Goal: Task Accomplishment & Management: Complete application form

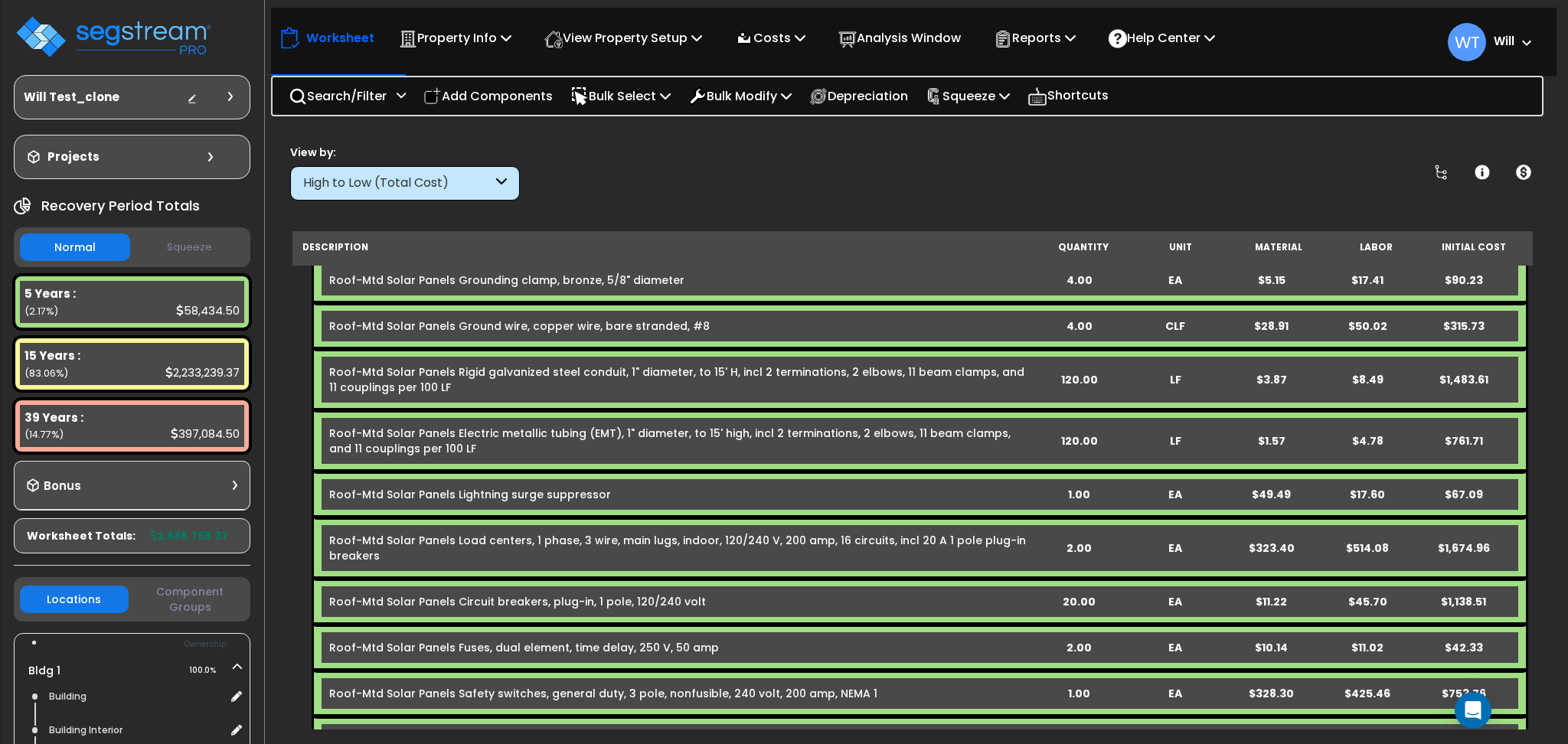
scroll to position [3675, 0]
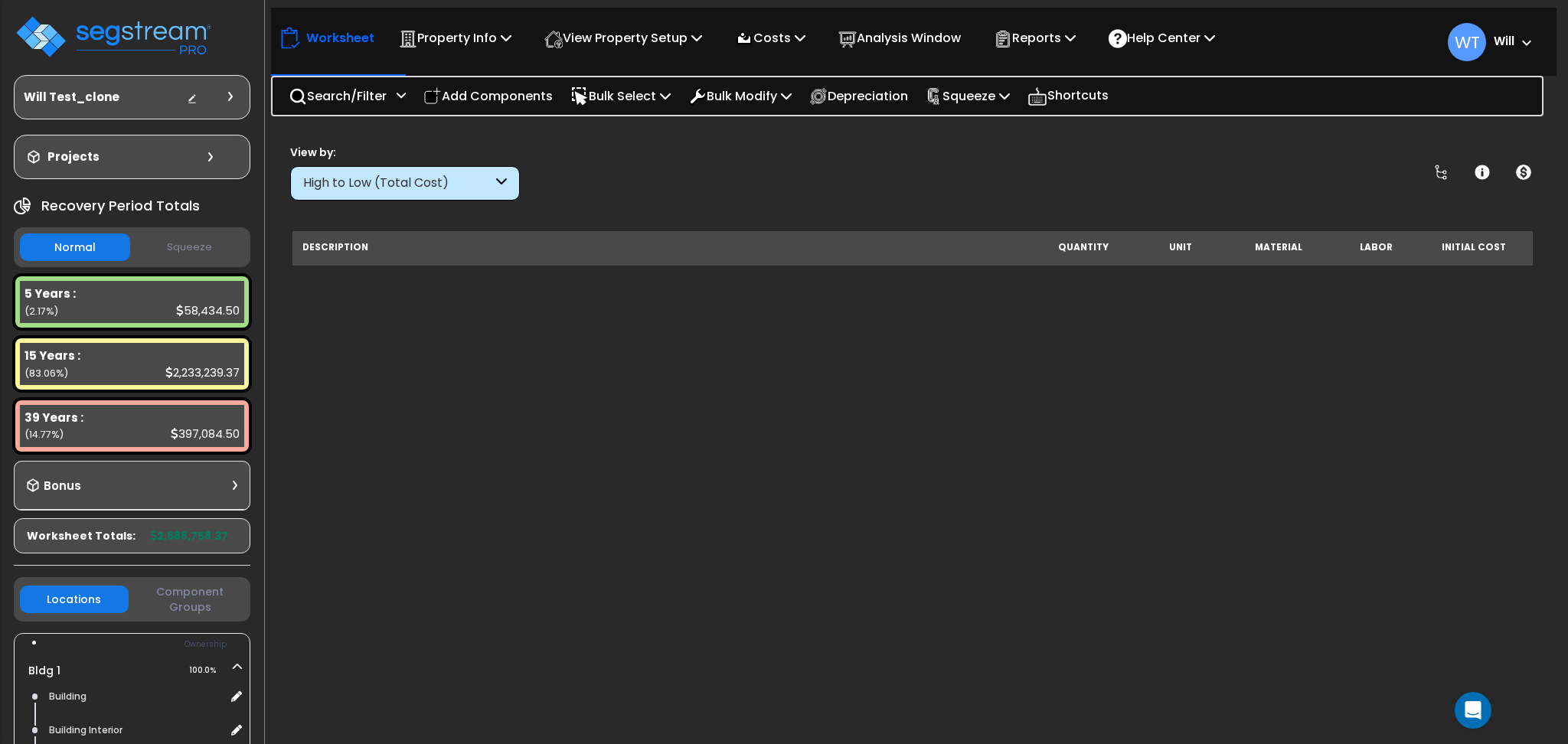
scroll to position [3675, 0]
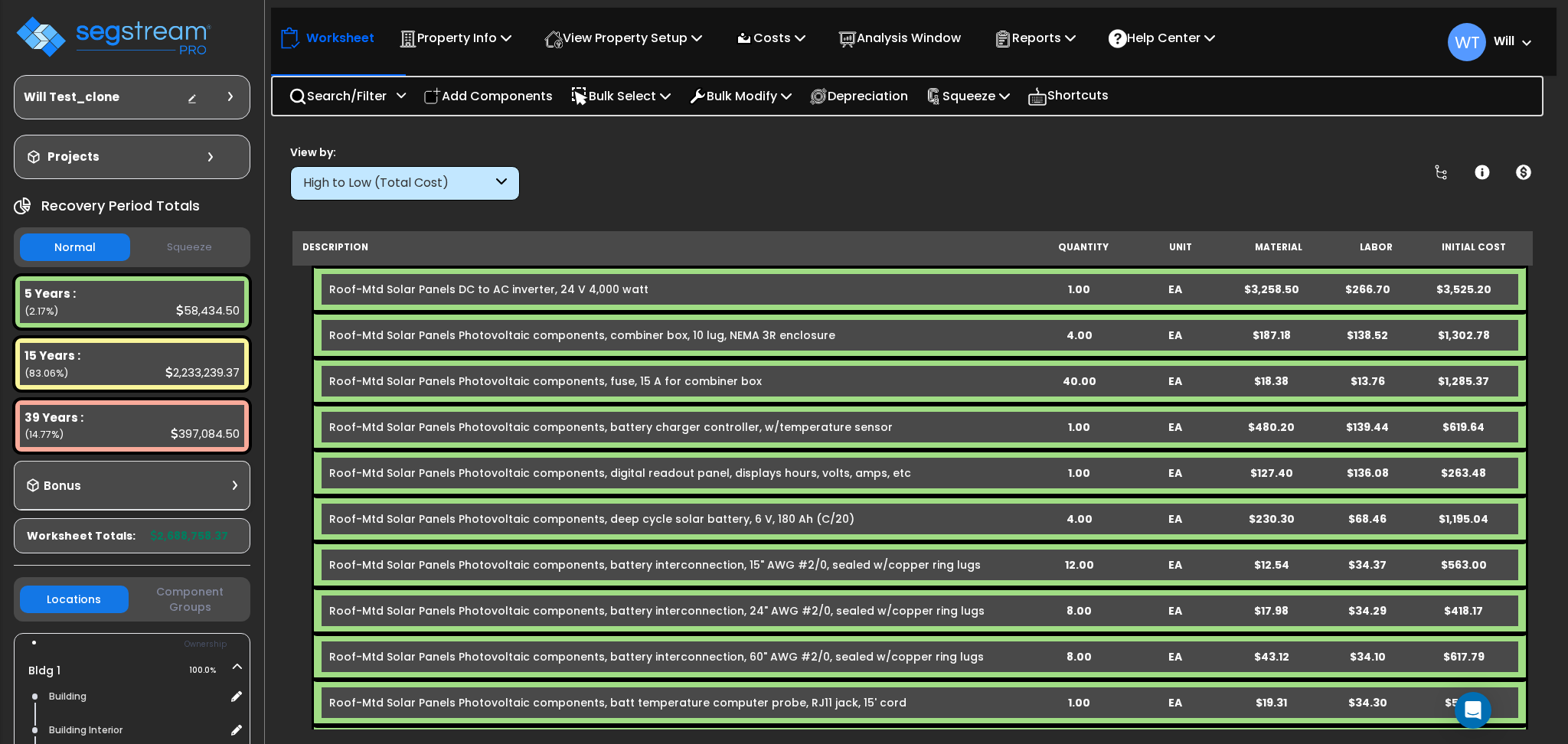
click at [1494, 37] on b "Will" at bounding box center [1505, 40] width 21 height 16
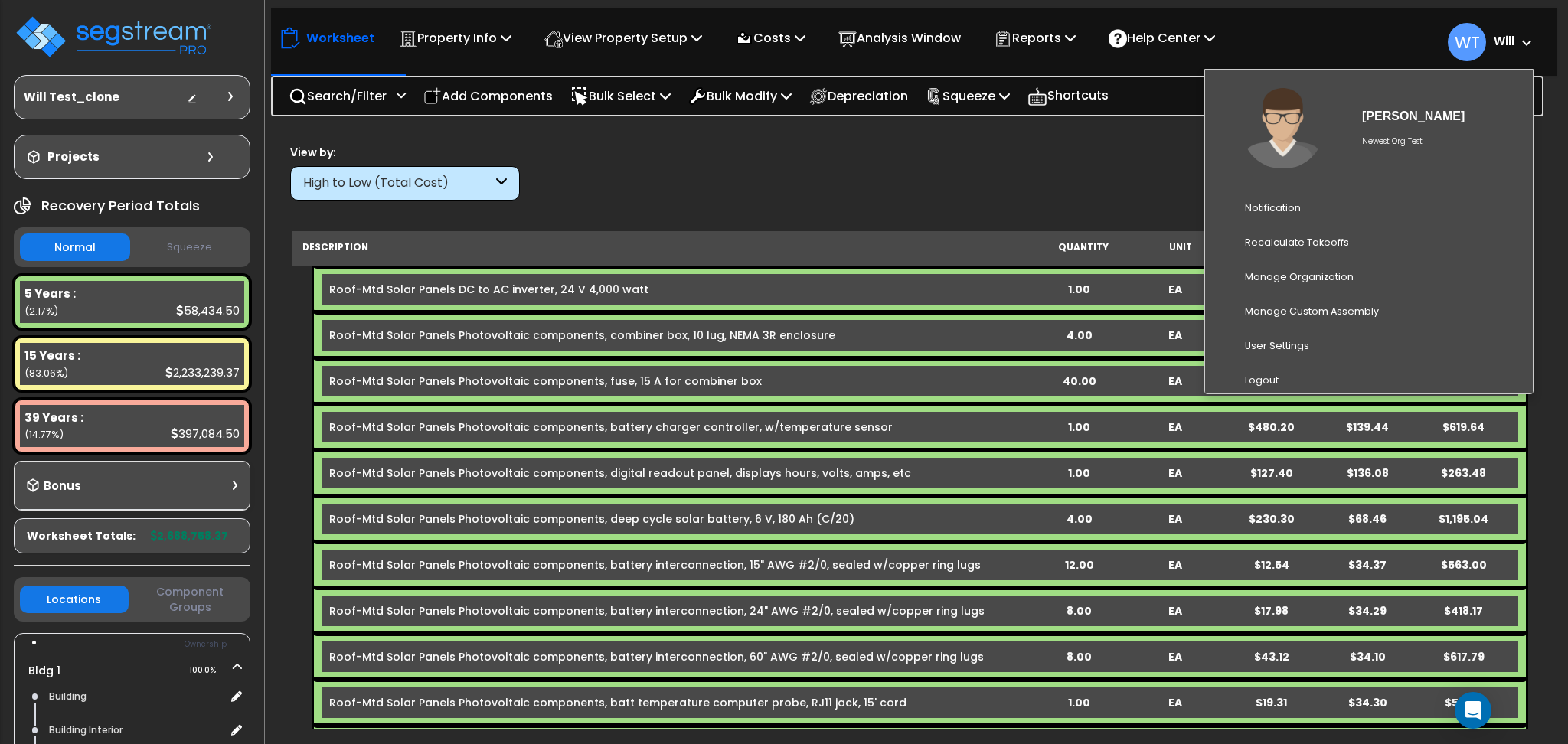
click at [1494, 37] on b "Will" at bounding box center [1505, 40] width 21 height 16
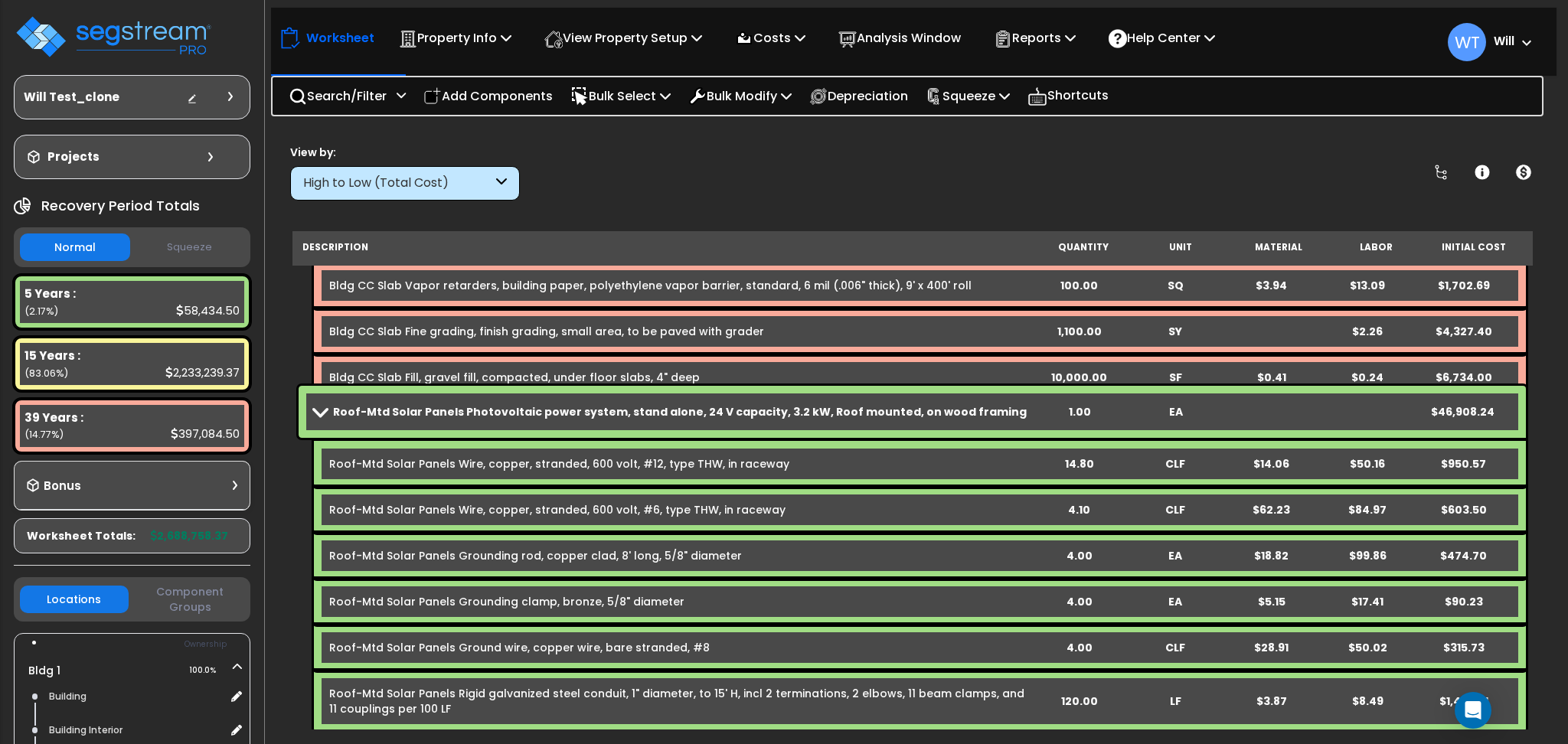
scroll to position [2858, 0]
click at [529, 397] on div "Roof-Mtd Solar Panels Photovoltaic power system, stand alone, 24 V capacity, 3.…" at bounding box center [912, 411] width 1228 height 52
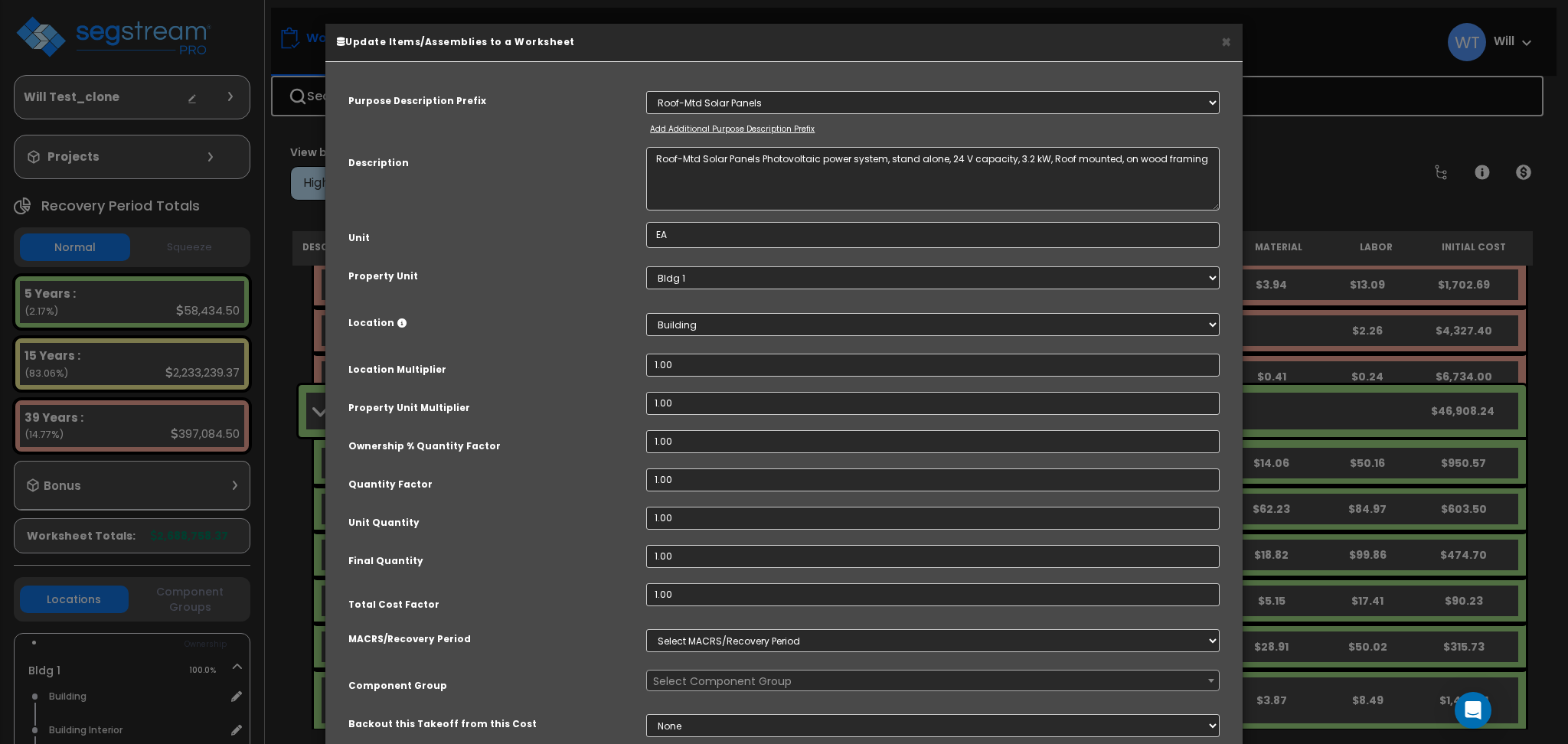
click at [1331, 150] on div "× Update Items/Assemblies to a Worksheet Purpose Description Prefix Select A/V …" at bounding box center [784, 372] width 1568 height 744
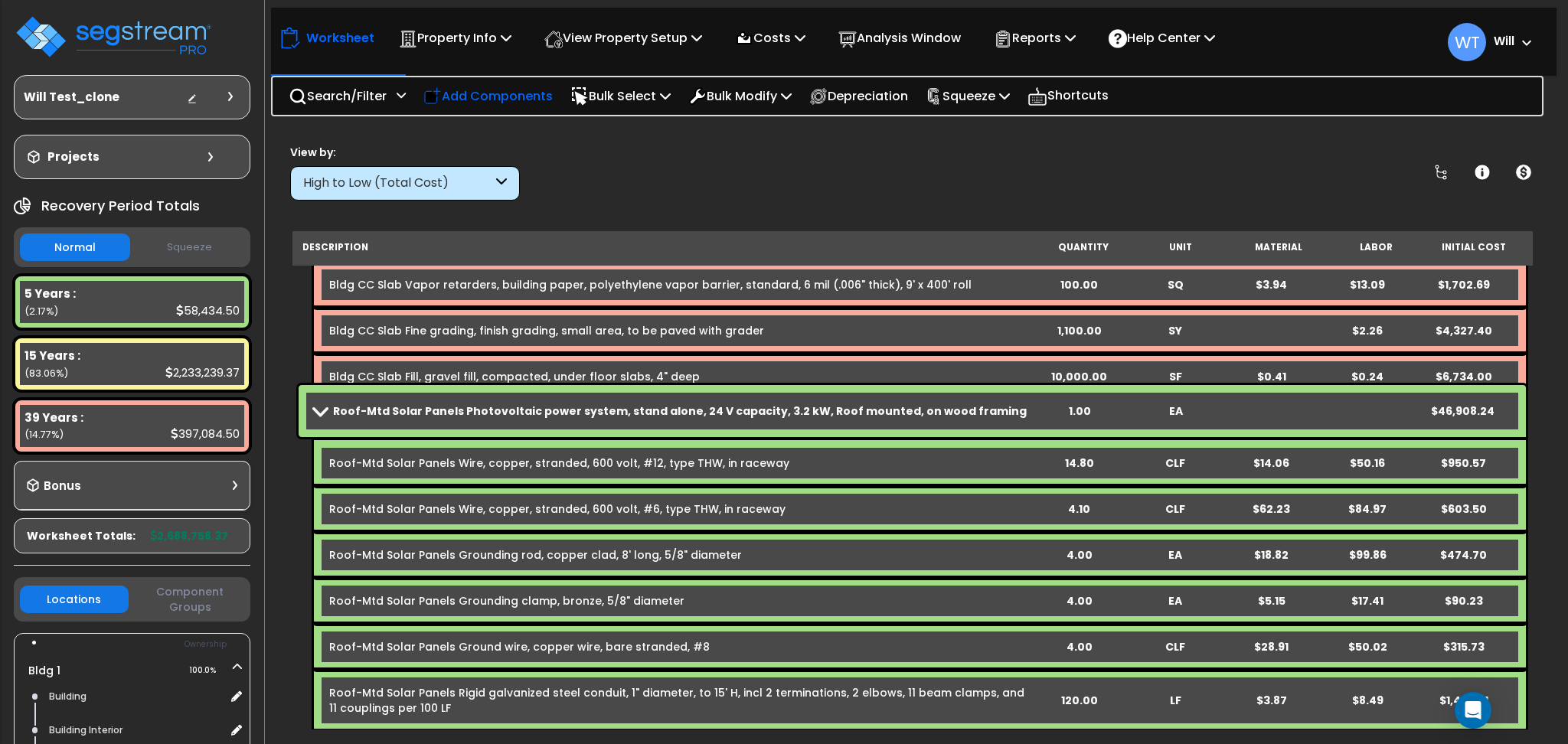
click at [494, 99] on p "Add Components" at bounding box center [488, 96] width 129 height 21
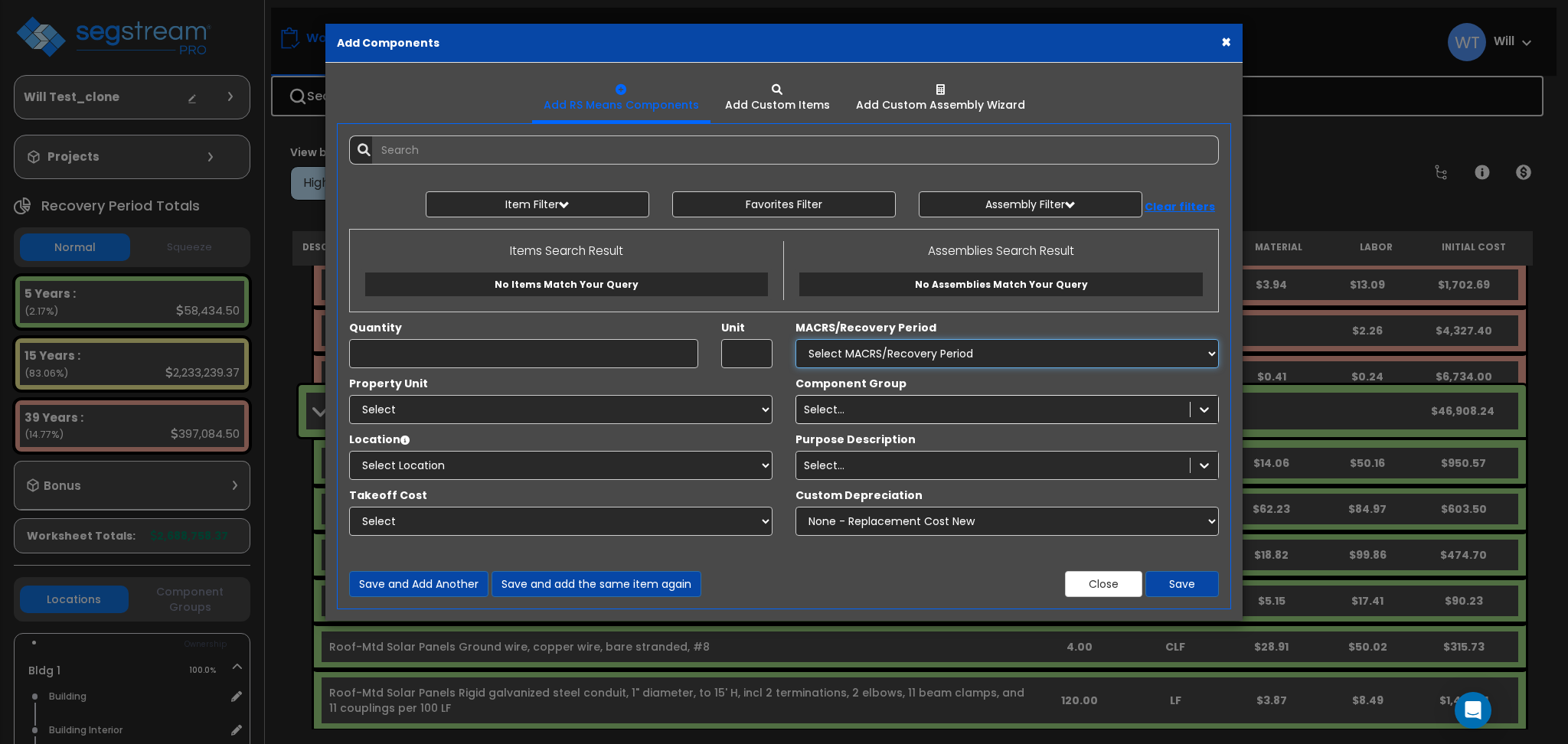
click at [880, 355] on select "Select MACRS/Recovery Period" at bounding box center [1007, 354] width 424 height 29
click at [1226, 40] on button "×" at bounding box center [1227, 41] width 10 height 16
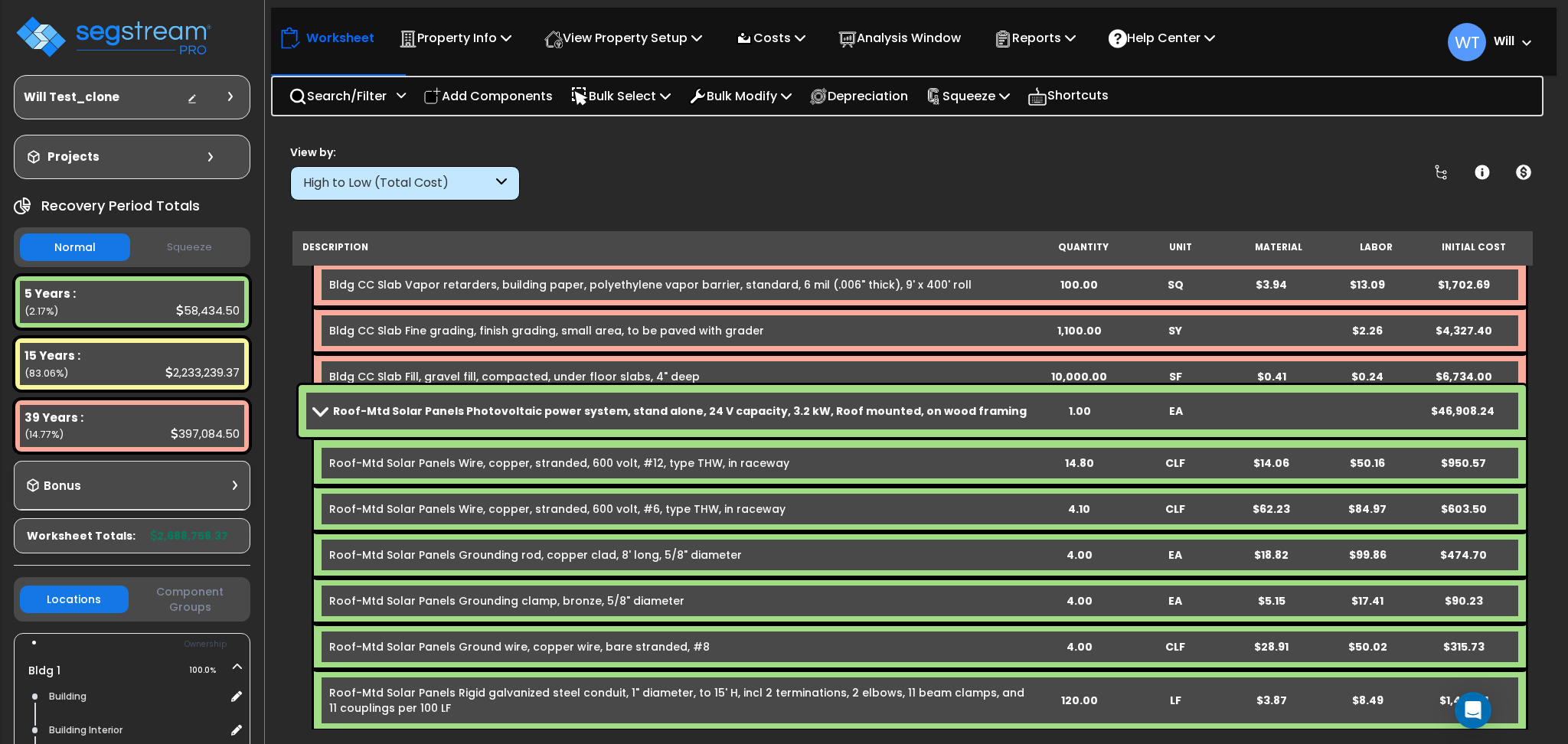
click at [1527, 39] on span at bounding box center [1523, 41] width 17 height 18
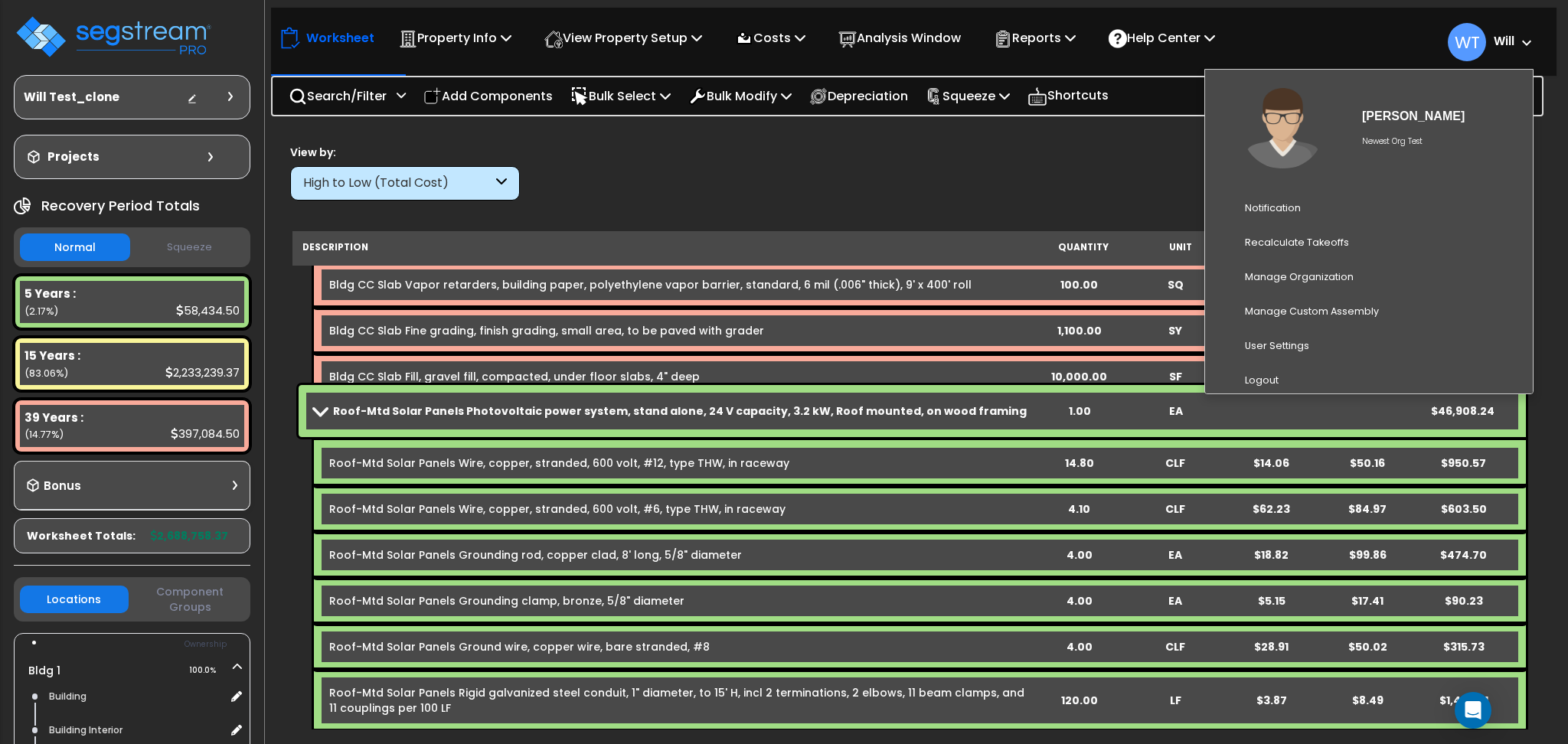
click at [1527, 39] on span at bounding box center [1523, 41] width 17 height 18
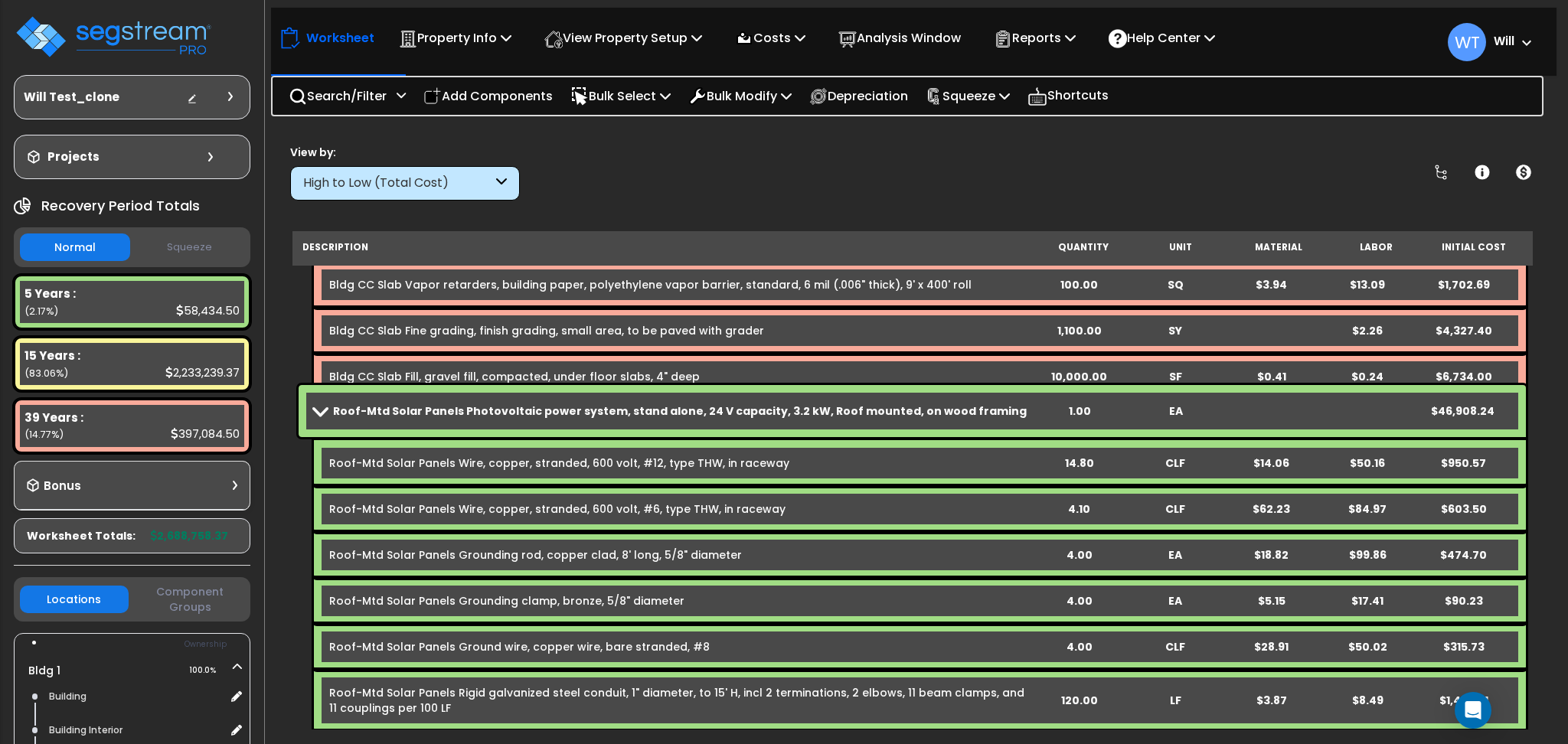
click at [993, 191] on div "View by: High to Low (Total Cost) High to Low (Total Cost)" at bounding box center [912, 172] width 1255 height 57
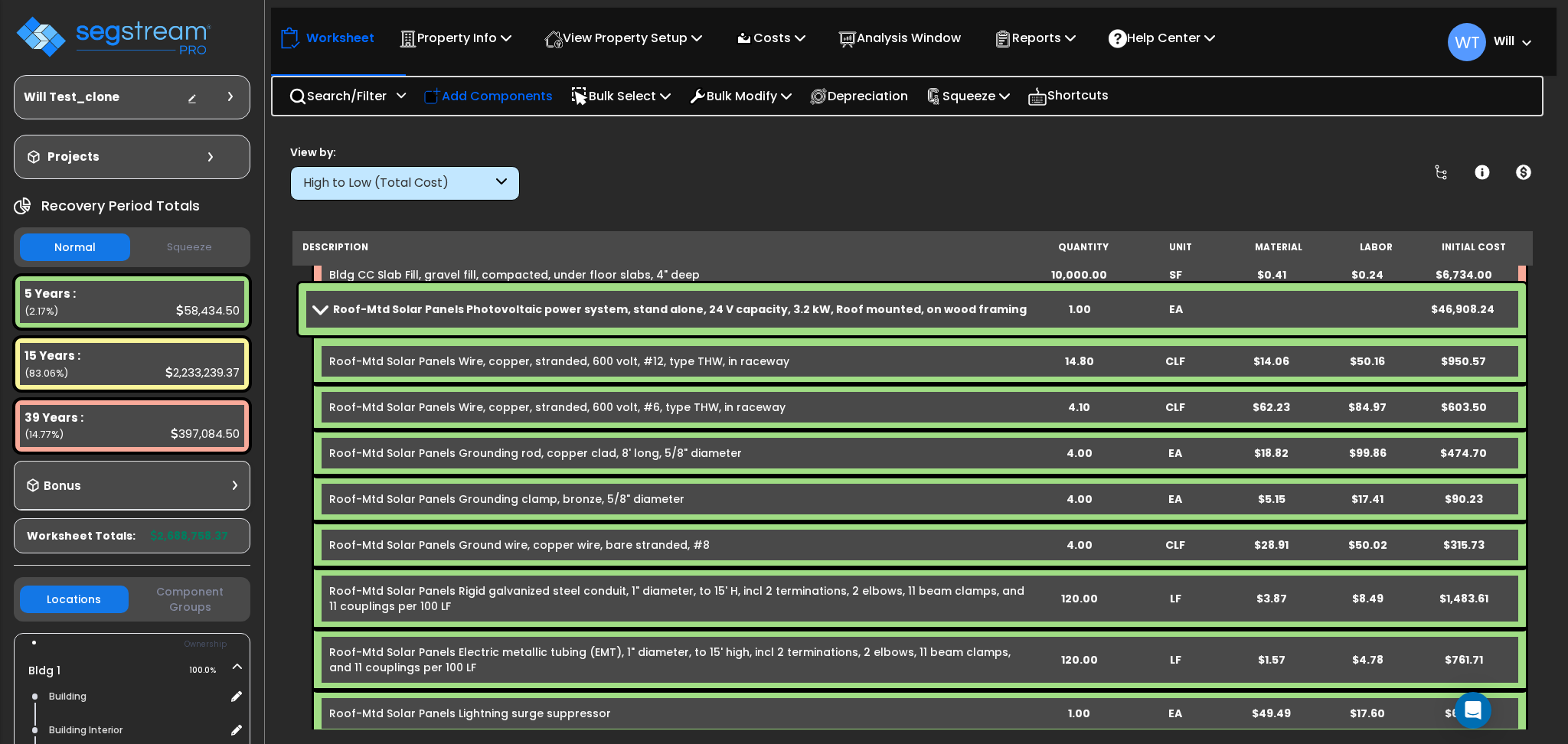
click at [498, 100] on p "Add Components" at bounding box center [488, 96] width 129 height 21
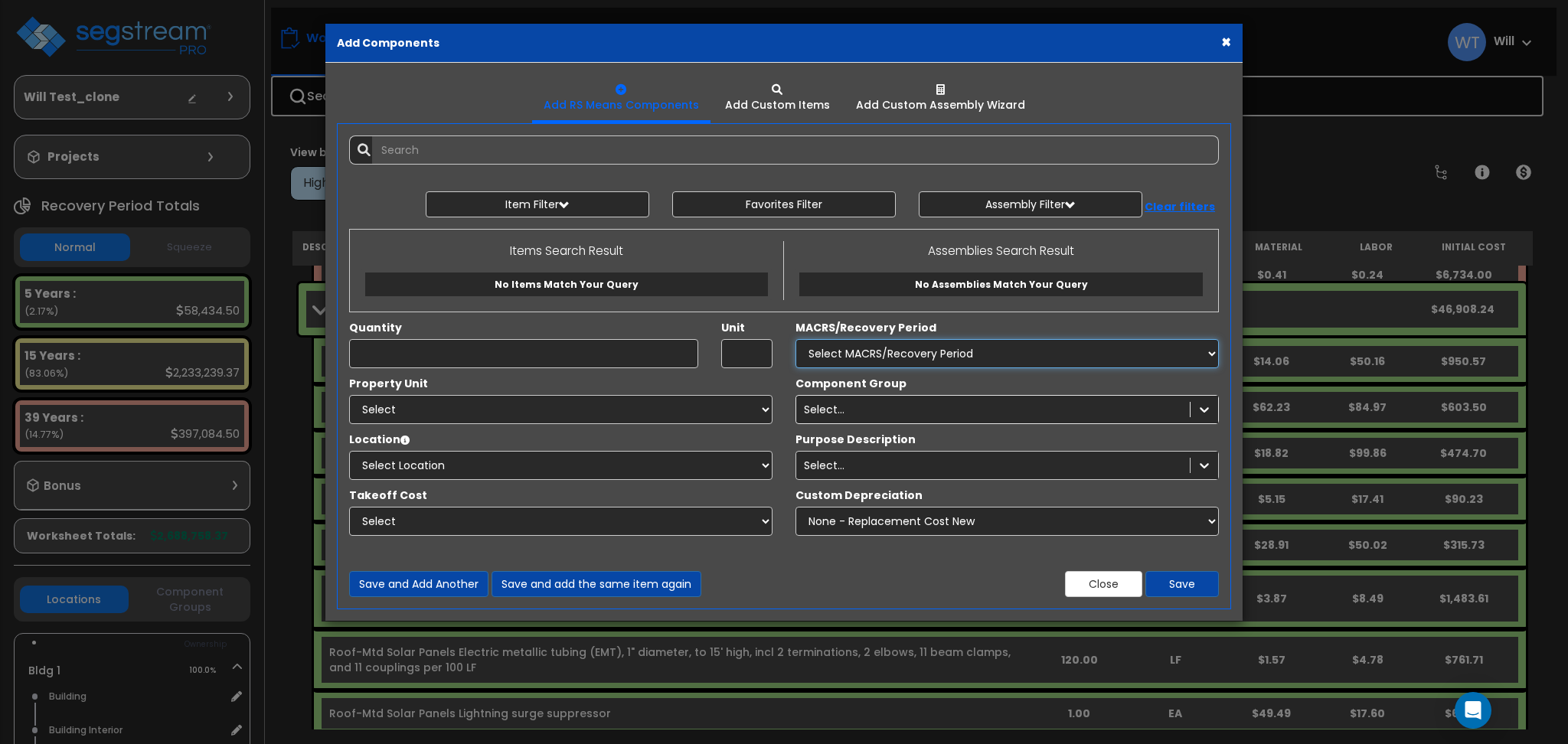
click at [934, 345] on select "Select MACRS/Recovery Period" at bounding box center [1007, 354] width 424 height 29
click at [935, 417] on div "Select..." at bounding box center [1007, 410] width 424 height 29
click at [935, 405] on div "Select..." at bounding box center [1007, 410] width 424 height 29
click at [1201, 407] on div "Select..." at bounding box center [1007, 410] width 424 height 29
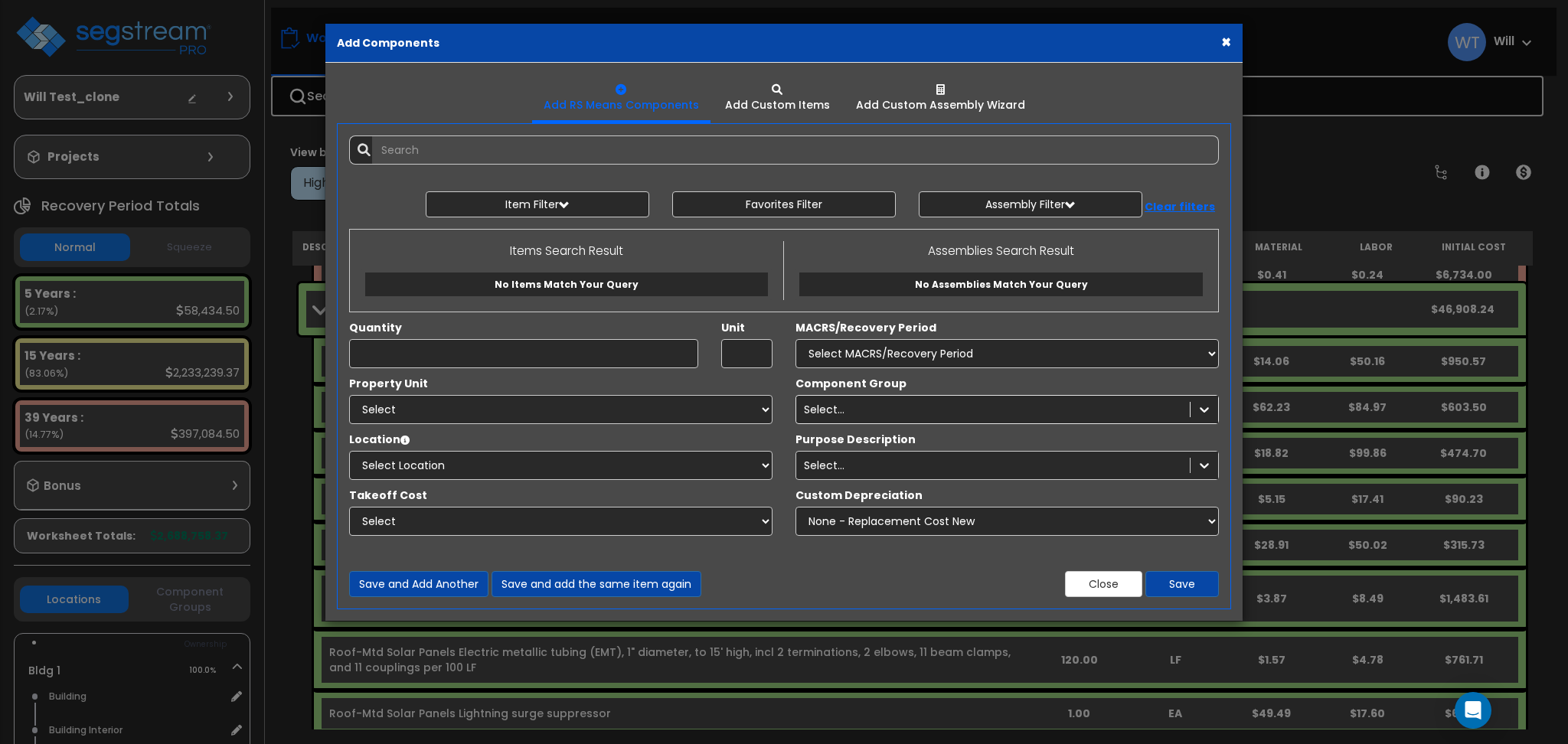
click at [1229, 42] on button "×" at bounding box center [1227, 41] width 10 height 16
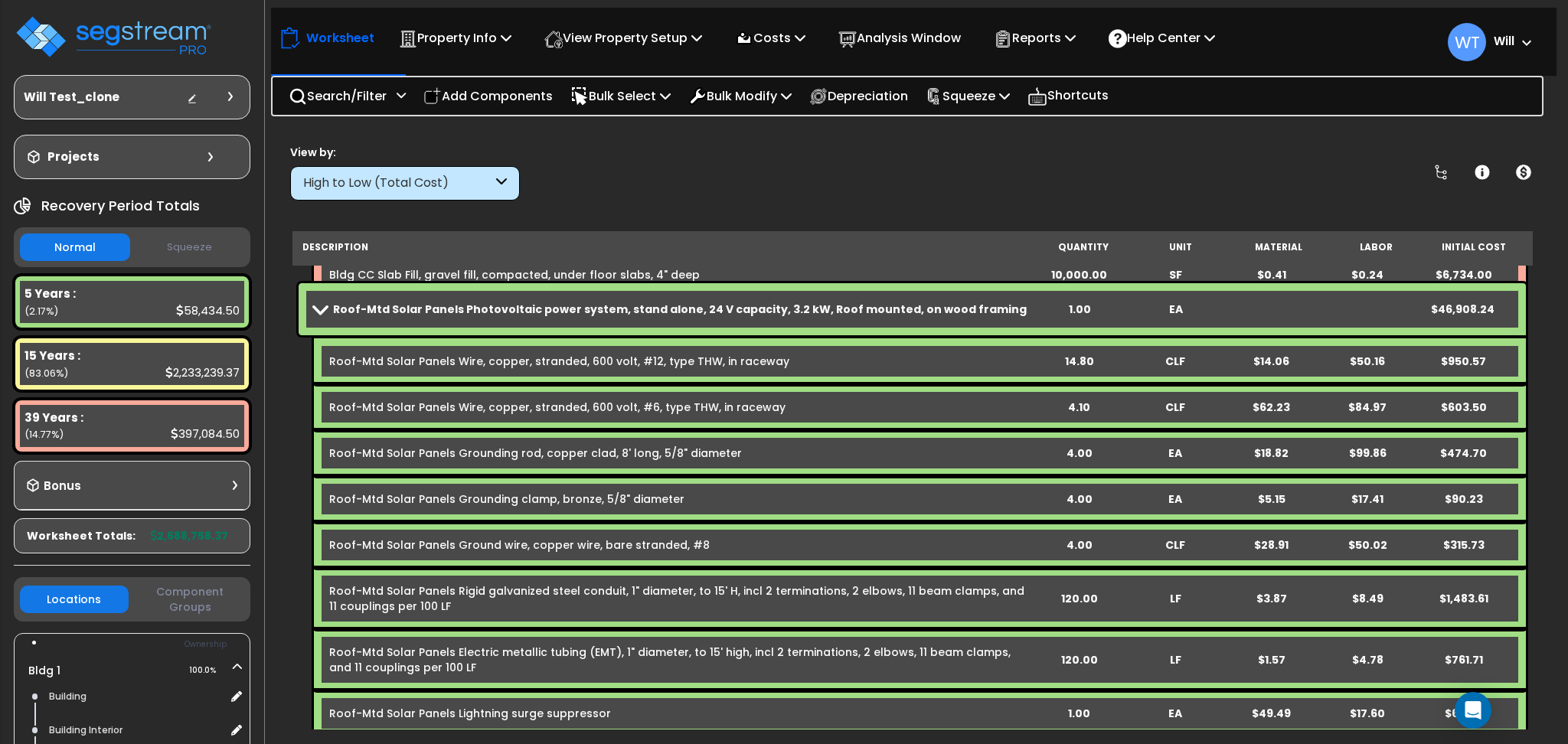
click at [1072, 175] on div "View by: High to Low (Total Cost) High to Low (Total Cost)" at bounding box center [912, 172] width 1255 height 57
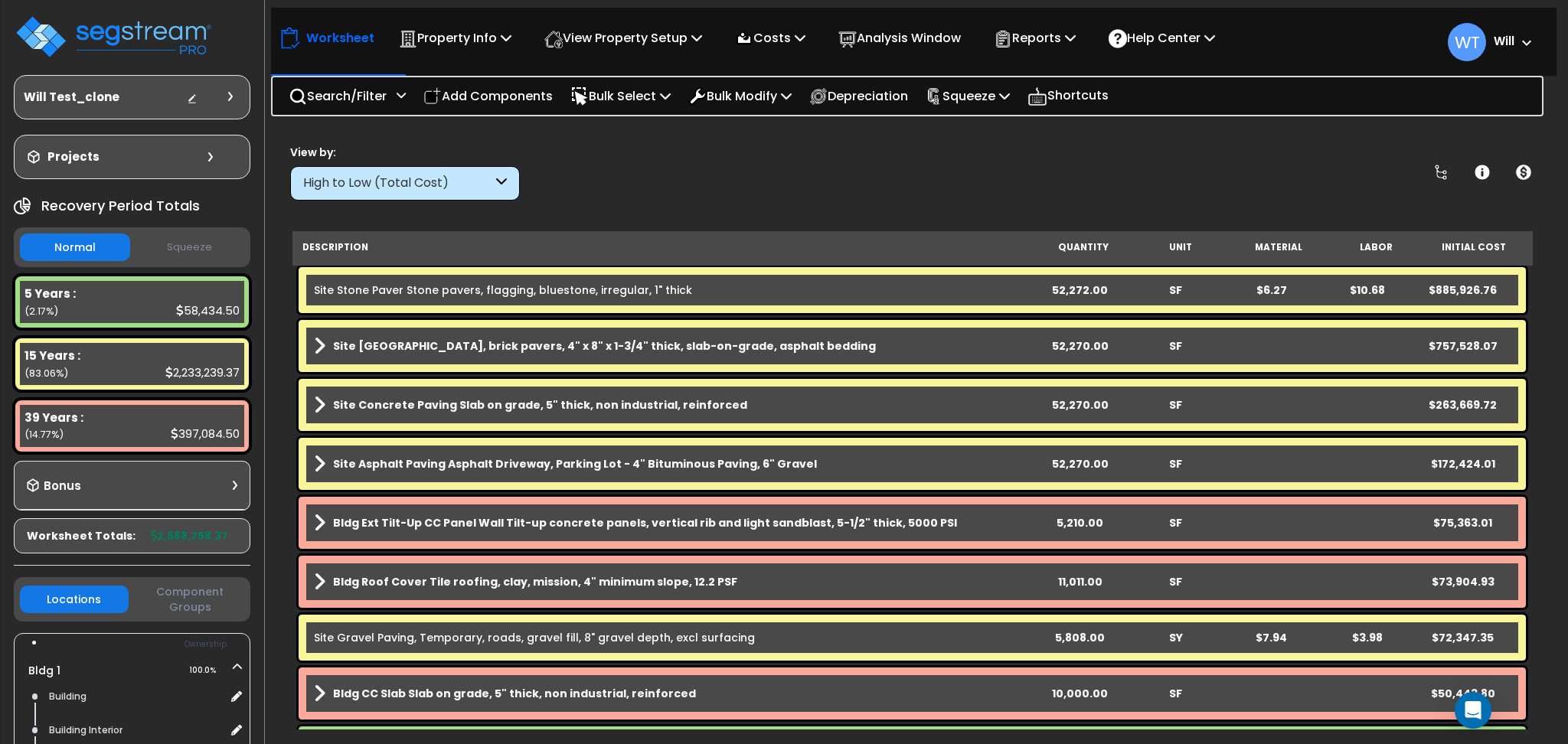
click at [664, 343] on b "Site Brick Paver Plaza, brick pavers, 4" x 8" x 1-3/4" thick, slab-on-grade, as…" at bounding box center [604, 346] width 543 height 15
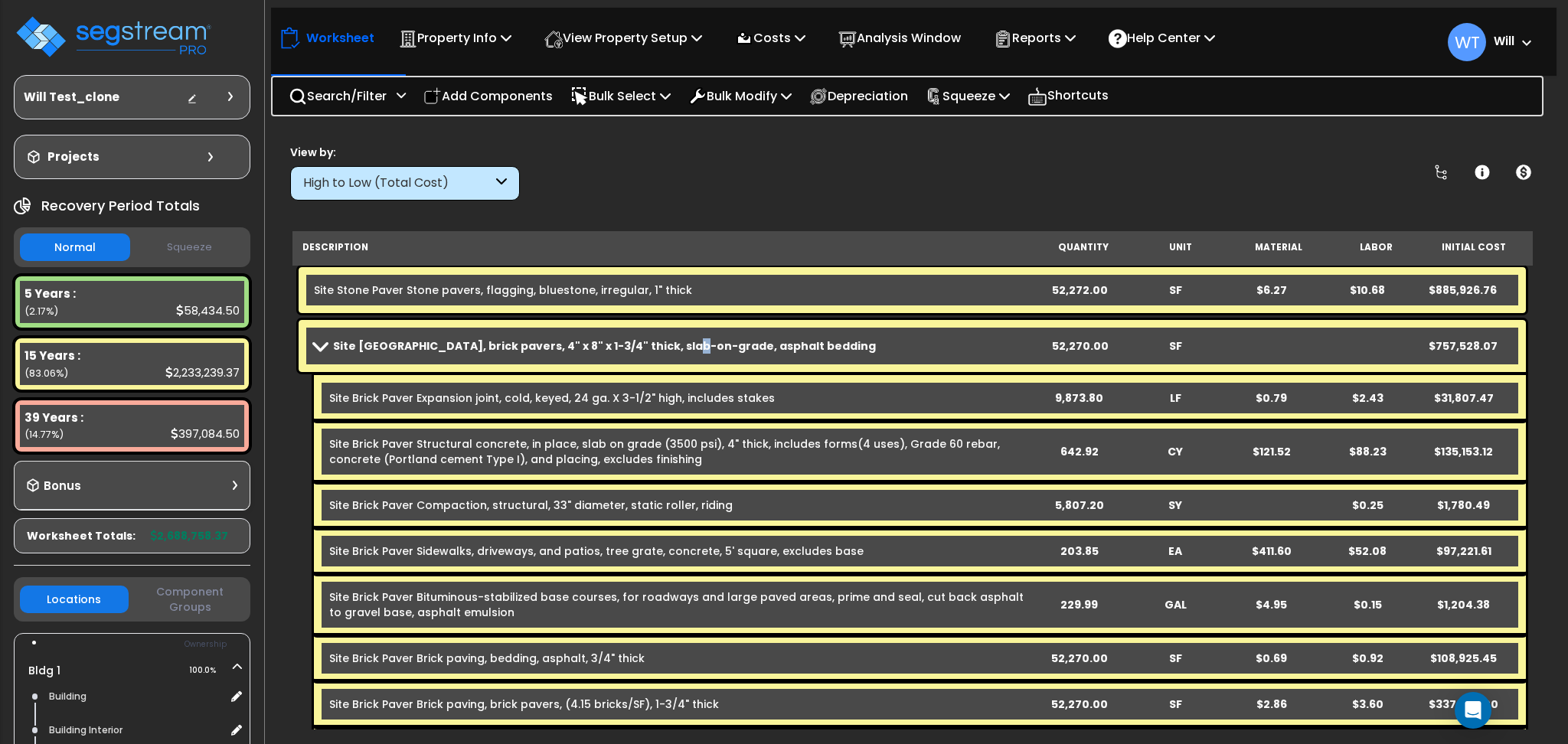
click at [662, 347] on b "Site Brick Paver Plaza, brick pavers, 4" x 8" x 1-3/4" thick, slab-on-grade, as…" at bounding box center [604, 346] width 543 height 15
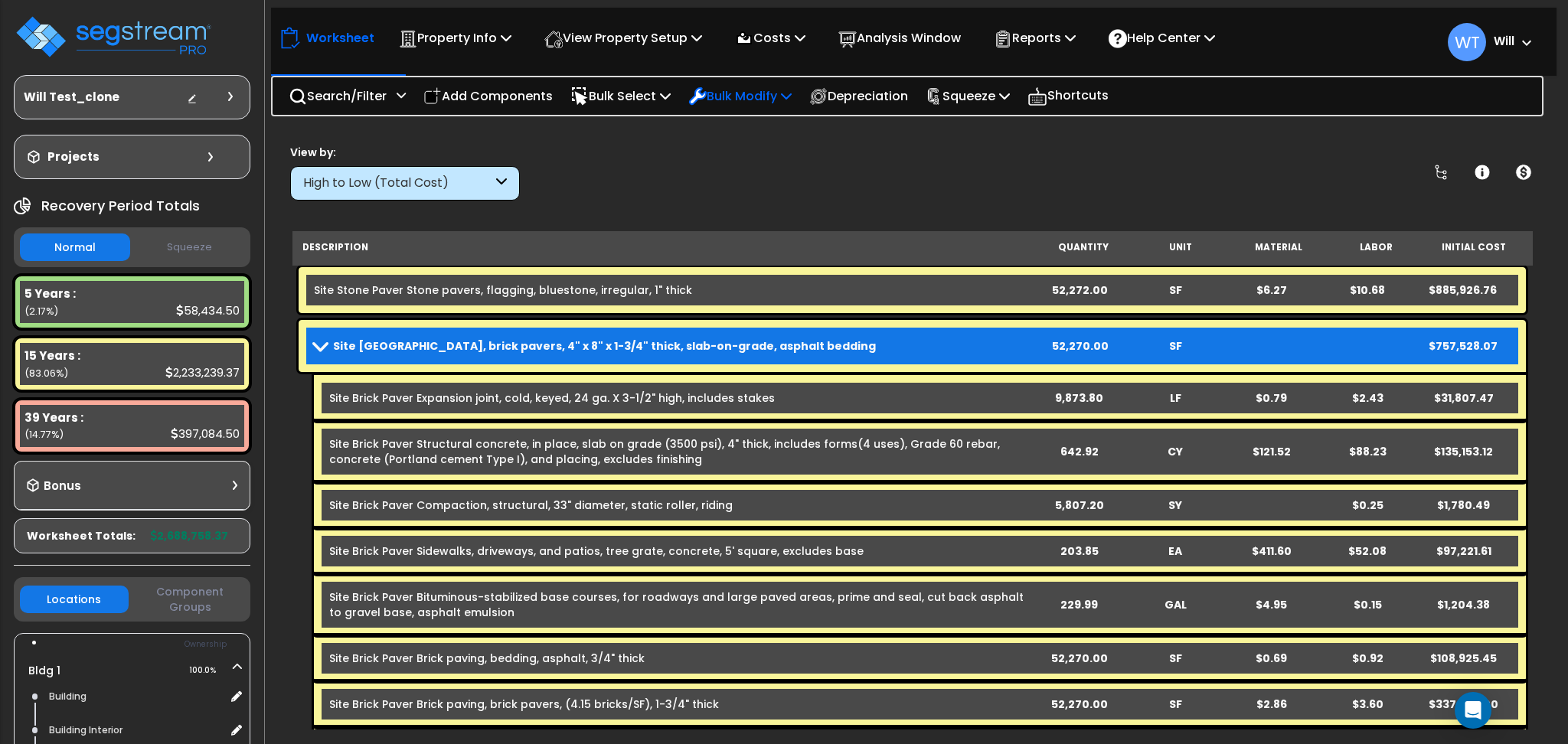
click at [727, 93] on p "Bulk Modify" at bounding box center [740, 96] width 104 height 21
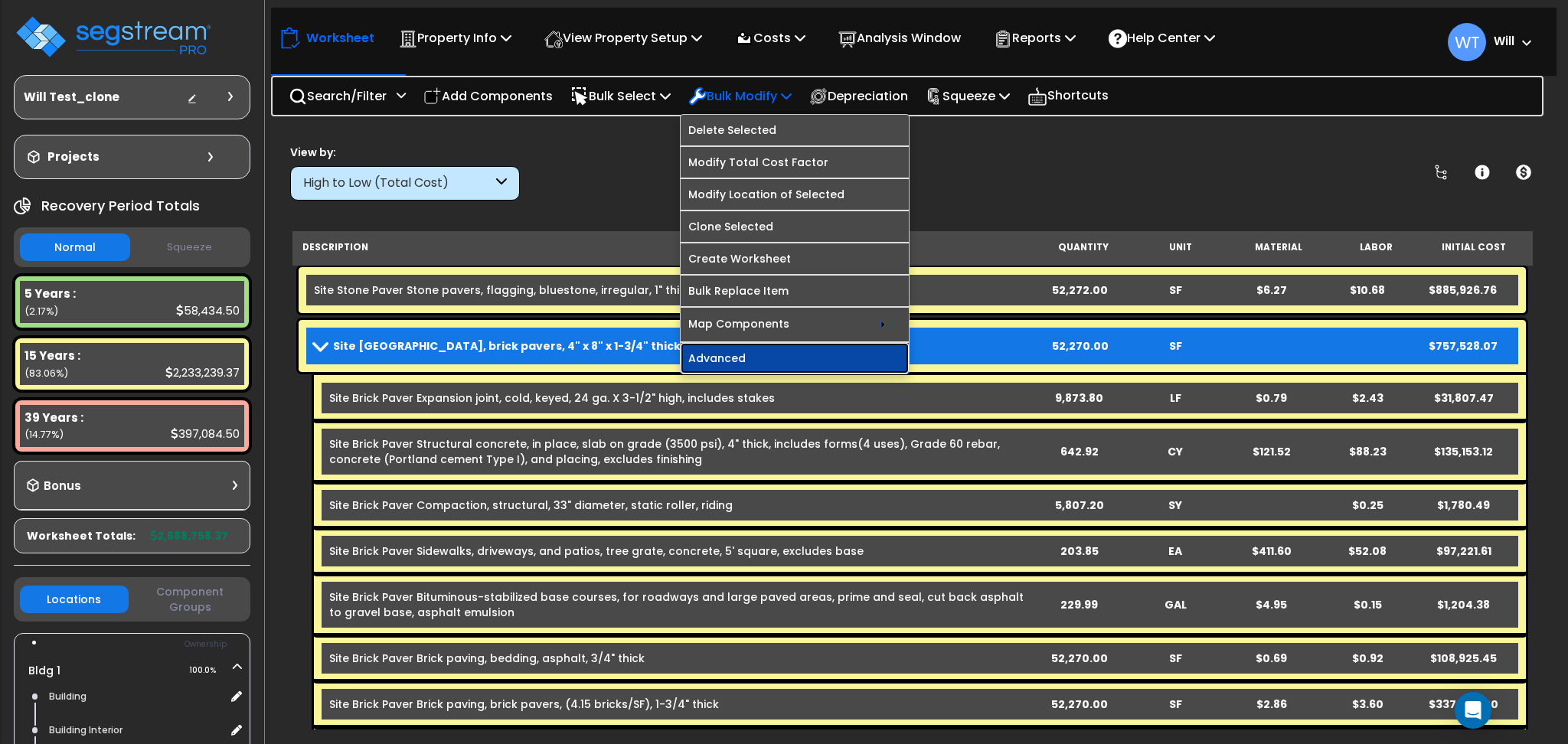
click at [788, 355] on link "Advanced" at bounding box center [795, 358] width 228 height 31
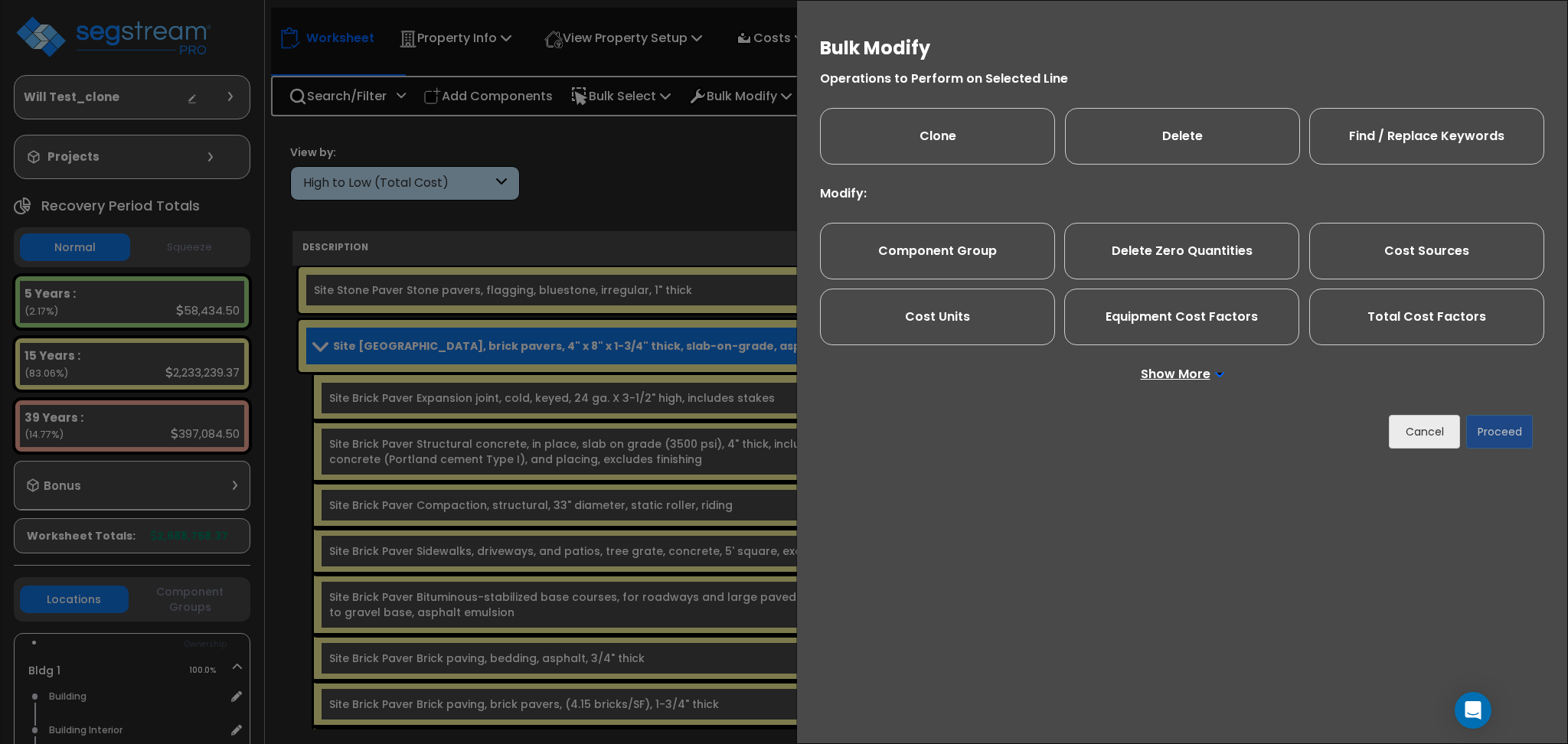
click at [657, 179] on div "Bulk Modify Operations to Perform on Selected Line Clone Delete Find / Replace …" at bounding box center [784, 372] width 1568 height 744
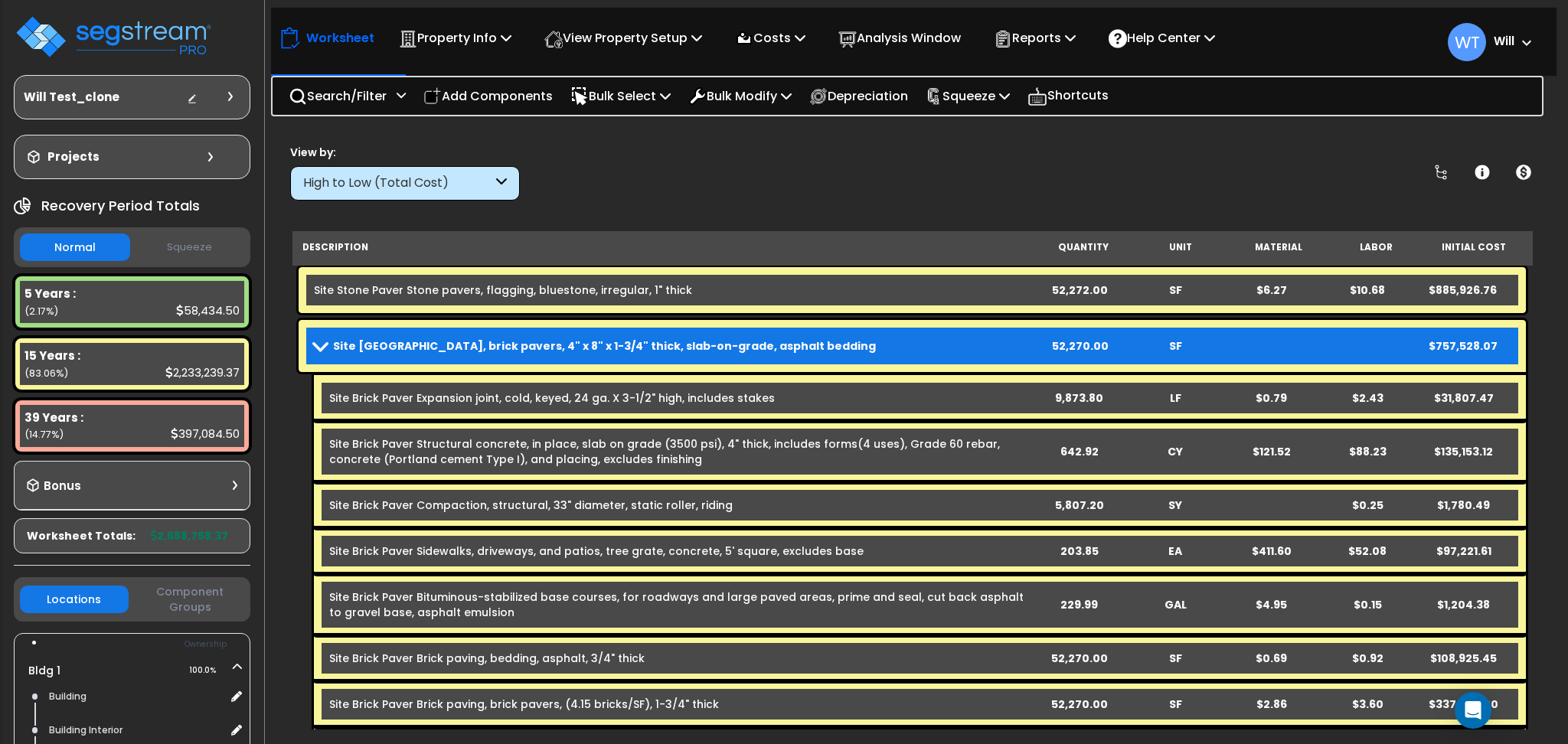
click at [751, 190] on div "View by: High to Low (Total Cost) High to Low (Total Cost)" at bounding box center [912, 172] width 1255 height 57
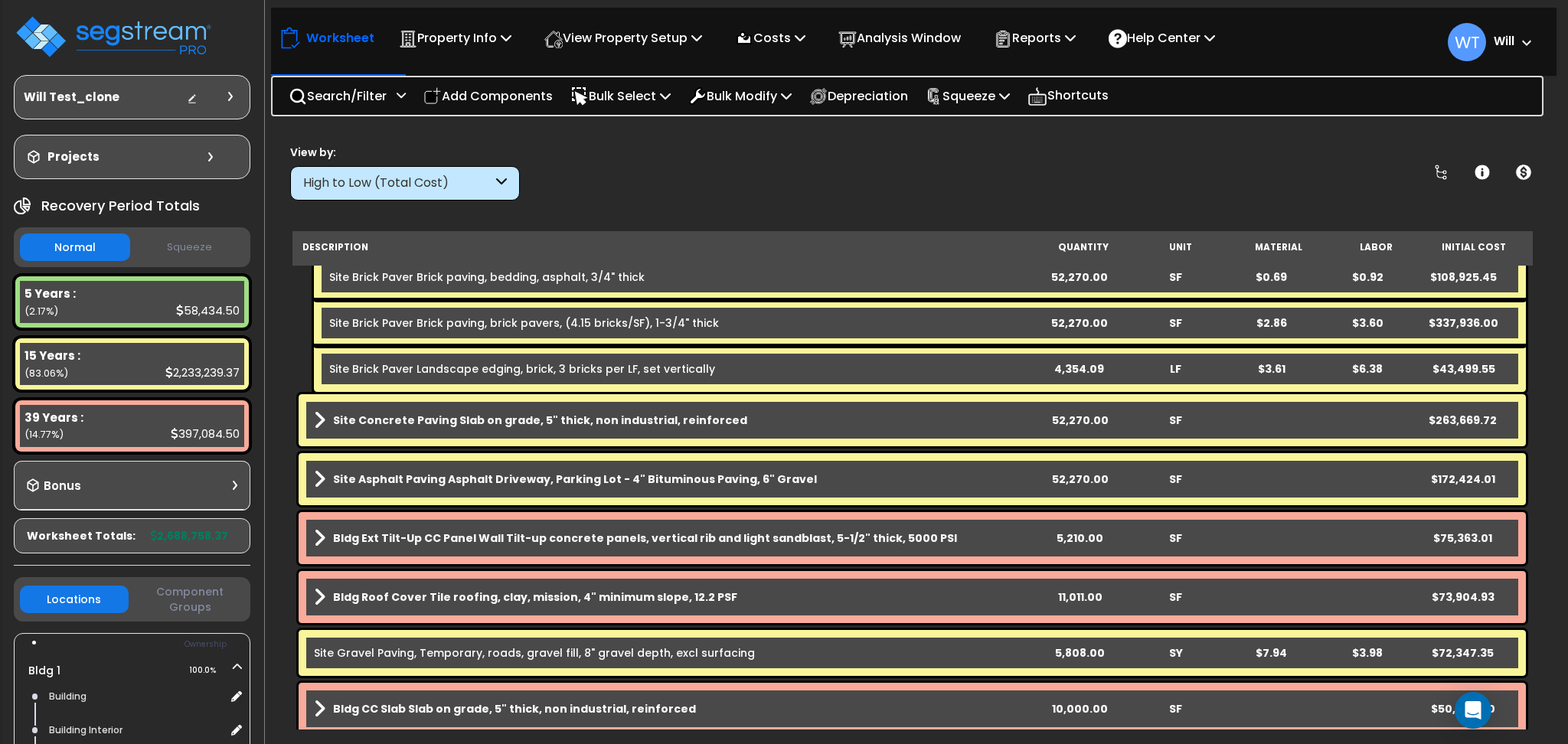
scroll to position [408, 0]
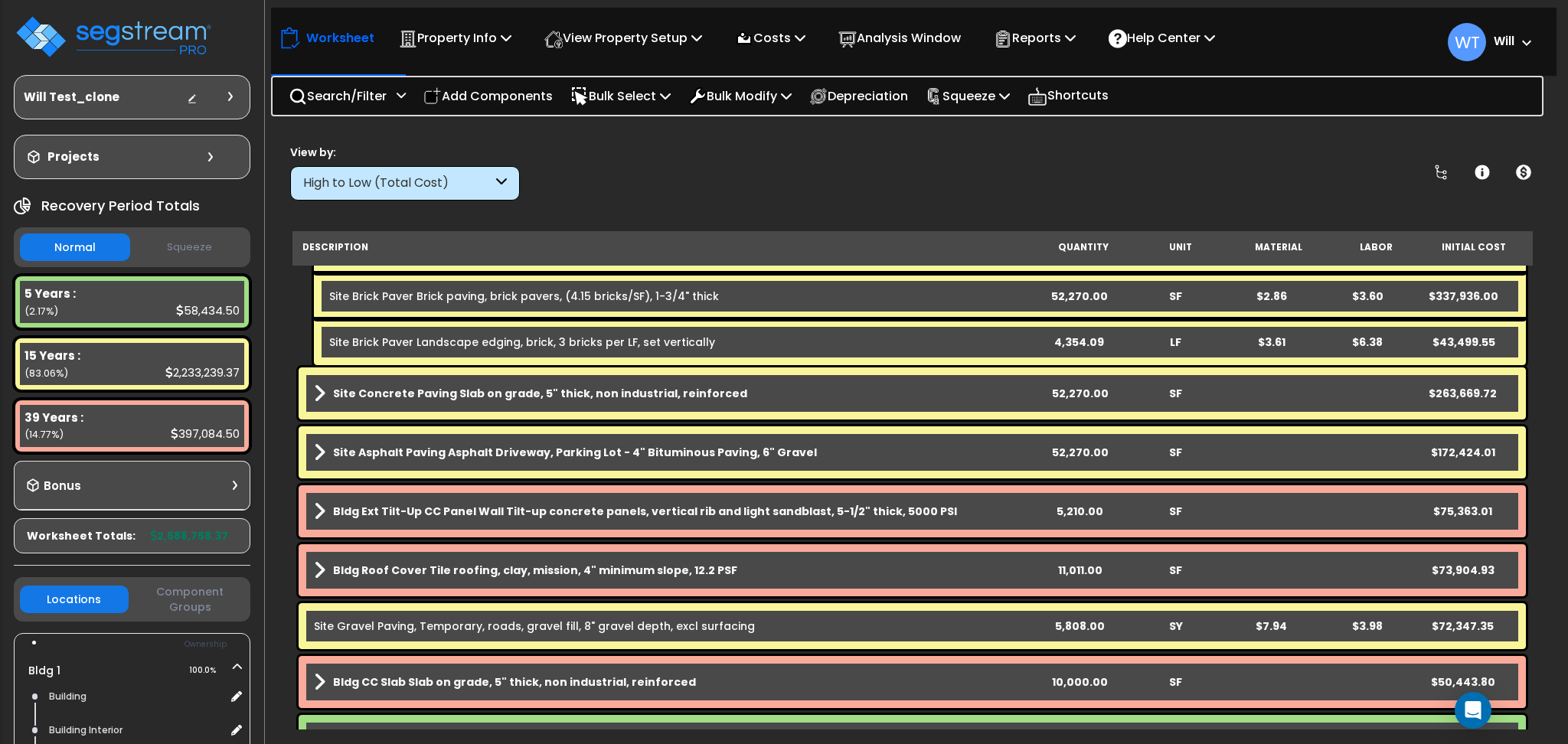
click at [1523, 38] on span at bounding box center [1523, 41] width 17 height 18
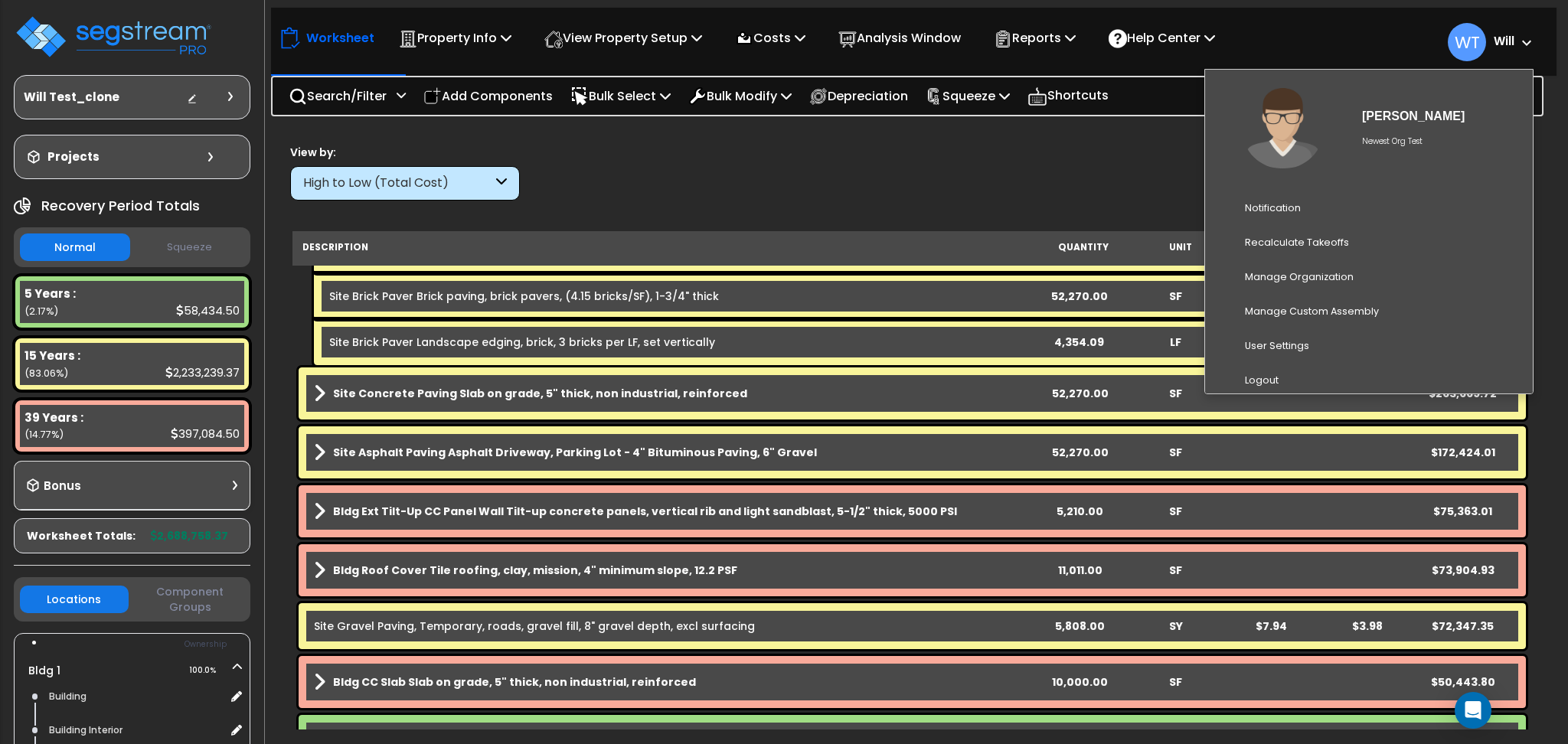
click at [1523, 38] on span at bounding box center [1523, 41] width 17 height 18
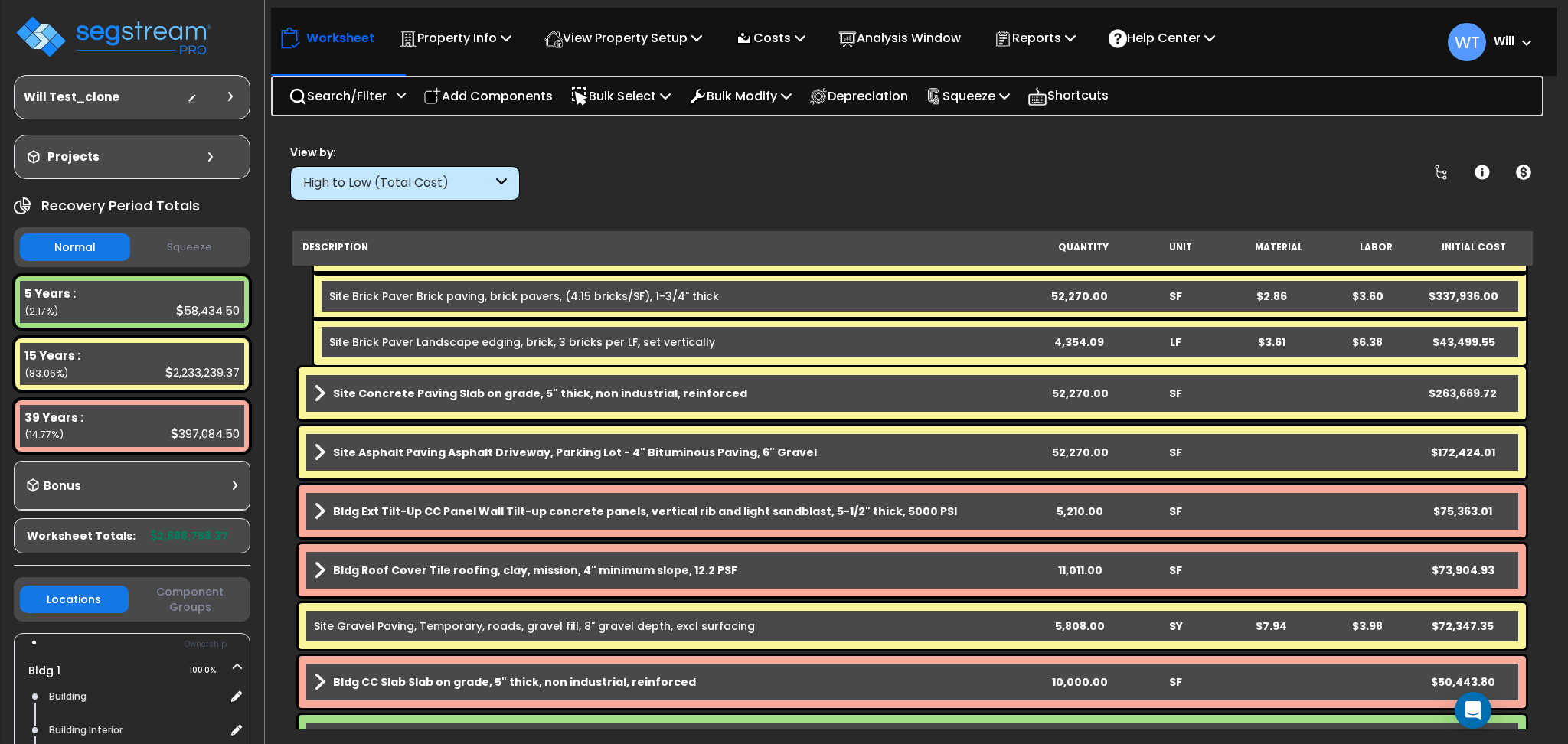
click at [1519, 36] on span at bounding box center [1523, 41] width 17 height 18
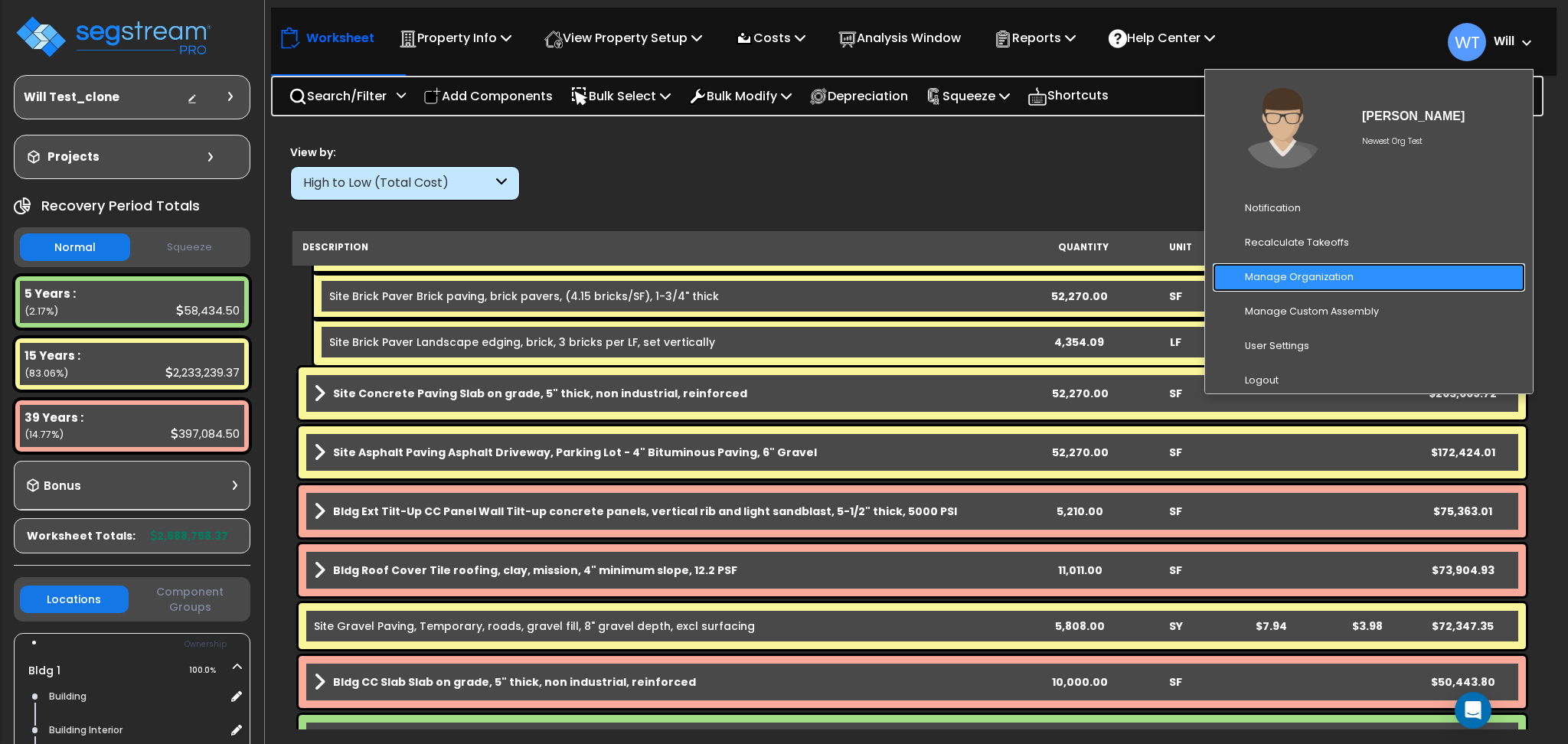
click at [1392, 264] on link "Manage Organization" at bounding box center [1369, 277] width 312 height 28
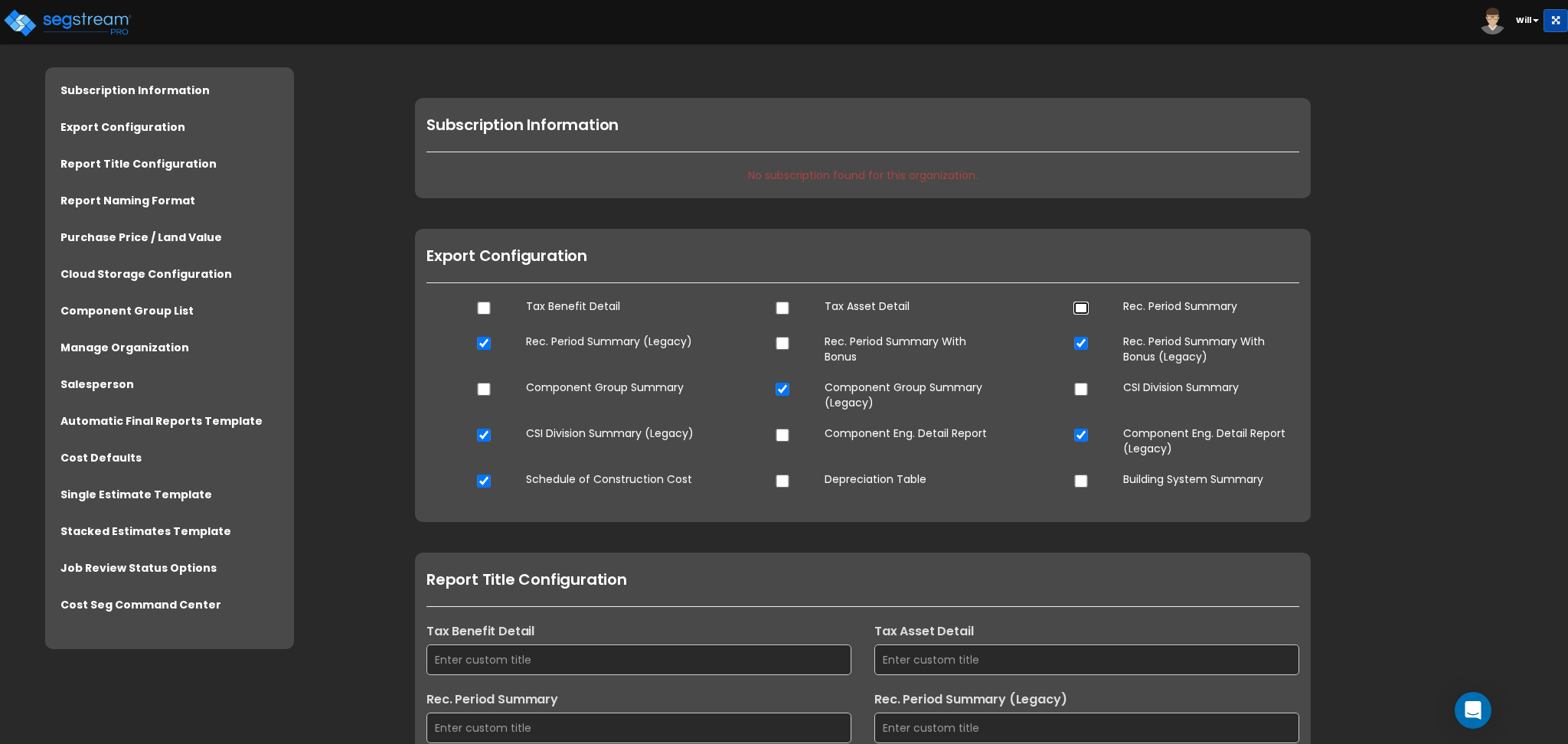
click at [1081, 304] on input "checkbox" at bounding box center [1081, 308] width 15 height 13
checkbox input "true"
click at [477, 342] on input "checkbox" at bounding box center [484, 343] width 15 height 13
checkbox input "true"
click at [1083, 304] on input "checkbox" at bounding box center [1081, 308] width 15 height 13
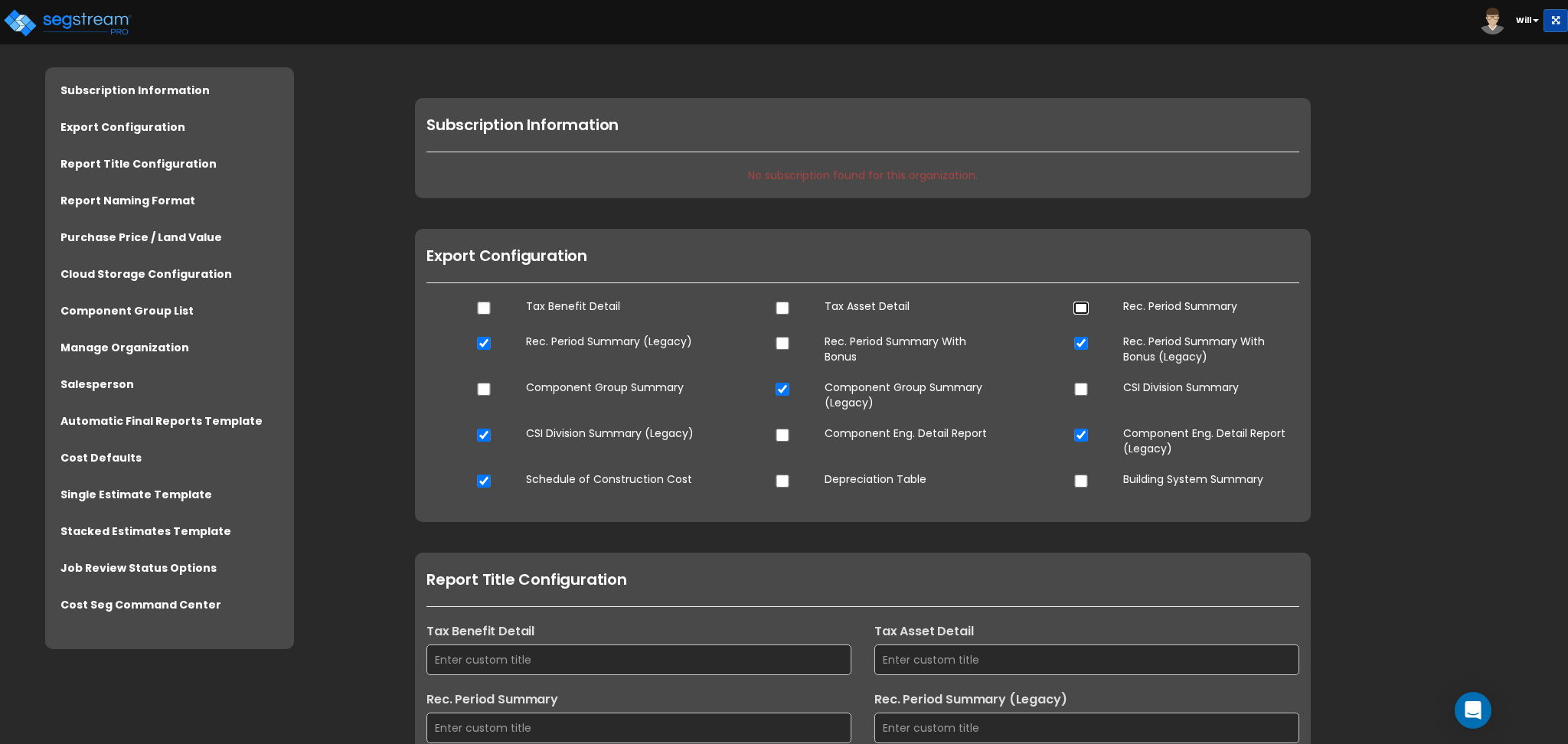
checkbox input "true"
checkbox input "false"
click at [1562, 24] on button at bounding box center [1556, 21] width 25 height 23
click at [1557, 25] on icon at bounding box center [1556, 21] width 7 height 9
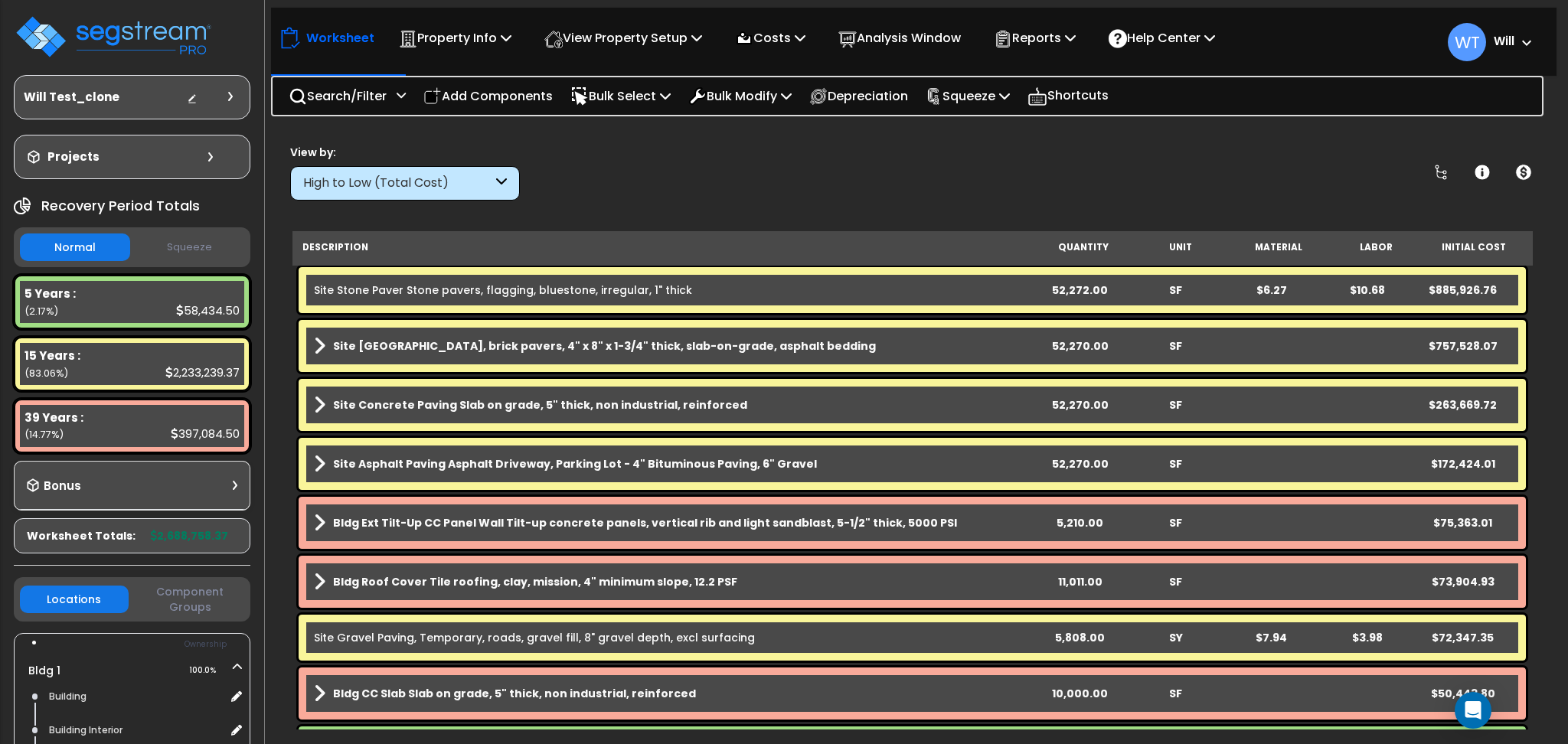
click at [796, 352] on b "Site Brick Paver Plaza, brick pavers, 4" x 8" x 1-3/4" thick, slab-on-grade, as…" at bounding box center [604, 346] width 543 height 15
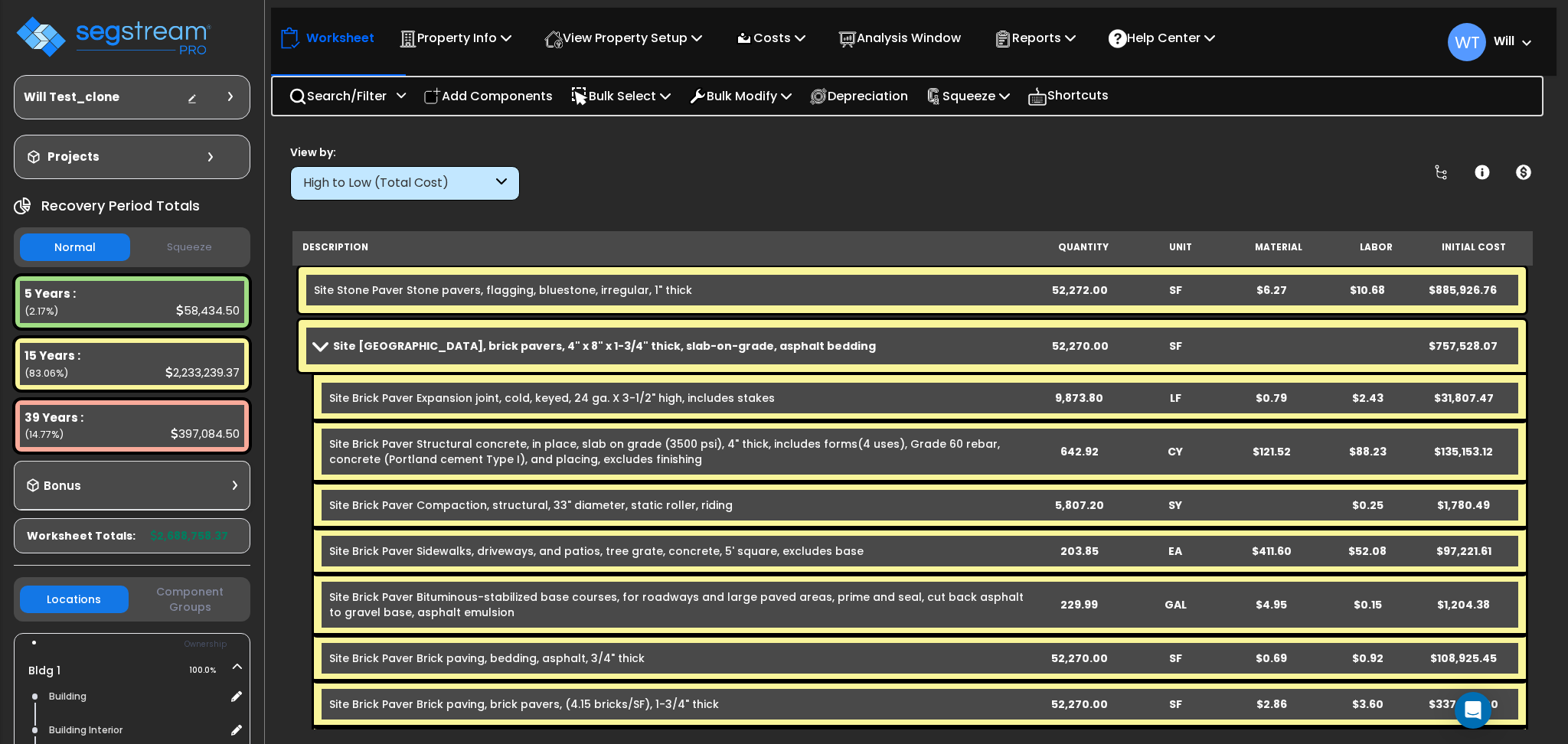
click at [796, 352] on b "Site [GEOGRAPHIC_DATA], brick pavers, 4" x 8" x 1-3/4" thick, slab-on-grade, as…" at bounding box center [604, 346] width 543 height 15
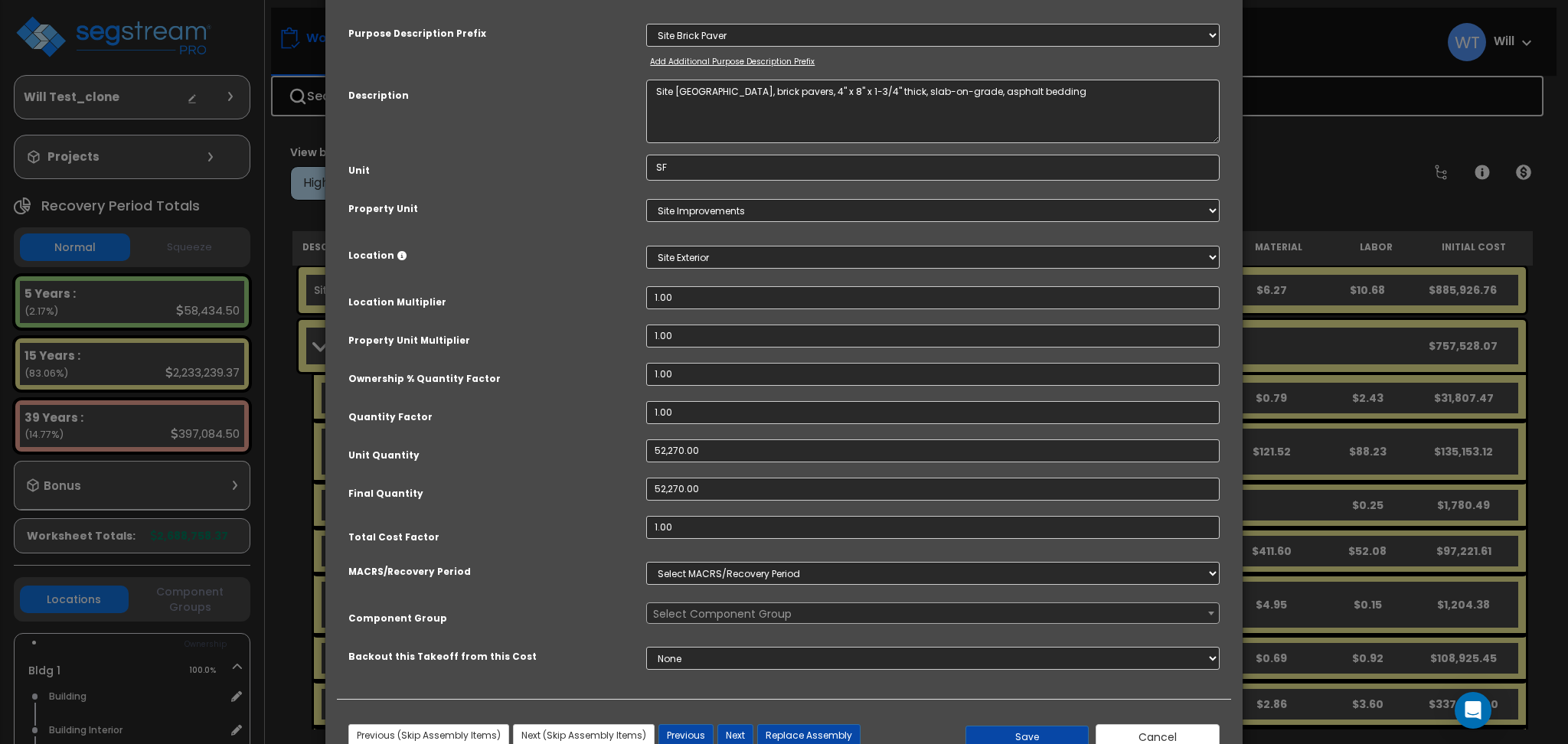
scroll to position [102, 0]
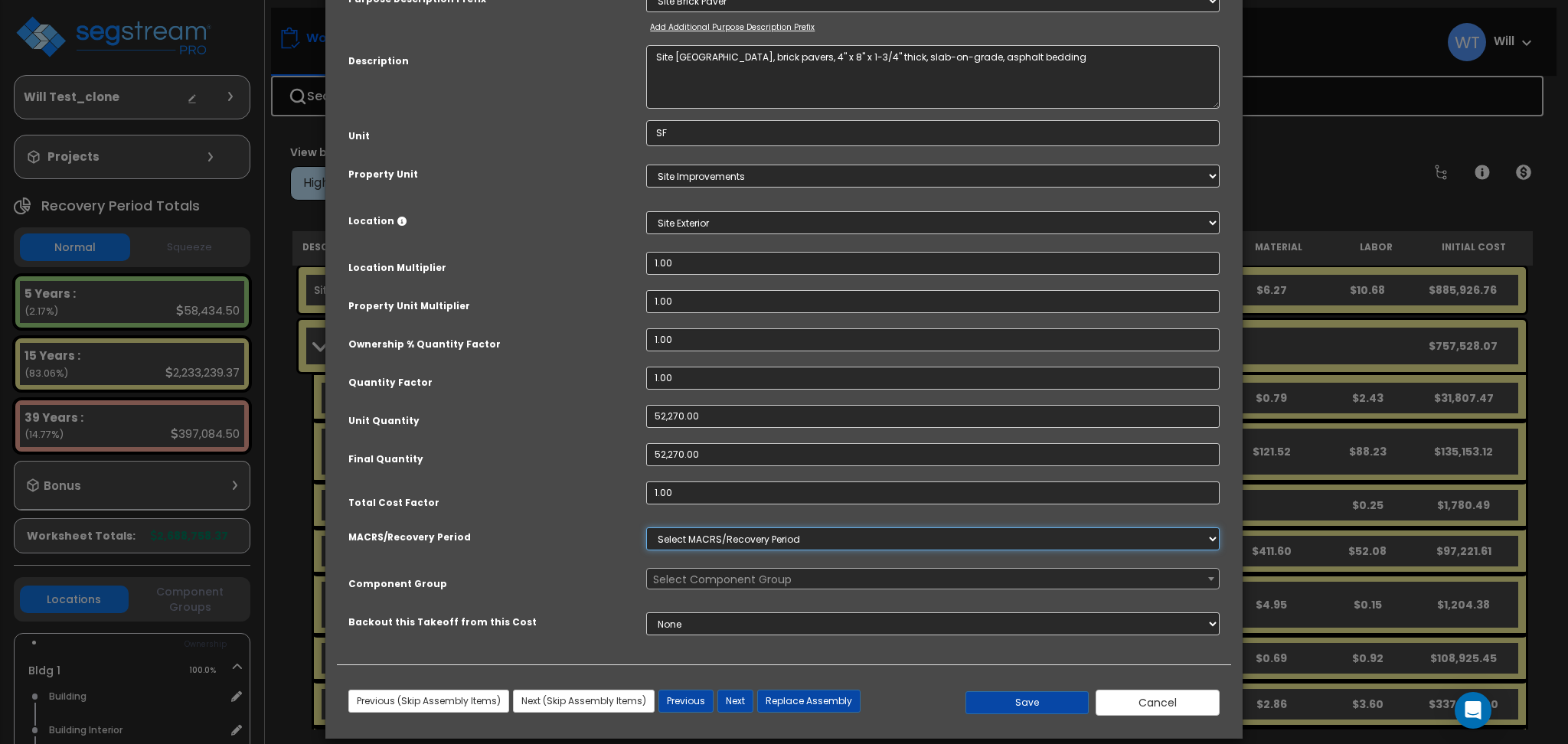
click at [701, 529] on select "Select MACRS/Recovery Period" at bounding box center [933, 538] width 574 height 23
click at [704, 534] on select "Select MACRS/Recovery Period" at bounding box center [933, 538] width 574 height 23
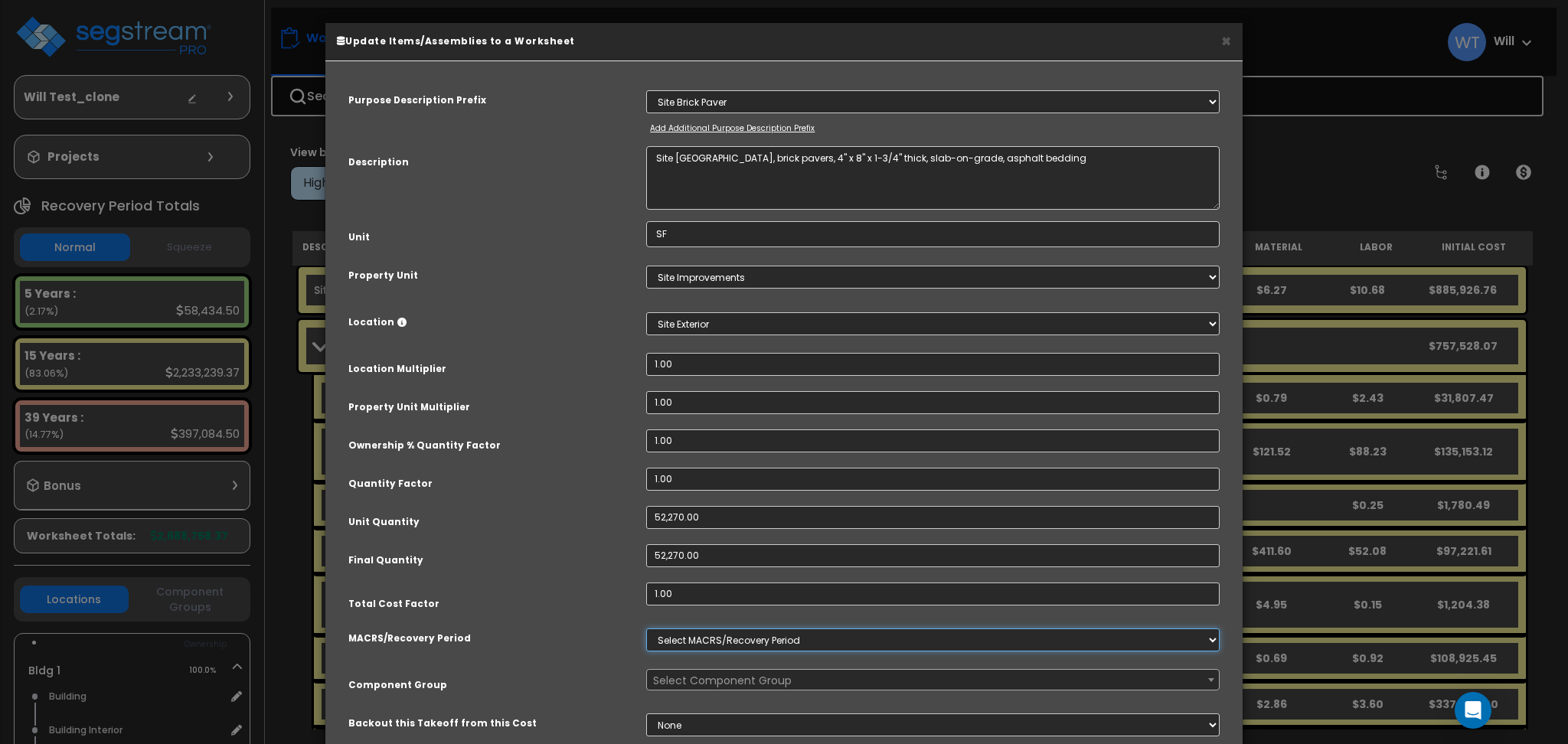
scroll to position [0, 0]
click at [1225, 46] on button "×" at bounding box center [1227, 41] width 10 height 16
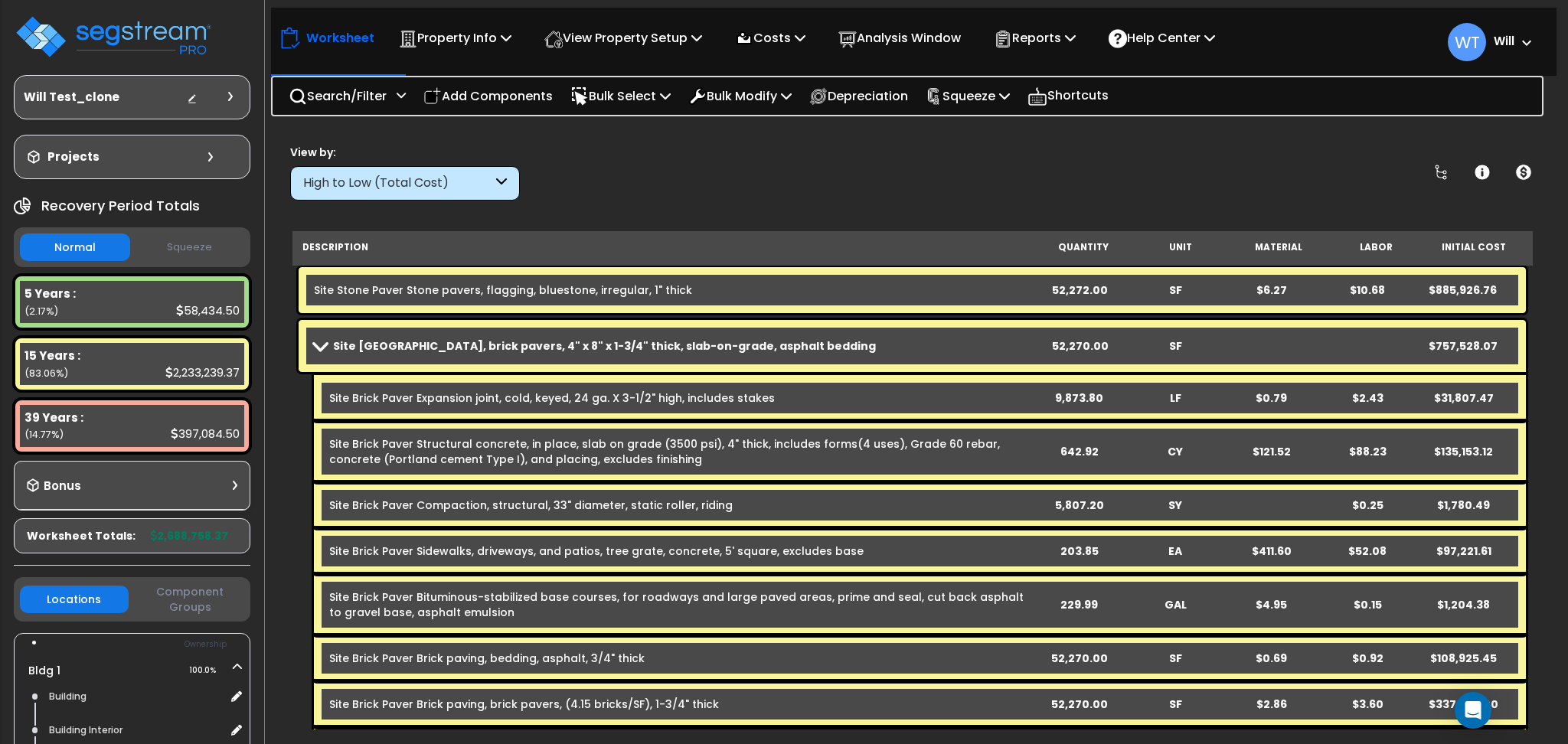
click at [484, 95] on p "Add Components" at bounding box center [488, 96] width 129 height 21
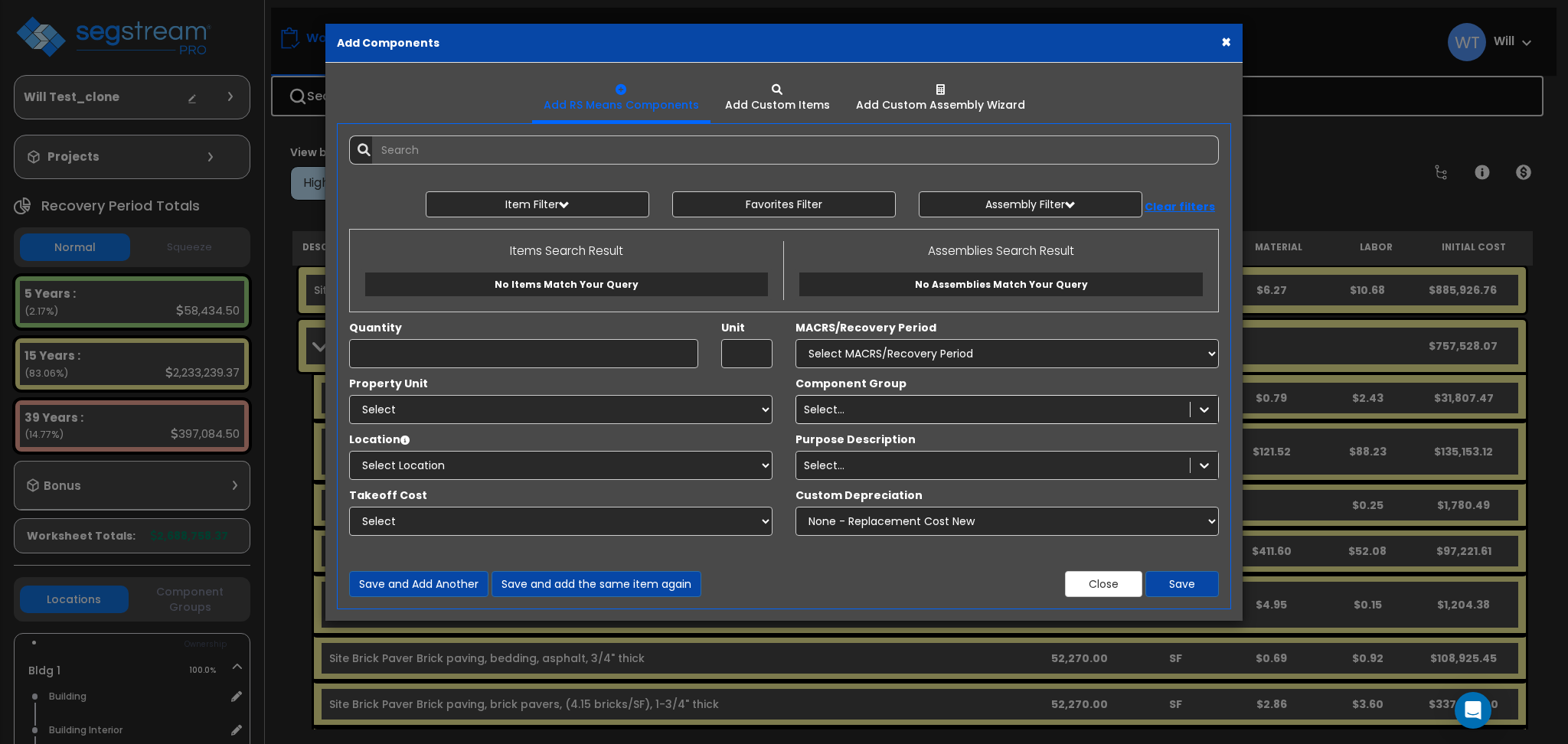
click at [899, 337] on div "MACRS/Recovery Period Select MACRS/Recovery Period" at bounding box center [1007, 344] width 424 height 48
click at [900, 353] on select "Select MACRS/Recovery Period" at bounding box center [1007, 354] width 424 height 29
click at [1228, 44] on button "×" at bounding box center [1227, 41] width 10 height 16
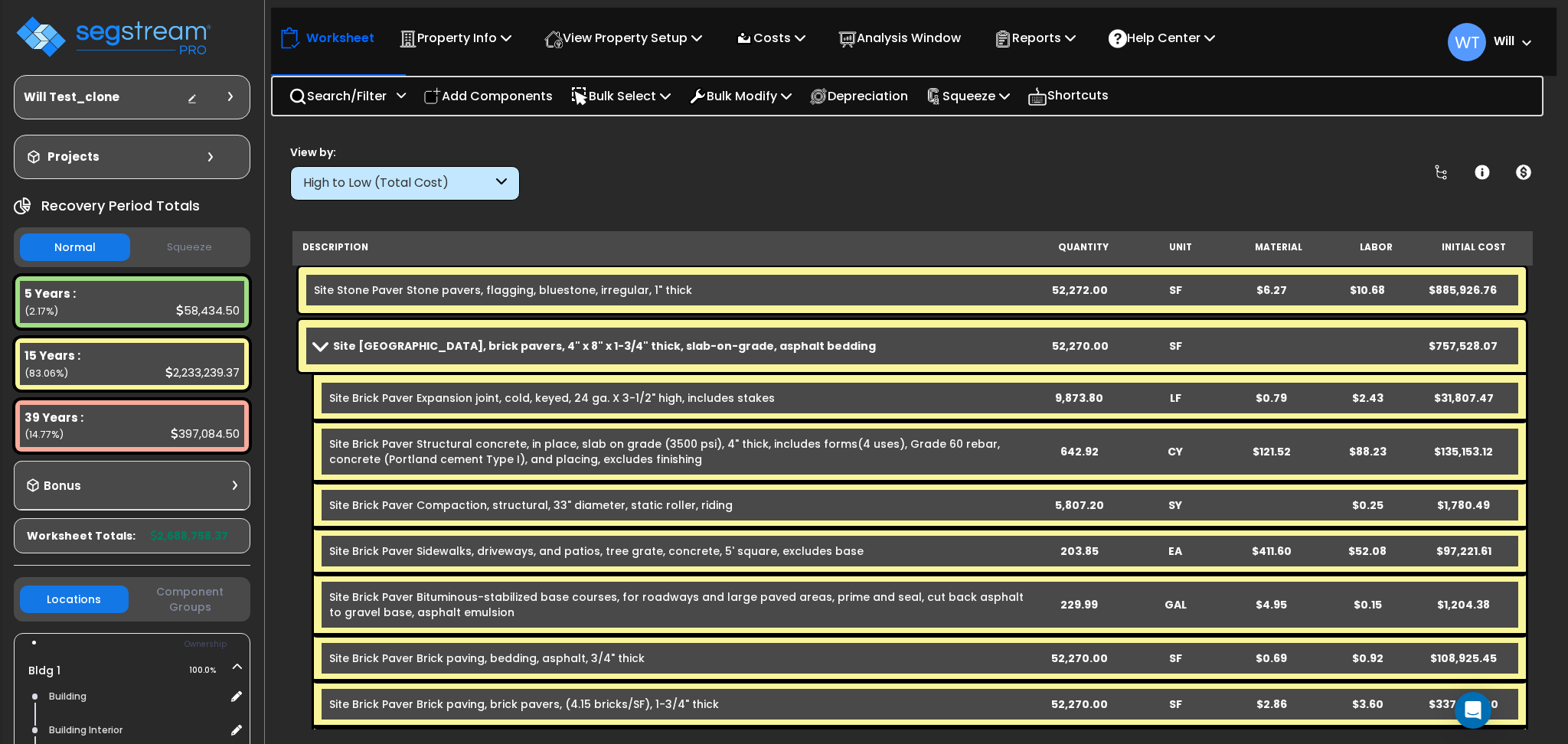
click at [1495, 34] on b "Will" at bounding box center [1505, 40] width 21 height 16
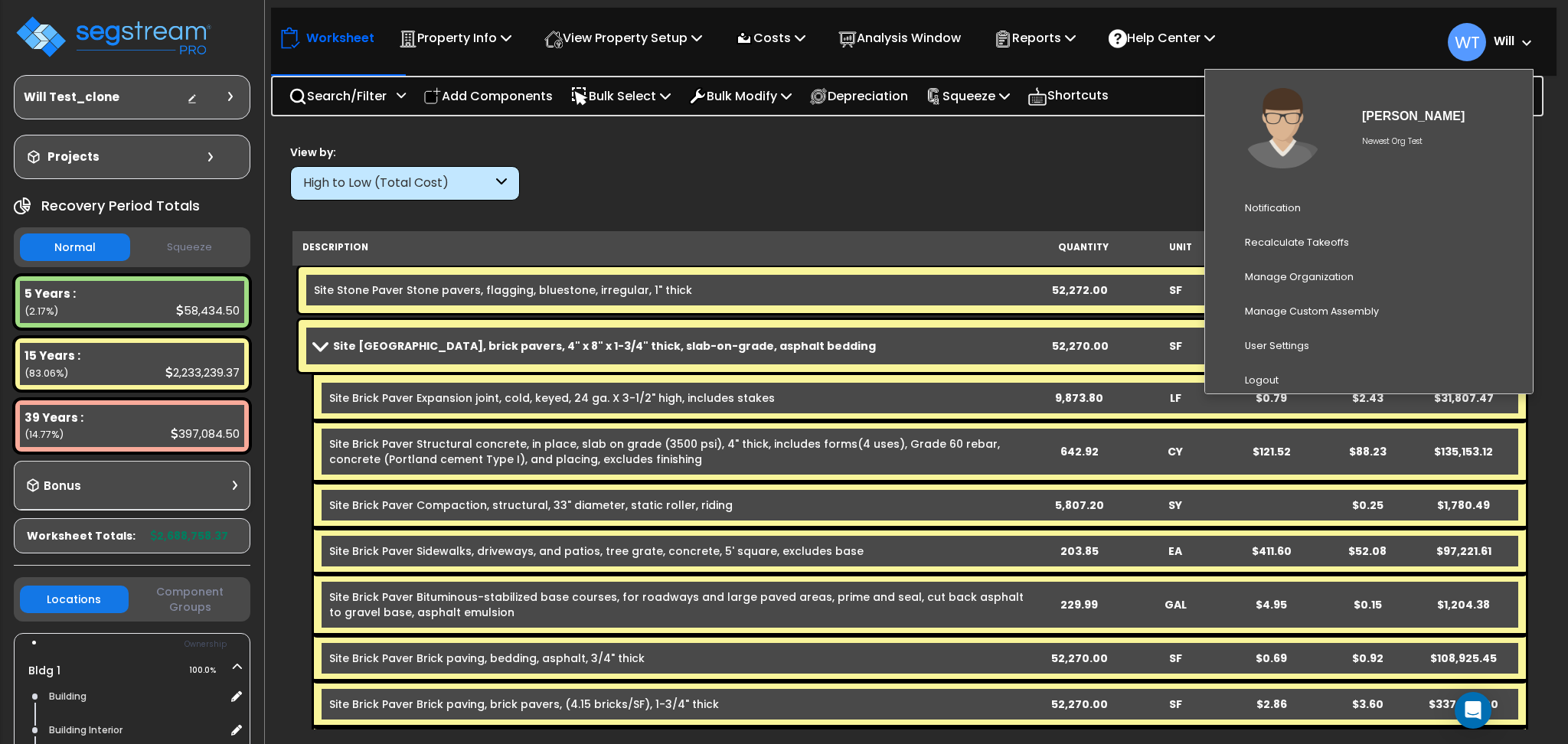
click at [1499, 36] on b "Will" at bounding box center [1505, 40] width 21 height 16
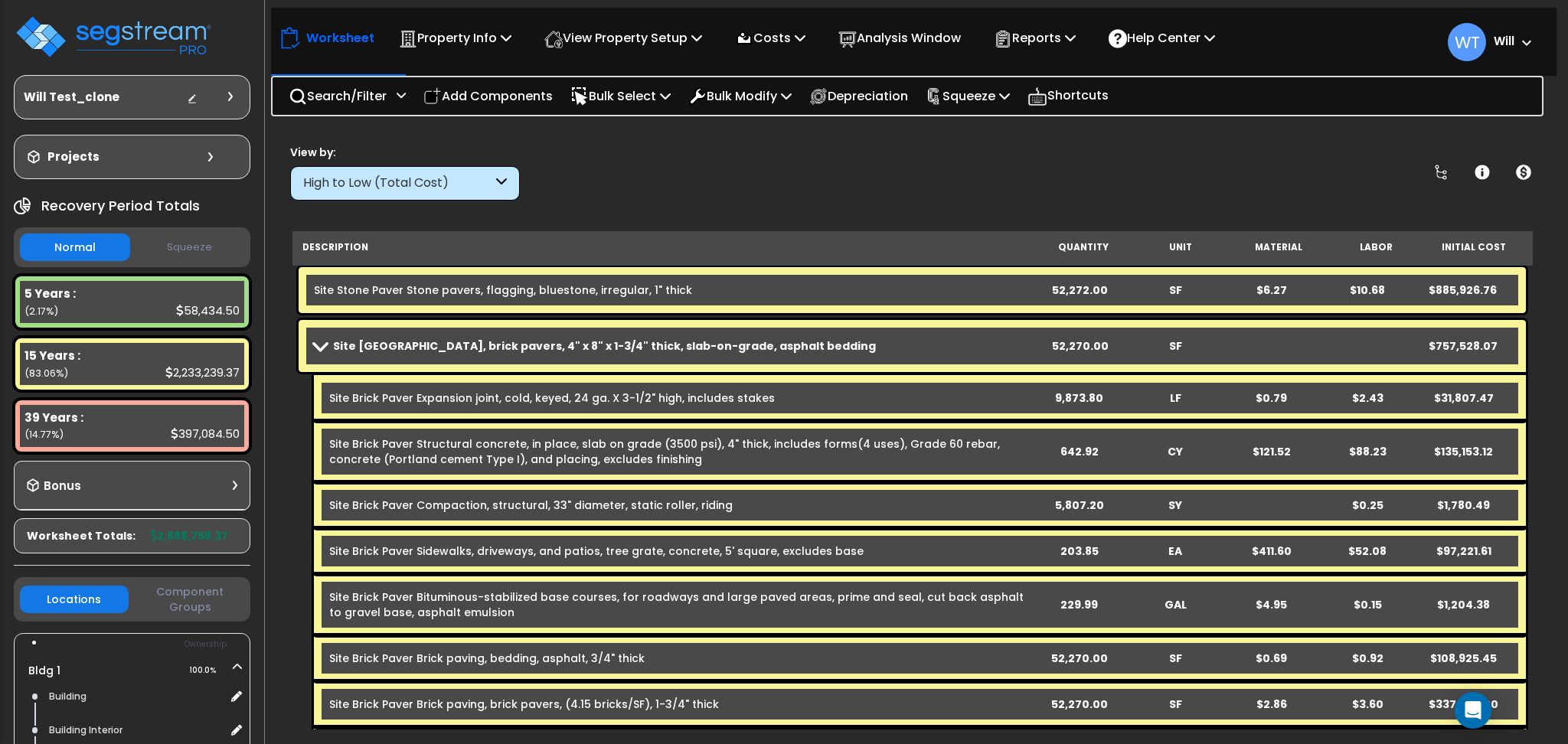
click at [1494, 33] on b "Will" at bounding box center [1505, 40] width 21 height 16
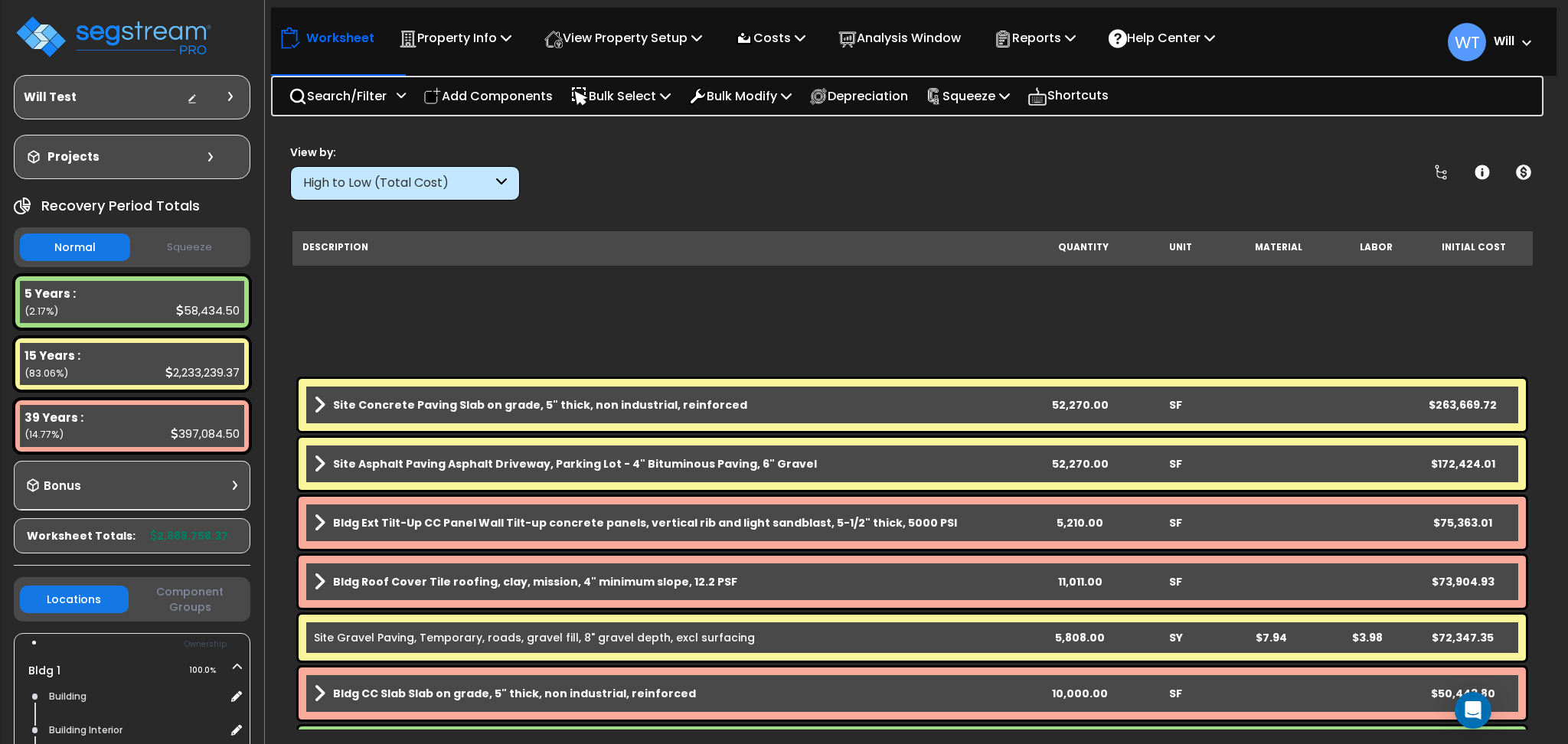
scroll to position [408, 0]
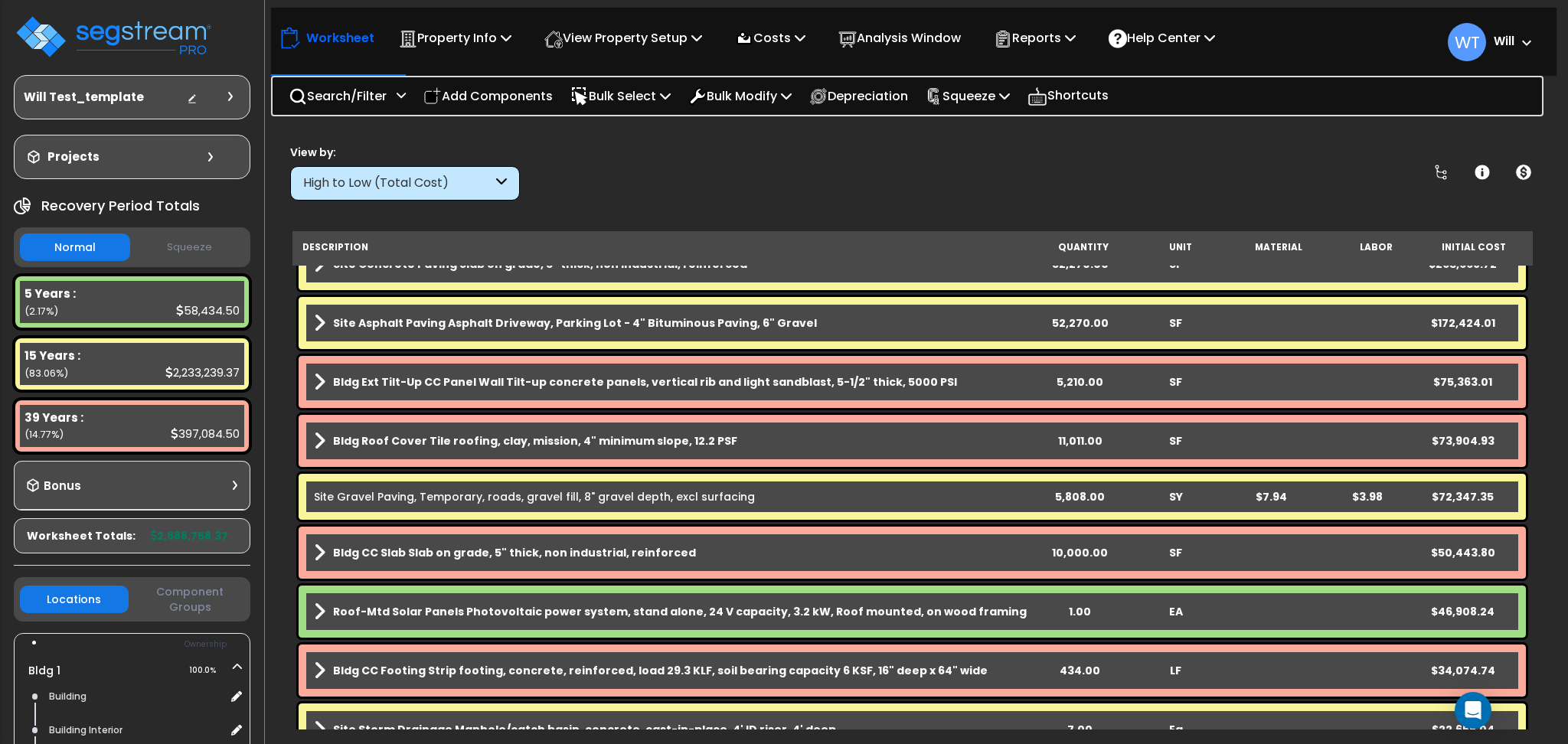
scroll to position [204, 0]
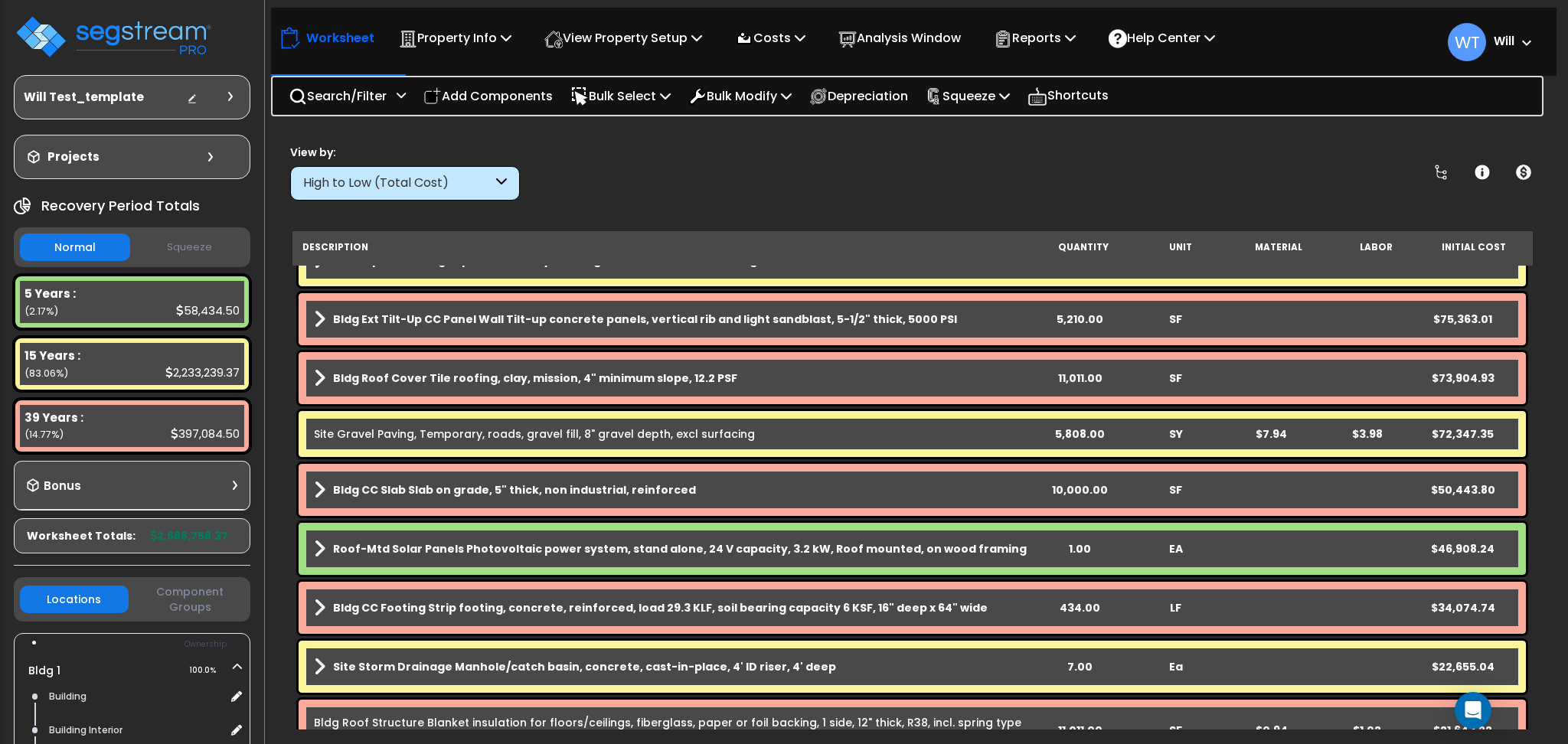
click at [568, 381] on b "Bldg Roof Cover Tile roofing, clay, mission, 4" minimum slope, 12.2 PSF" at bounding box center [536, 378] width 405 height 15
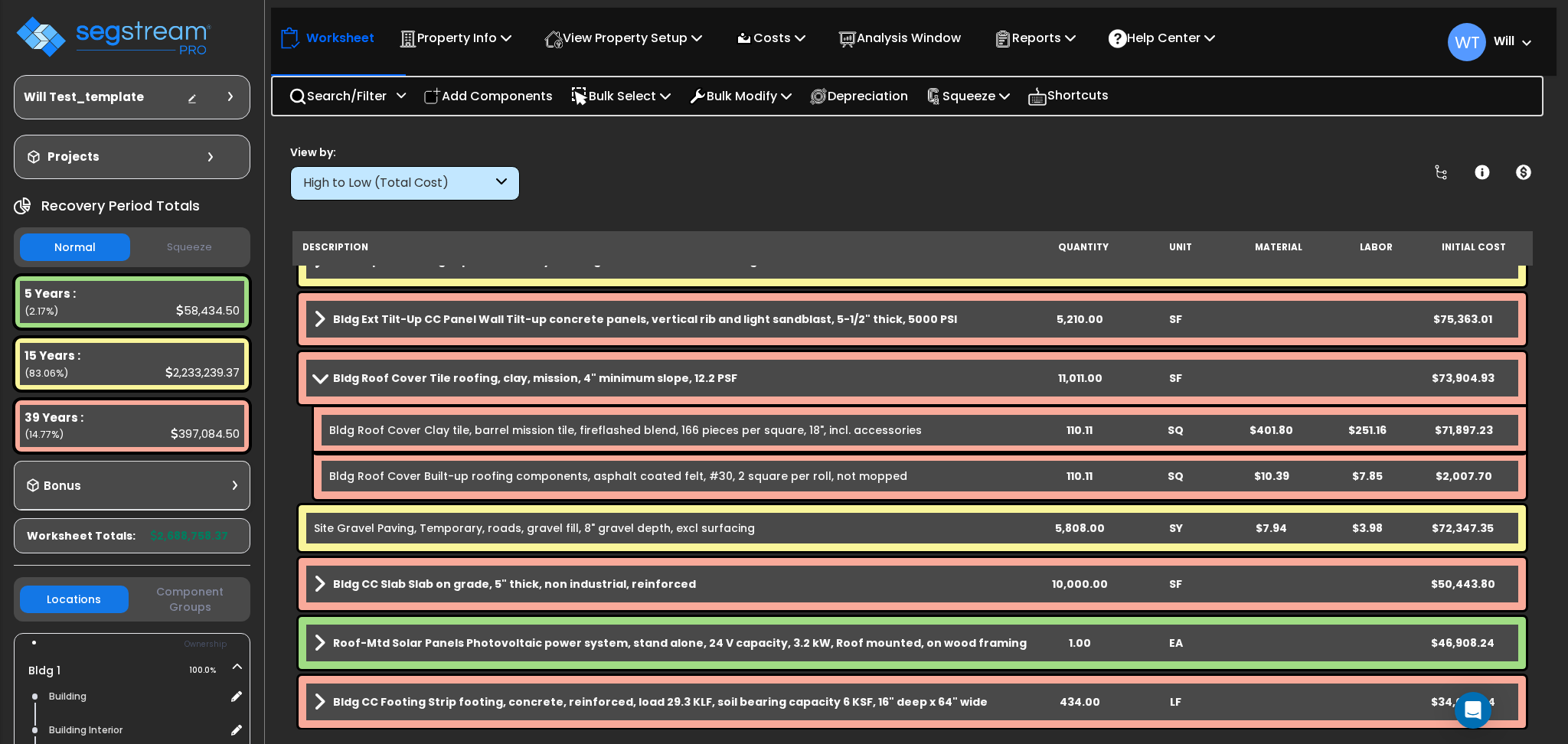
click at [582, 320] on b "Bldg Ext Tilt-Up CC Panel Wall Tilt-up concrete panels, vertical rib and light …" at bounding box center [646, 320] width 624 height 15
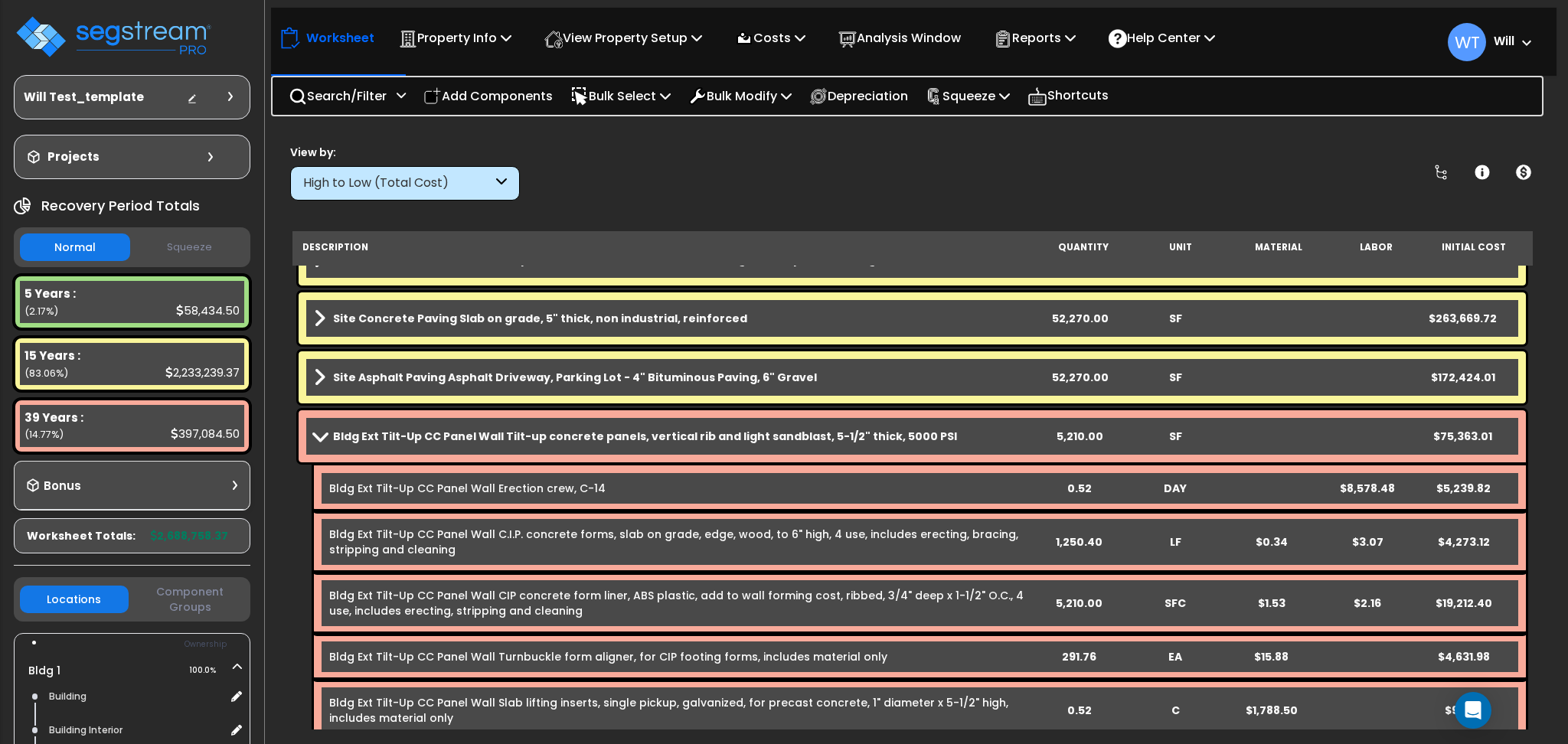
scroll to position [0, 0]
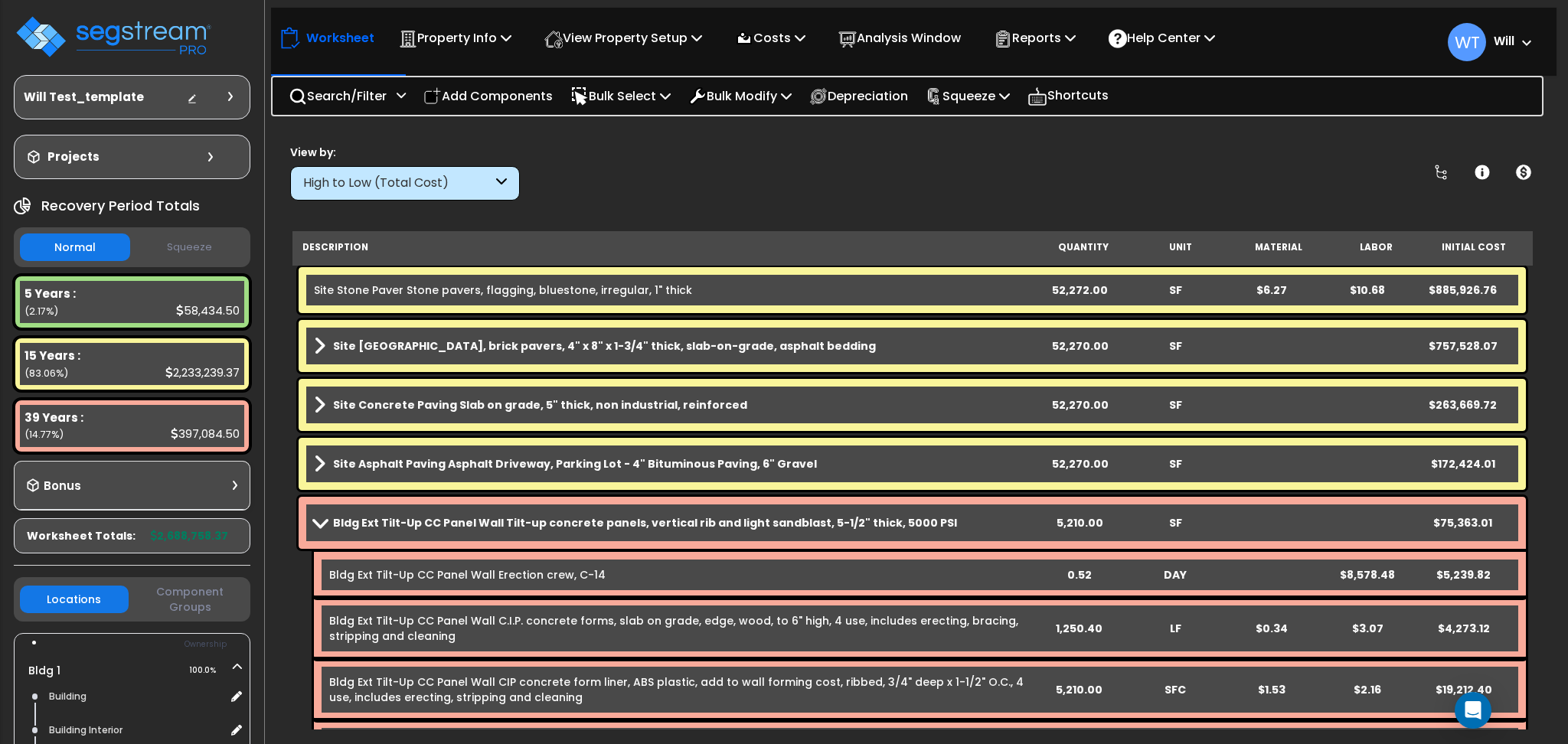
click at [571, 459] on b "Site Asphalt Paving Asphalt Driveway, Parking Lot - 4" Bituminous Paving, 6" Gr…" at bounding box center [575, 464] width 484 height 15
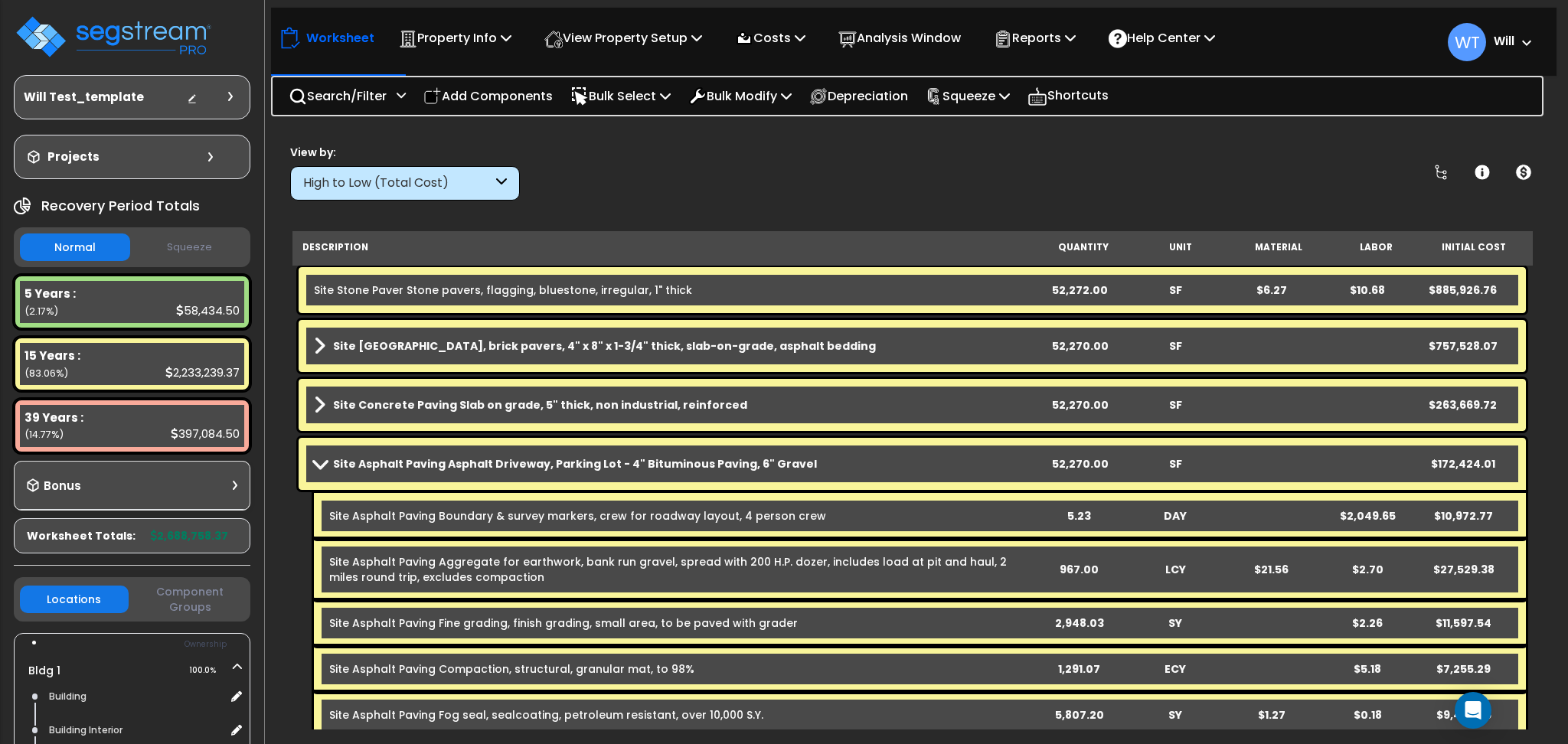
click at [584, 411] on b "Site Concrete Paving Slab on grade, 5" thick, non industrial, reinforced" at bounding box center [540, 405] width 414 height 15
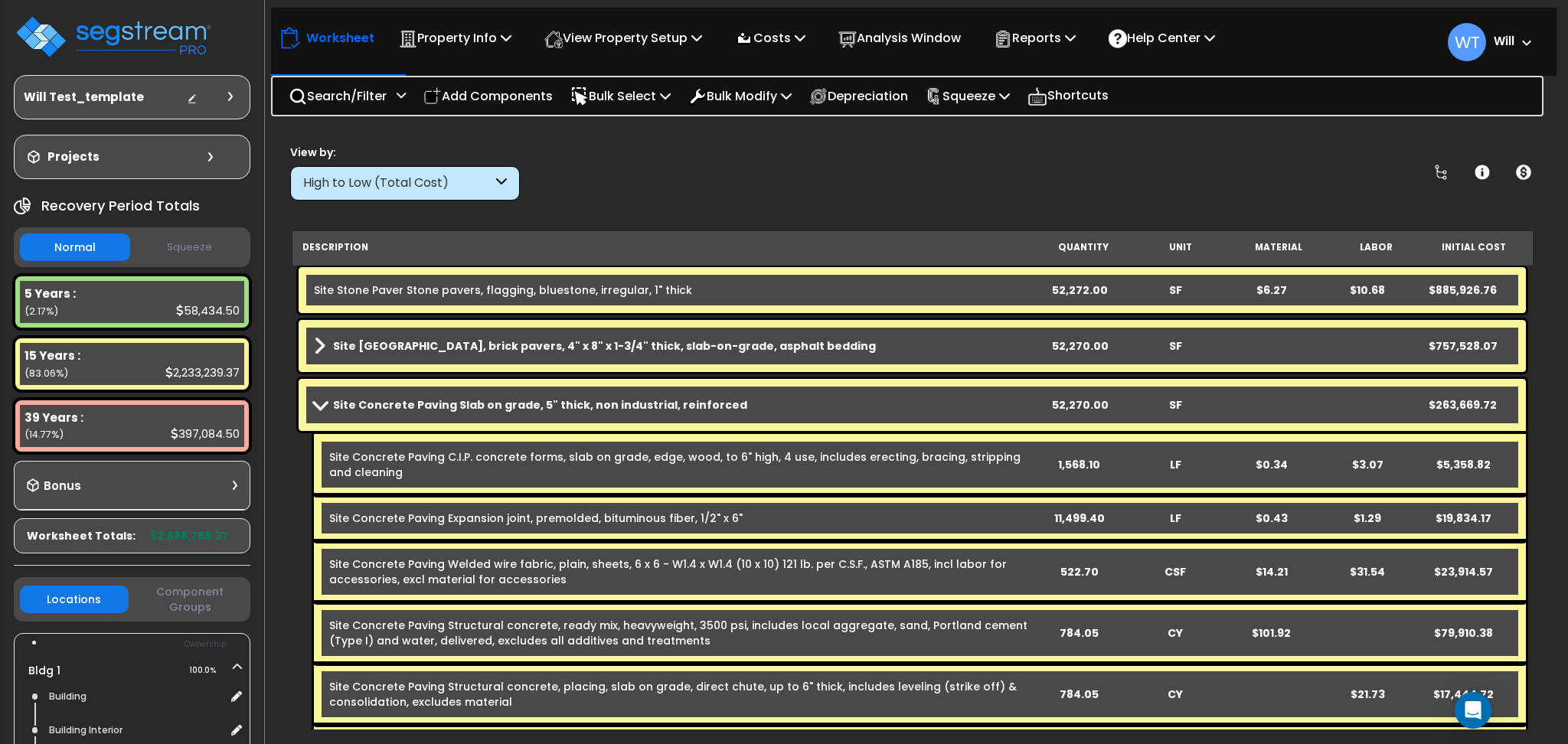
click at [592, 339] on b "Site [GEOGRAPHIC_DATA], brick pavers, 4" x 8" x 1-3/4" thick, slab-on-grade, as…" at bounding box center [604, 346] width 543 height 15
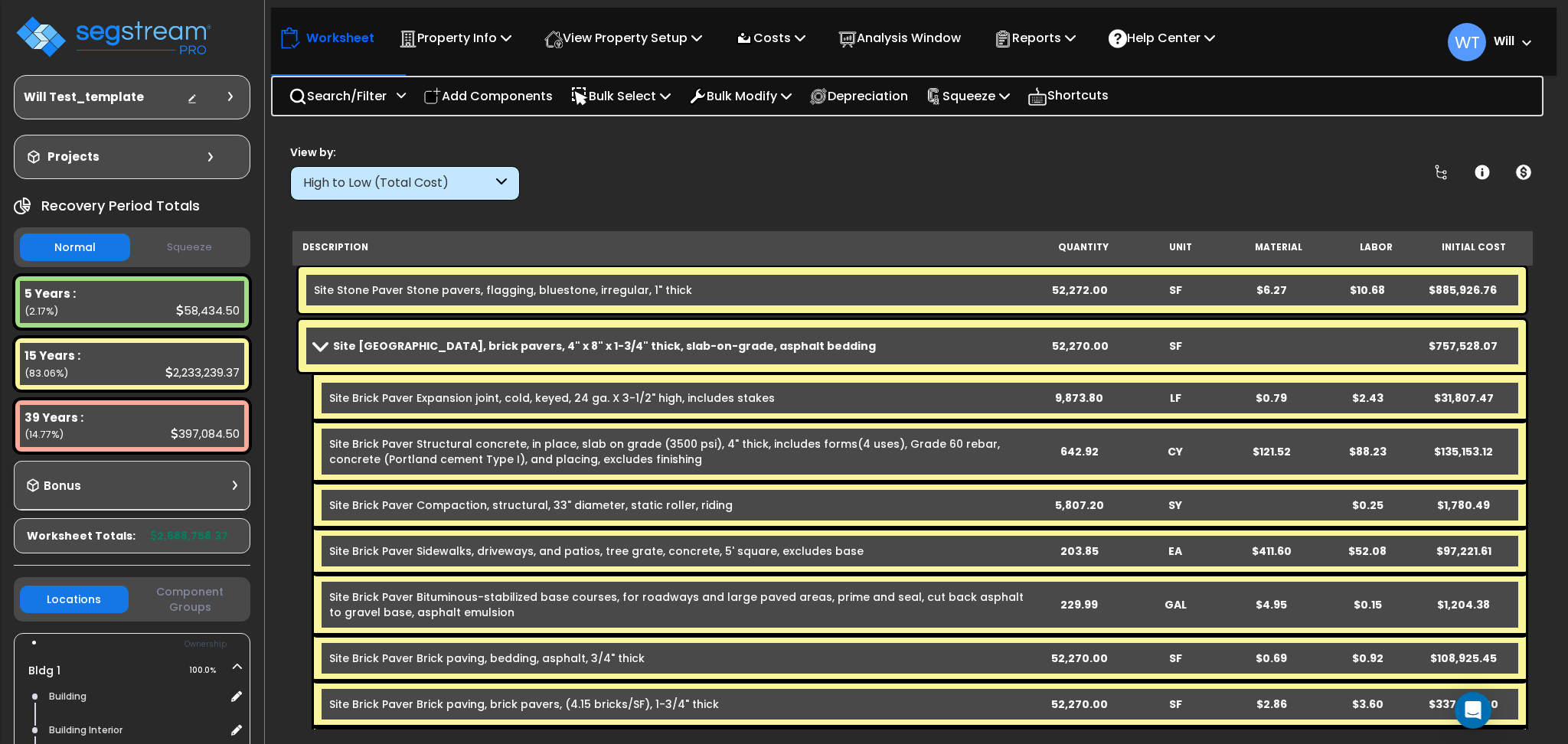
click at [1509, 52] on span "WT Will" at bounding box center [1491, 42] width 86 height 39
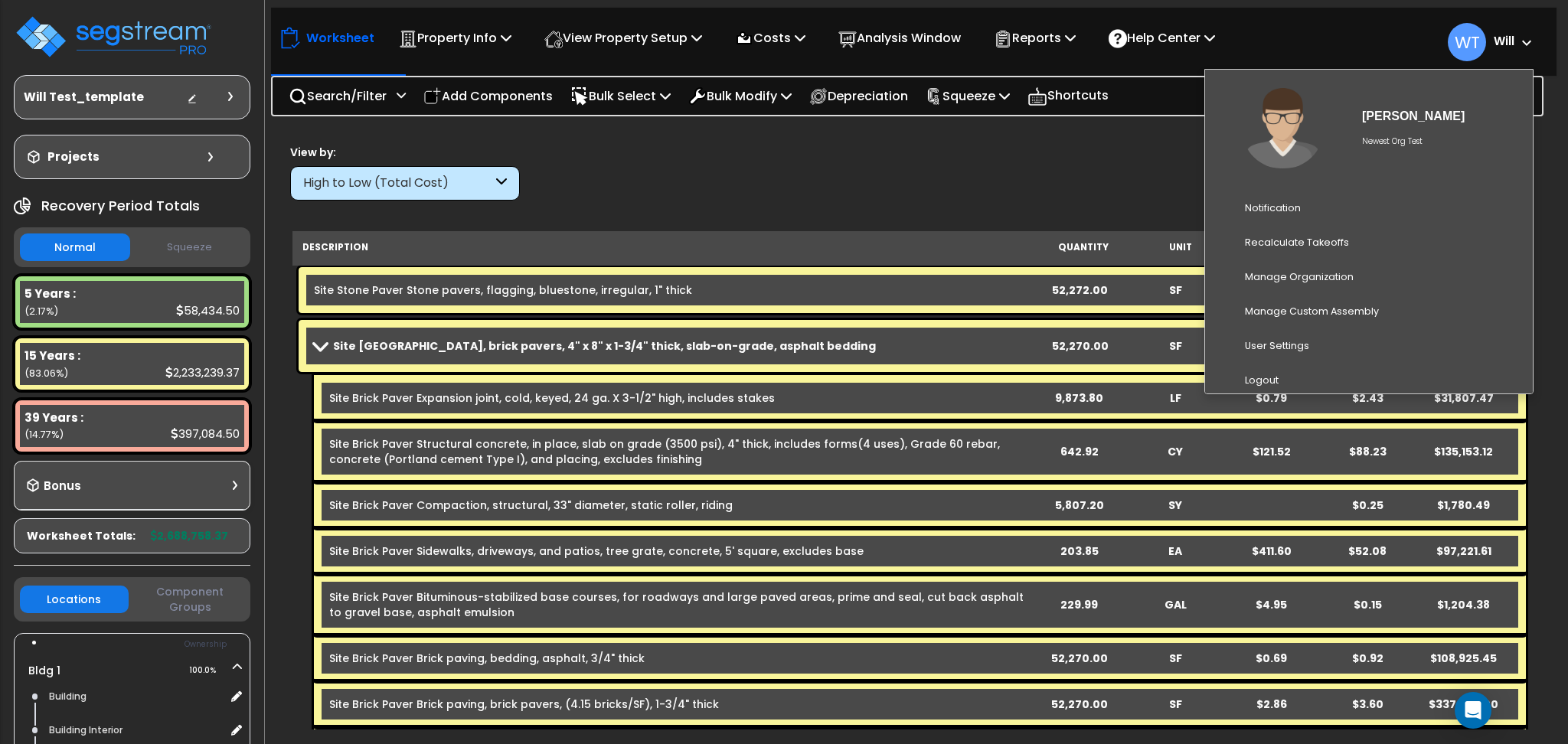
click at [1504, 44] on b "Will" at bounding box center [1505, 40] width 21 height 16
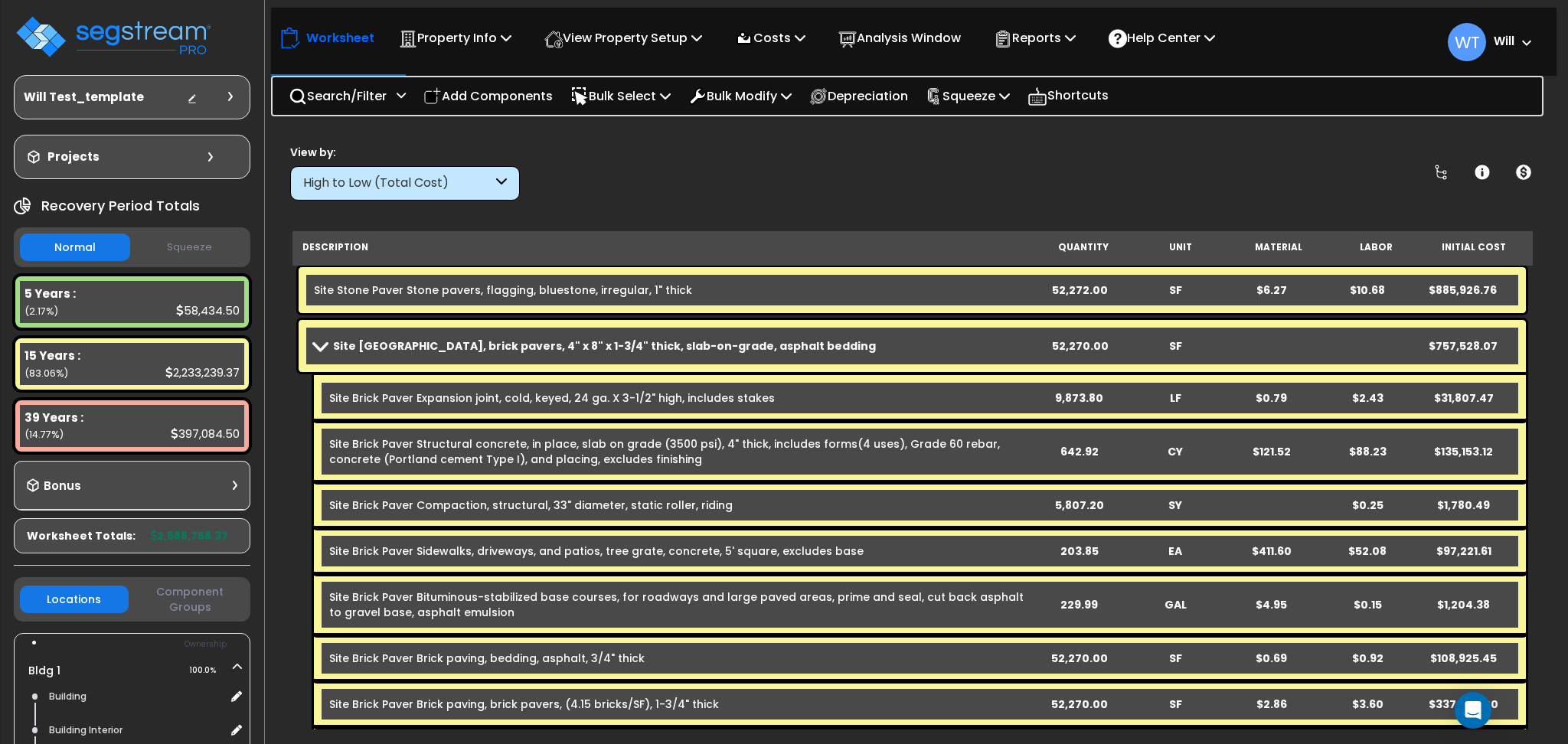
click at [1504, 44] on b "Will" at bounding box center [1505, 40] width 21 height 16
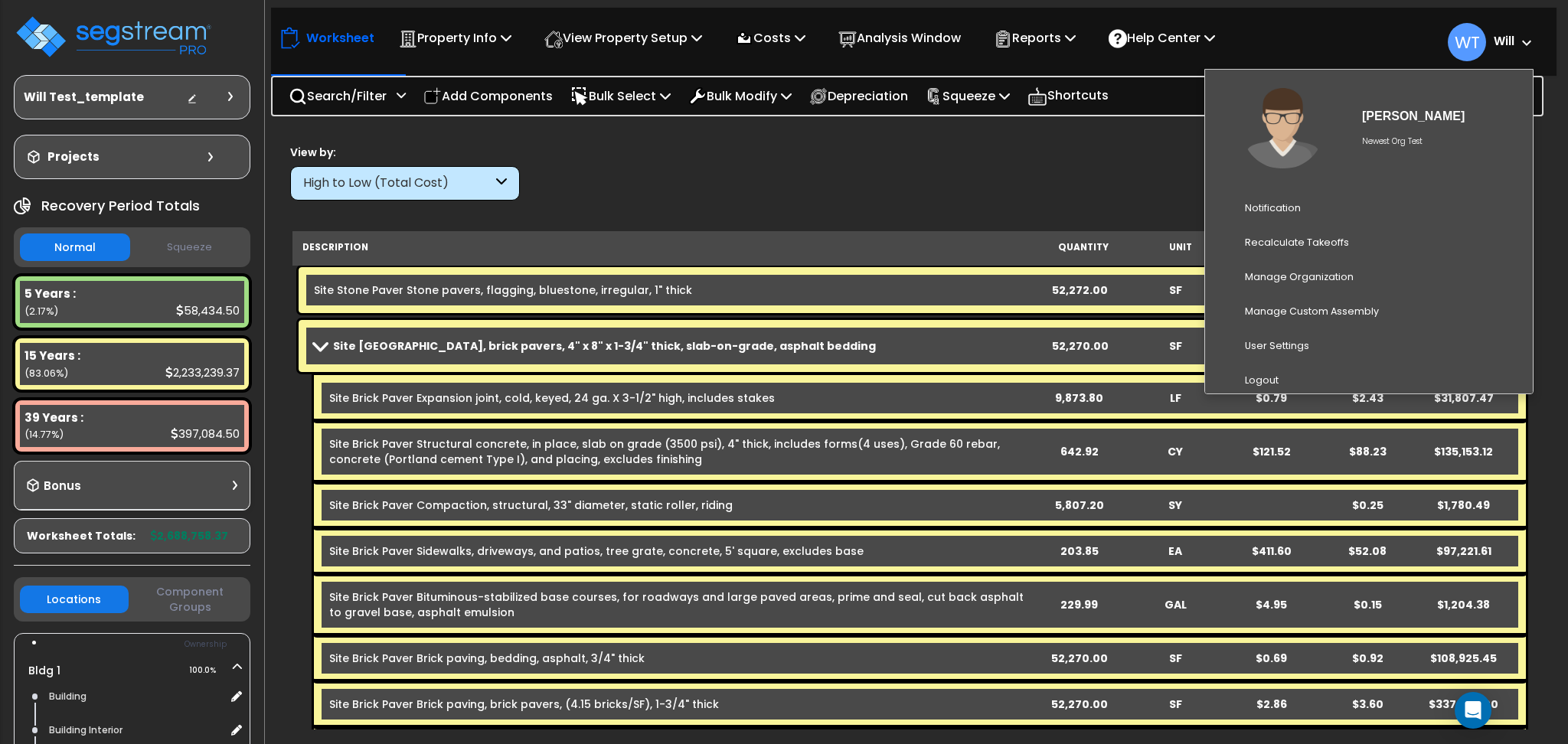
click at [1504, 44] on b "Will" at bounding box center [1505, 40] width 21 height 16
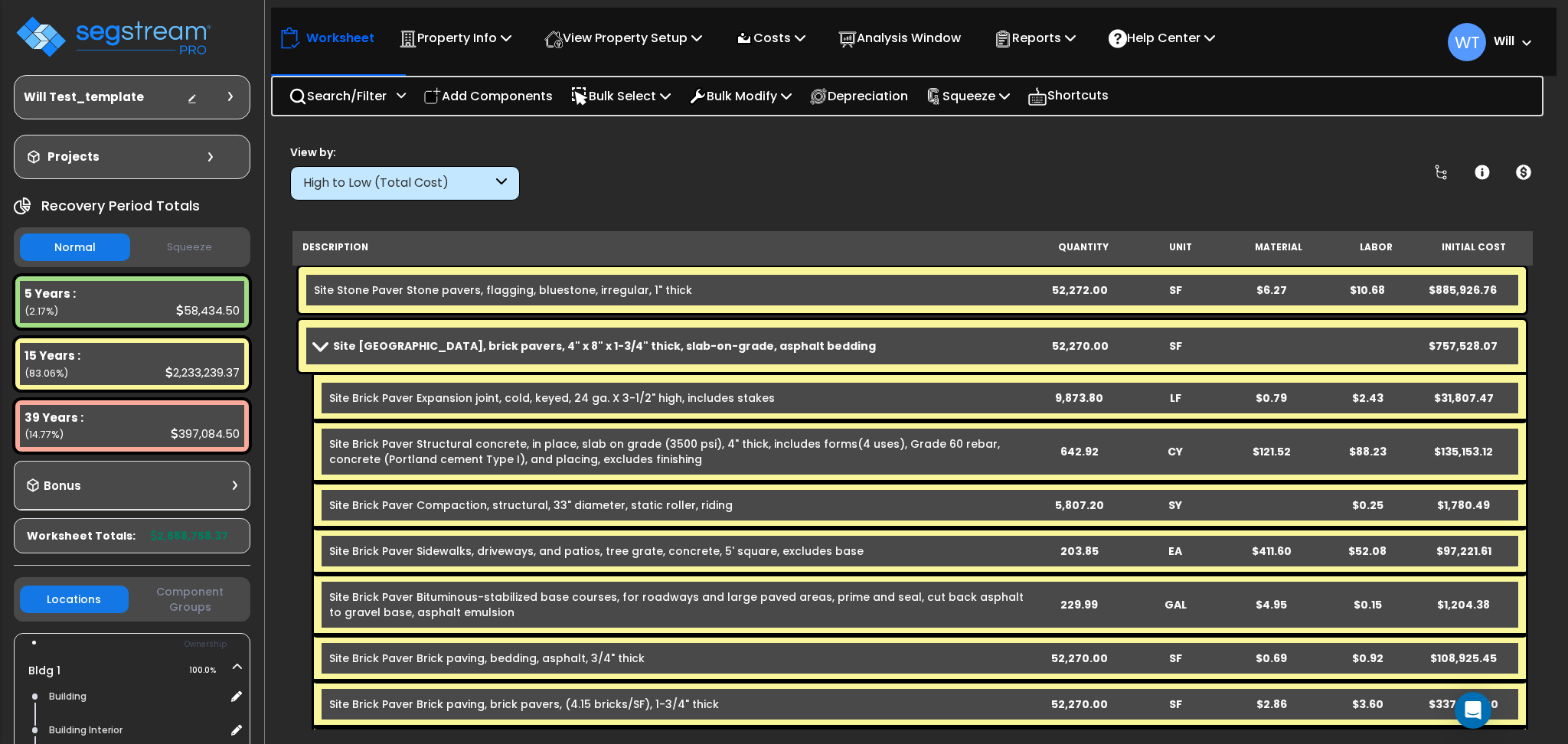
click at [1500, 36] on b "Will" at bounding box center [1505, 40] width 21 height 16
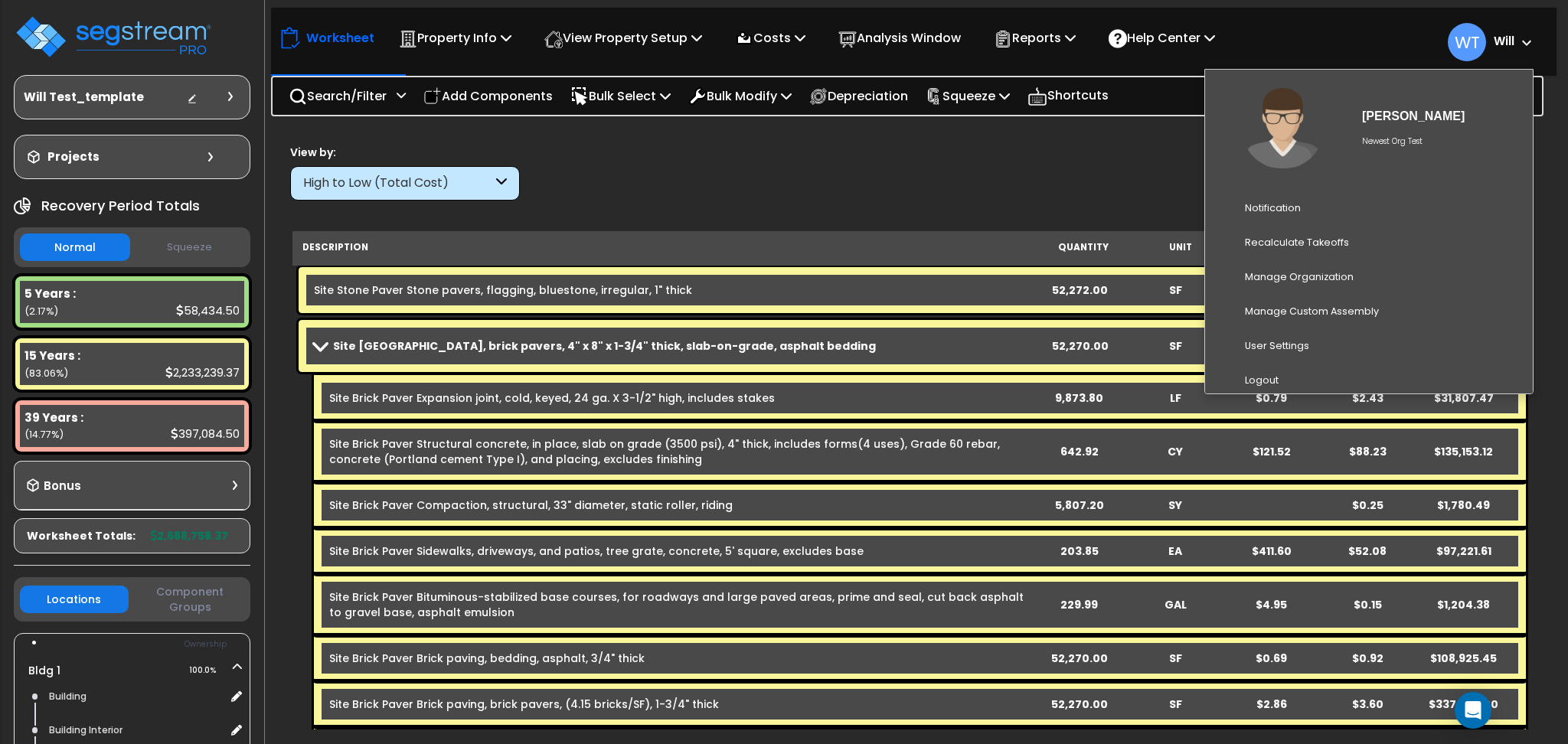
click at [1500, 36] on b "Will" at bounding box center [1505, 40] width 21 height 16
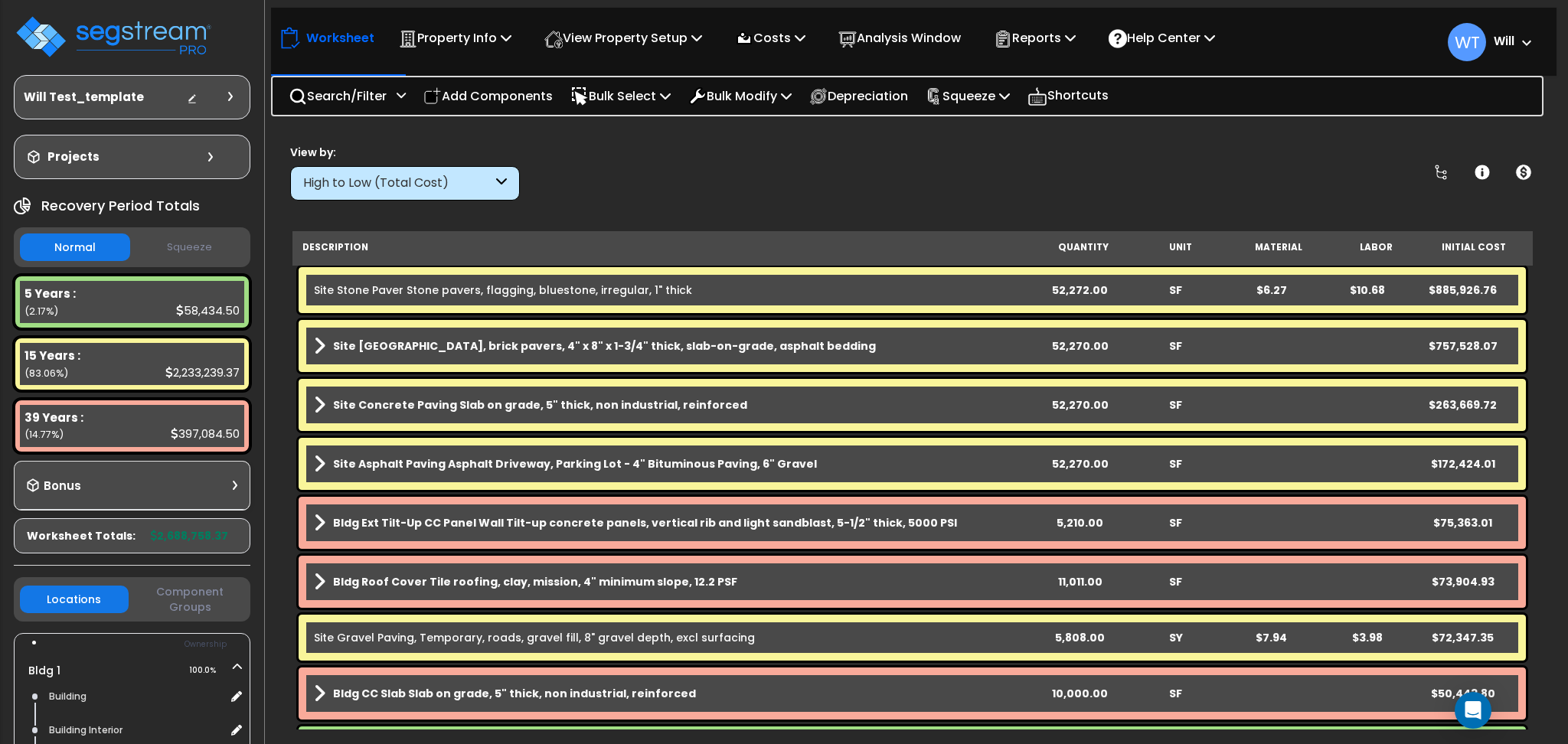
click at [1495, 34] on b "Will" at bounding box center [1505, 40] width 21 height 16
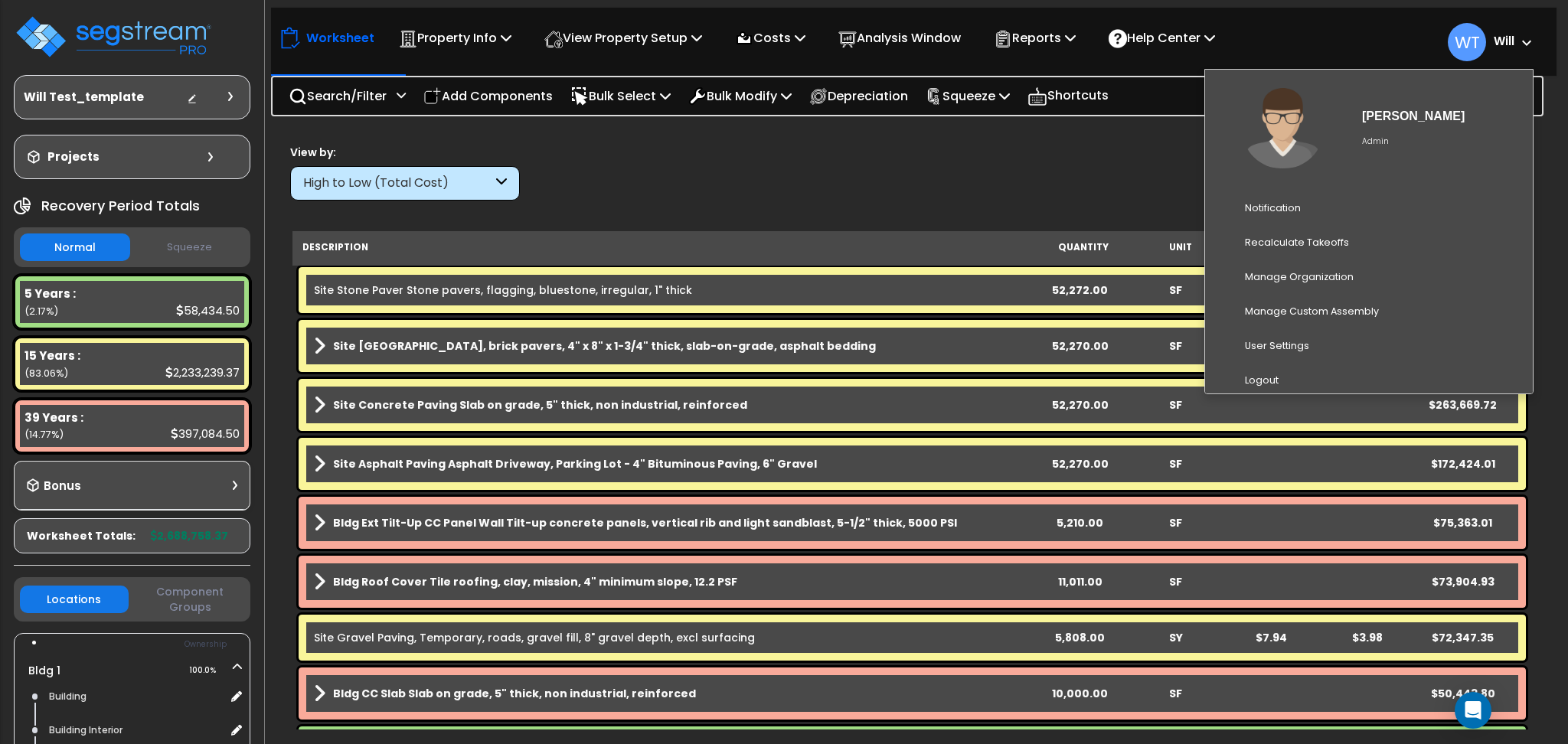
click at [1495, 34] on b "Will" at bounding box center [1505, 40] width 21 height 16
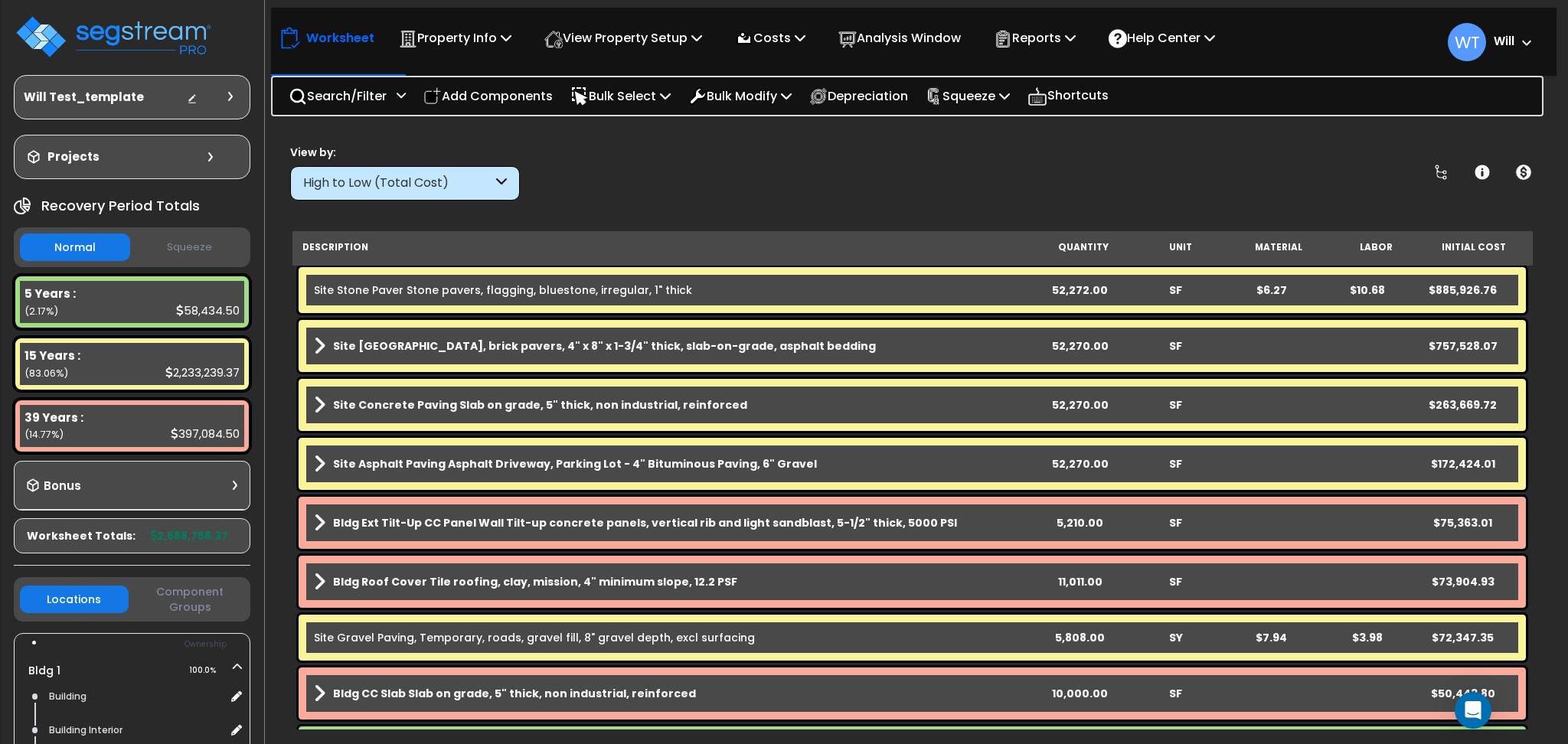
click at [705, 345] on b "Site Brick Paver Plaza, brick pavers, 4" x 8" x 1-3/4" thick, slab-on-grade, as…" at bounding box center [604, 346] width 543 height 15
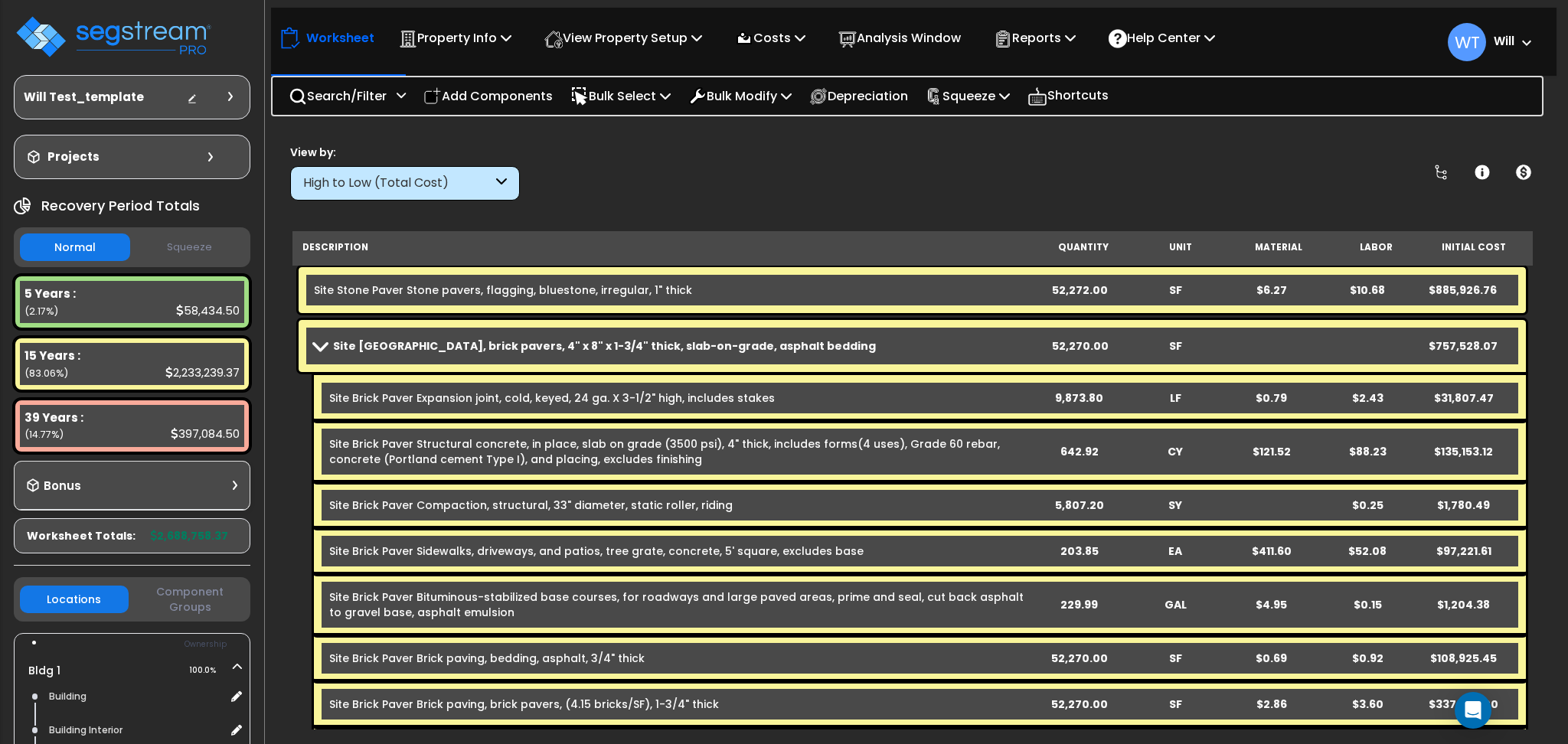
click at [705, 345] on b "Site Brick Paver Plaza, brick pavers, 4" x 8" x 1-3/4" thick, slab-on-grade, as…" at bounding box center [604, 346] width 543 height 15
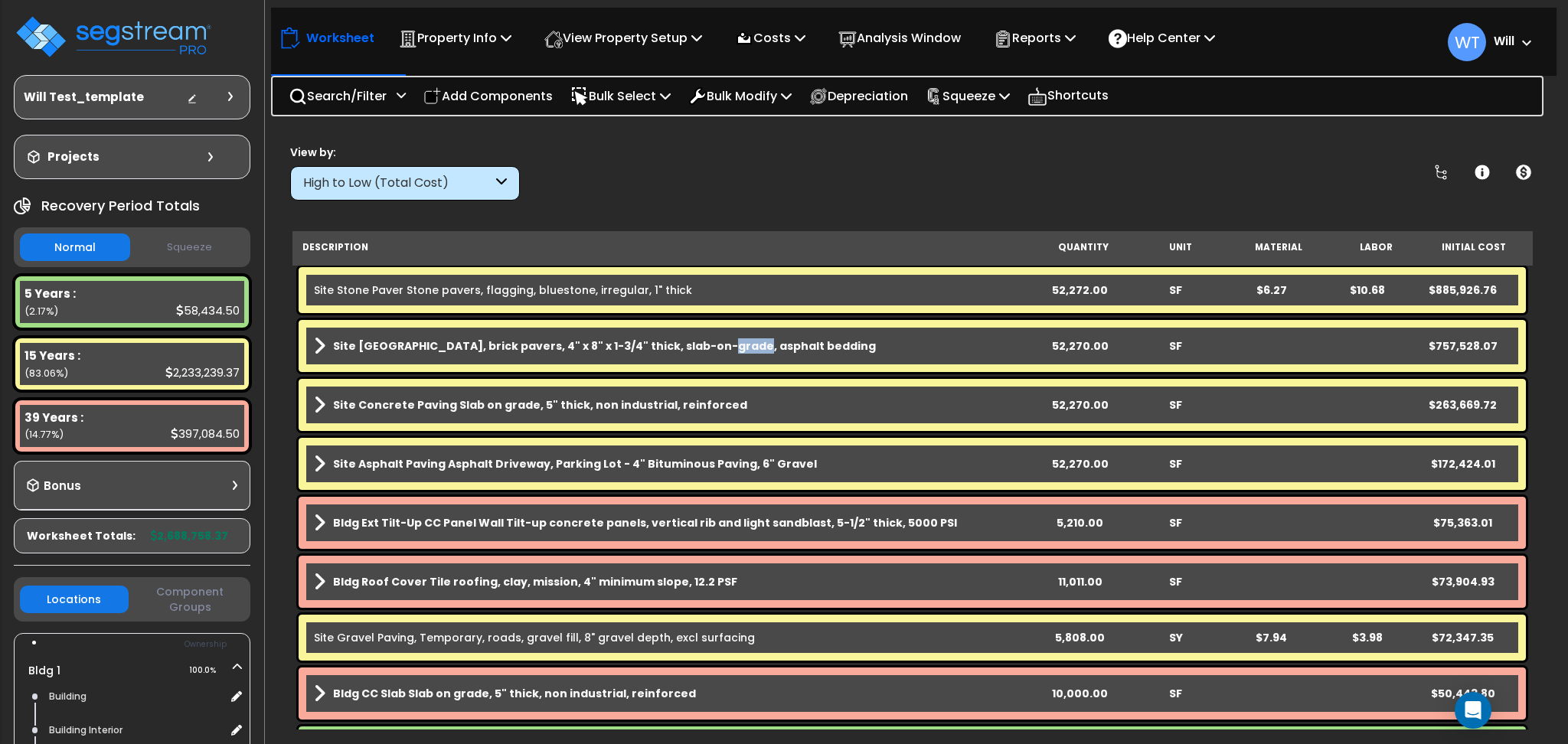
click at [705, 345] on b "Site Brick Paver Plaza, brick pavers, 4" x 8" x 1-3/4" thick, slab-on-grade, as…" at bounding box center [604, 346] width 543 height 15
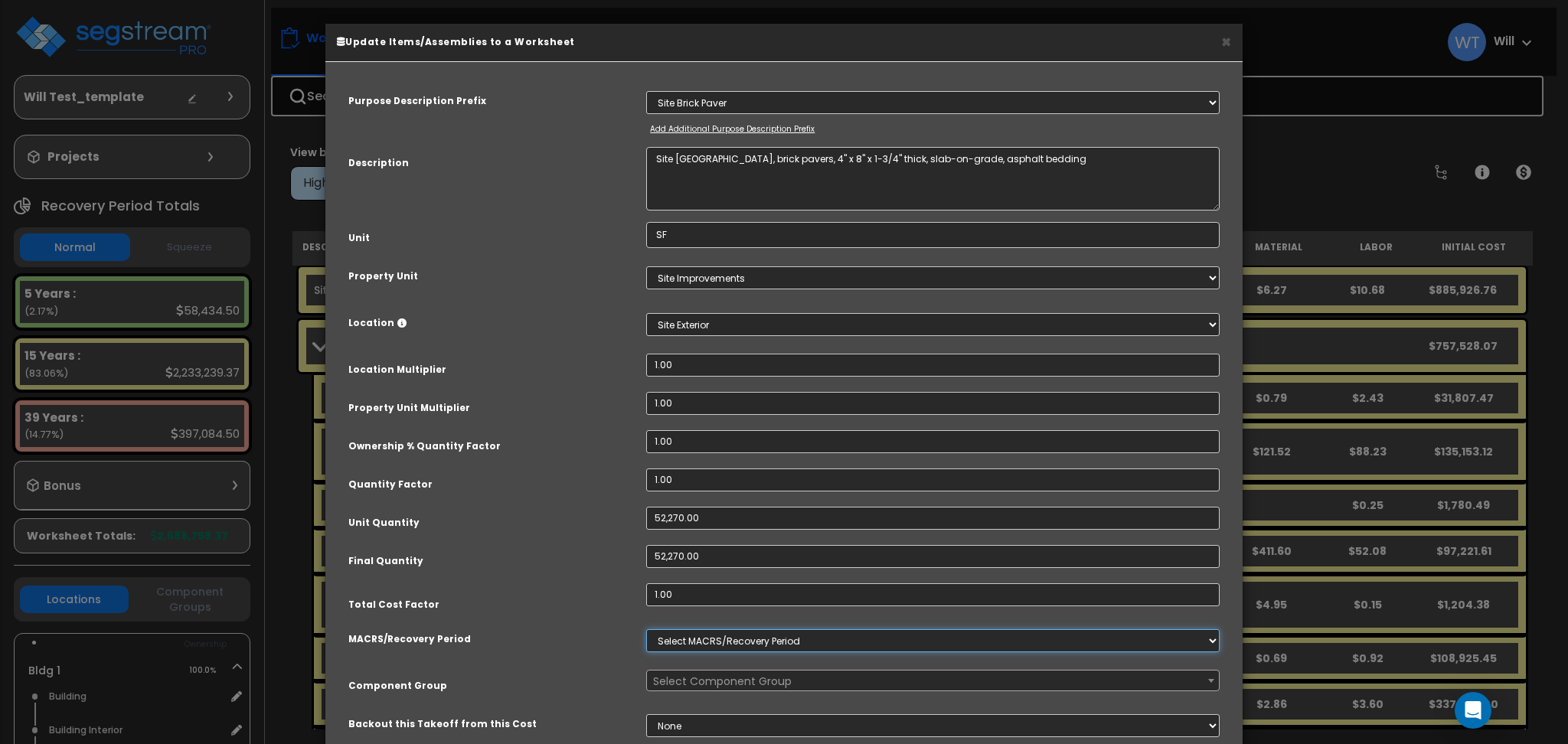
click at [784, 638] on select "Select MACRS/Recovery Period" at bounding box center [933, 640] width 574 height 23
click at [786, 638] on select "Select MACRS/Recovery Period" at bounding box center [933, 640] width 574 height 23
click at [1283, 120] on div "× Update Items/Assemblies to a Worksheet Purpose Description Prefix Select A/V …" at bounding box center [784, 372] width 1568 height 744
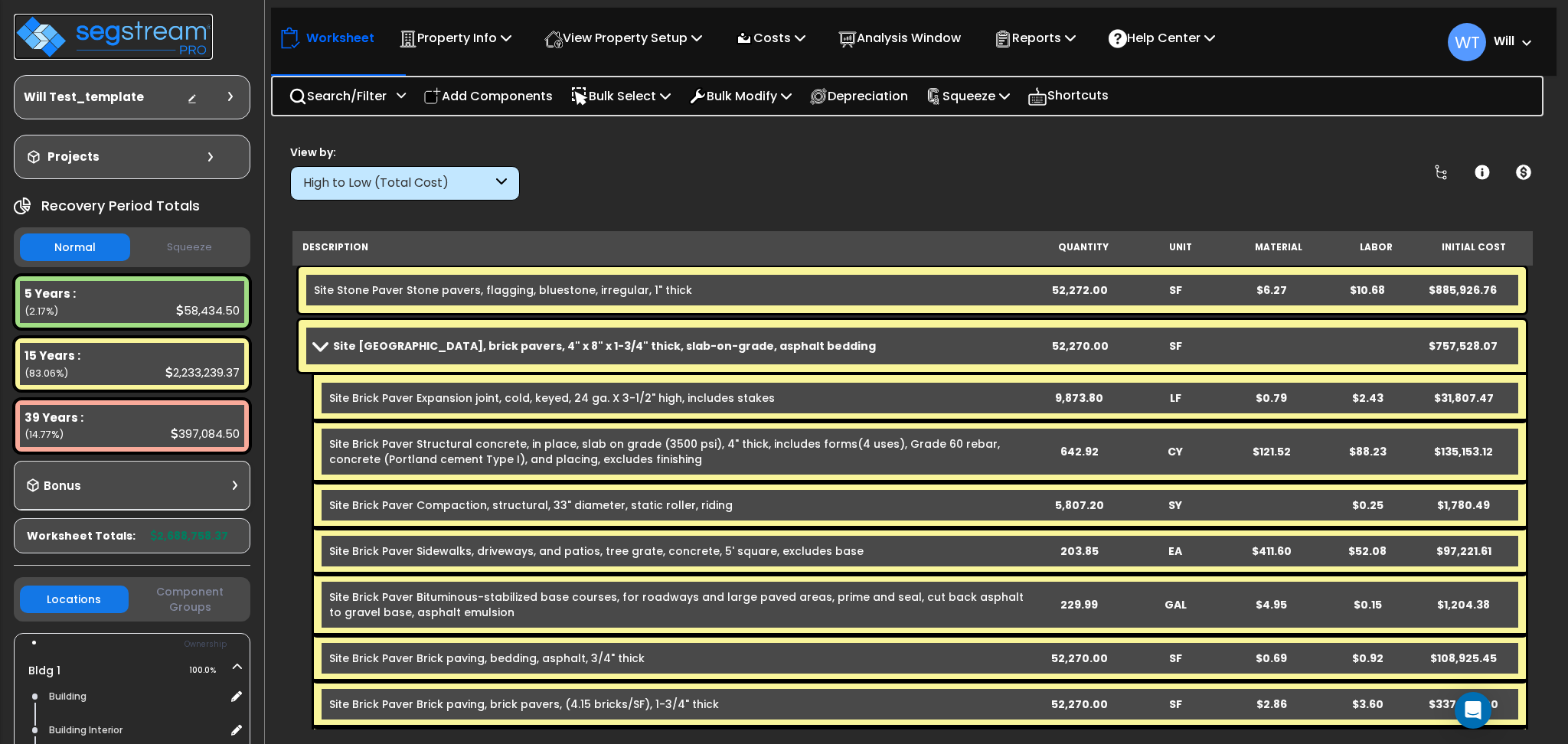
click at [160, 36] on img at bounding box center [113, 37] width 199 height 46
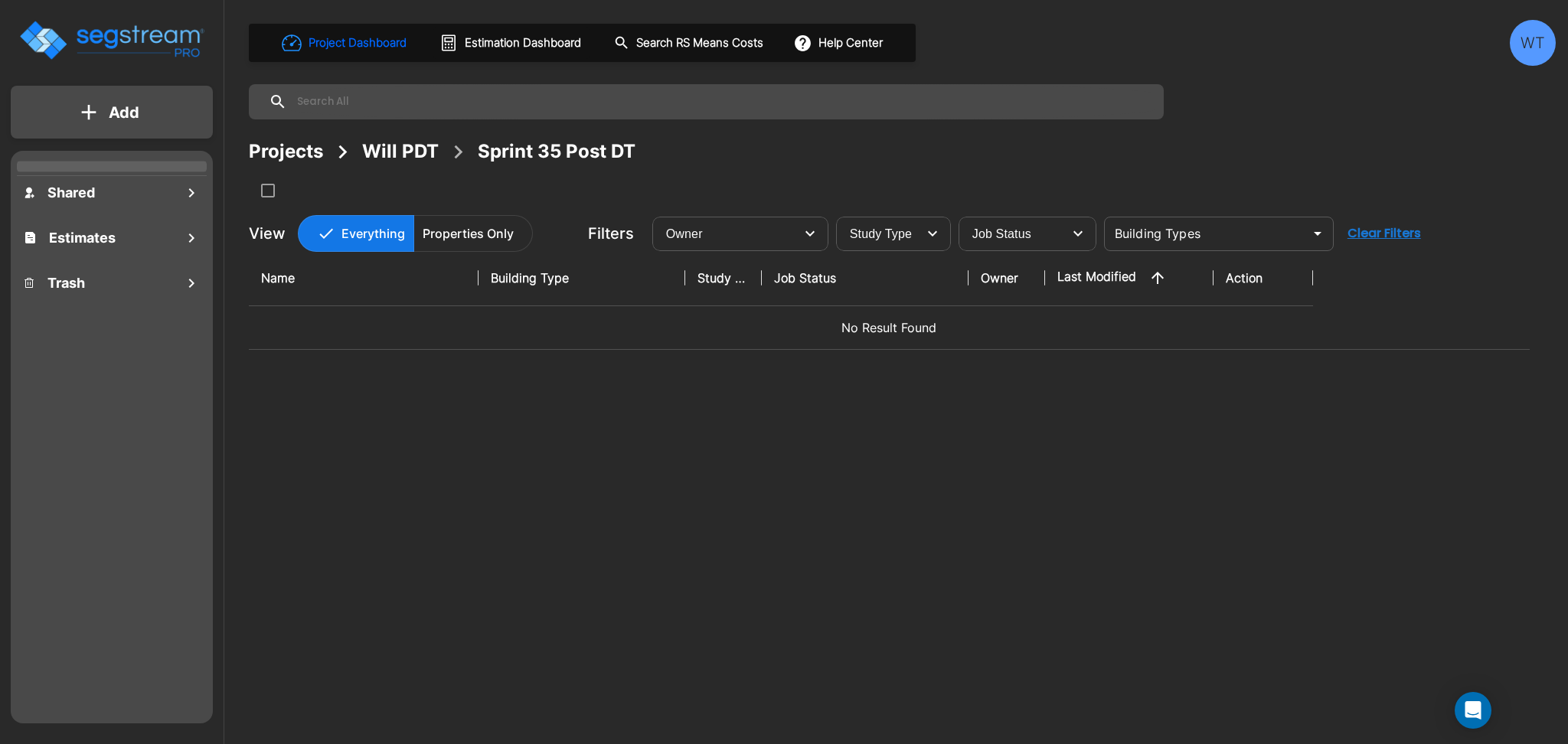
click at [106, 116] on button "Add" at bounding box center [112, 112] width 202 height 45
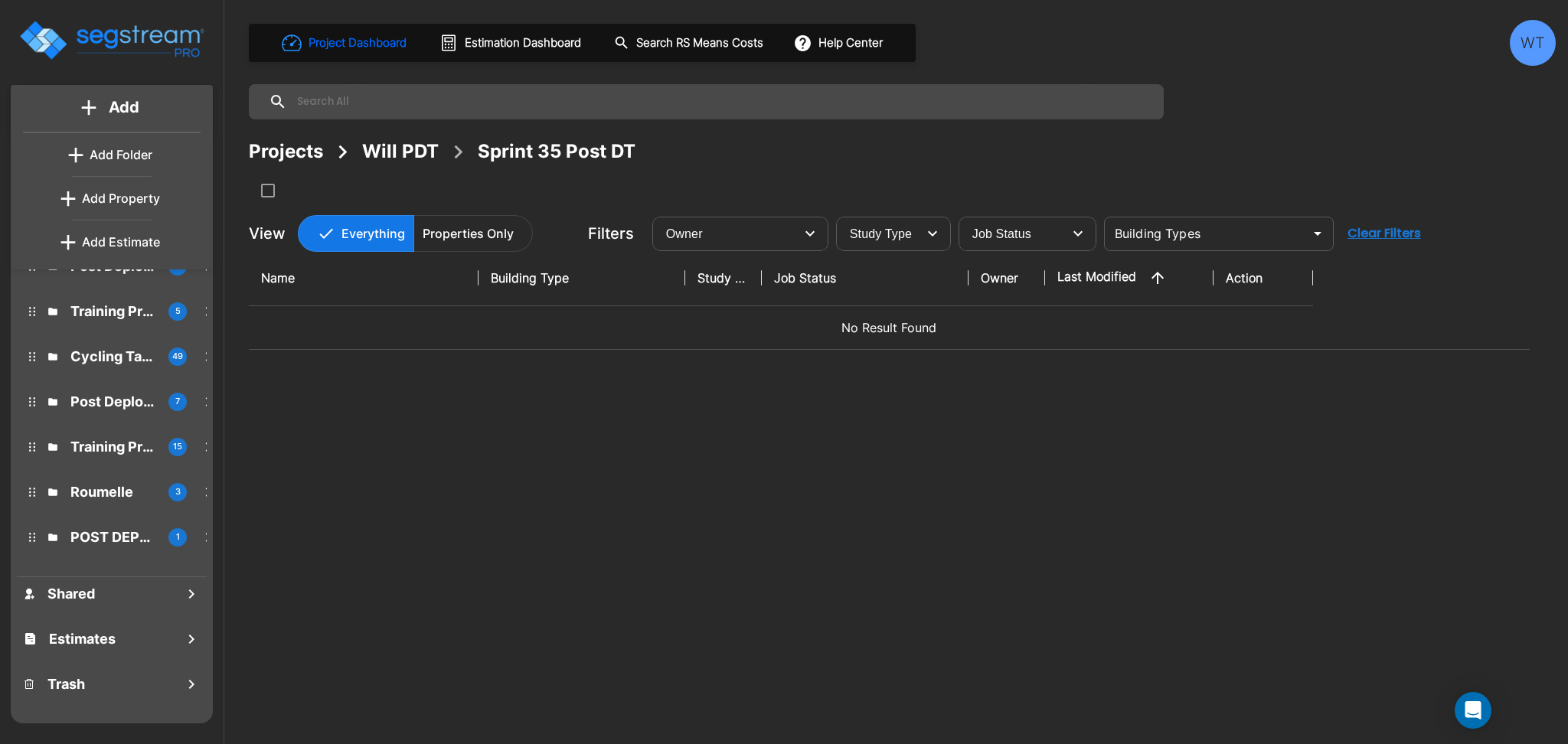
click at [523, 446] on div "Name Building Type Study Type Job Status Owner Last Modified Action No Result F…" at bounding box center [889, 481] width 1281 height 462
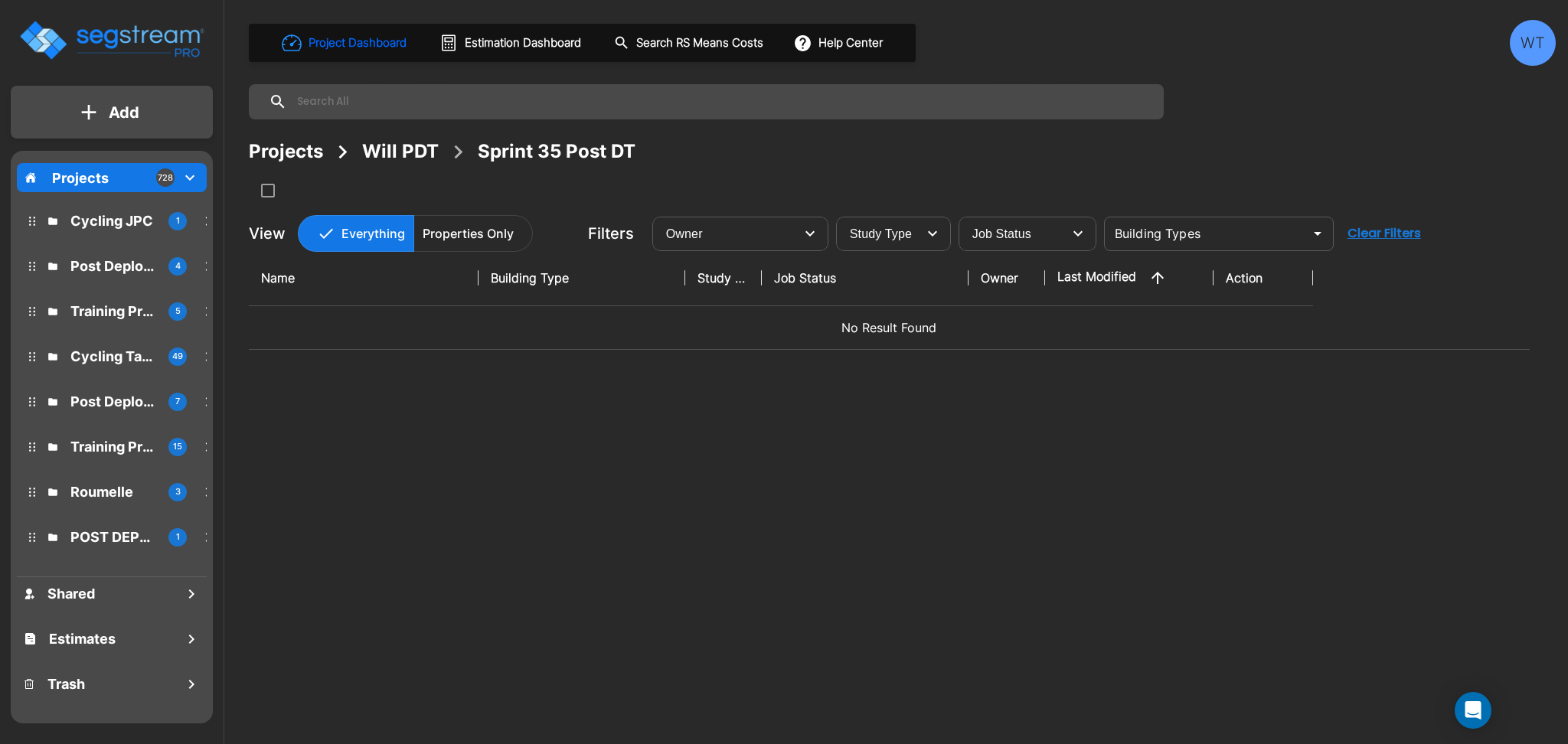
click at [111, 110] on p "Add" at bounding box center [124, 112] width 31 height 23
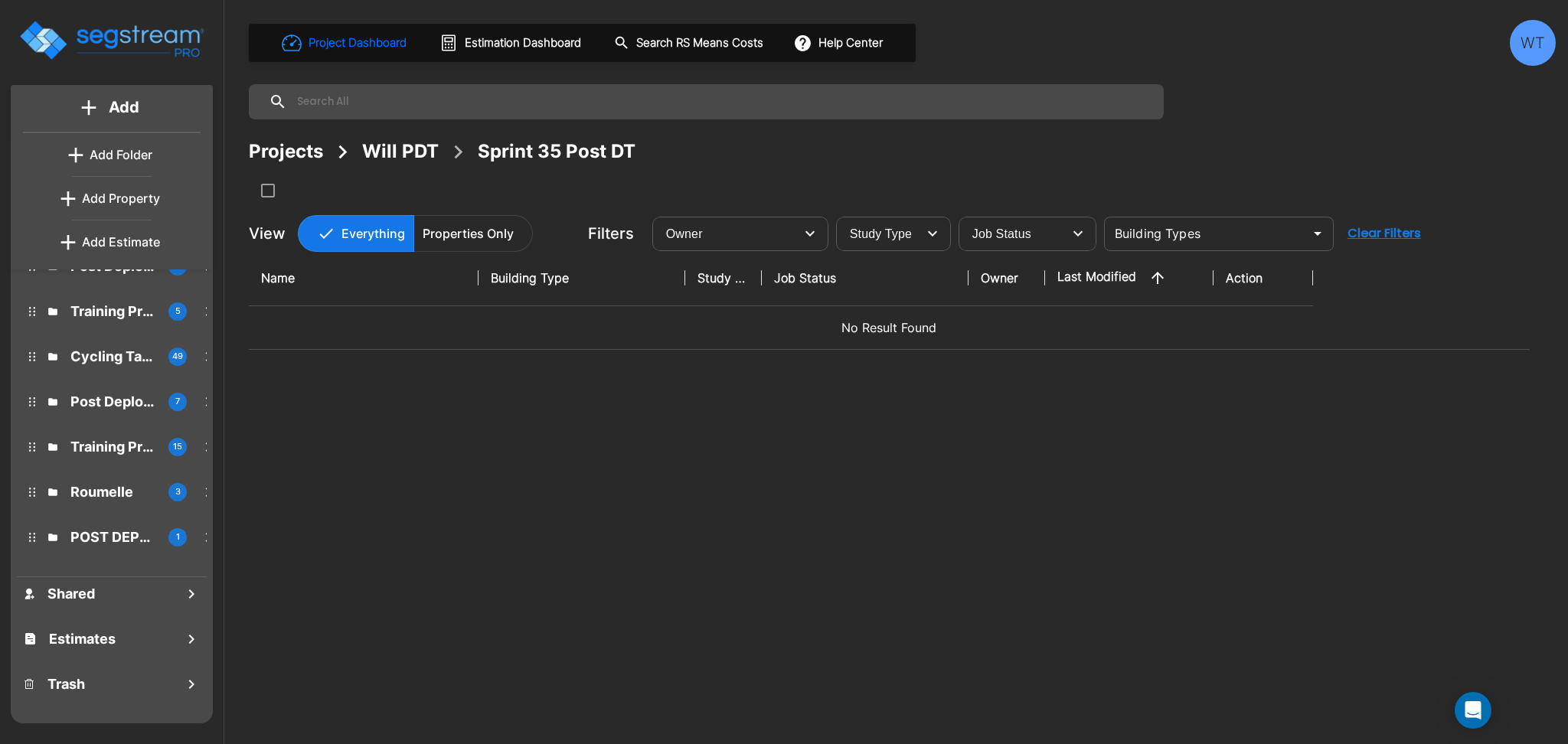
click at [121, 196] on p "Add Property" at bounding box center [121, 198] width 78 height 18
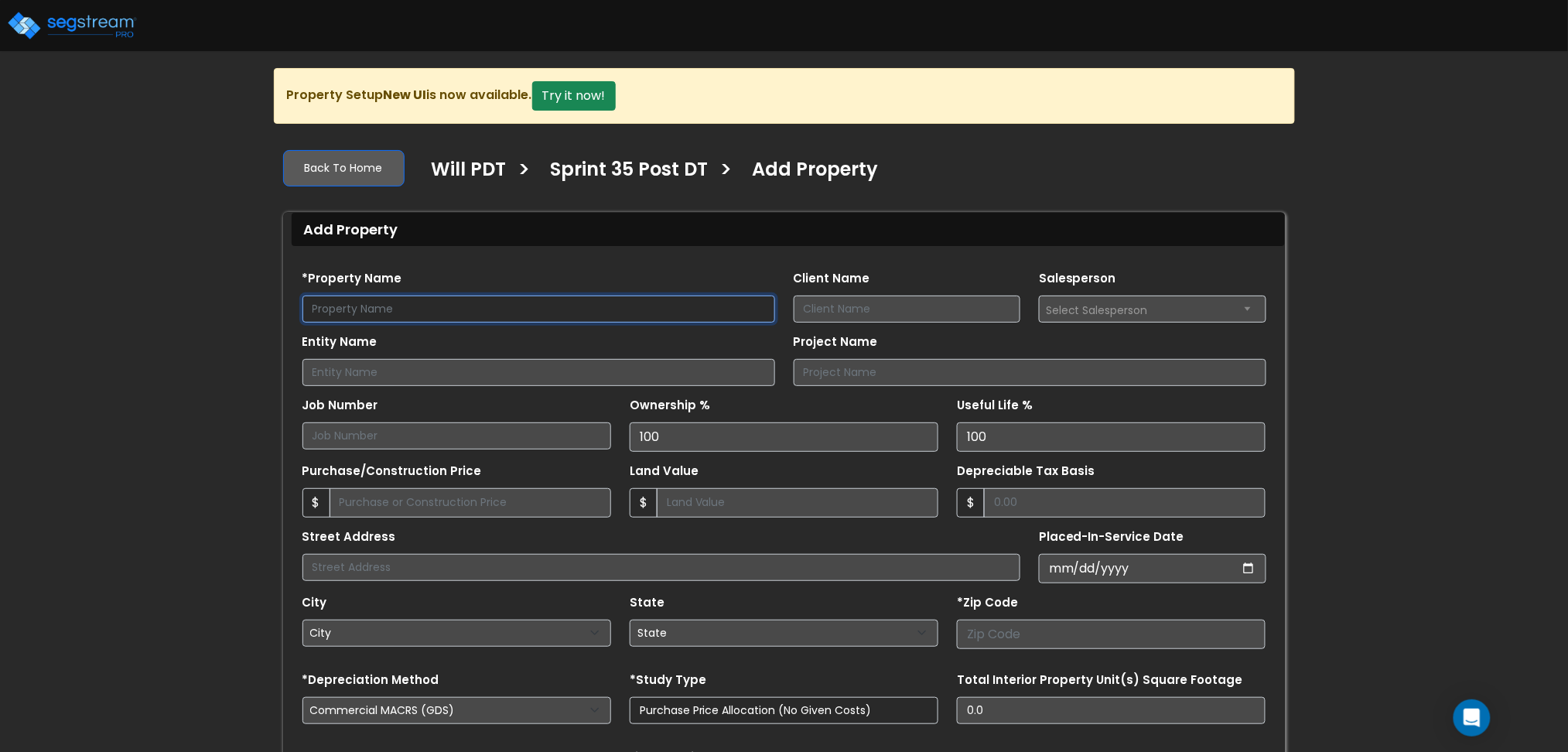
click at [612, 308] on input "text" at bounding box center [539, 308] width 473 height 27
type input "Will Test"
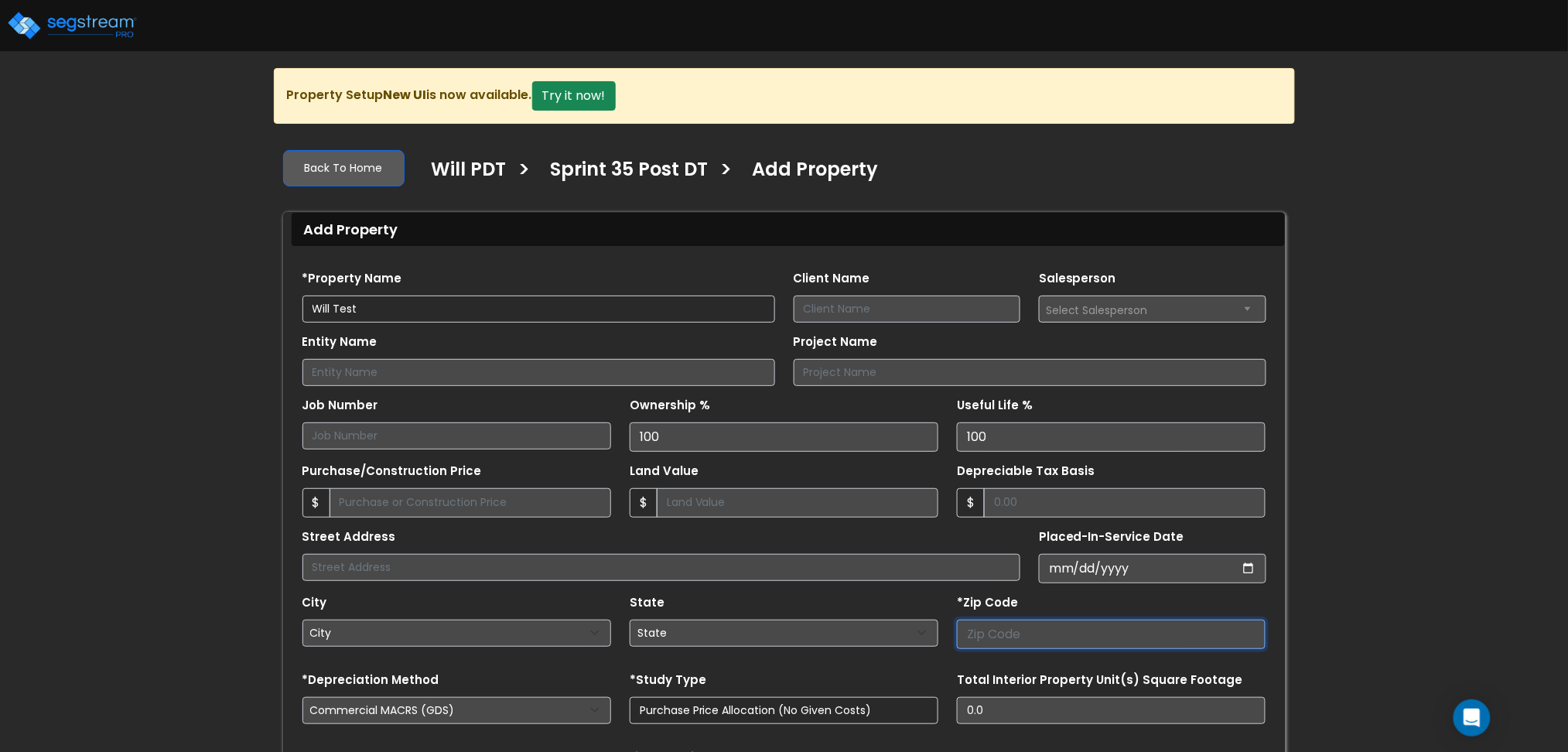
click at [1038, 638] on input "number" at bounding box center [1111, 634] width 308 height 29
type input "80206"
select select "CO"
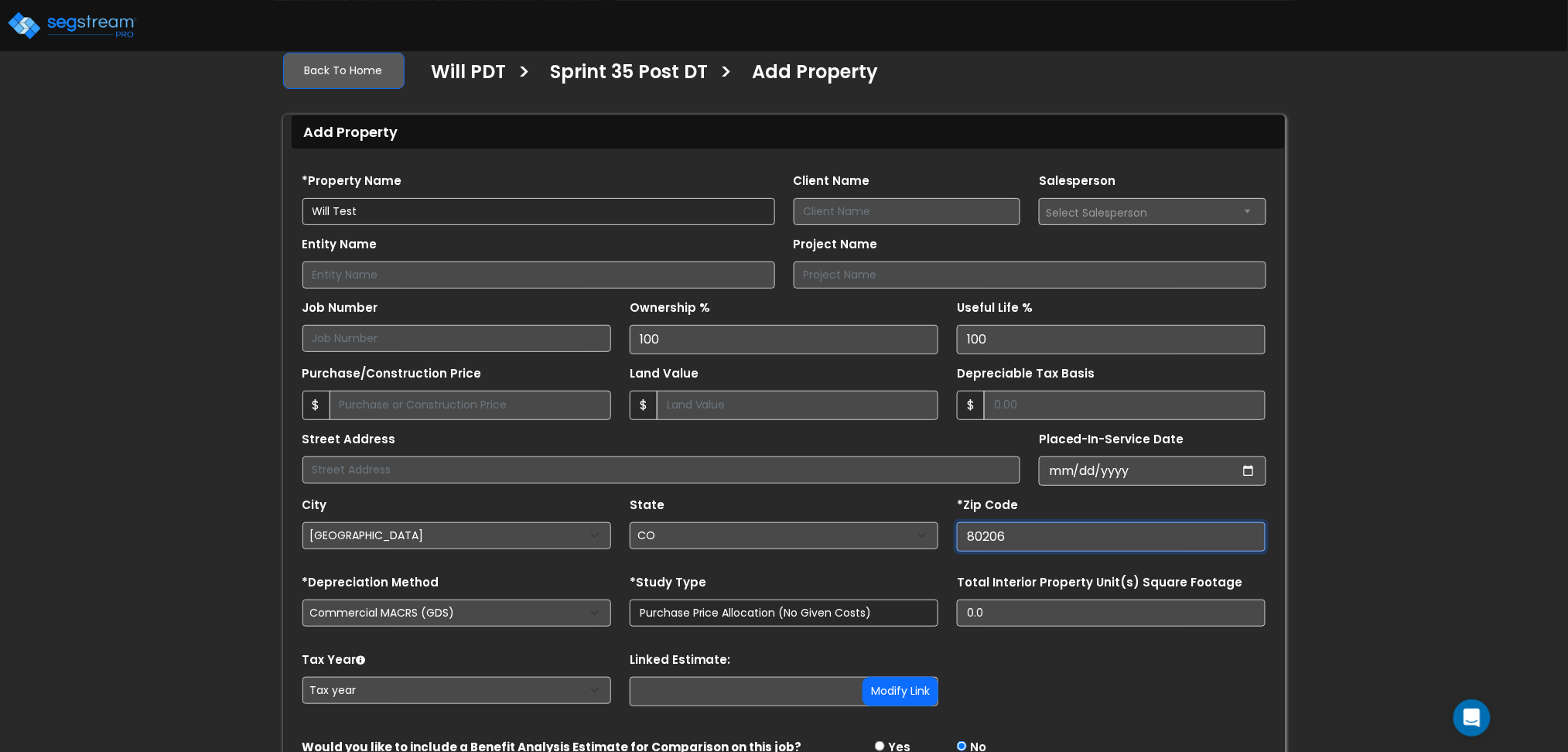
scroll to position [178, 0]
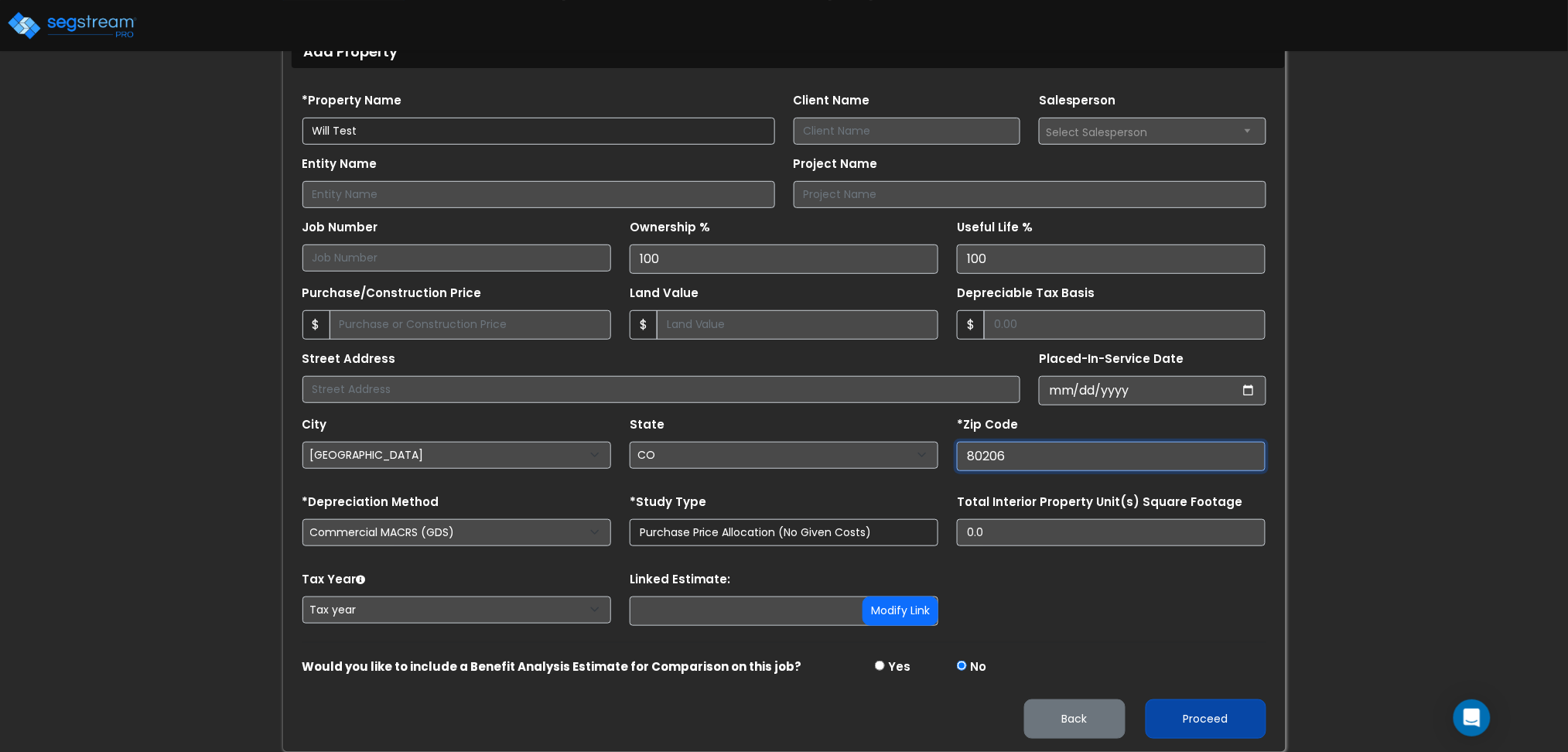
type input "80206"
click at [1239, 715] on button "Proceed" at bounding box center [1206, 719] width 120 height 40
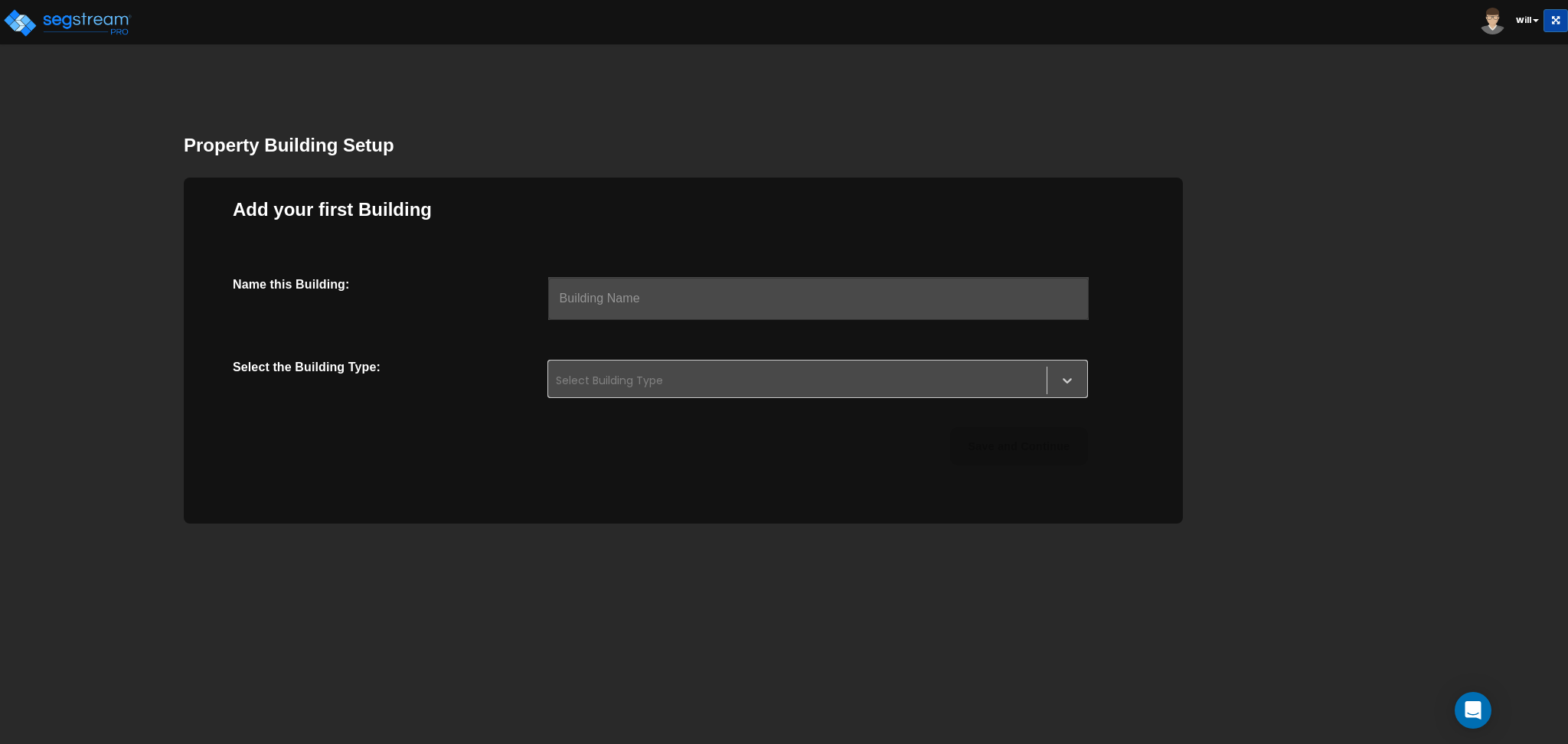
click at [726, 307] on input "text" at bounding box center [819, 298] width 541 height 43
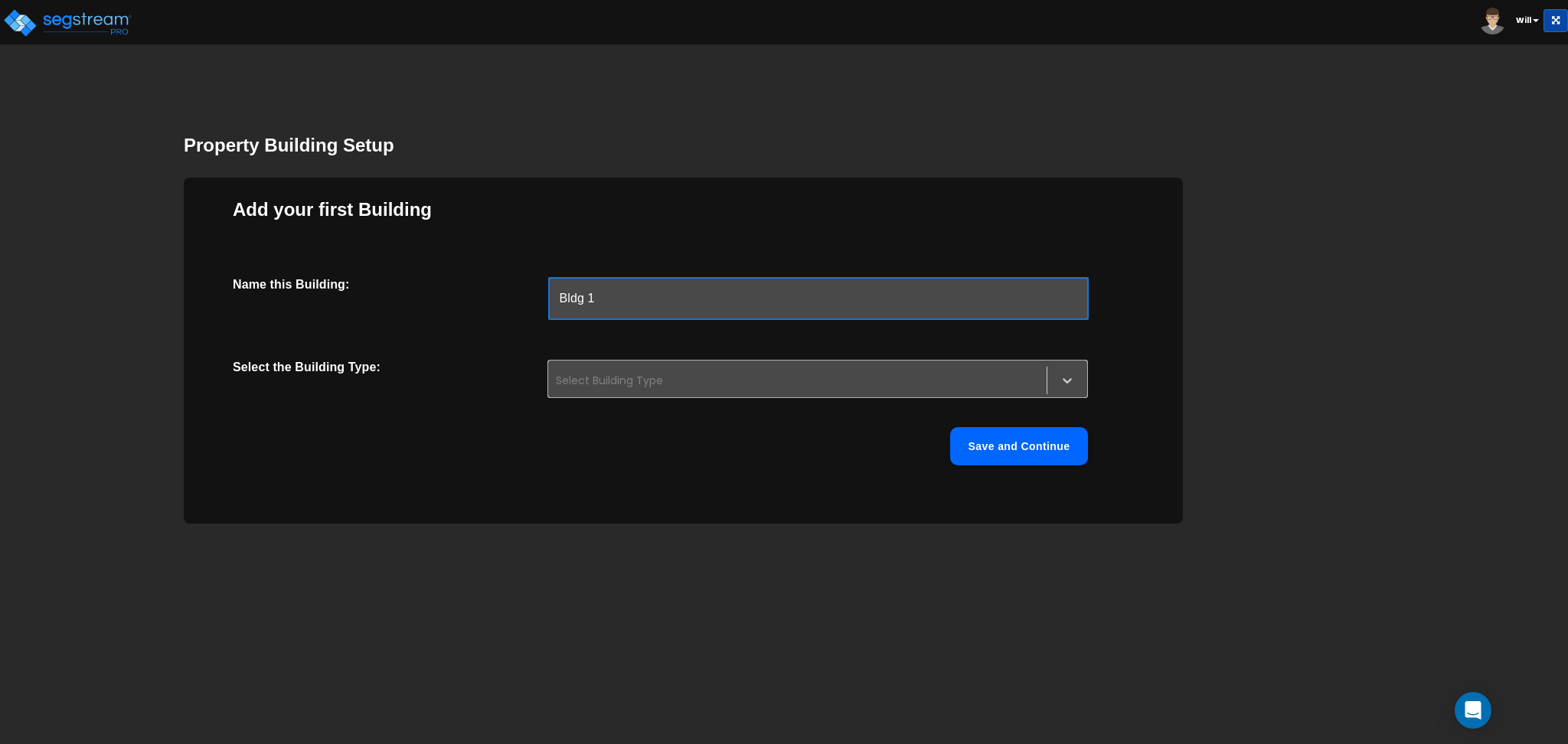
type input "Bldg 1"
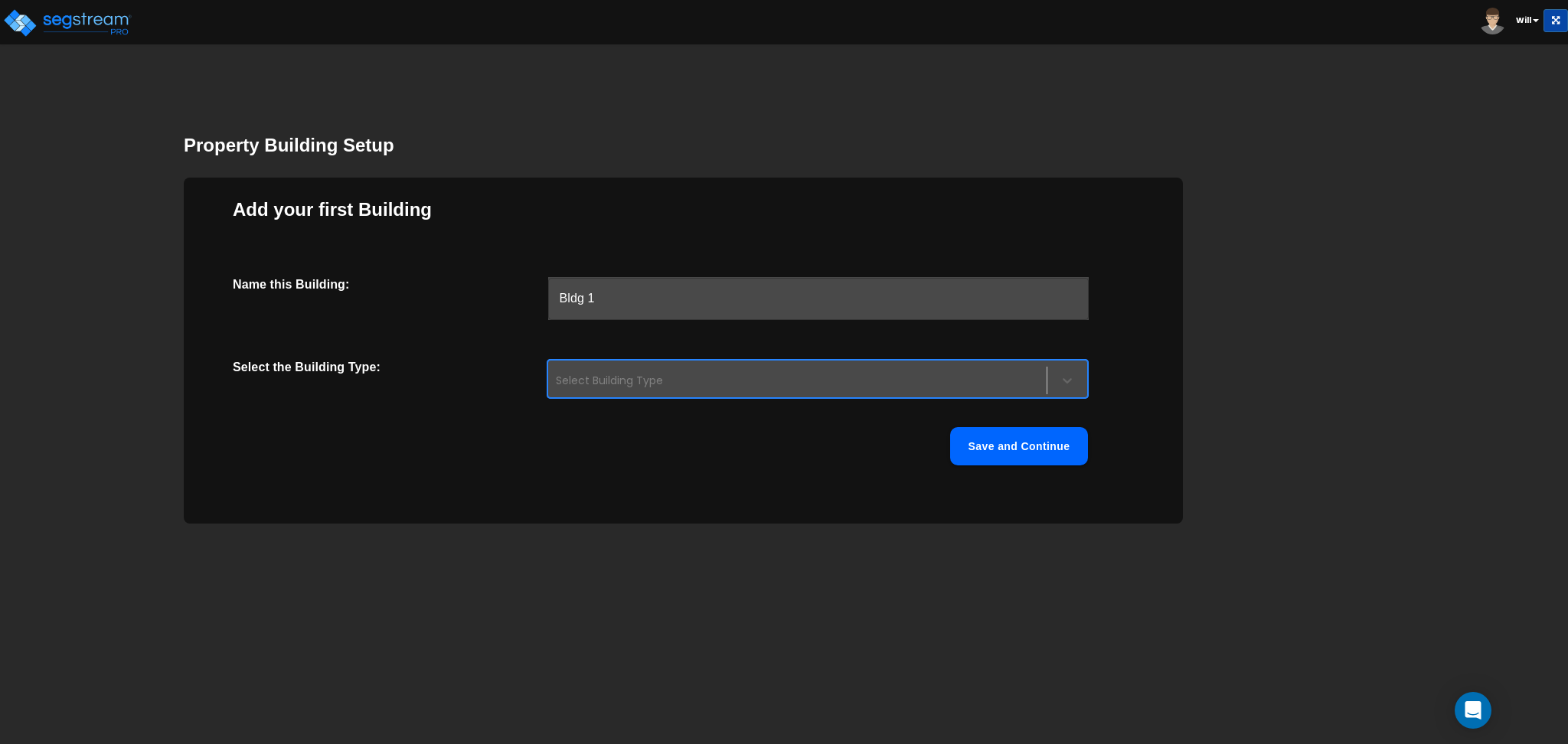
click at [728, 369] on div "Select Building Type" at bounding box center [797, 381] width 498 height 25
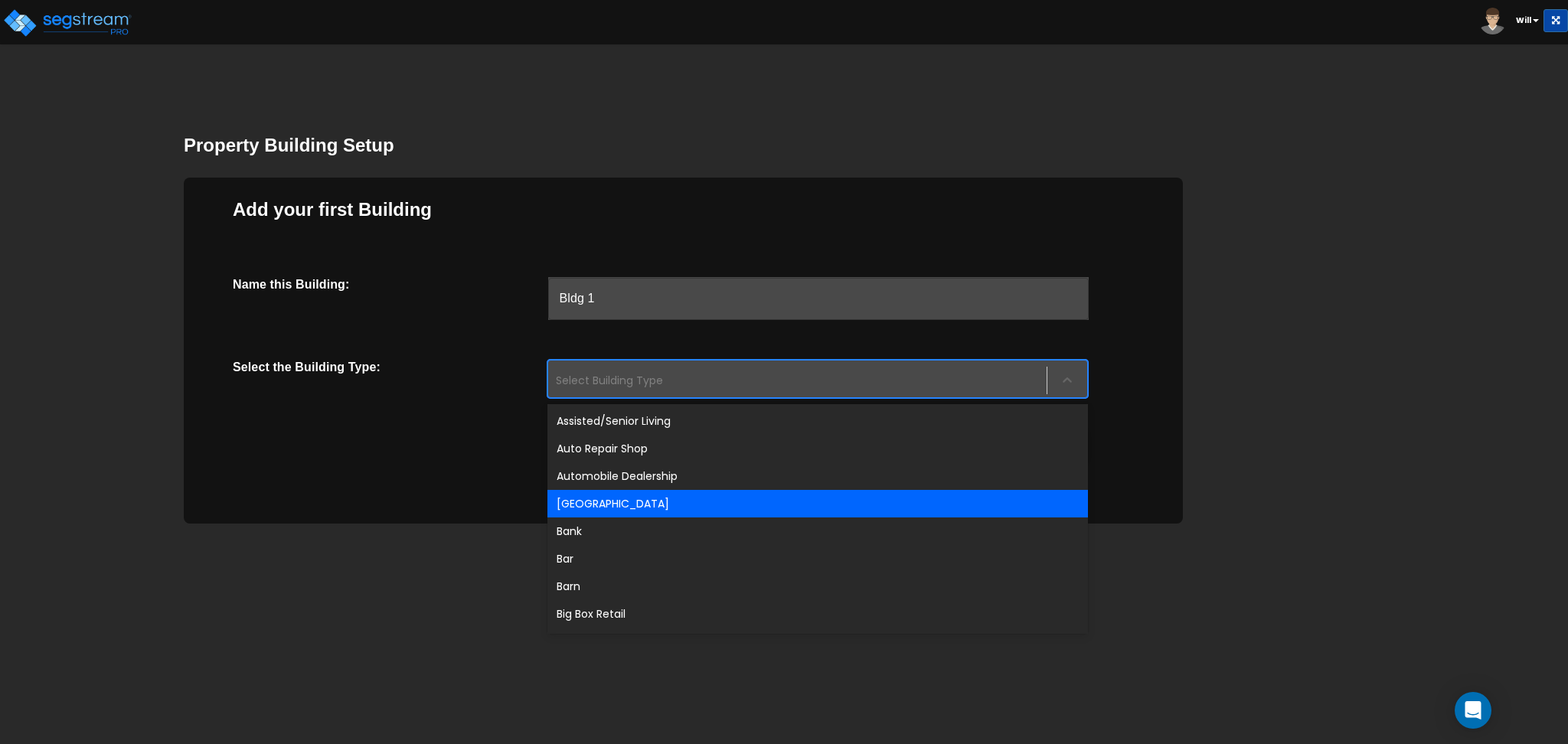
click at [680, 499] on div "[GEOGRAPHIC_DATA]" at bounding box center [818, 504] width 541 height 27
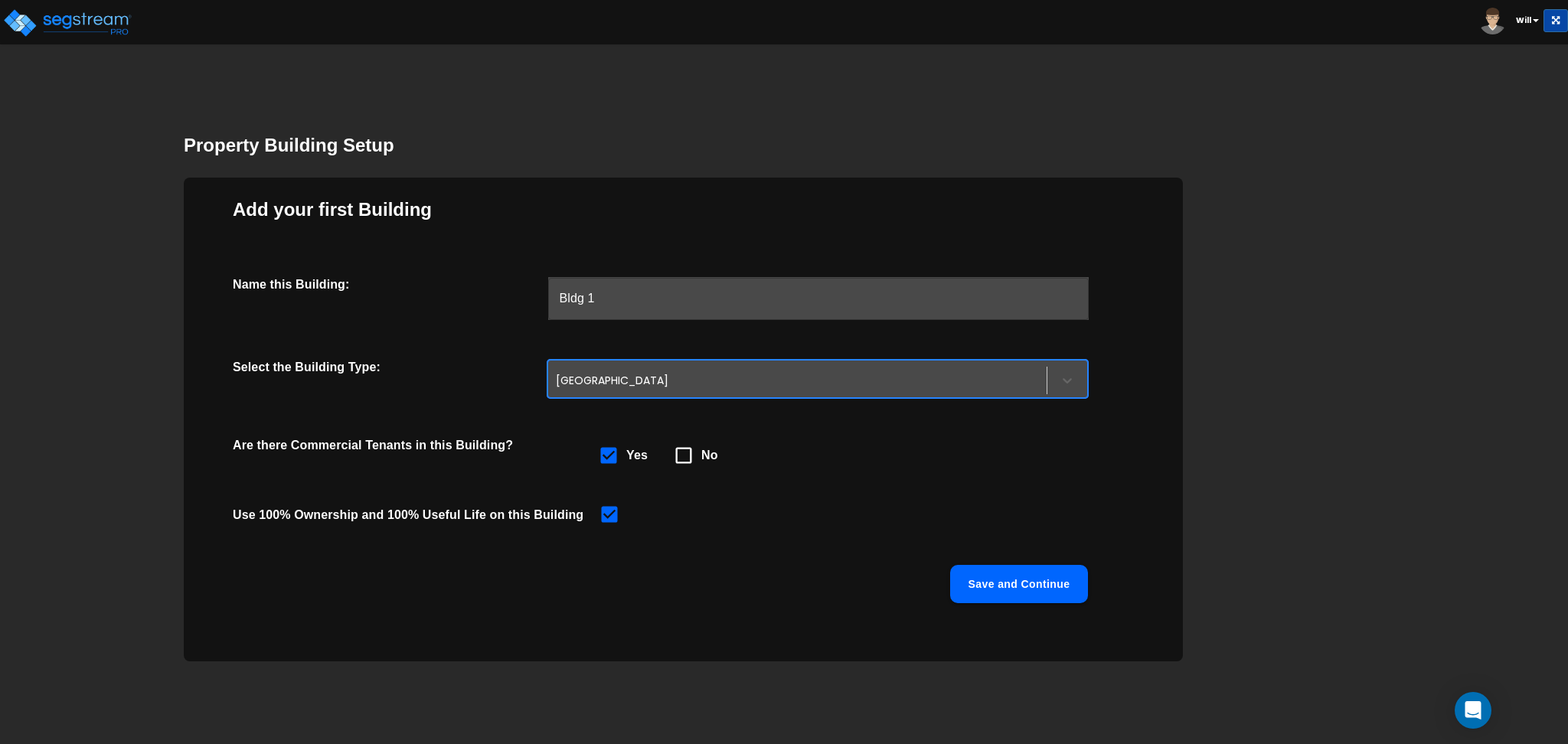
click at [680, 455] on icon at bounding box center [683, 455] width 21 height 21
checkbox input "false"
checkbox input "true"
click at [1000, 582] on button "Save and Continue" at bounding box center [1018, 584] width 138 height 39
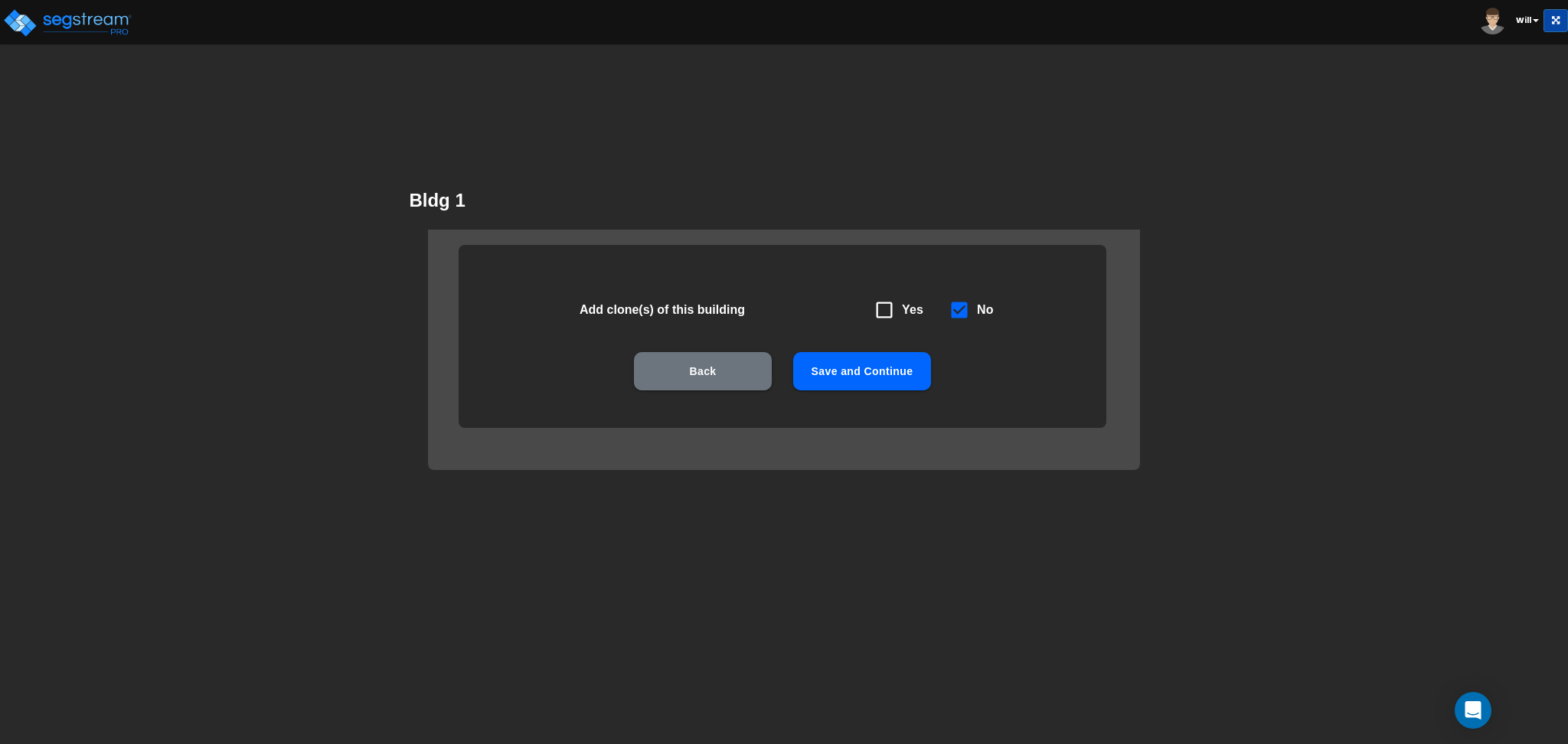
click at [863, 373] on button "Save and Continue" at bounding box center [862, 371] width 138 height 39
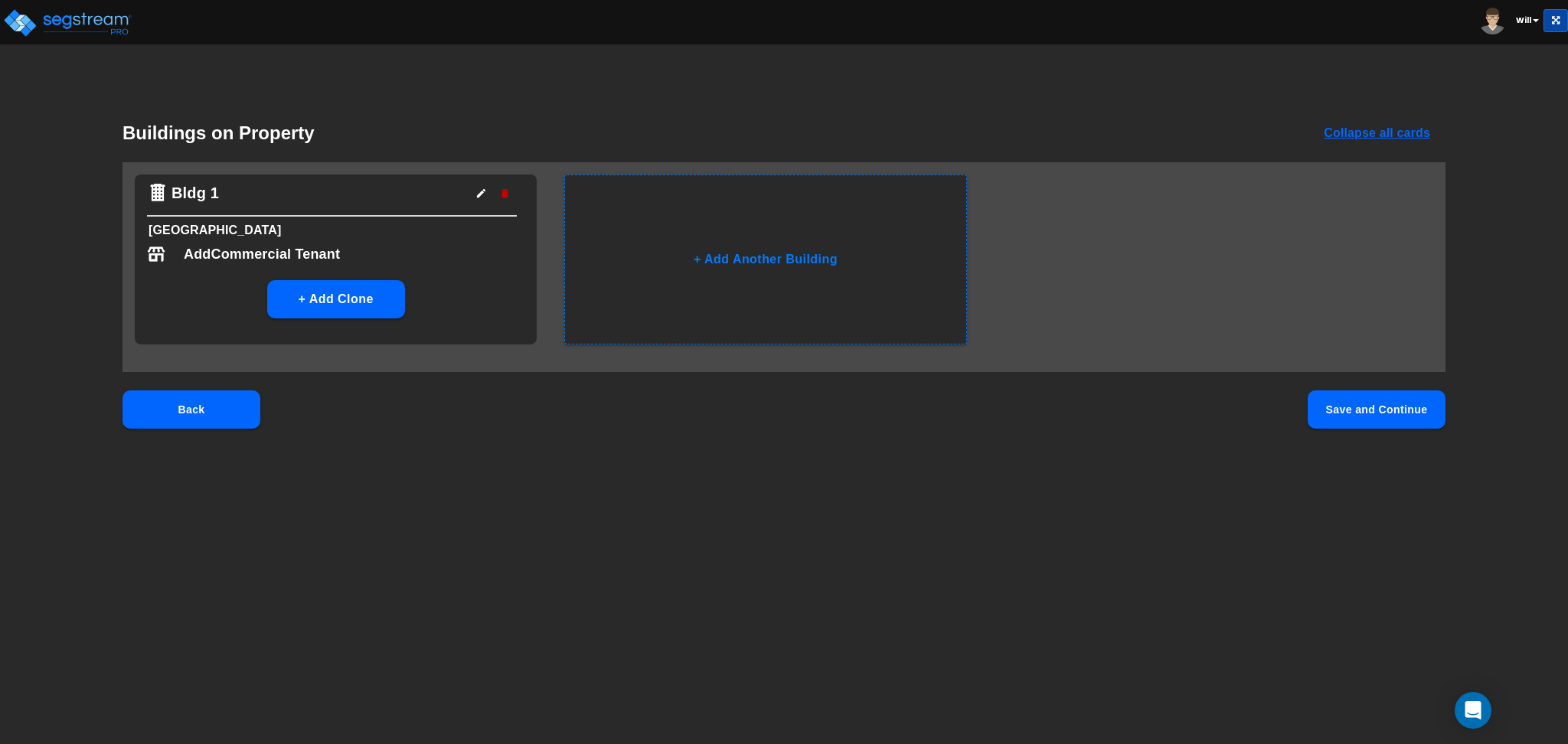
click at [1342, 411] on button "Save and Continue" at bounding box center [1377, 410] width 138 height 39
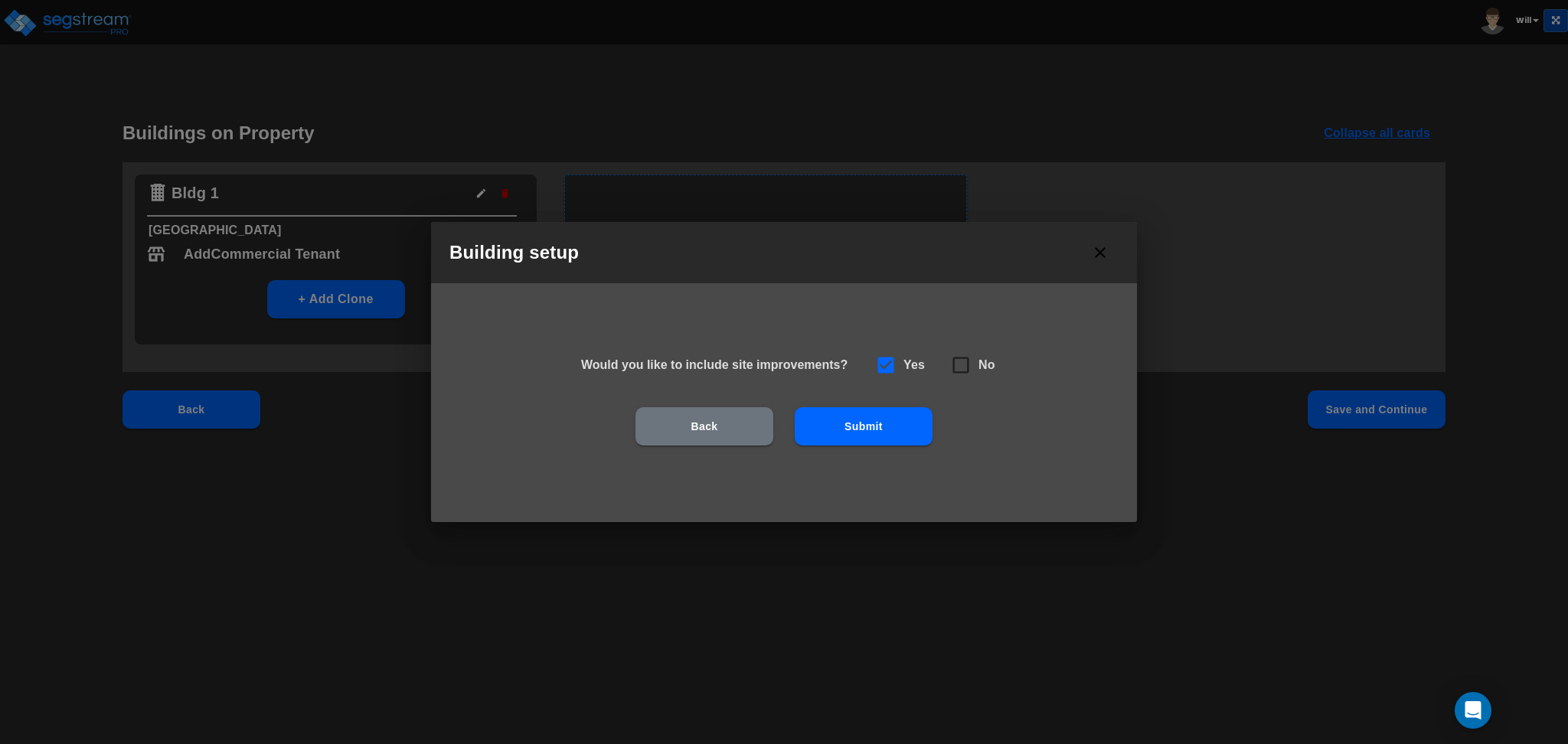
click at [928, 421] on button "Submit" at bounding box center [863, 426] width 138 height 39
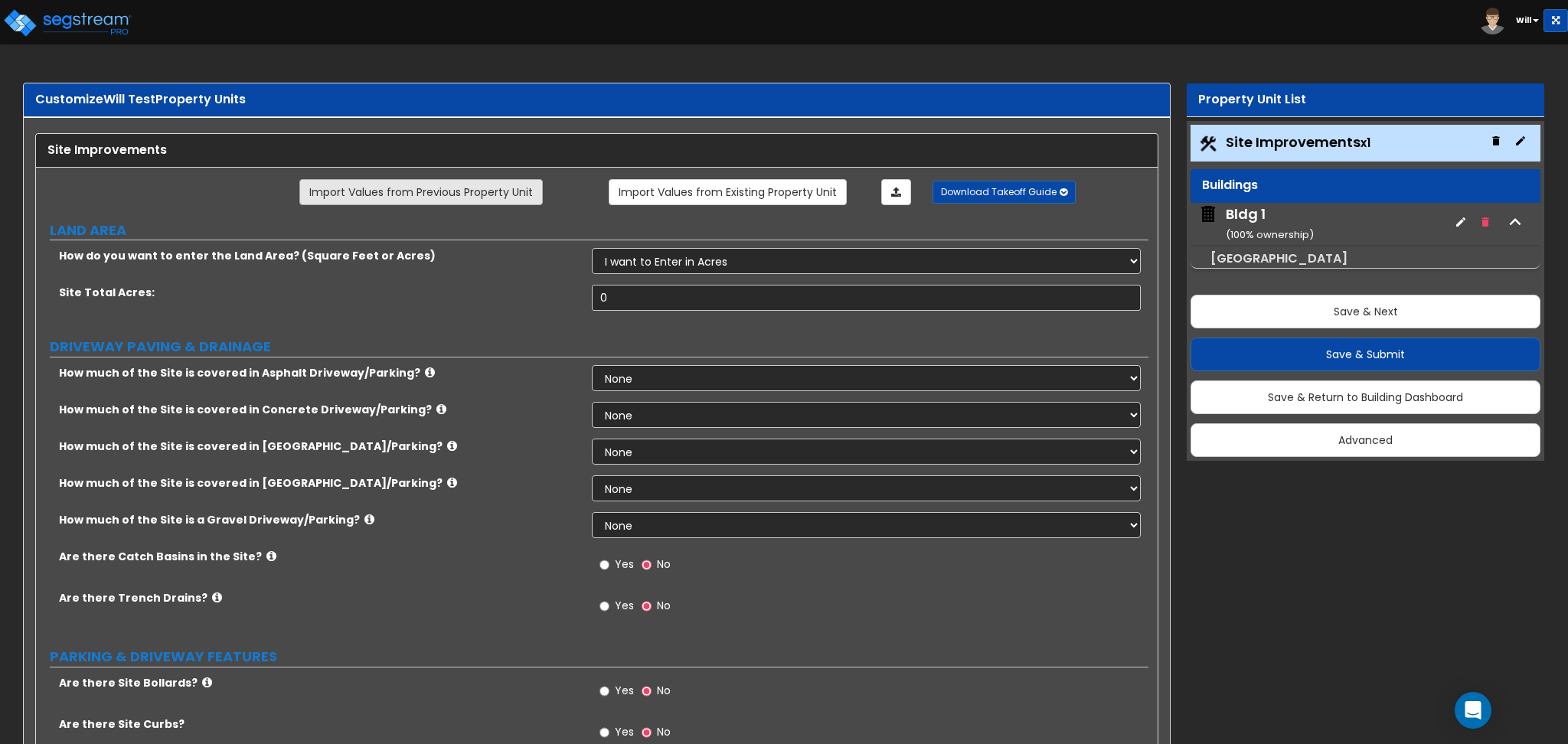
click at [459, 190] on link "Import Values from Previous Property Unit" at bounding box center [421, 192] width 243 height 26
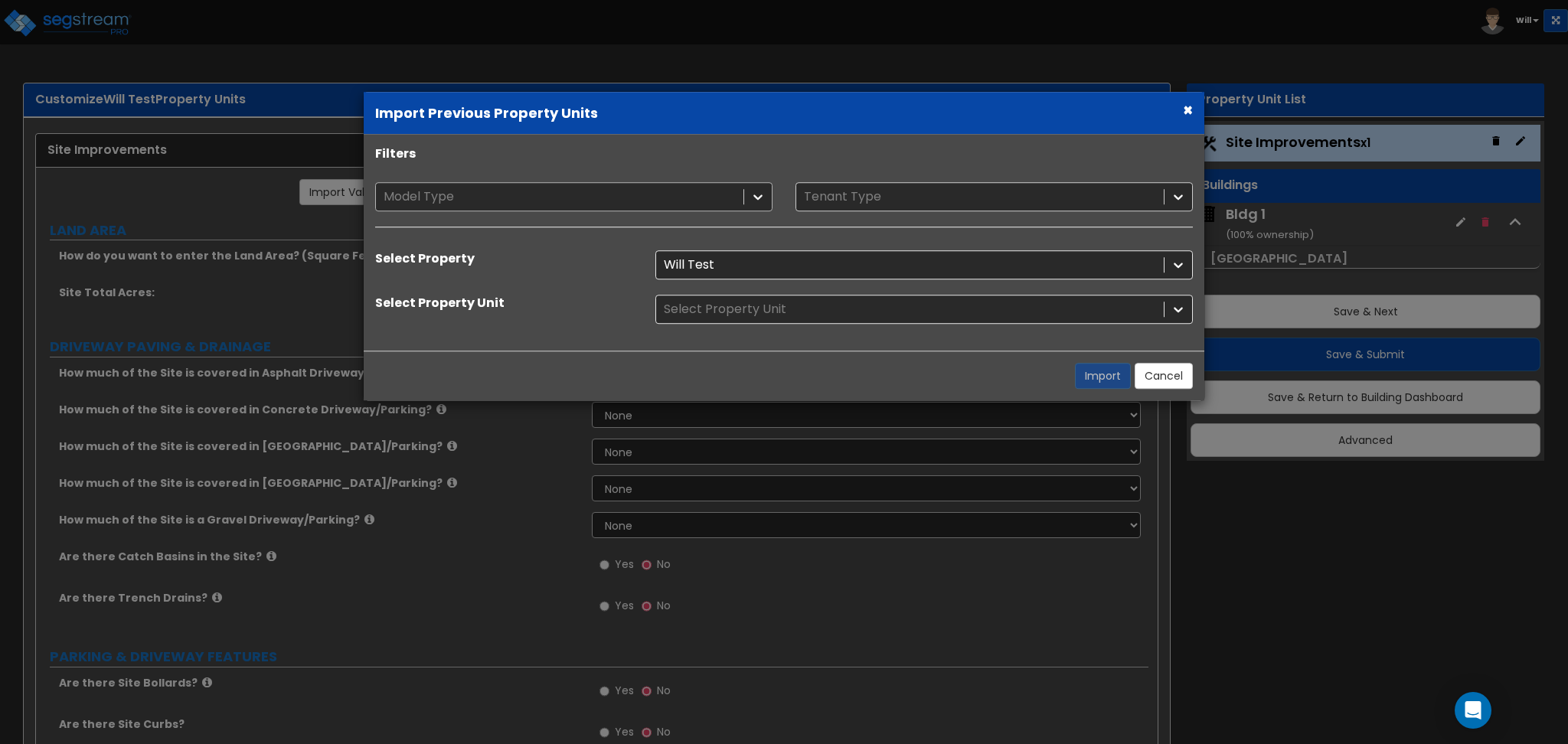
click at [461, 196] on div at bounding box center [559, 197] width 352 height 21
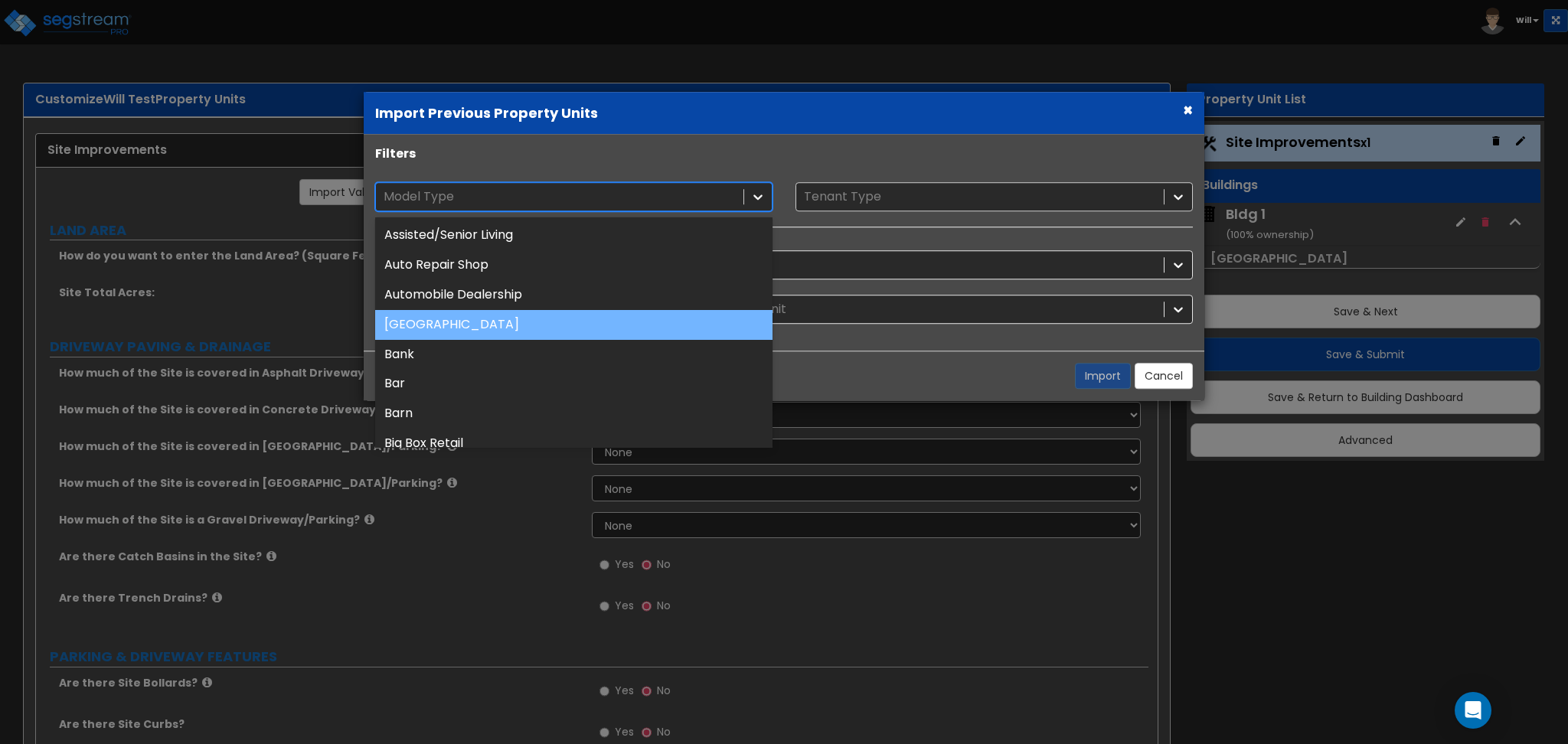
click at [504, 316] on div "Auxiliary Building" at bounding box center [574, 325] width 398 height 30
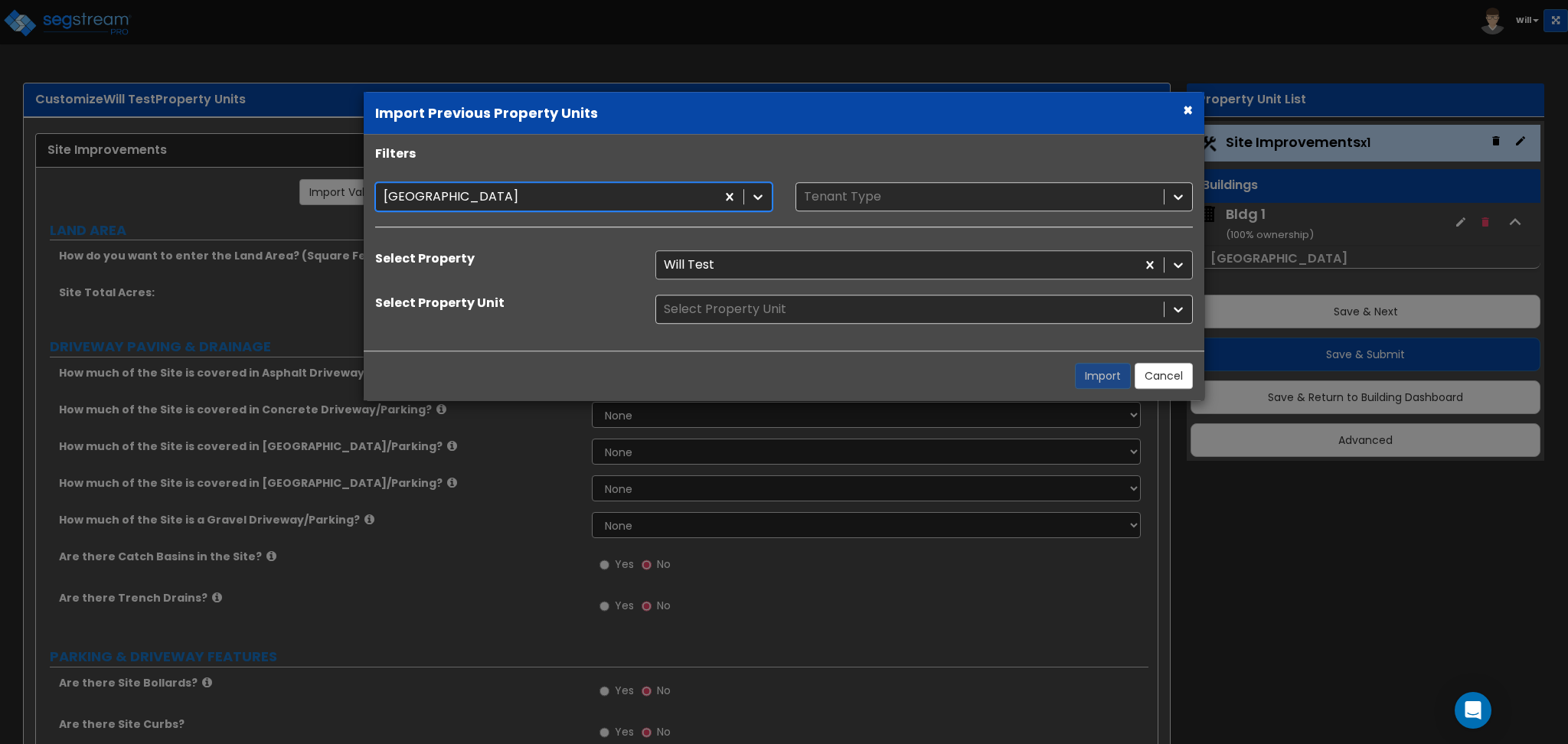
click at [765, 265] on div at bounding box center [896, 265] width 465 height 21
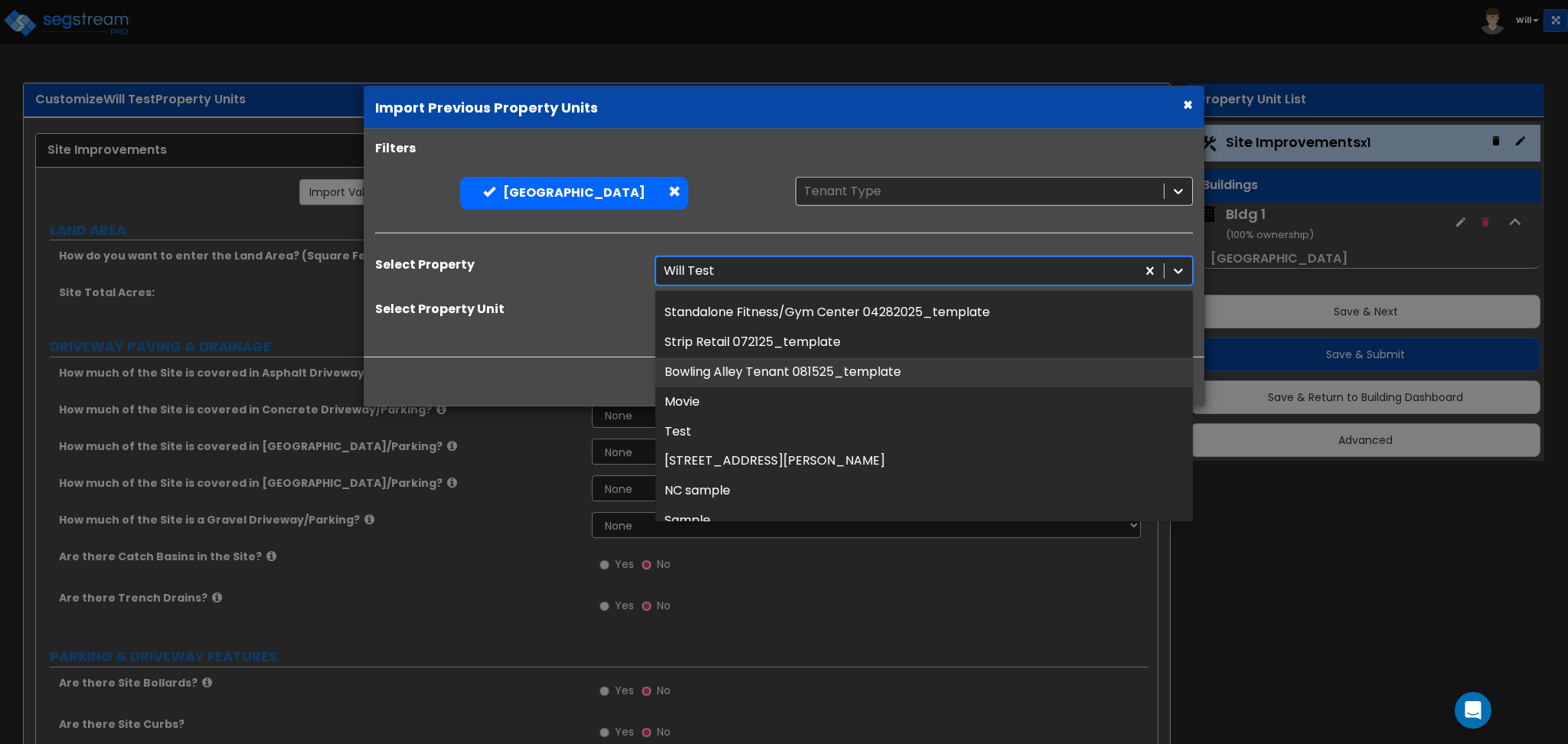
scroll to position [1021, 0]
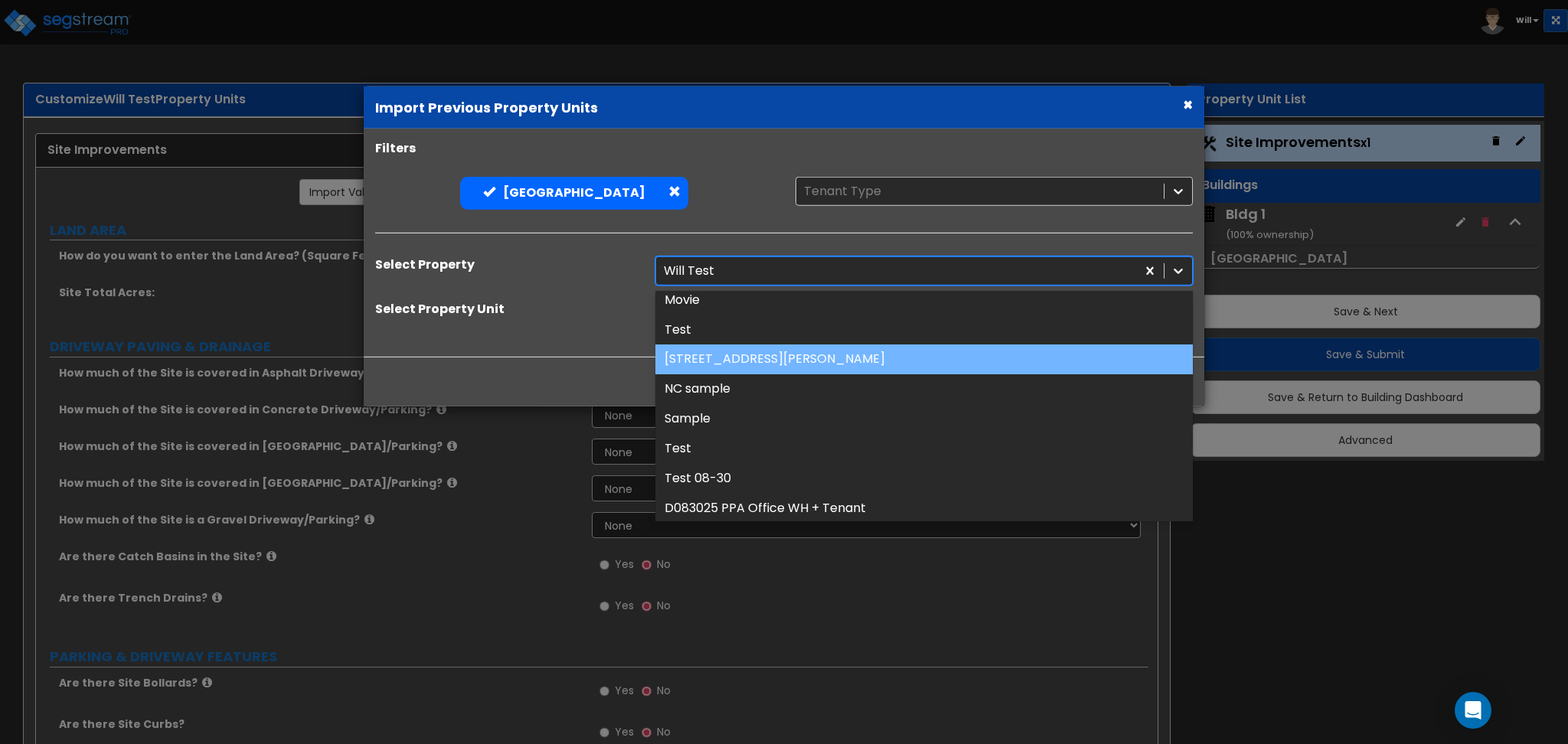
type input "a"
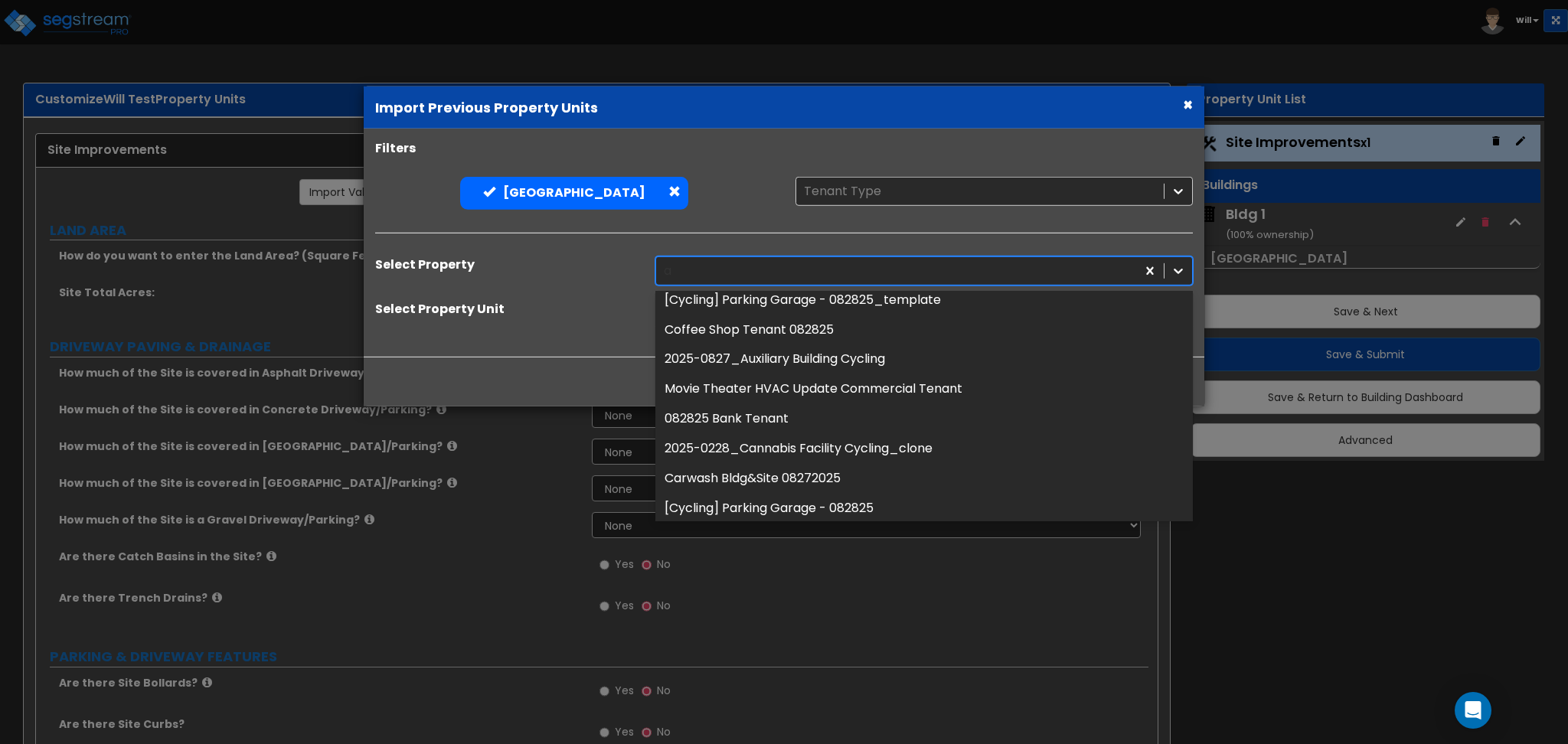
scroll to position [723, 0]
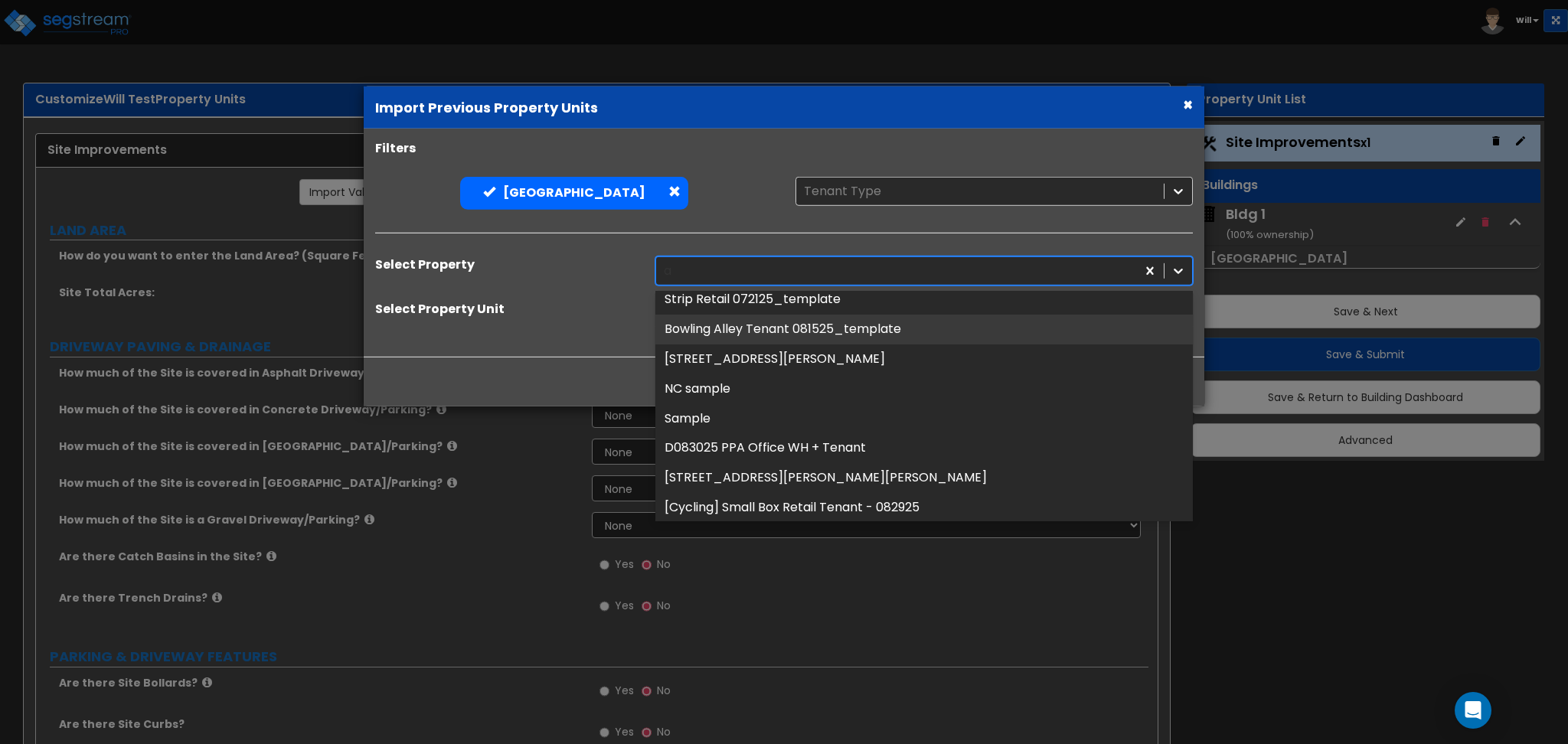
click at [769, 276] on div "a" at bounding box center [896, 271] width 465 height 21
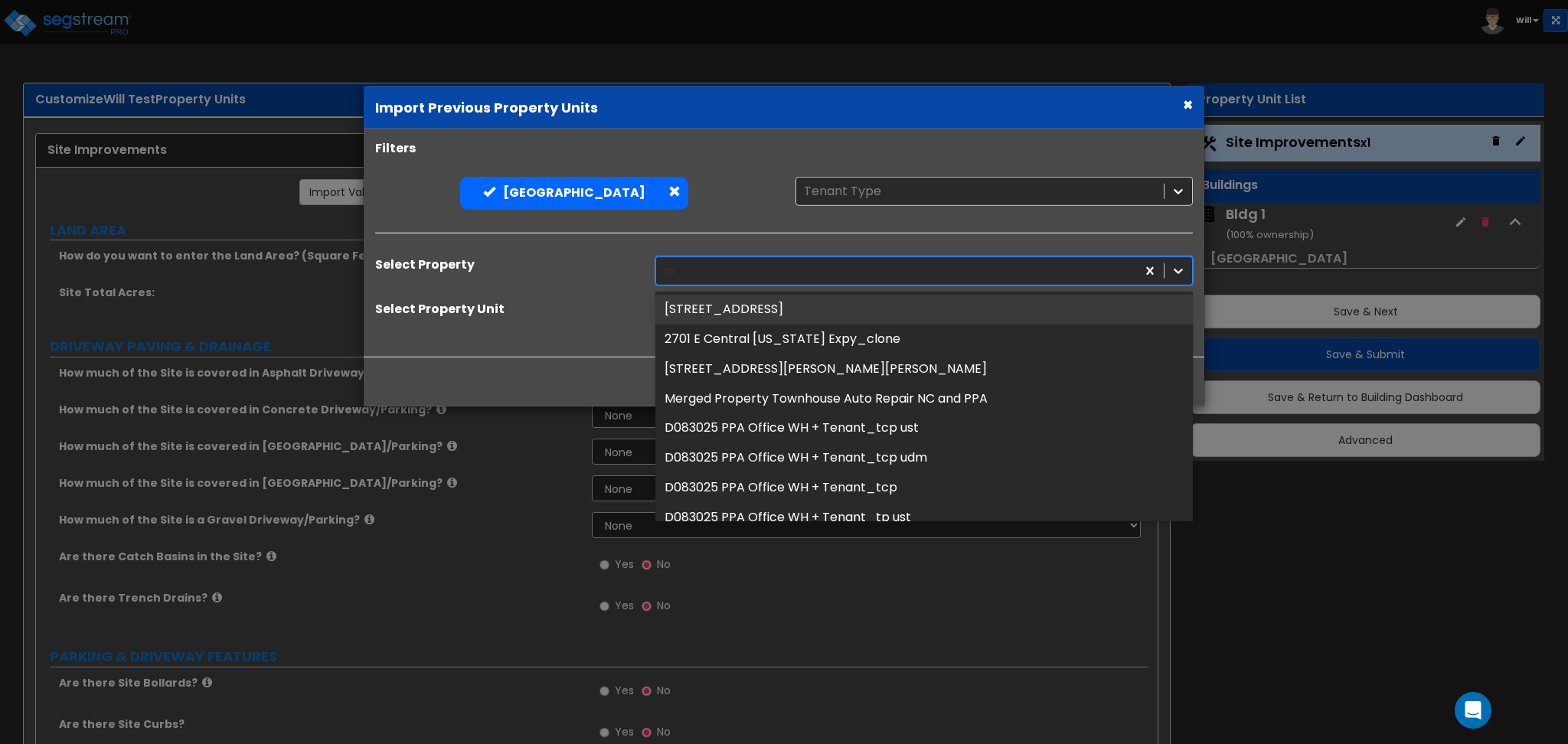
type input "auxc"
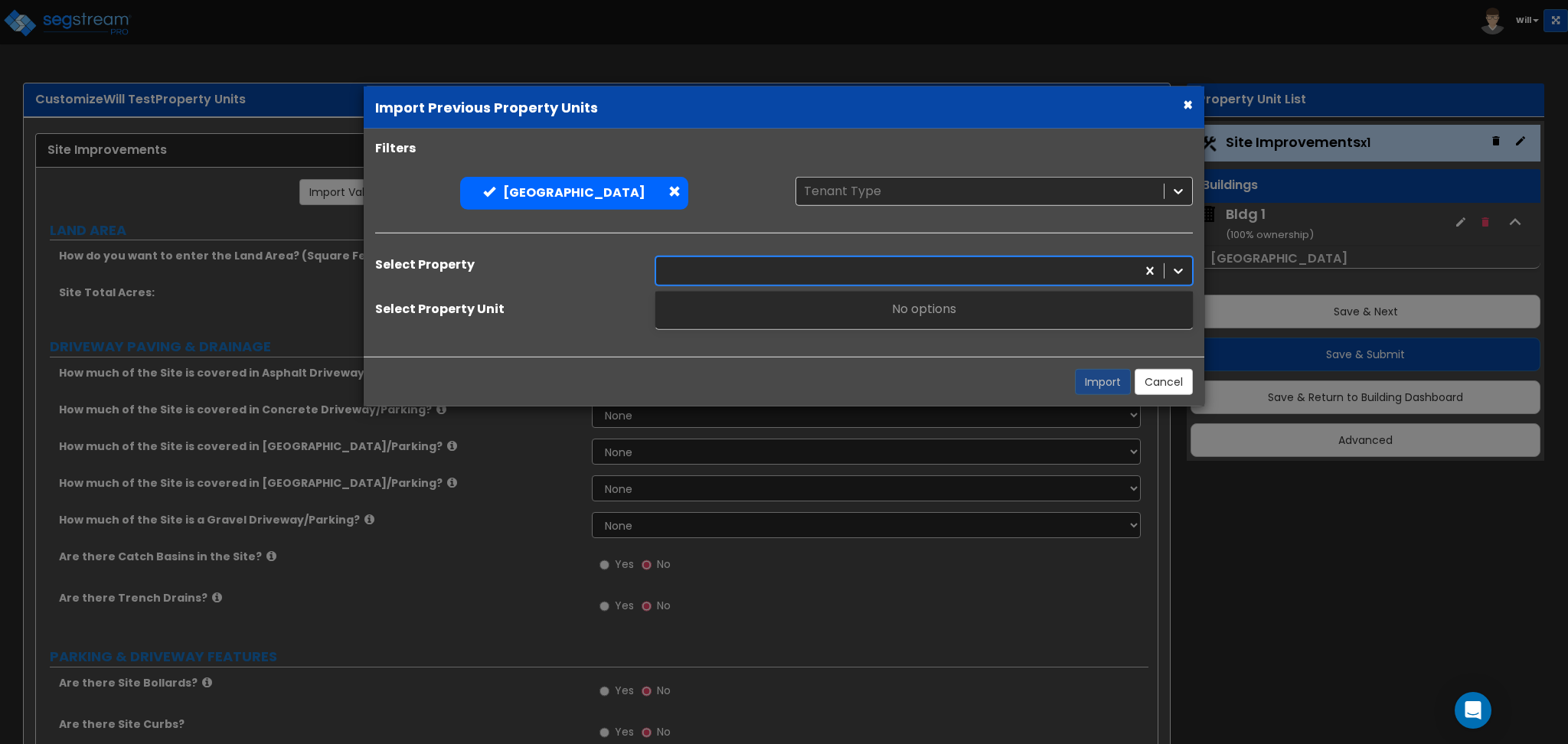
click at [771, 274] on div at bounding box center [896, 271] width 465 height 21
click at [927, 267] on div at bounding box center [896, 271] width 465 height 21
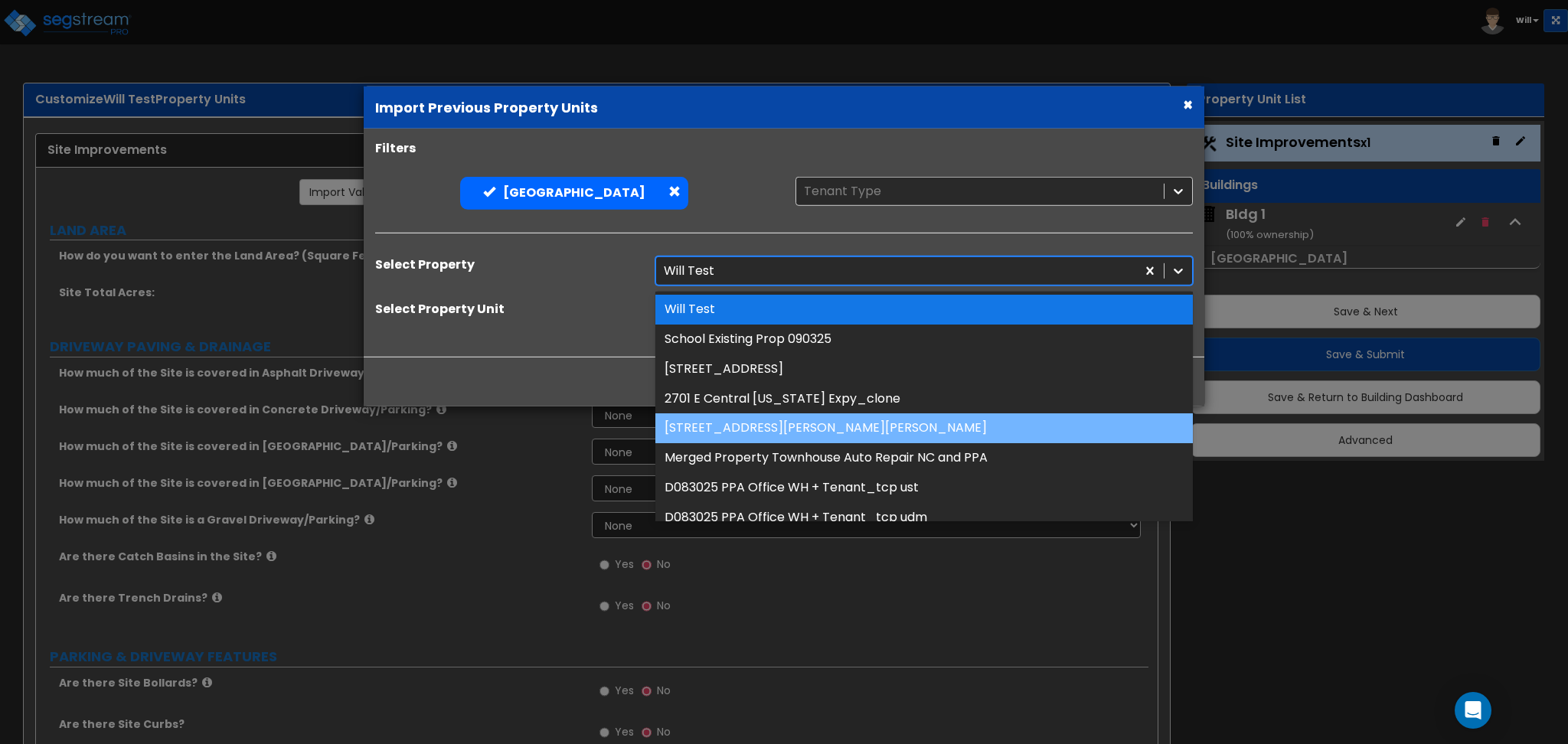
click at [764, 432] on div "655 Doctor M Roper Pkwy S, Bullard, TX 75757" at bounding box center [924, 428] width 538 height 30
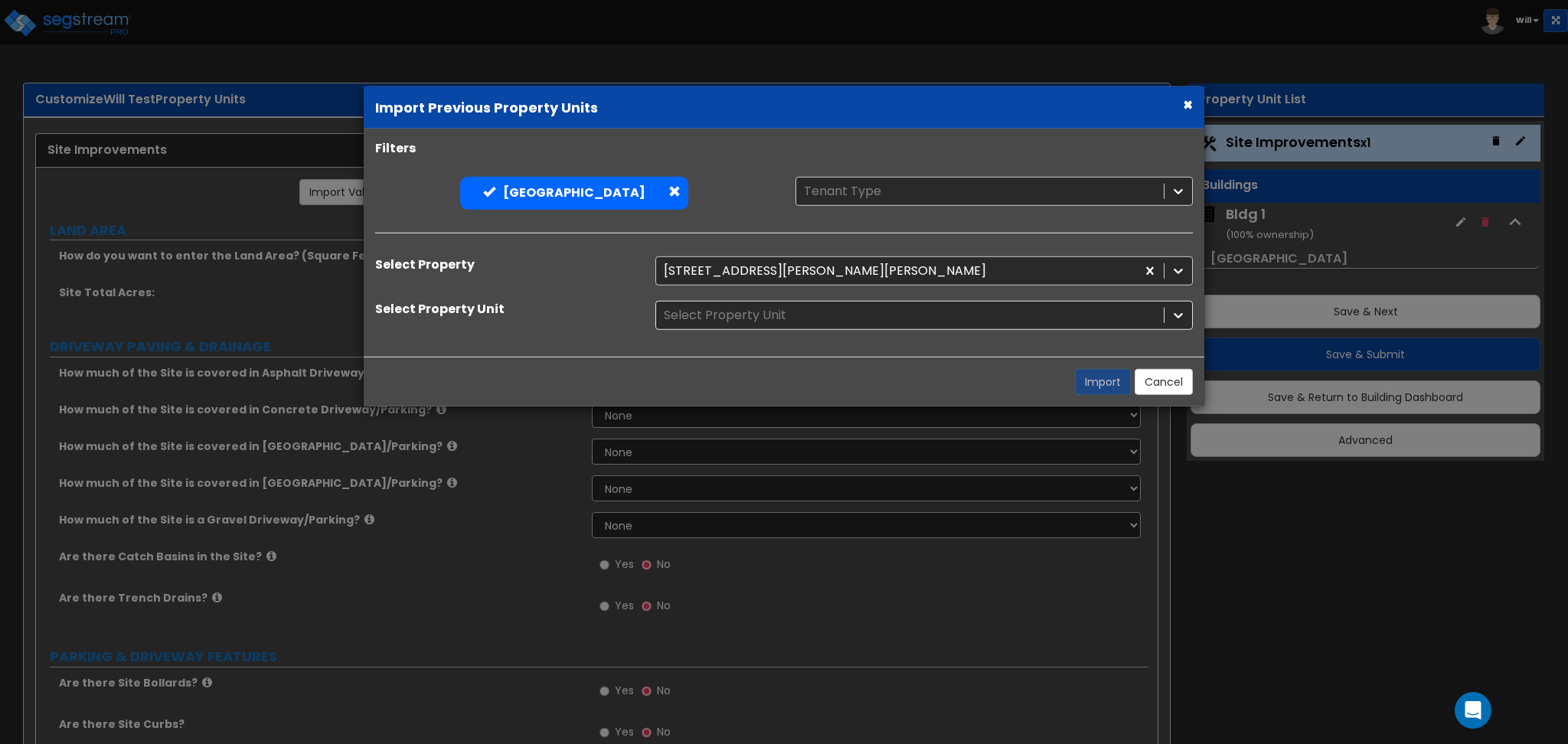
click at [945, 309] on div "Select Property Unit" at bounding box center [924, 315] width 561 height 29
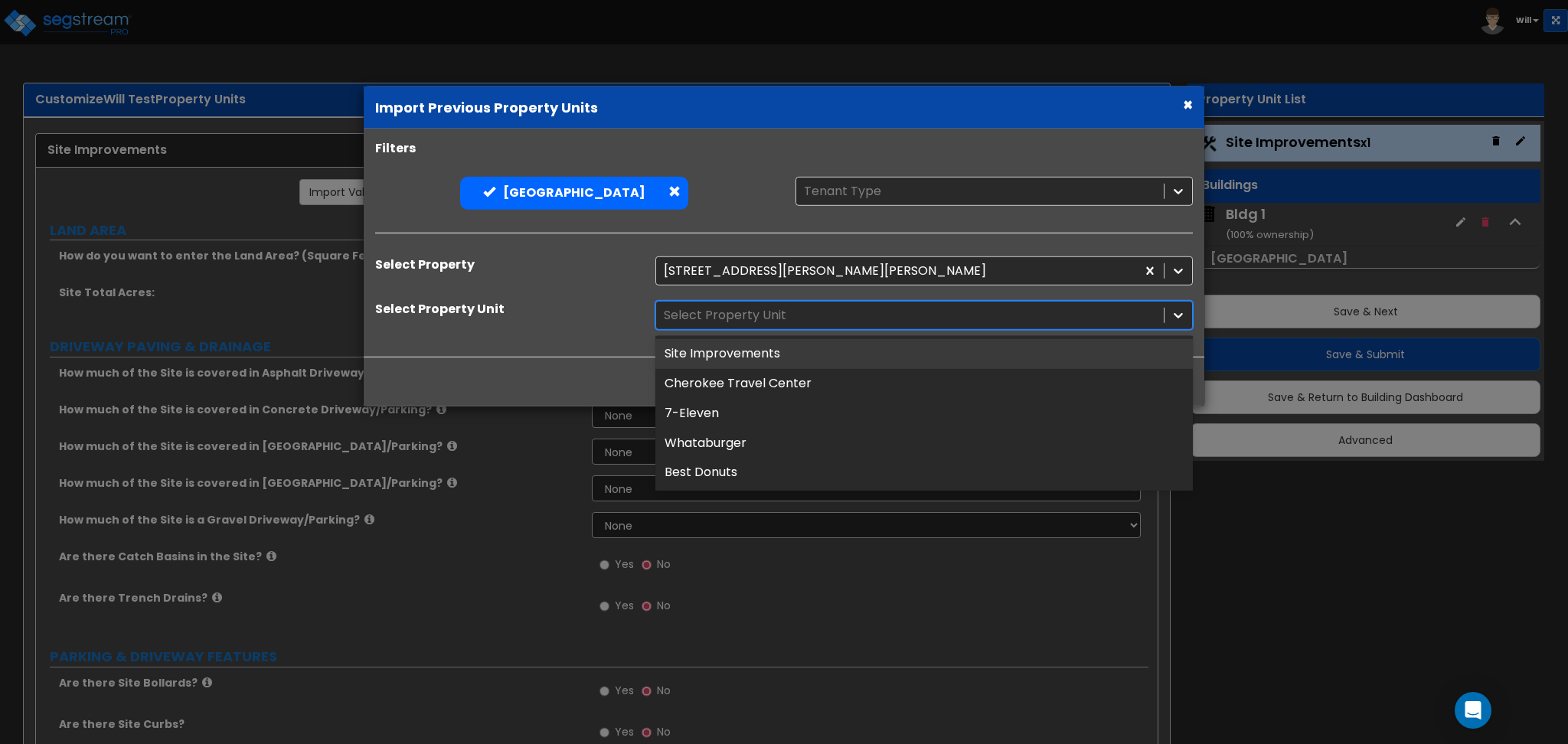
click at [766, 312] on div at bounding box center [910, 315] width 492 height 21
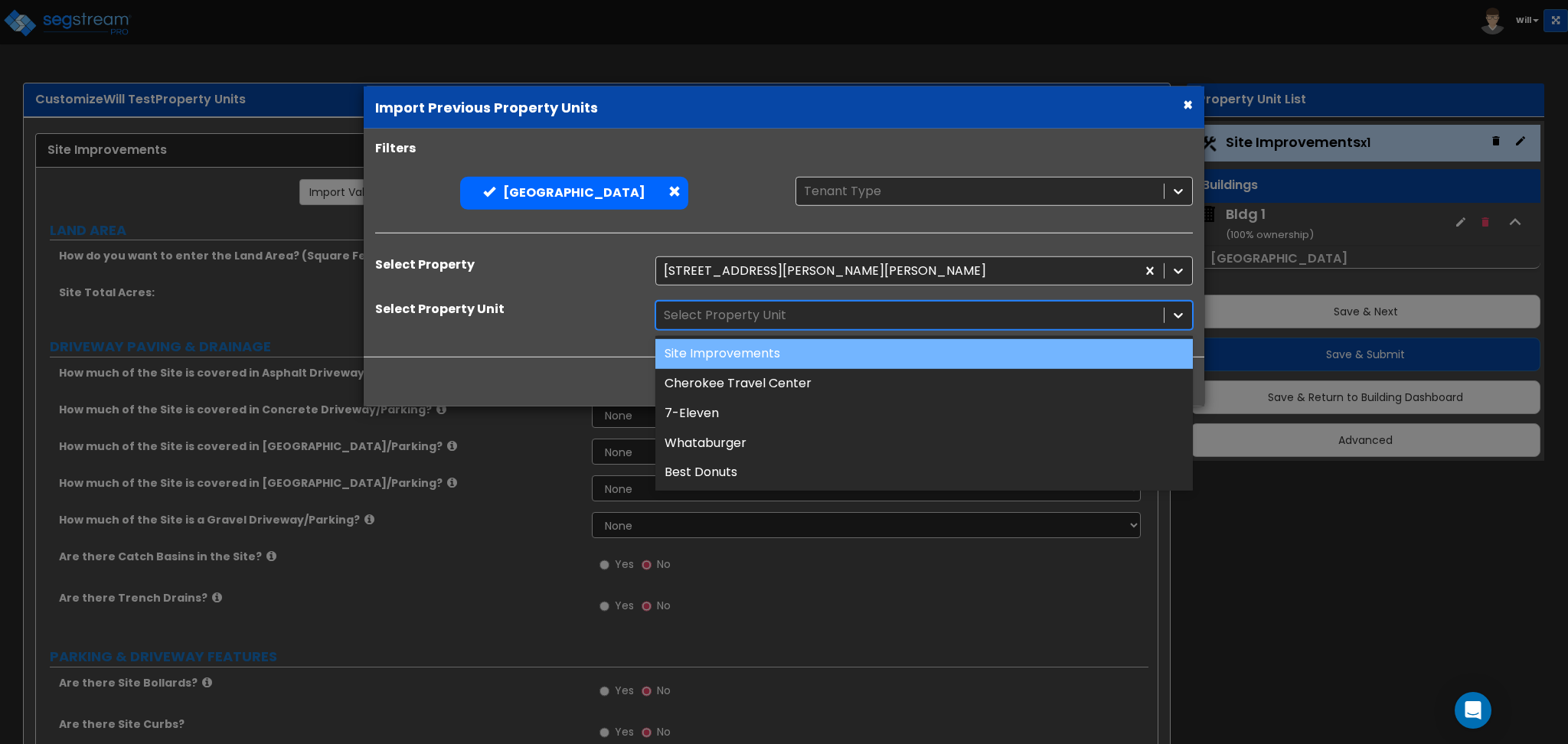
click at [769, 356] on div "Site Improvements" at bounding box center [924, 354] width 538 height 30
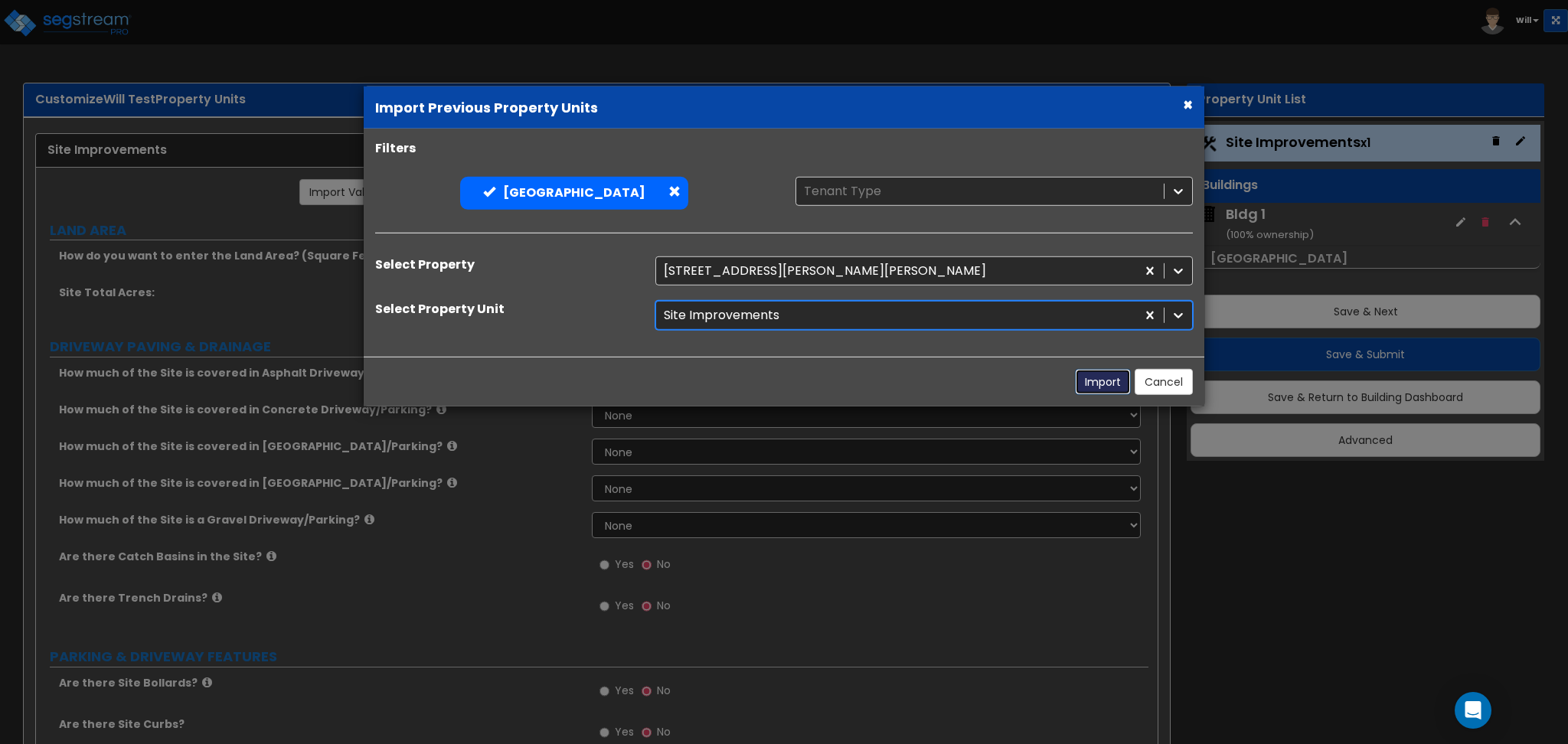
click at [1092, 380] on button "Import" at bounding box center [1102, 382] width 56 height 26
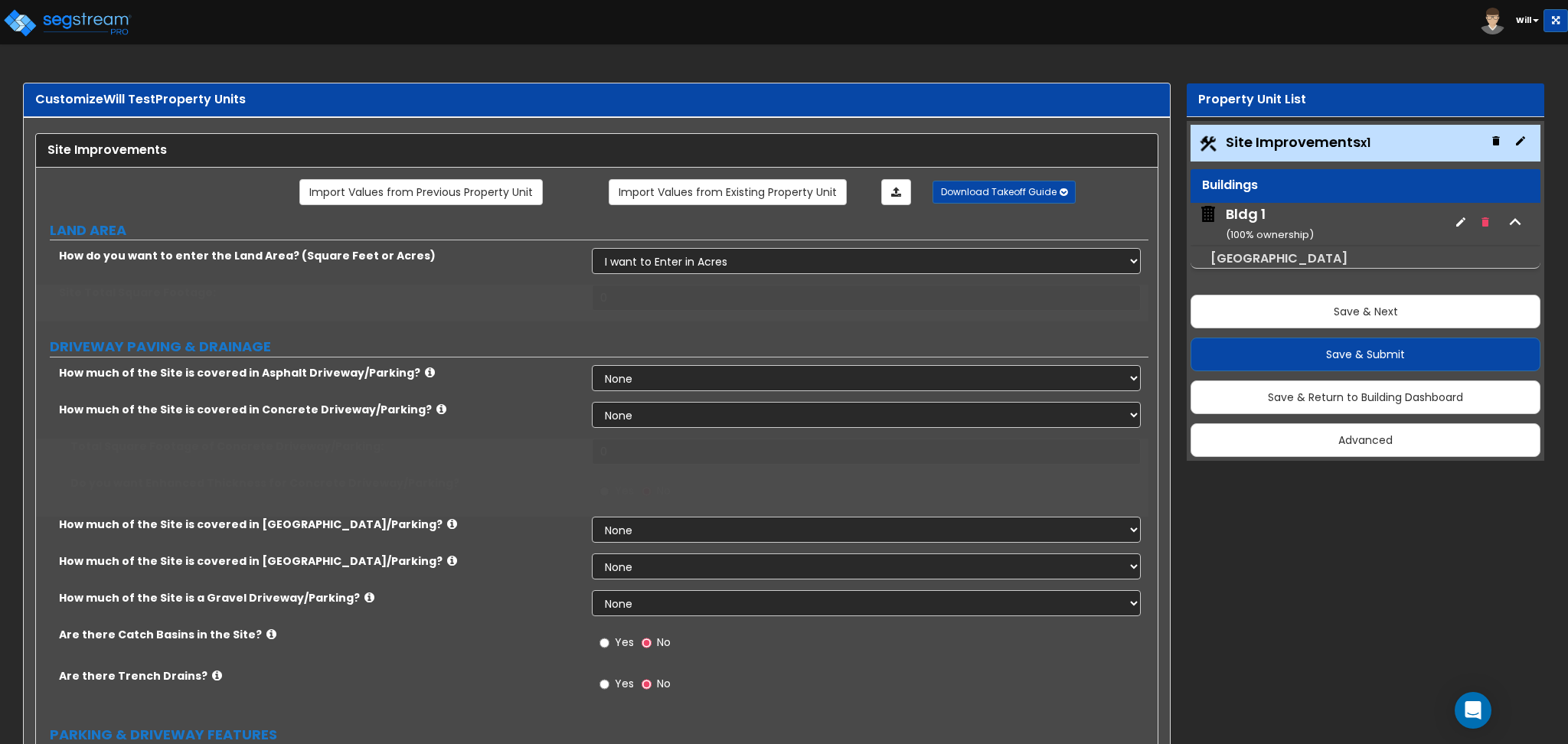
select select "2"
type input "157075"
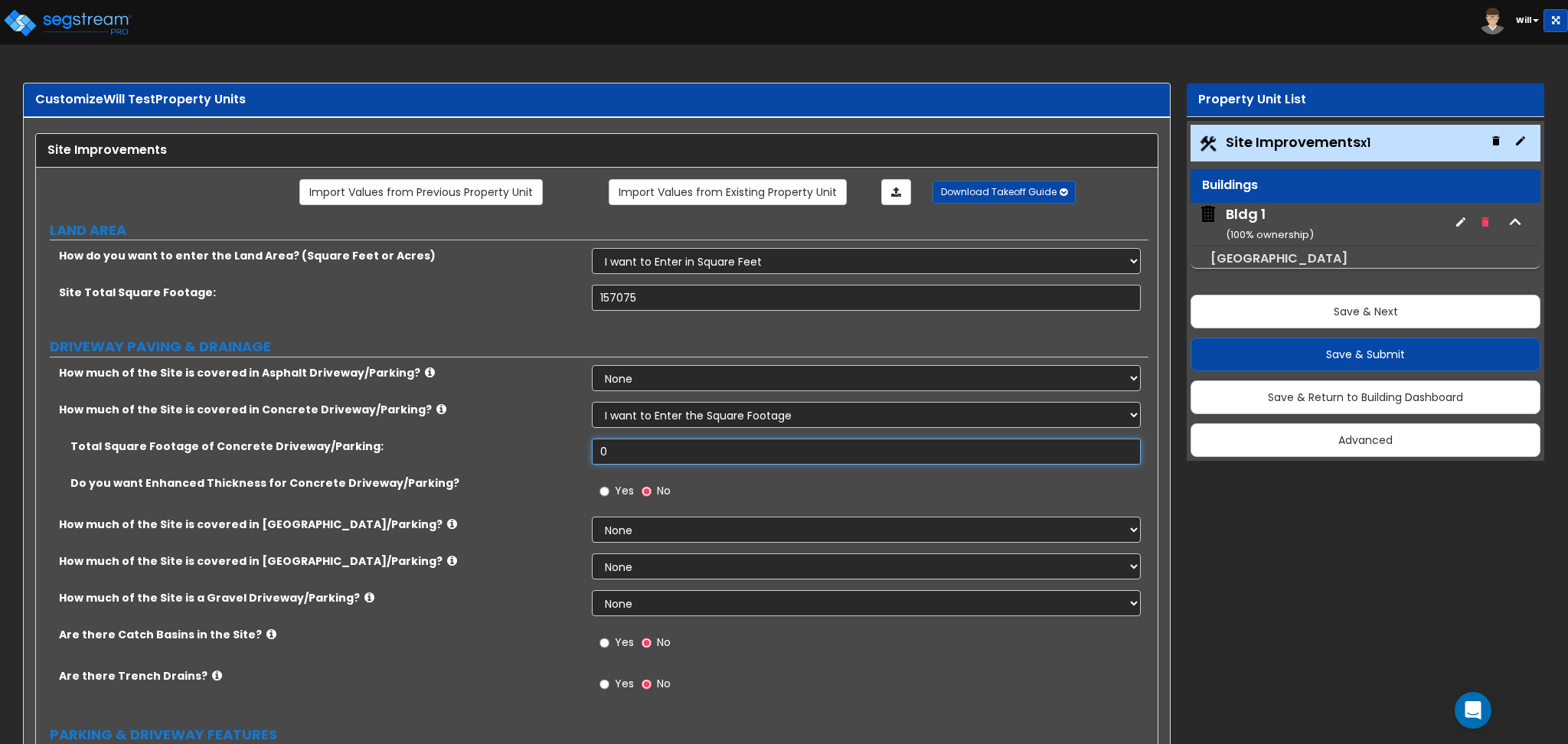
drag, startPoint x: 679, startPoint y: 453, endPoint x: 462, endPoint y: 421, distance: 219.3
click at [462, 421] on div "How much of the Site is covered in Asphalt Driveway/Parking? None I want to Ent…" at bounding box center [592, 537] width 1090 height 345
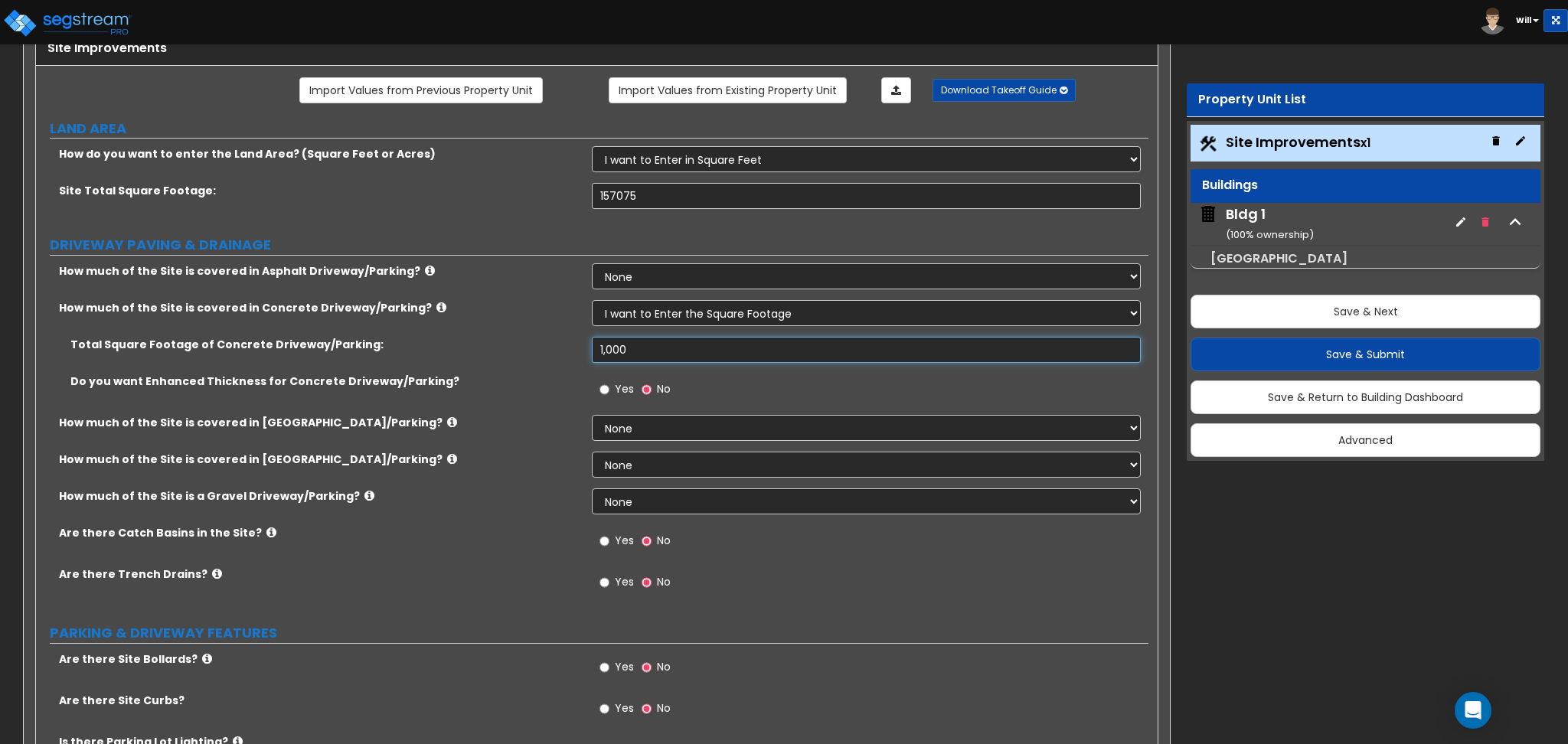
type input "1,000"
drag, startPoint x: 608, startPoint y: 420, endPoint x: 613, endPoint y: 440, distance: 20.6
click at [608, 420] on select "None I want to Enter an Approximate Percentage I want to Enter the Square Foota…" at bounding box center [866, 428] width 549 height 26
select select "1"
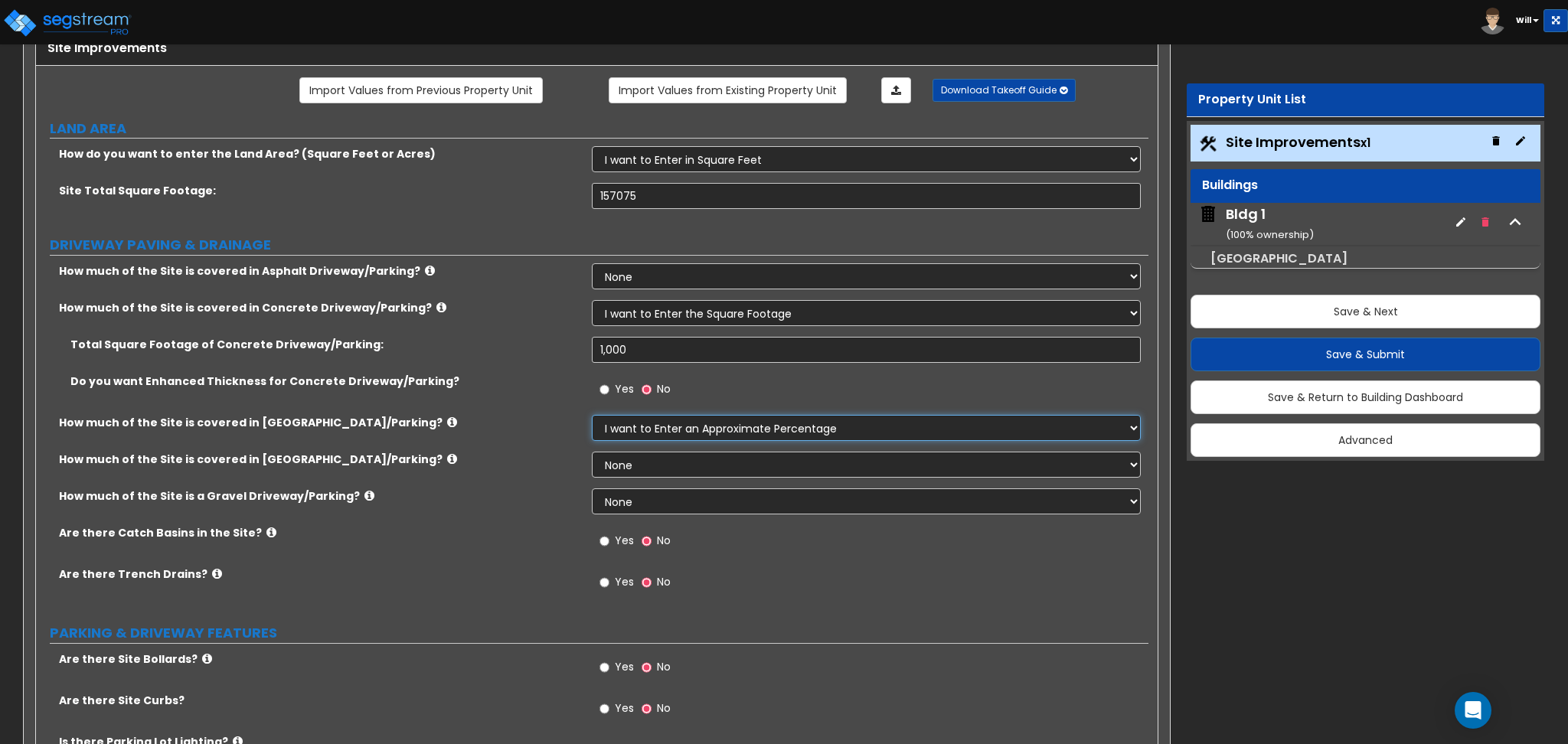
click at [592, 415] on select "None I want to Enter an Approximate Percentage I want to Enter the Square Foota…" at bounding box center [866, 428] width 549 height 26
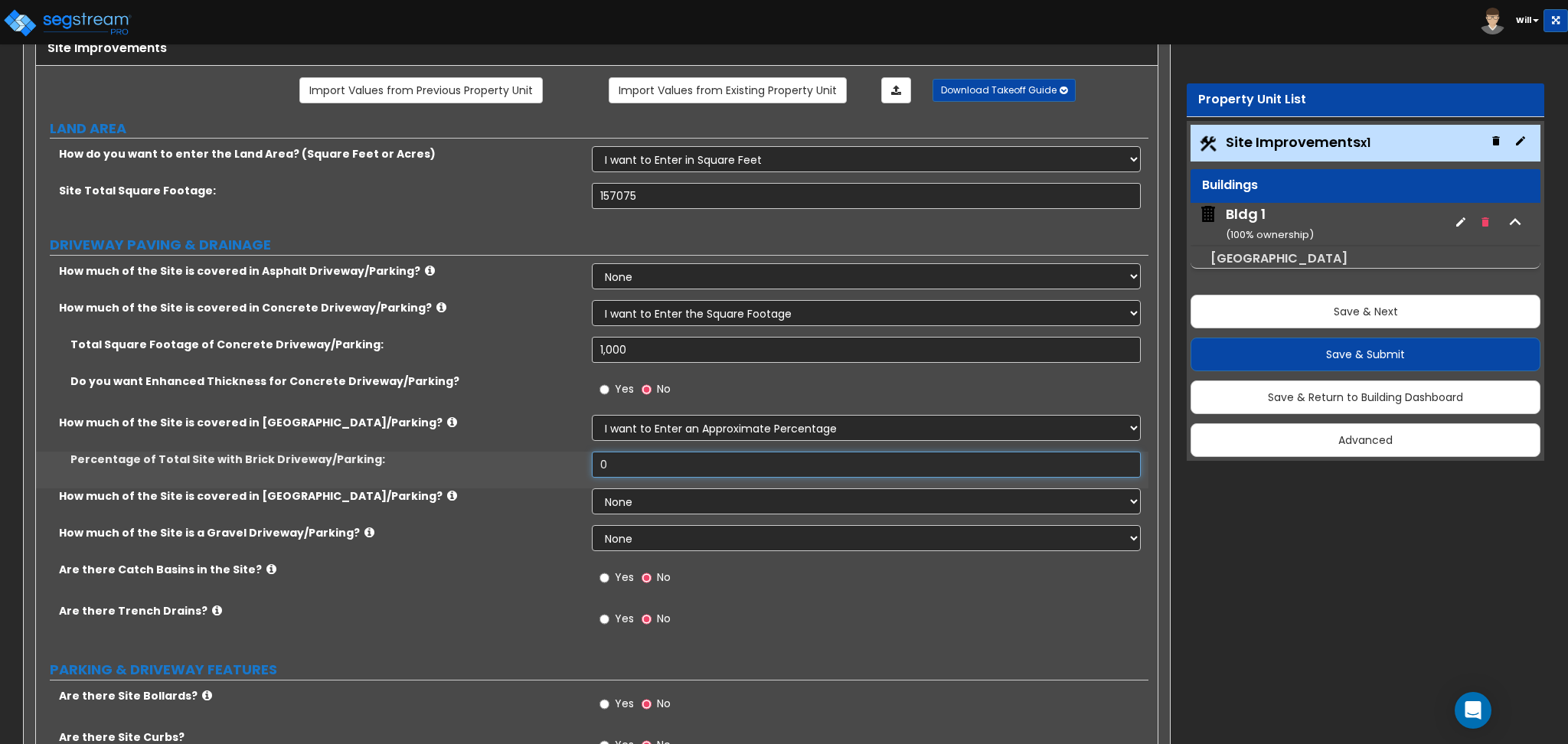
drag, startPoint x: 656, startPoint y: 467, endPoint x: 482, endPoint y: 463, distance: 174.0
click at [483, 464] on div "Percentage of Total Site with Brick Driveway/Parking: 0" at bounding box center [592, 470] width 1113 height 37
type input "12"
click at [629, 501] on select "None I want to Enter an Approximate Percentage I want to Enter the Square Foota…" at bounding box center [866, 501] width 549 height 26
select select "1"
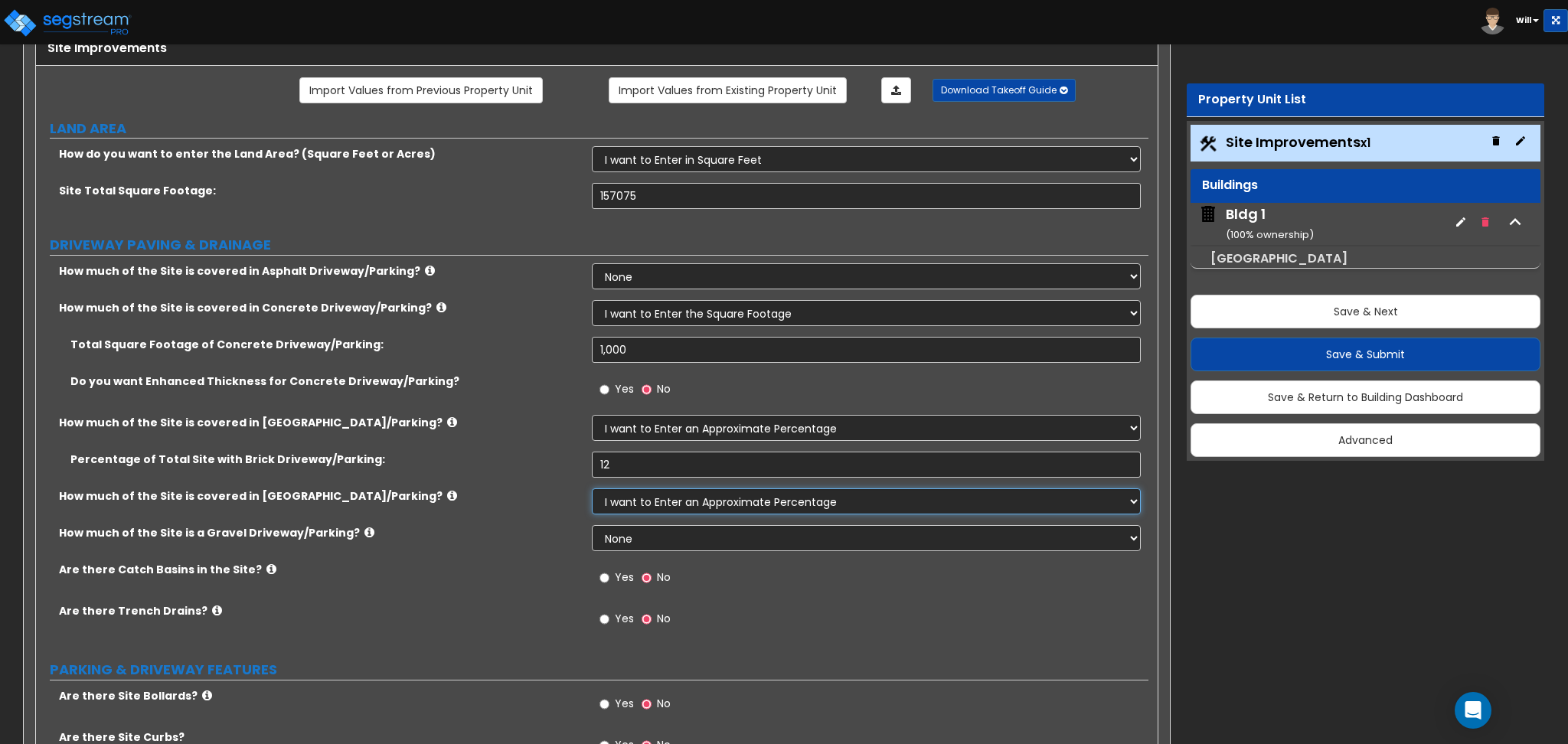
click at [592, 489] on select "None I want to Enter an Approximate Percentage I want to Enter the Square Foota…" at bounding box center [866, 501] width 549 height 26
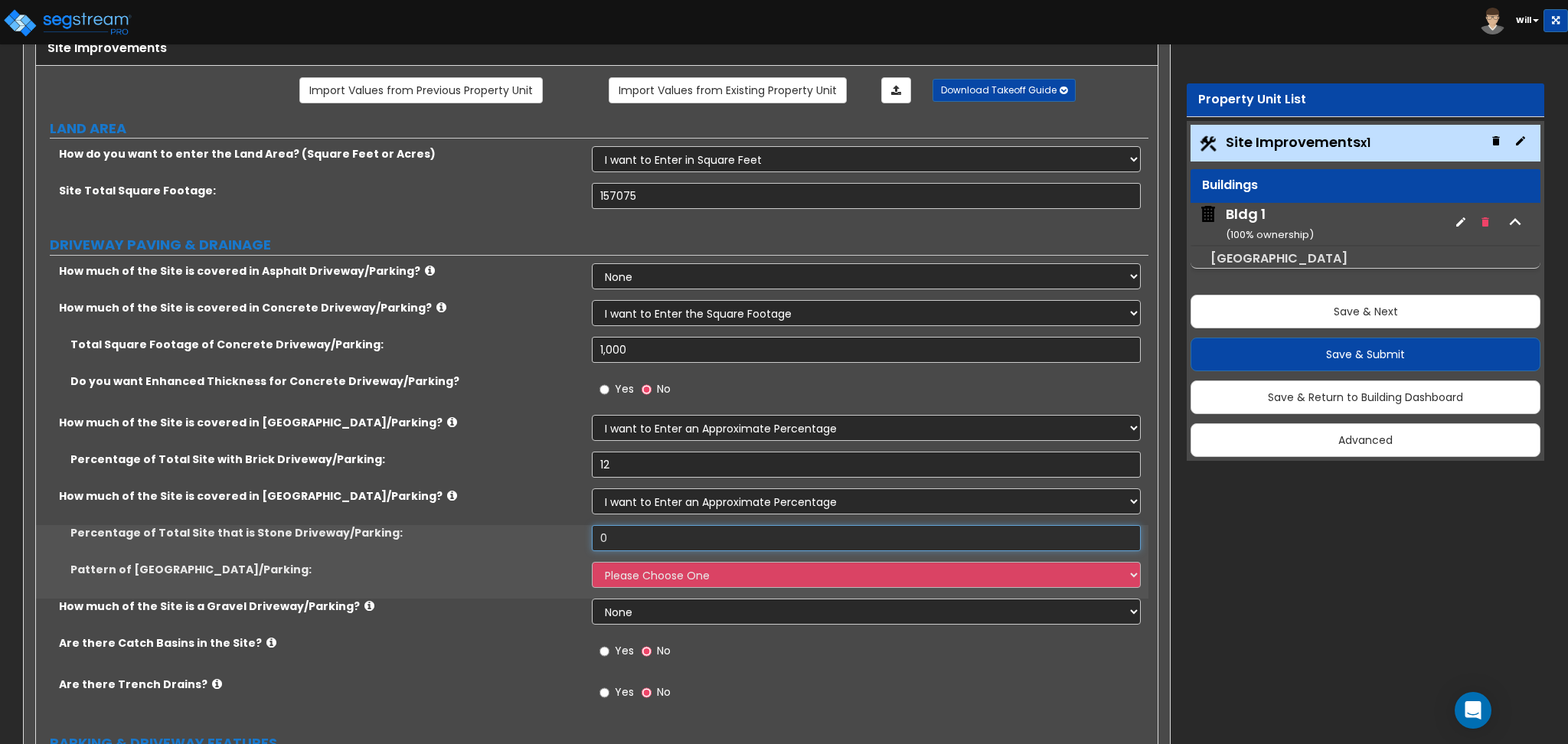
drag, startPoint x: 640, startPoint y: 533, endPoint x: 492, endPoint y: 541, distance: 148.2
click at [492, 541] on div "Percentage of Total Site that is Stone Driveway/Parking: 0" at bounding box center [592, 543] width 1113 height 37
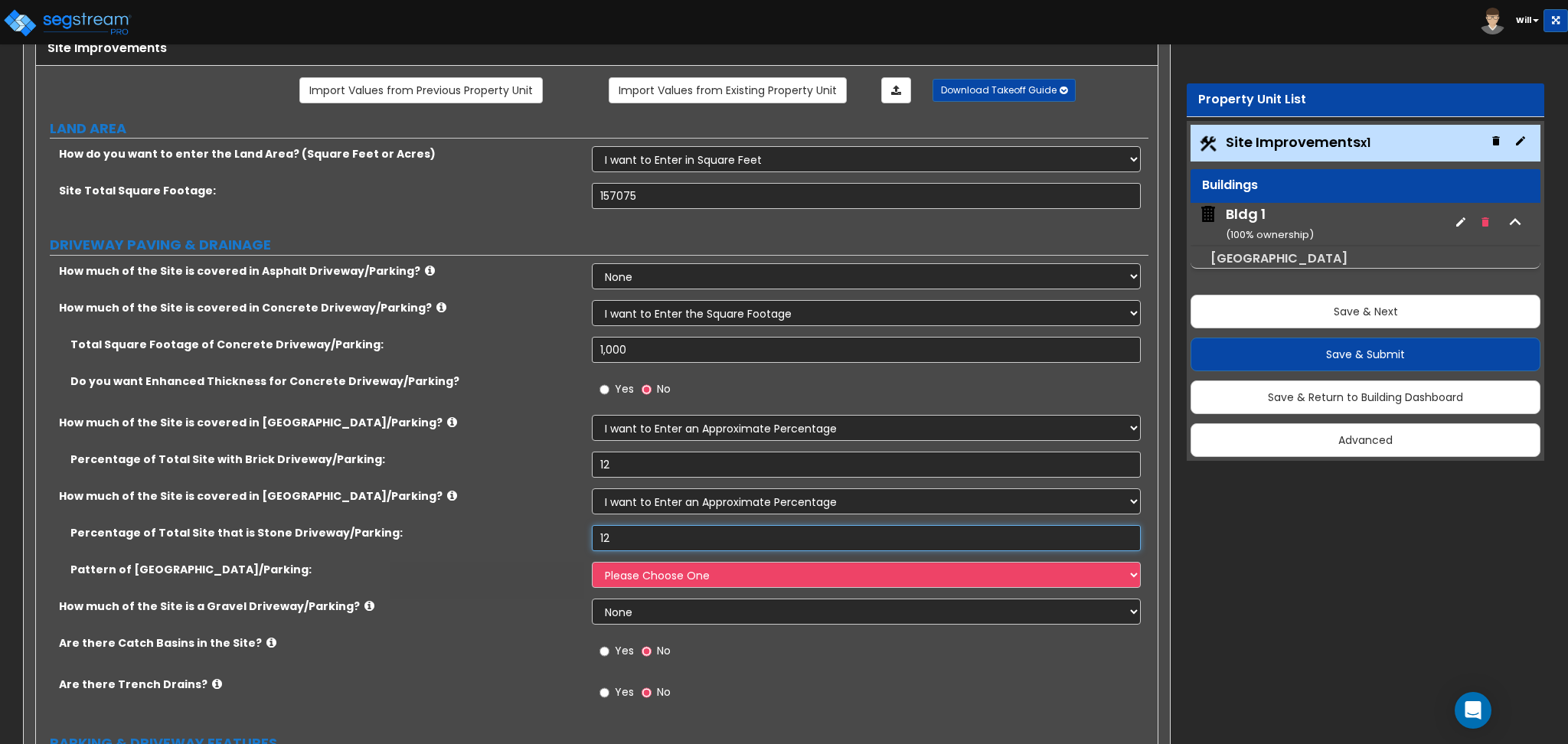
type input "12"
drag, startPoint x: 634, startPoint y: 567, endPoint x: 634, endPoint y: 586, distance: 19.0
click at [634, 567] on select "Please Choose One Irregular Rectangular" at bounding box center [866, 575] width 549 height 26
click at [592, 562] on select "Please Choose One Irregular Rectangular" at bounding box center [866, 575] width 549 height 26
click at [634, 580] on select "Please Choose One Irregular Rectangular" at bounding box center [866, 575] width 549 height 26
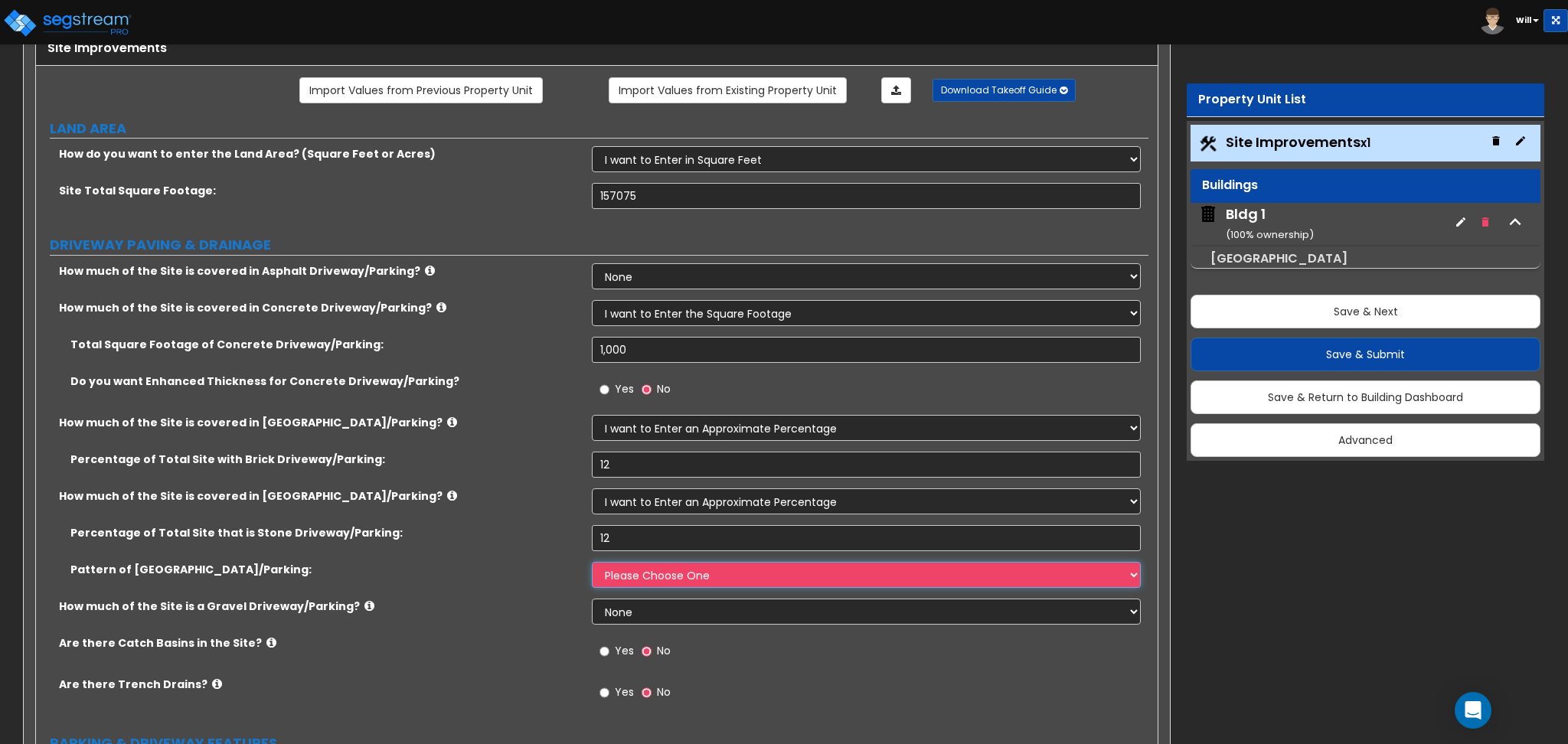
select select "1"
click at [592, 562] on select "Please Choose One Irregular Rectangular" at bounding box center [866, 575] width 549 height 26
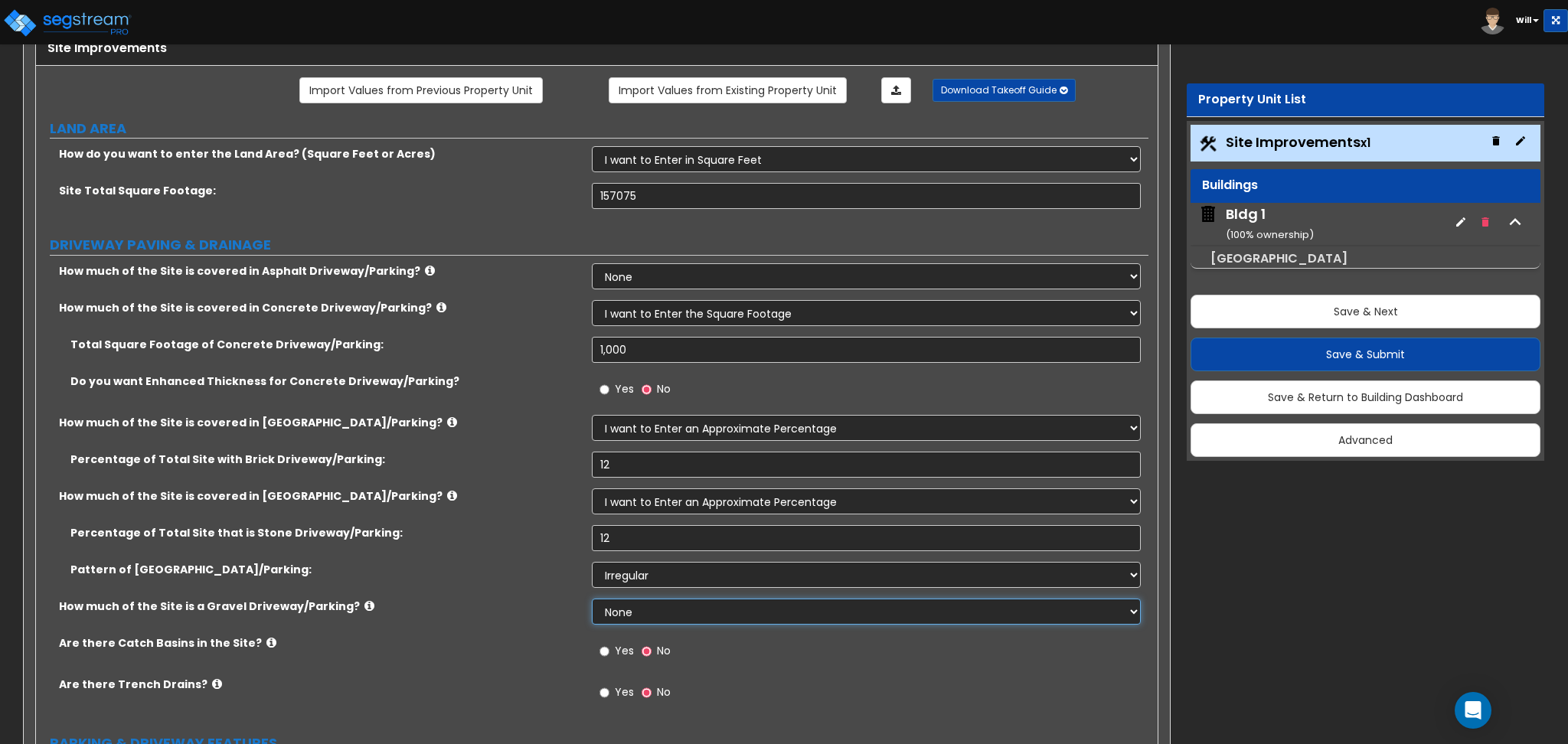
drag, startPoint x: 641, startPoint y: 606, endPoint x: 572, endPoint y: 619, distance: 70.2
click at [556, 612] on div "How much of the Site is a Gravel Driveway/Parking? None I want to Enter an Appr…" at bounding box center [592, 616] width 1113 height 37
select select "1"
click at [592, 598] on select "None I want to Enter an Approximate Percentage I want to Enter the Square Foota…" at bounding box center [866, 611] width 549 height 26
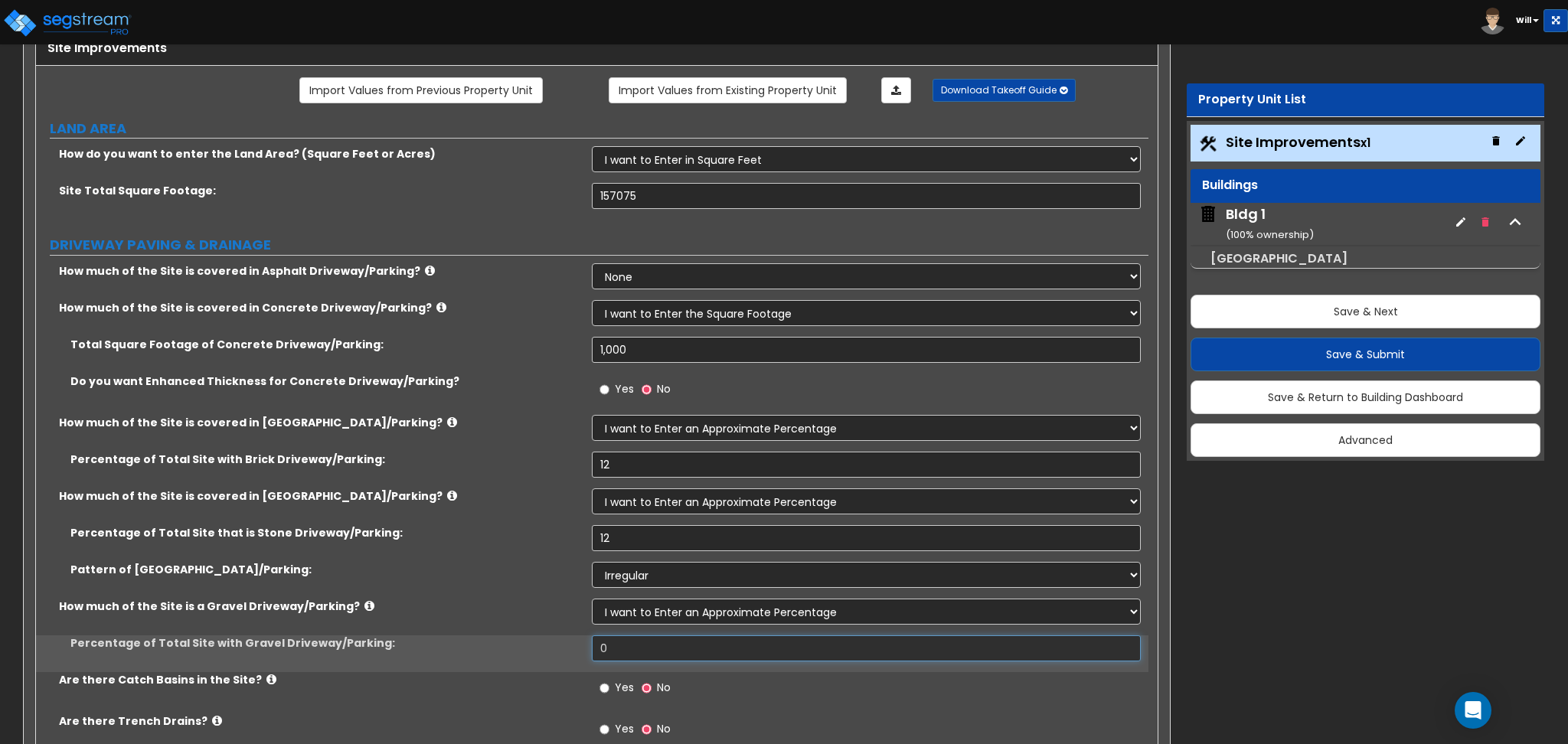
drag, startPoint x: 561, startPoint y: 661, endPoint x: 484, endPoint y: 650, distance: 77.8
click at [484, 662] on div "Percentage of Total Site with Gravel Driveway/Parking: 0" at bounding box center [592, 653] width 1113 height 37
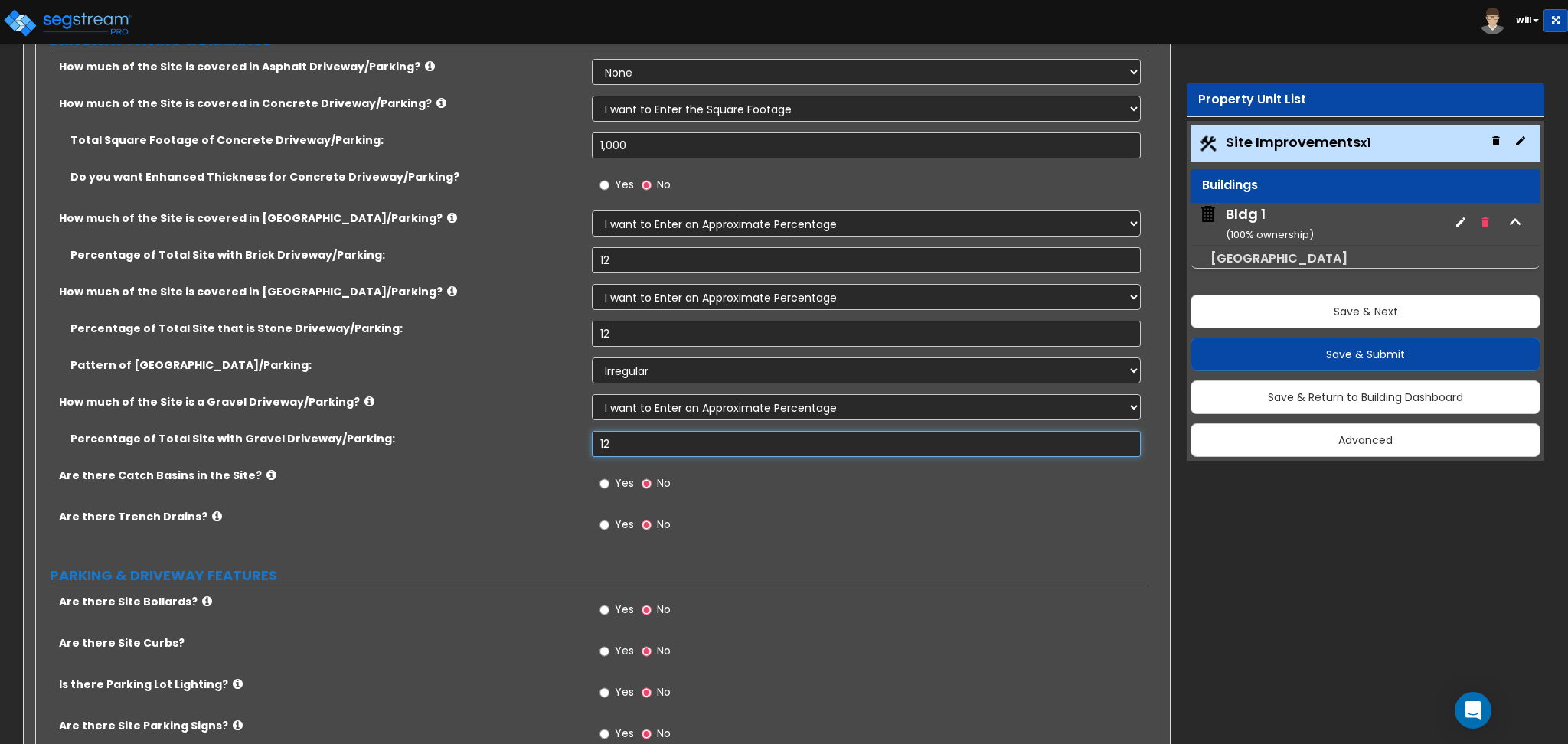
type input "12"
click at [607, 483] on input "Yes" at bounding box center [604, 484] width 10 height 17
radio input "true"
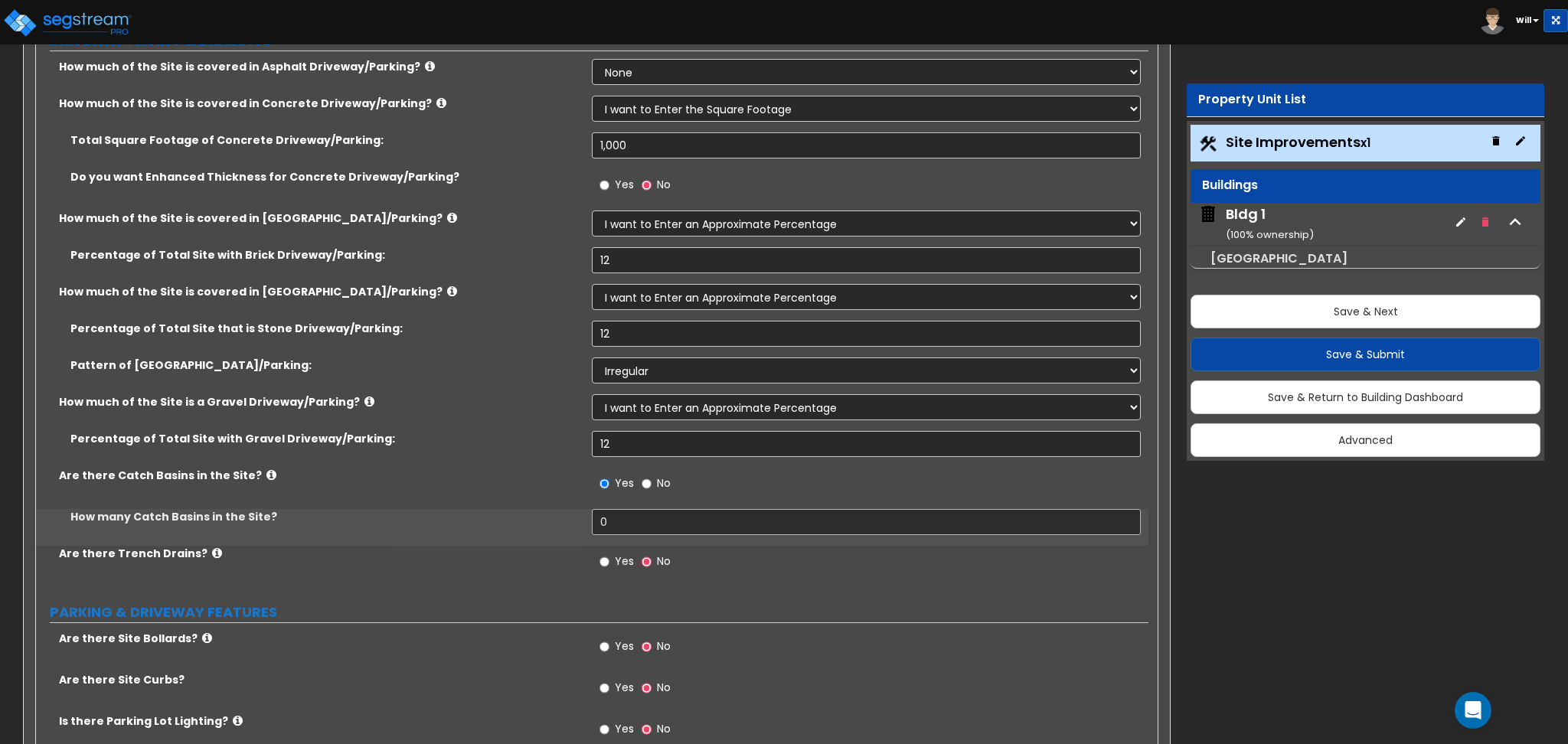
click at [605, 571] on label "Yes" at bounding box center [616, 563] width 34 height 26
click at [605, 570] on input "Yes" at bounding box center [604, 562] width 10 height 17
radio input "true"
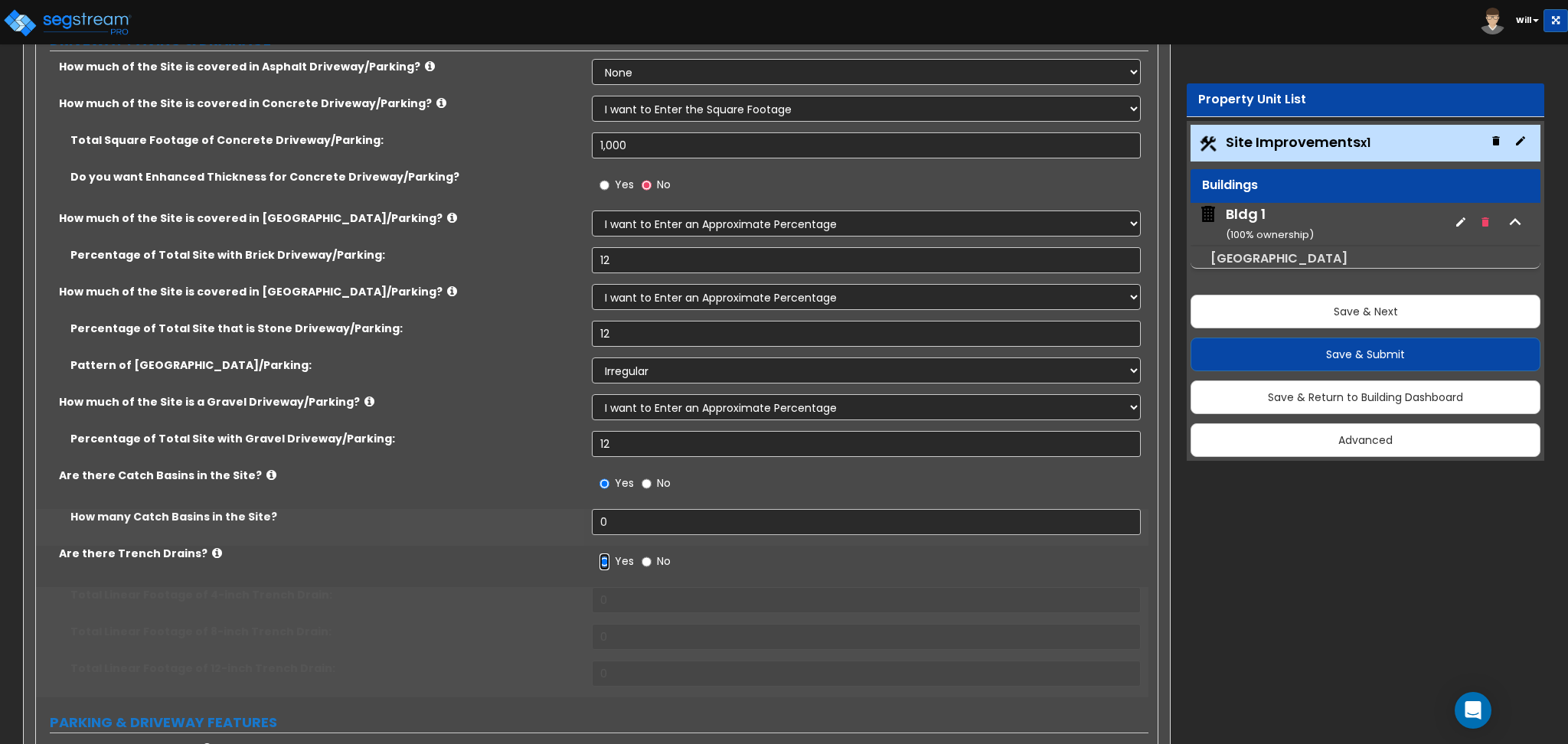
click at [605, 567] on input "Yes" at bounding box center [604, 562] width 10 height 17
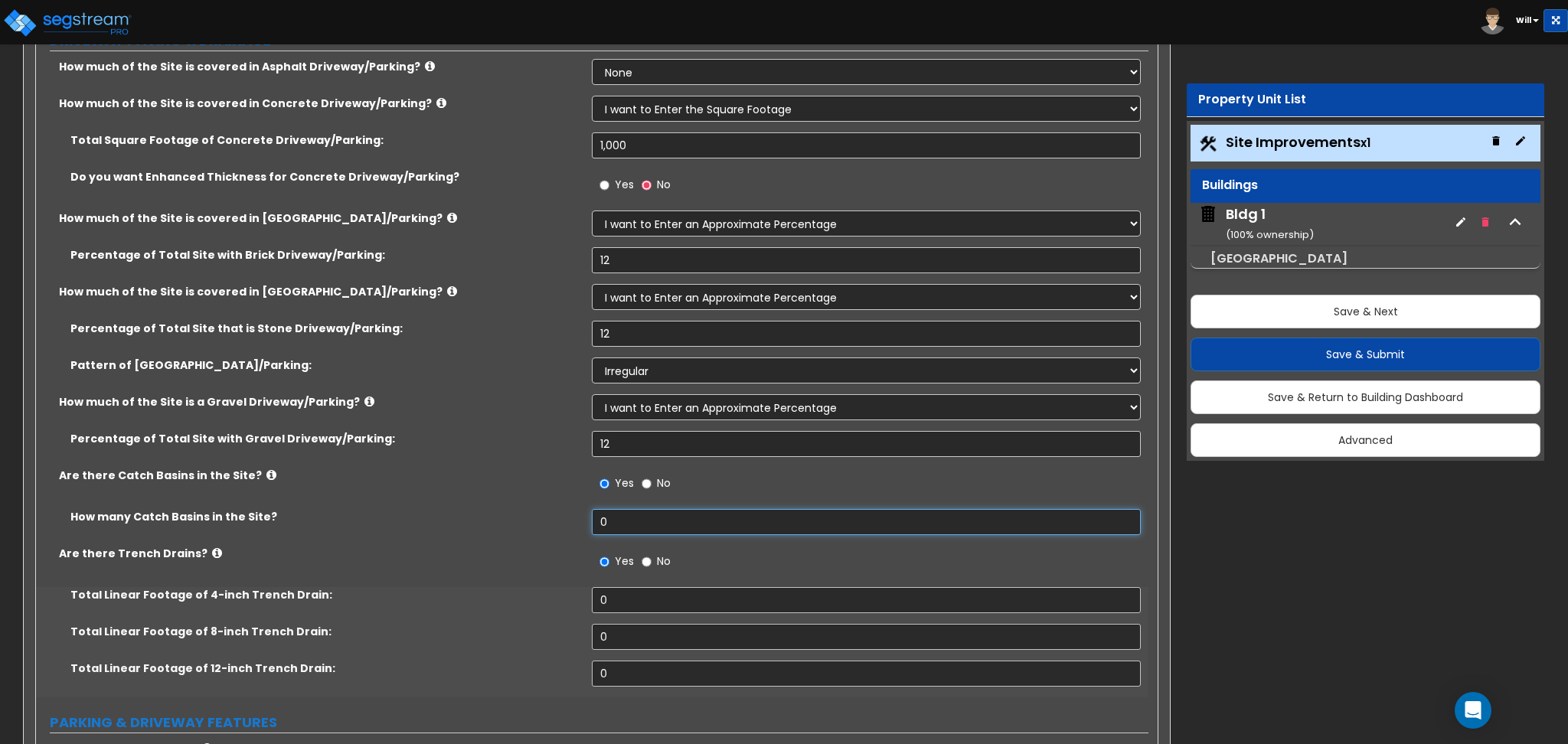
drag, startPoint x: 618, startPoint y: 514, endPoint x: 498, endPoint y: 522, distance: 120.3
click at [498, 522] on div "How many Catch Basins in the Site? 0" at bounding box center [592, 527] width 1113 height 37
type input "12"
drag, startPoint x: 620, startPoint y: 598, endPoint x: 549, endPoint y: 616, distance: 73.2
click at [508, 606] on div "Total Linear Footage of 4-inch Trench Drain: 0" at bounding box center [592, 605] width 1113 height 37
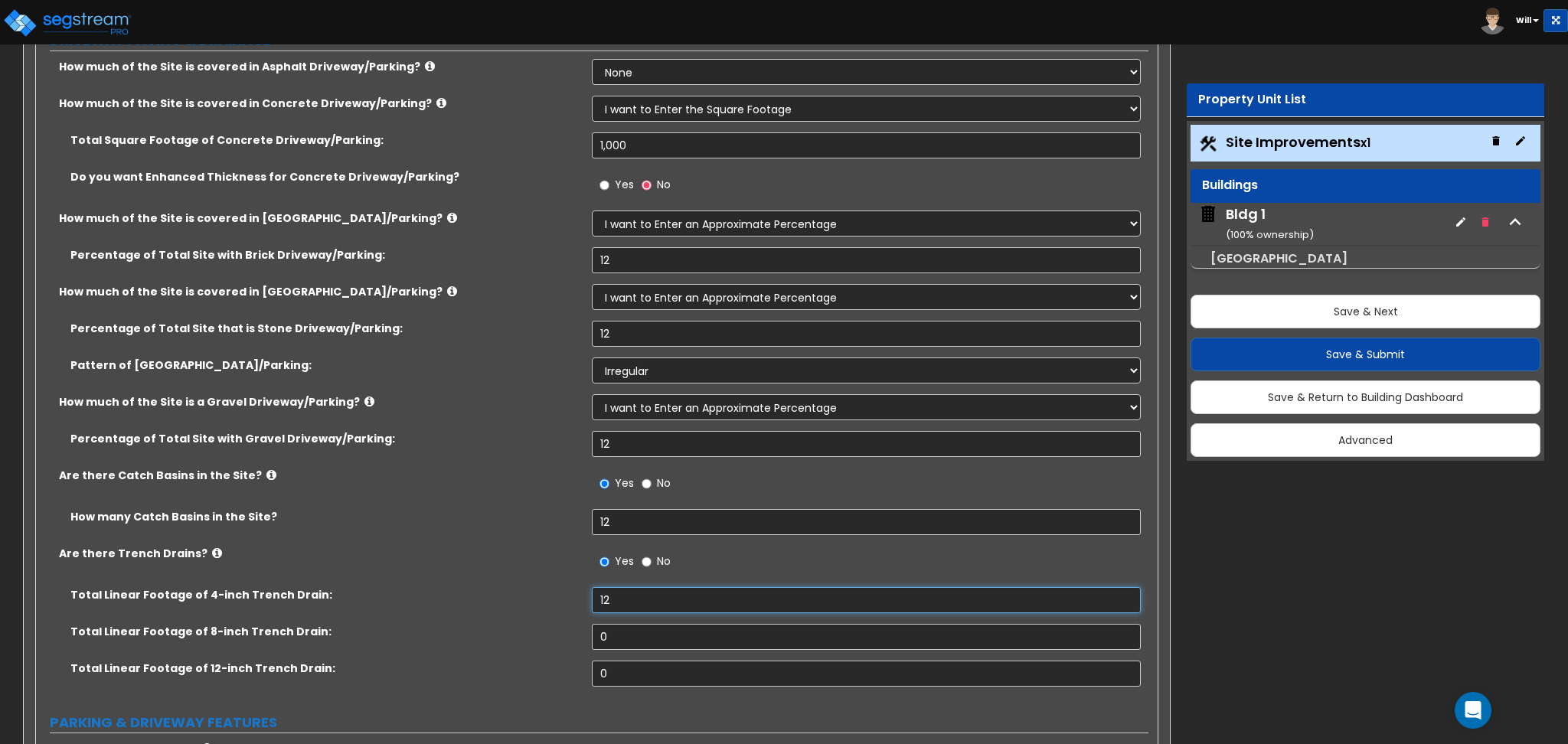
type input "12"
drag, startPoint x: 521, startPoint y: 641, endPoint x: 535, endPoint y: 634, distance: 15.7
click at [446, 635] on div "Total Linear Footage of 8-inch Trench Drain: 0" at bounding box center [592, 642] width 1113 height 37
type input "12"
drag, startPoint x: 625, startPoint y: 663, endPoint x: 508, endPoint y: 664, distance: 117.0
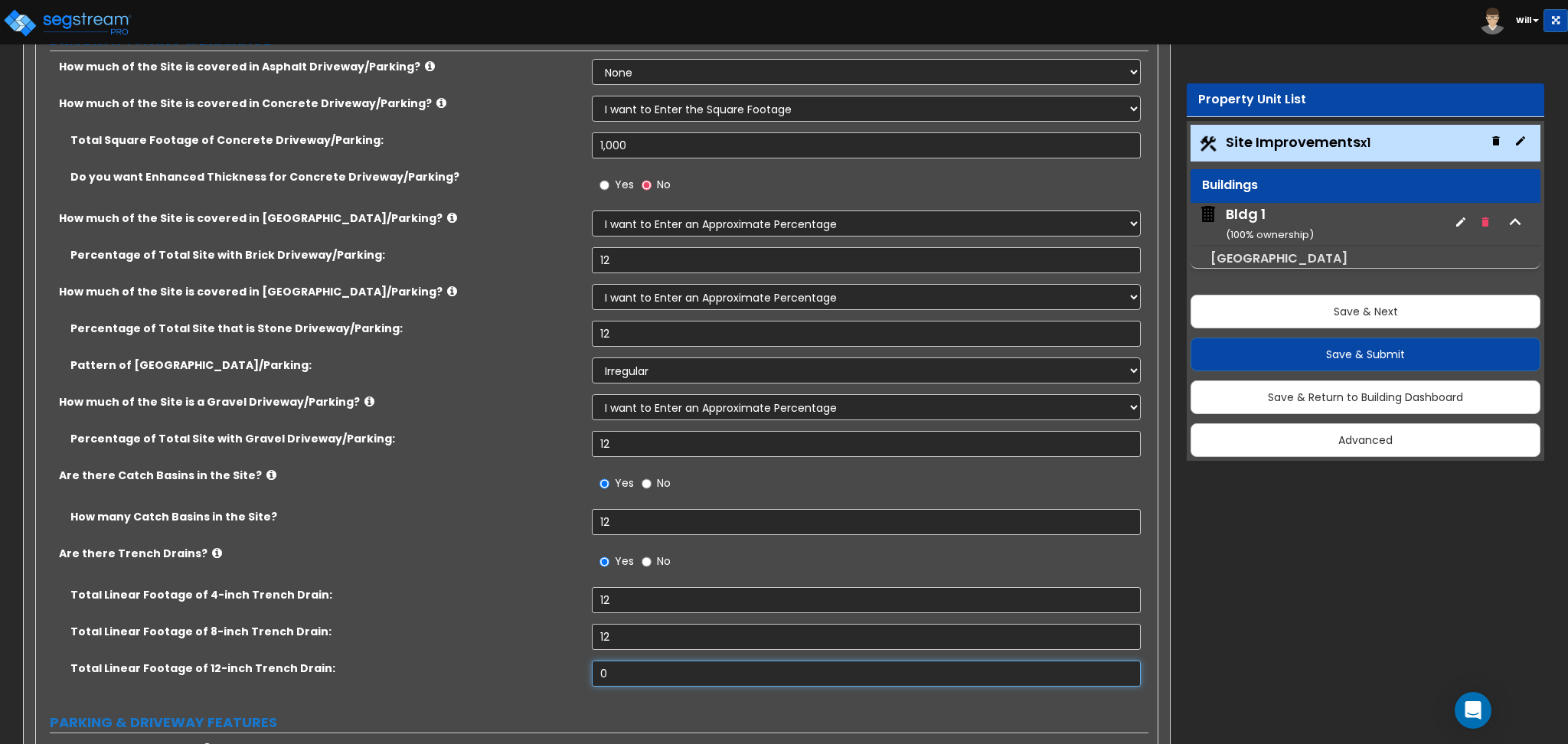
click at [510, 666] on div "Total Linear Footage of 12-inch Trench Drain: 0" at bounding box center [592, 679] width 1113 height 37
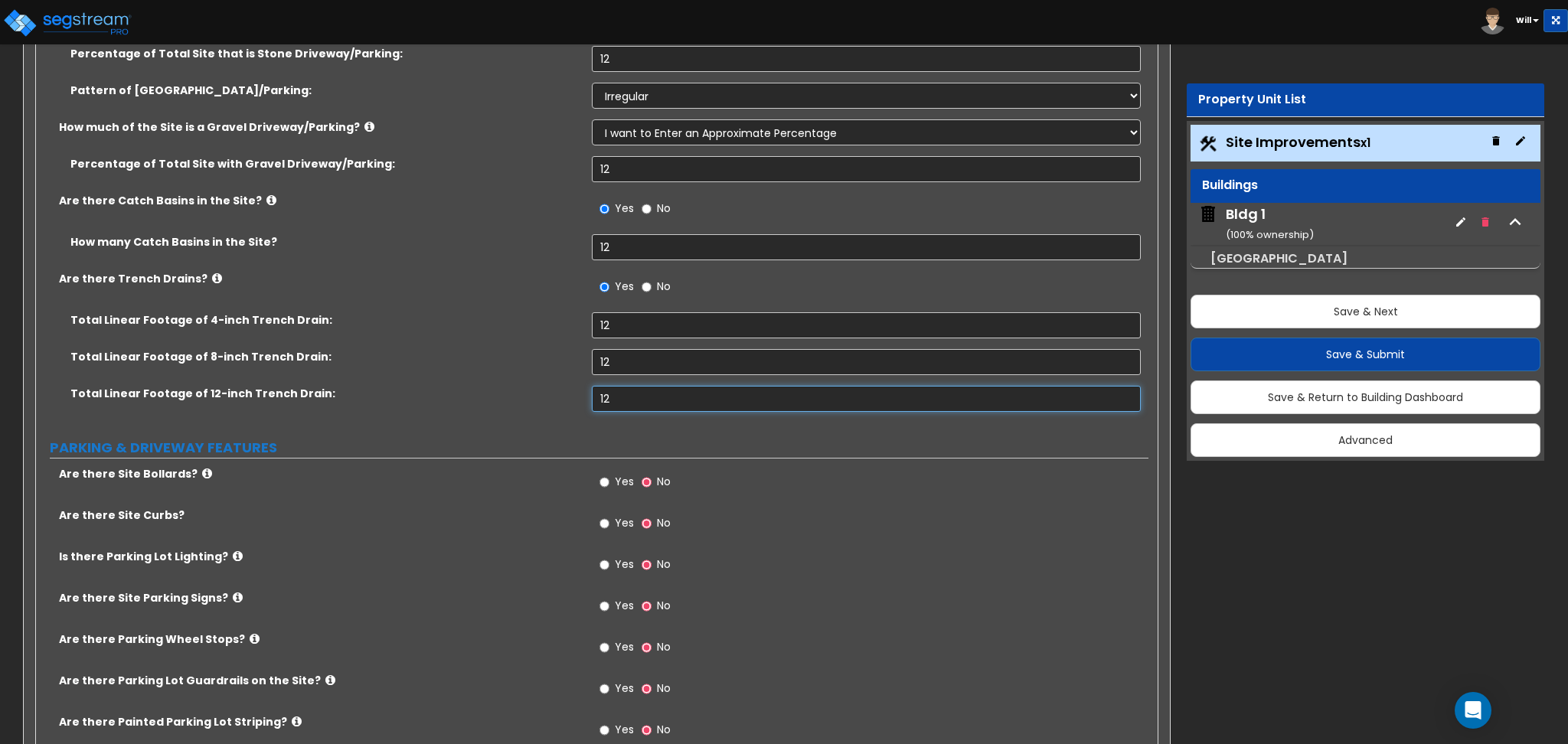
scroll to position [714, 0]
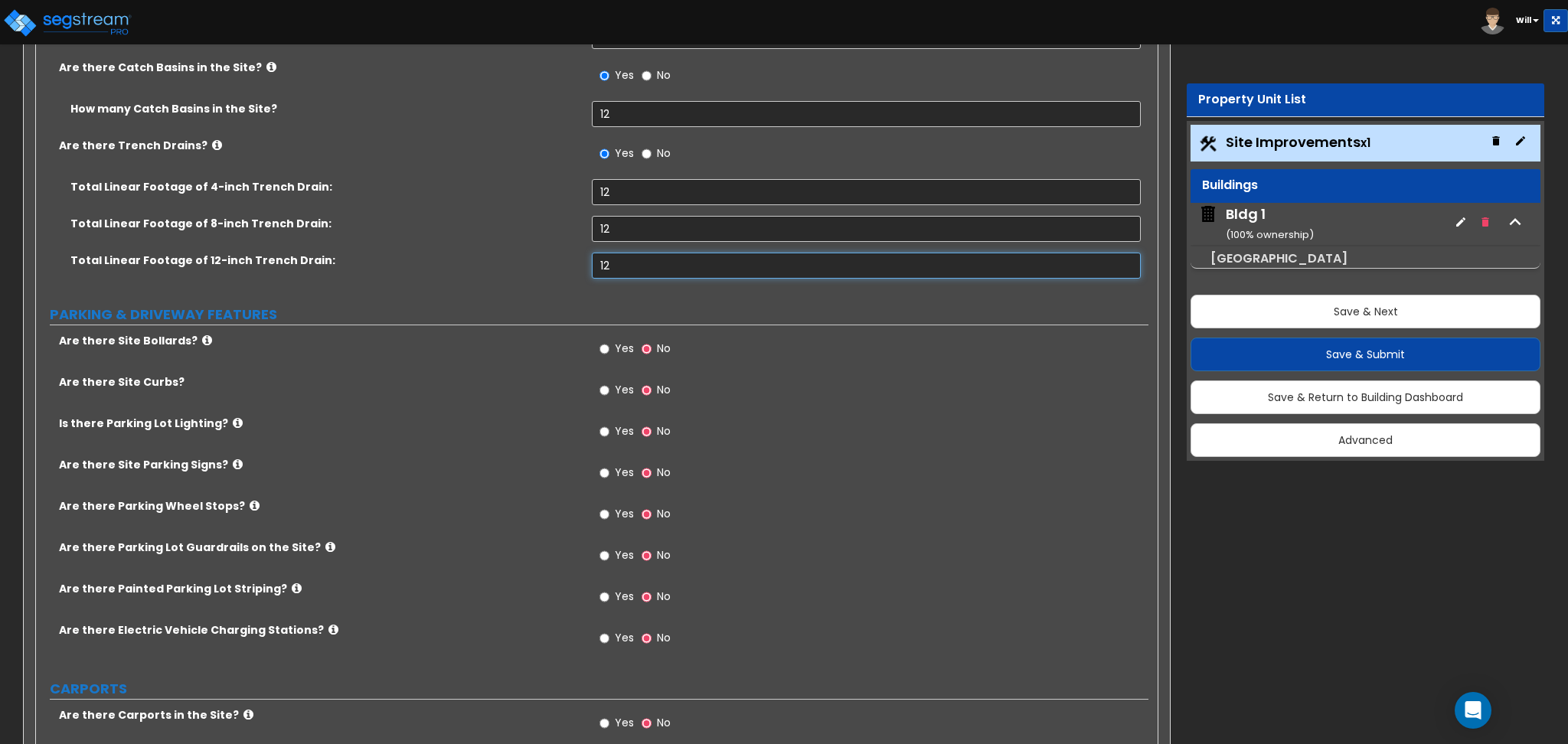
type input "12"
click at [604, 345] on input "Yes" at bounding box center [604, 349] width 10 height 17
radio input "true"
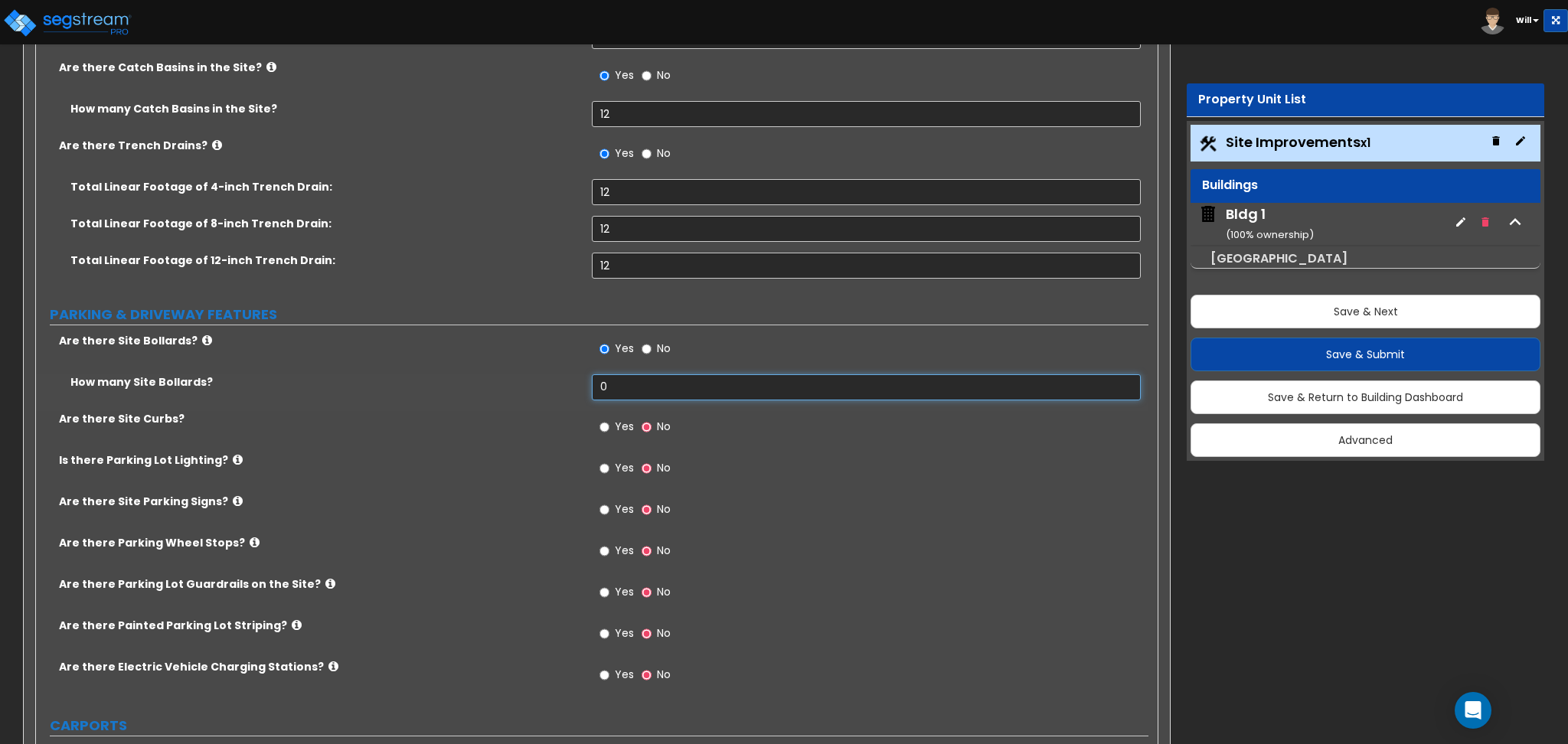
click at [652, 390] on input "0" at bounding box center [866, 387] width 549 height 26
click at [627, 393] on input "0" at bounding box center [866, 387] width 549 height 26
drag, startPoint x: 627, startPoint y: 393, endPoint x: 413, endPoint y: 397, distance: 214.0
click at [413, 397] on div "How many Site Bollards? 0" at bounding box center [592, 393] width 1113 height 37
type input "12"
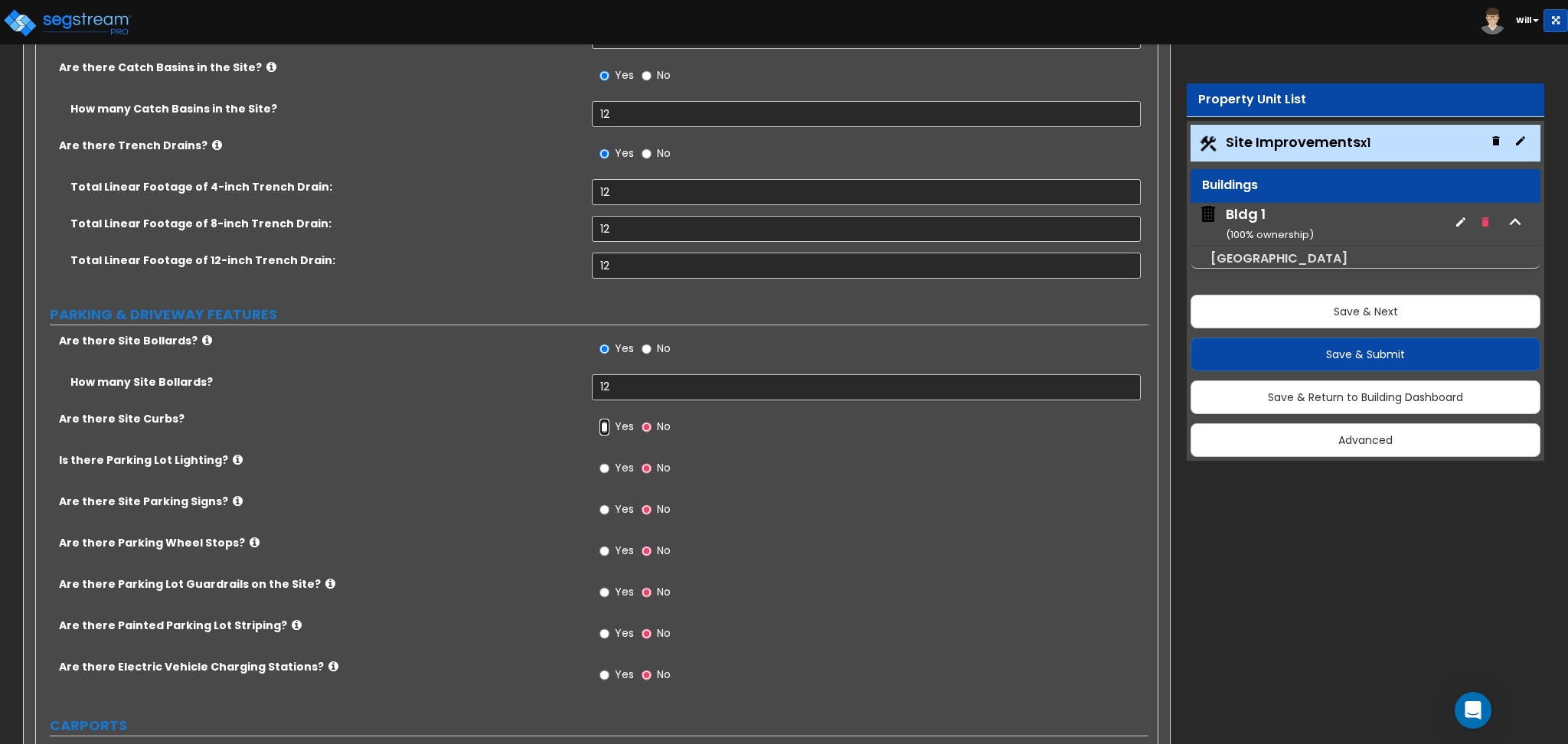
click at [606, 429] on input "Yes" at bounding box center [604, 428] width 10 height 17
radio input "true"
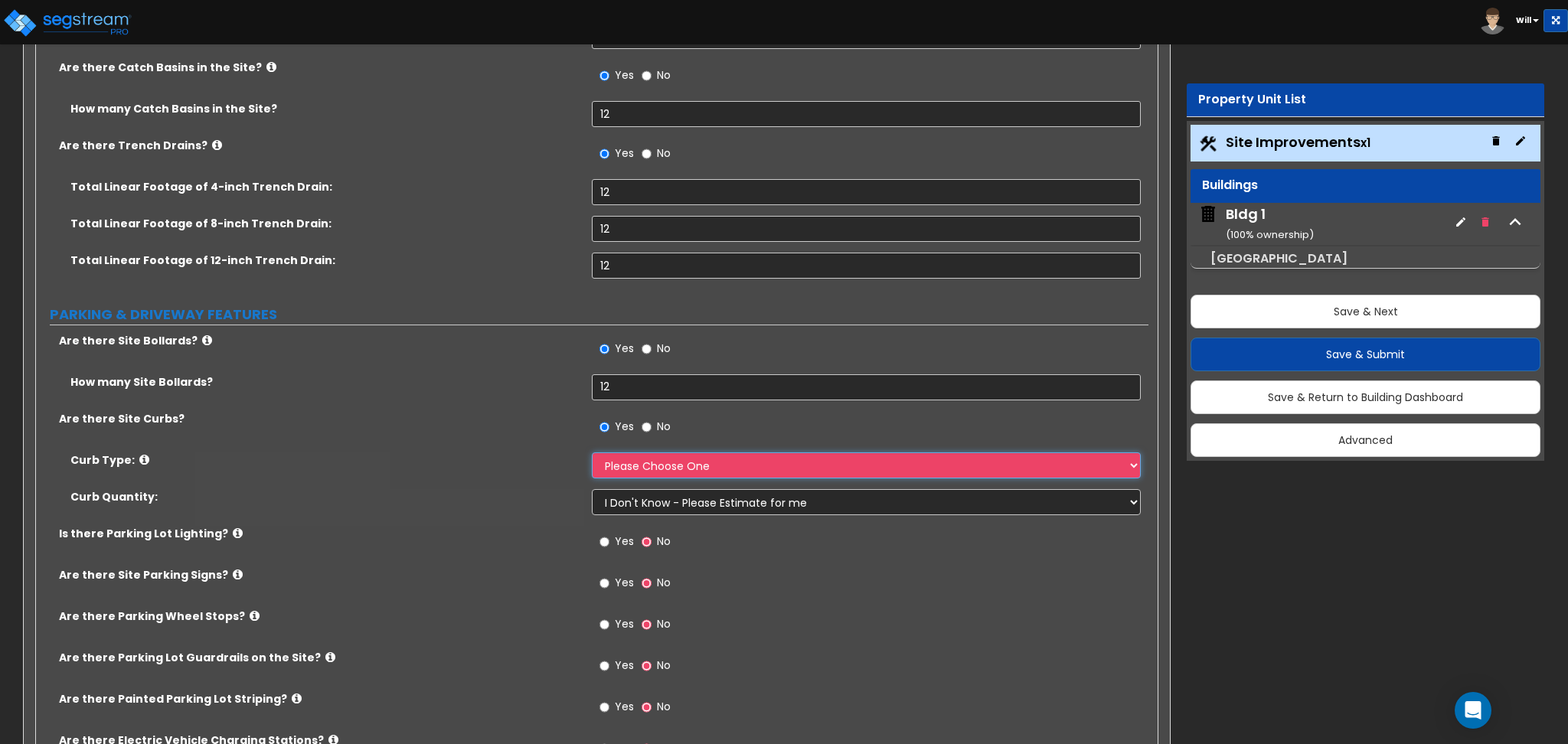
click at [642, 468] on select "Please Choose One Curb (Only) Curb & Gutter Asphalt Berm" at bounding box center [866, 465] width 549 height 26
select select "1"
click at [592, 453] on select "Please Choose One Curb (Only) Curb & Gutter Asphalt Berm" at bounding box center [866, 465] width 549 height 26
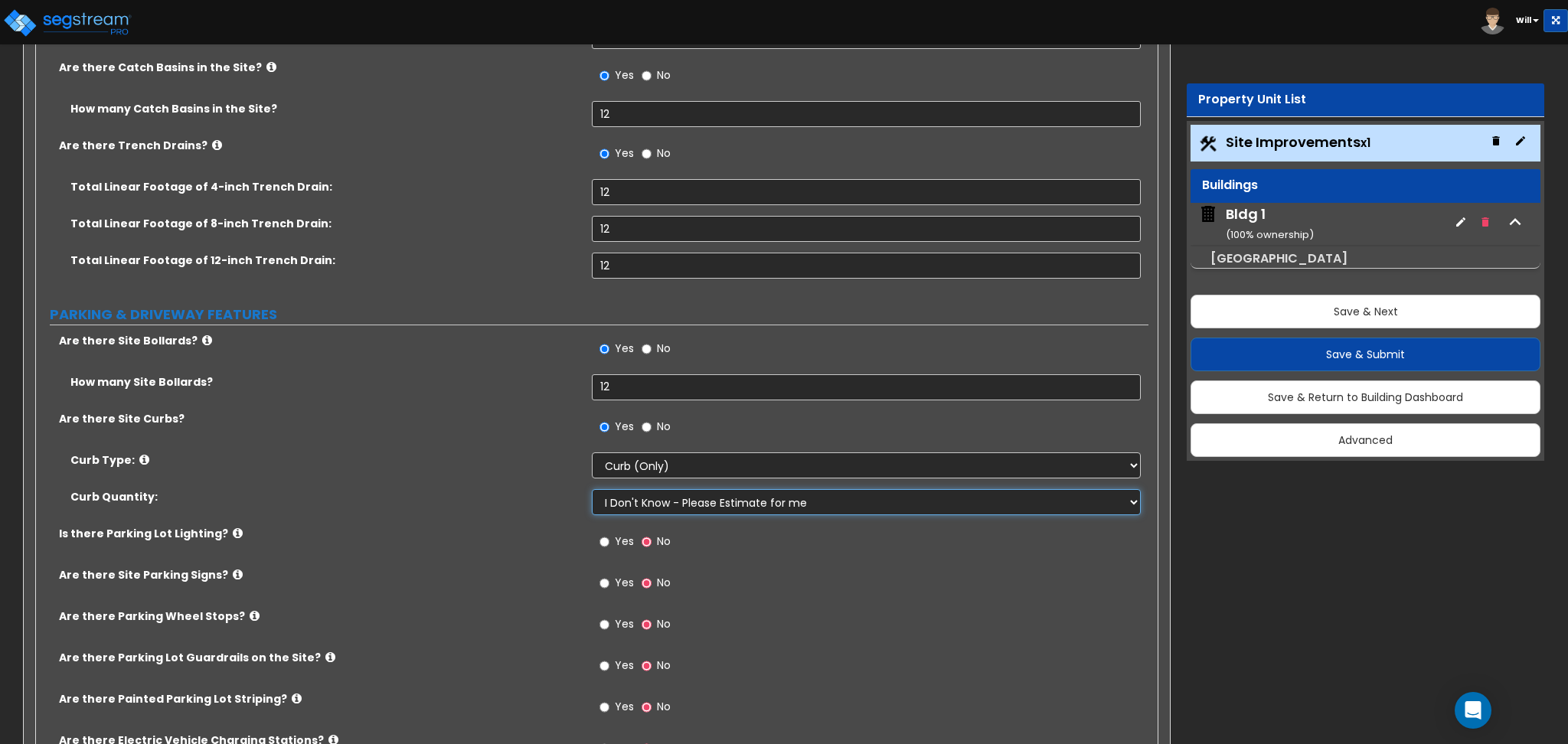
click at [646, 501] on select "I Don't Know - Please Estimate for me I want to Enter the Linear Footage" at bounding box center [866, 502] width 549 height 26
drag, startPoint x: 642, startPoint y: 495, endPoint x: 632, endPoint y: 493, distance: 10.2
click at [641, 495] on select "I Don't Know - Please Estimate for me I want to Enter the Linear Footage" at bounding box center [866, 502] width 549 height 26
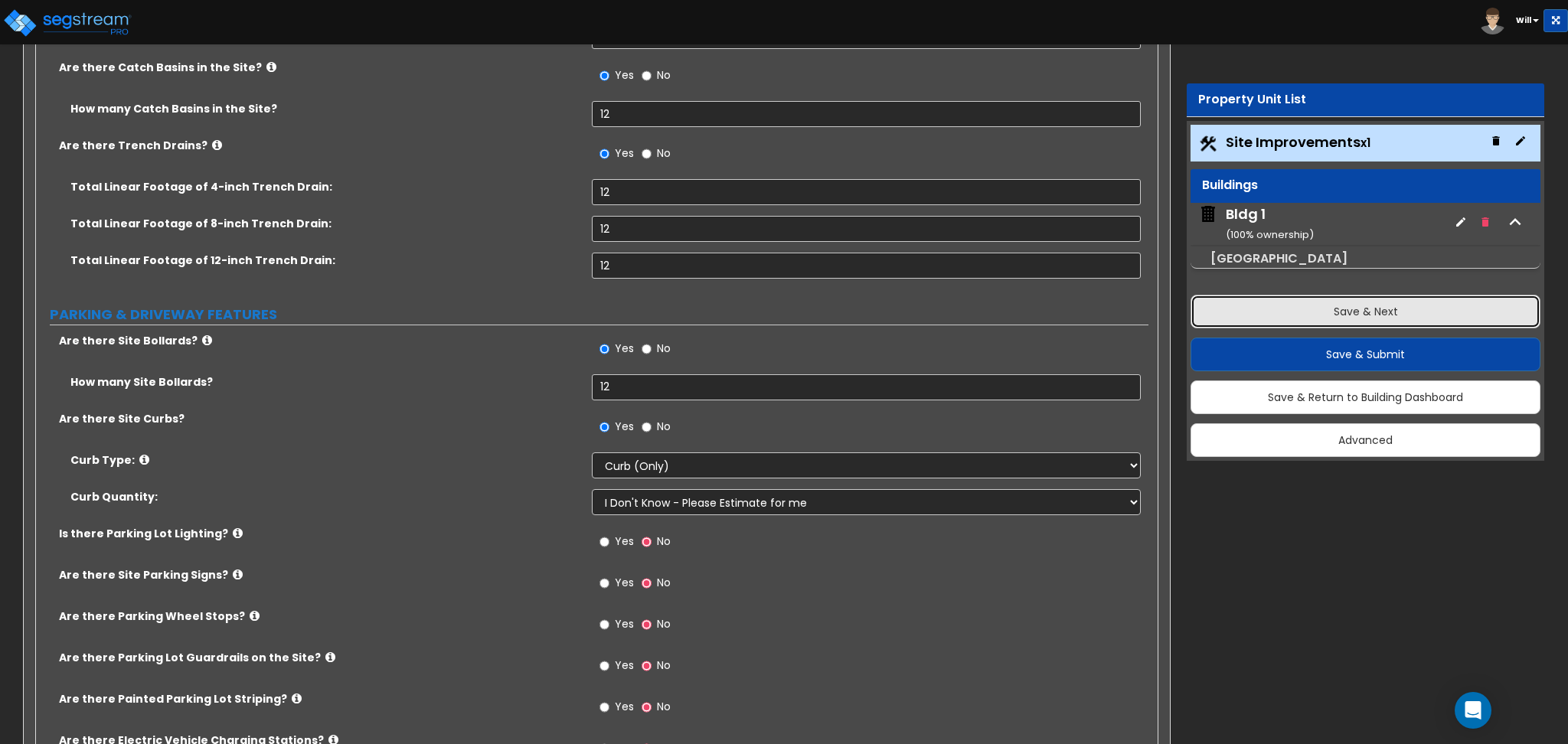
click at [1247, 297] on button "Save & Next" at bounding box center [1366, 311] width 350 height 33
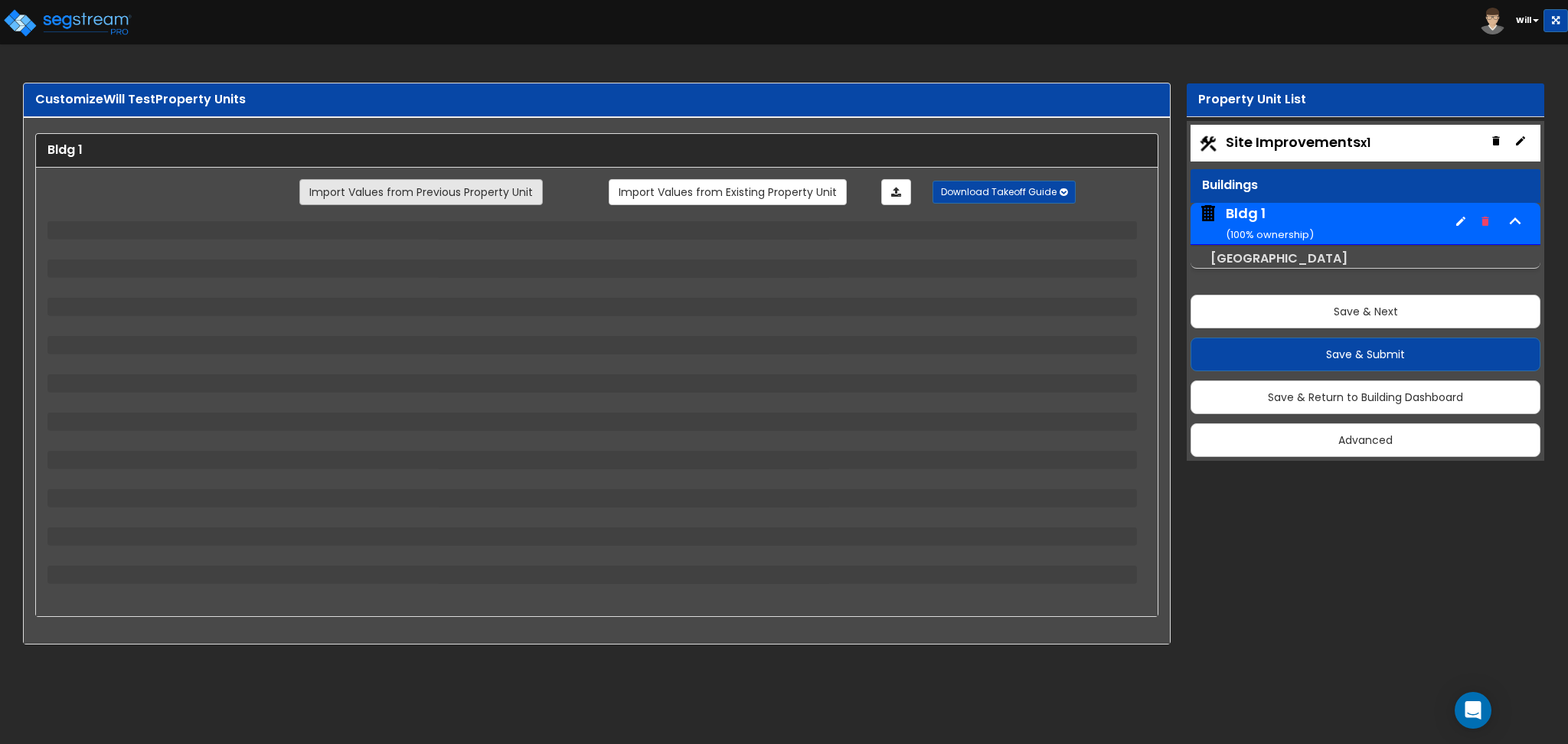
click at [413, 189] on link "Import Values from Previous Property Unit" at bounding box center [421, 192] width 243 height 26
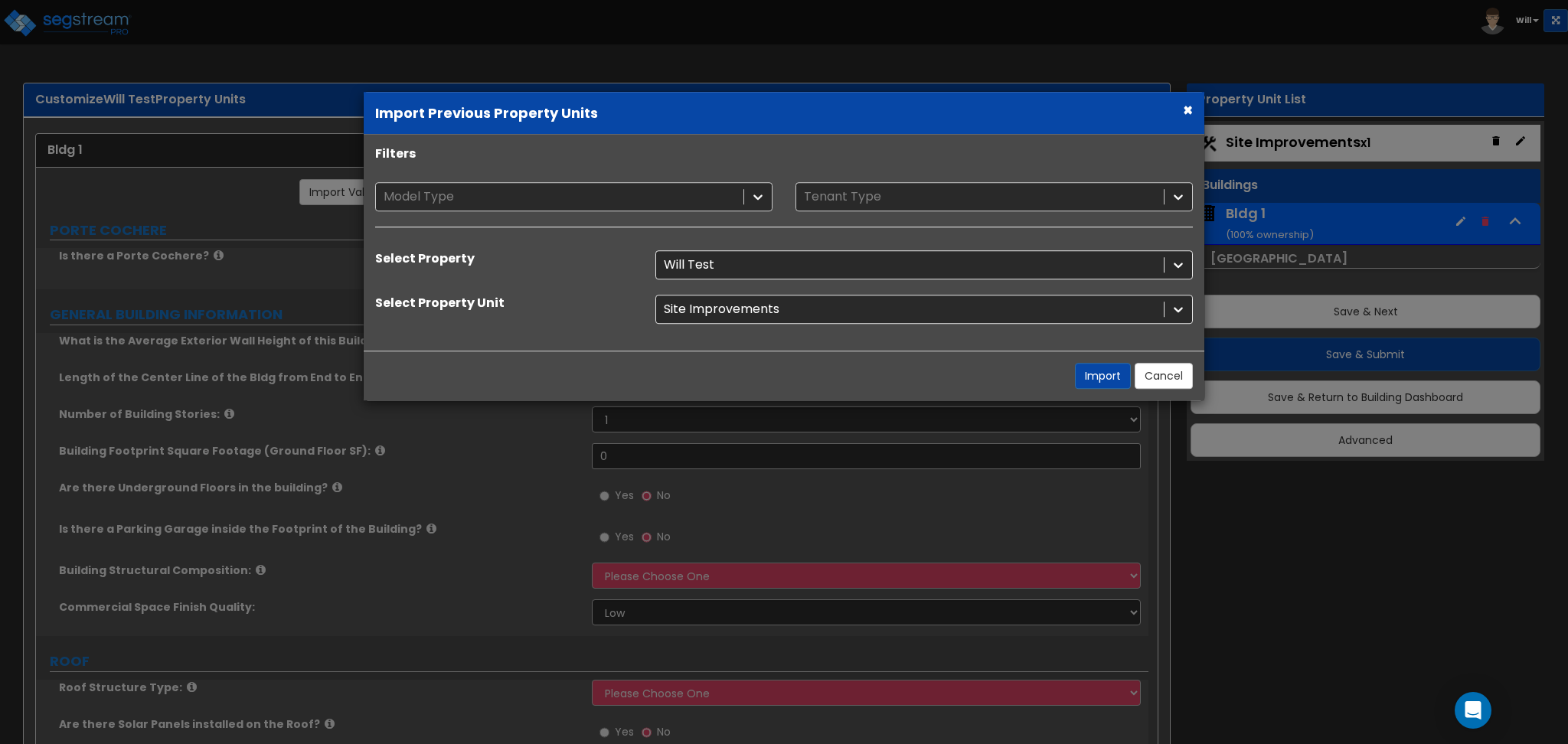
click at [261, 309] on div "× Import Previous Property Units Filters Model Type Tenant Type Select Property…" at bounding box center [784, 372] width 1568 height 744
click at [1189, 111] on button "×" at bounding box center [1188, 110] width 10 height 16
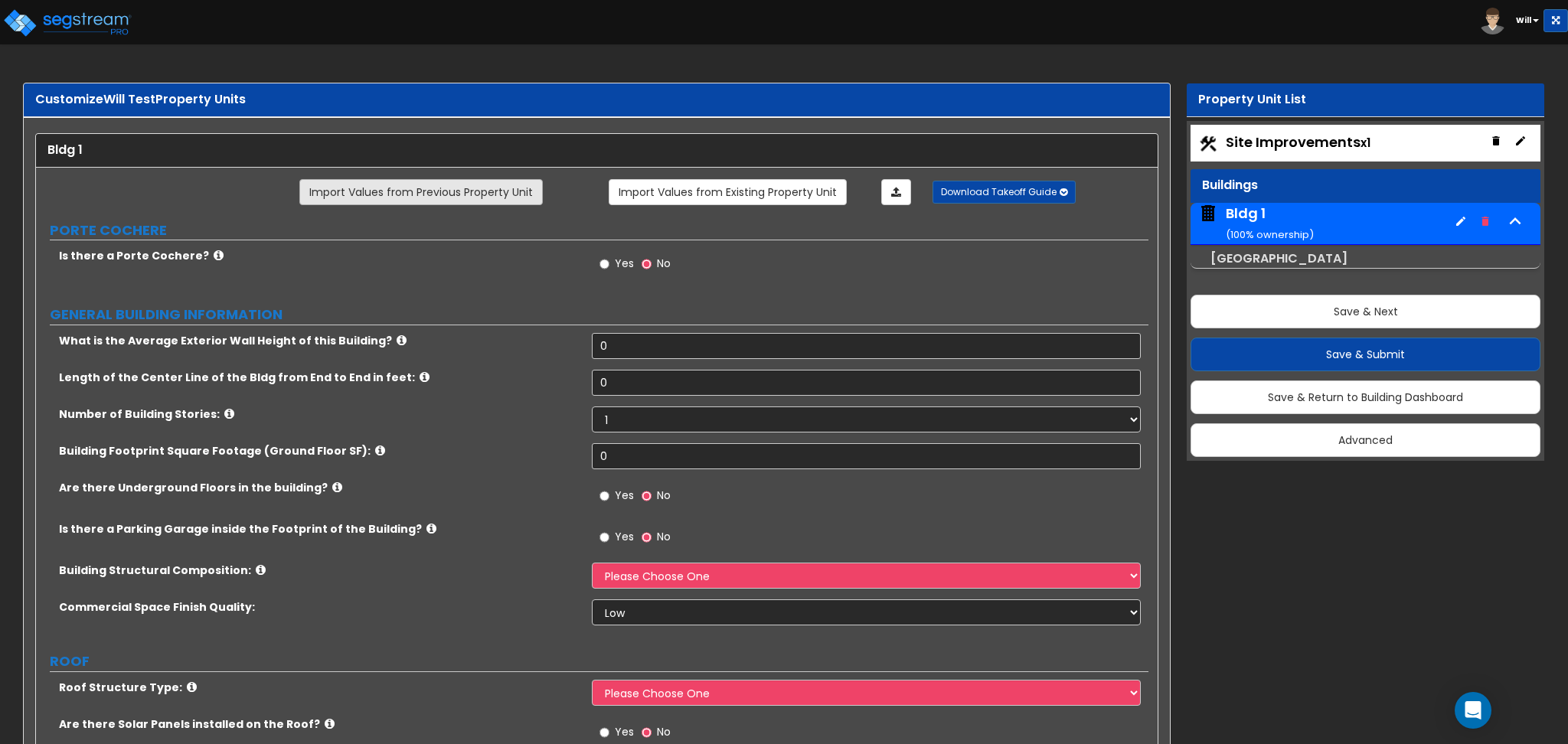
click at [434, 186] on link "Import Values from Previous Property Unit" at bounding box center [421, 192] width 243 height 26
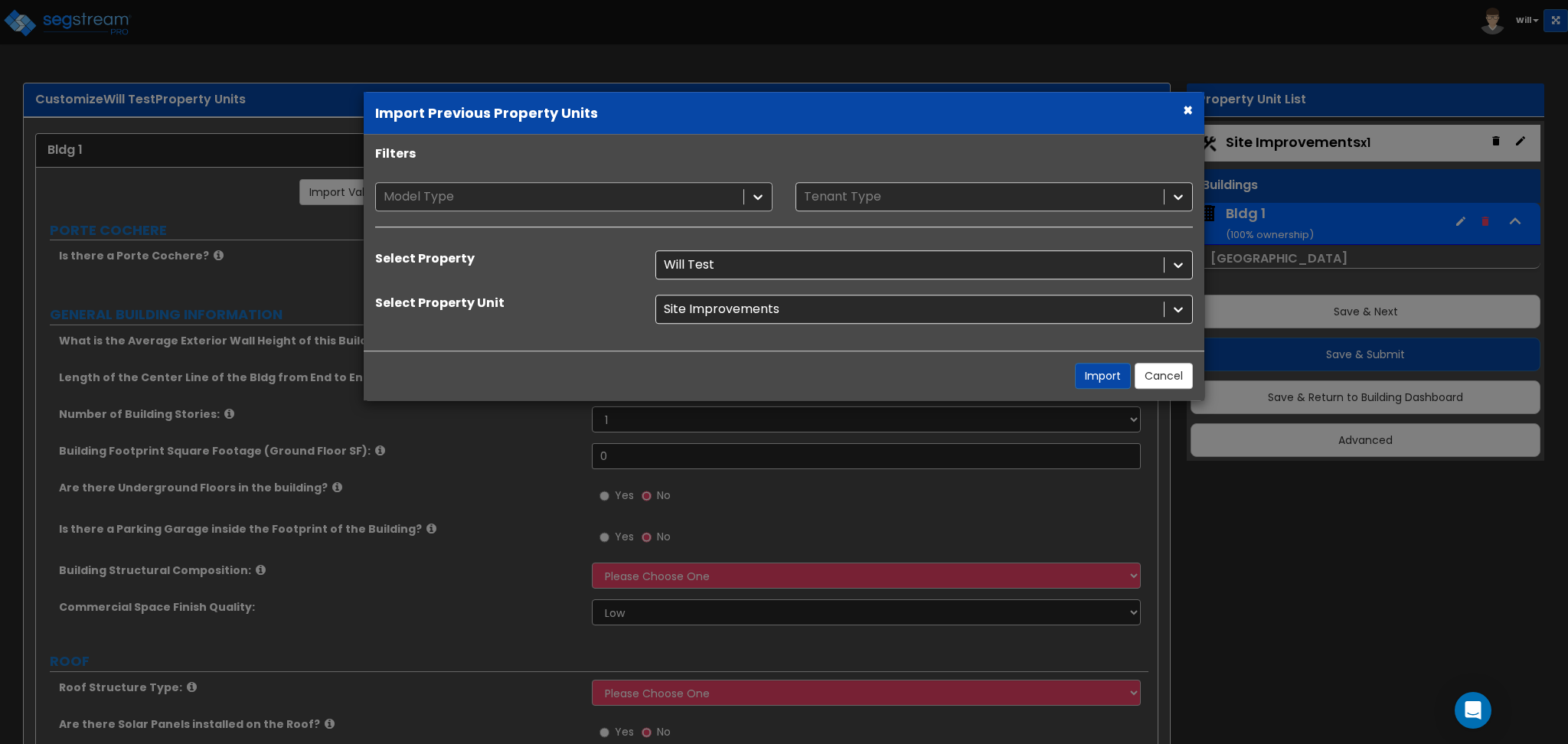
click at [485, 194] on div at bounding box center [559, 197] width 352 height 21
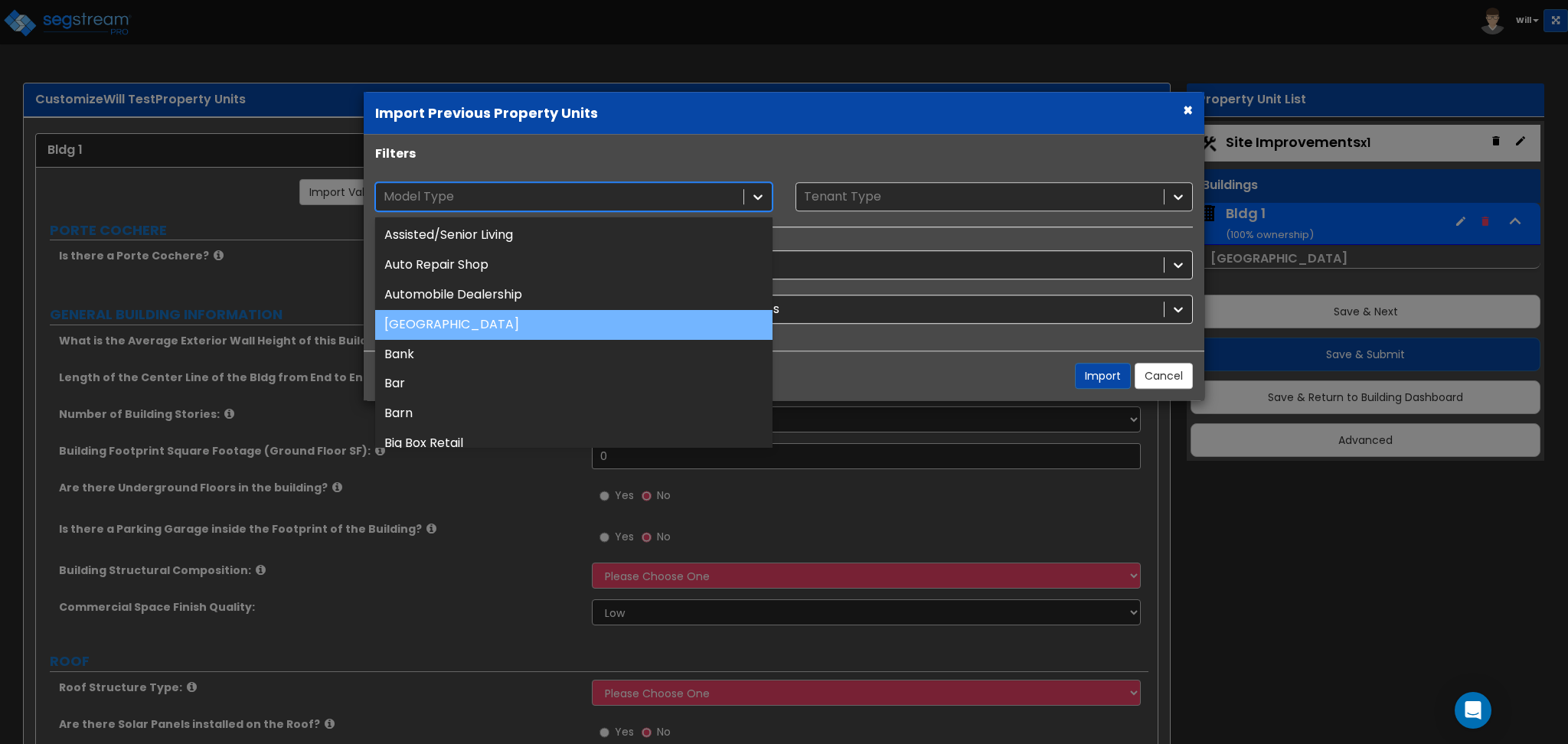
click at [484, 329] on div "Auxiliary Building" at bounding box center [574, 325] width 398 height 30
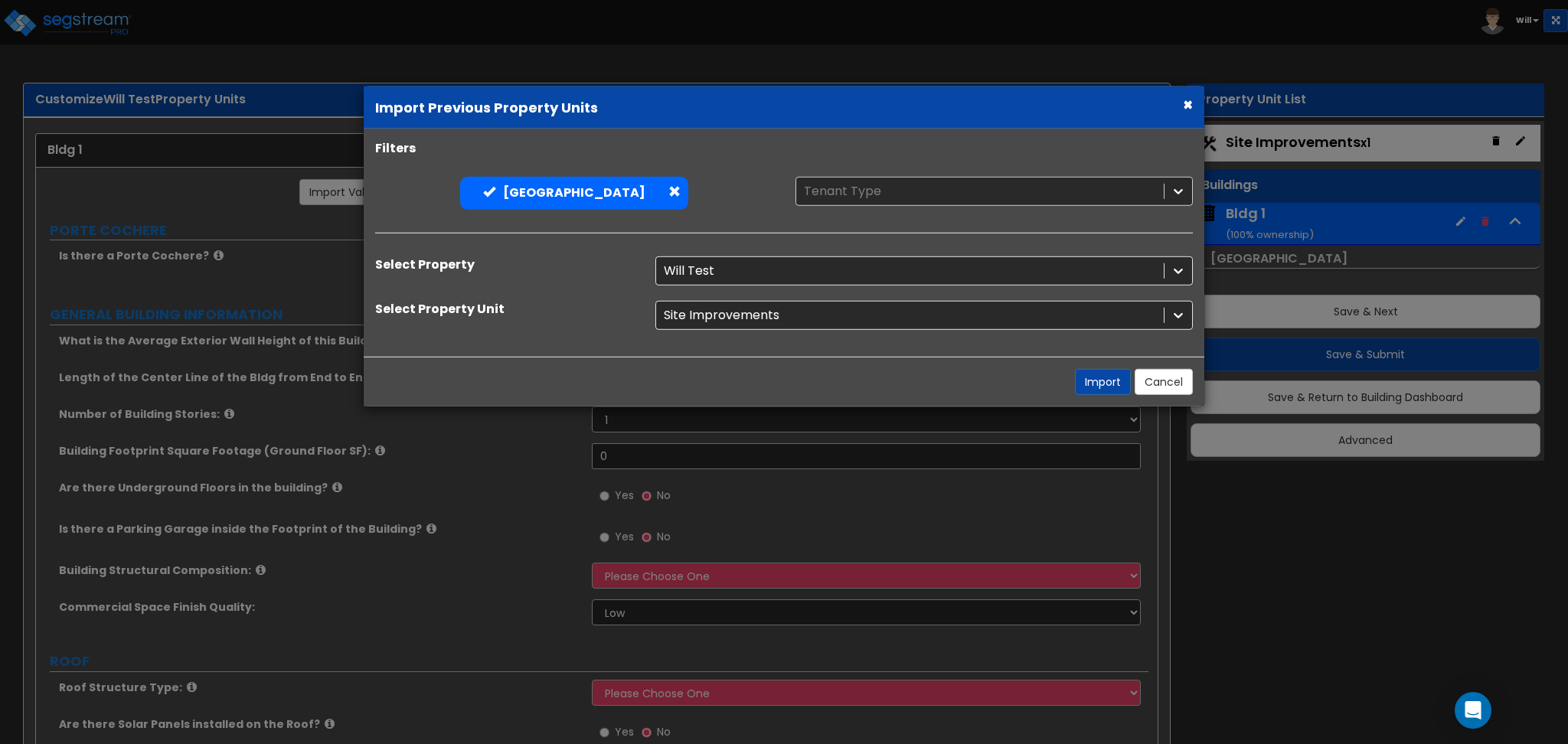
click at [718, 256] on div "Will Test" at bounding box center [924, 271] width 561 height 29
click at [728, 274] on div at bounding box center [896, 271] width 465 height 21
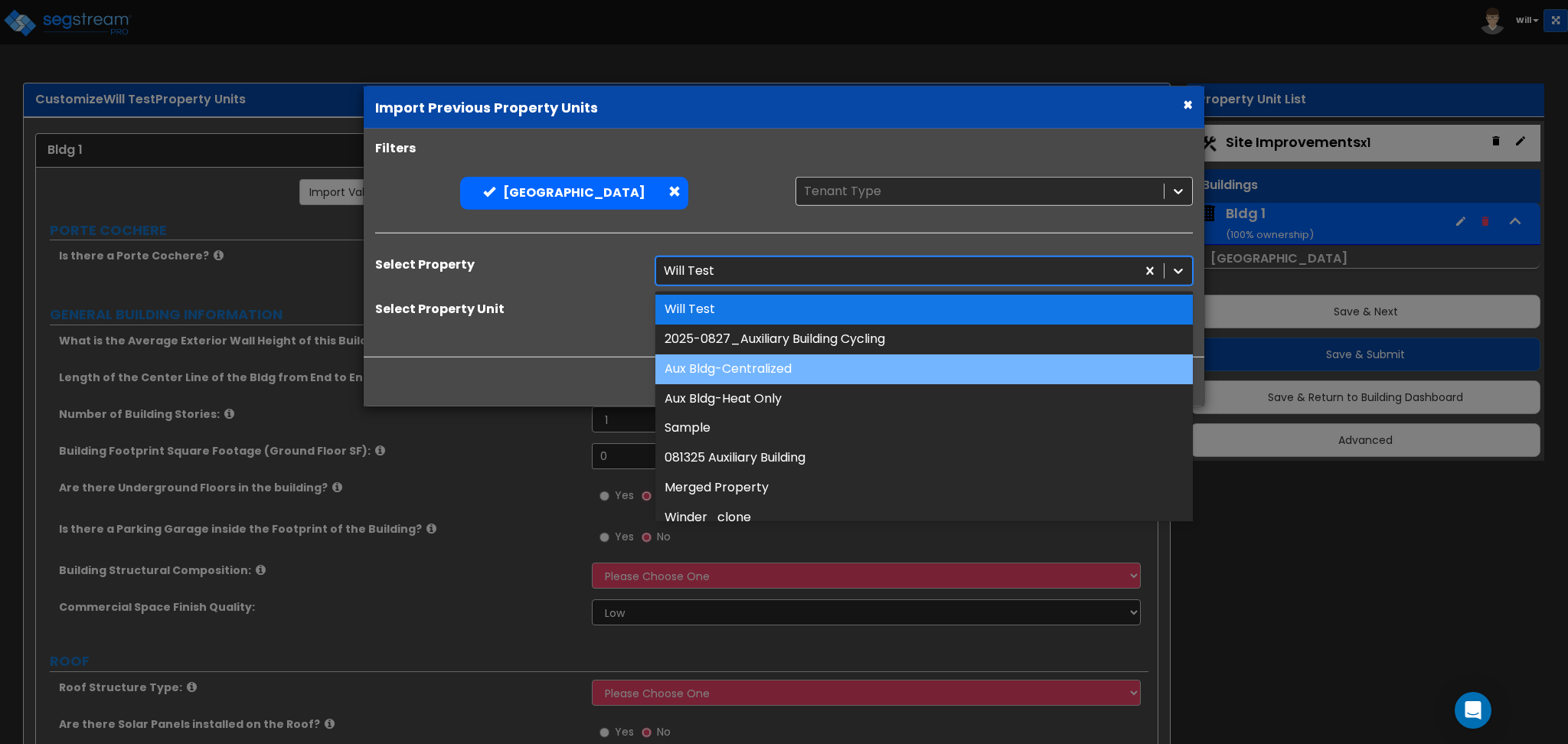
click at [776, 375] on div "Aux Bldg-Centralized" at bounding box center [924, 369] width 538 height 30
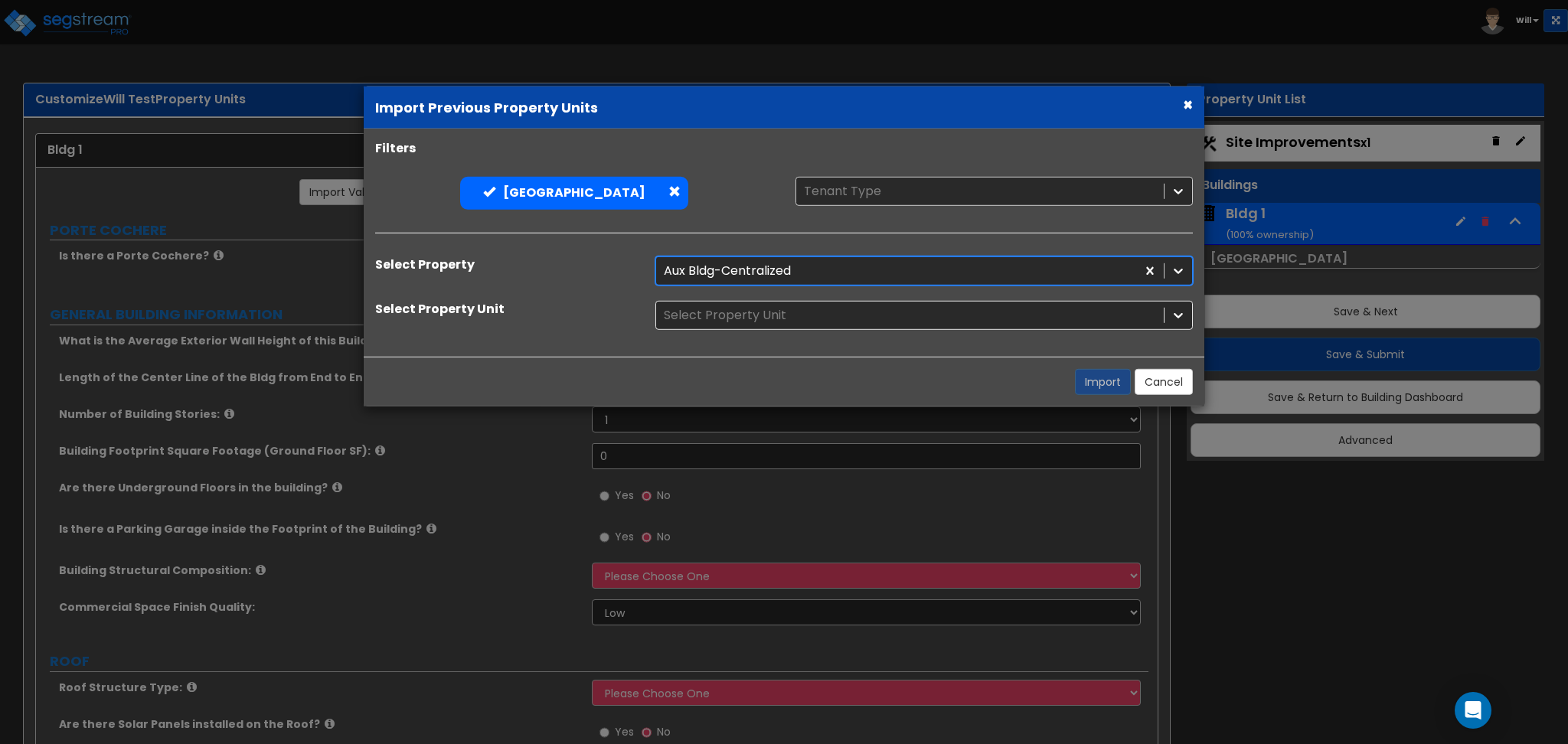
click at [736, 312] on div "Select Property Unit" at bounding box center [924, 315] width 561 height 29
click at [734, 312] on div "Select Property Unit" at bounding box center [924, 315] width 561 height 29
click at [853, 315] on div at bounding box center [910, 315] width 492 height 21
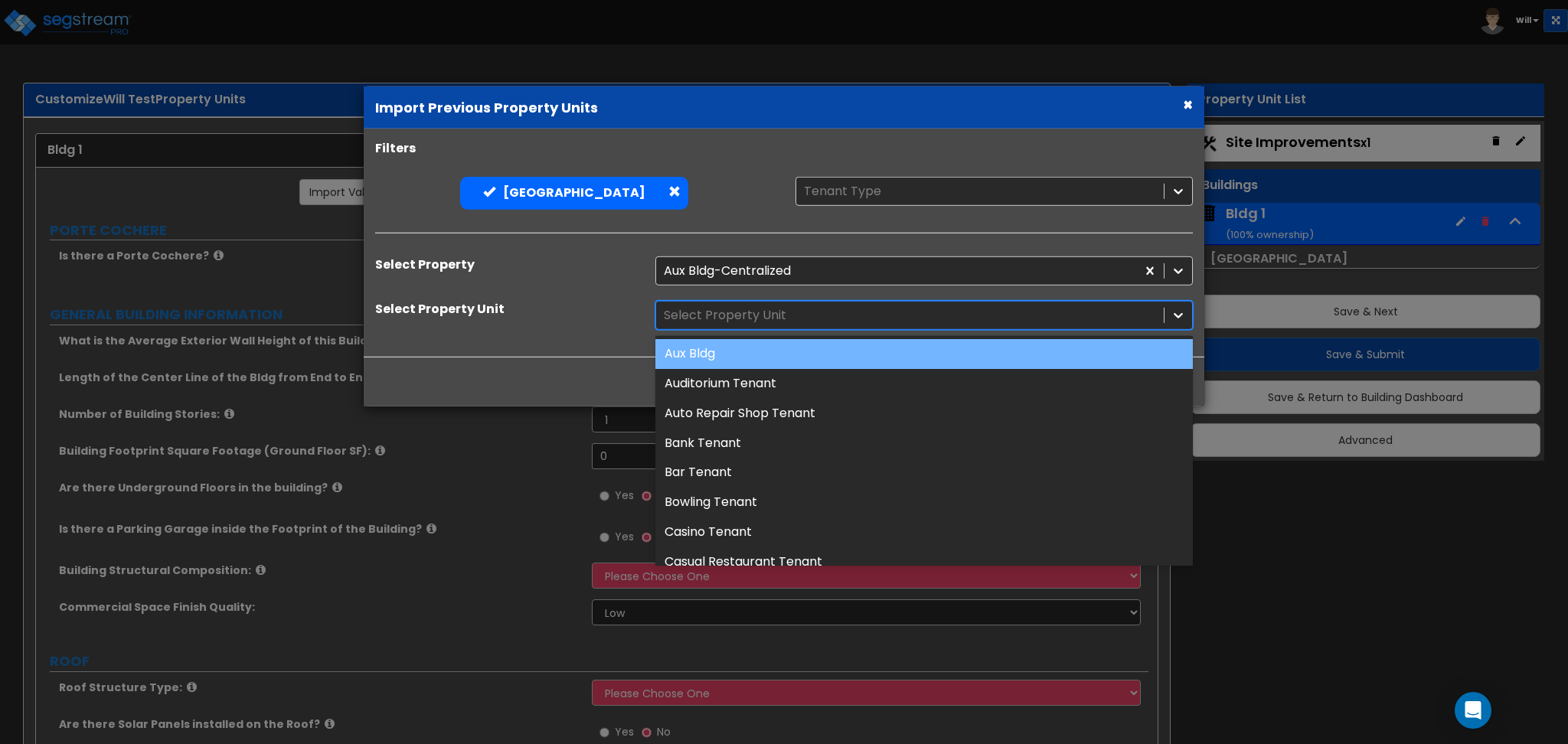
click at [782, 353] on div "Aux Bldg" at bounding box center [924, 354] width 538 height 30
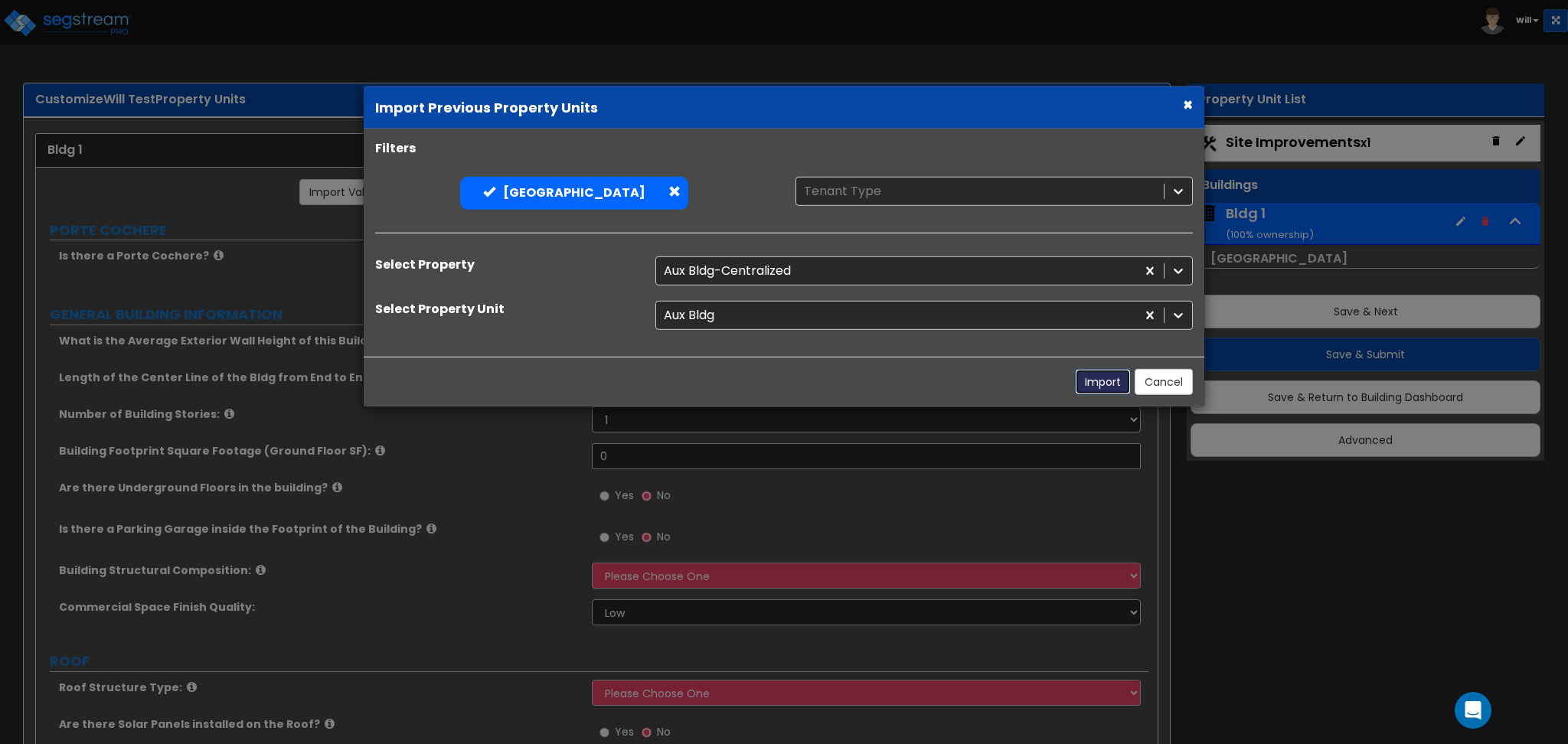
click at [1105, 381] on button "Import" at bounding box center [1102, 382] width 56 height 26
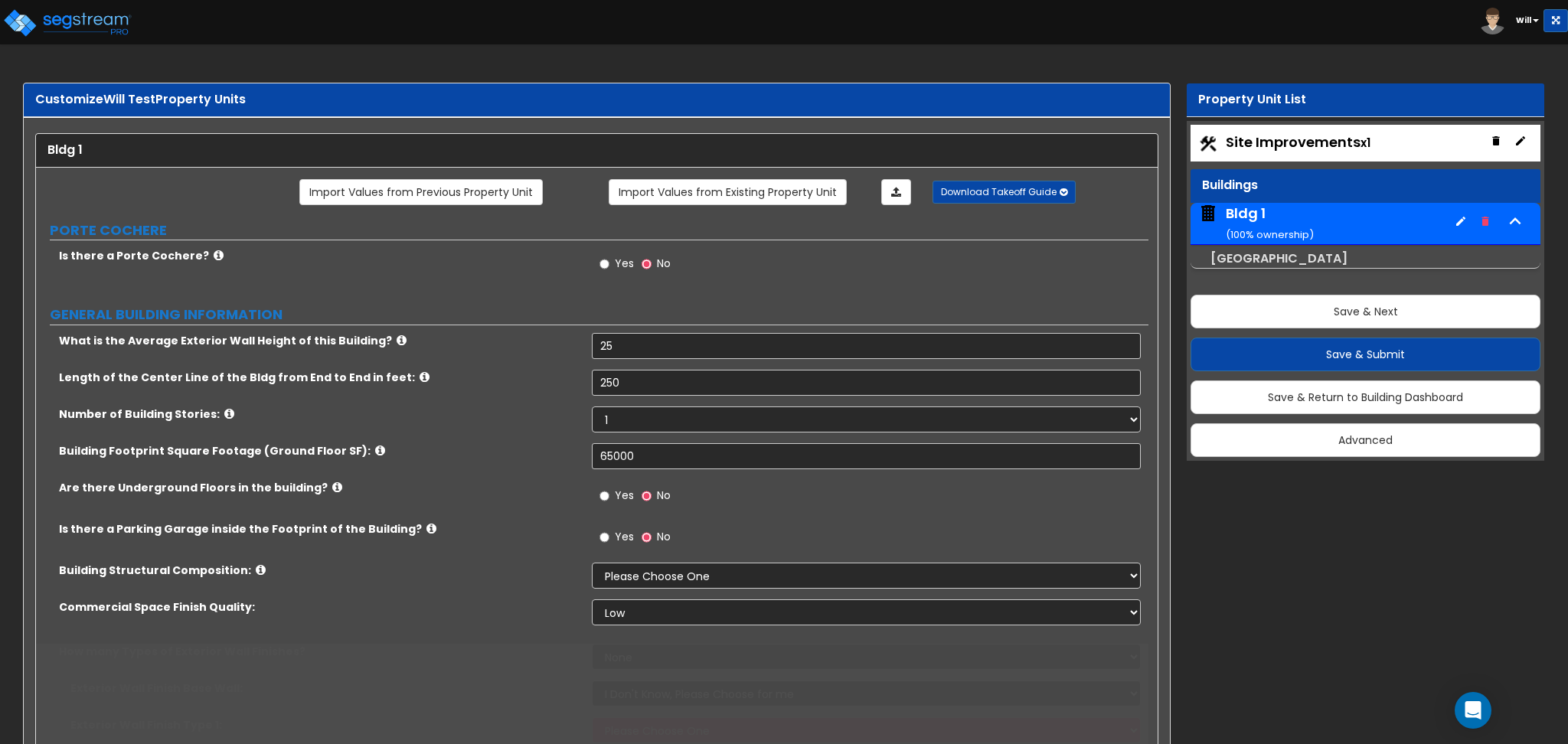
type input "25"
type input "250"
type input "65000"
select select "4"
select select "1"
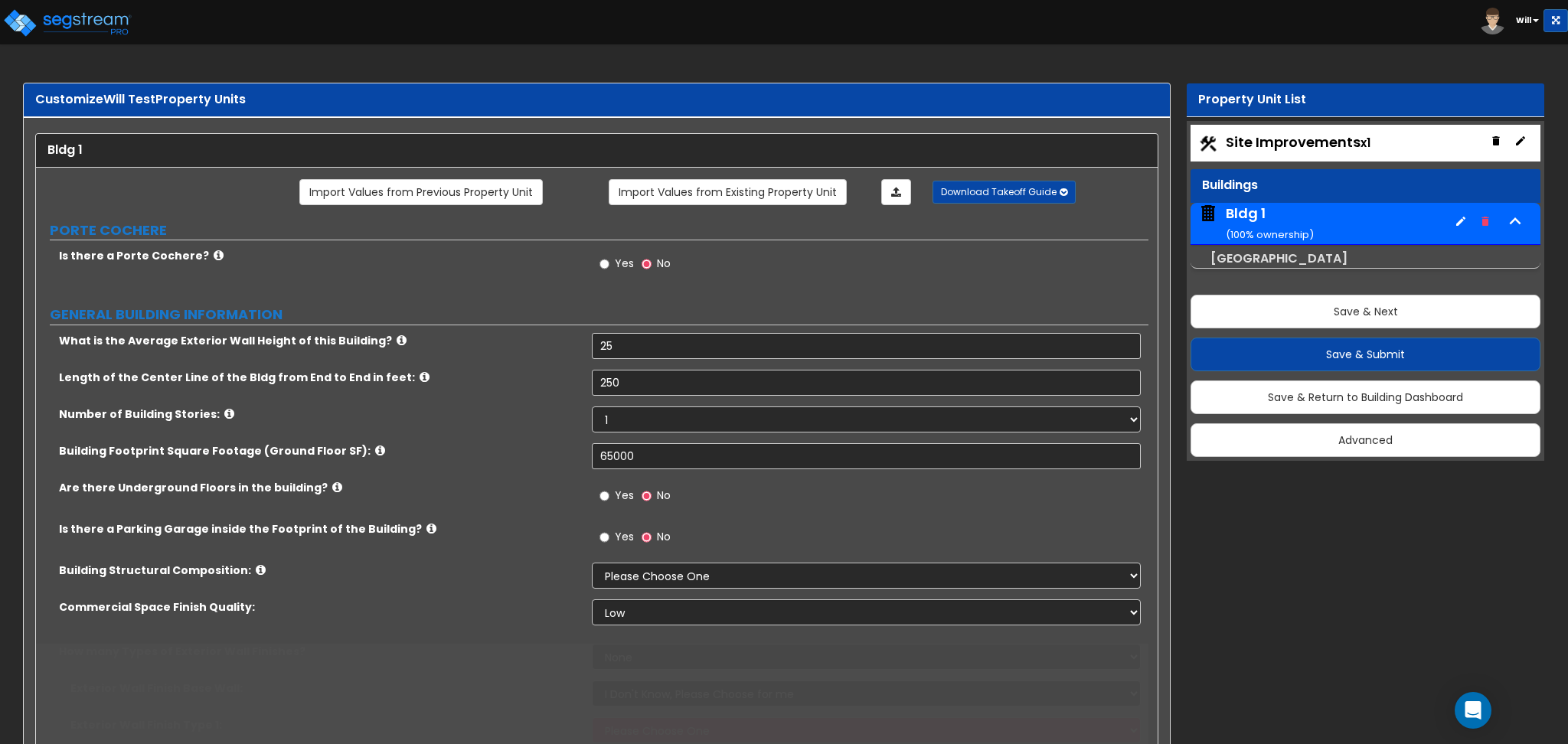
select select "1"
select select "12"
select select "1"
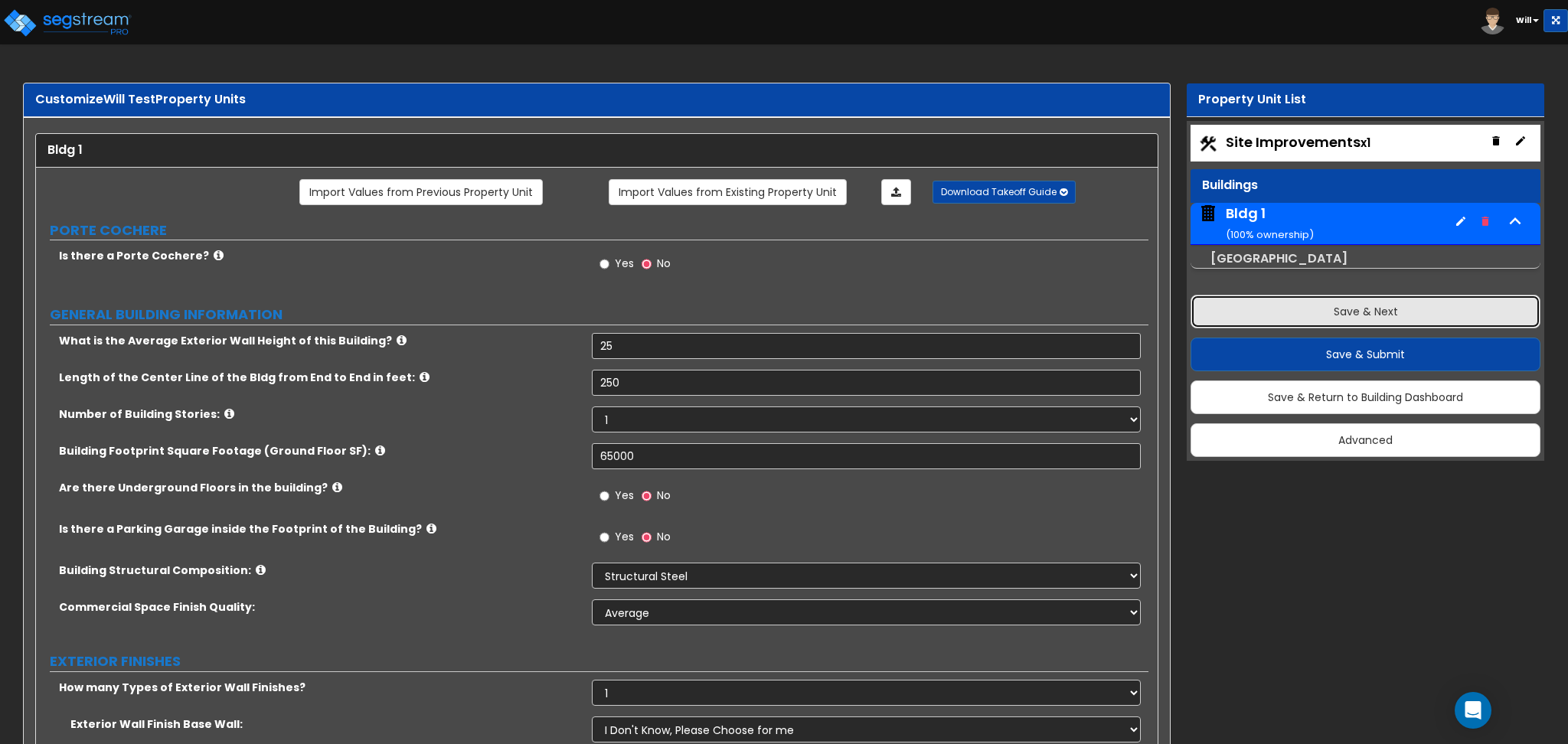
click at [1297, 307] on button "Save & Next" at bounding box center [1366, 311] width 350 height 33
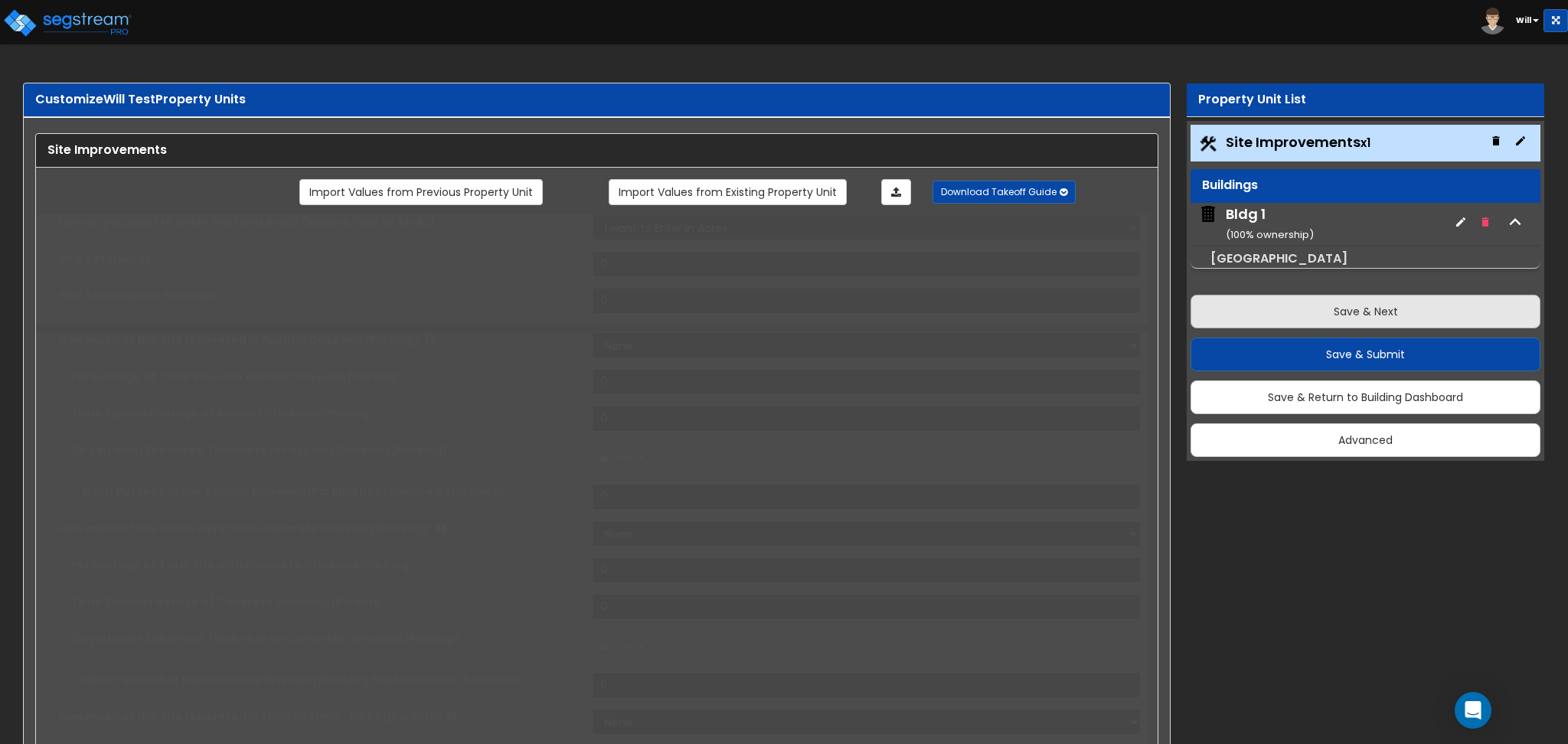
select select "2"
type input "157075"
select select "2"
type input "1000"
select select "1"
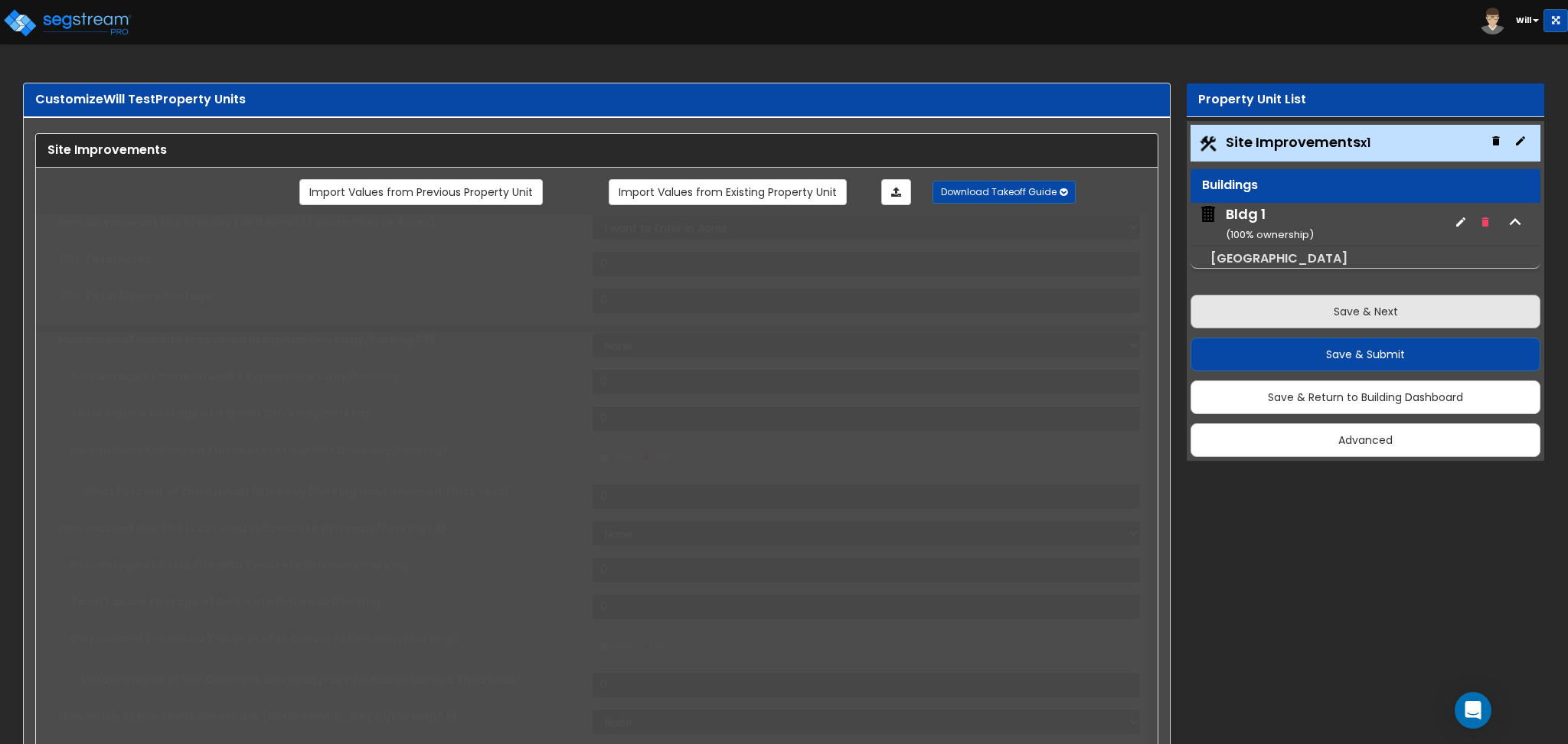
type input "12"
select select "1"
type input "12"
select select "1"
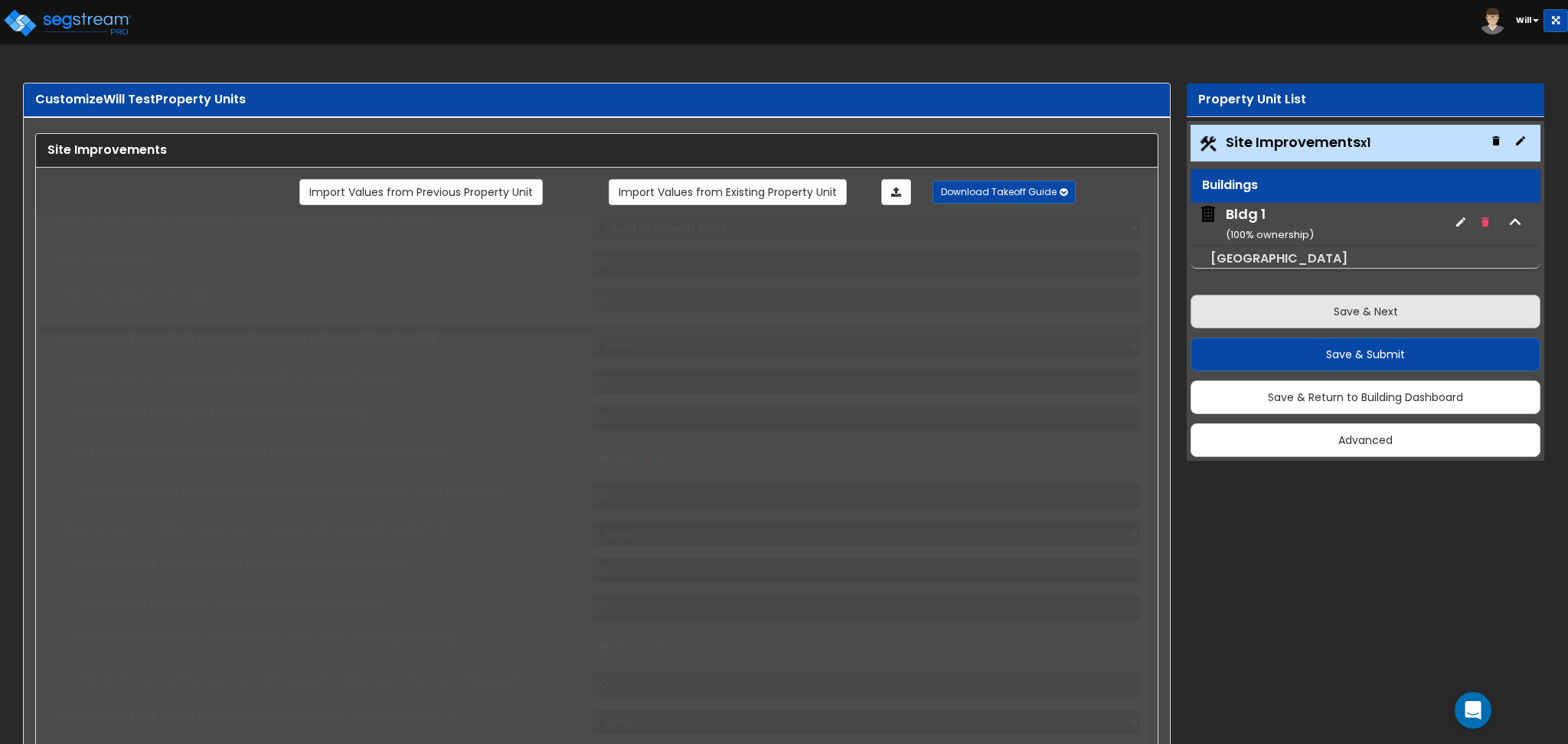
type input "12"
radio input "true"
type input "12"
radio input "true"
type input "12"
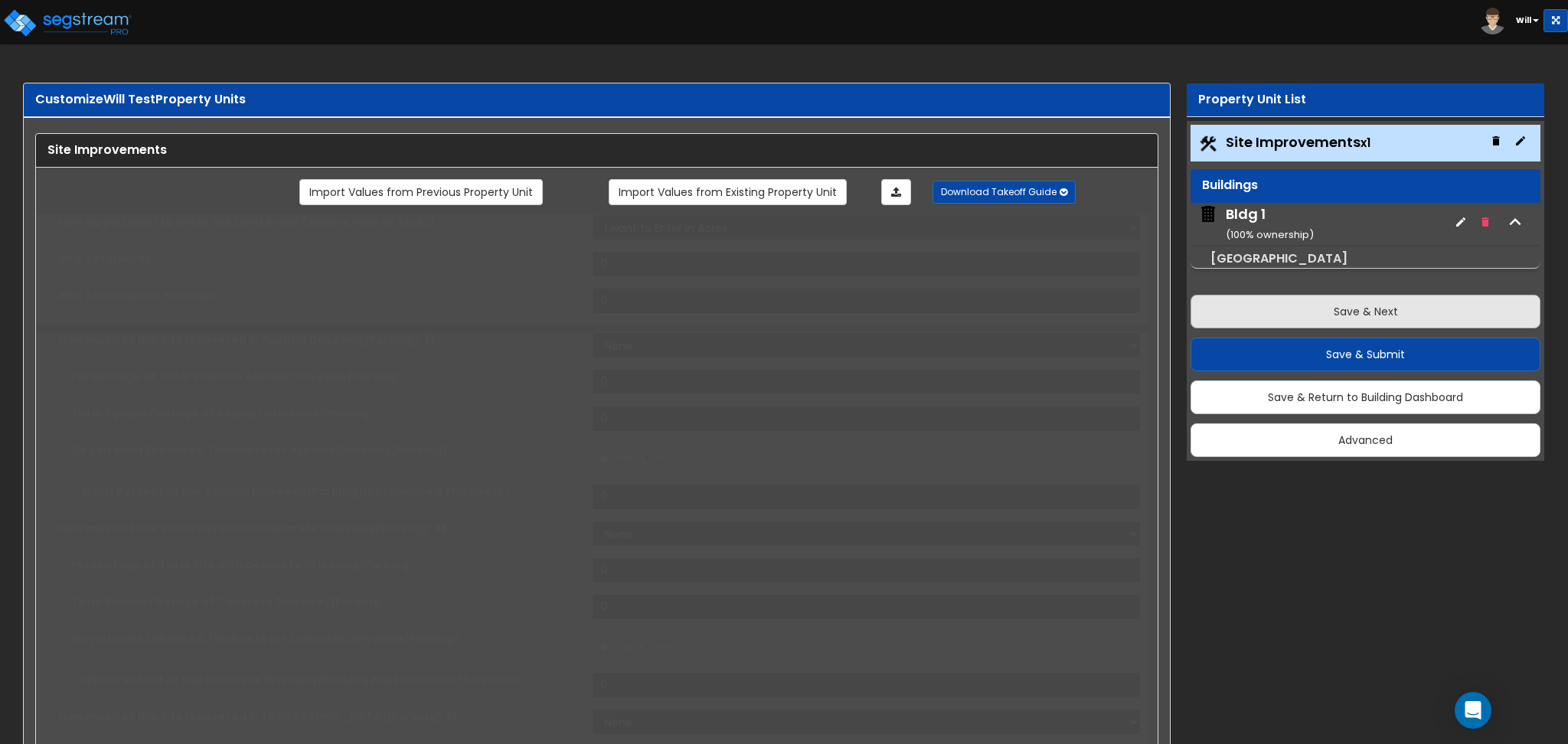
type input "12"
radio input "true"
type input "12"
radio input "true"
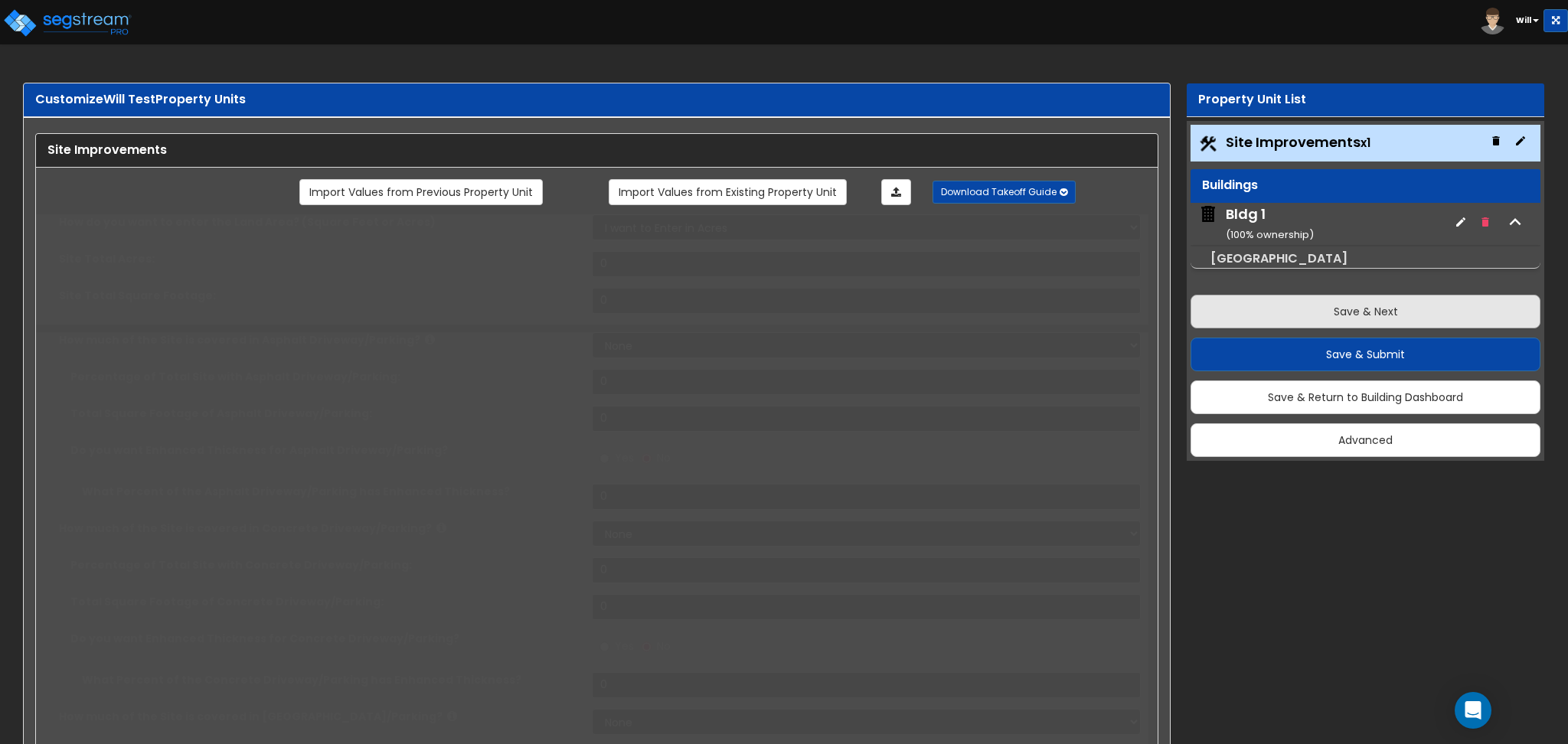
select select "1"
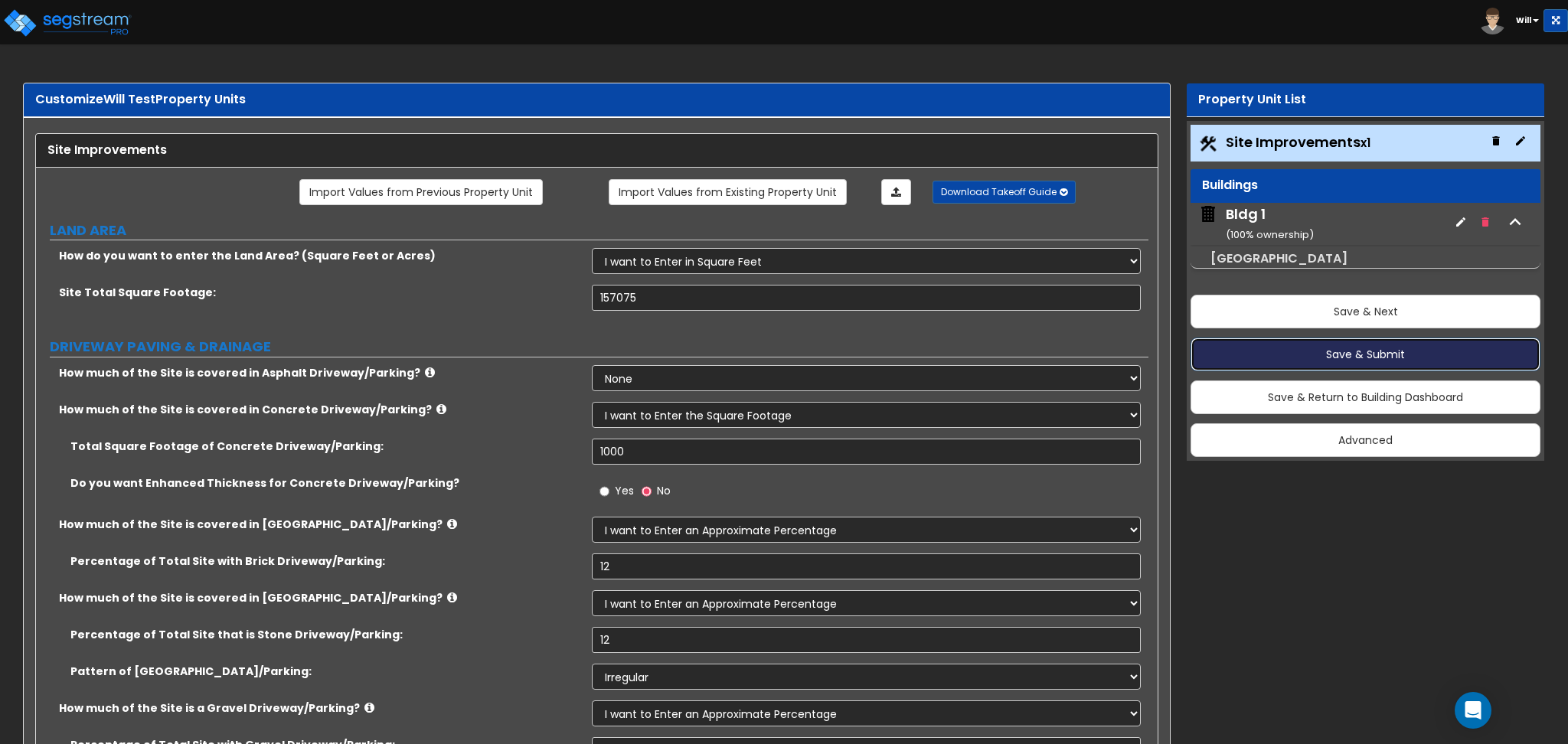
click at [1307, 348] on button "Save & Submit" at bounding box center [1366, 354] width 350 height 33
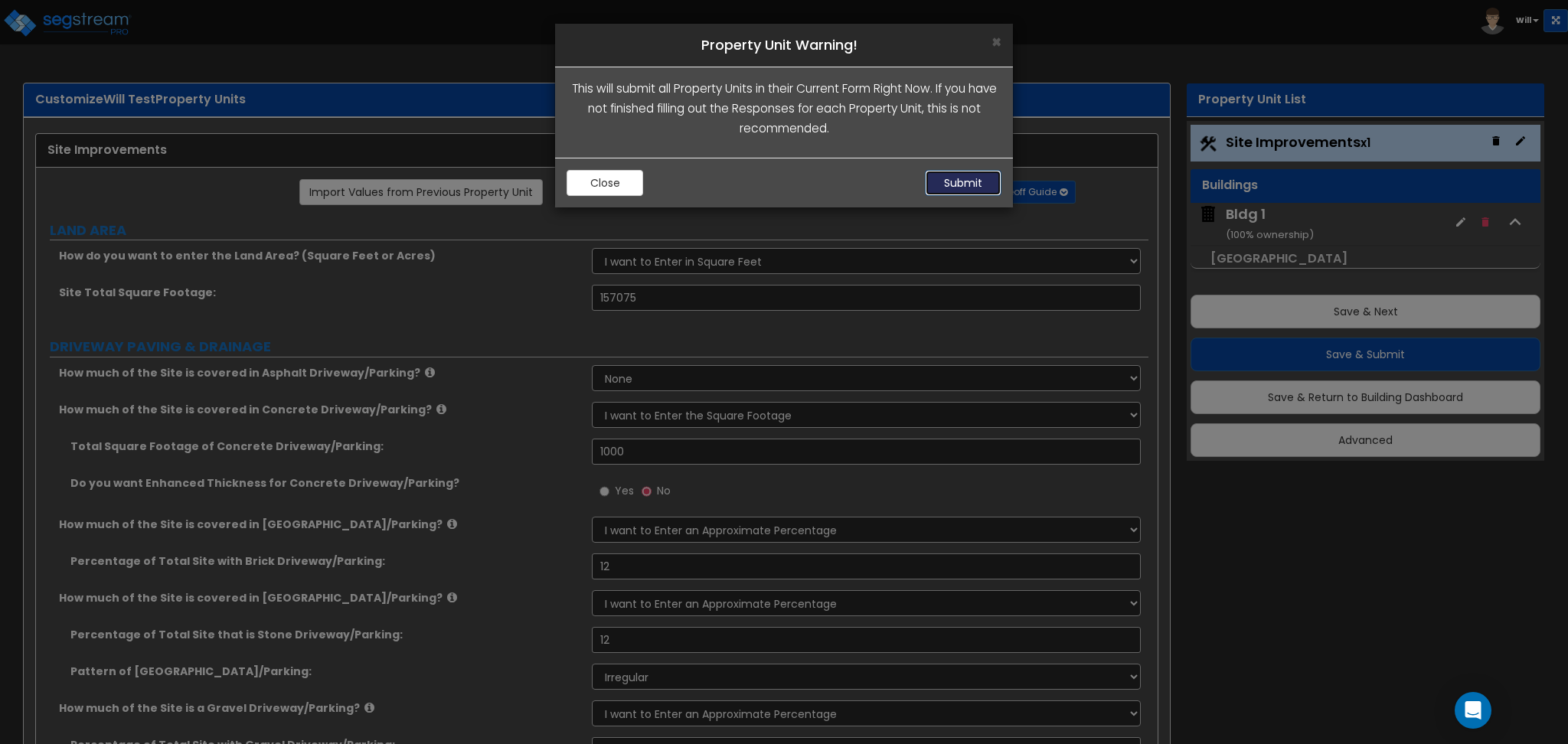
click at [952, 176] on button "Submit" at bounding box center [963, 183] width 76 height 26
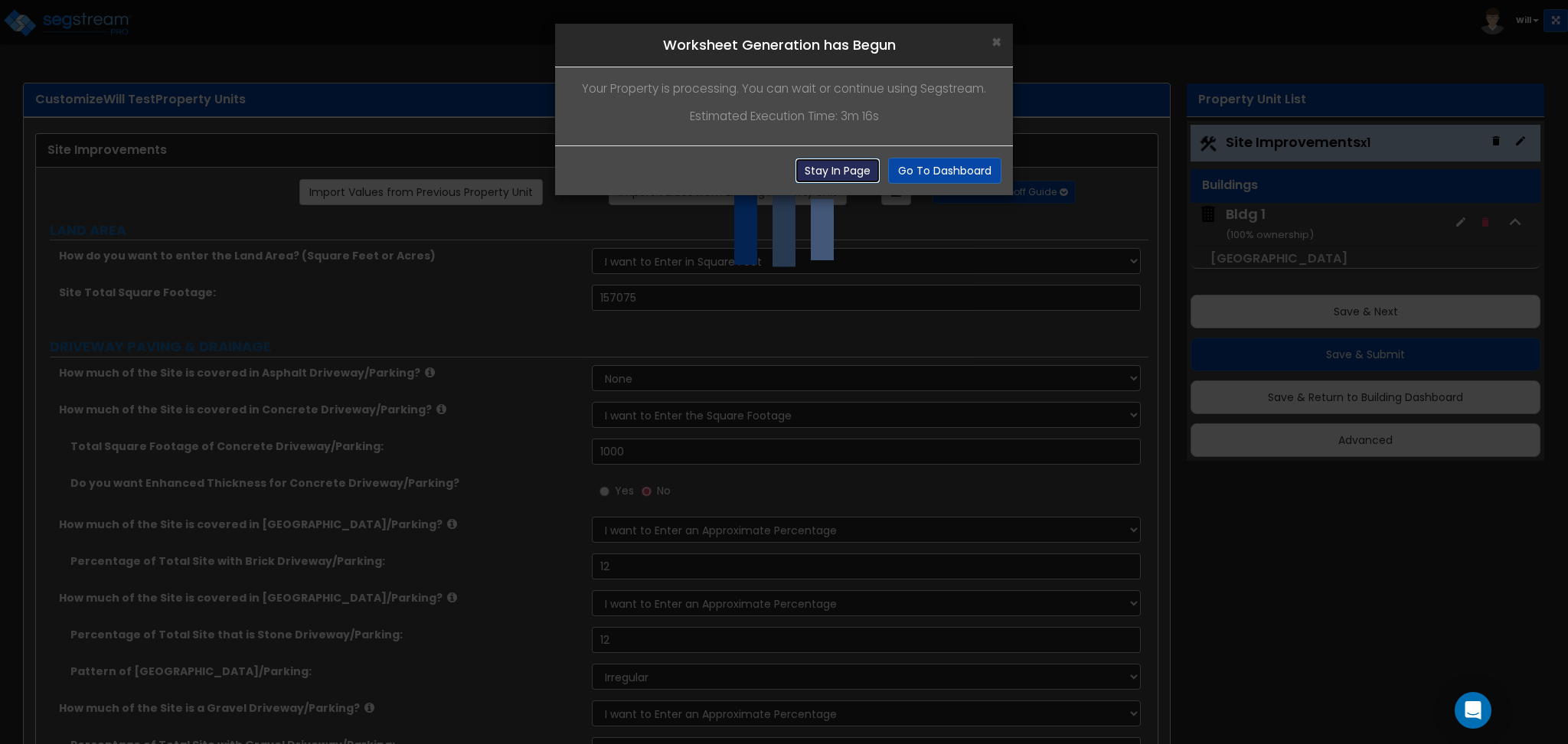
click at [850, 172] on button "Stay In Page" at bounding box center [838, 171] width 86 height 26
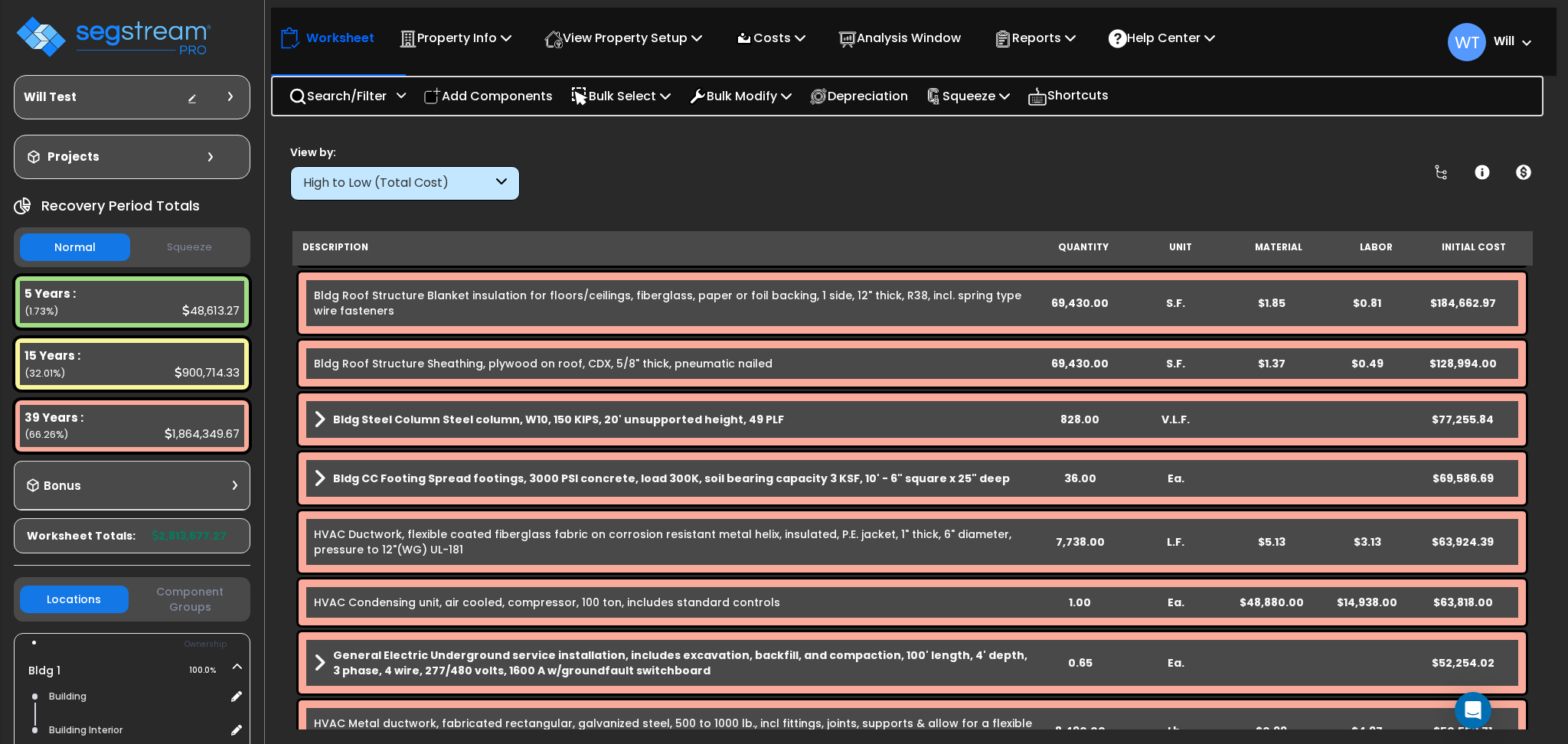
scroll to position [306, 0]
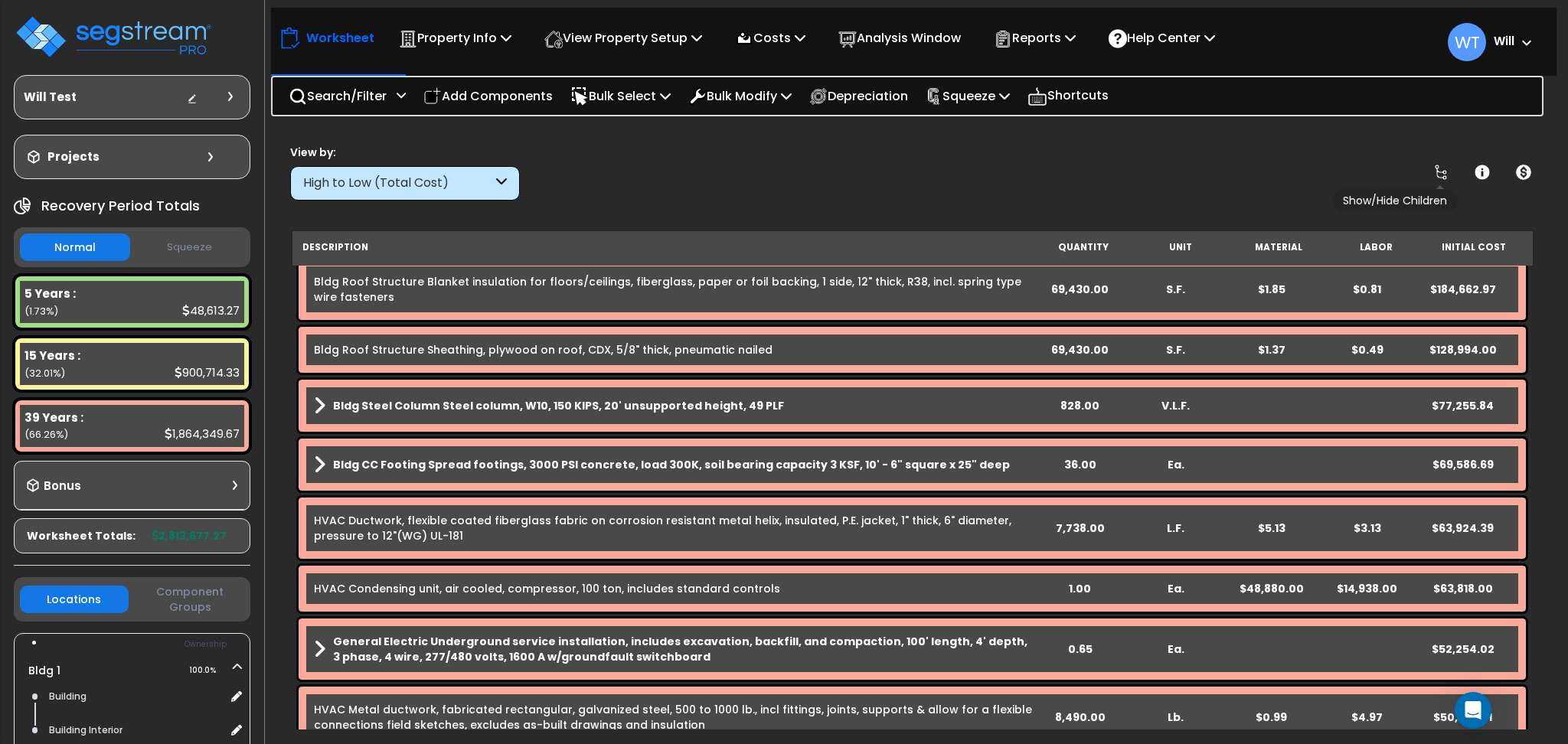
click at [1432, 170] on icon at bounding box center [1440, 171] width 18 height 18
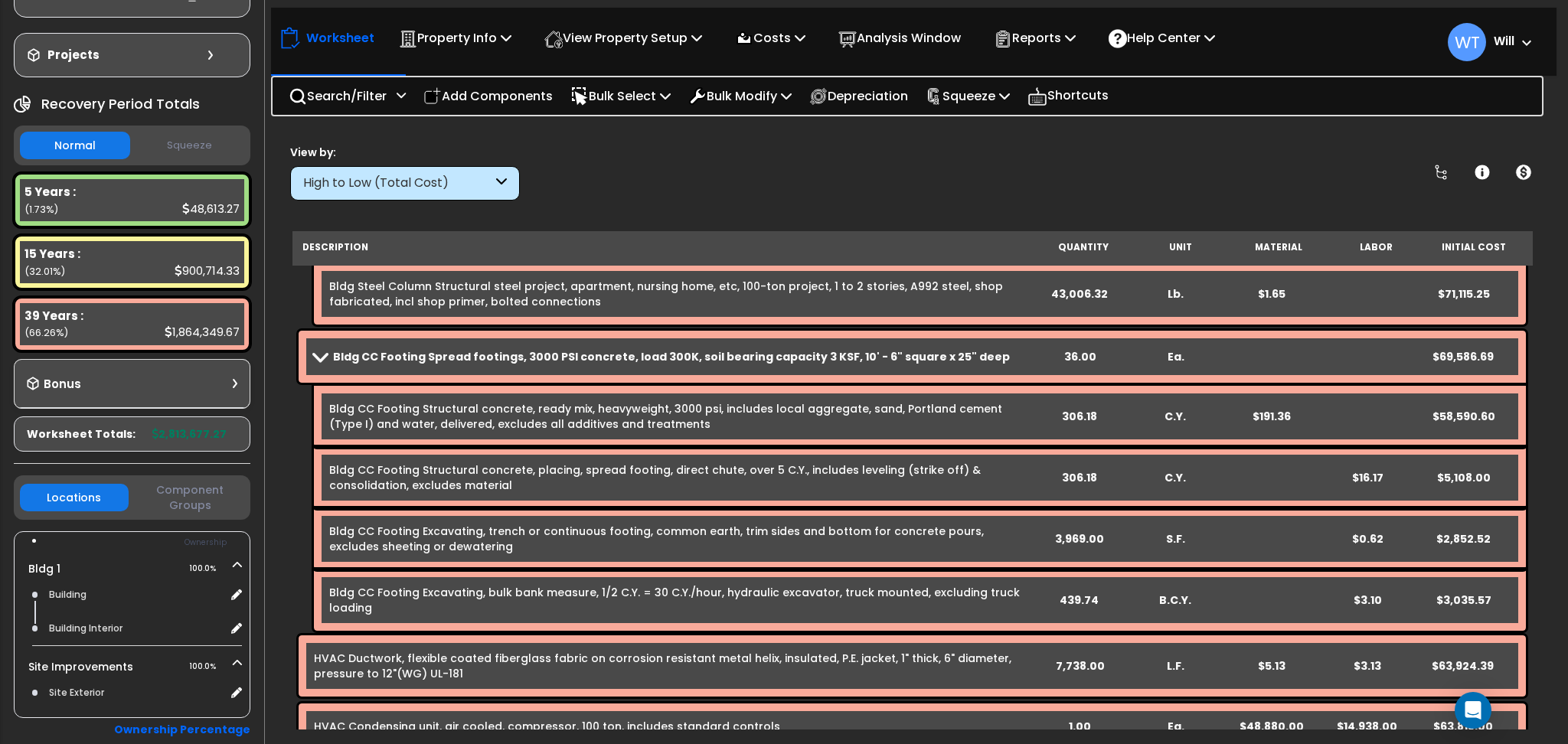
scroll to position [1531, 0]
click at [486, 42] on p "Property Info" at bounding box center [454, 38] width 112 height 21
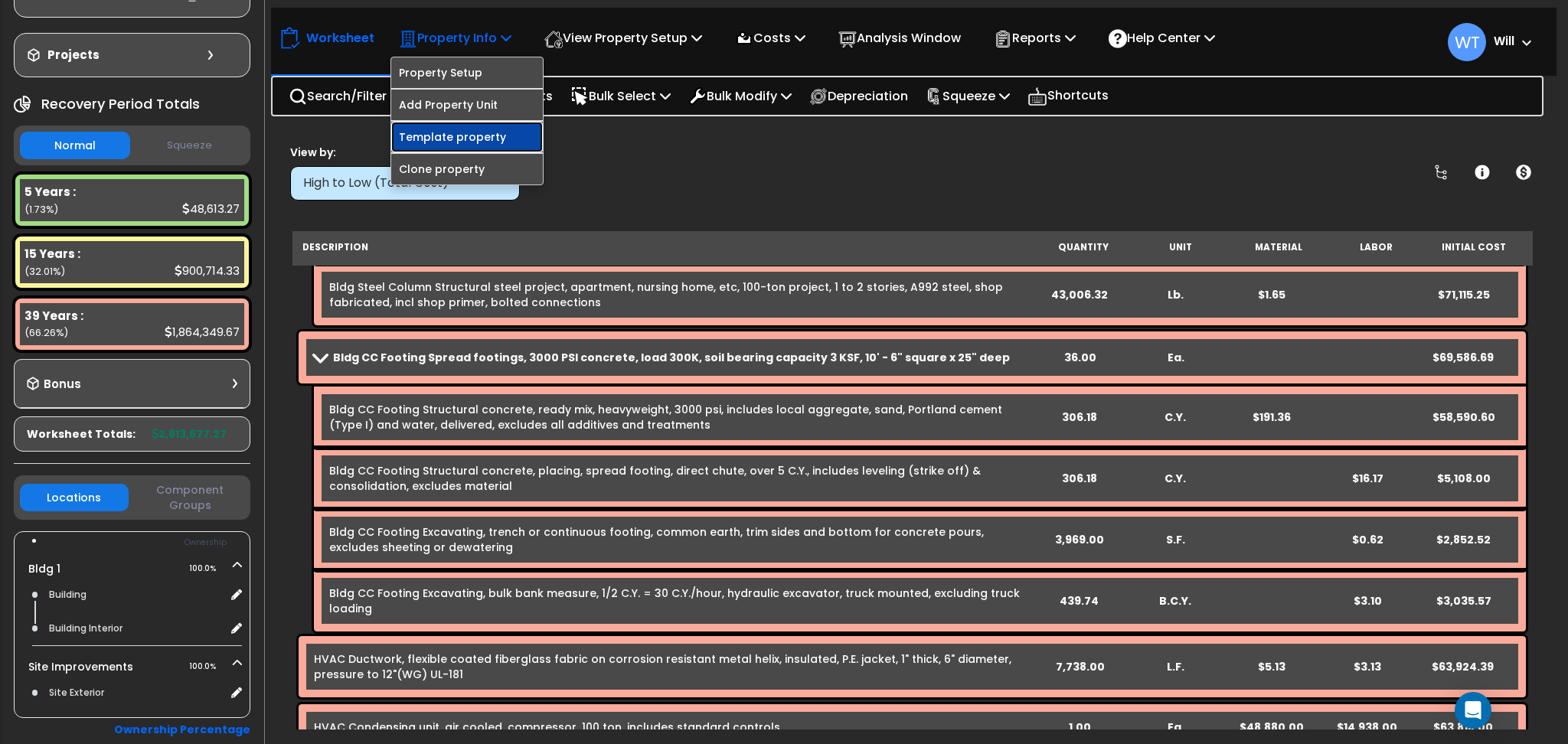
click at [495, 130] on link "Template property" at bounding box center [466, 137] width 152 height 31
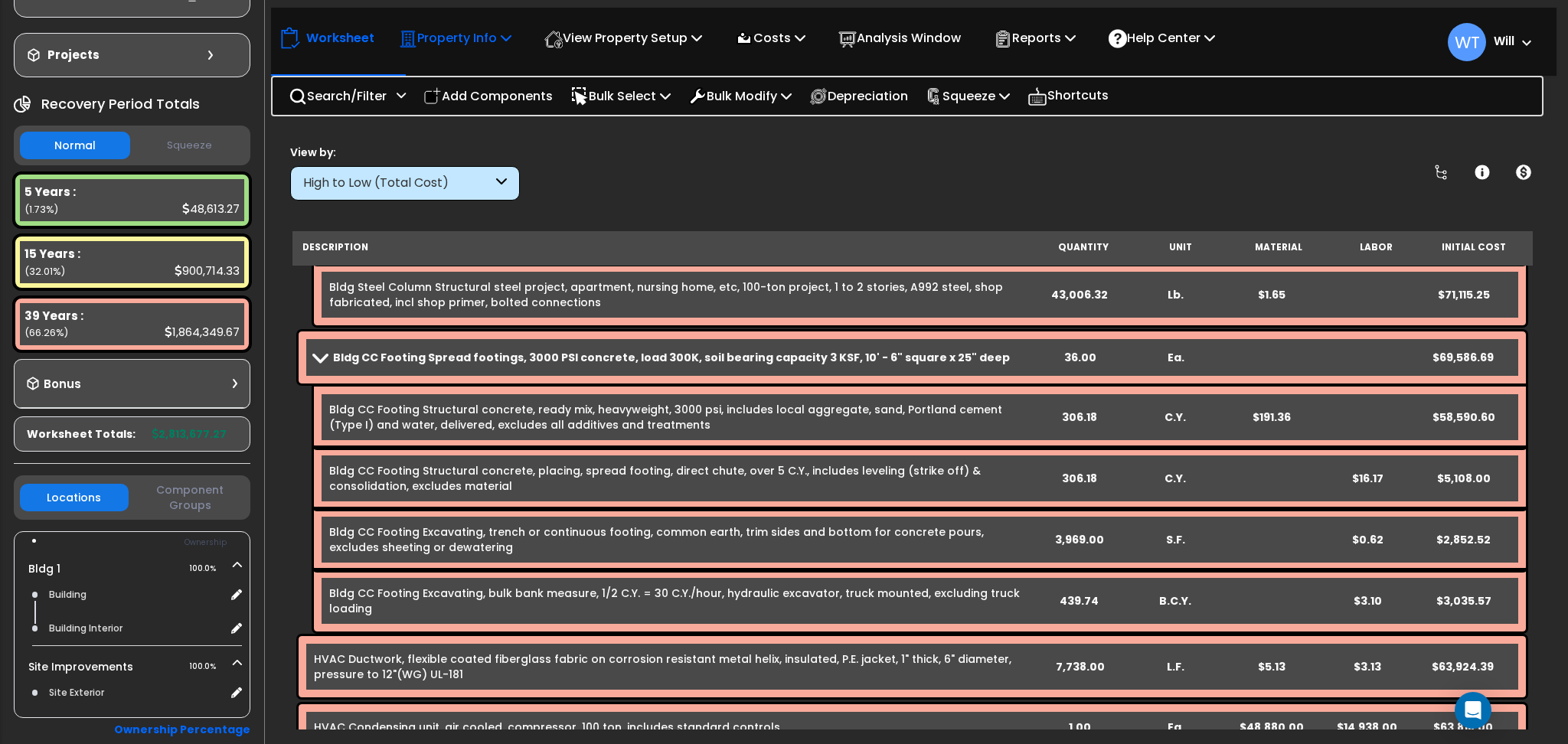
click at [473, 25] on div "Property Info" at bounding box center [454, 38] width 112 height 36
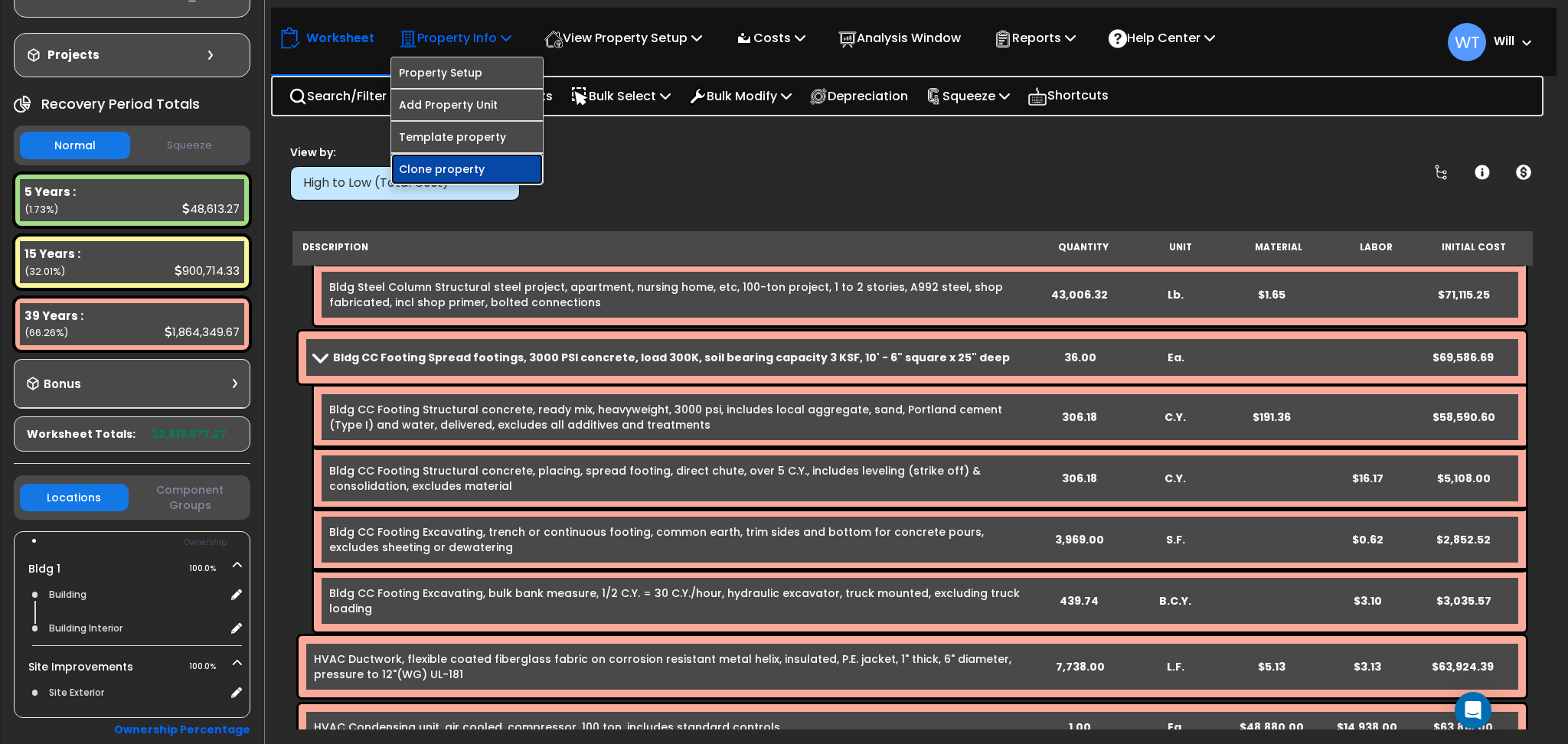
click at [434, 161] on link "Clone property" at bounding box center [466, 170] width 152 height 31
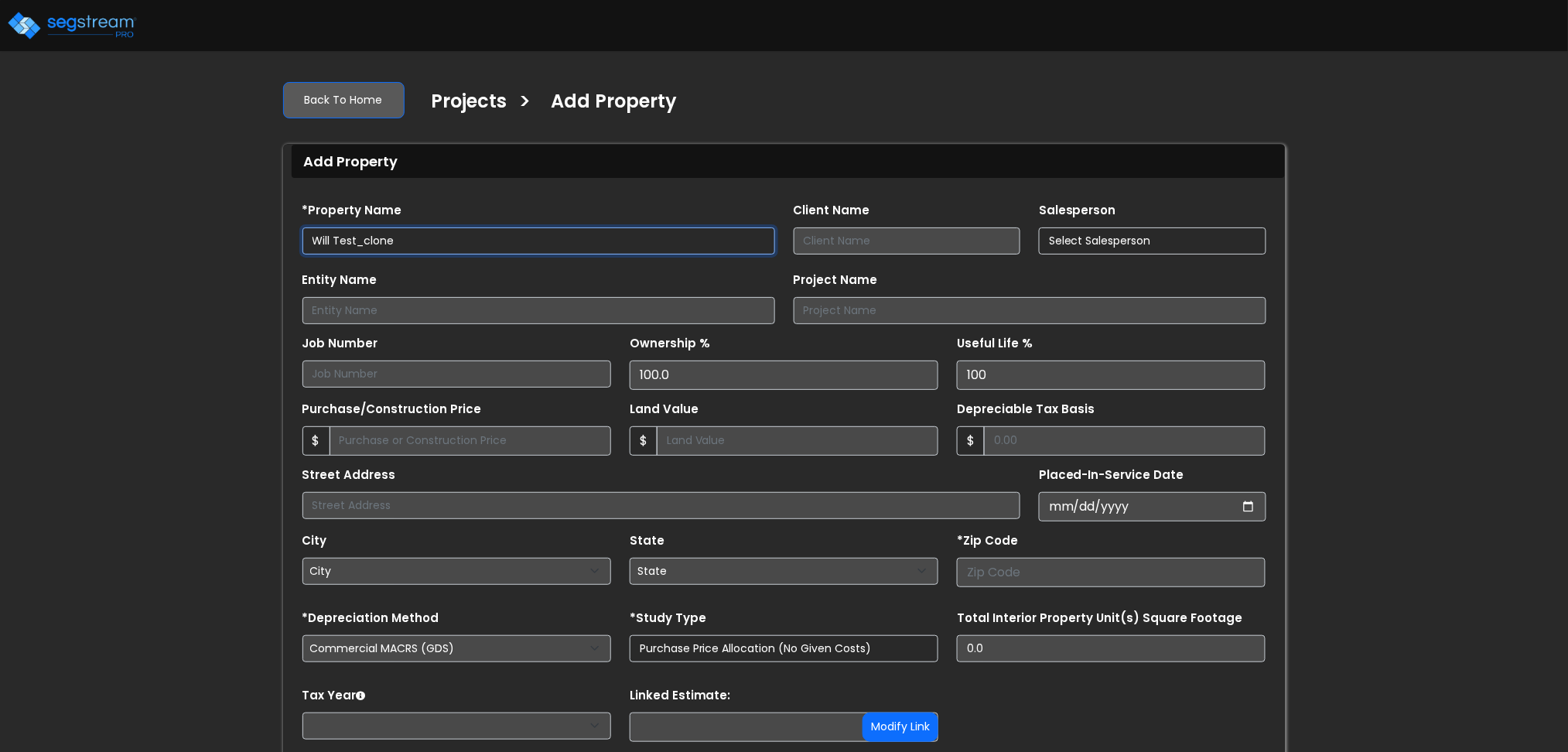
type input "80206"
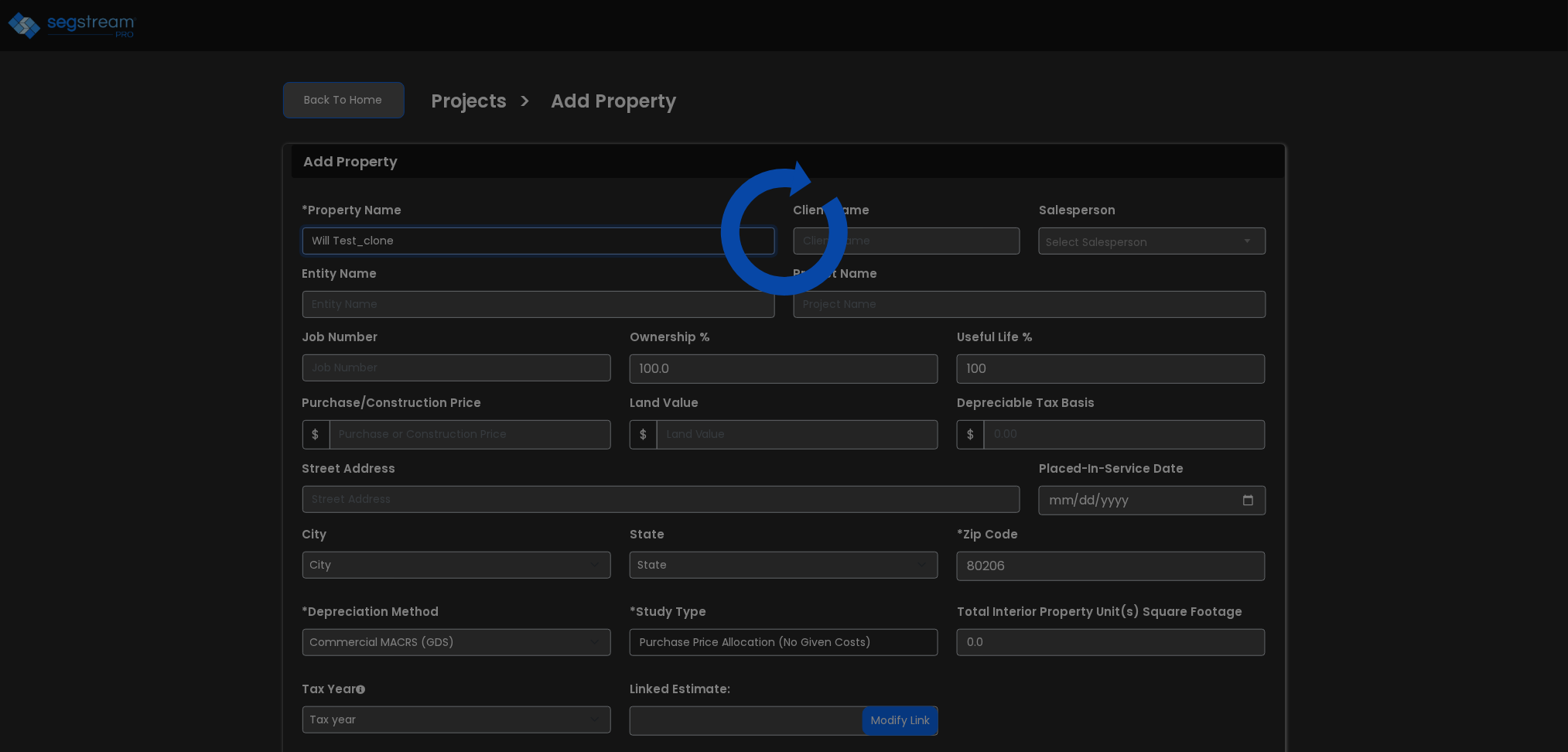
select select "CO"
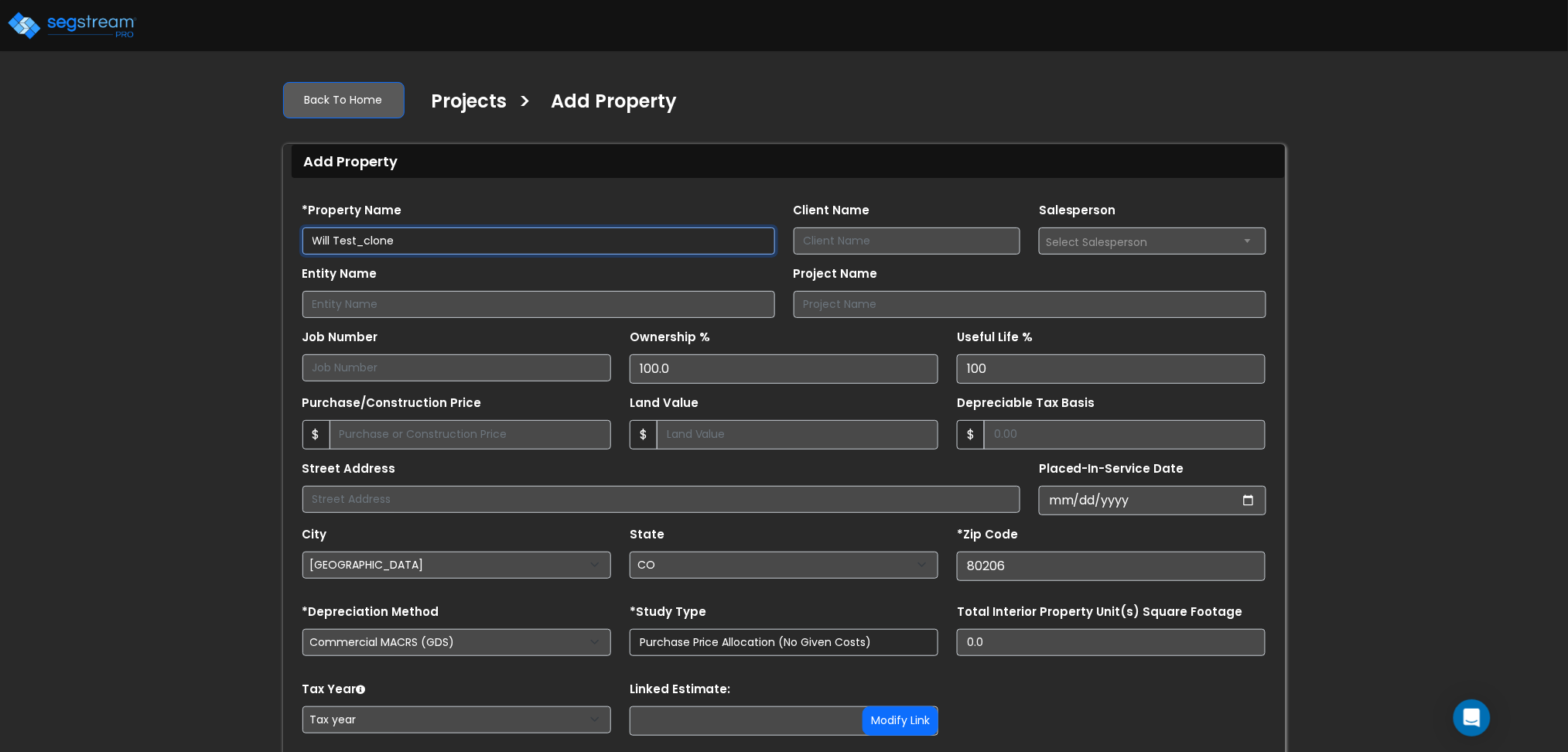
scroll to position [109, 0]
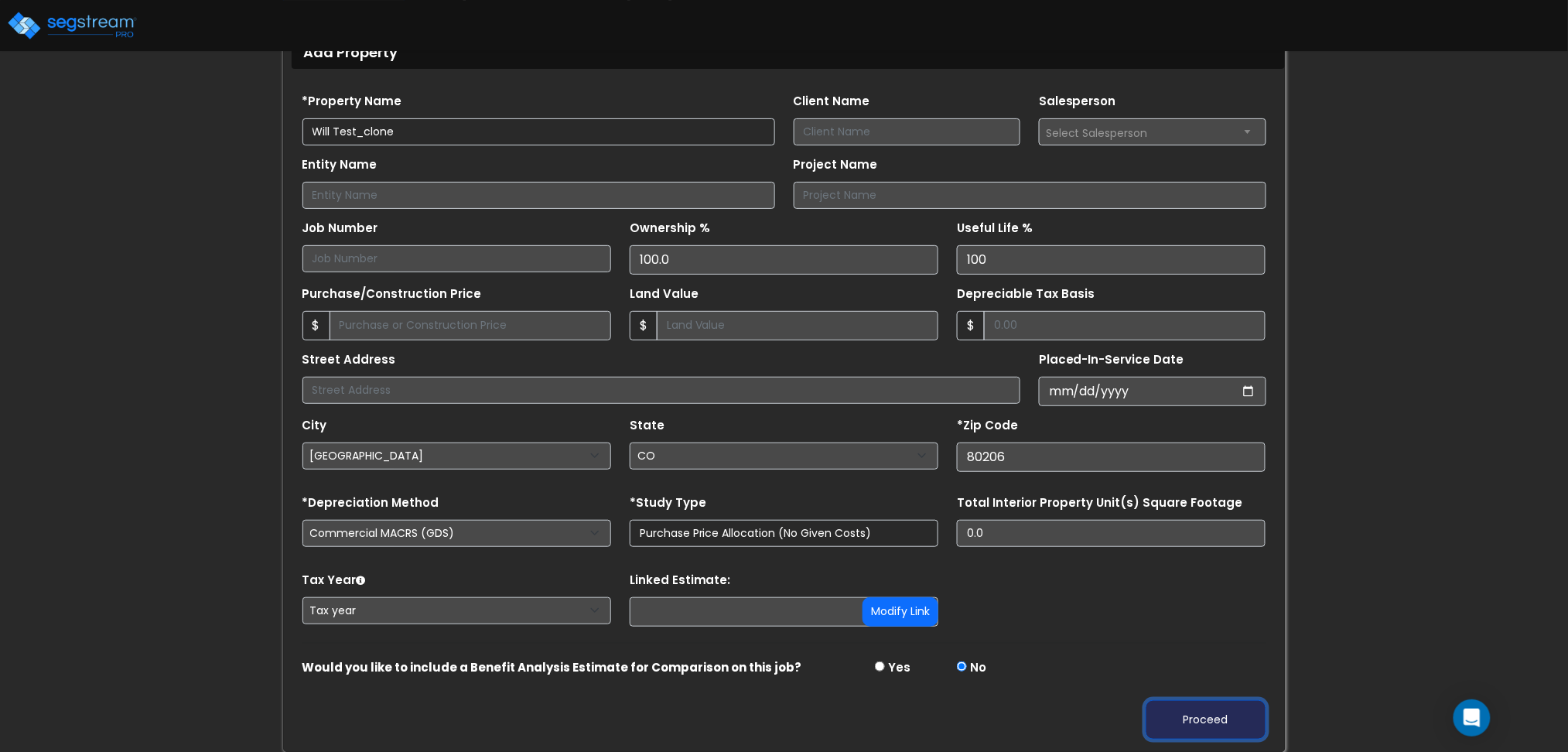
click at [1199, 723] on button "Proceed" at bounding box center [1206, 720] width 120 height 40
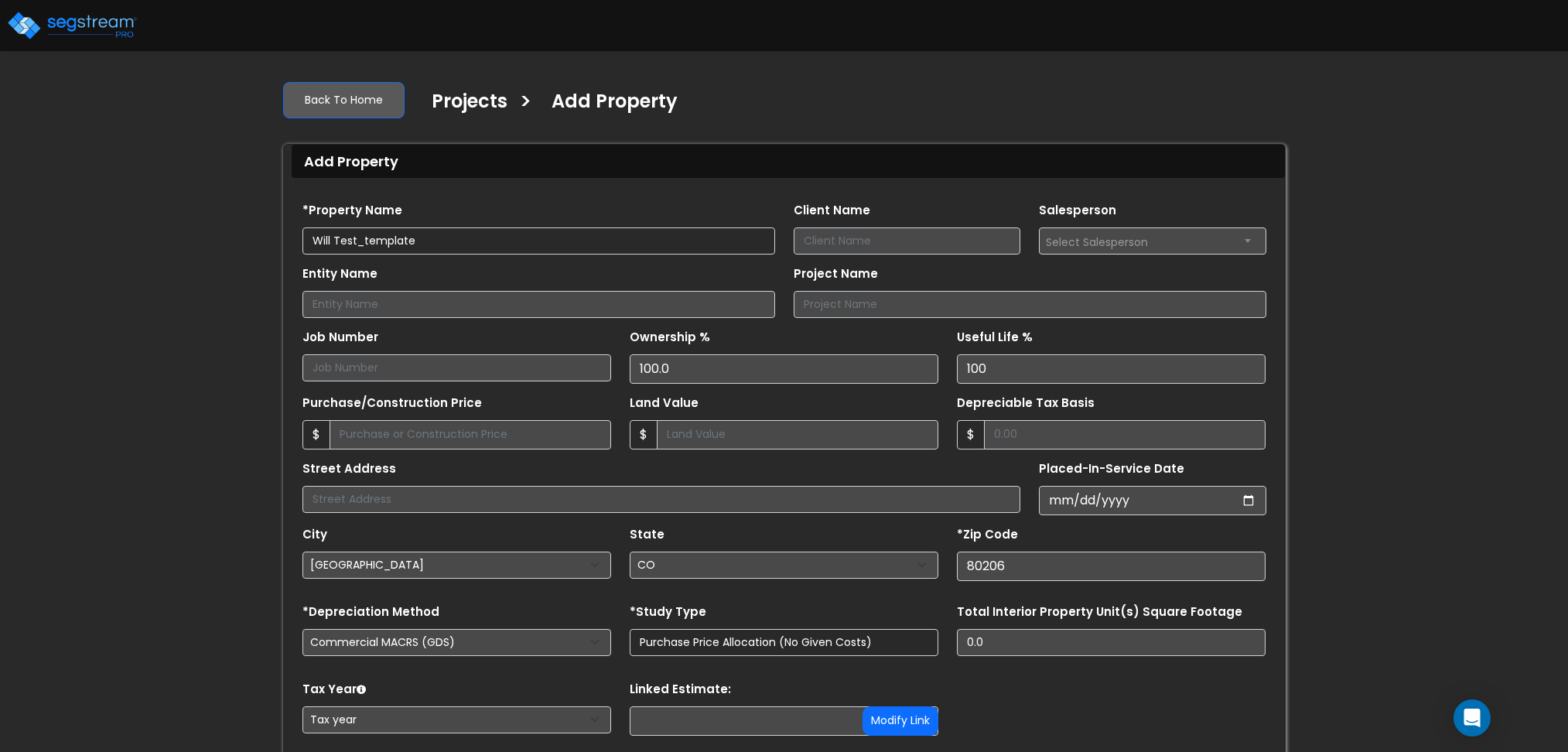
select select "[GEOGRAPHIC_DATA]"
select select "CO"
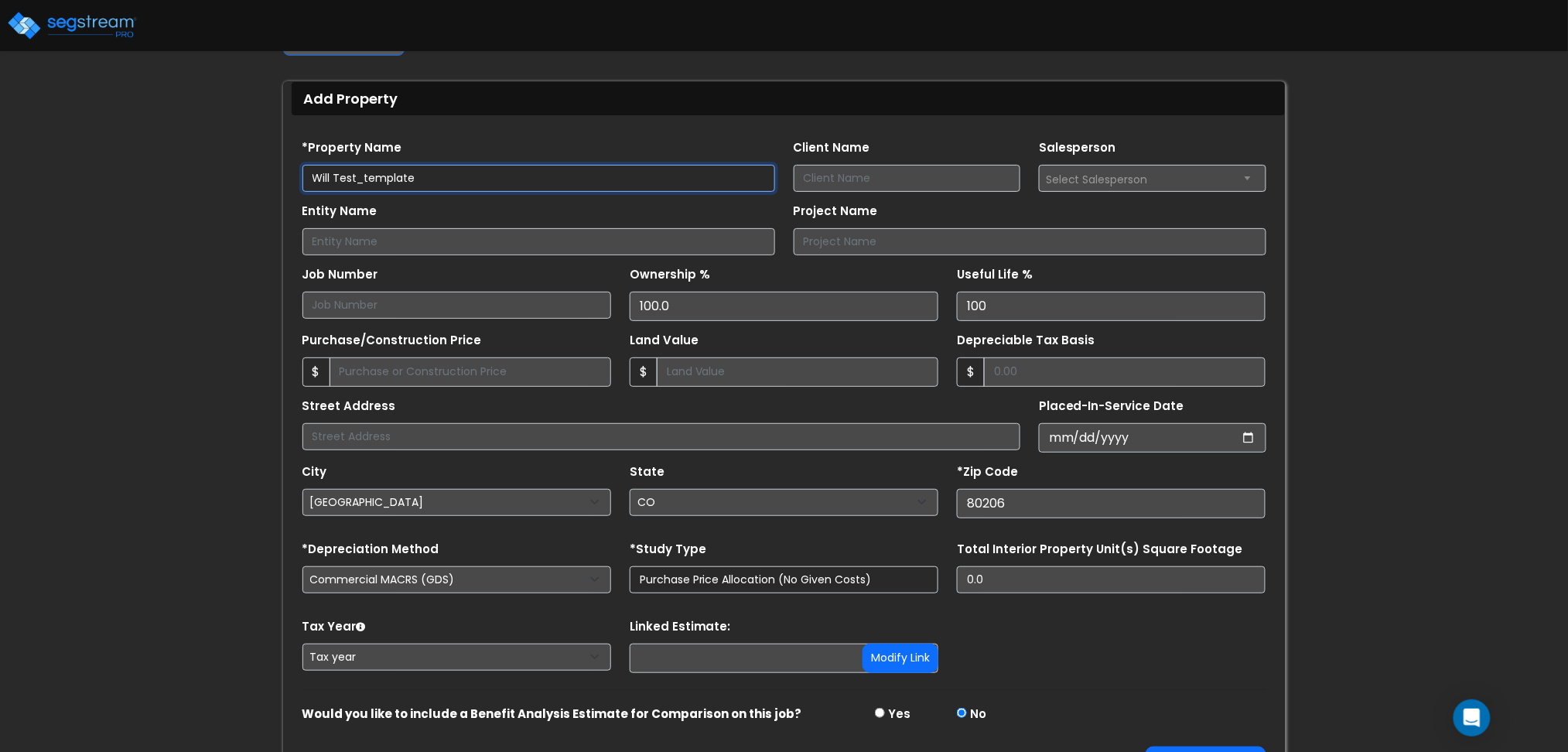
scroll to position [109, 0]
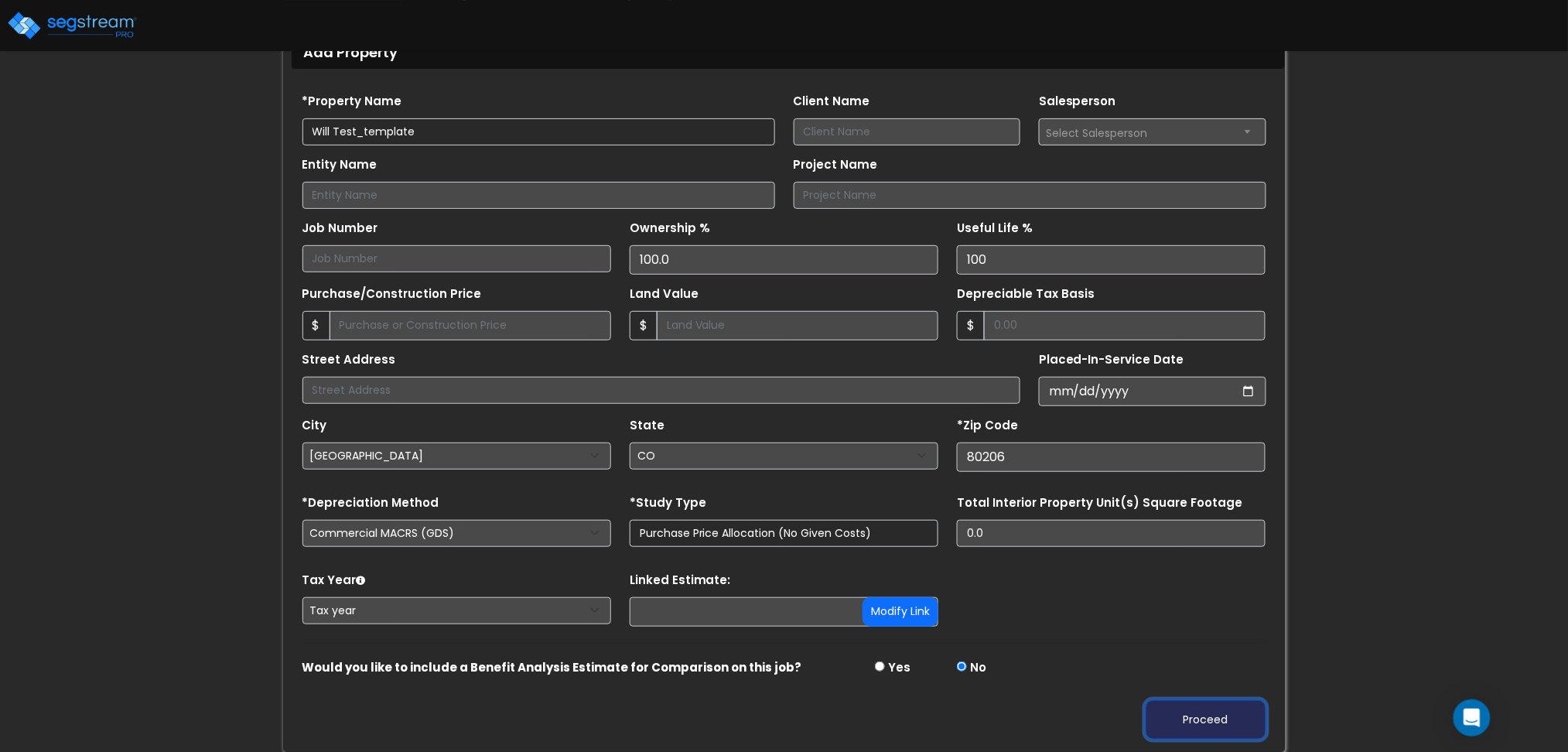
click at [1196, 710] on button "Proceed" at bounding box center [1206, 720] width 120 height 40
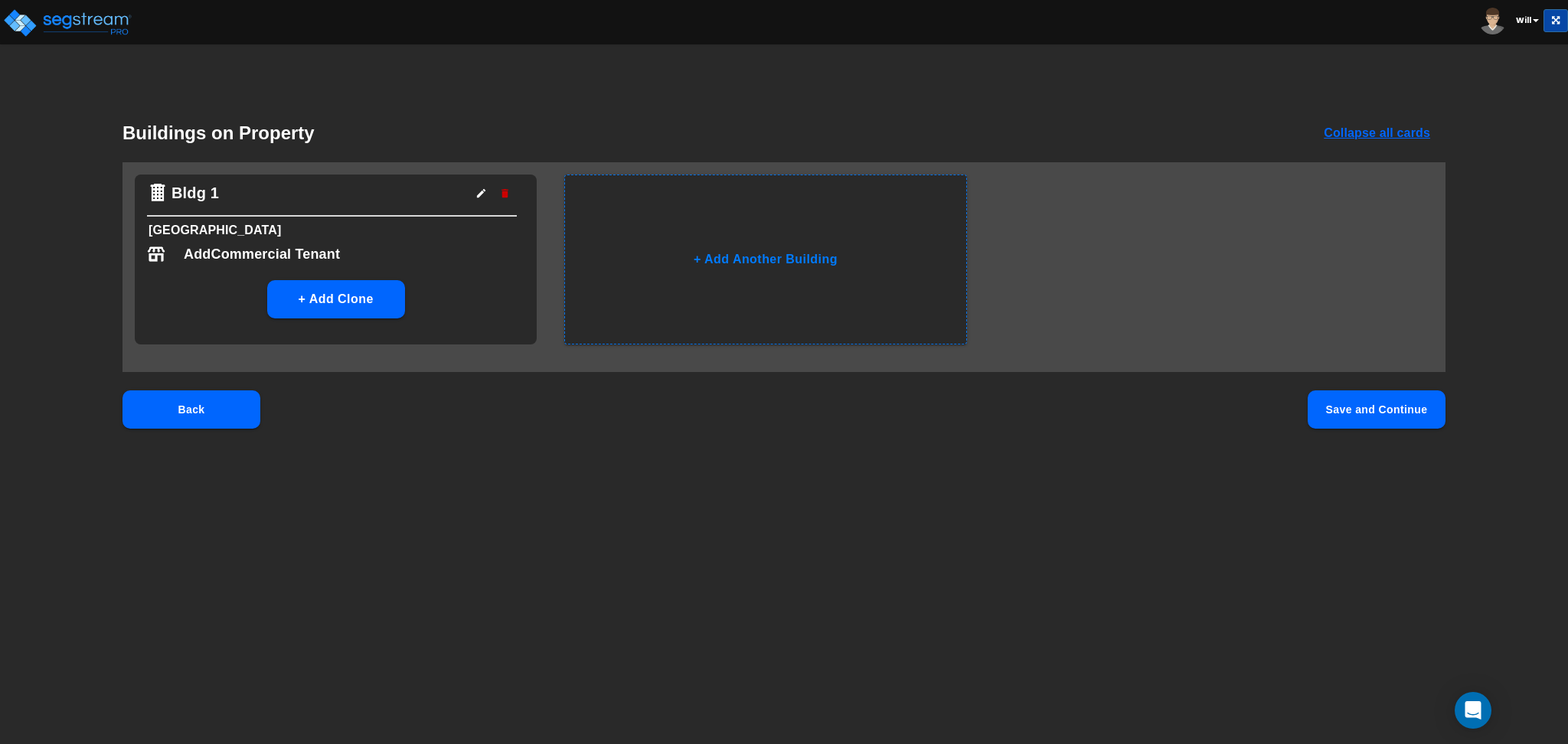
click at [1367, 409] on button "Save and Continue" at bounding box center [1377, 410] width 138 height 39
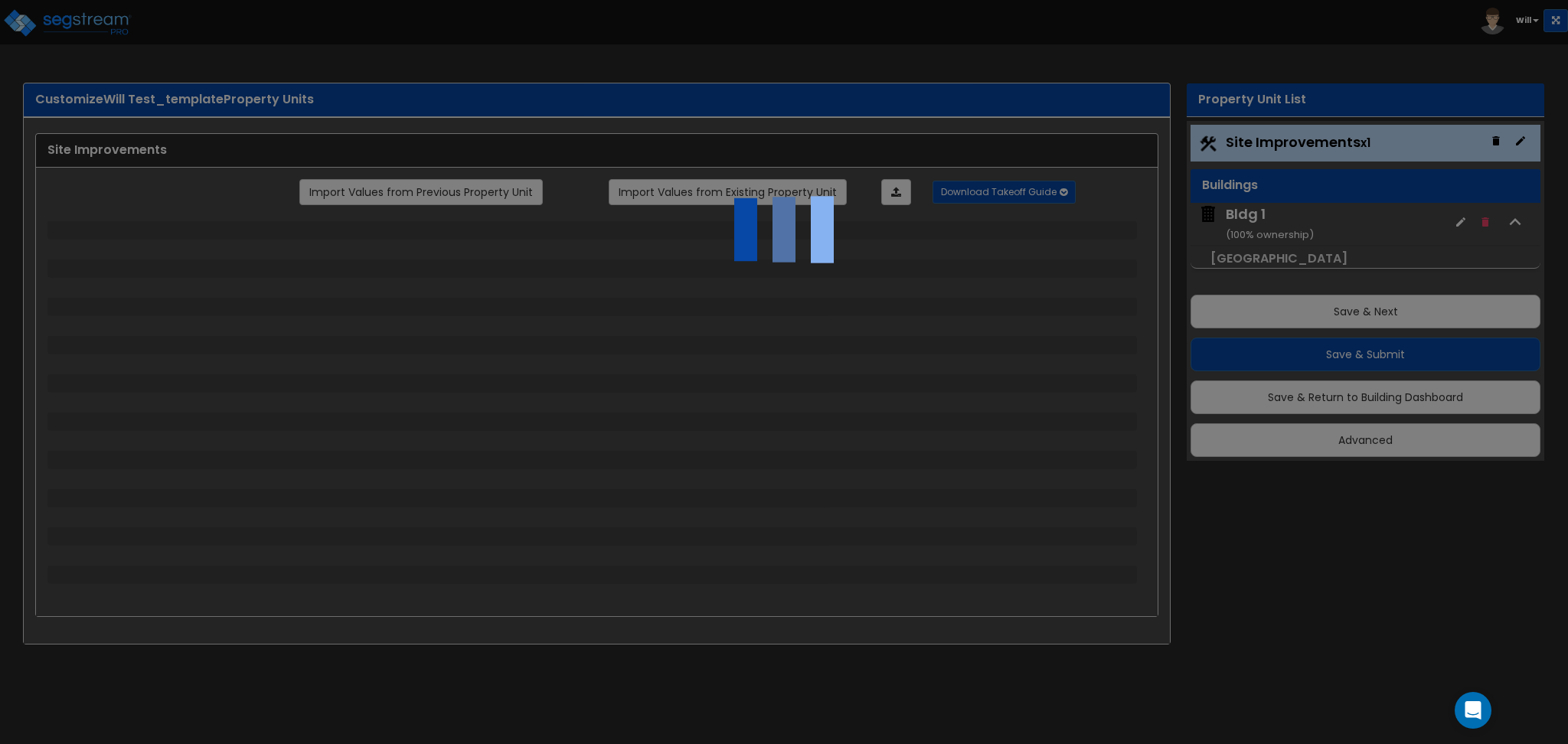
select select "2"
select select "1"
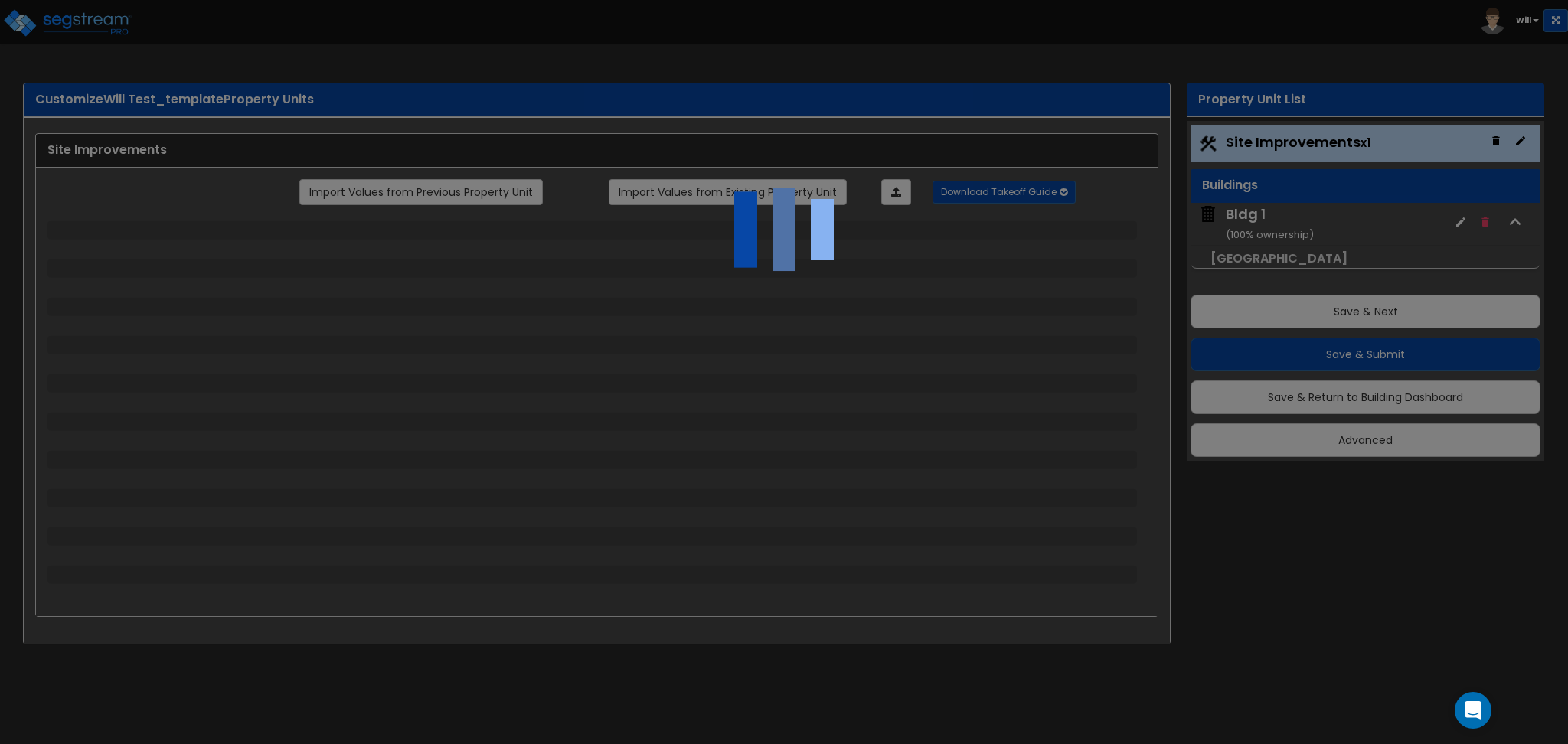
select select "1"
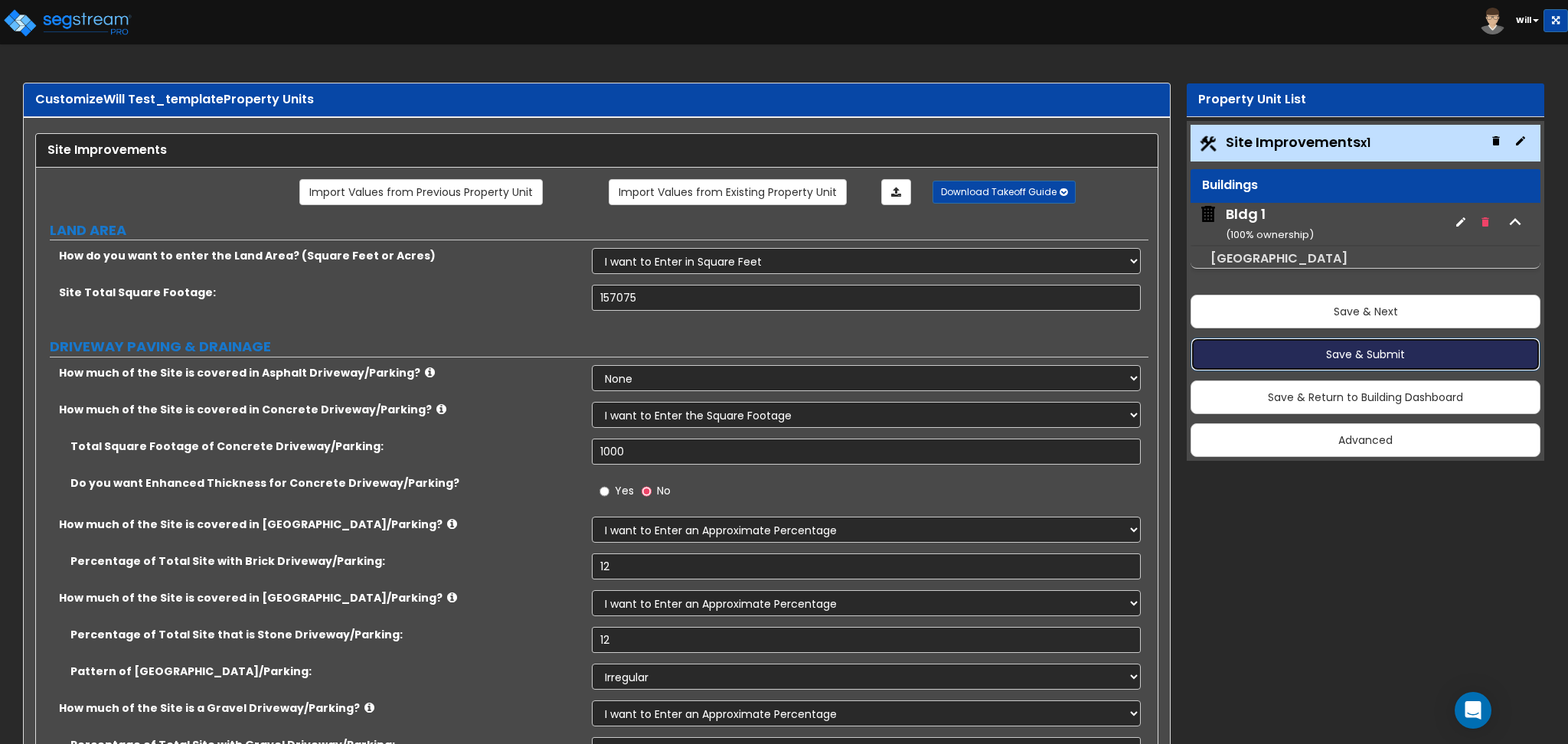
click at [1253, 354] on button "Save & Submit" at bounding box center [1366, 354] width 350 height 33
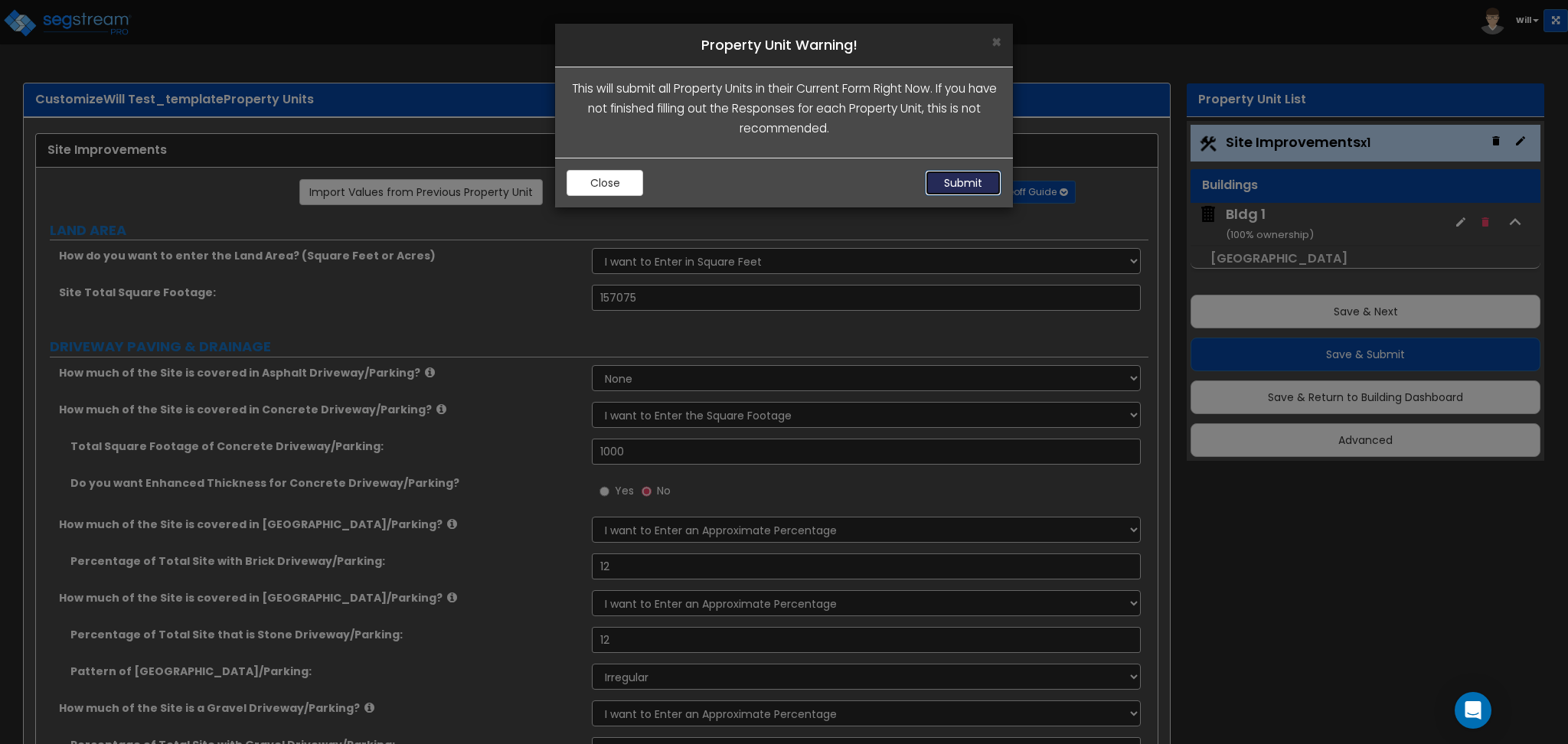
click at [957, 181] on button "Submit" at bounding box center [963, 183] width 76 height 26
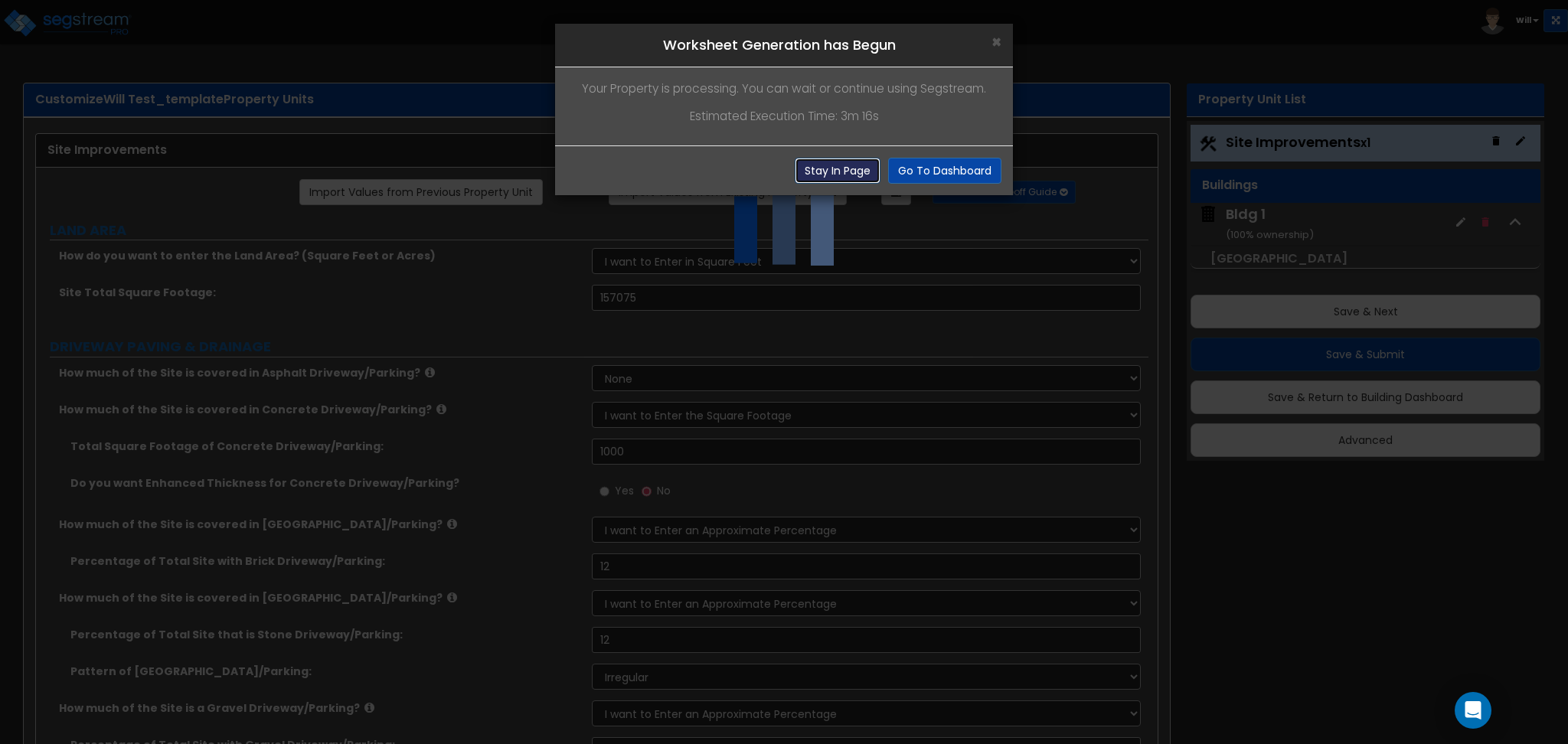
click at [833, 162] on button "Stay In Page" at bounding box center [838, 171] width 86 height 26
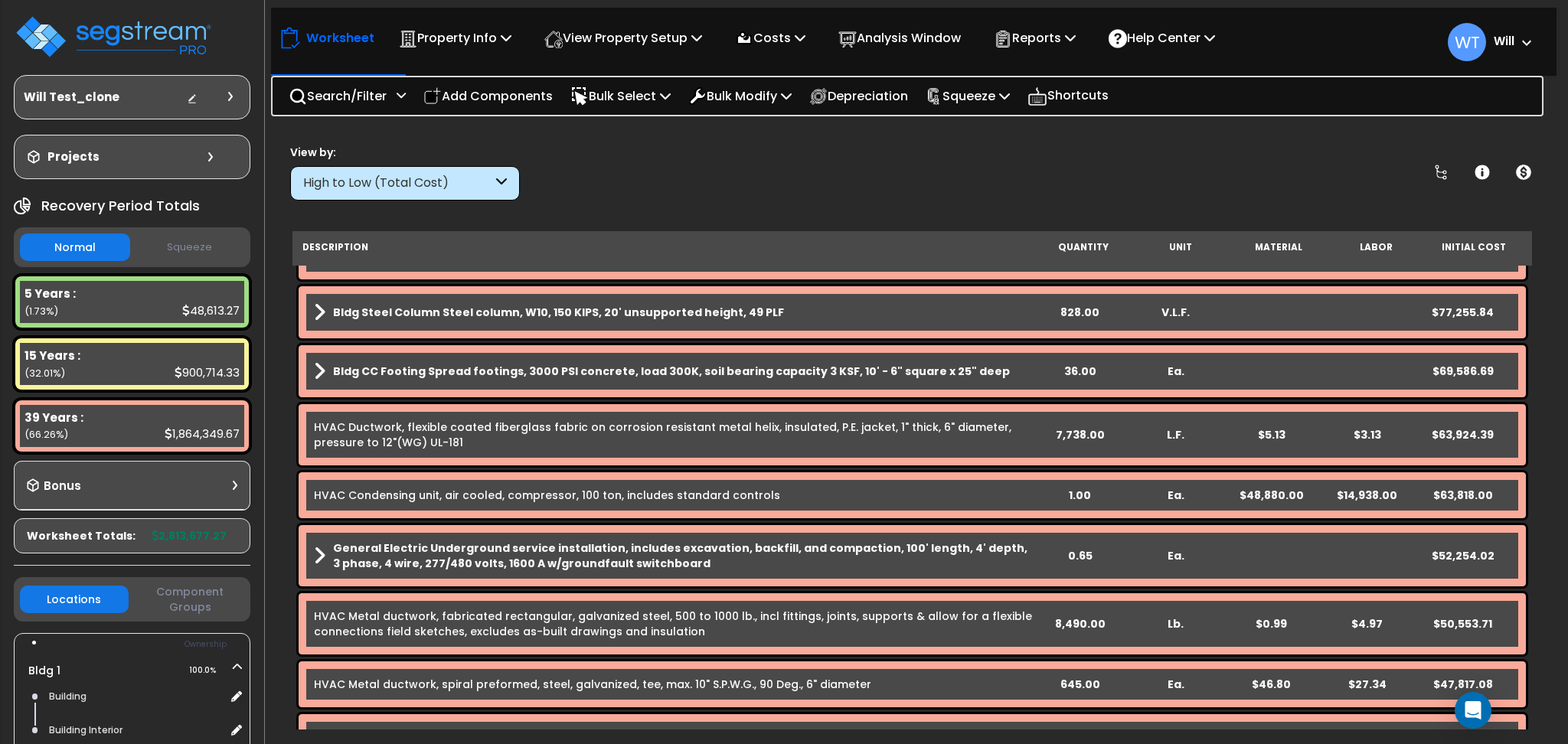
scroll to position [510, 0]
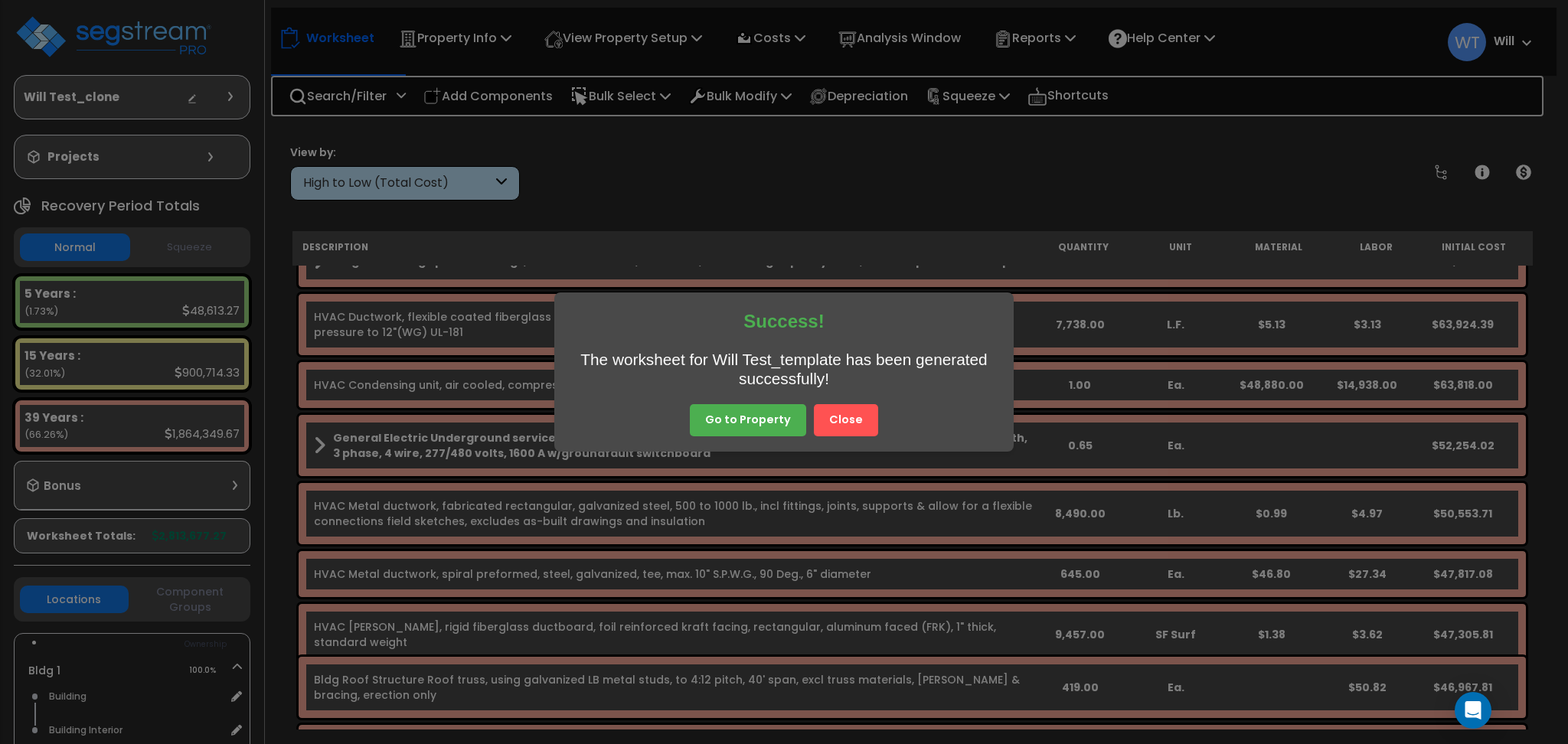
click at [843, 423] on button "Close" at bounding box center [845, 421] width 64 height 33
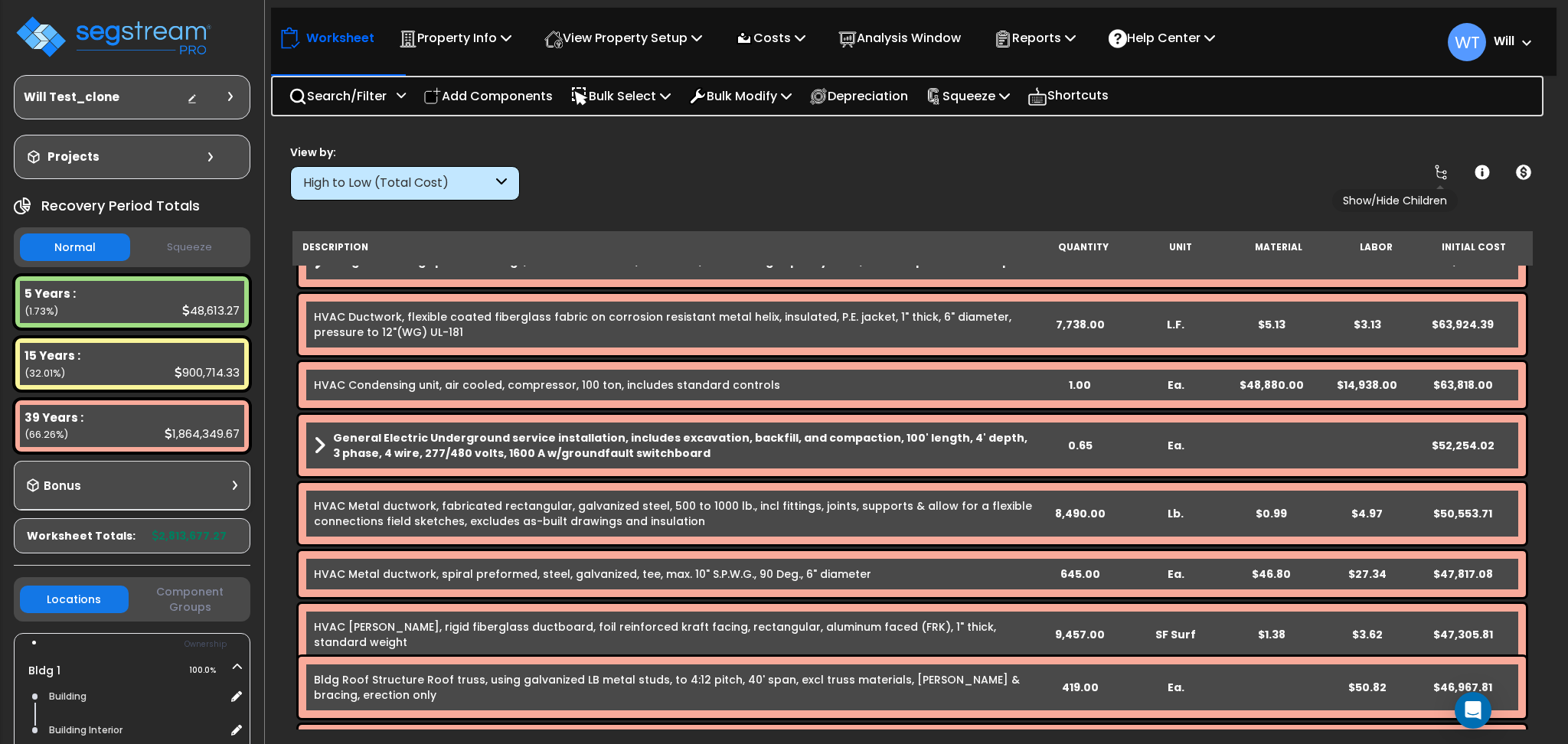
click at [1439, 163] on icon at bounding box center [1440, 171] width 18 height 18
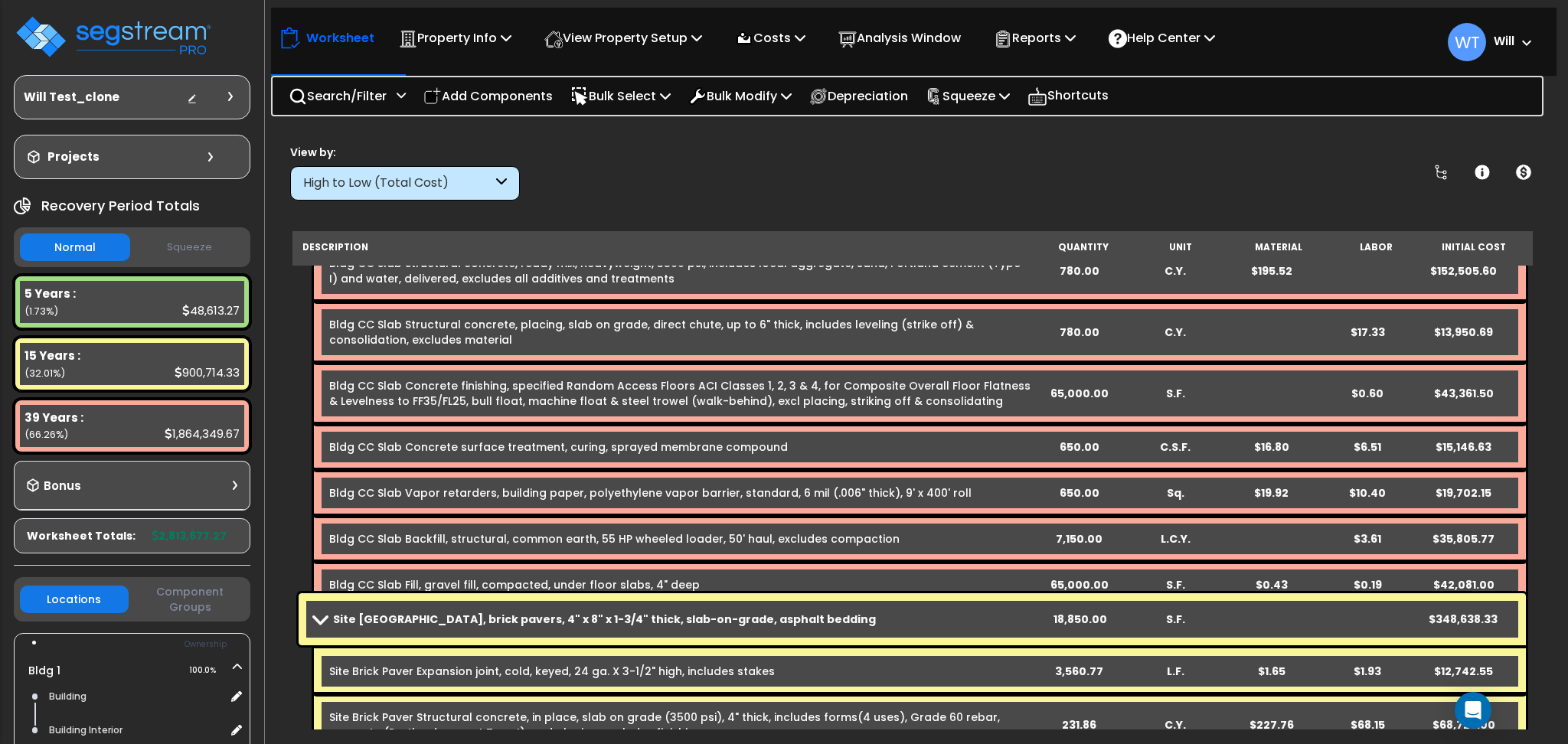
scroll to position [306, 0]
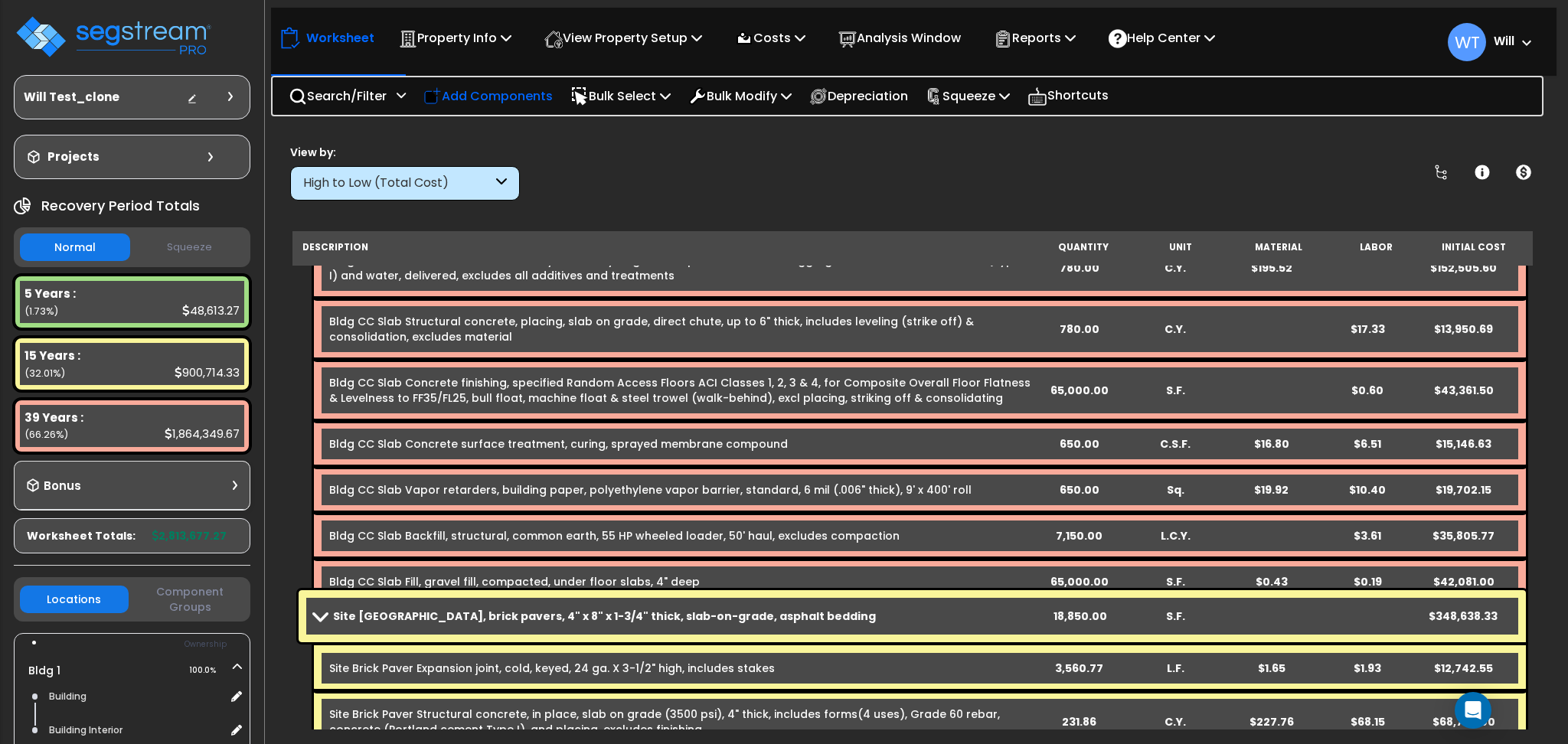
click at [505, 86] on p "Add Components" at bounding box center [488, 96] width 129 height 21
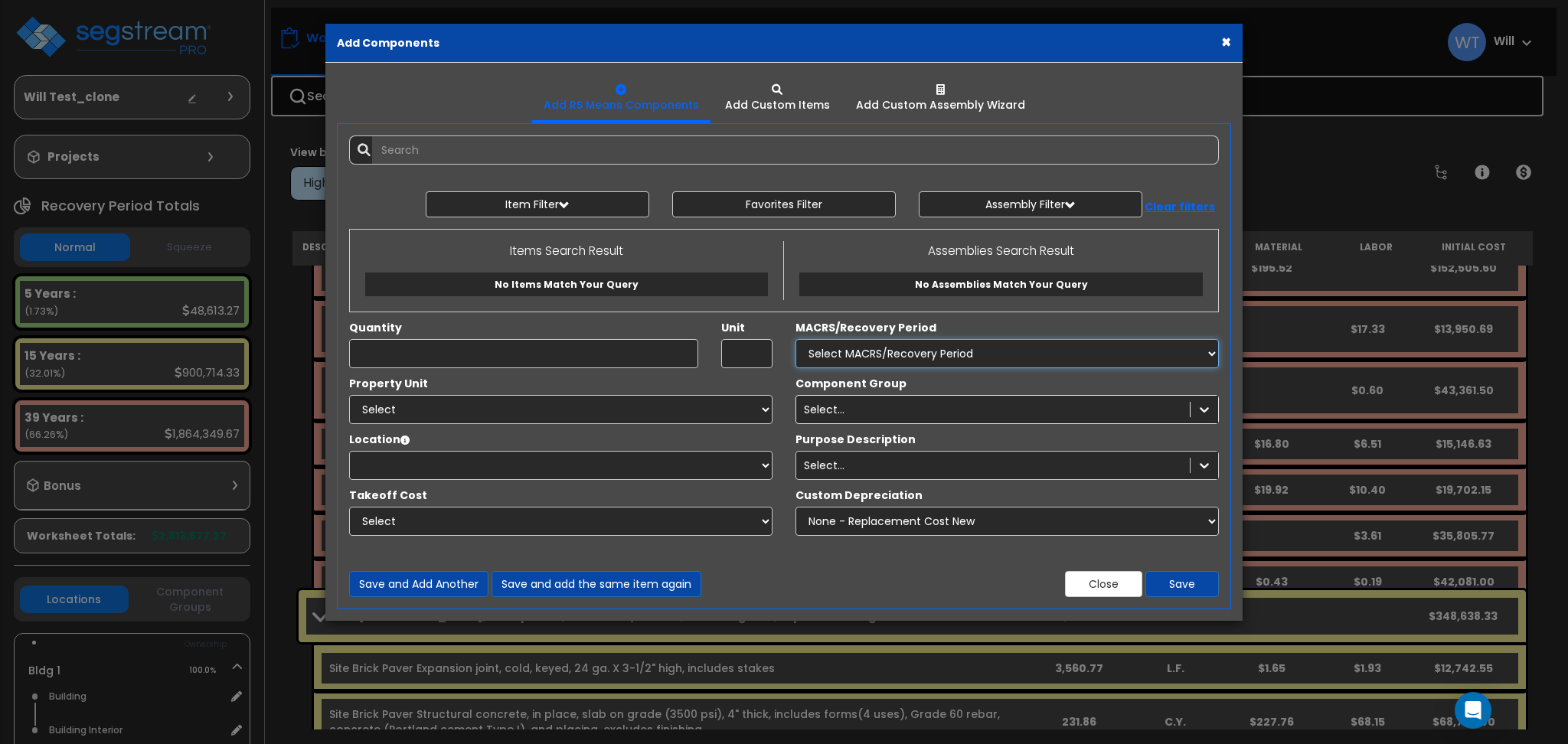
click at [936, 350] on select "Select MACRS/Recovery Period 5 Years - 57.0 - Distributive Trades & Services 5 …" at bounding box center [1007, 354] width 424 height 29
click at [936, 352] on select "Select MACRS/Recovery Period 5 Years - 57.0 - Distributive Trades & Services 5 …" at bounding box center [1007, 354] width 424 height 29
click at [1228, 42] on button "×" at bounding box center [1227, 41] width 10 height 16
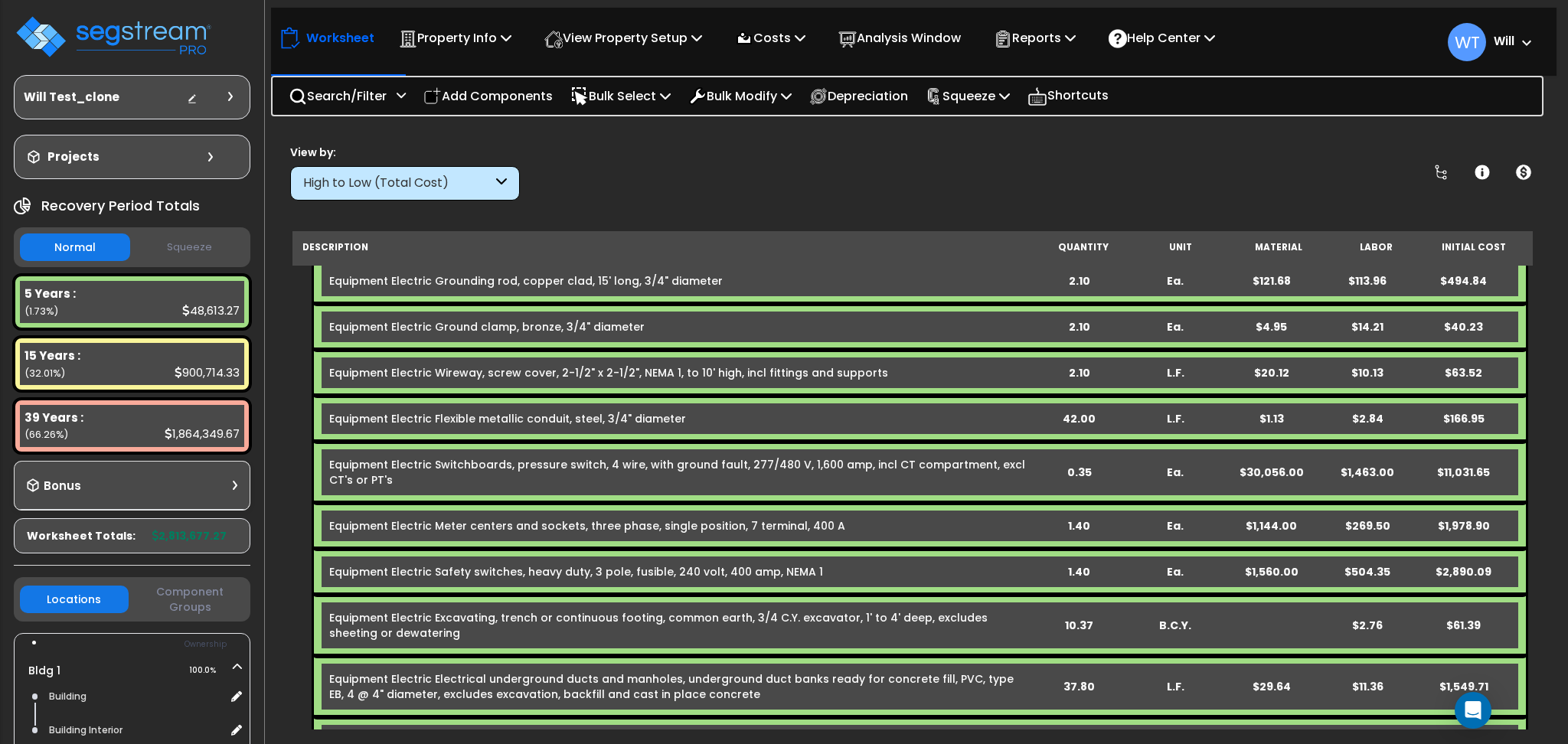
scroll to position [4083, 0]
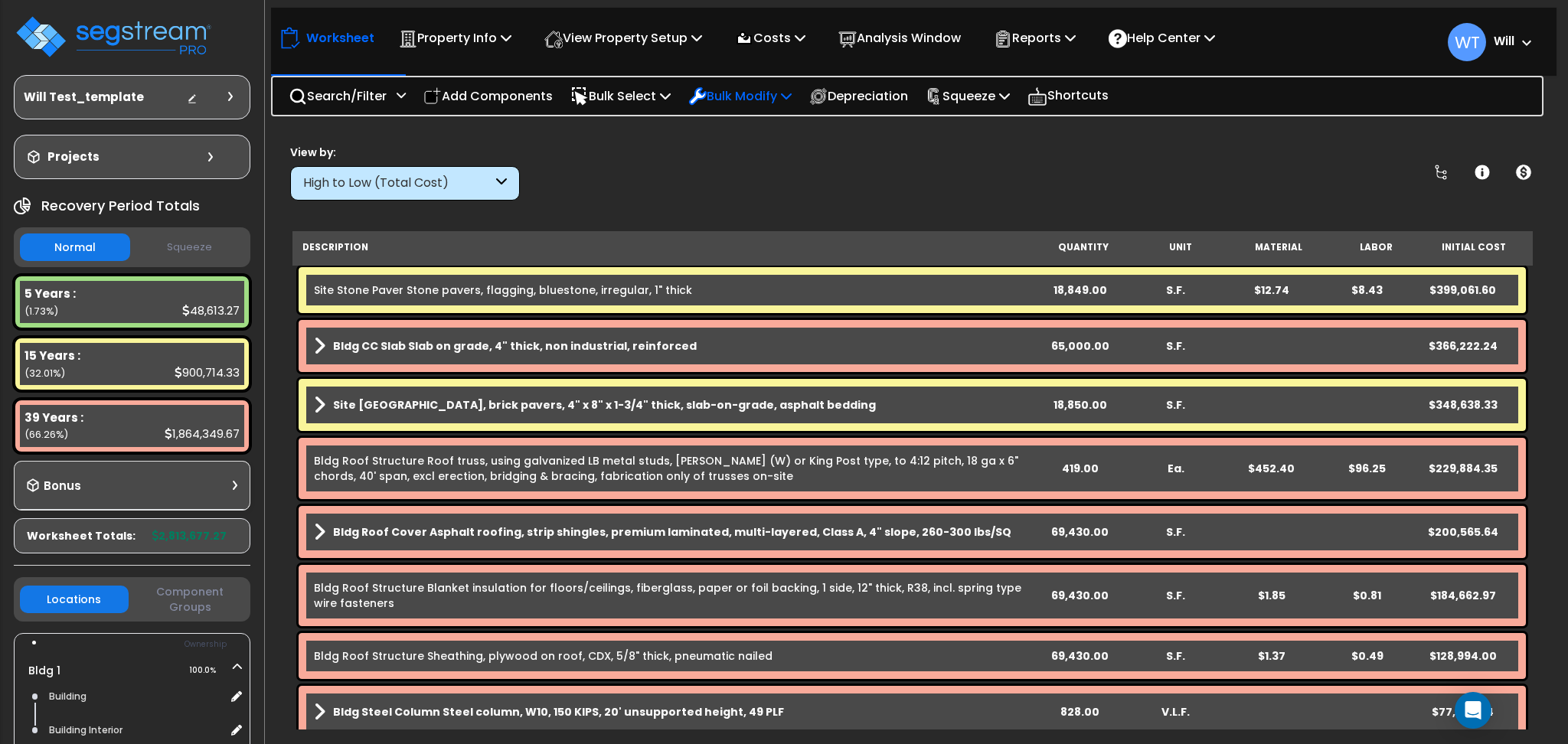
click at [744, 105] on div "Bulk Modify" at bounding box center [740, 96] width 104 height 36
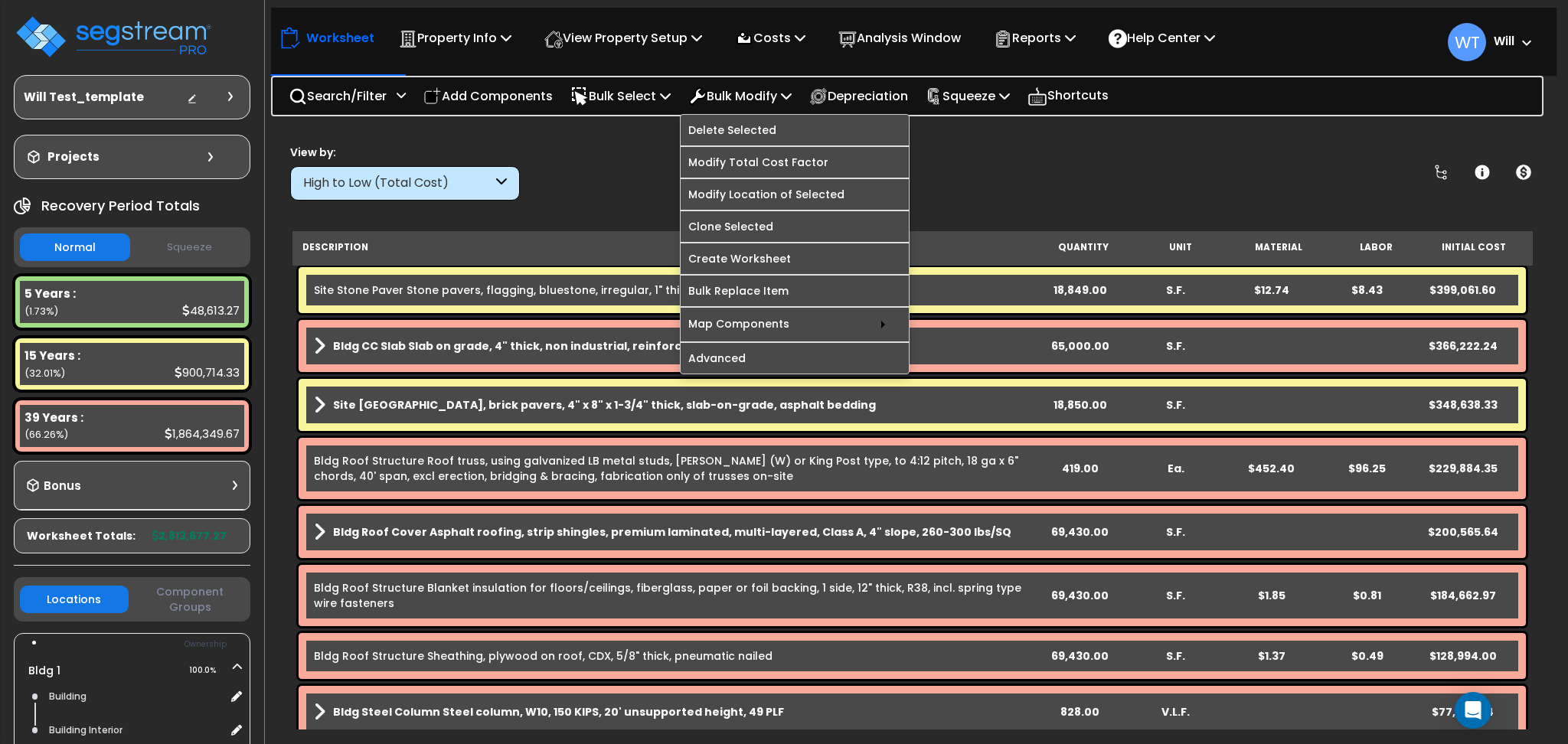
click at [988, 161] on div "View by: High to Low (Total Cost) High to Low (Total Cost)" at bounding box center [912, 172] width 1255 height 57
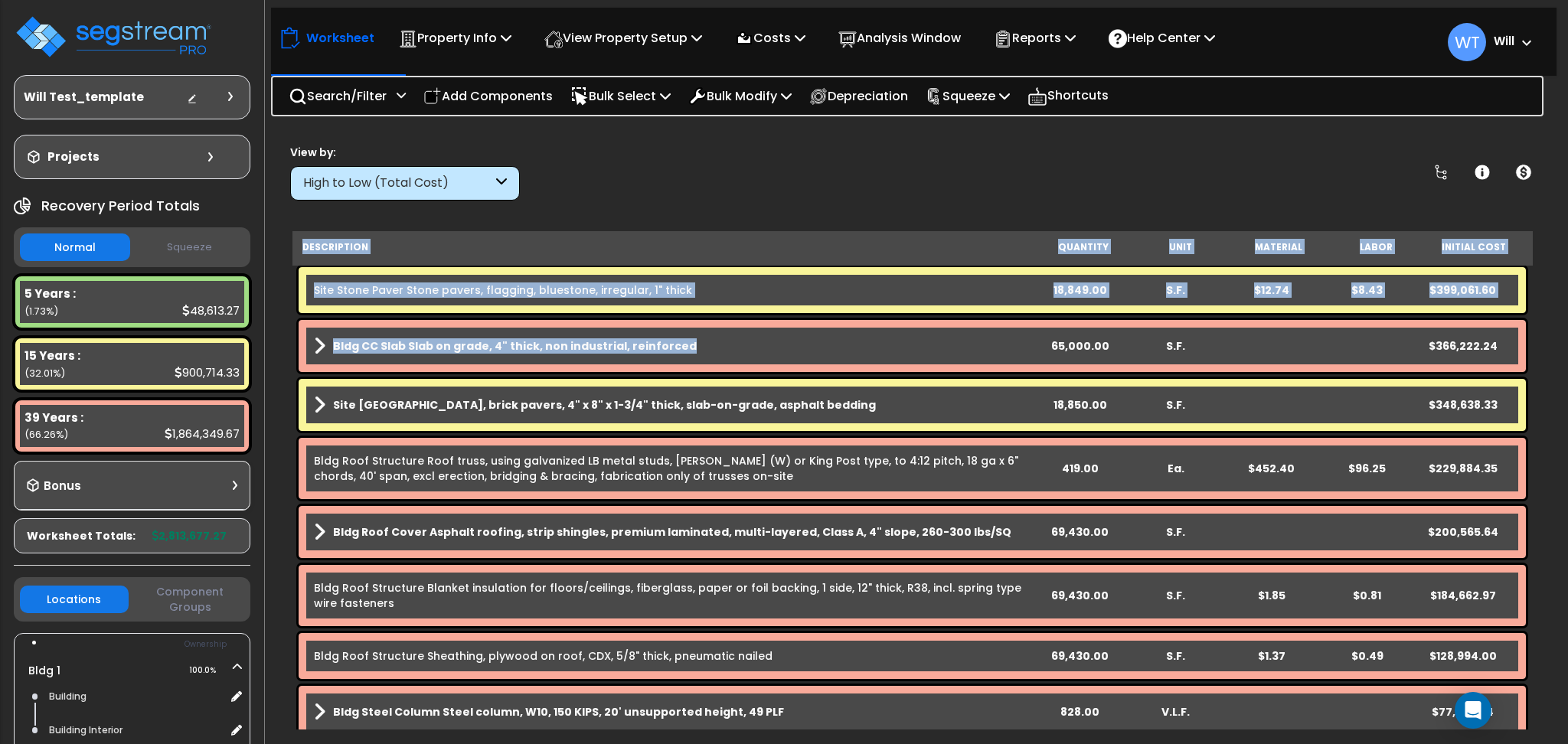
click at [683, 340] on link "Bldg CC Slab Slab on grade, 4" thick, non industrial, reinforced" at bounding box center [673, 345] width 718 height 21
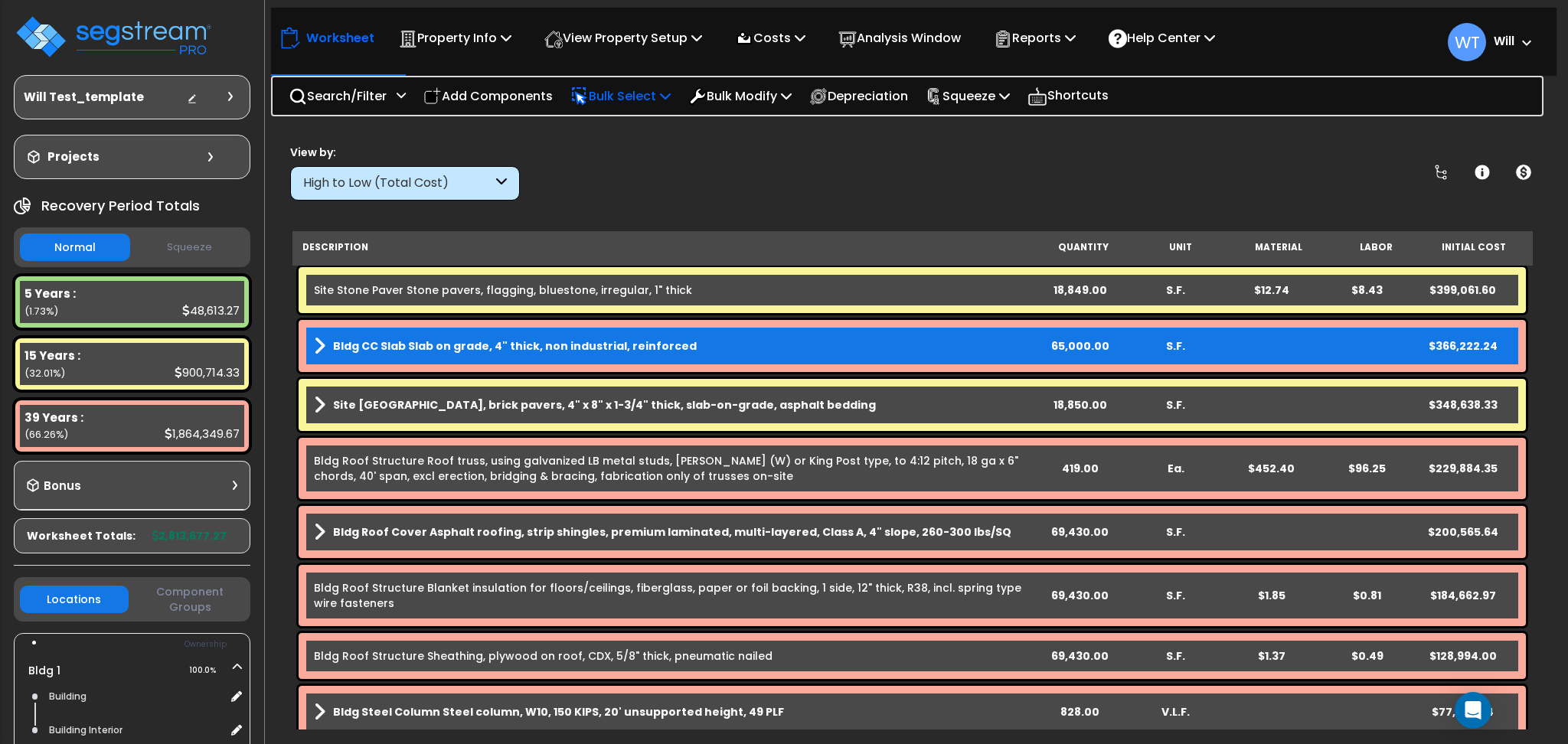
click at [670, 99] on icon at bounding box center [665, 96] width 11 height 12
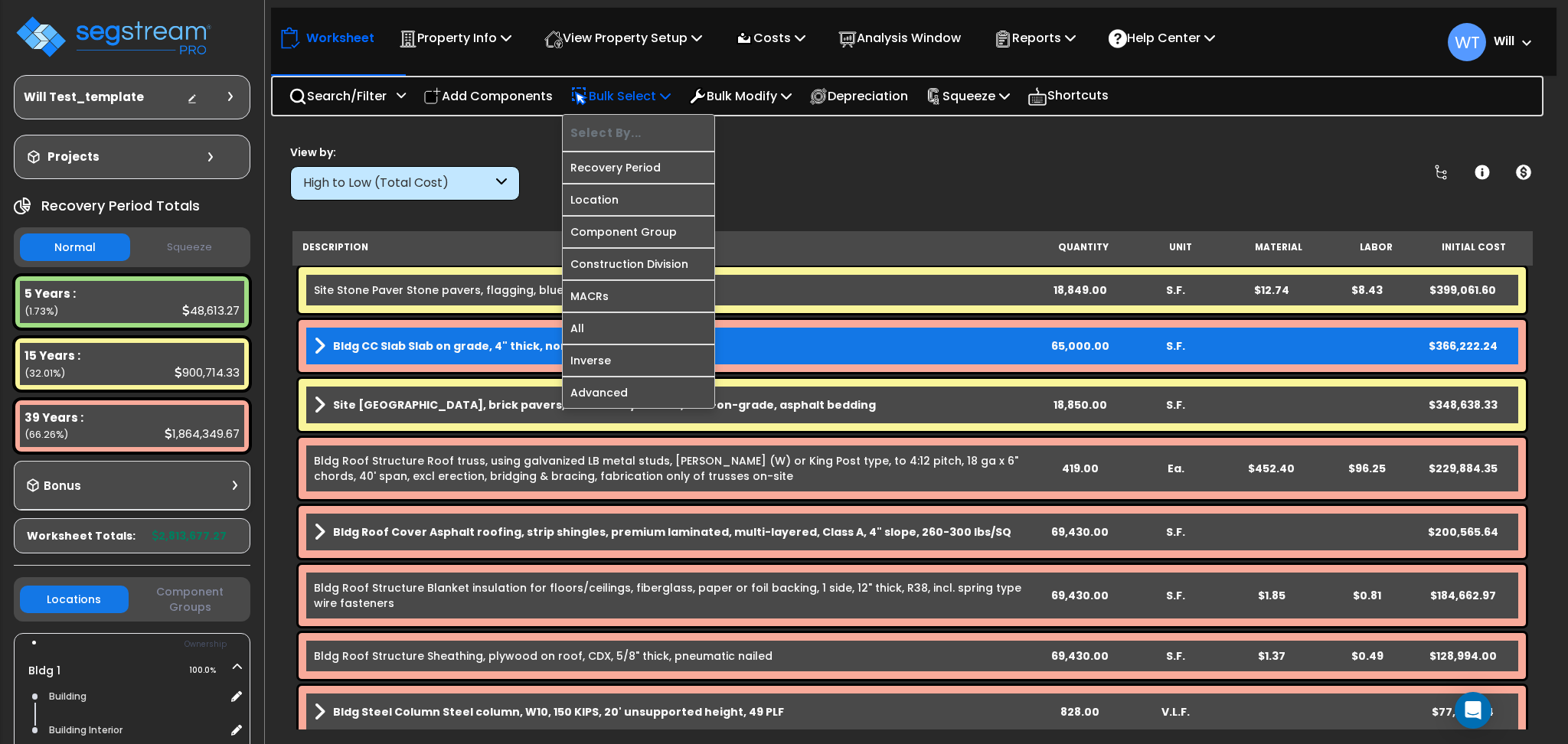
click at [652, 151] on div at bounding box center [638, 152] width 152 height 2
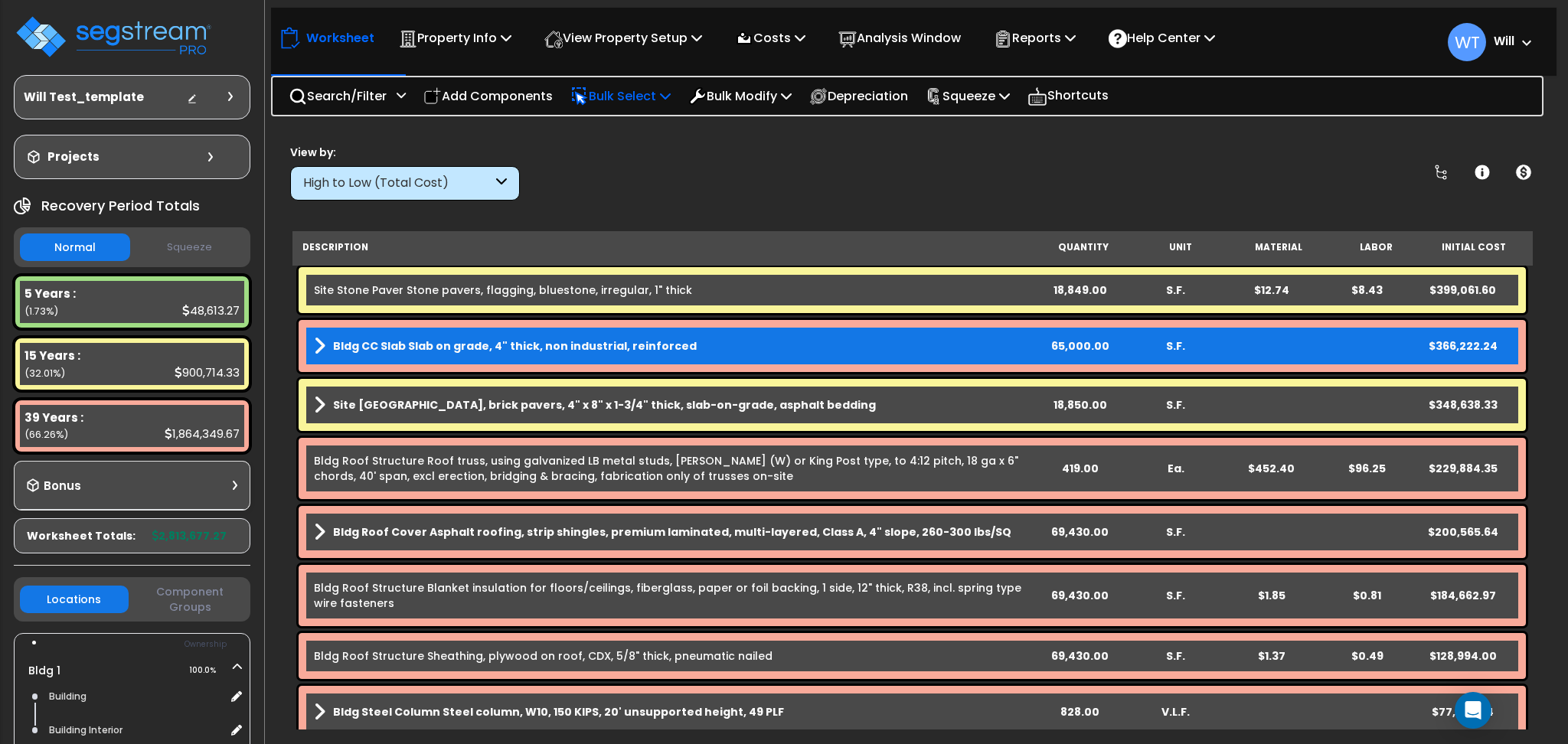
click at [670, 102] on p "Bulk Select" at bounding box center [620, 96] width 100 height 21
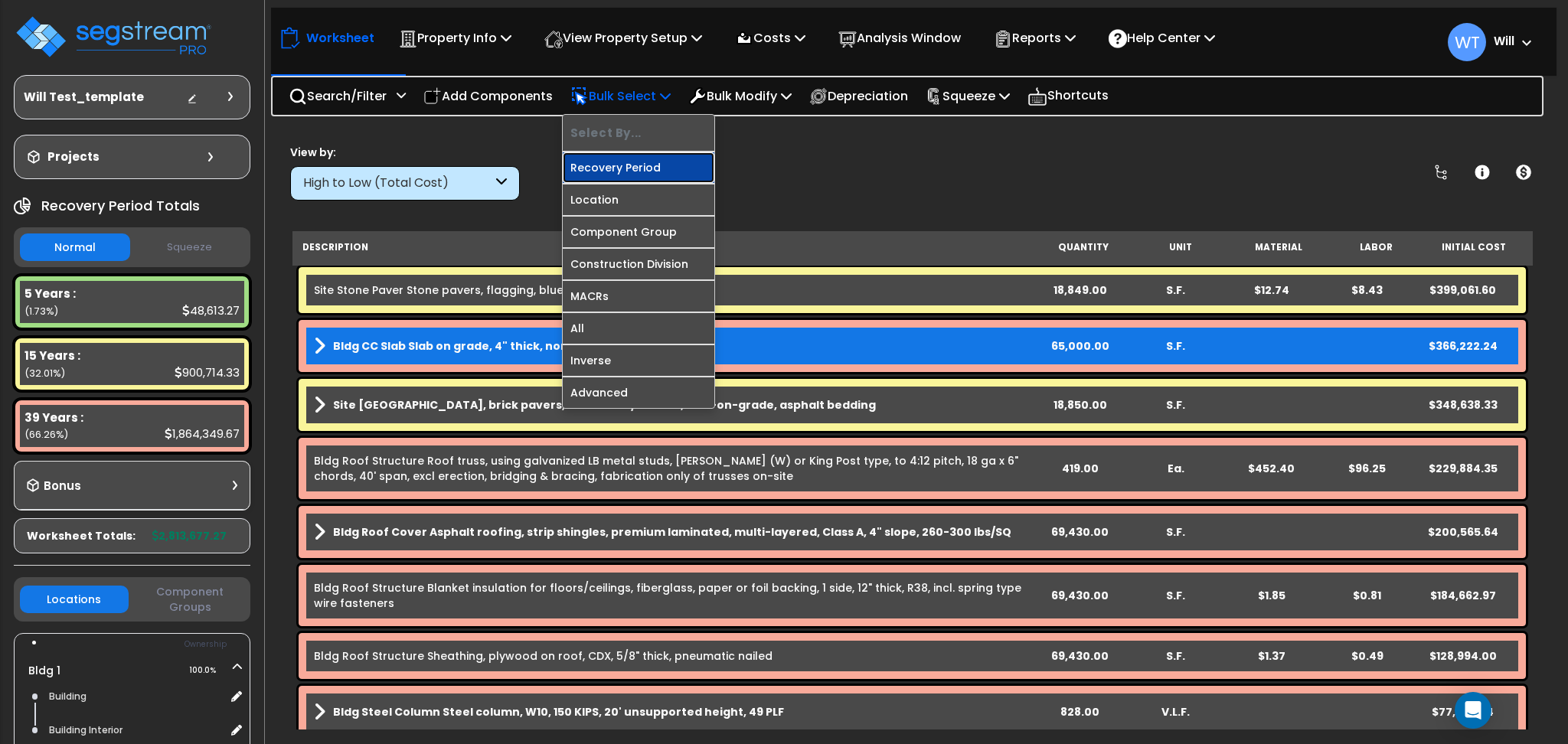
click at [644, 170] on link "Recovery Period" at bounding box center [638, 168] width 152 height 31
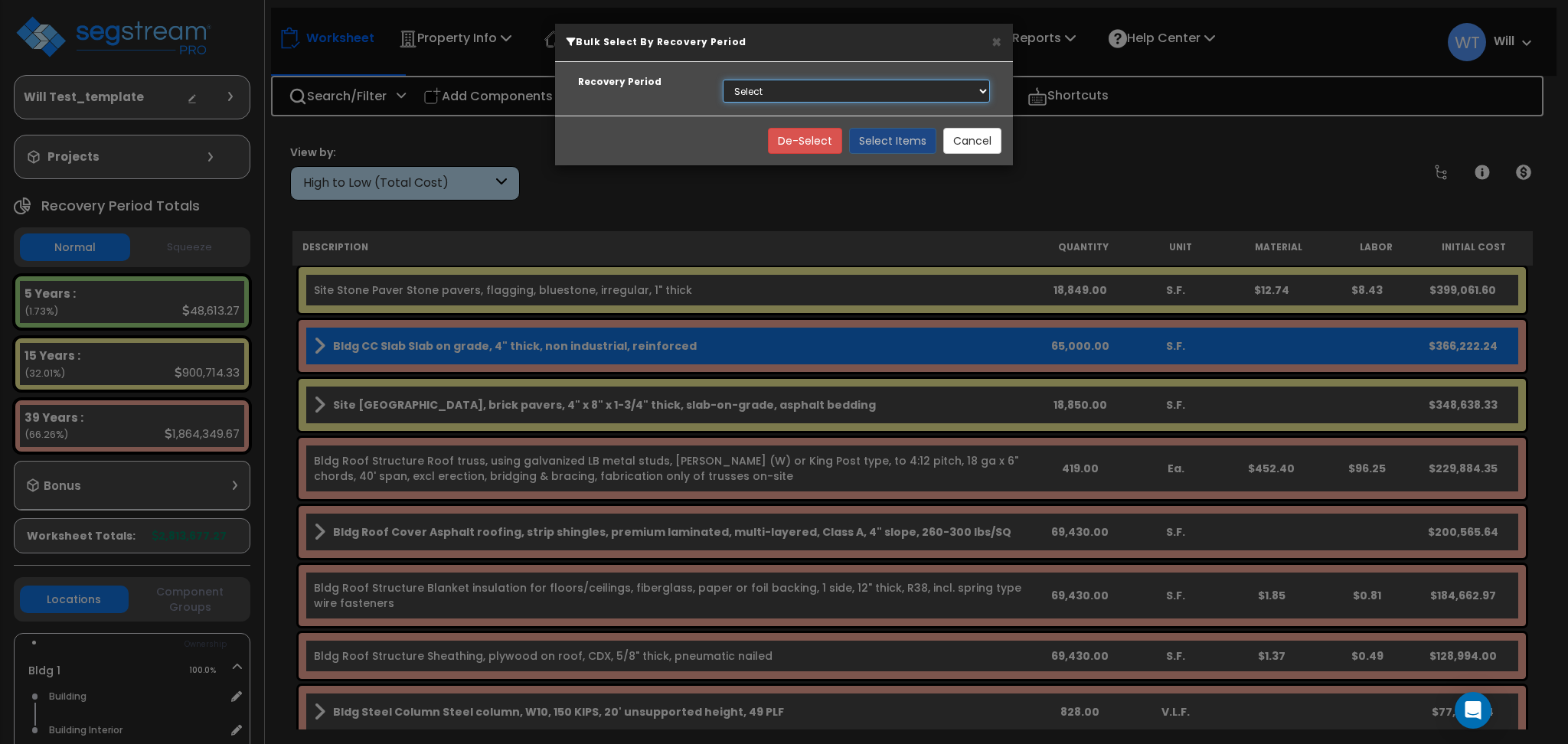
click at [777, 91] on select "Select 5 Years 15 Years 39 Years" at bounding box center [856, 91] width 267 height 23
select select "5Y"
click at [723, 80] on select "Select 5 Years 15 Years 39 Years" at bounding box center [856, 91] width 267 height 23
click at [890, 137] on button "Select Items" at bounding box center [893, 141] width 87 height 26
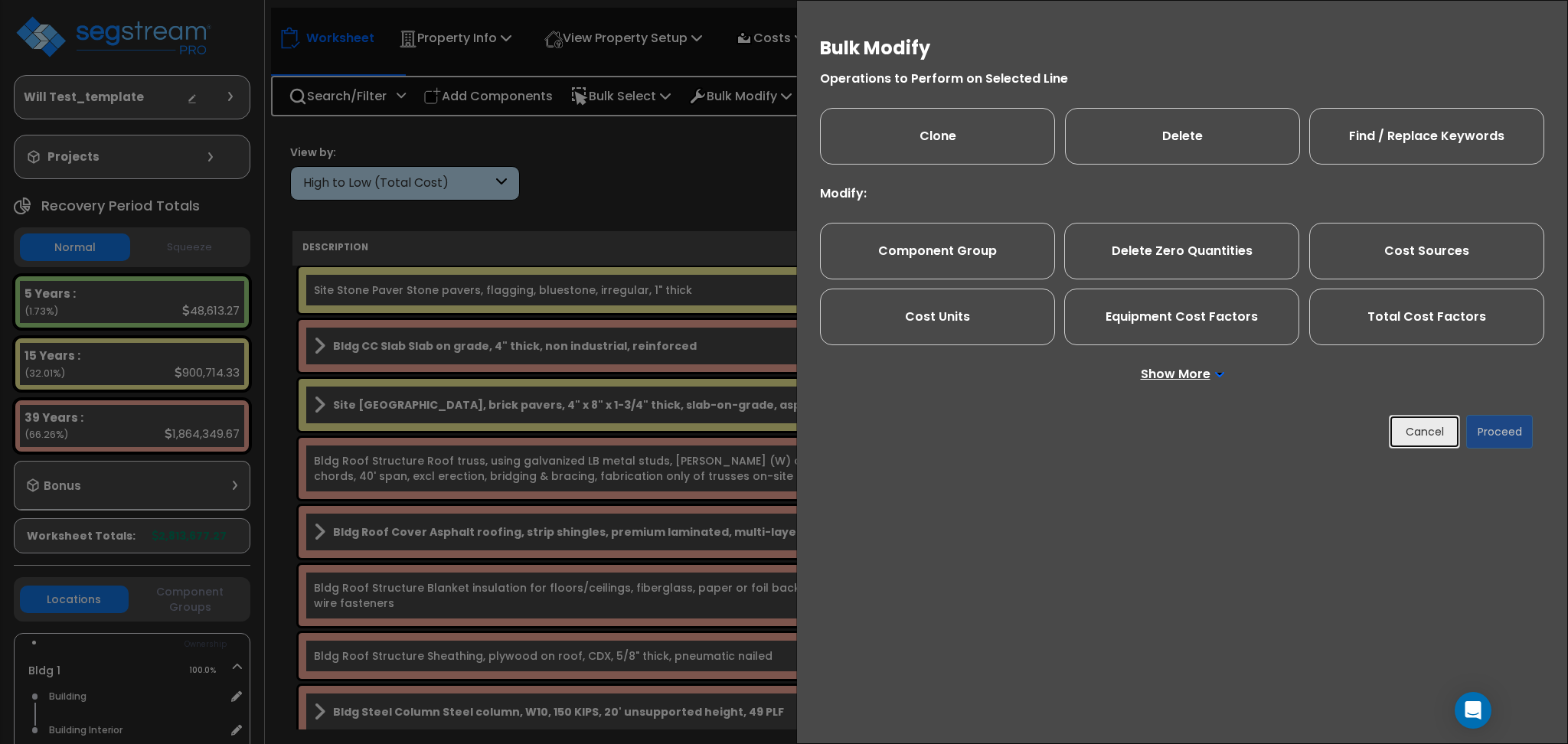
click at [1413, 429] on button "Cancel" at bounding box center [1424, 431] width 71 height 33
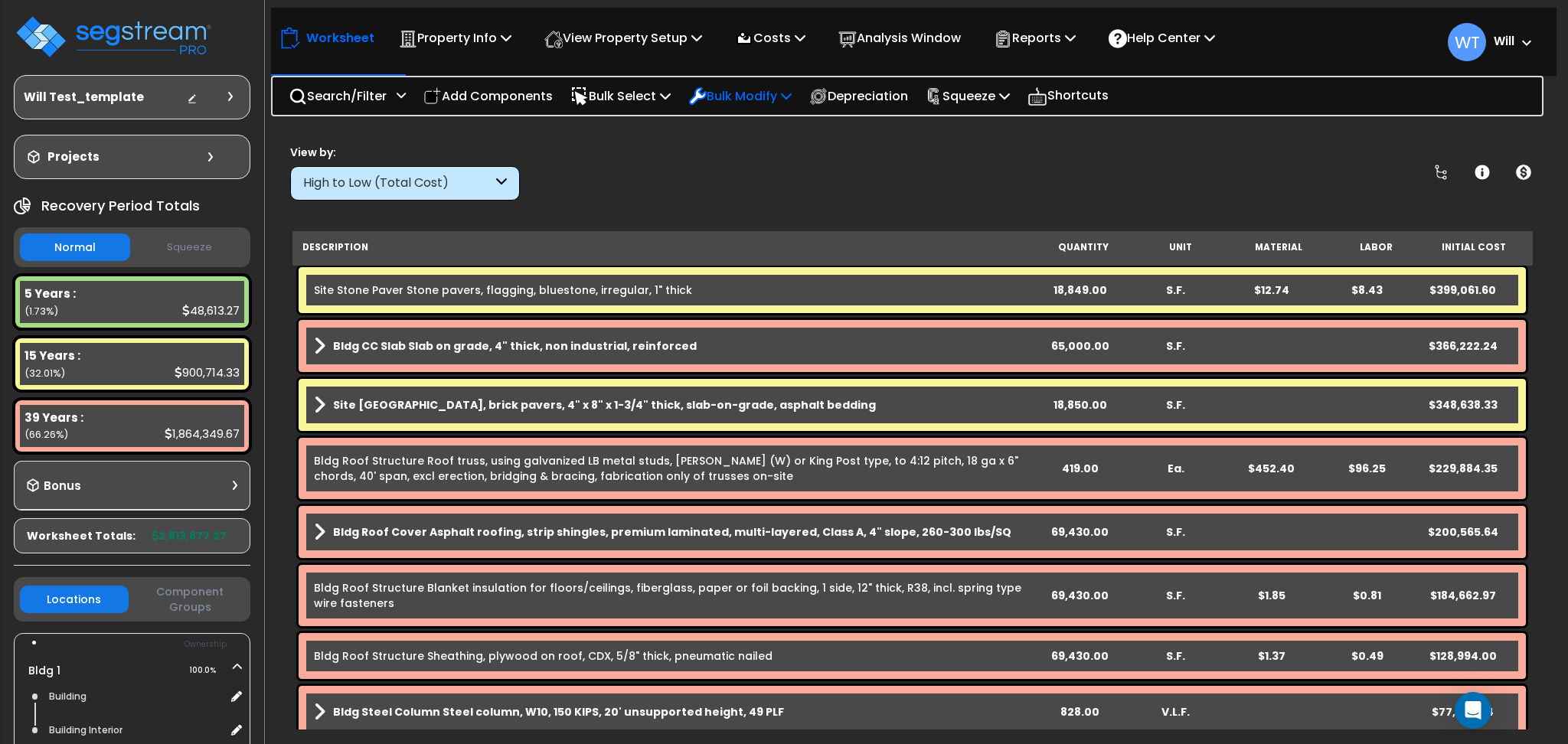
click at [760, 99] on p "Bulk Modify" at bounding box center [740, 96] width 104 height 21
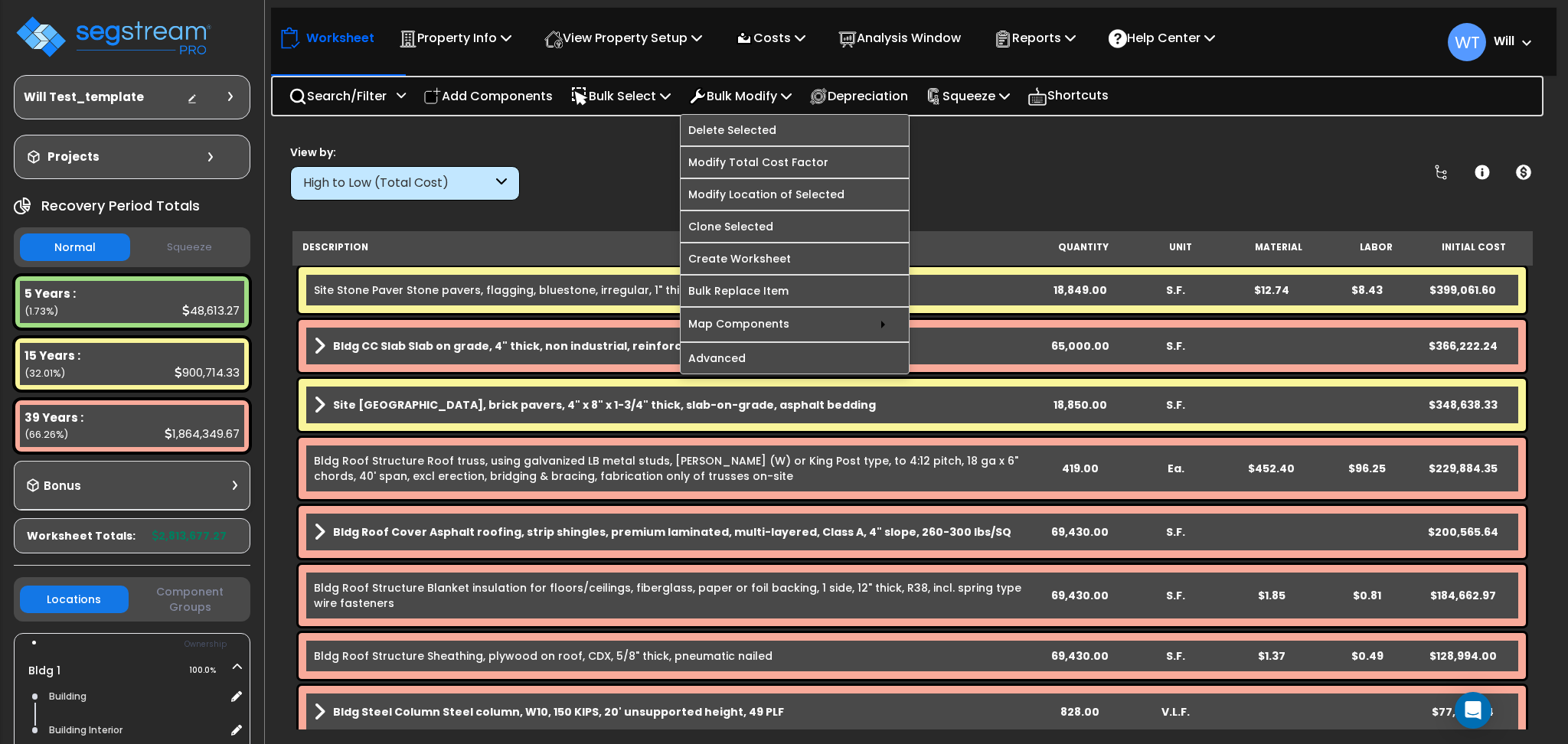
click at [610, 183] on div "View by: High to Low (Total Cost) High to Low (Total Cost)" at bounding box center [912, 172] width 1255 height 57
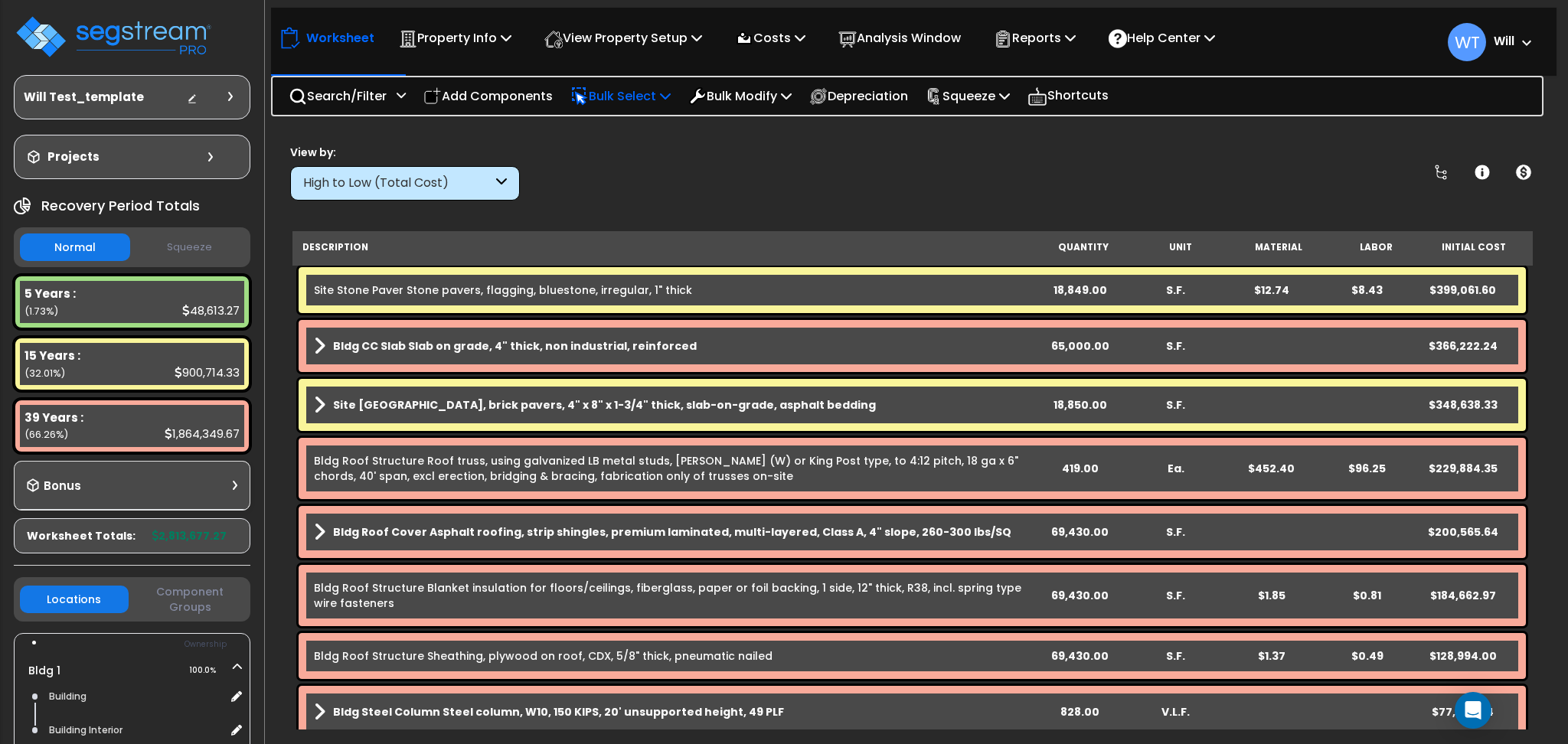
click at [666, 99] on p "Bulk Select" at bounding box center [620, 96] width 100 height 21
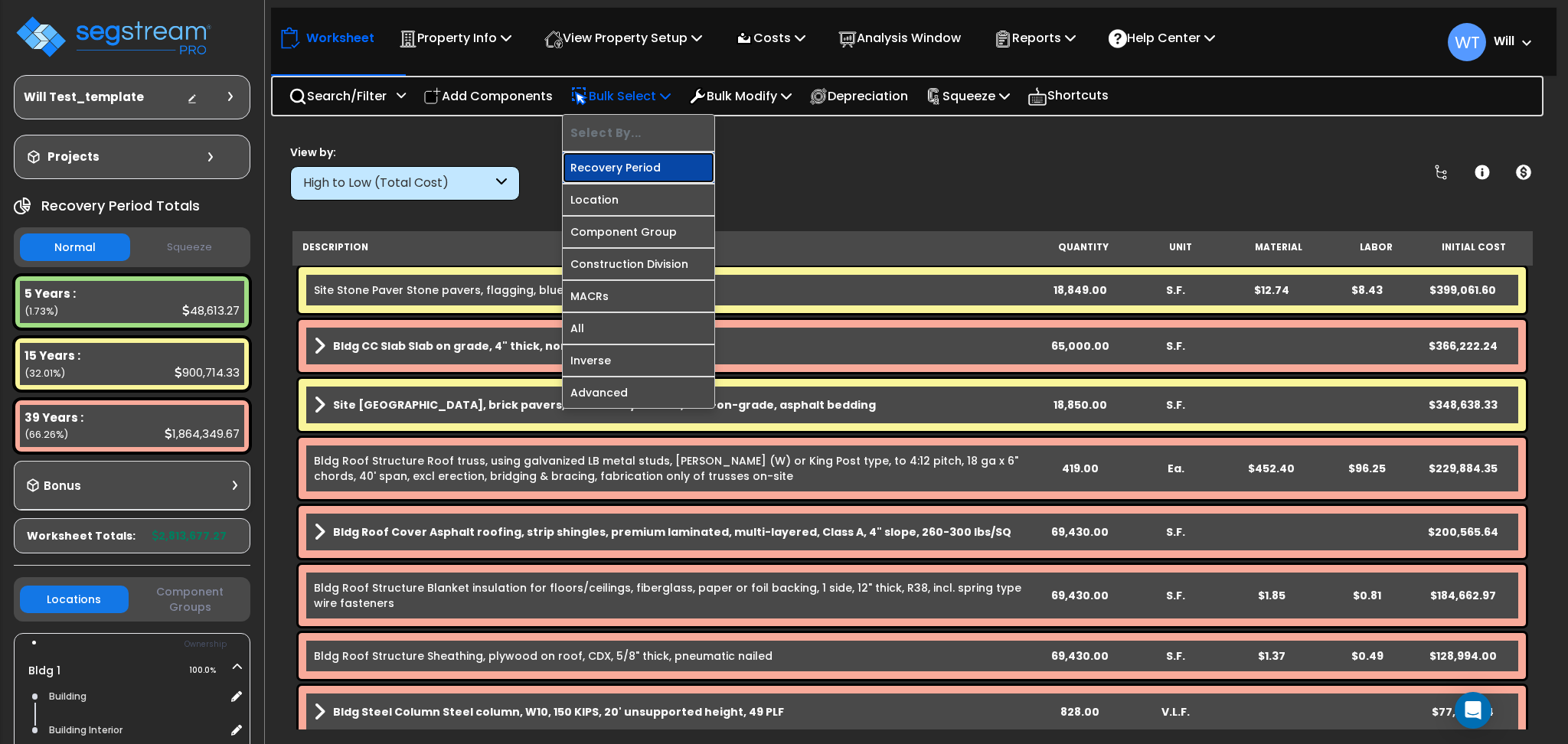
click at [658, 157] on link "Recovery Period" at bounding box center [638, 168] width 152 height 31
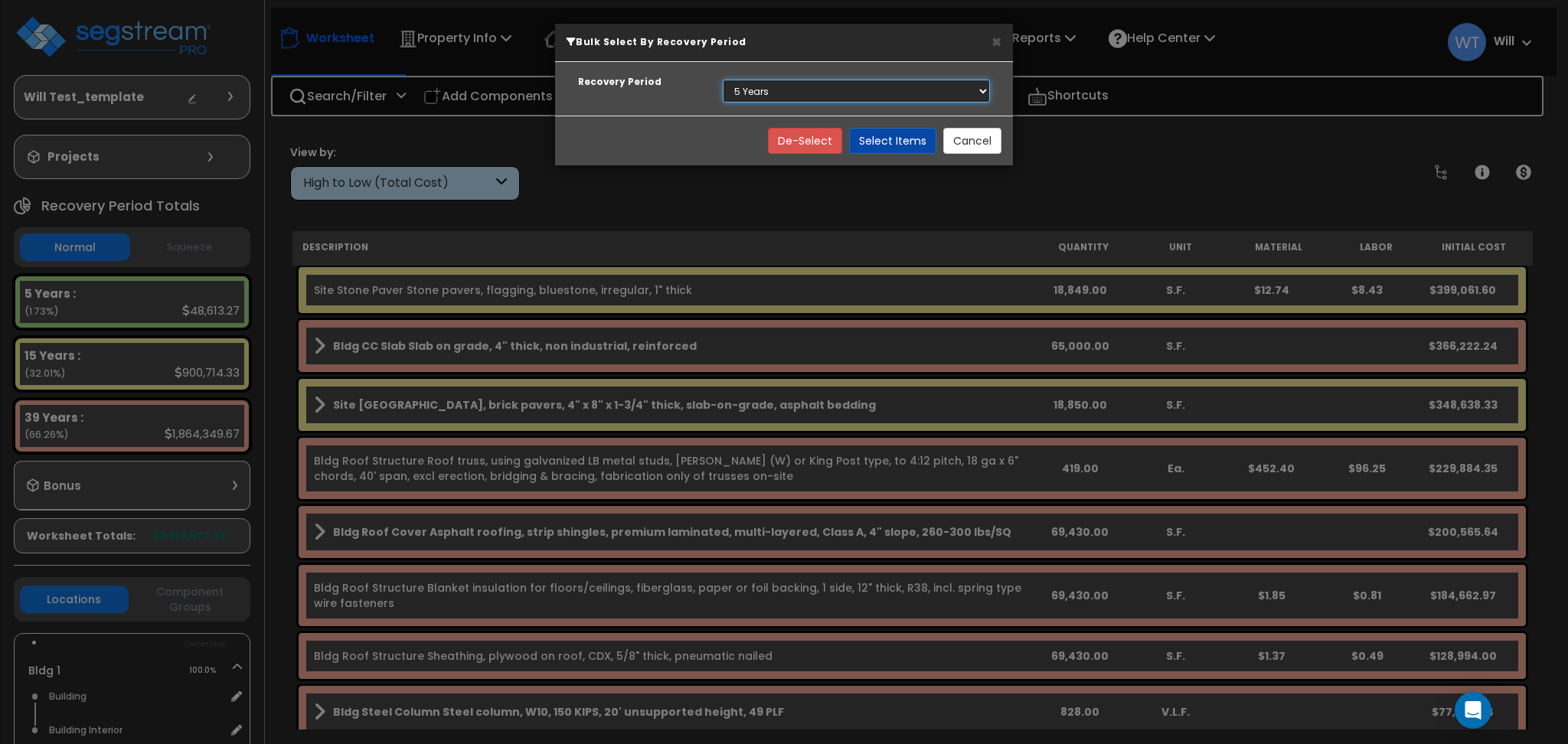
click at [756, 87] on select "Select 5 Years 15 Years 39 Years" at bounding box center [856, 91] width 267 height 23
click at [723, 80] on select "Select 5 Years 15 Years 39 Years" at bounding box center [856, 91] width 267 height 23
click at [875, 145] on button "Select Items" at bounding box center [893, 141] width 87 height 26
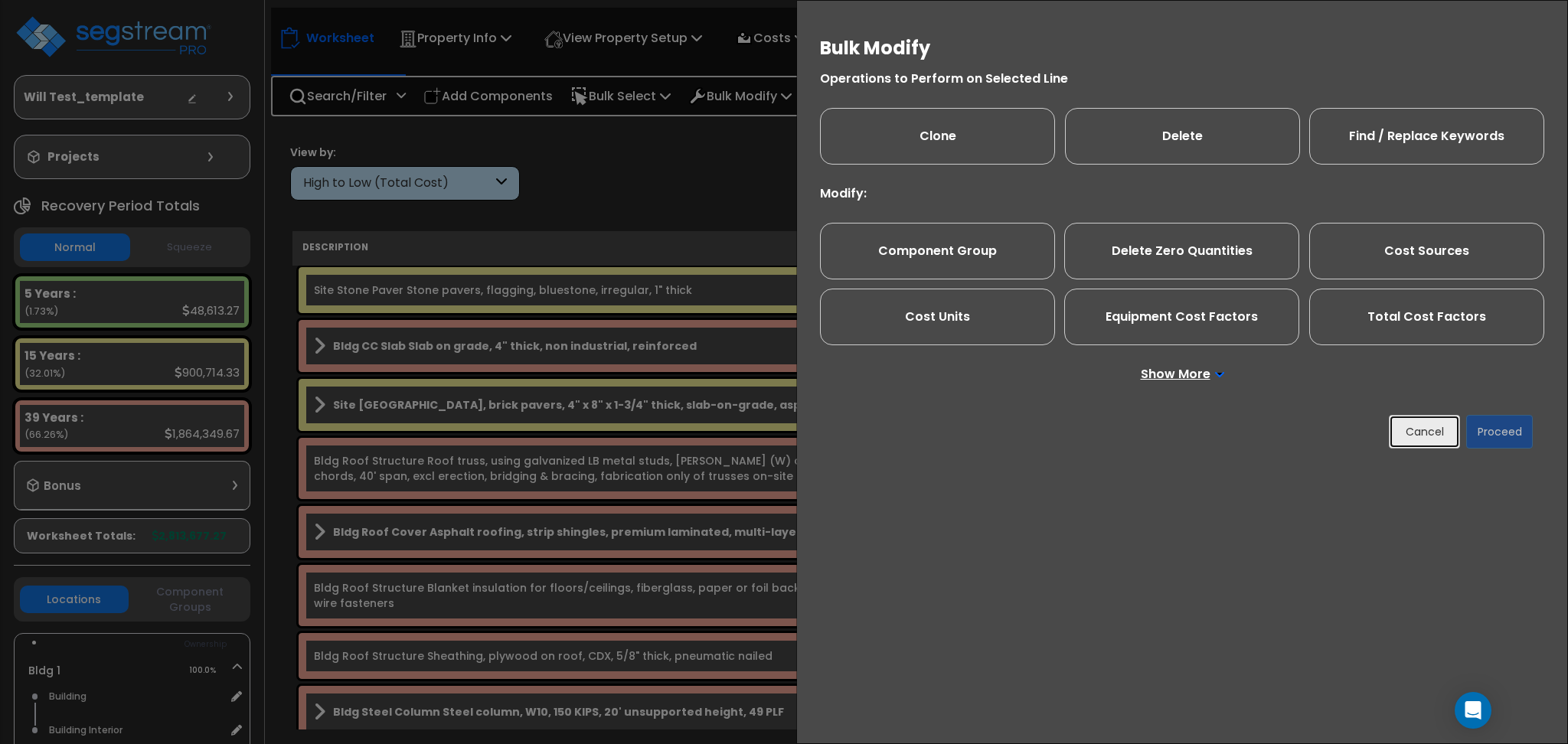
click at [1411, 423] on button "Cancel" at bounding box center [1424, 431] width 71 height 33
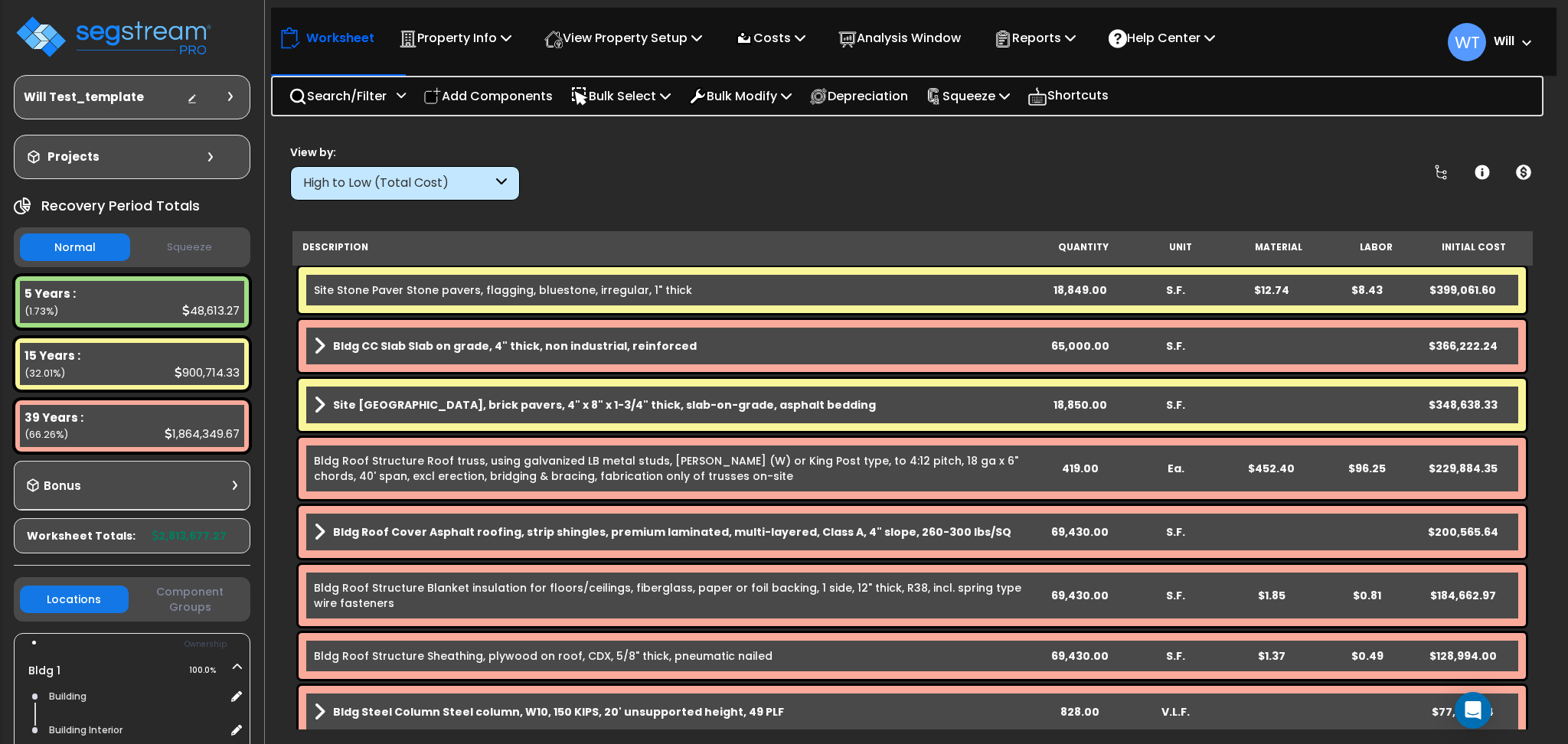
click at [600, 339] on b "Bldg CC Slab Slab on grade, 4" thick, non industrial, reinforced" at bounding box center [515, 346] width 363 height 15
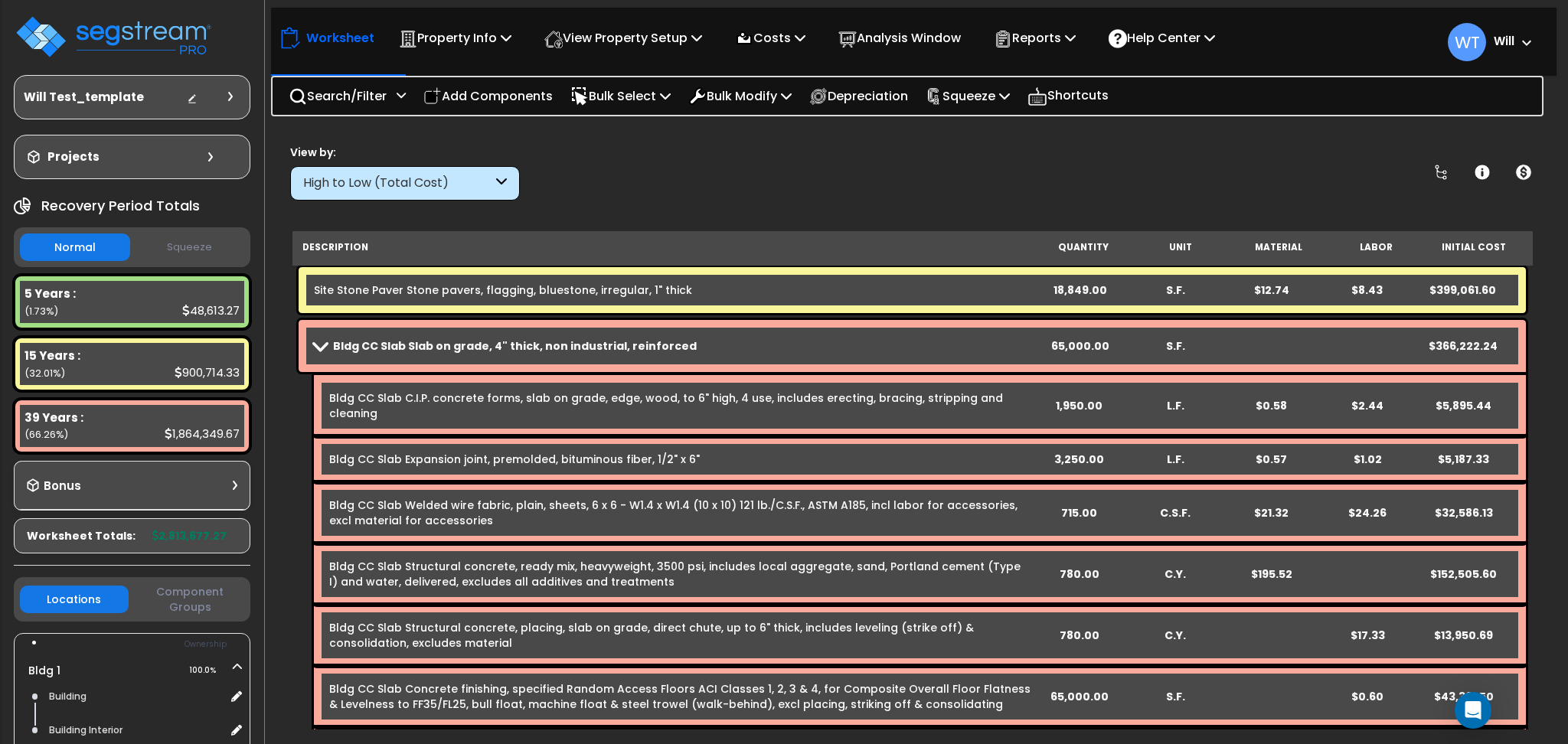
click at [649, 348] on b "Bldg CC Slab Slab on grade, 4" thick, non industrial, reinforced" at bounding box center [515, 346] width 363 height 15
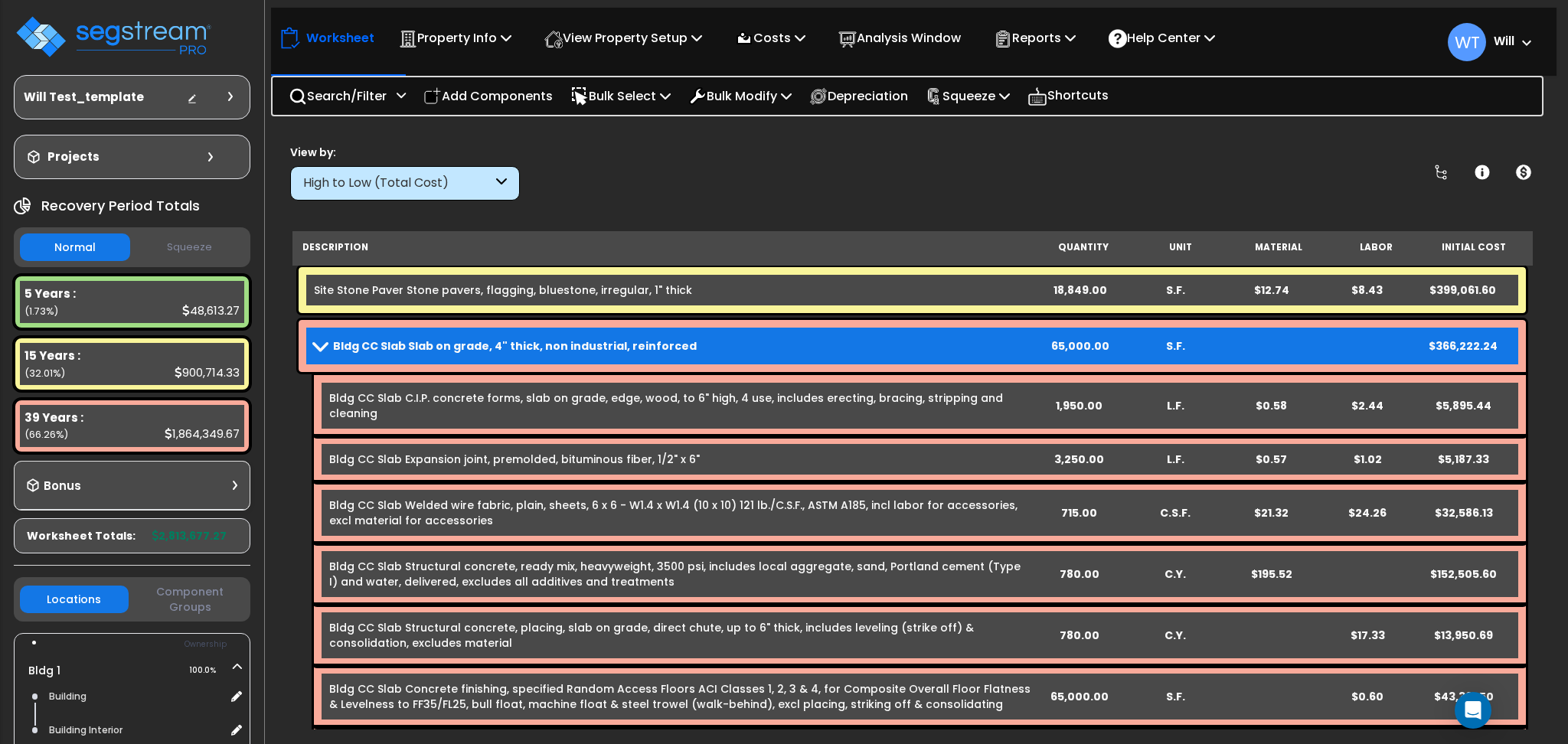
click at [651, 340] on b "Bldg CC Slab Slab on grade, 4" thick, non industrial, reinforced" at bounding box center [515, 346] width 363 height 15
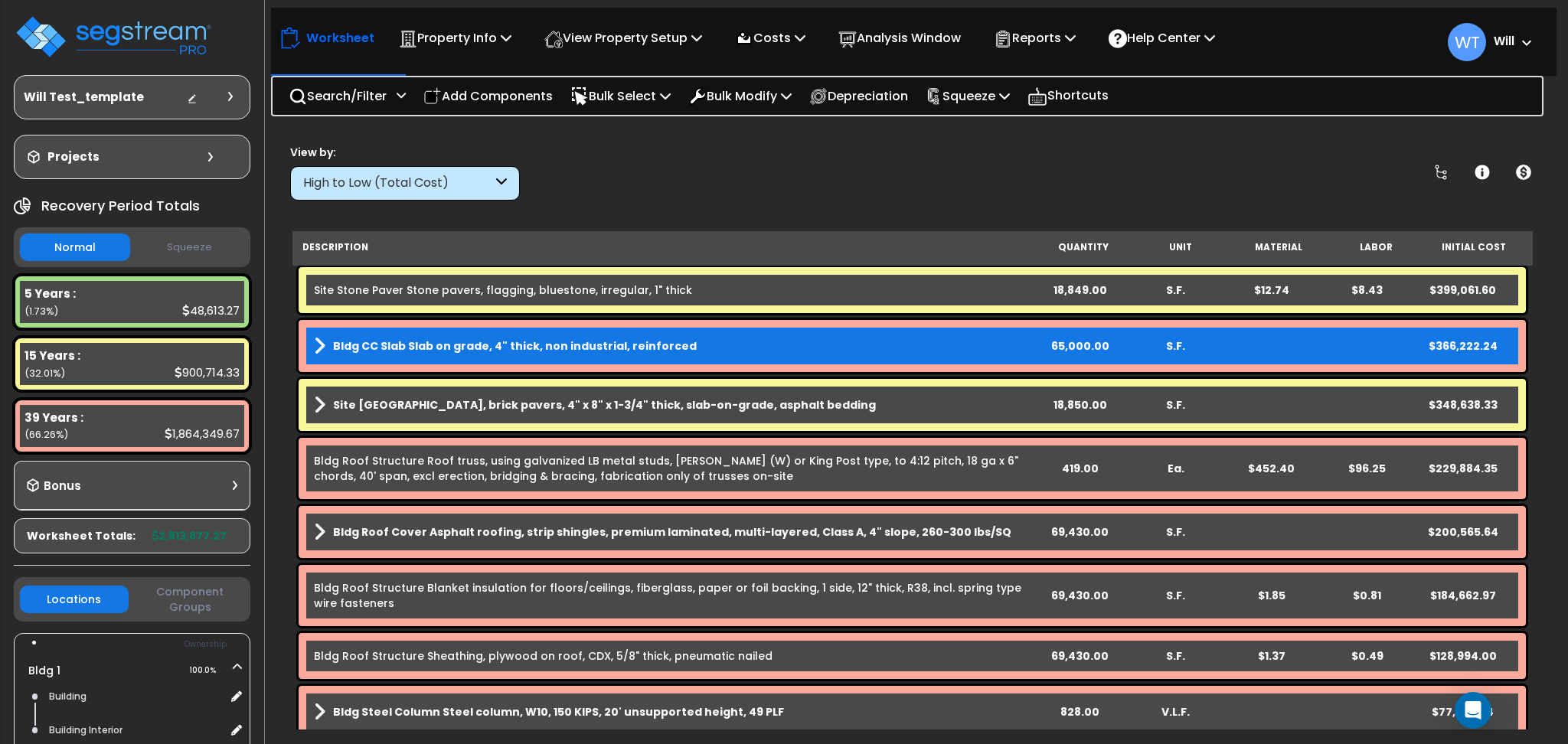
click at [567, 407] on b "Site [GEOGRAPHIC_DATA], brick pavers, 4" x 8" x 1-3/4" thick, slab-on-grade, as…" at bounding box center [604, 405] width 543 height 15
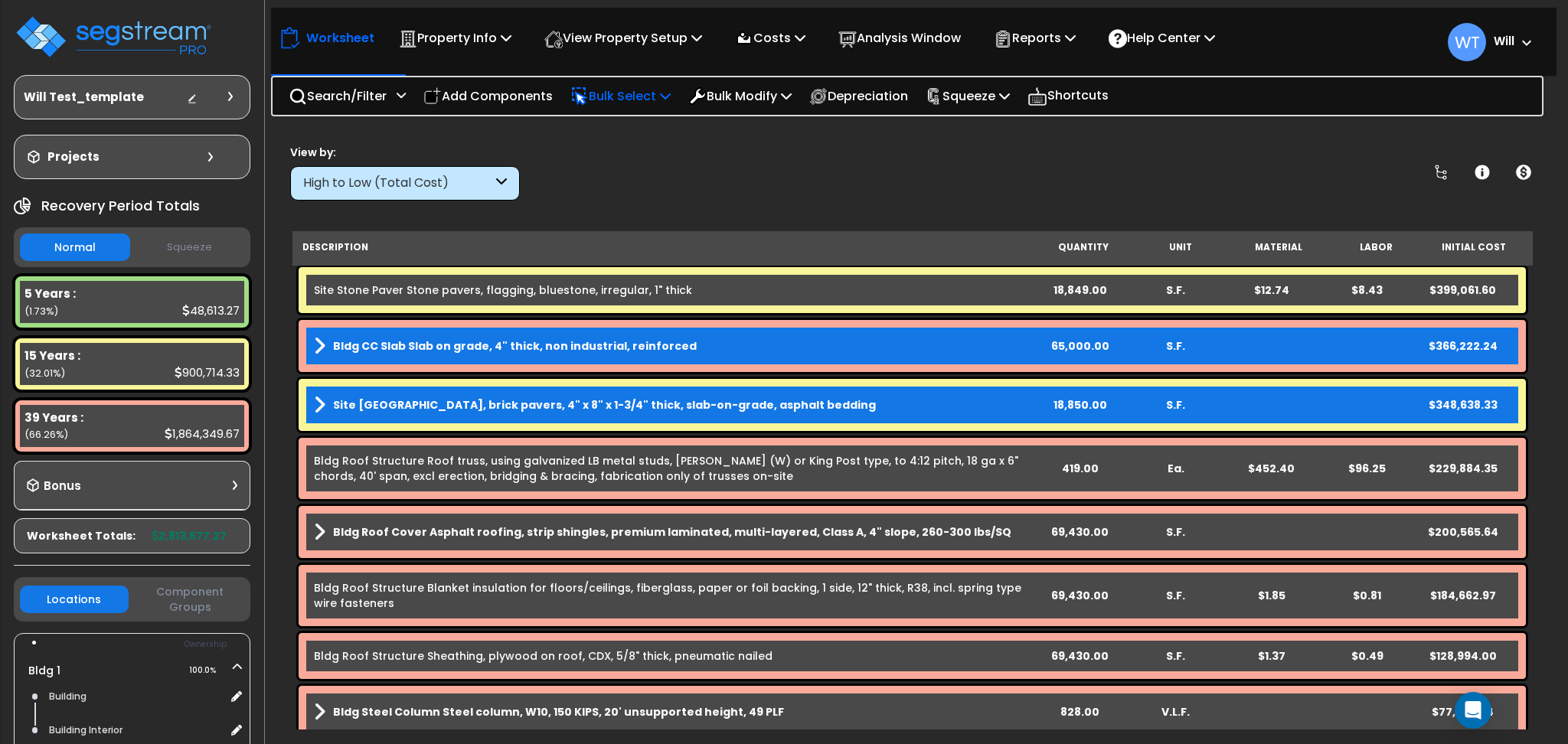
click at [632, 101] on p "Bulk Select" at bounding box center [620, 96] width 100 height 21
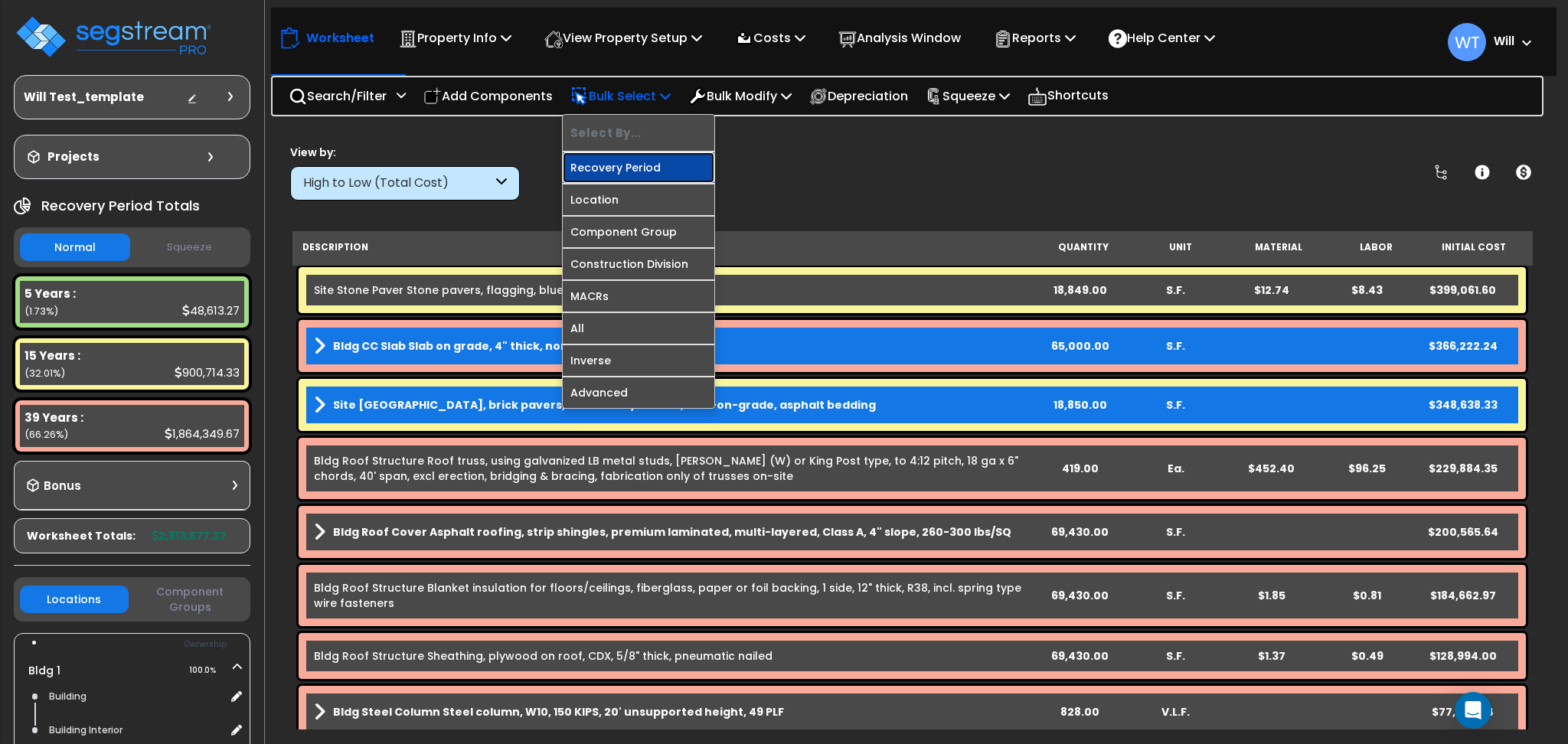
click at [626, 166] on link "Recovery Period" at bounding box center [638, 168] width 152 height 31
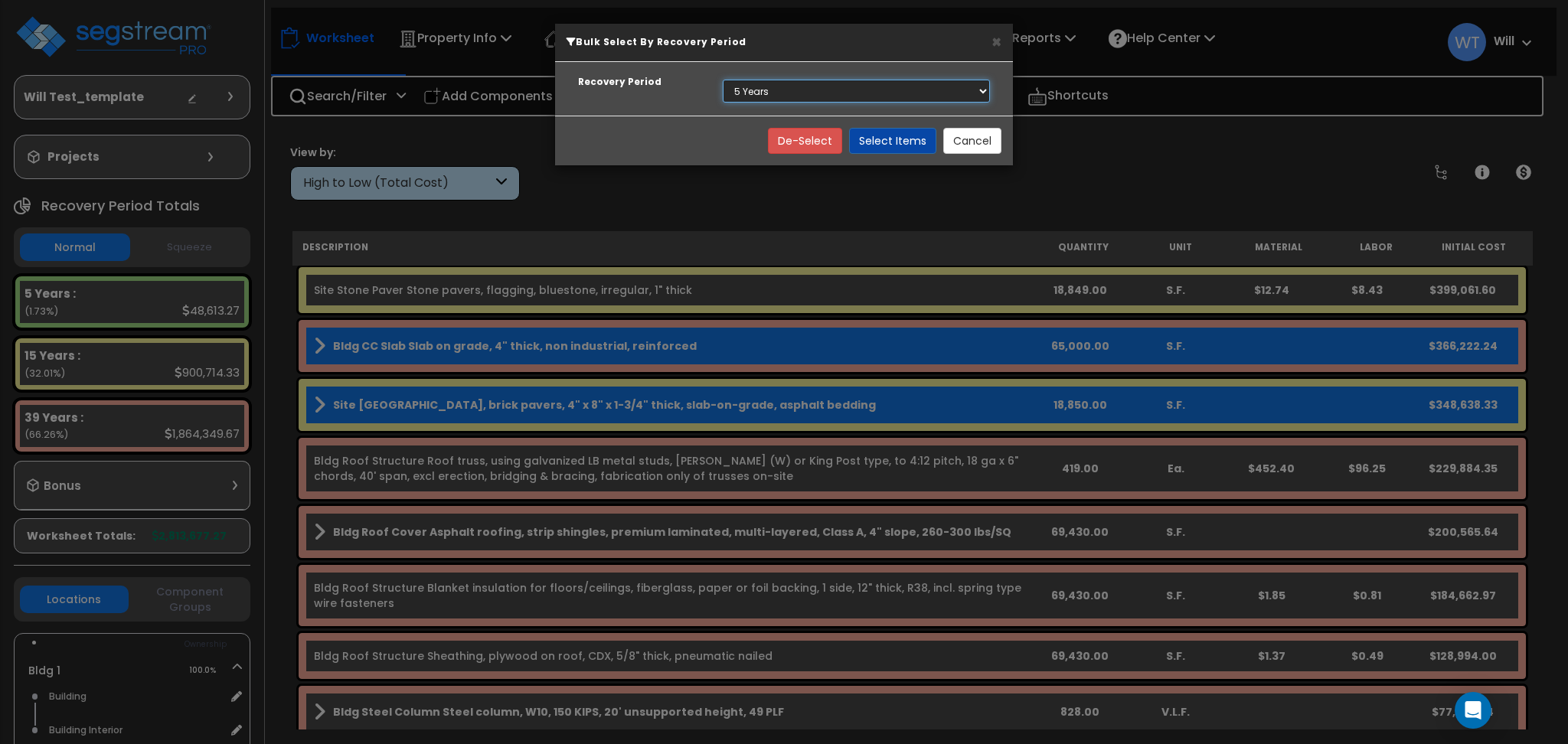
click at [859, 87] on select "Select 5 Years 15 Years 39 Years" at bounding box center [856, 91] width 267 height 23
click at [986, 149] on button "Cancel" at bounding box center [972, 141] width 58 height 26
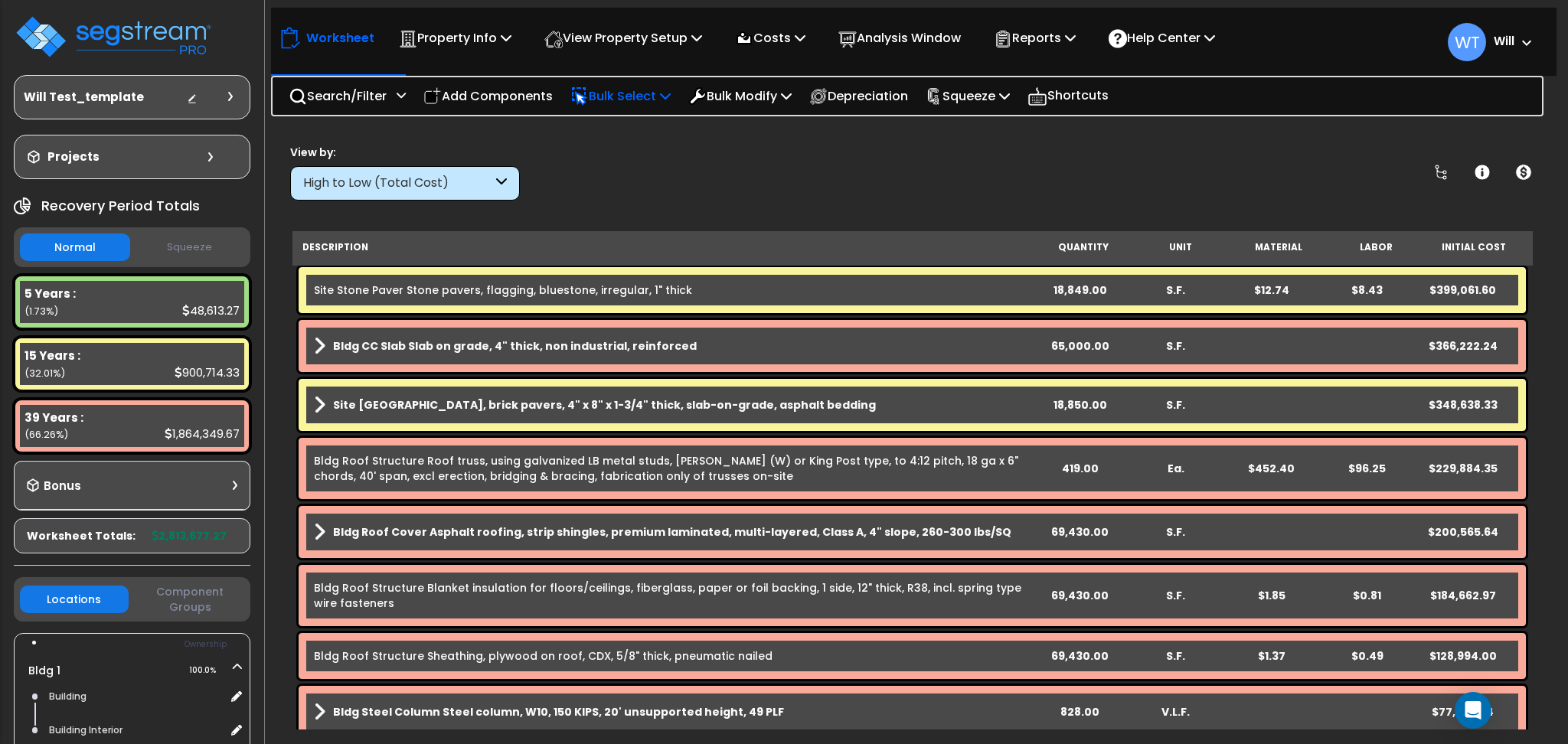
click at [643, 90] on p "Bulk Select" at bounding box center [620, 96] width 100 height 21
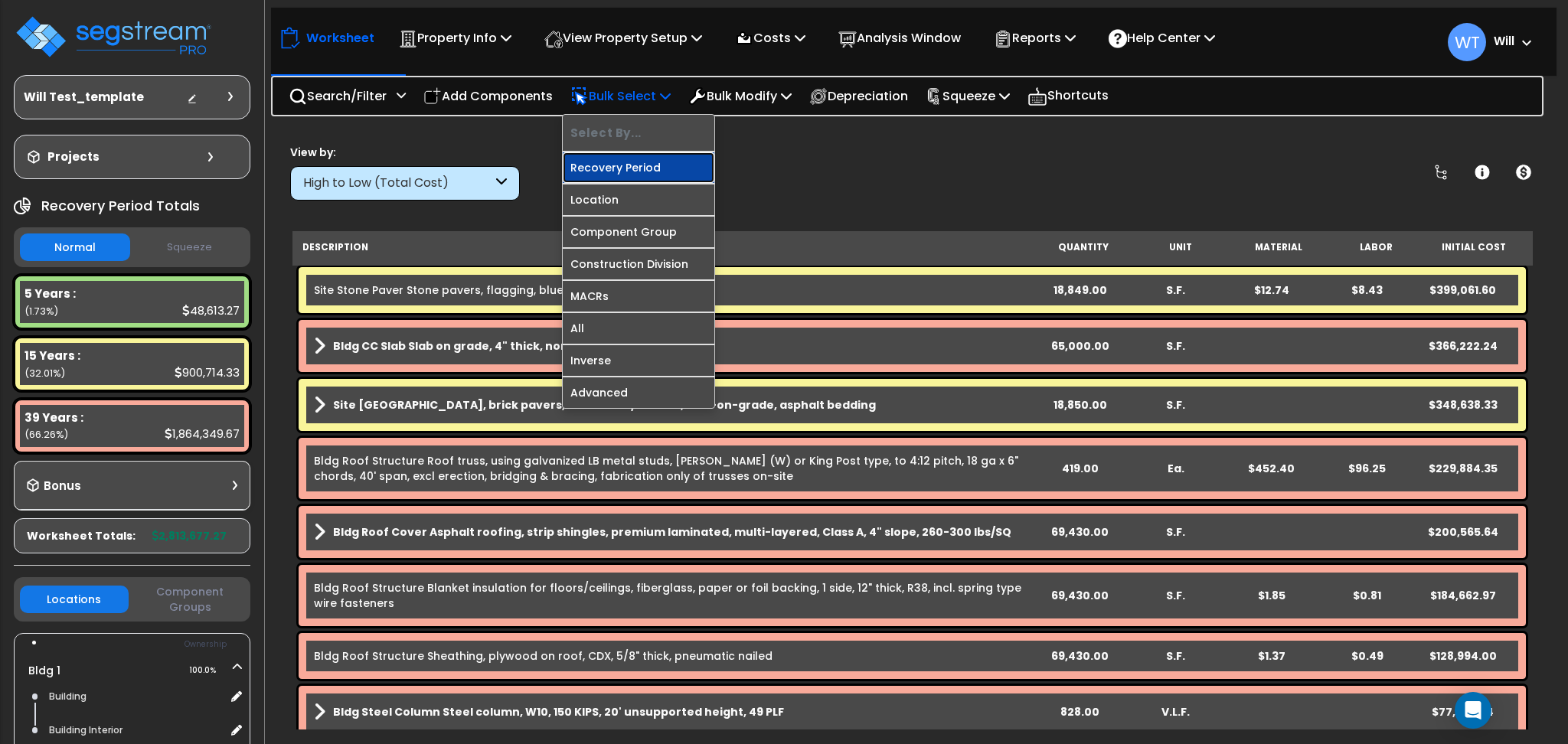
click at [640, 165] on link "Recovery Period" at bounding box center [638, 168] width 152 height 31
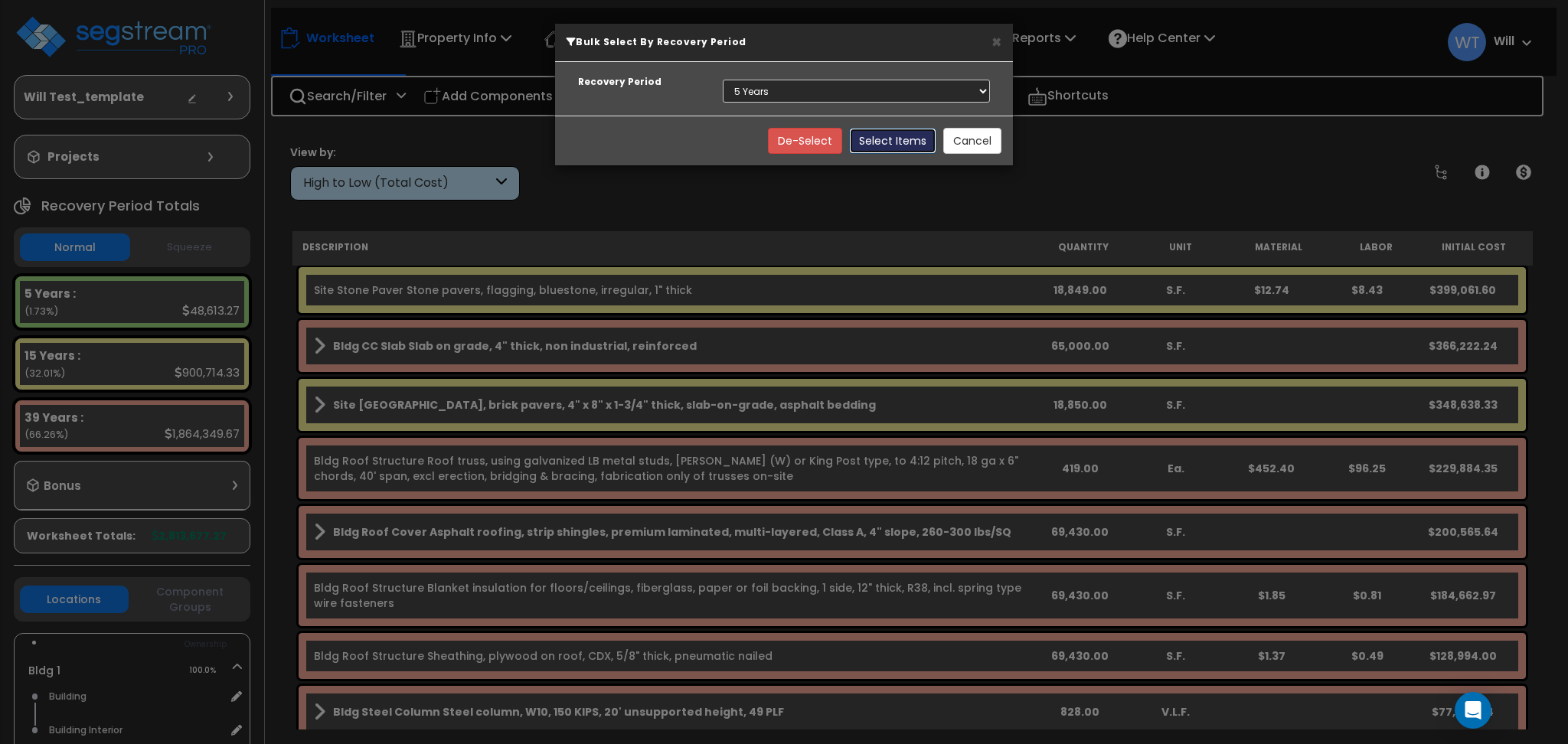
click at [886, 140] on button "Select Items" at bounding box center [893, 141] width 87 height 26
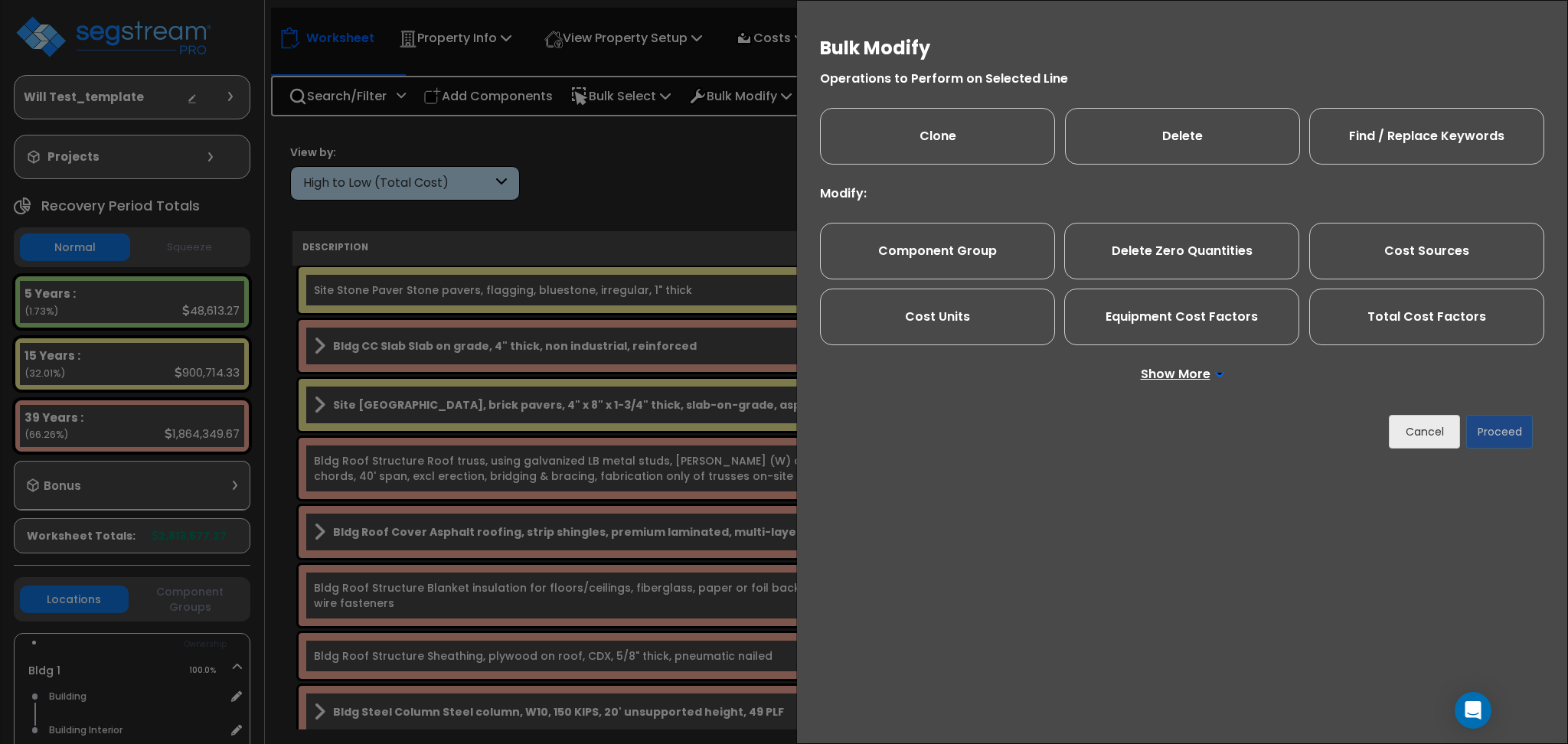
click at [1167, 378] on p "Show More" at bounding box center [1182, 375] width 83 height 12
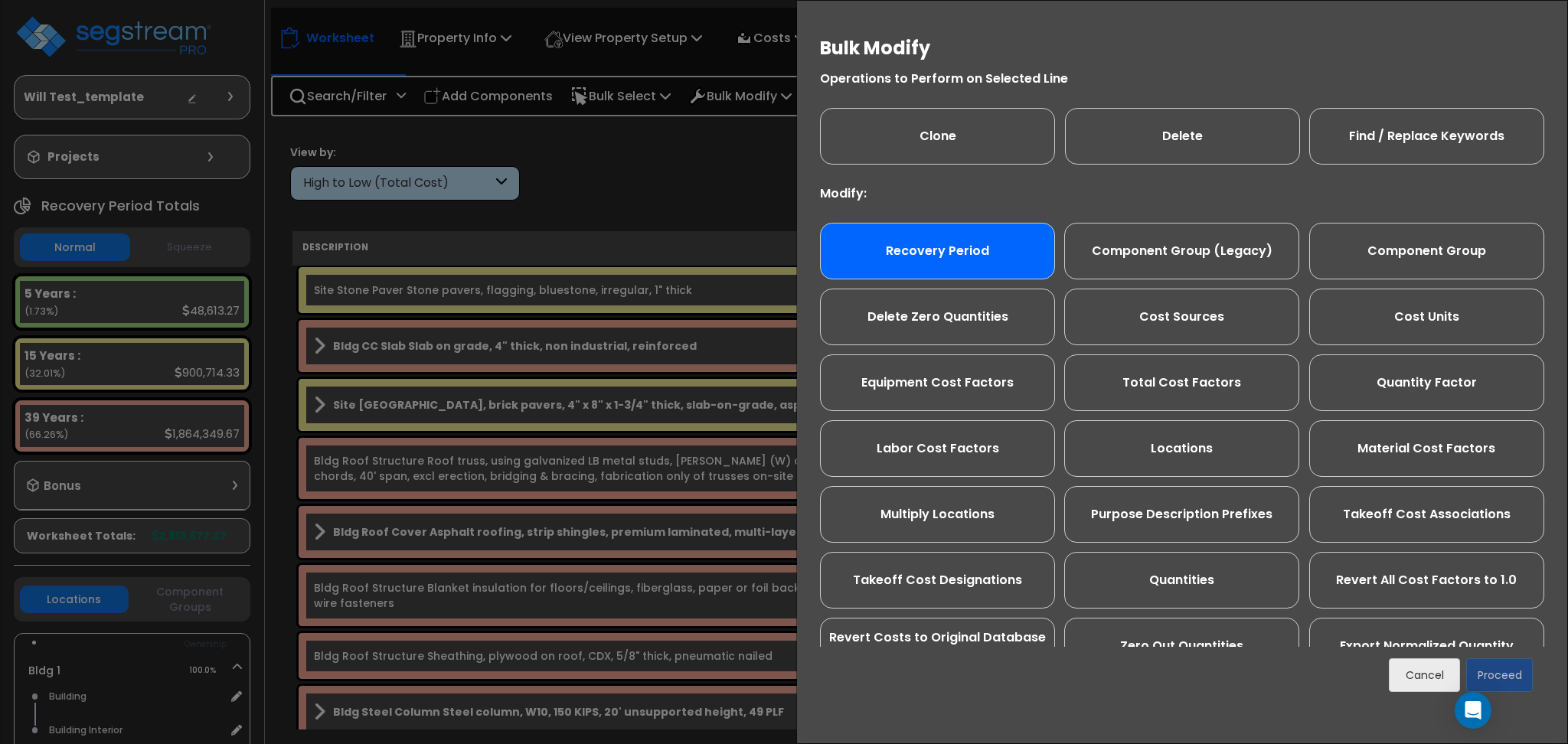
click at [958, 263] on div "Recovery Period" at bounding box center [938, 251] width 235 height 57
click at [917, 243] on div "Recovery Period" at bounding box center [938, 251] width 235 height 57
click at [627, 196] on div "Bulk Modify Operations to Perform on Selected Line Clone Delete Find / Replace …" at bounding box center [784, 372] width 1568 height 744
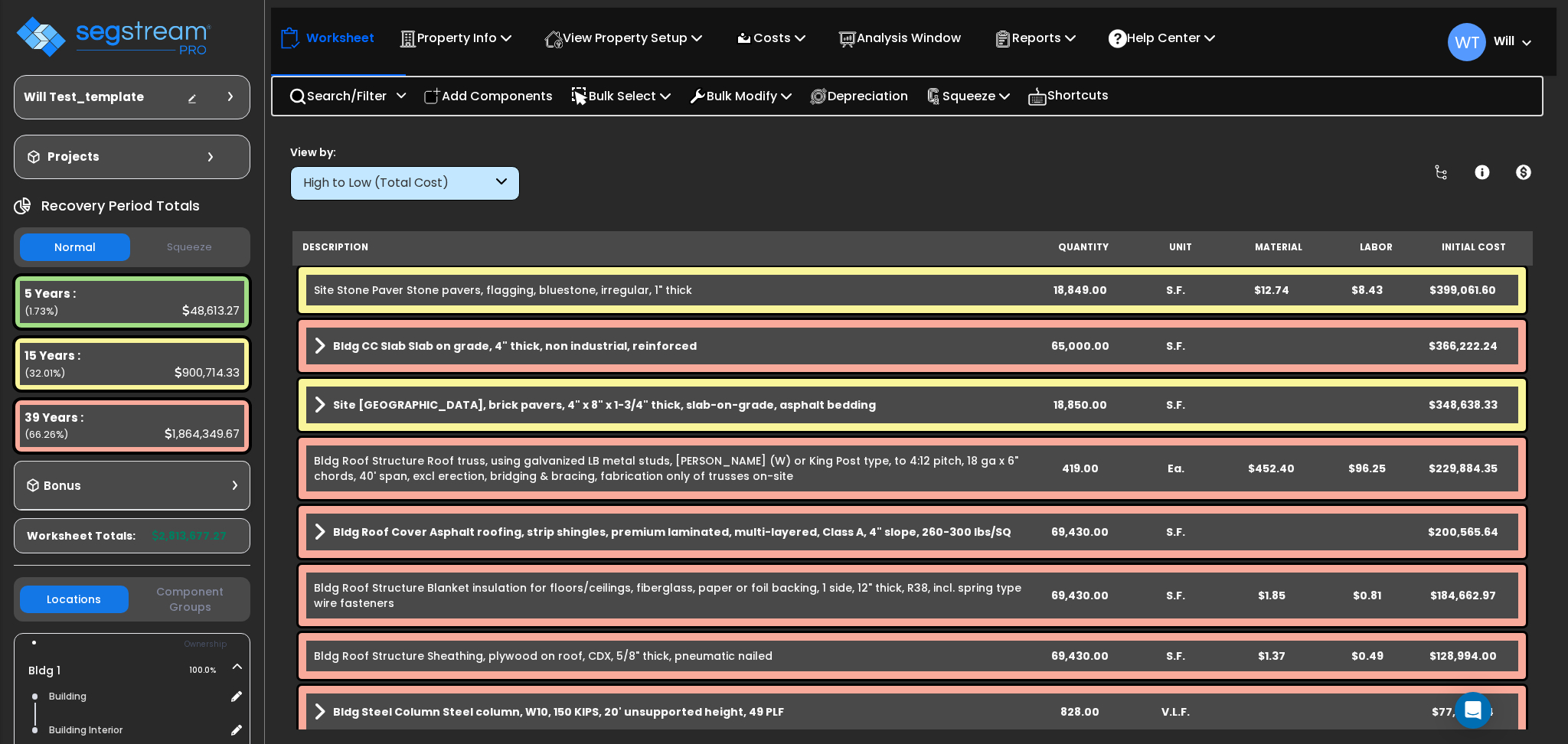
click at [622, 343] on b "Bldg CC Slab Slab on grade, 4" thick, non industrial, reinforced" at bounding box center [515, 346] width 363 height 15
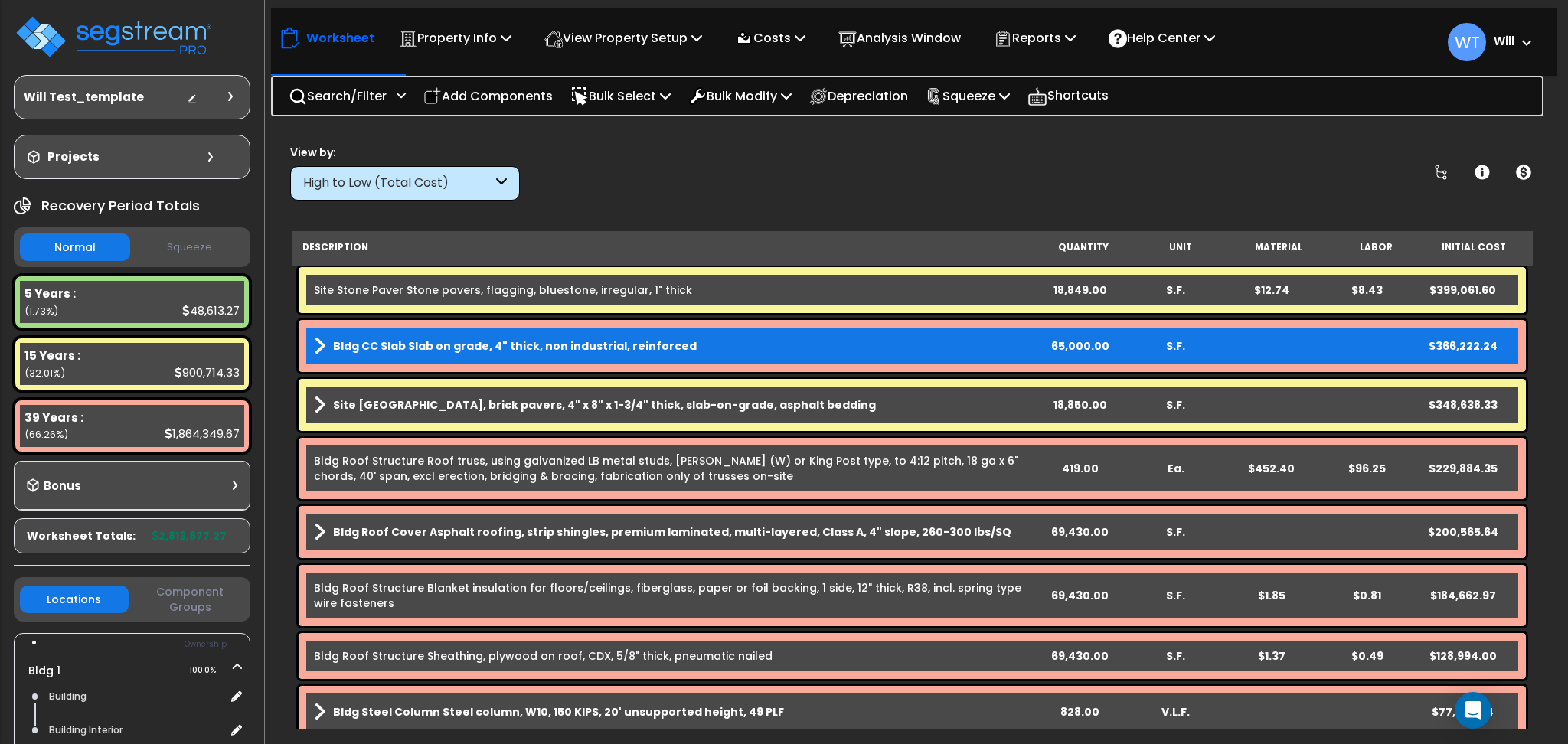
click at [623, 417] on div "Site Brick Paver Plaza, brick pavers, 4" x 8" x 1-3/4" thick, slab-on-grade, as…" at bounding box center [912, 405] width 1228 height 52
click at [652, 405] on b "Site [GEOGRAPHIC_DATA], brick pavers, 4" x 8" x 1-3/4" thick, slab-on-grade, as…" at bounding box center [604, 405] width 543 height 15
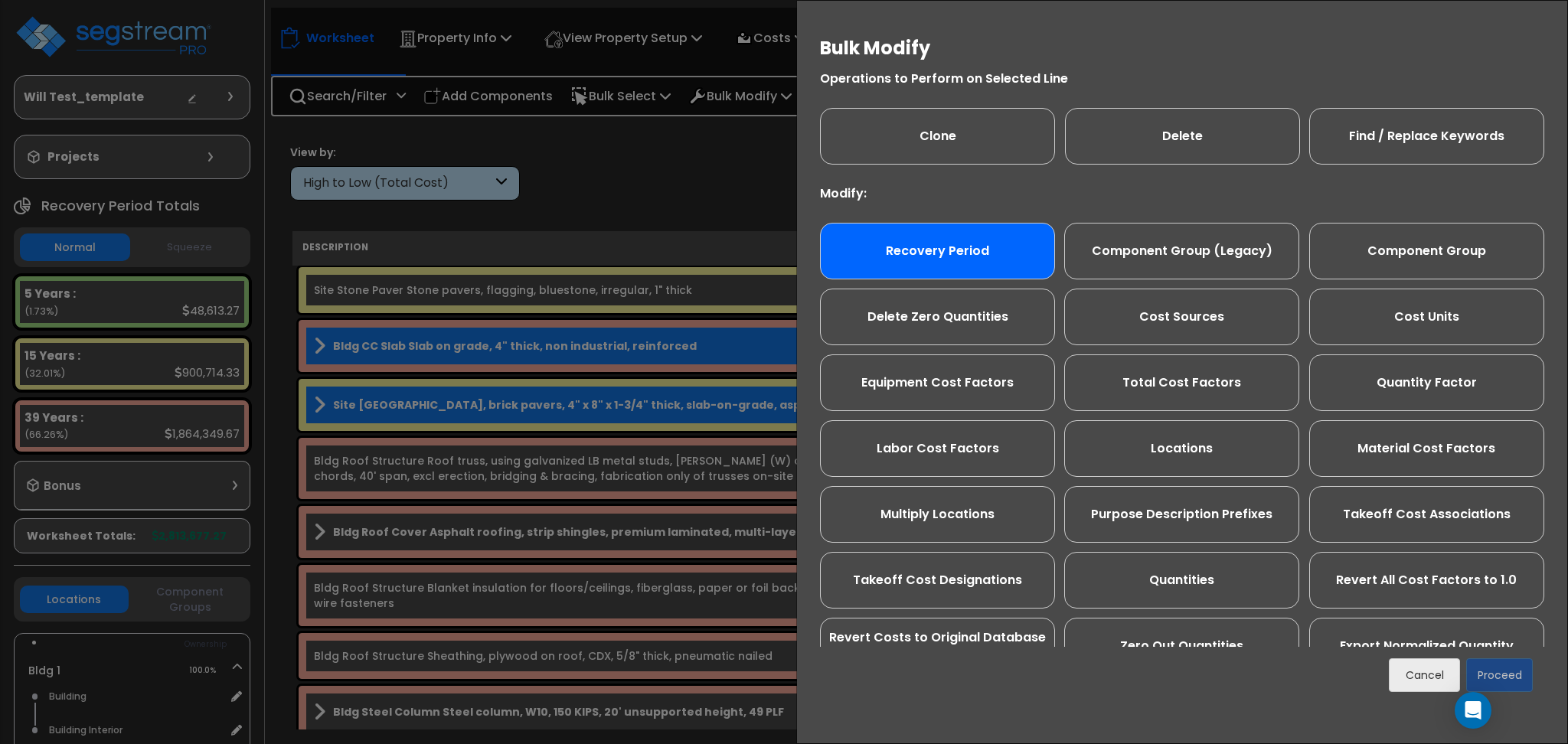
click at [897, 246] on div "Recovery Period" at bounding box center [938, 251] width 235 height 57
click at [1508, 674] on button "Proceed" at bounding box center [1499, 675] width 67 height 33
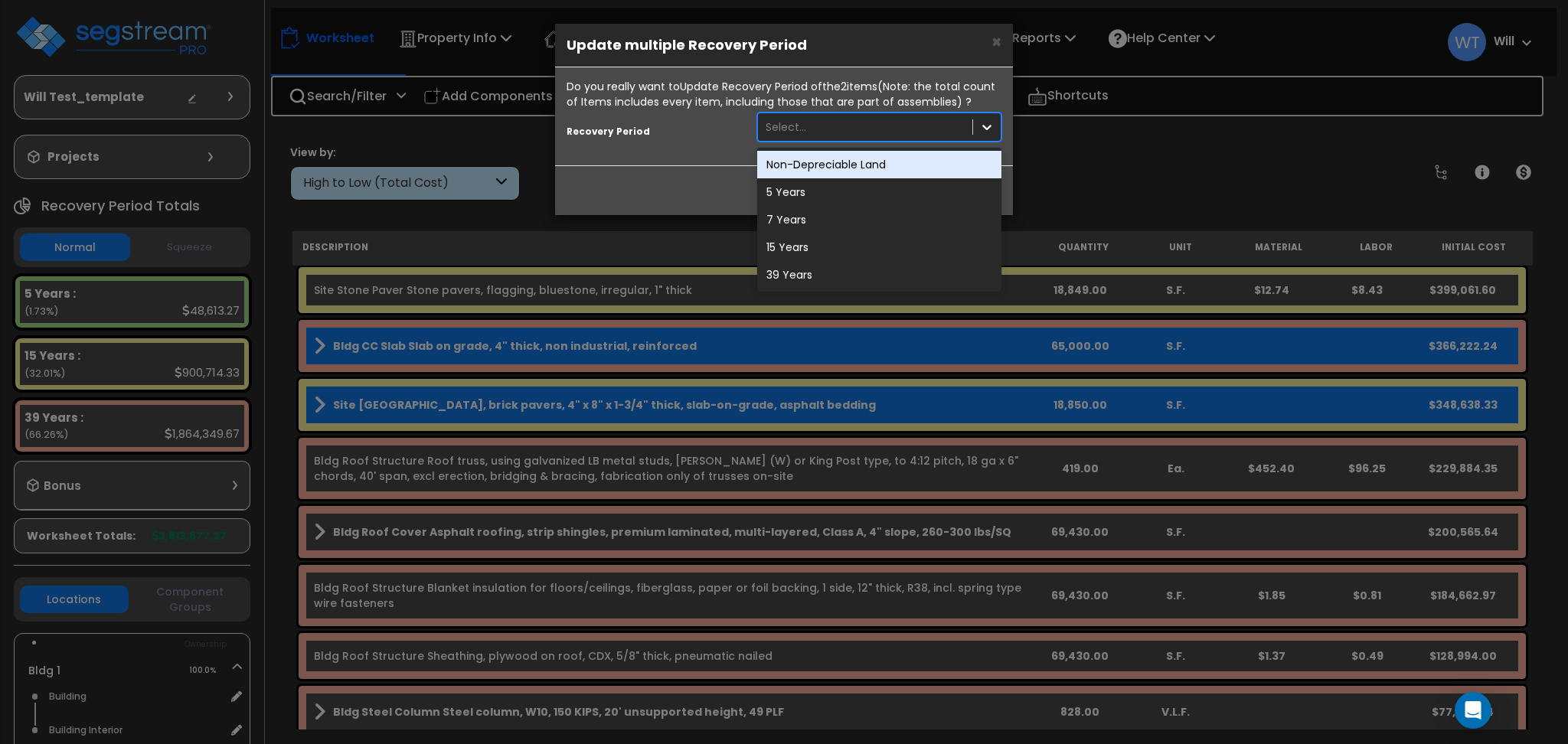
click at [789, 126] on div "Select..." at bounding box center [785, 127] width 40 height 15
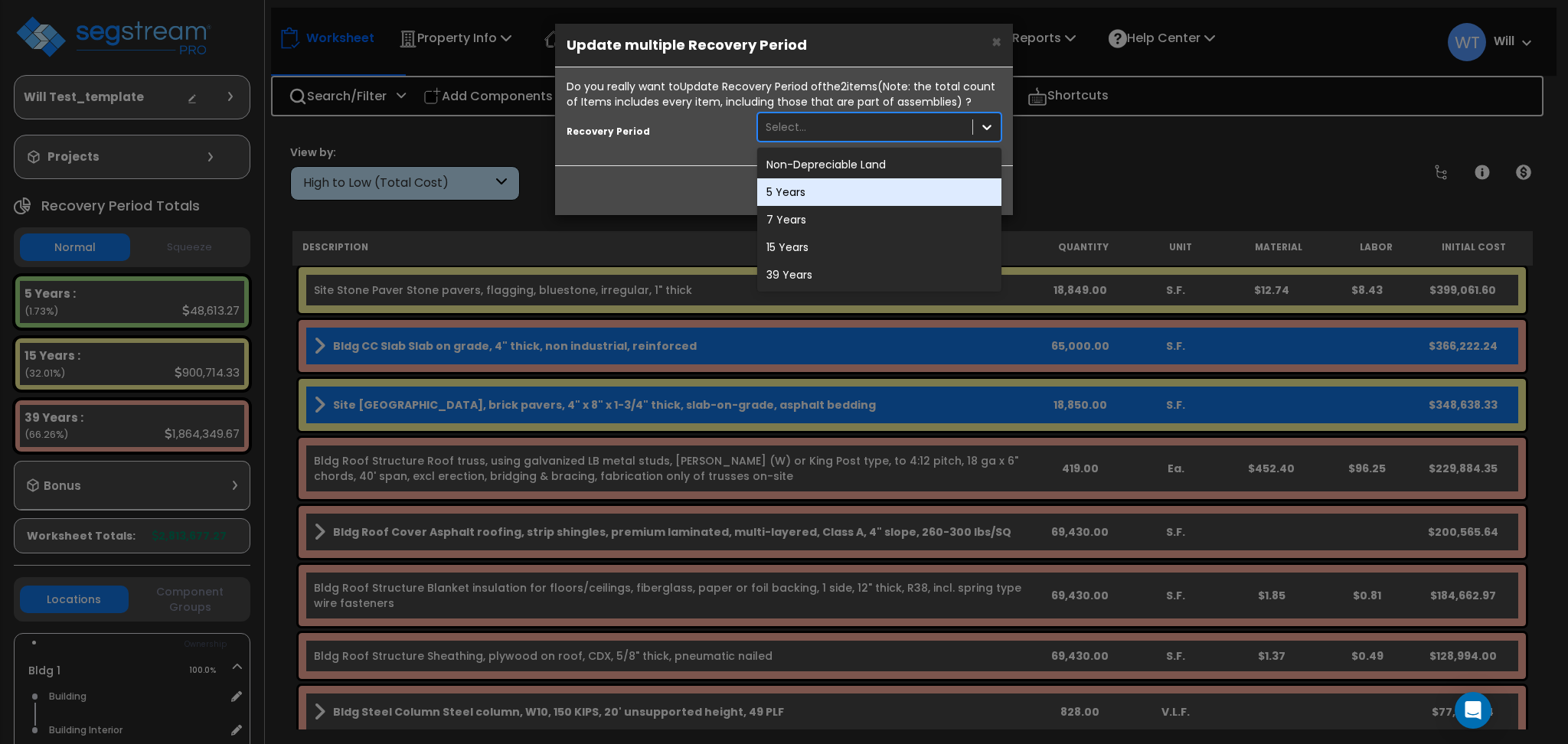
click at [802, 198] on div "5 Years" at bounding box center [879, 192] width 244 height 27
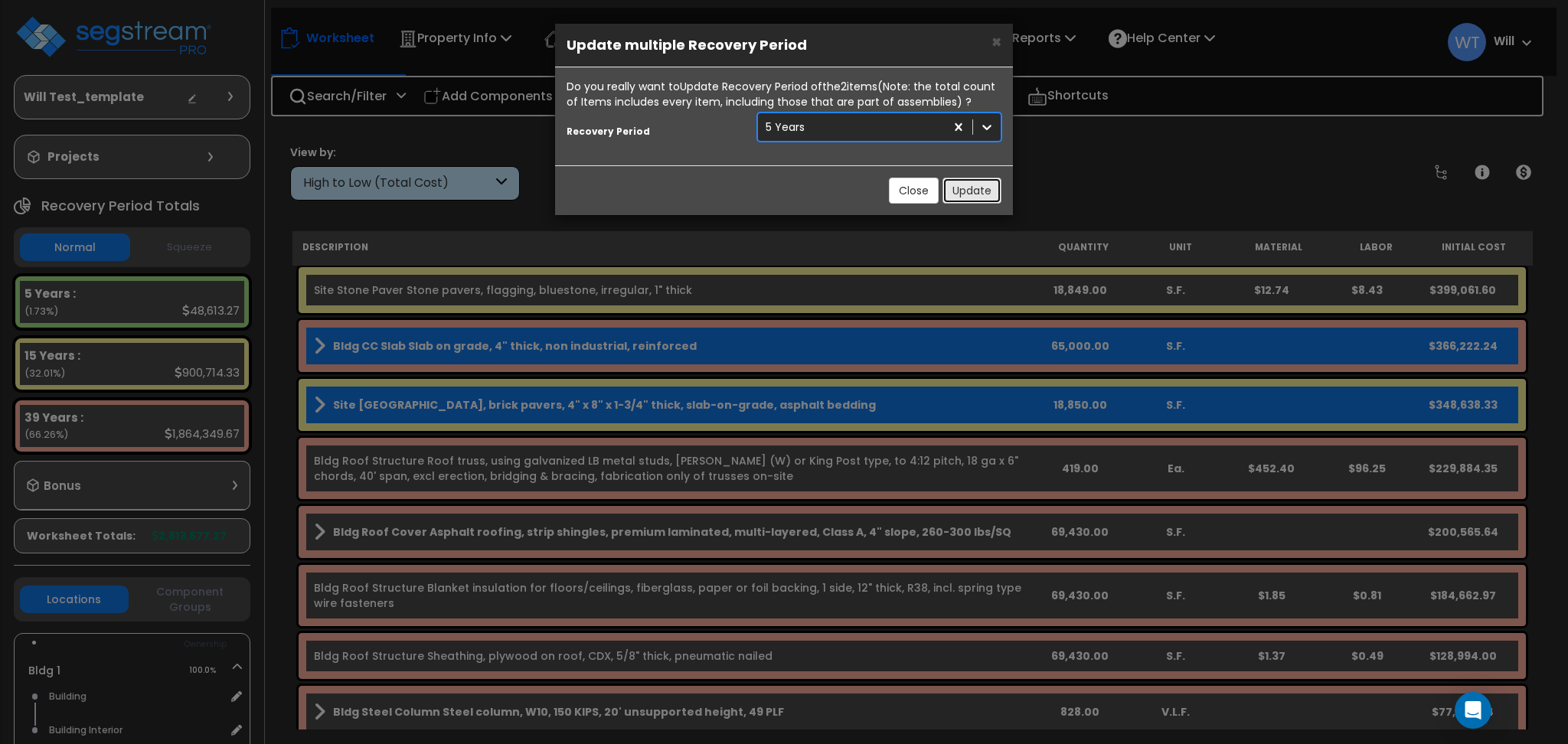
click at [968, 185] on button "Update" at bounding box center [972, 190] width 59 height 26
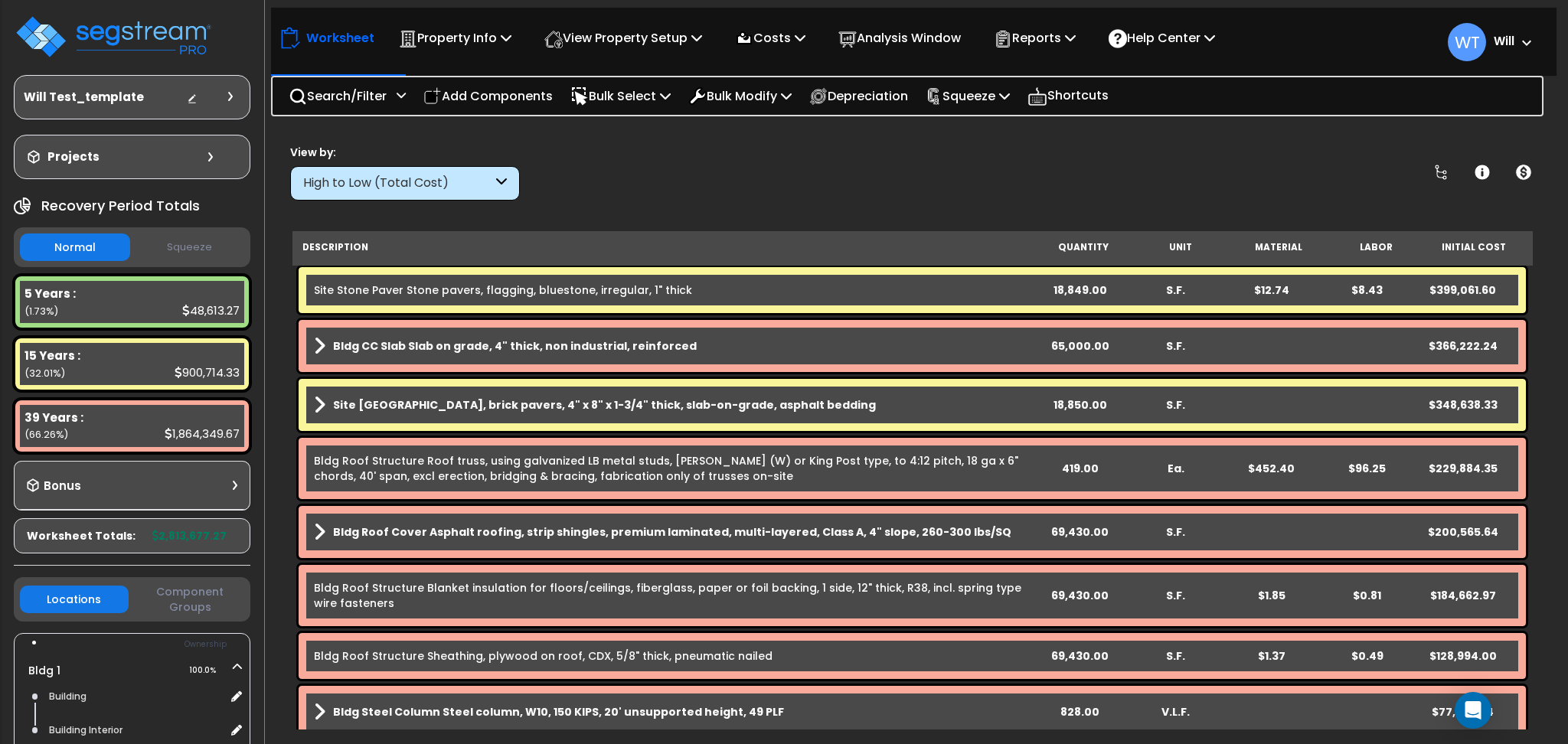
click at [376, 184] on div "High to Low (Total Cost)" at bounding box center [398, 183] width 189 height 18
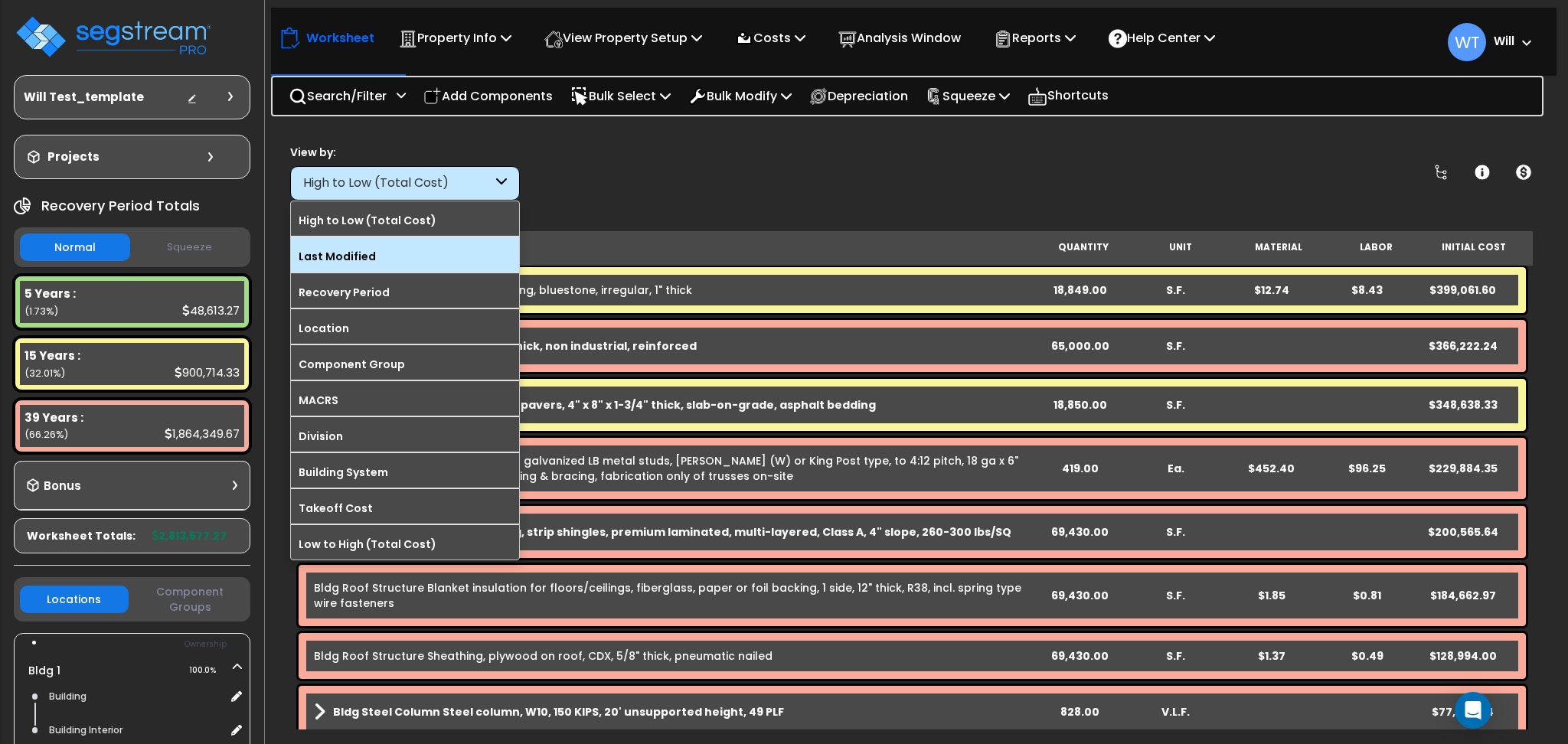
click at [382, 260] on label "Last Modified" at bounding box center [405, 256] width 228 height 23
click at [0, 0] on input "Last Modified" at bounding box center [0, 0] width 0 height 0
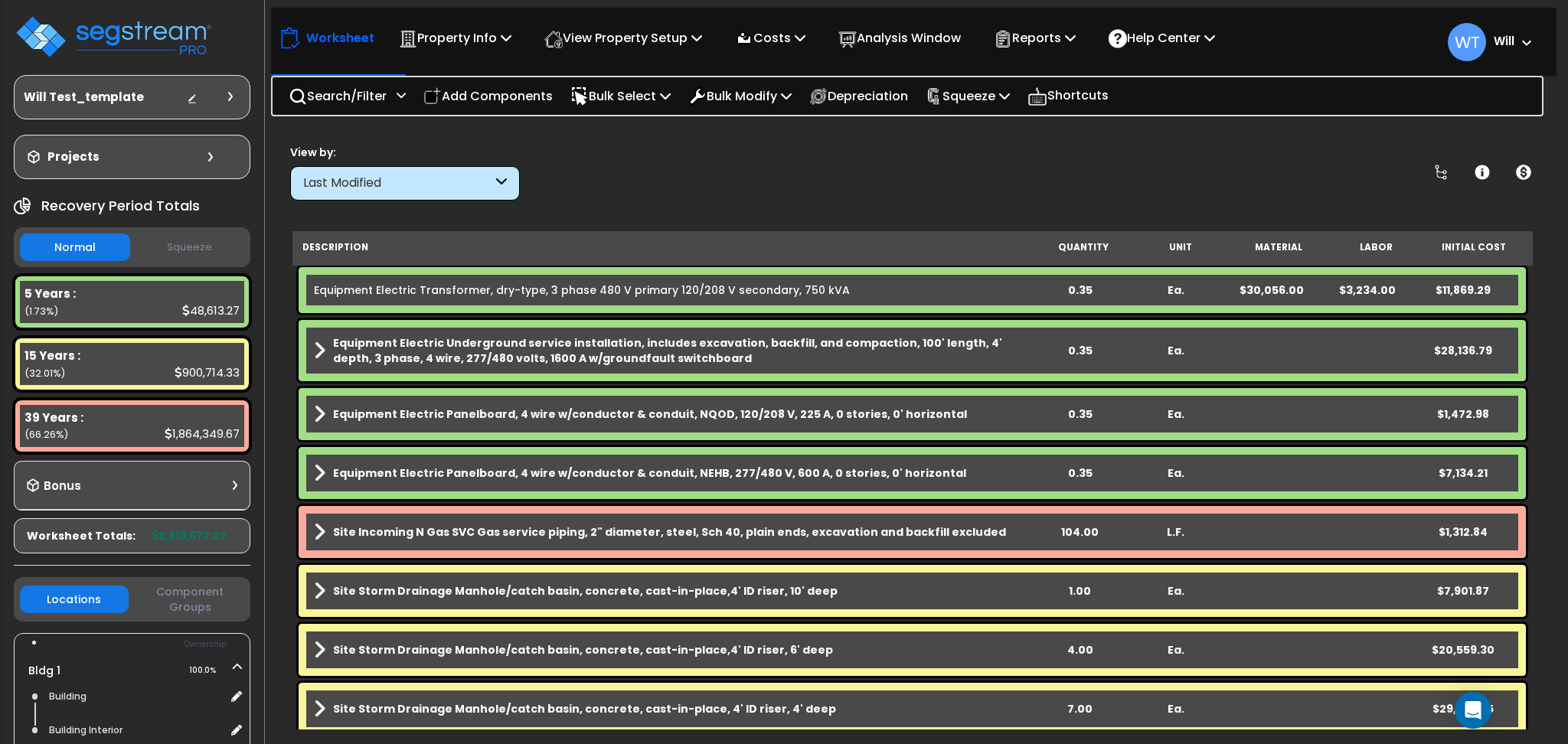
click at [392, 525] on b "Site Incoming N Gas SVC Gas service piping, 2" diameter, steel, Sch 40, plain e…" at bounding box center [670, 532] width 673 height 15
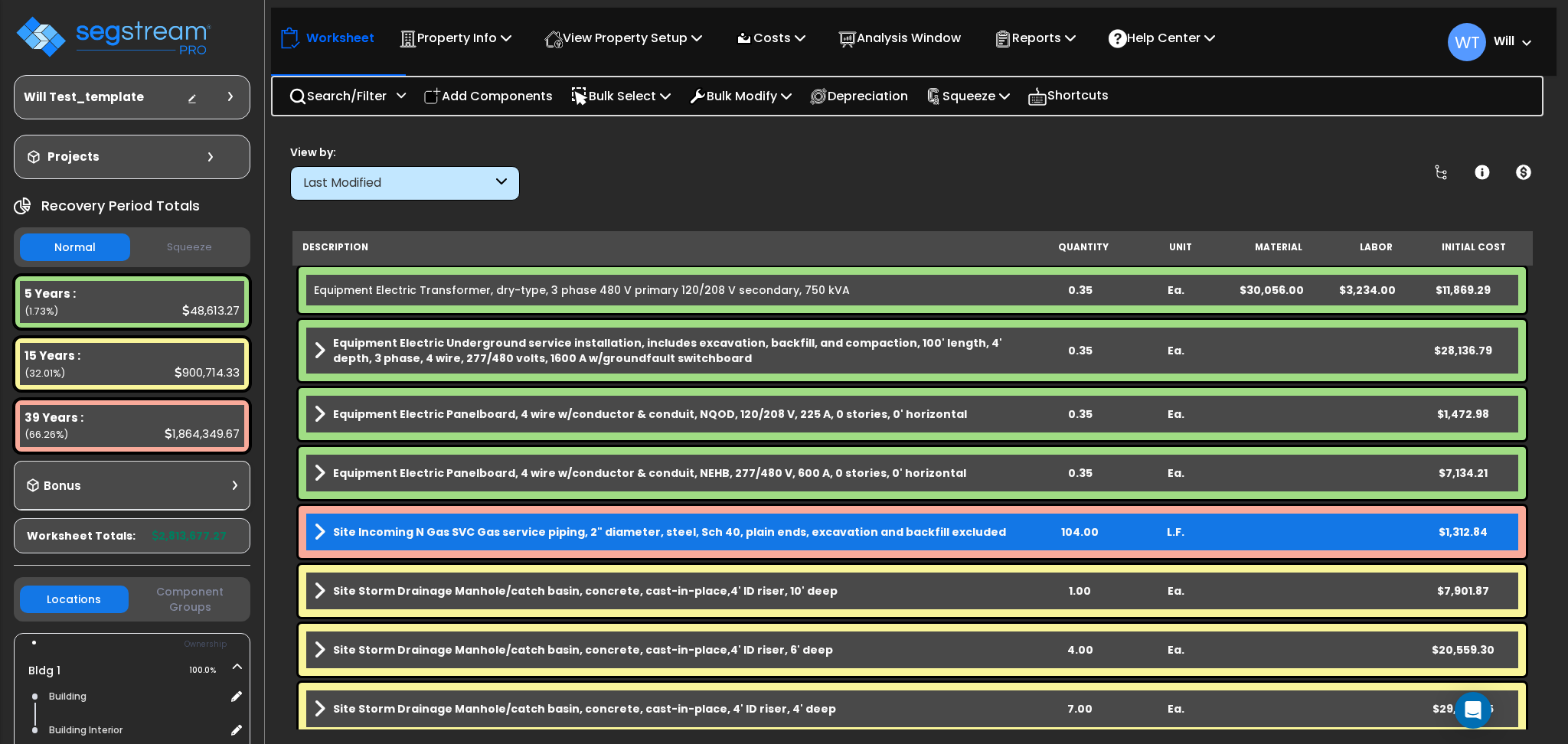
click at [398, 589] on b "Site Storm Drainage Manhole/catch basin, concrete, cast-in-place,4' ID riser, 1…" at bounding box center [586, 591] width 505 height 15
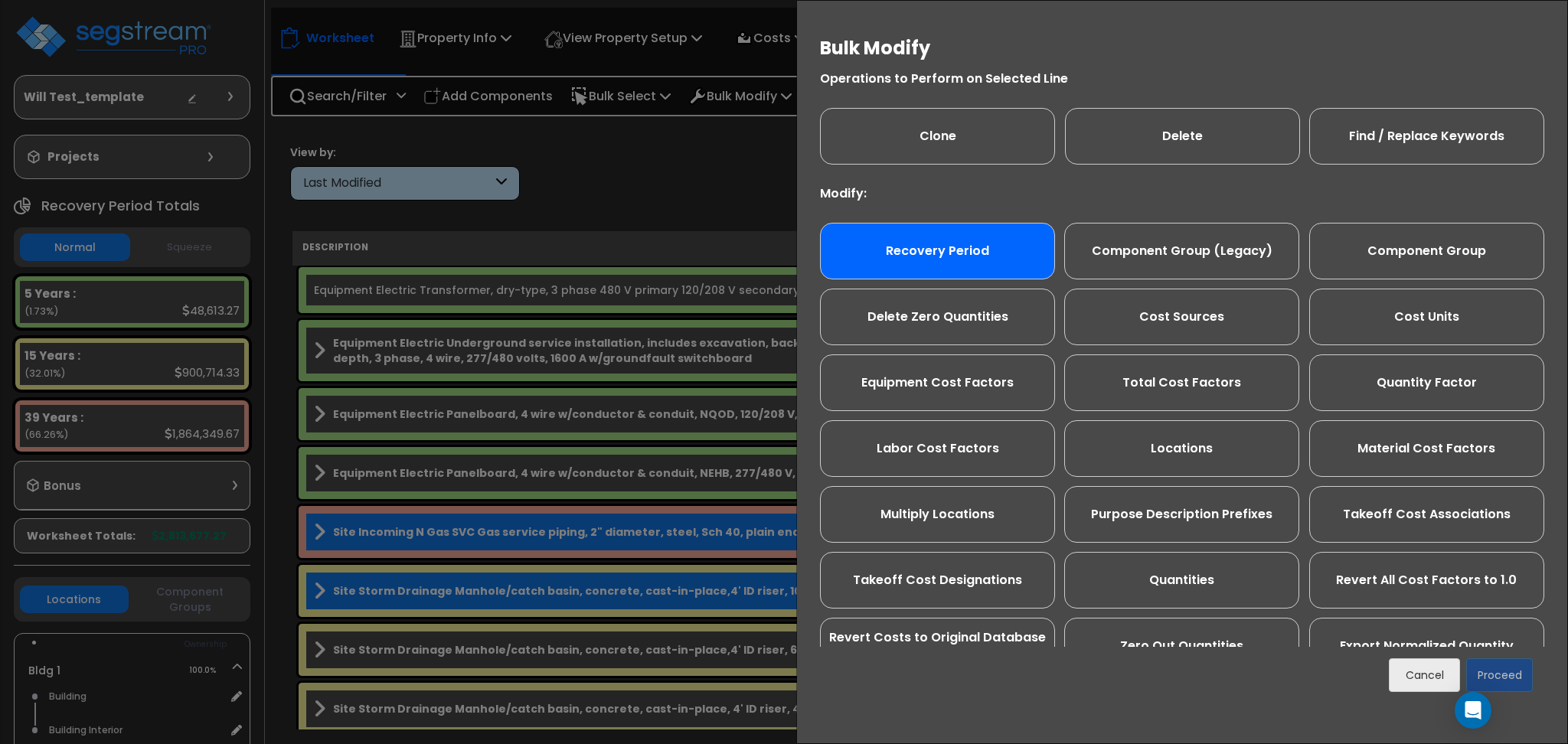
click at [947, 261] on div "Recovery Period" at bounding box center [938, 251] width 235 height 57
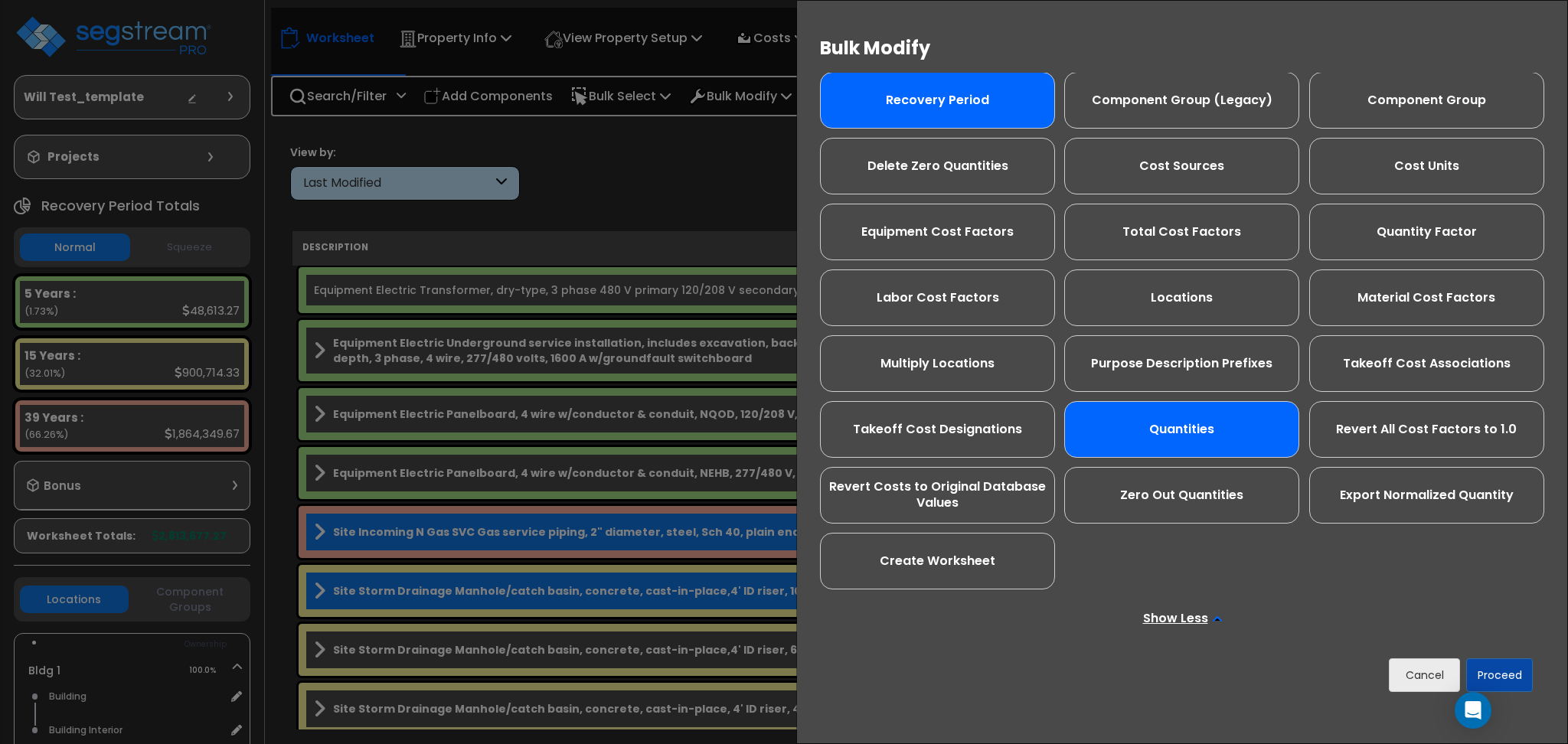
scroll to position [152, 0]
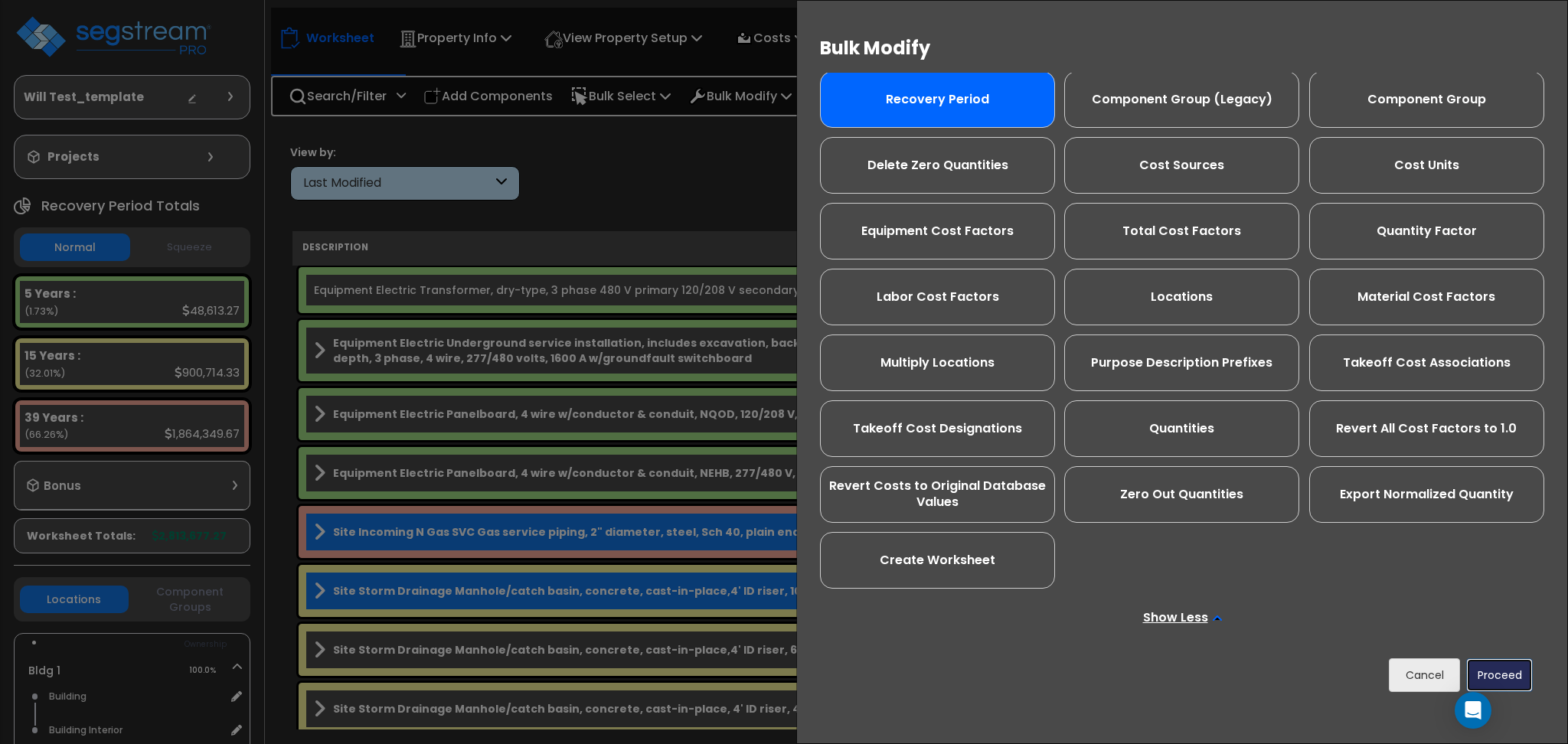
click at [1511, 678] on button "Proceed" at bounding box center [1499, 675] width 67 height 33
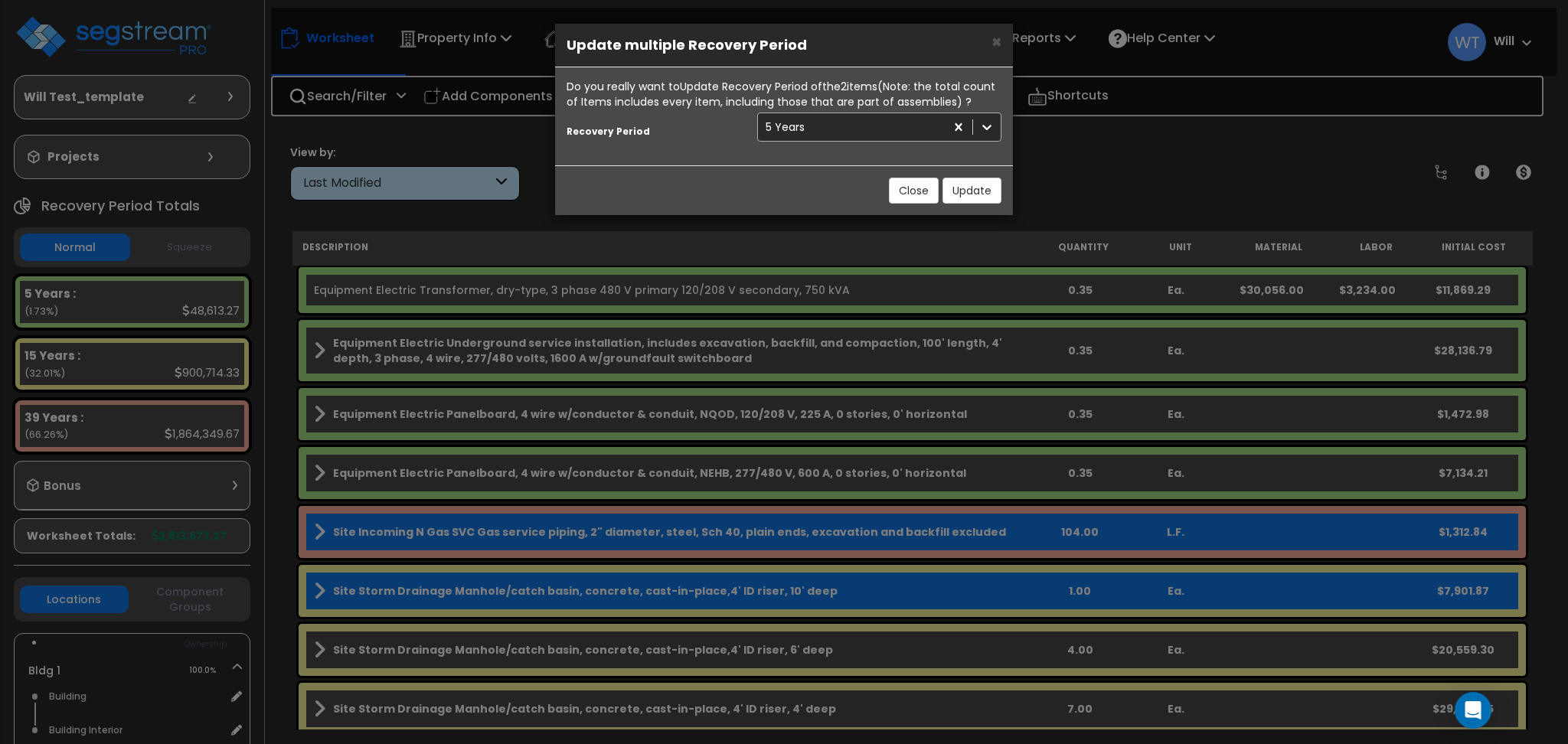
click at [982, 134] on icon at bounding box center [987, 127] width 15 height 15
click at [985, 129] on icon at bounding box center [987, 127] width 15 height 15
click at [852, 122] on div "5 Years" at bounding box center [851, 127] width 187 height 25
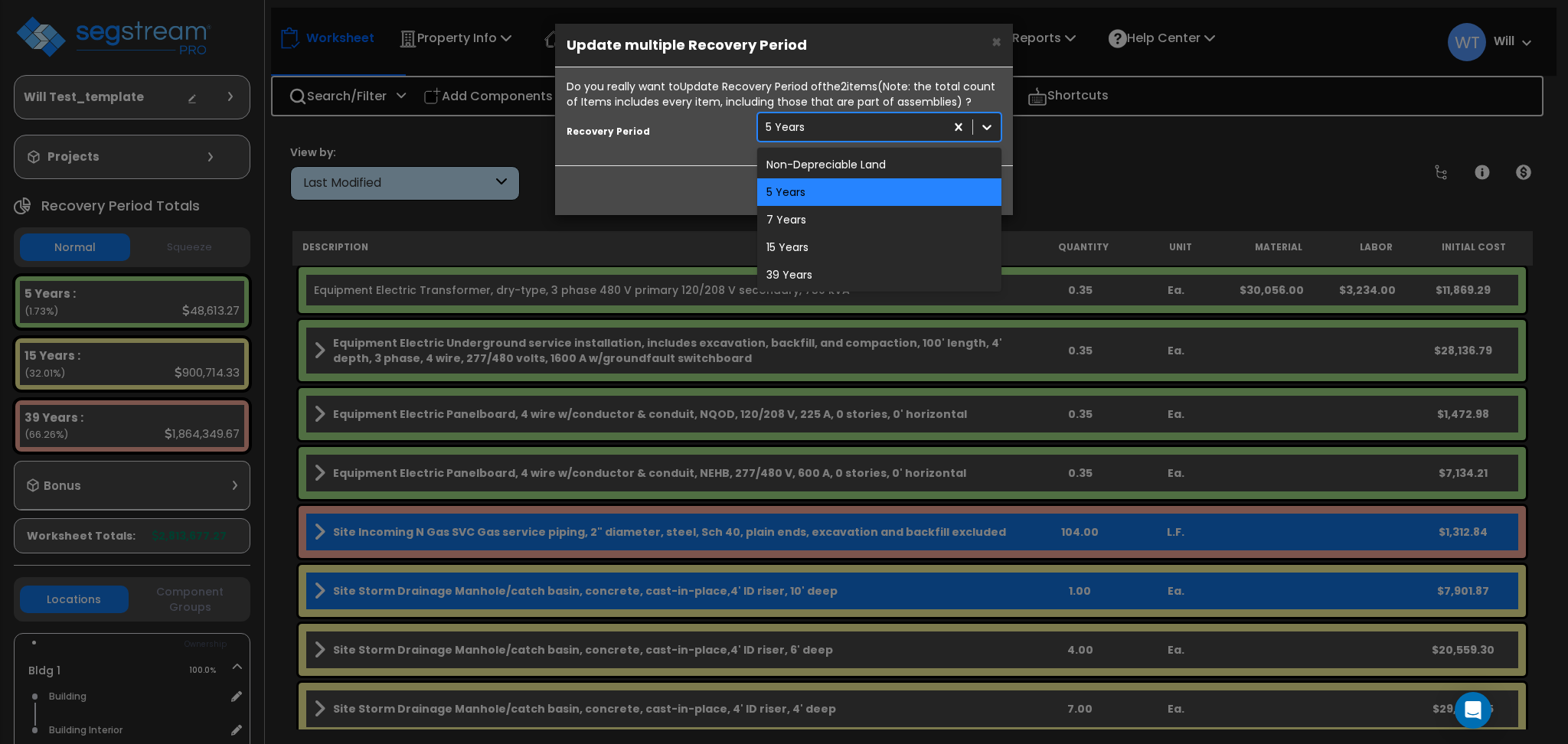
click at [832, 191] on div "5 Years" at bounding box center [879, 192] width 244 height 27
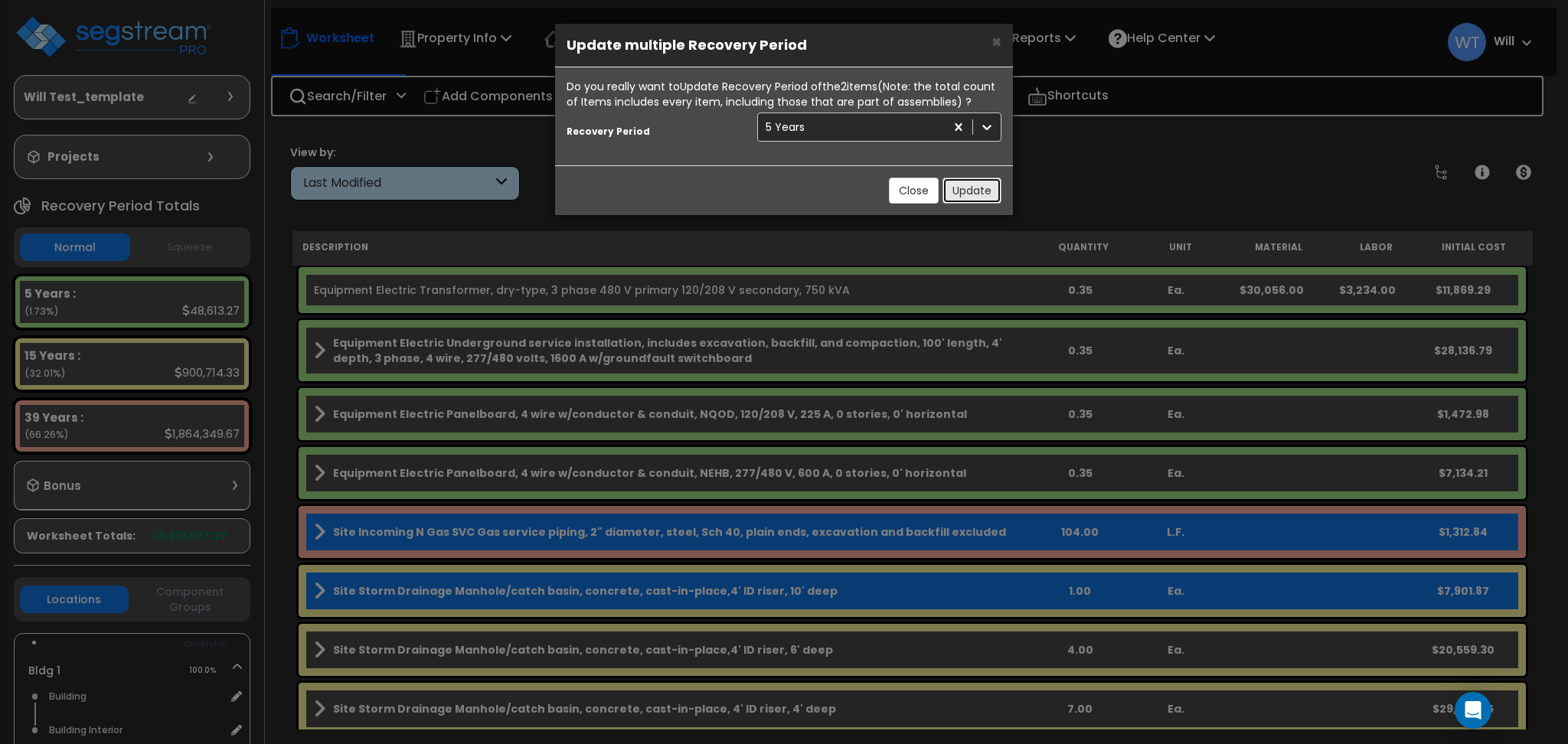
click at [959, 183] on button "Update" at bounding box center [972, 190] width 59 height 26
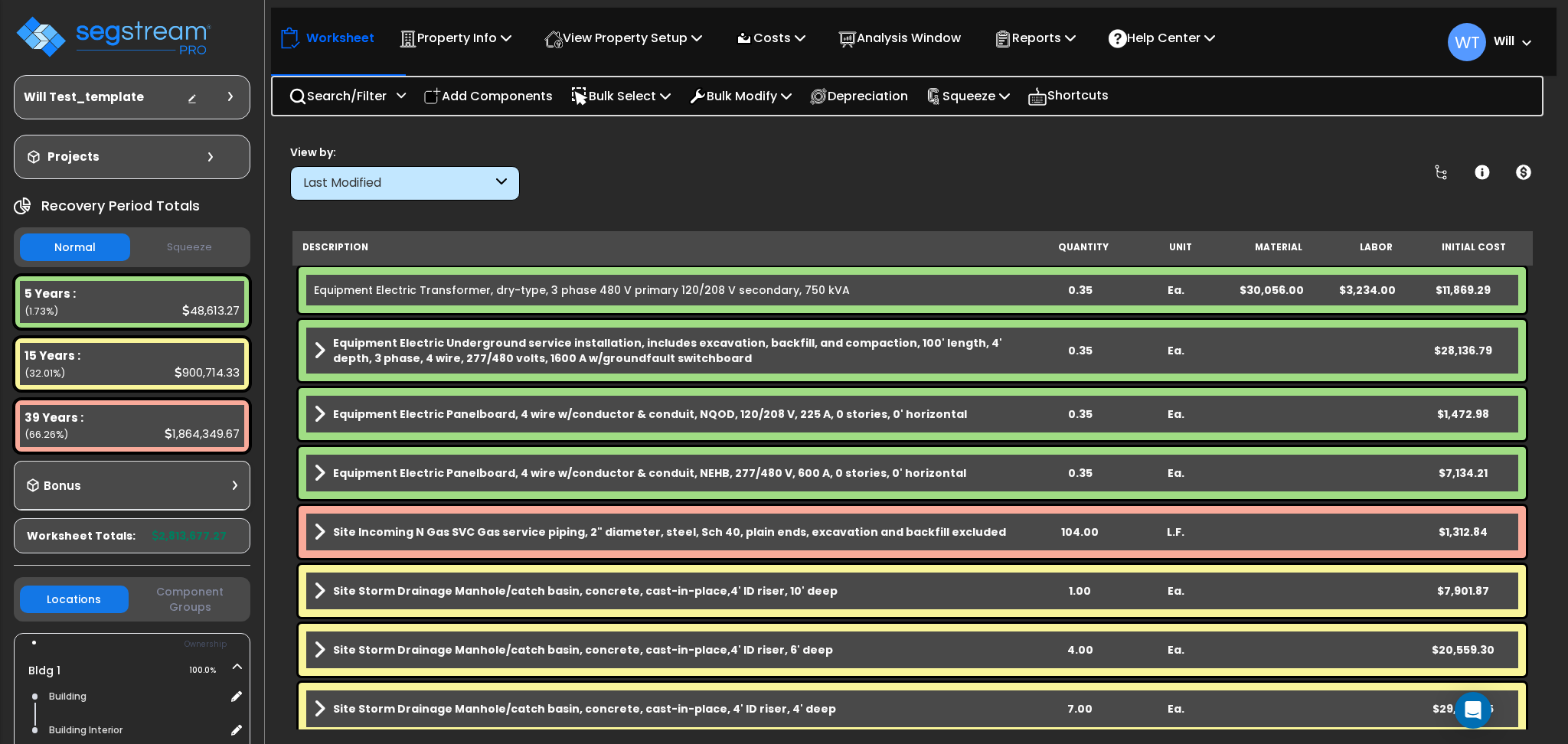
click at [446, 527] on b "Site Incoming N Gas SVC Gas service piping, 2" diameter, steel, Sch 40, plain e…" at bounding box center [670, 532] width 673 height 15
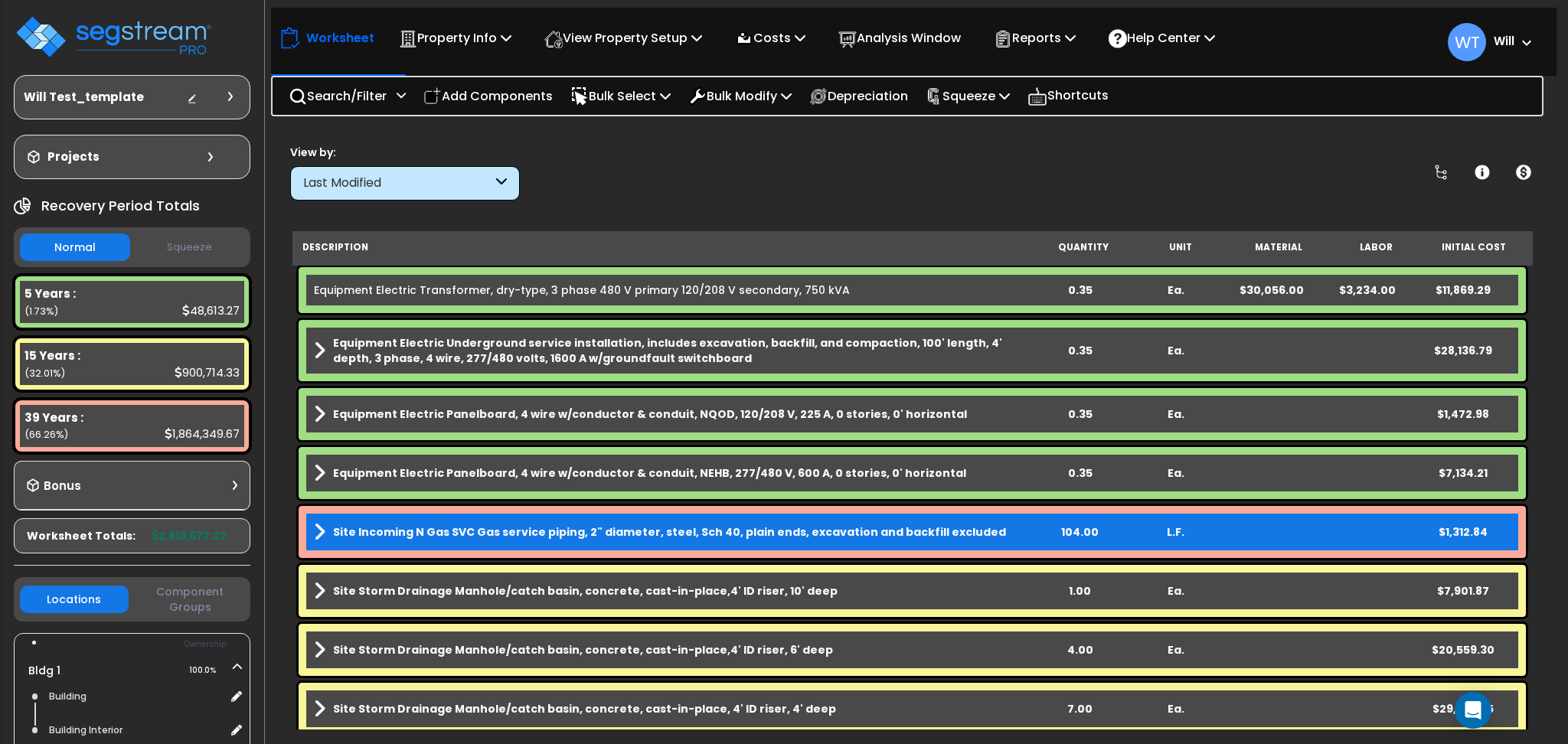
click at [470, 591] on b "Site Storm Drainage Manhole/catch basin, concrete, cast-in-place,4' ID riser, 1…" at bounding box center [586, 591] width 505 height 15
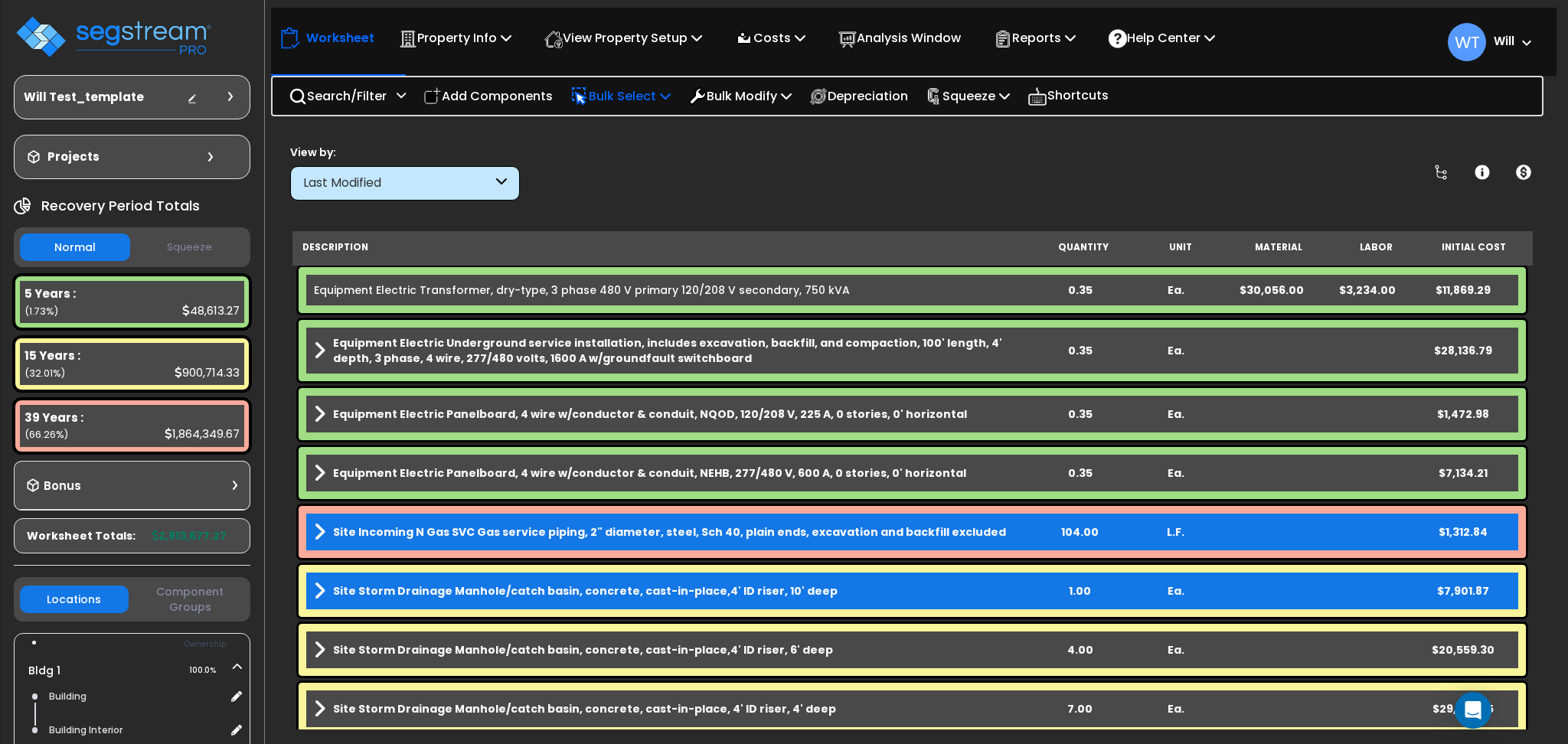
click at [603, 97] on p "Bulk Select" at bounding box center [620, 96] width 100 height 21
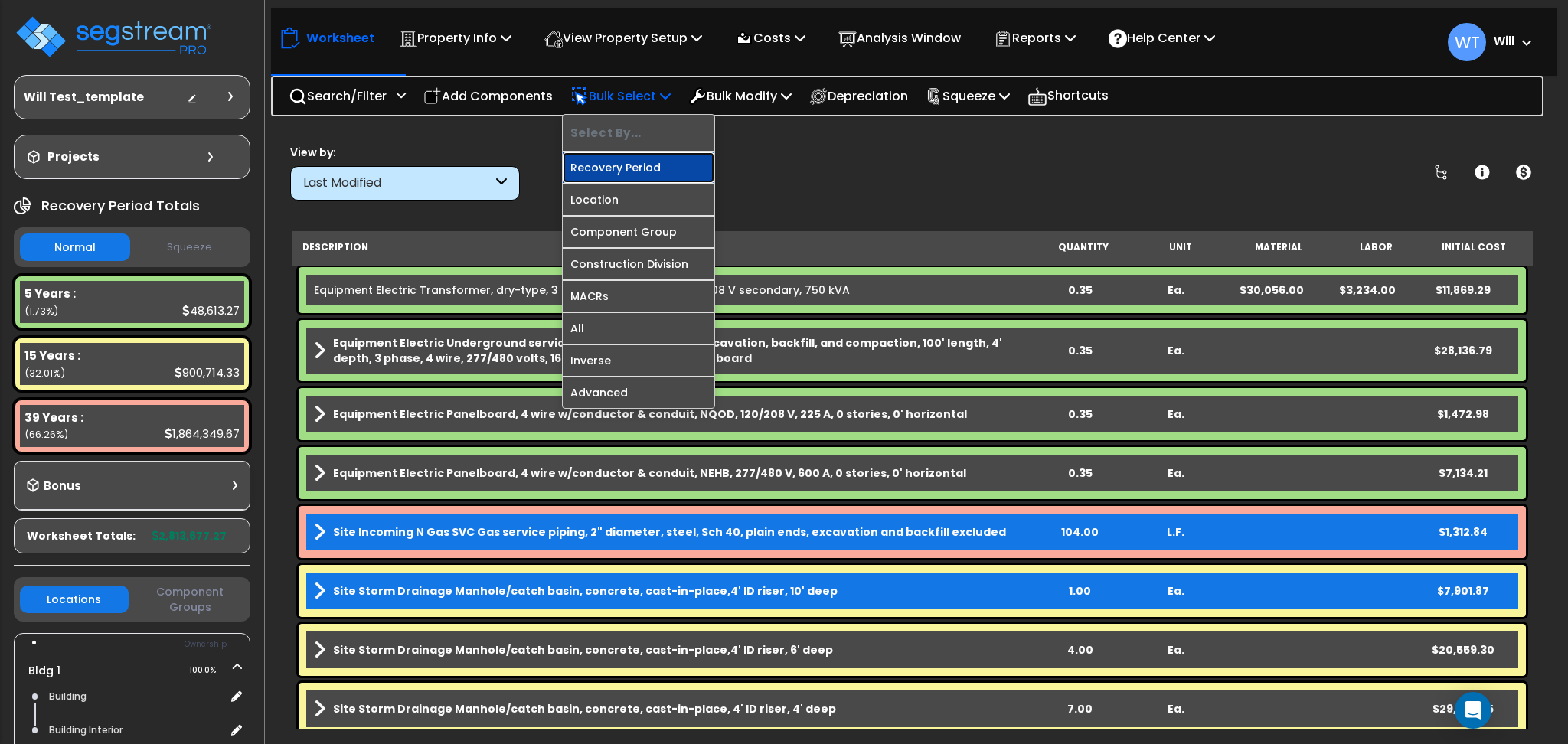
click at [630, 159] on link "Recovery Period" at bounding box center [638, 168] width 152 height 31
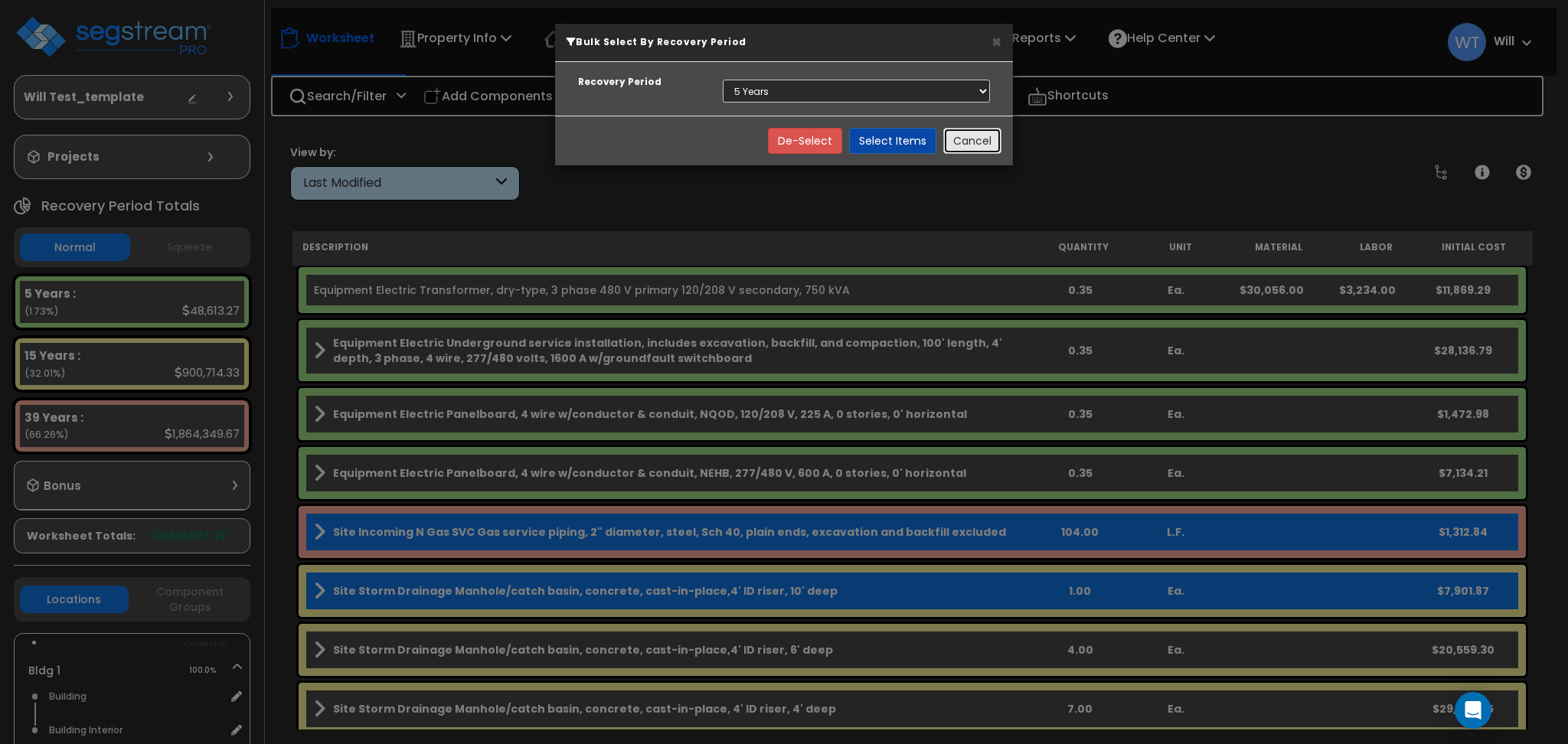
click at [971, 147] on button "Cancel" at bounding box center [972, 141] width 58 height 26
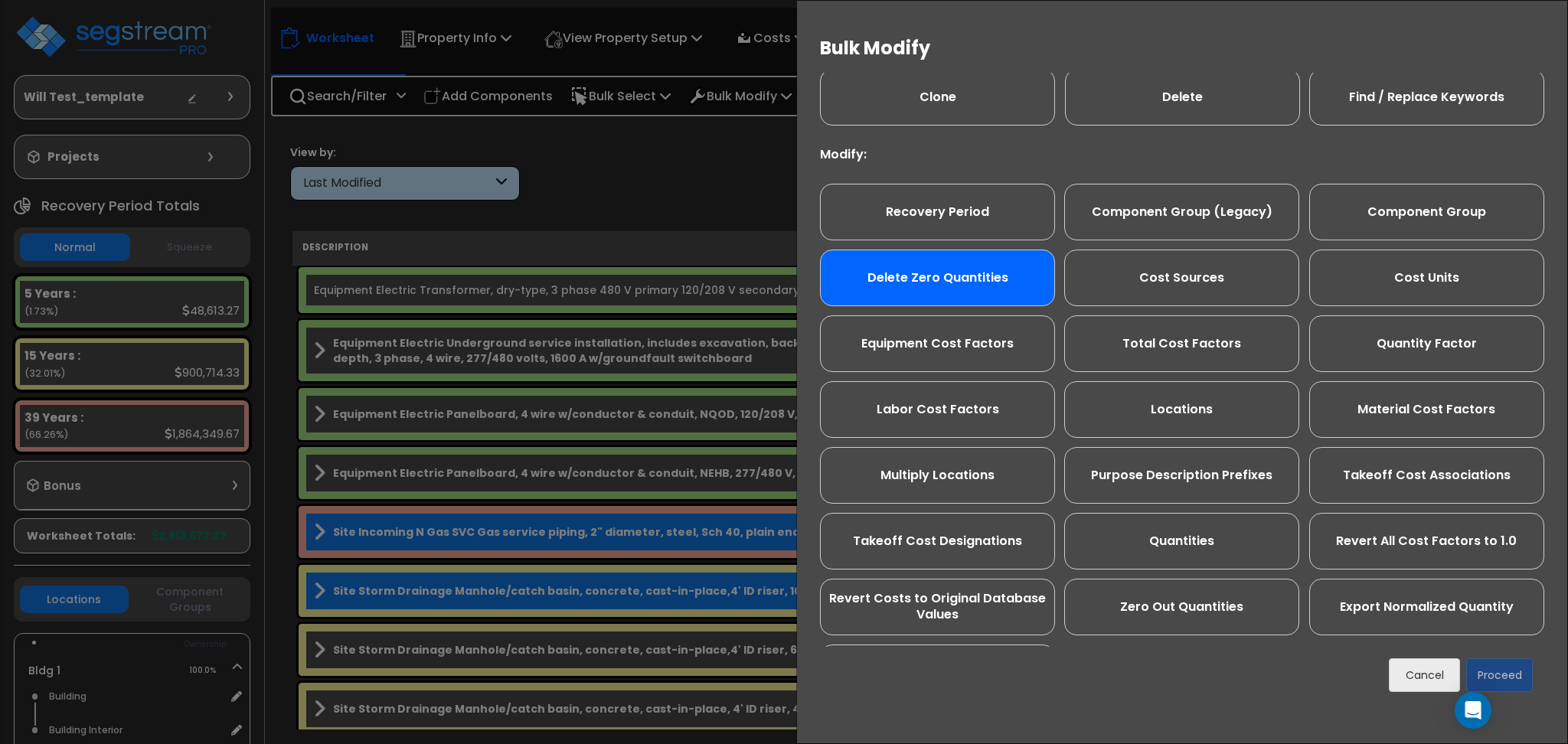
scroll to position [0, 0]
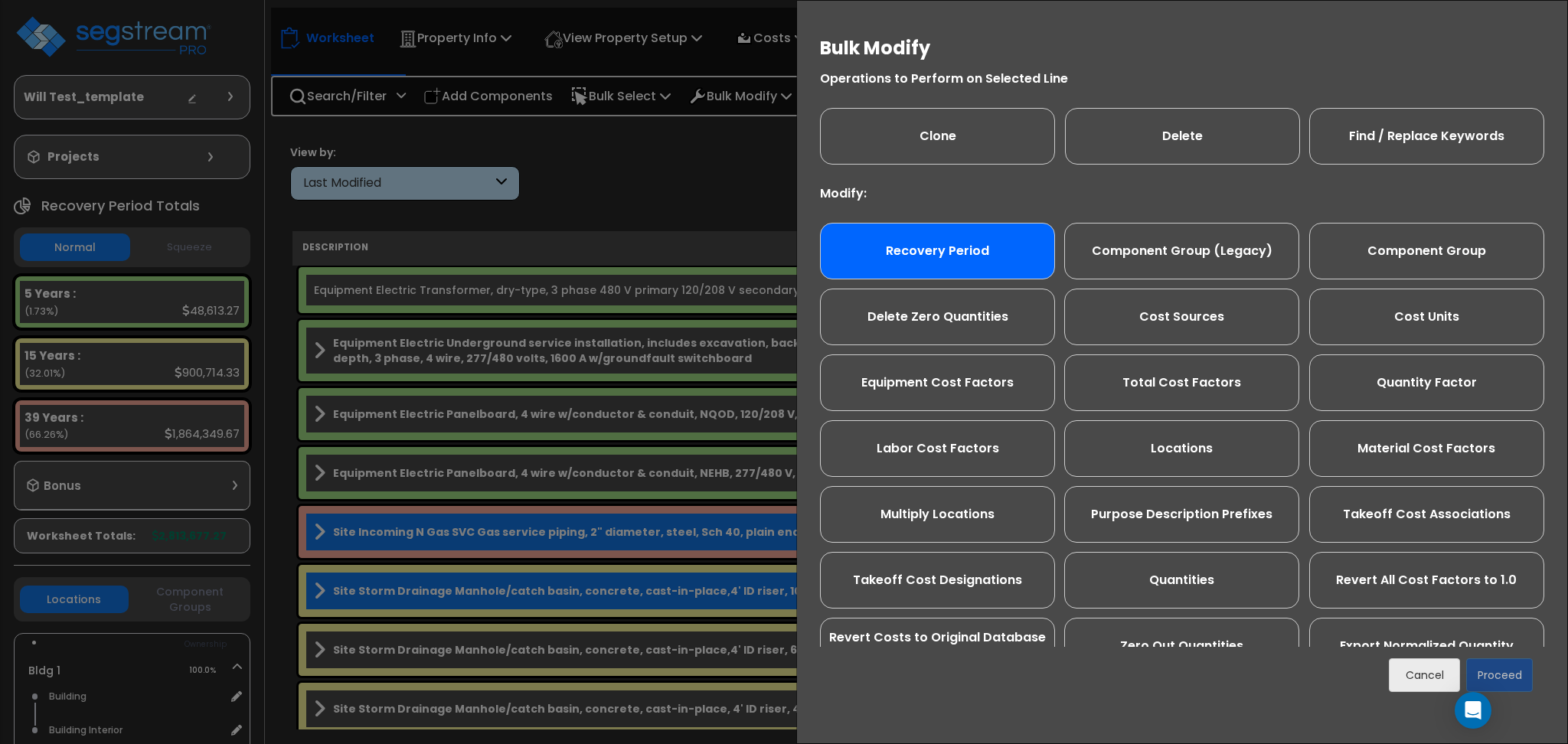
click at [905, 243] on div "Recovery Period" at bounding box center [938, 251] width 235 height 57
click at [1507, 669] on button "Proceed" at bounding box center [1499, 675] width 67 height 33
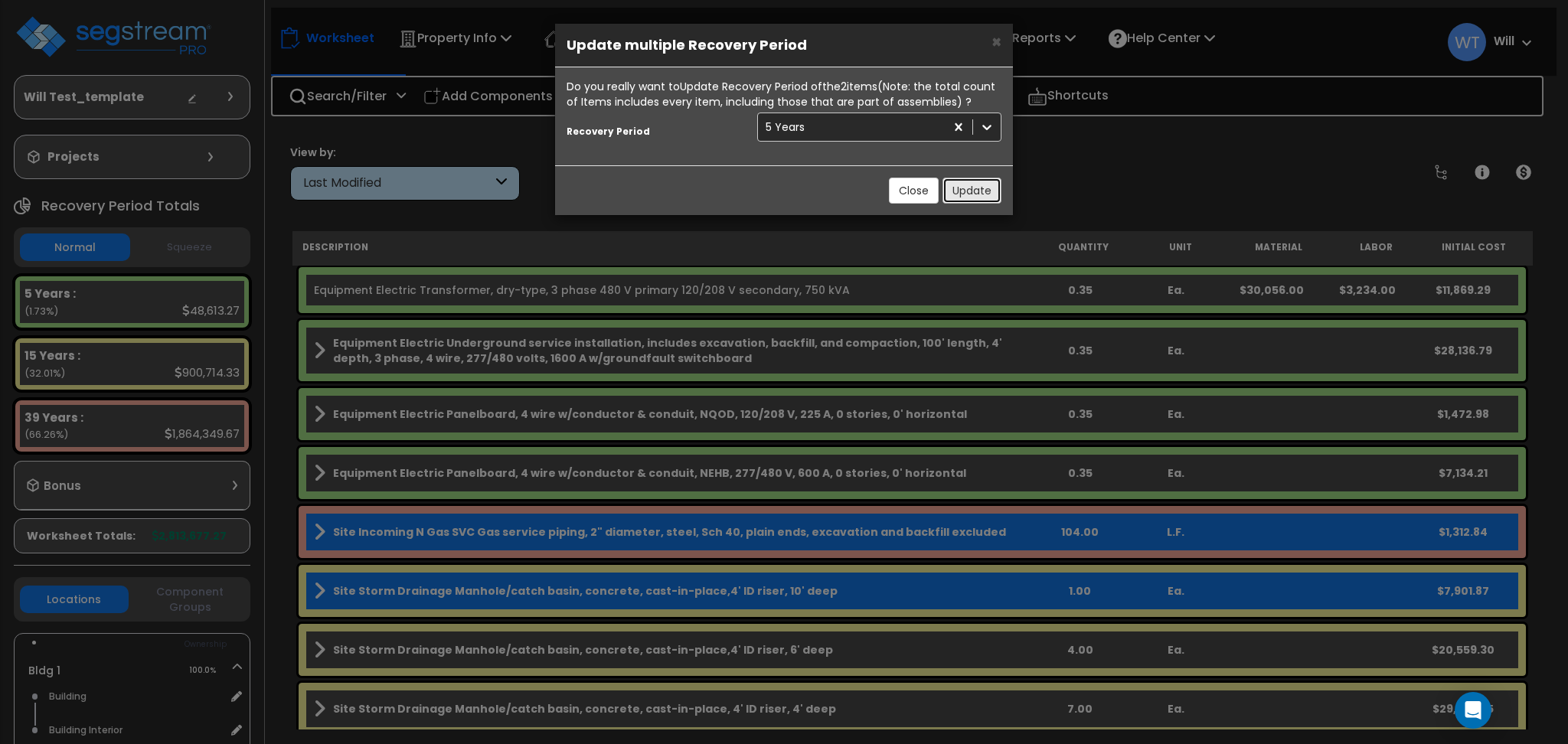
click at [978, 186] on button "Update" at bounding box center [972, 190] width 59 height 26
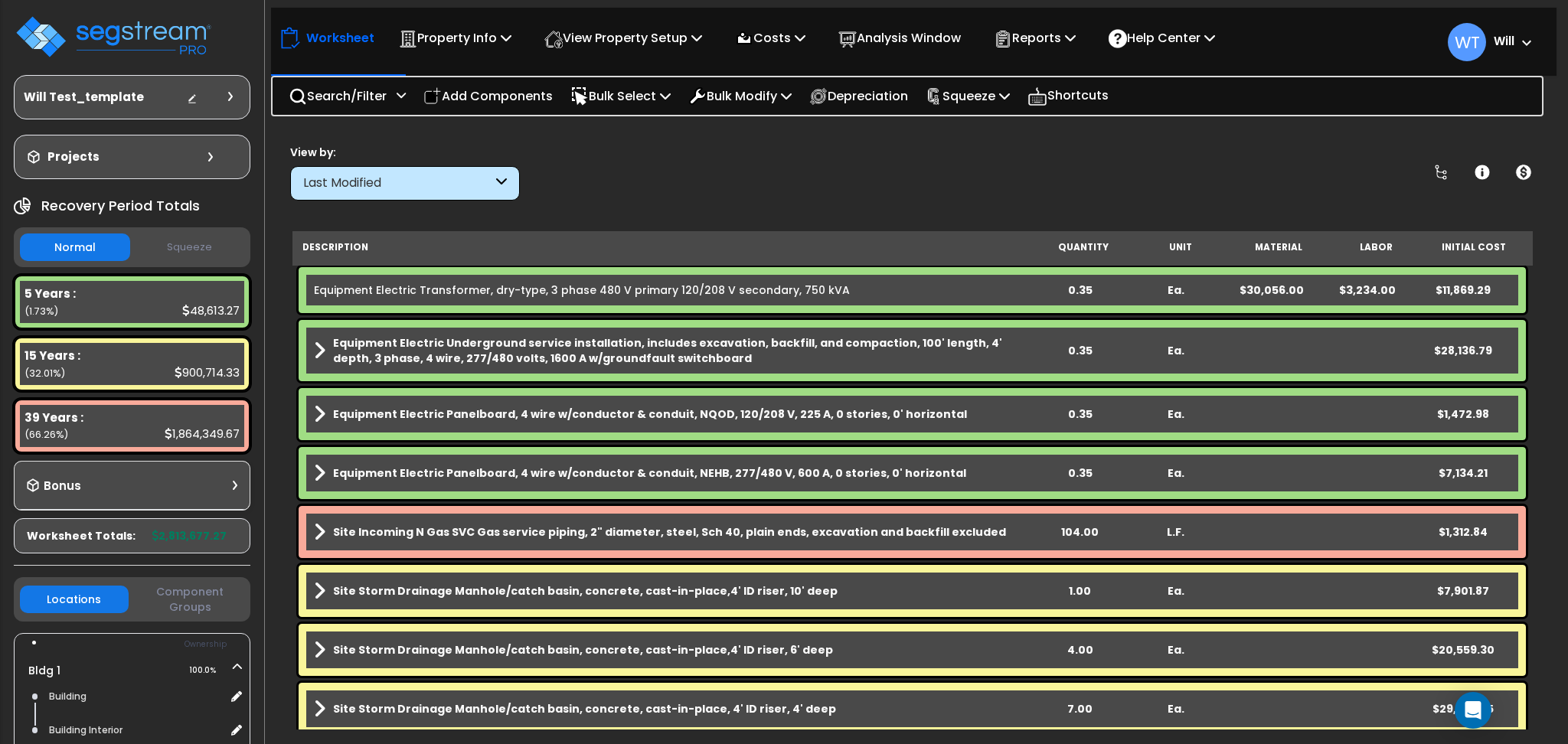
click at [663, 291] on link "Equipment Electric Transformer, dry-type, 3 phase 480 V primary 120/208 V secon…" at bounding box center [581, 291] width 536 height 15
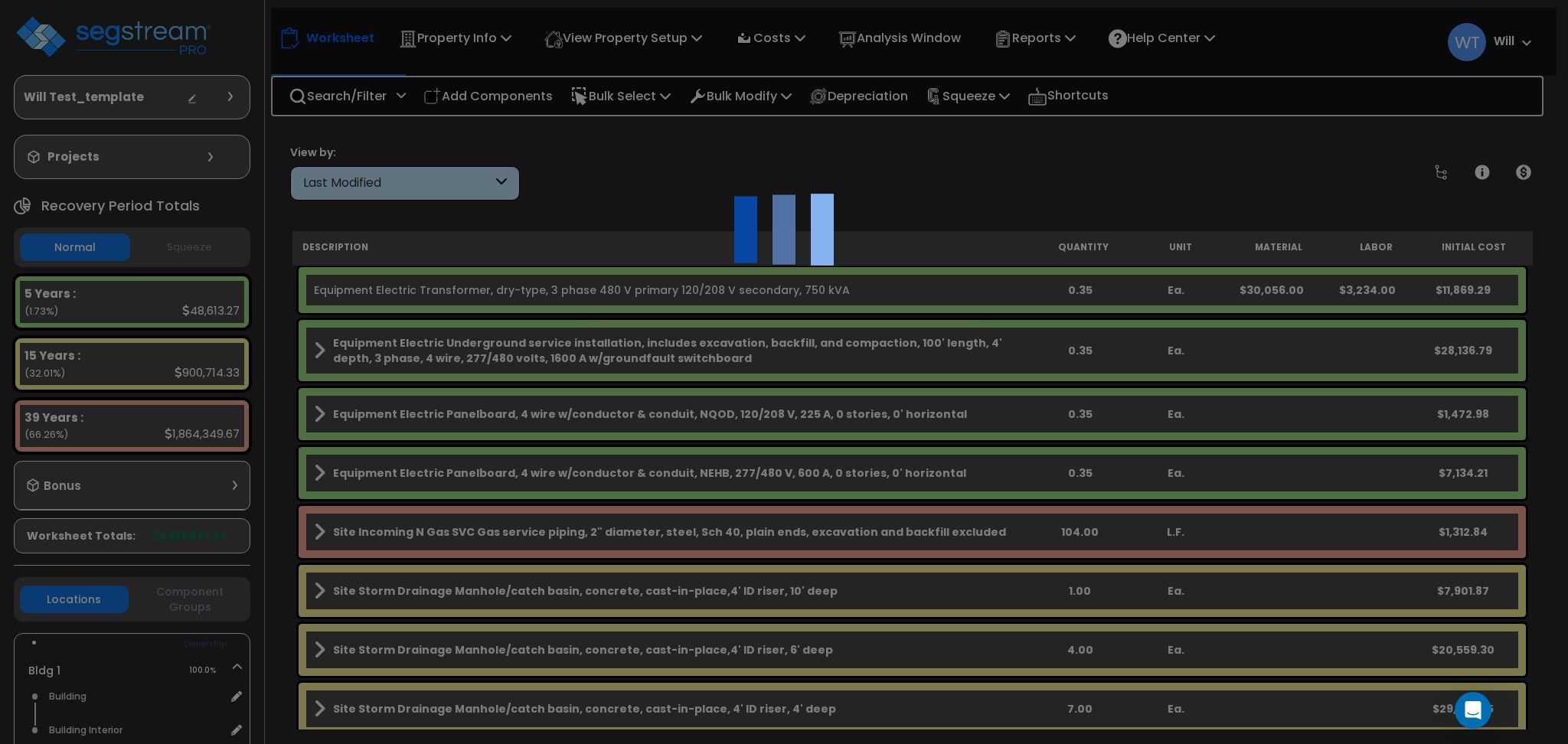
select select "68650"
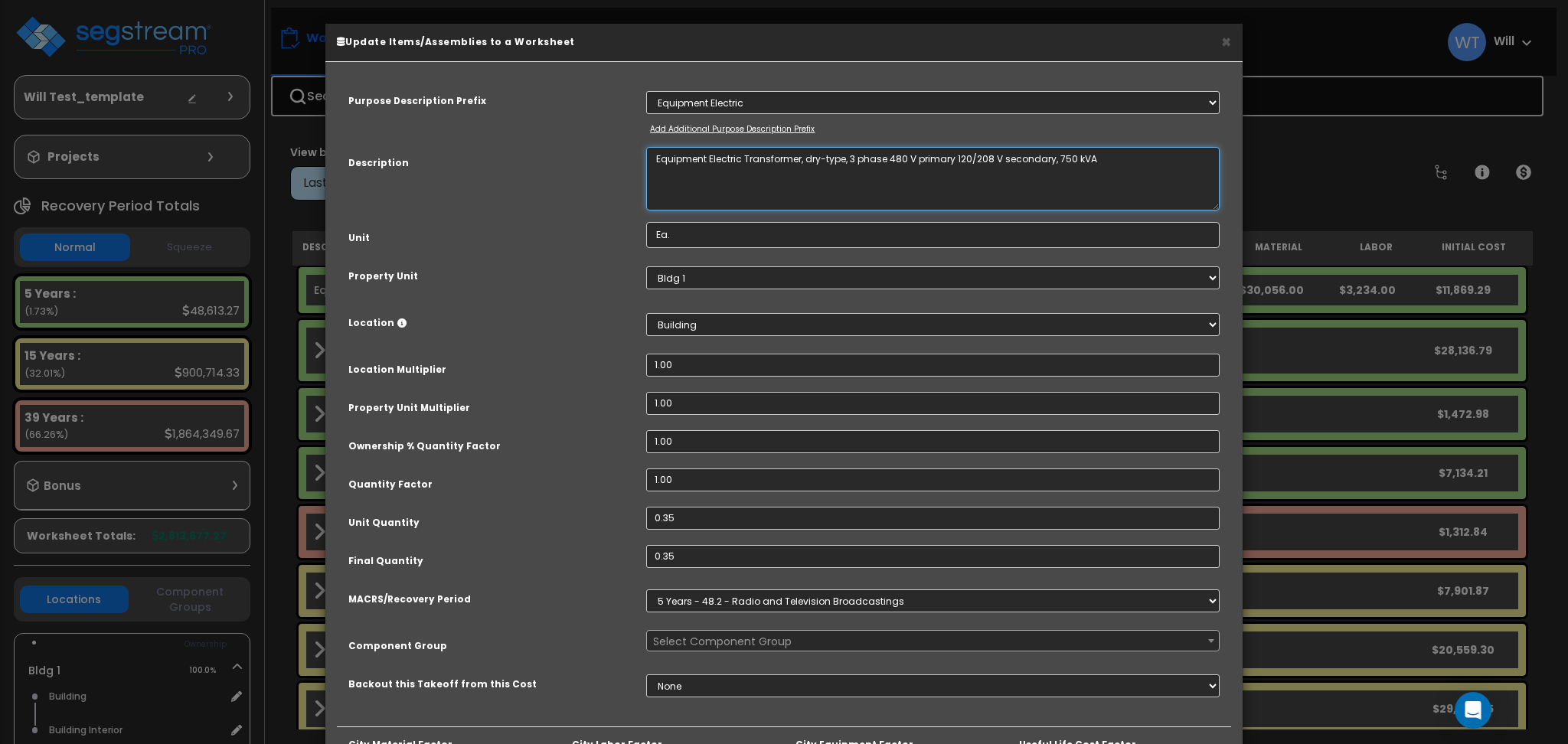
drag, startPoint x: 754, startPoint y: 176, endPoint x: 634, endPoint y: 154, distance: 122.0
click at [634, 154] on div "Equipment Electric Transformer, dry-type, 3 phase 480 V primary 120/208 V secon…" at bounding box center [933, 178] width 597 height 63
click at [1157, 144] on div "Purpose Description Prefix Select A New Purpose Descrip A/V System A/V System E…" at bounding box center [784, 400] width 894 height 653
drag, startPoint x: 1147, startPoint y: 159, endPoint x: 557, endPoint y: 171, distance: 590.1
click at [557, 171] on div "Description Equipment Electric Transformer, dry-type, 3 phase 480 V primary 120…" at bounding box center [784, 178] width 894 height 63
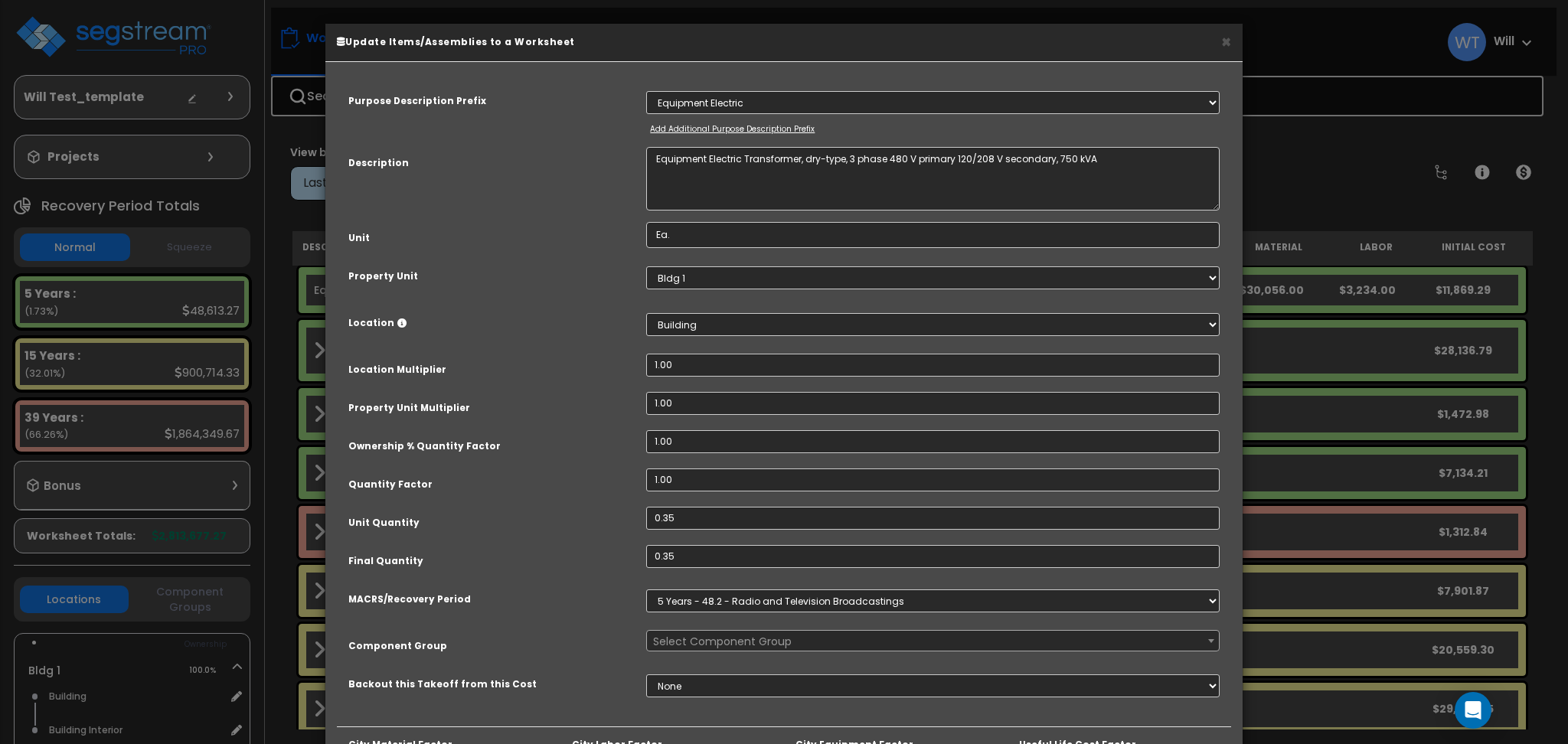
click at [580, 181] on div "Description Equipment Electric Transformer, dry-type, 3 phase 480 V primary 120…" at bounding box center [784, 178] width 894 height 63
click at [1229, 39] on button "×" at bounding box center [1227, 41] width 10 height 16
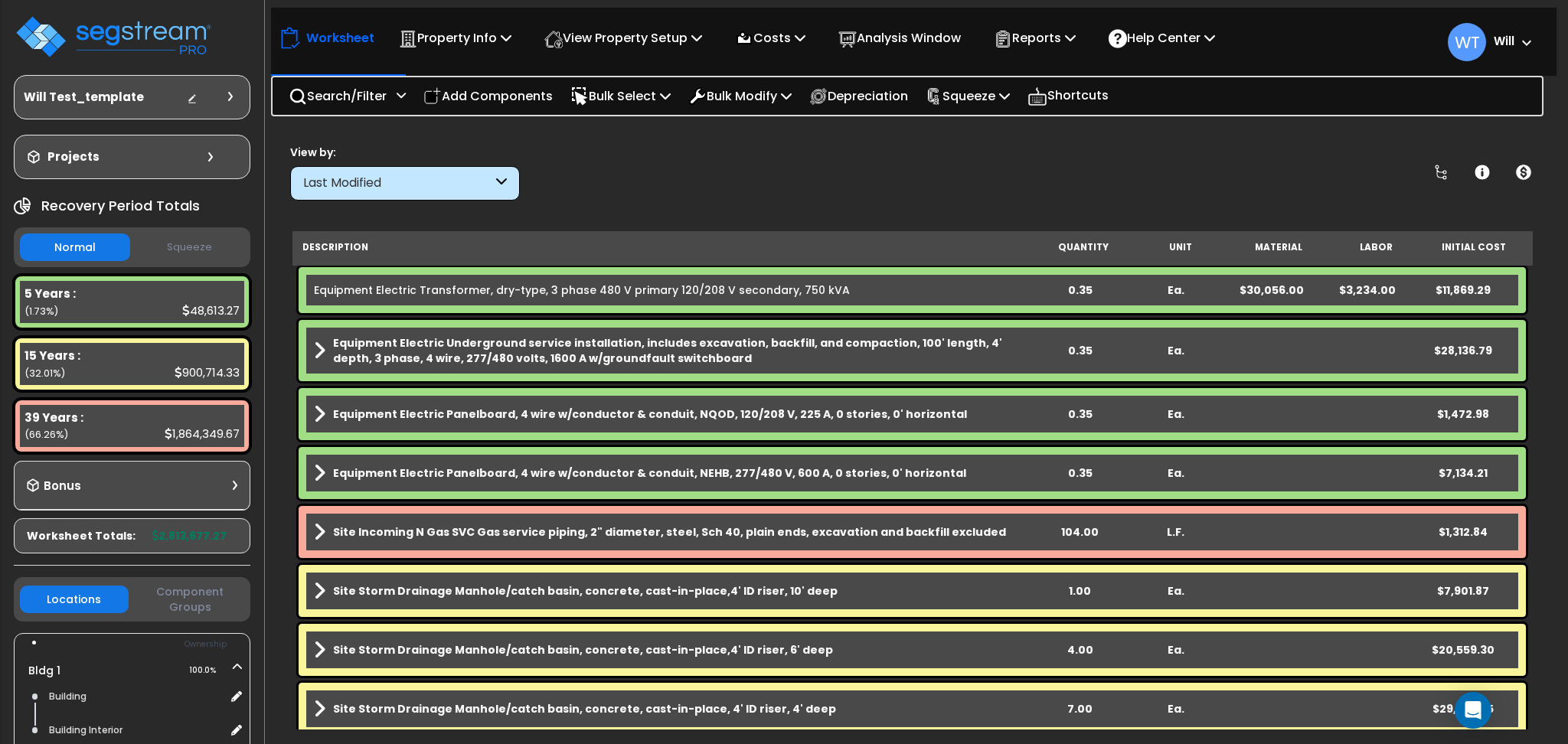
click at [790, 365] on b "Equipment Electric Underground service installation, includes excavation, backf…" at bounding box center [682, 351] width 699 height 31
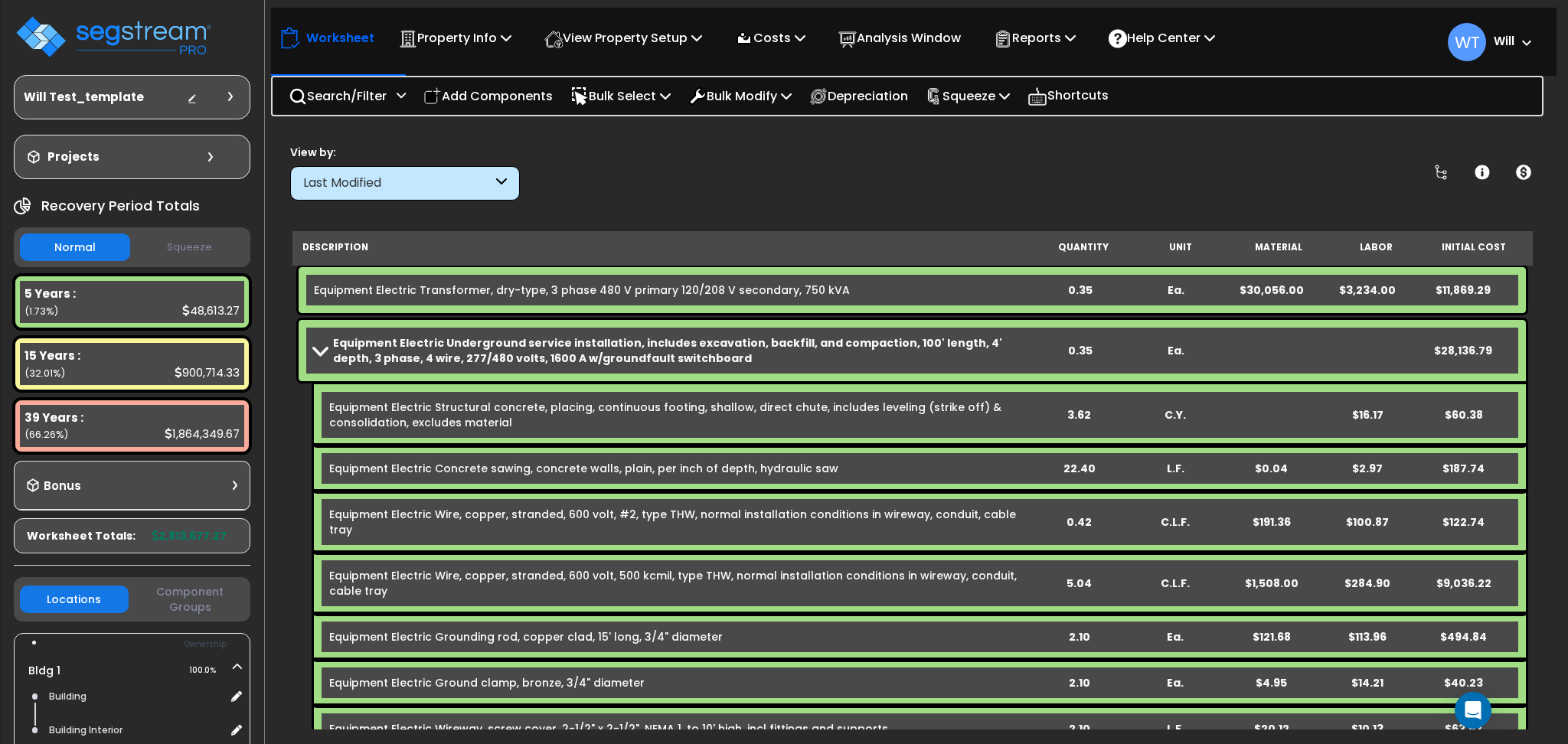
click at [789, 412] on link "Equipment Electric Structural concrete, placing, continuous footing, shallow, d…" at bounding box center [680, 415] width 701 height 31
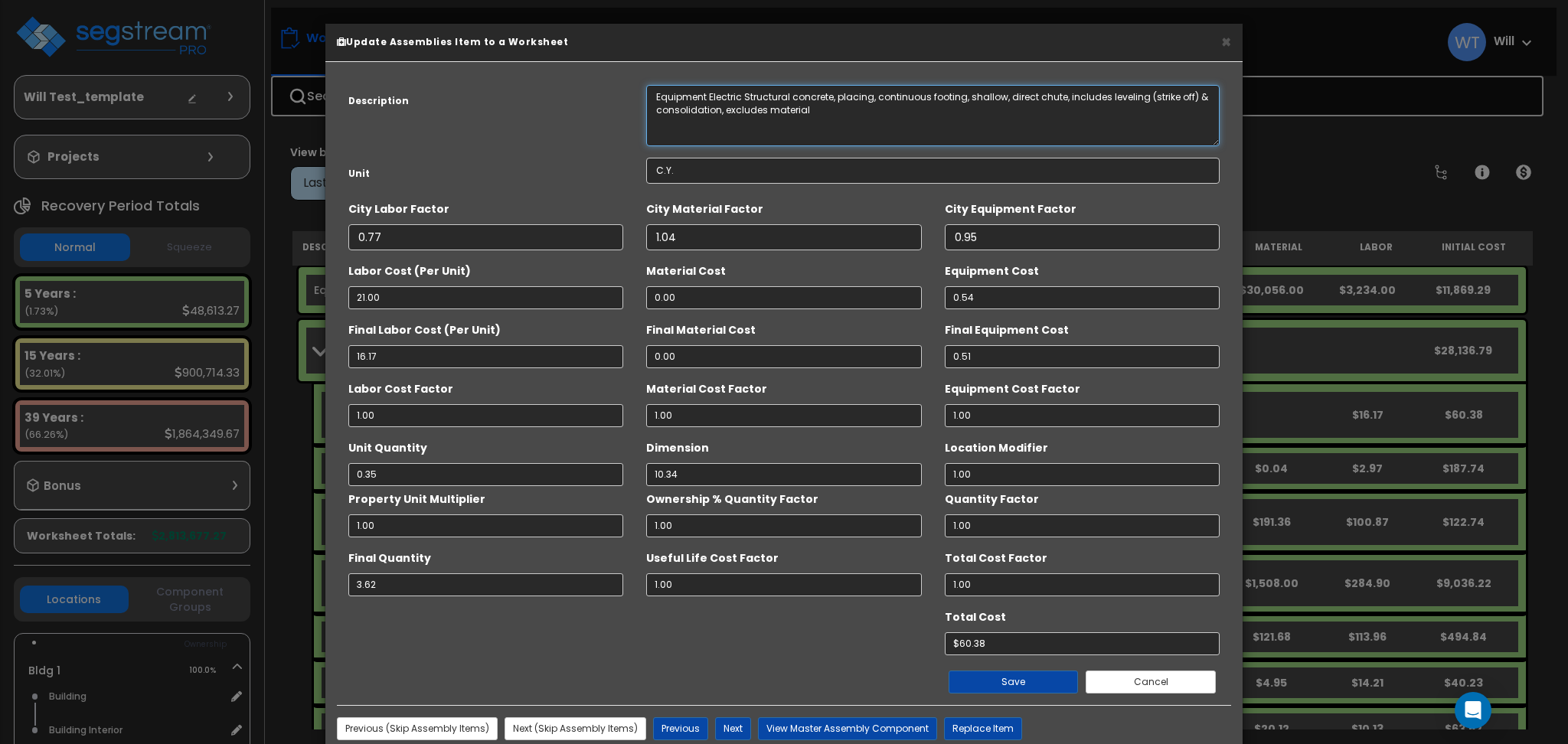
drag, startPoint x: 849, startPoint y: 118, endPoint x: 647, endPoint y: 87, distance: 204.4
click at [647, 87] on textarea "Equipment Electric Structural concrete, placing, continuous footing, shallow, d…" at bounding box center [933, 115] width 574 height 61
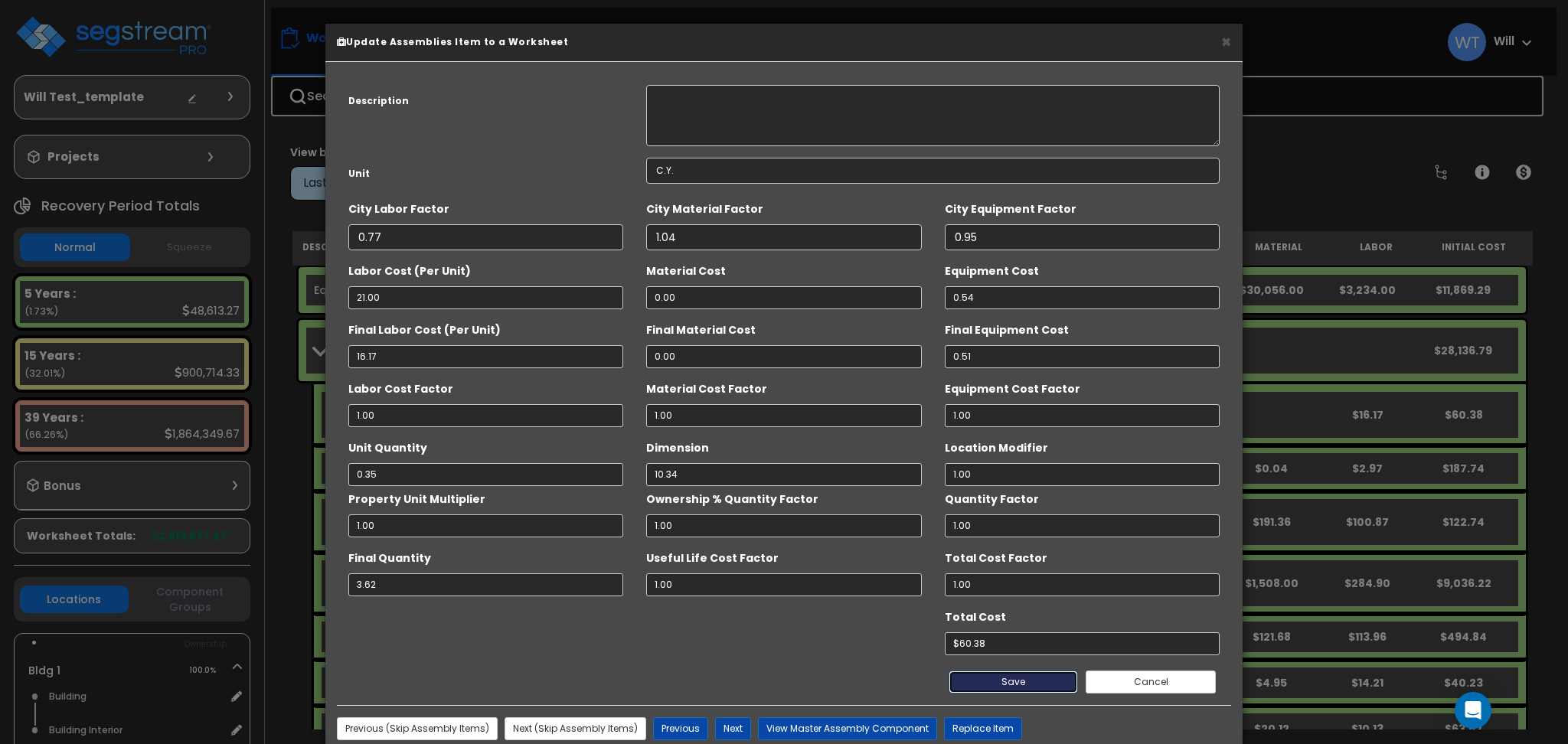
click at [1022, 681] on button "Save" at bounding box center [1014, 681] width 130 height 23
type input "60.38"
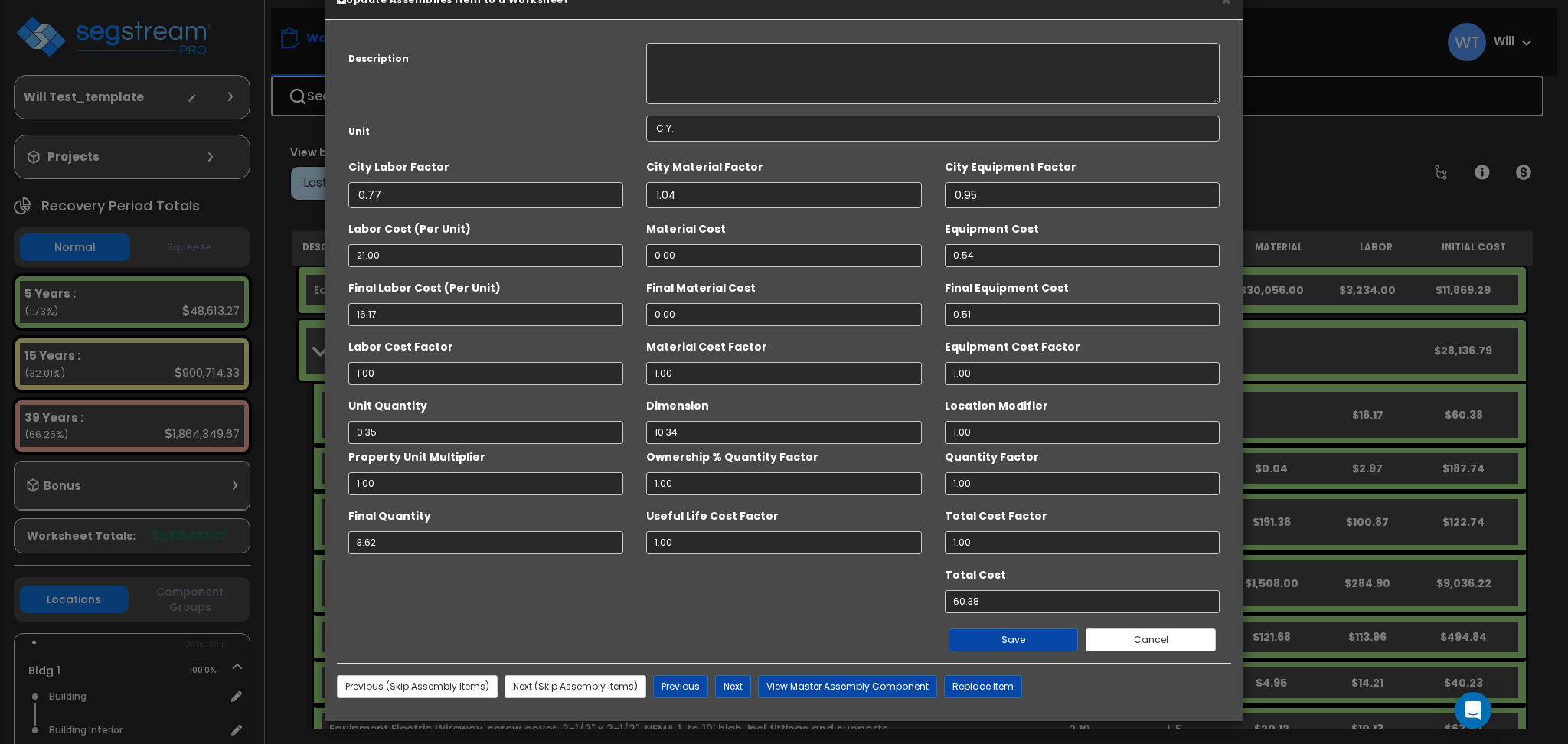
click at [1355, 136] on div "× Update Assemblies Item to a Worksheet Description Equipment Electric Structur…" at bounding box center [784, 372] width 1568 height 744
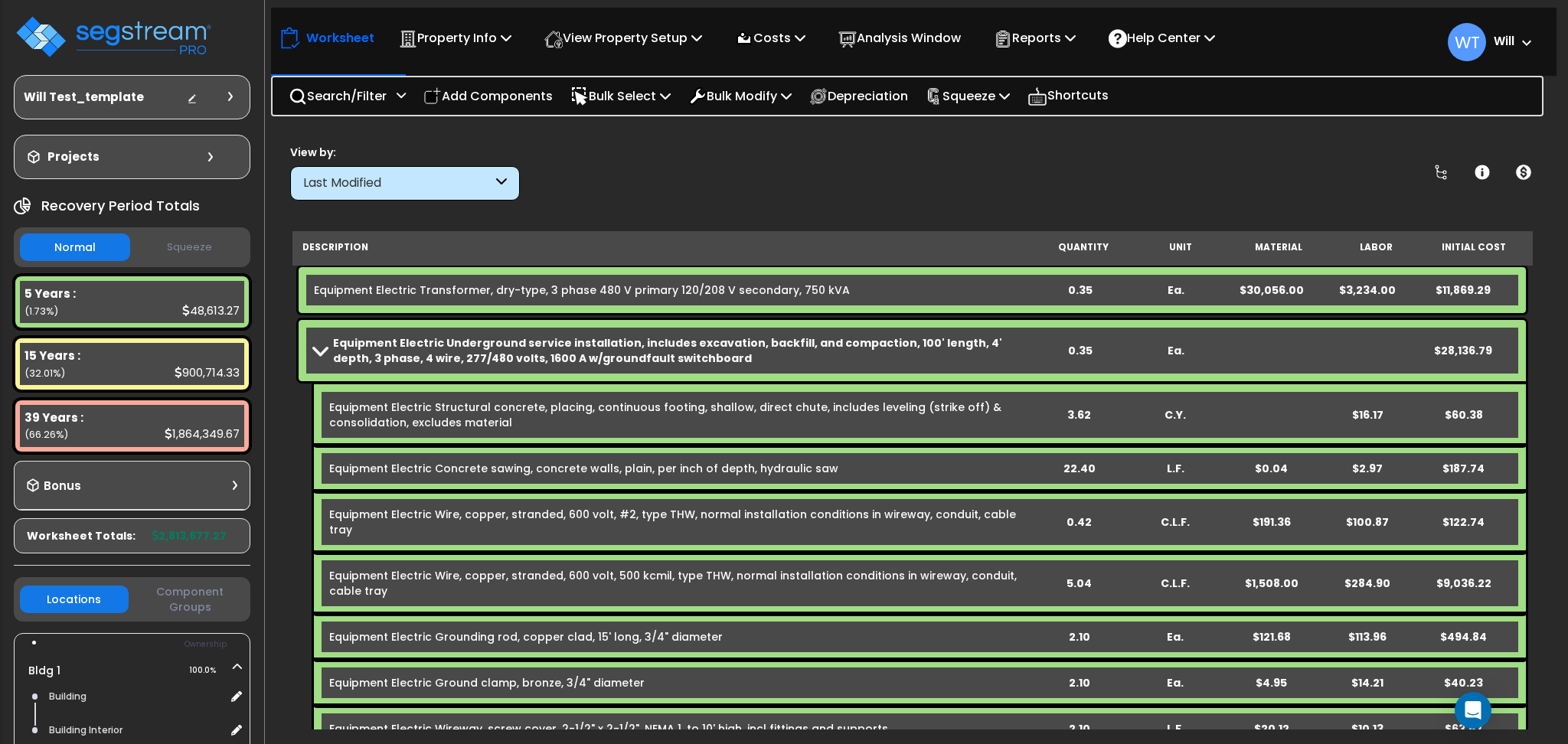
click at [668, 414] on link "Equipment Electric Structural concrete, placing, continuous footing, shallow, d…" at bounding box center [680, 415] width 701 height 31
click at [669, 414] on link "Equipment Electric Structural concrete, placing, continuous footing, shallow, d…" at bounding box center [680, 415] width 701 height 31
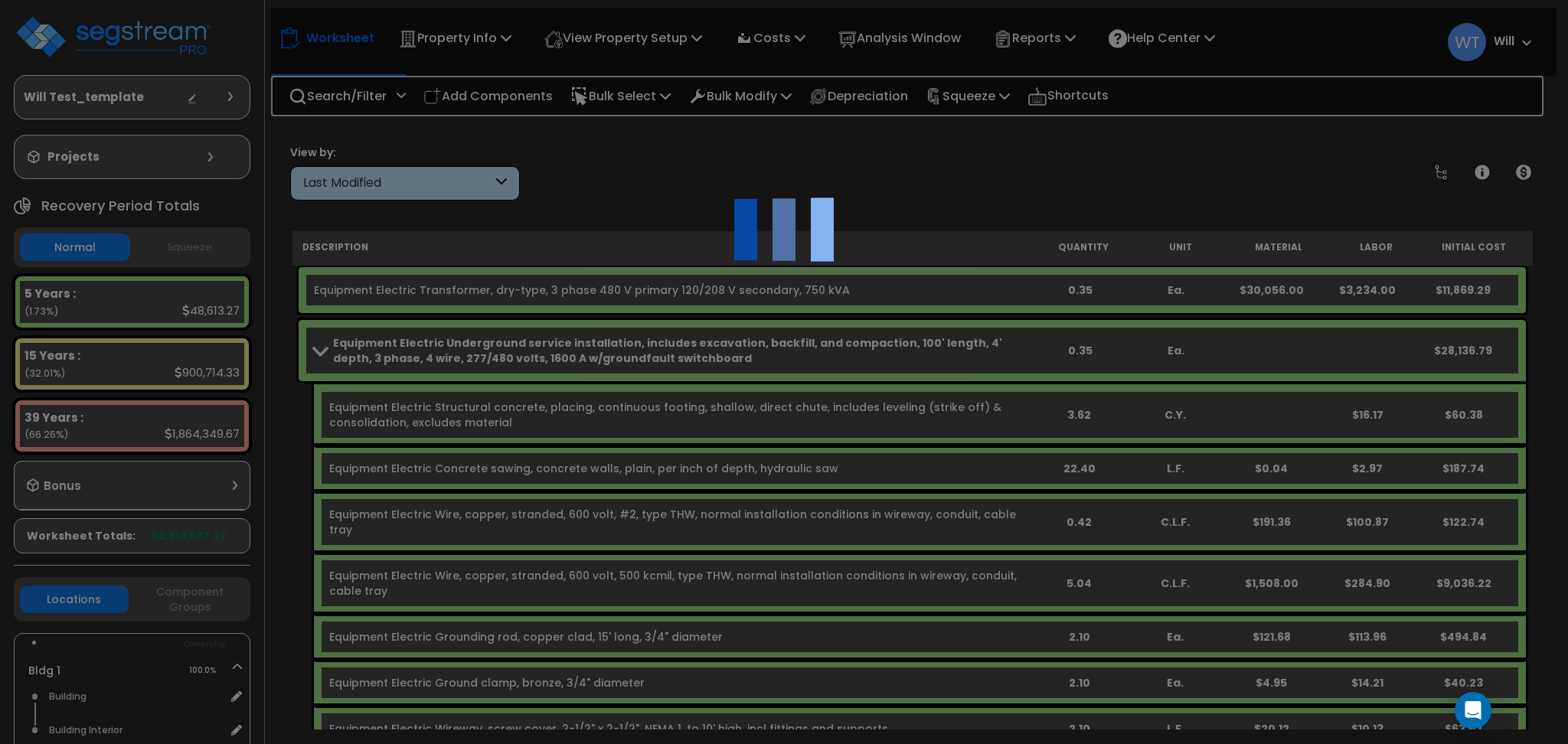
scroll to position [0, 0]
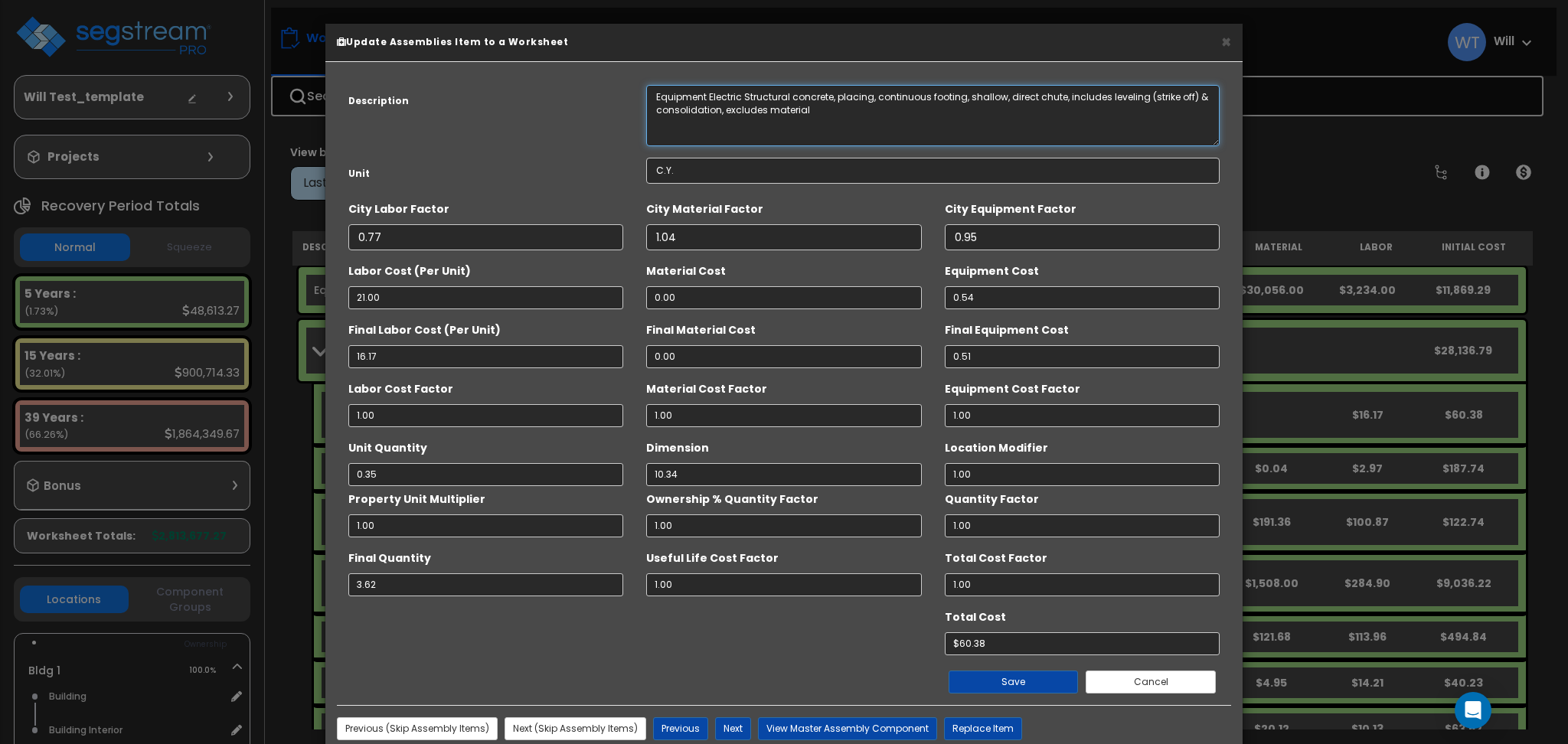
drag, startPoint x: 831, startPoint y: 117, endPoint x: 506, endPoint y: 75, distance: 327.7
click at [506, 75] on div "Description Equipment Electric Structural concrete, placing, continuous footing…" at bounding box center [784, 389] width 894 height 632
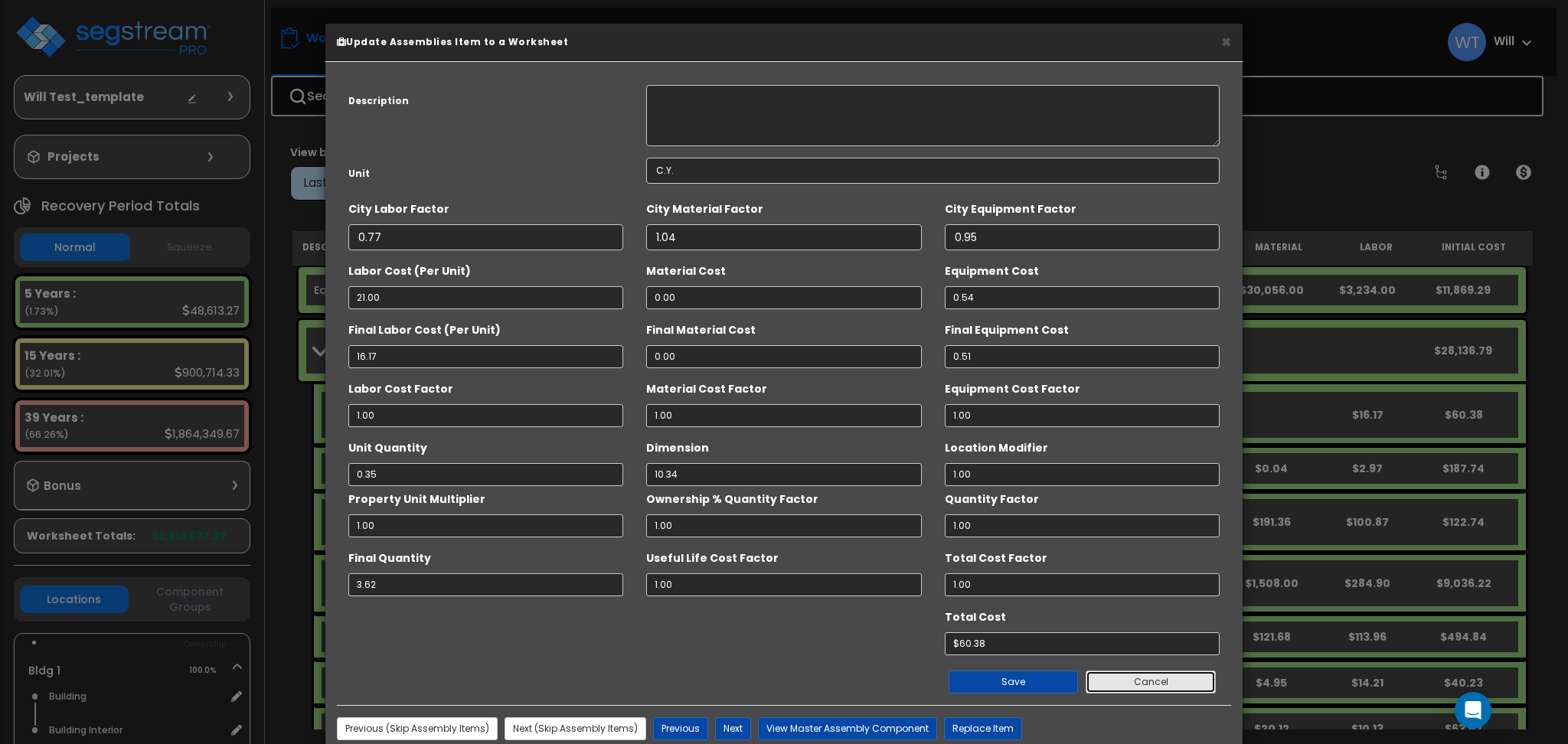
click at [1152, 689] on button "Cancel" at bounding box center [1151, 681] width 130 height 23
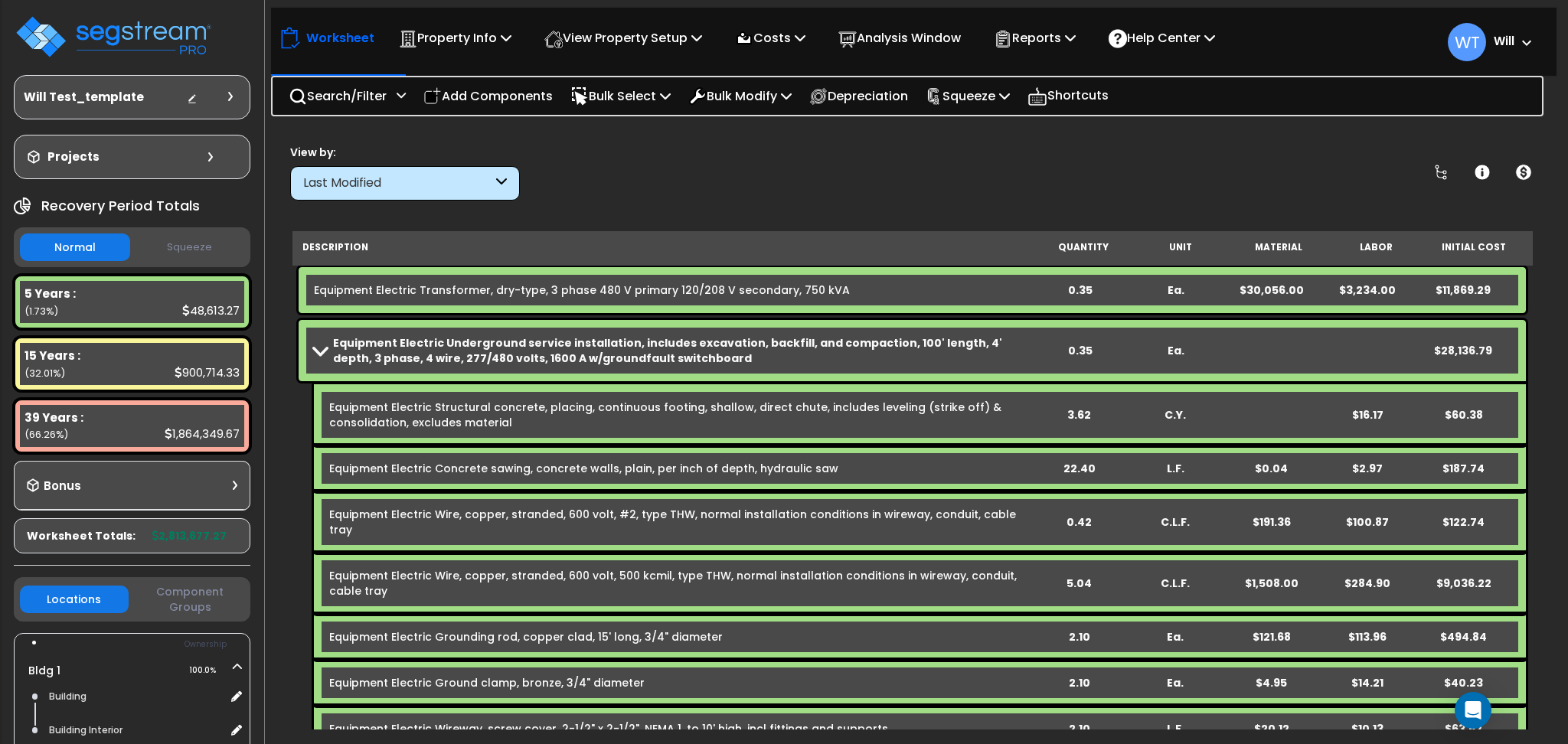
click at [729, 343] on b "Equipment Electric Underground service installation, includes excavation, backf…" at bounding box center [682, 351] width 699 height 31
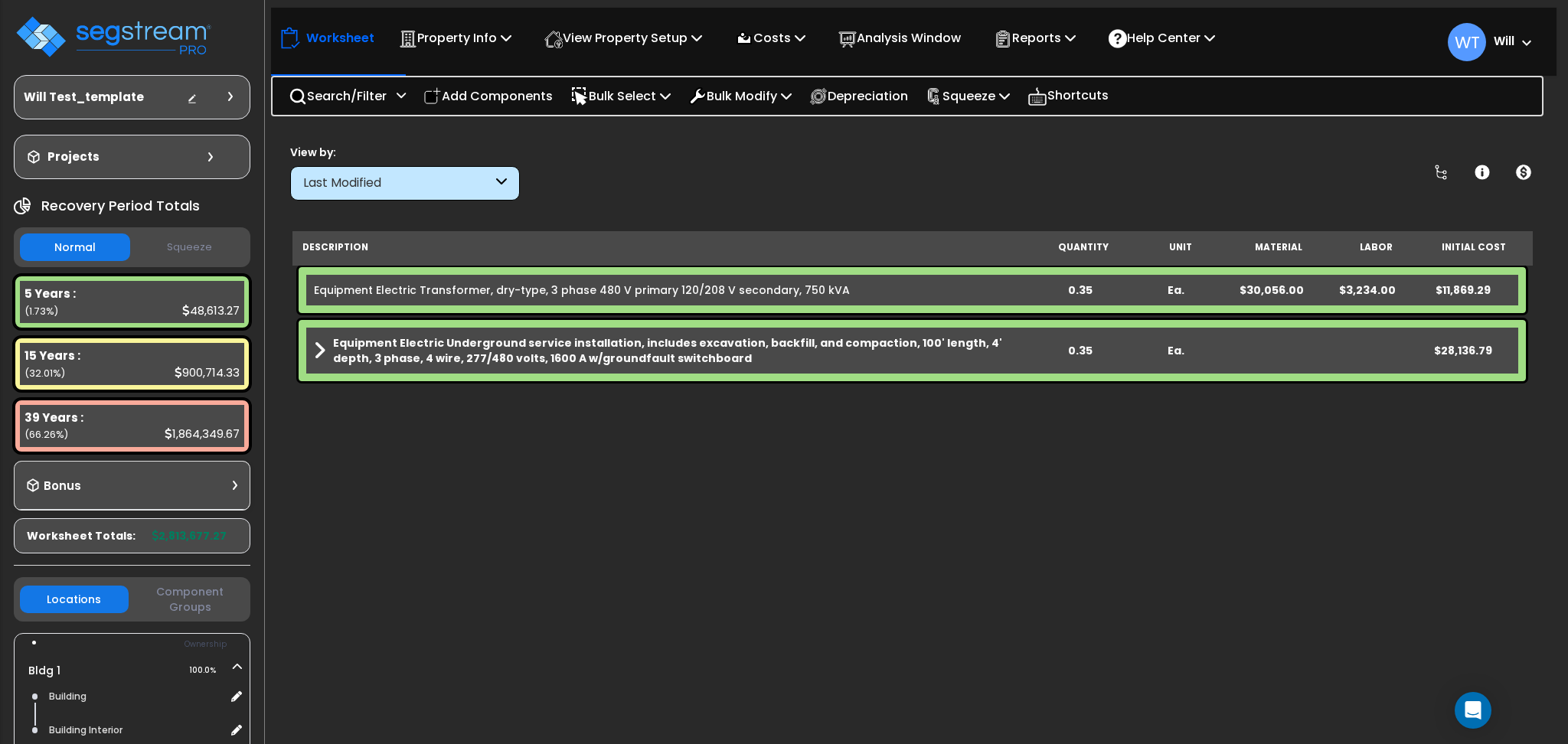
click at [729, 343] on b "Equipment Electric Underground service installation, includes excavation, backf…" at bounding box center [682, 351] width 699 height 31
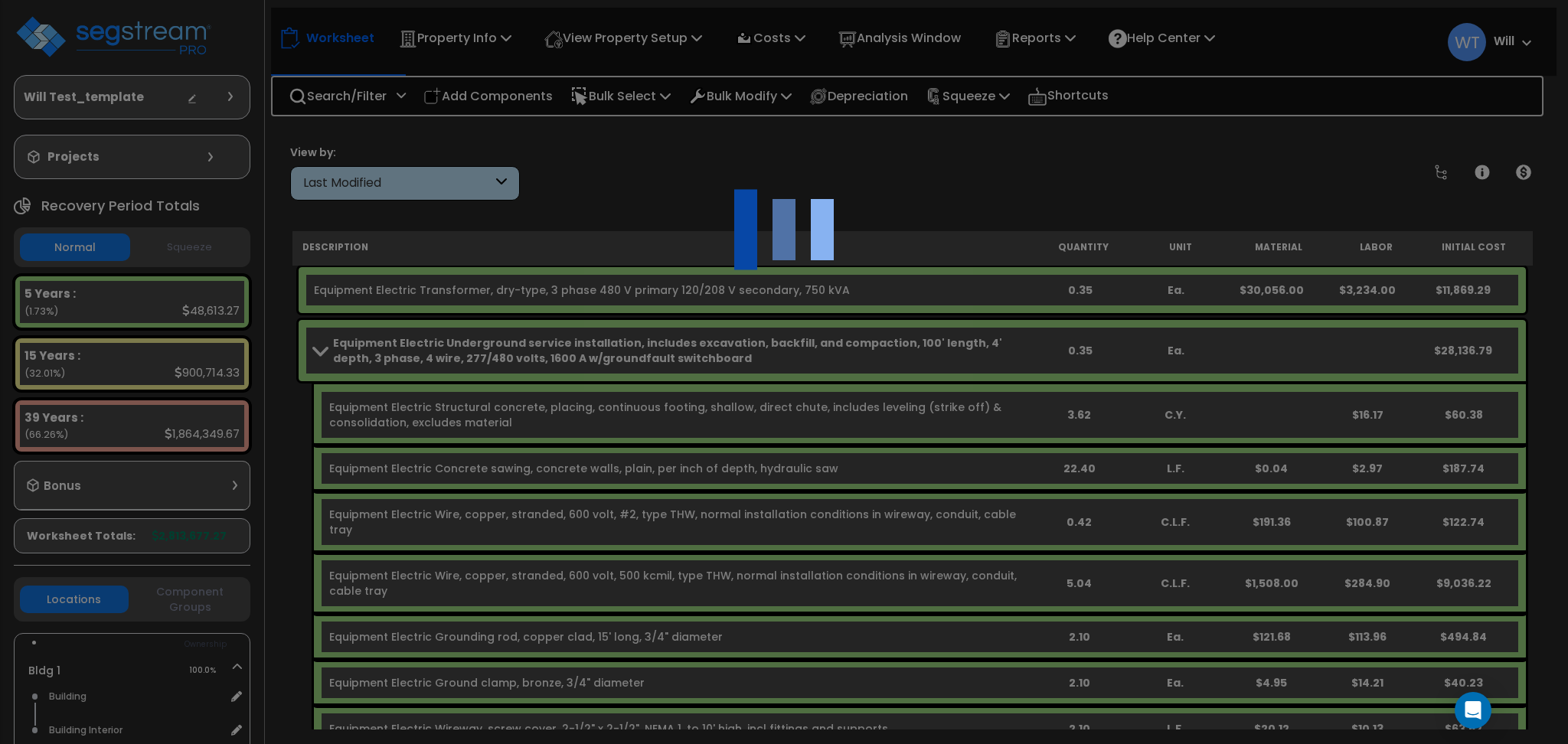
select select "68650"
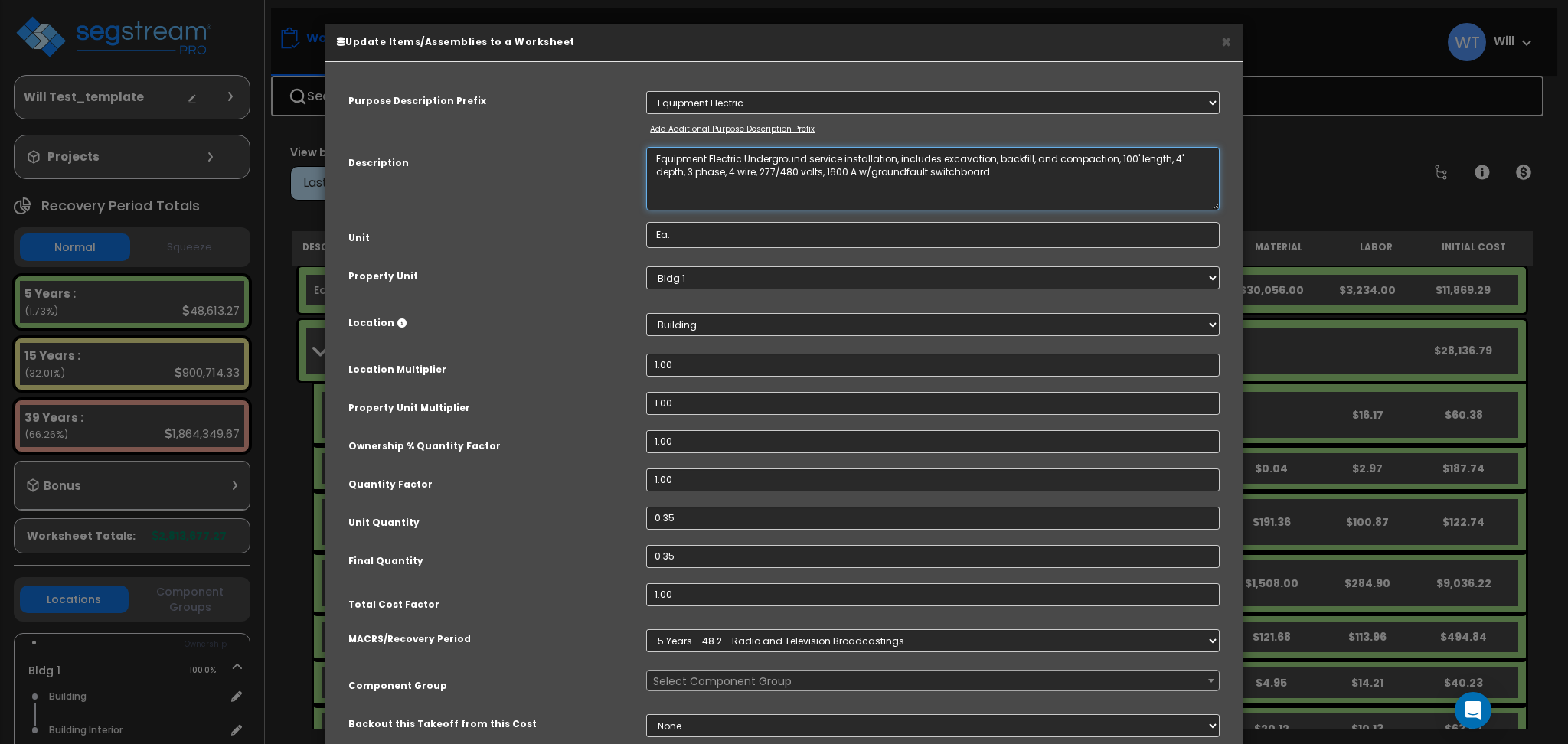
drag, startPoint x: 978, startPoint y: 177, endPoint x: 439, endPoint y: 125, distance: 541.5
click at [439, 125] on div "Purpose Description Prefix Select A New Purpose Descrip A/V System A/V System E…" at bounding box center [784, 420] width 894 height 693
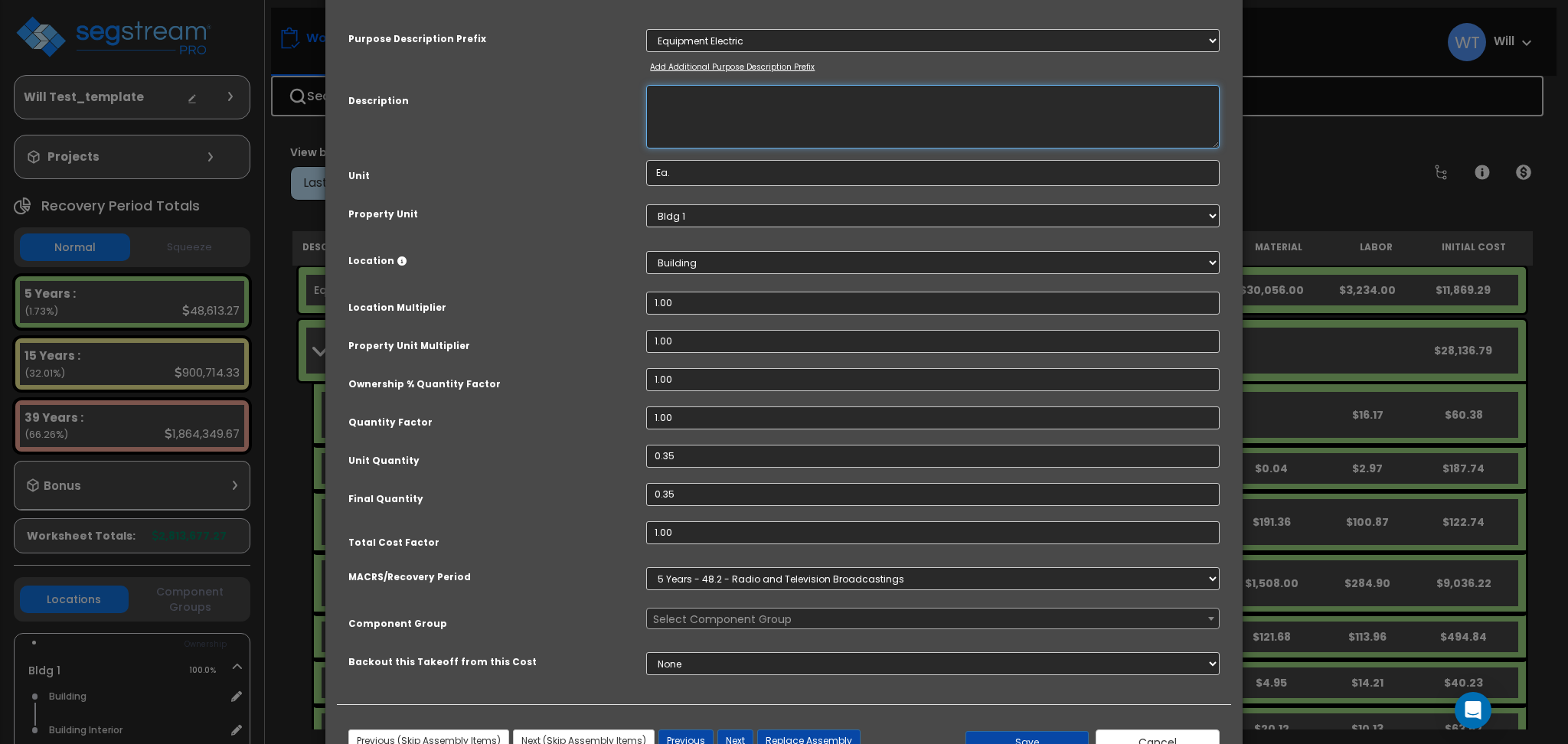
scroll to position [119, 0]
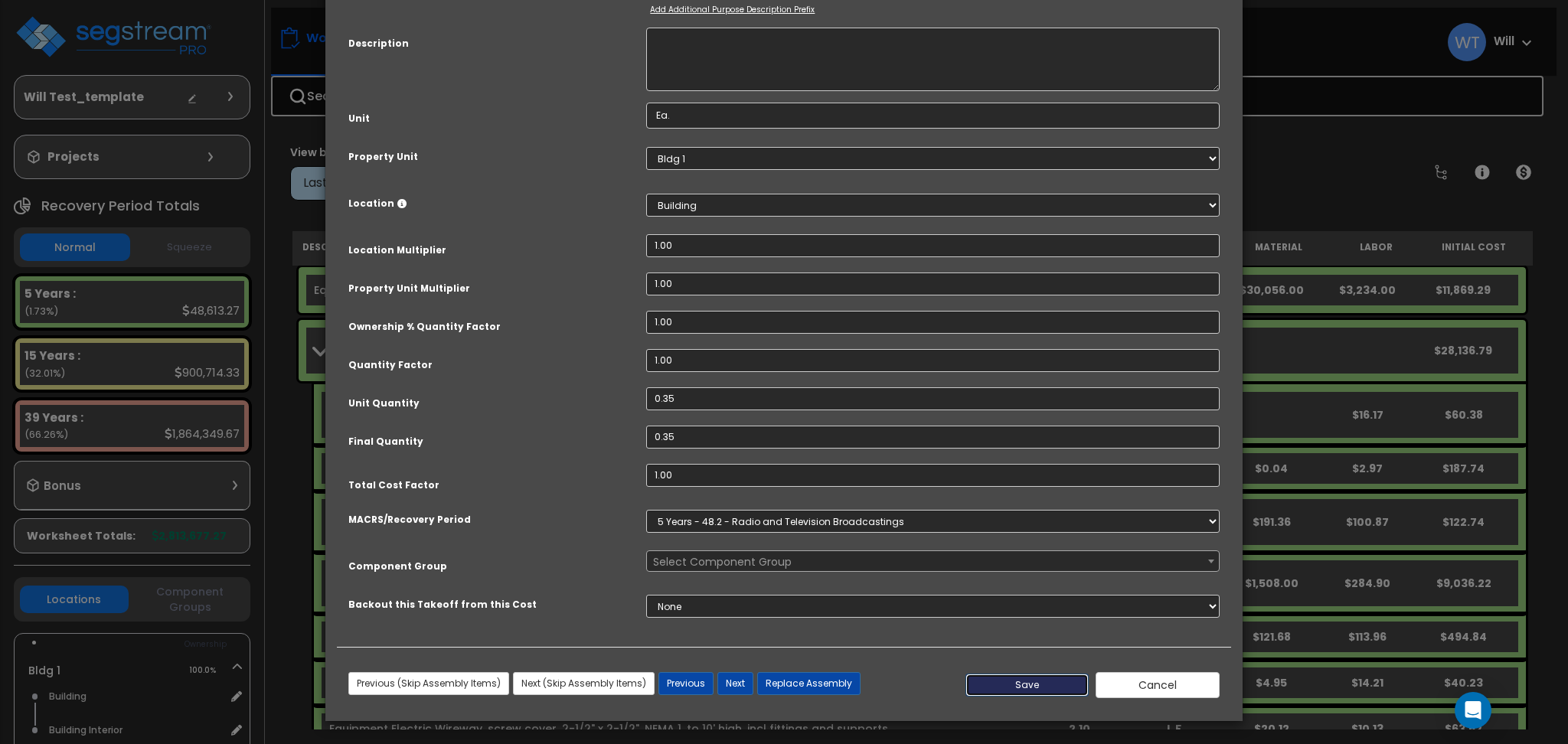
click at [1030, 684] on button "Save" at bounding box center [1027, 685] width 124 height 23
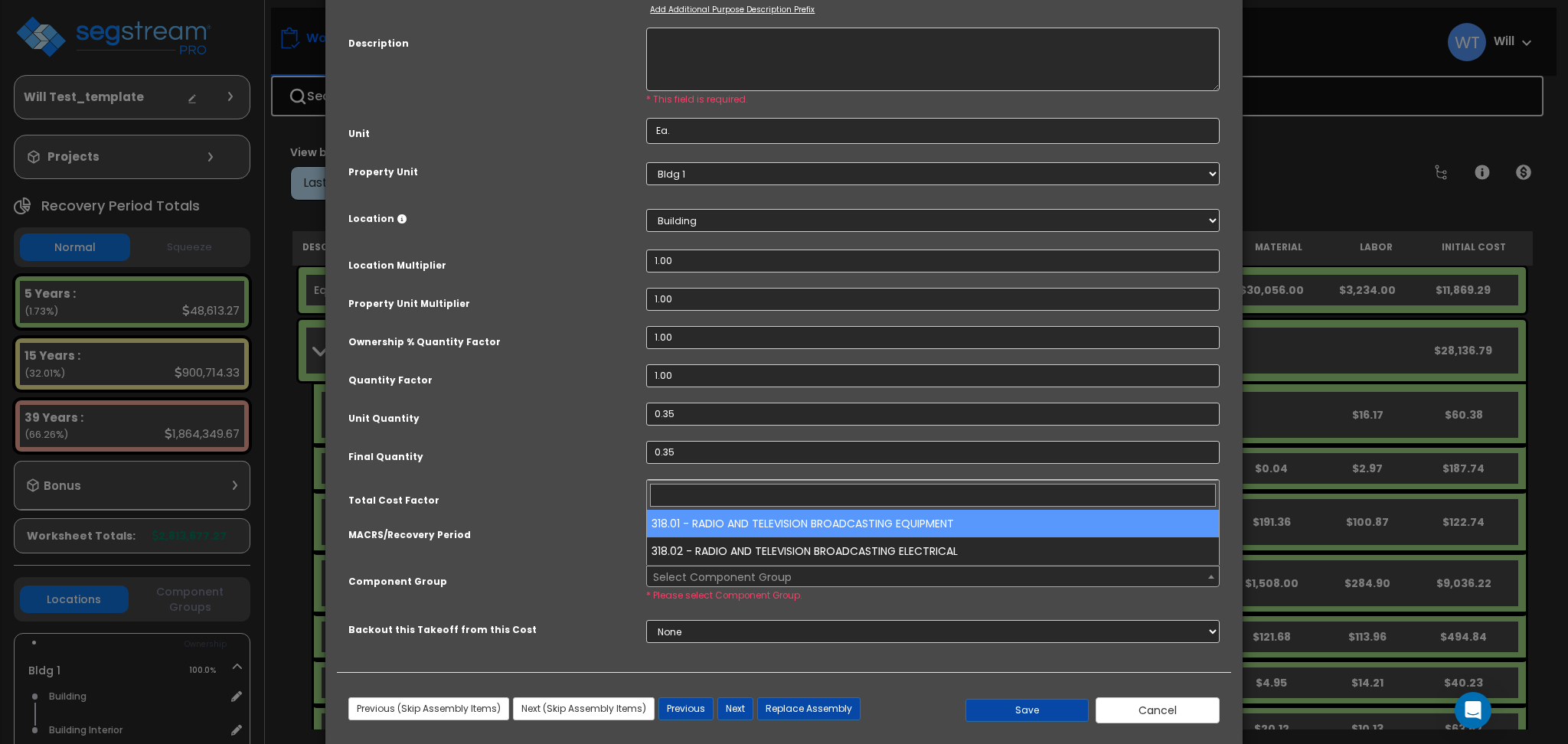
click at [768, 573] on span "Select Component Group" at bounding box center [723, 578] width 139 height 15
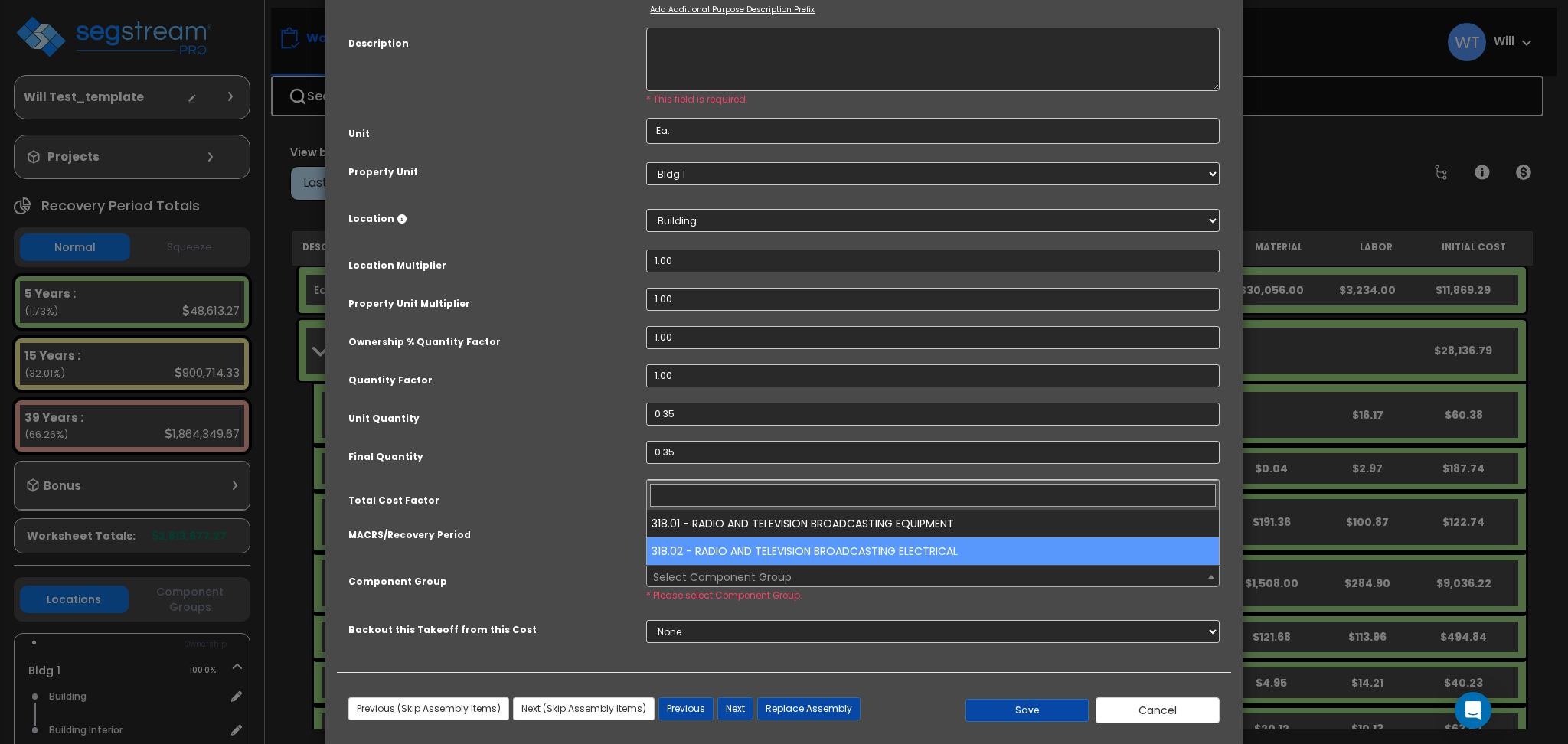
select select "68757"
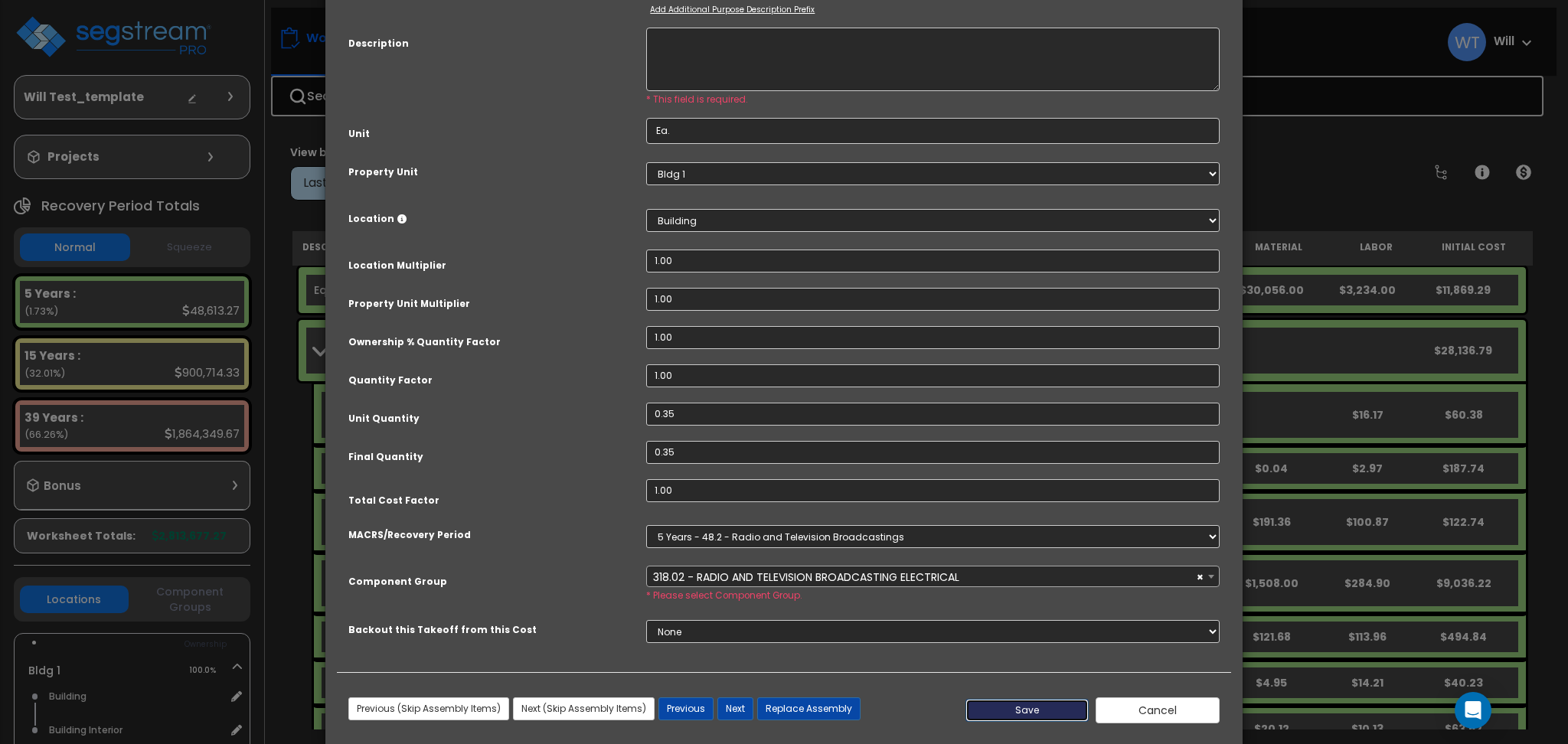
click at [1032, 702] on button "Save" at bounding box center [1027, 710] width 124 height 23
click at [699, 65] on textarea "Equipment Electric Underground service installation, includes excavation, backf…" at bounding box center [933, 59] width 574 height 63
type textarea "Will"
click at [1014, 702] on button "Save" at bounding box center [1027, 710] width 124 height 23
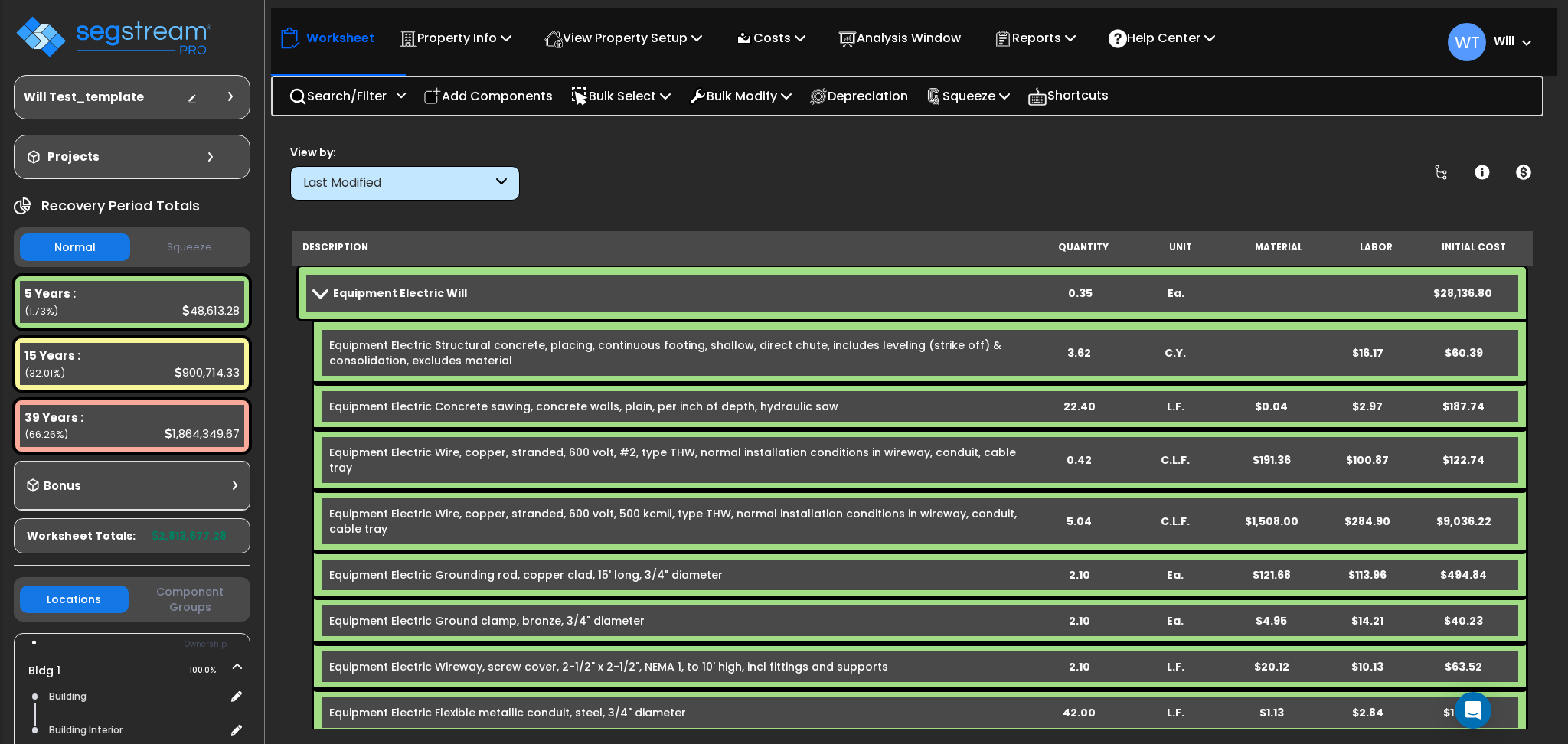
click at [532, 288] on link "Equipment Electric Will" at bounding box center [673, 293] width 718 height 21
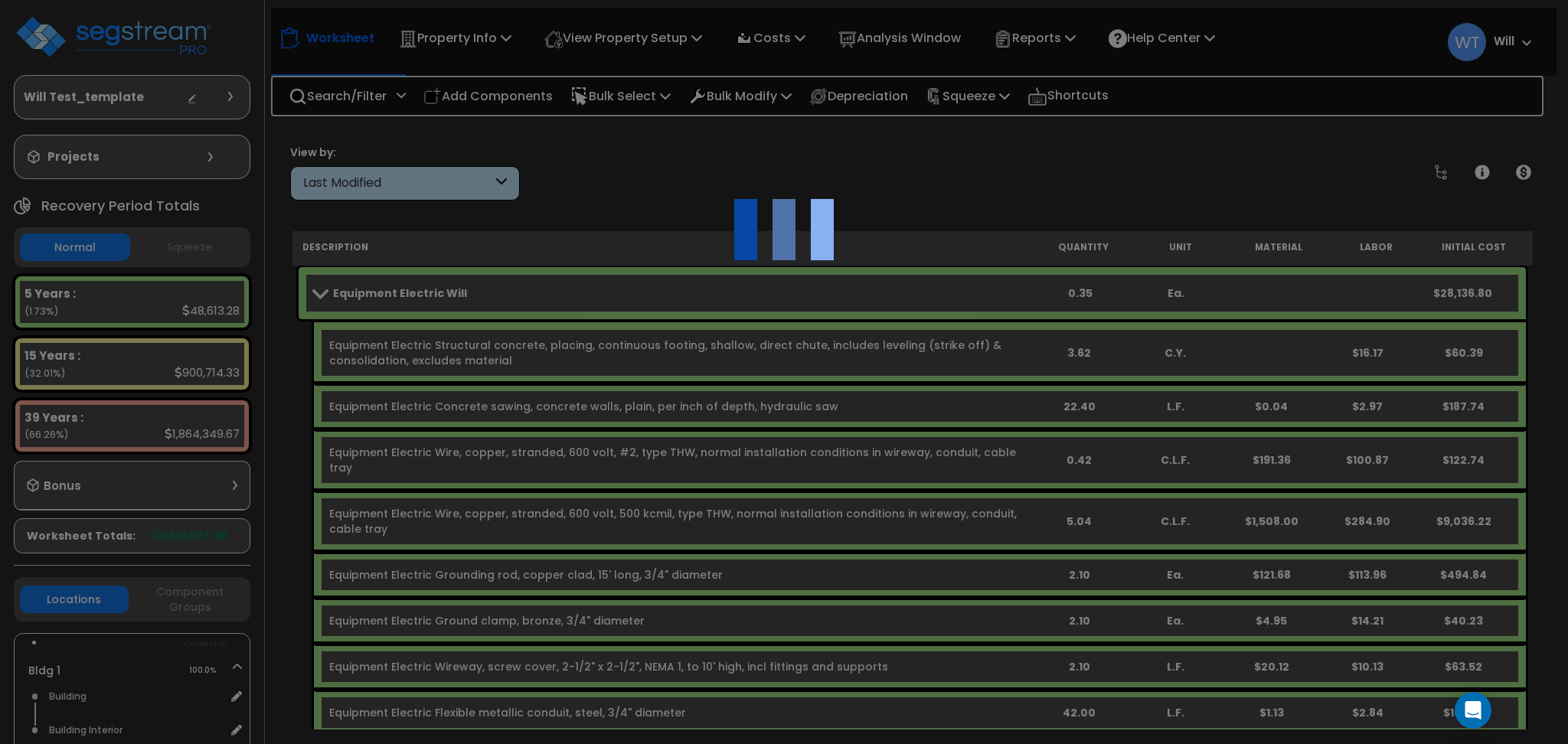
scroll to position [0, 0]
select select "68650"
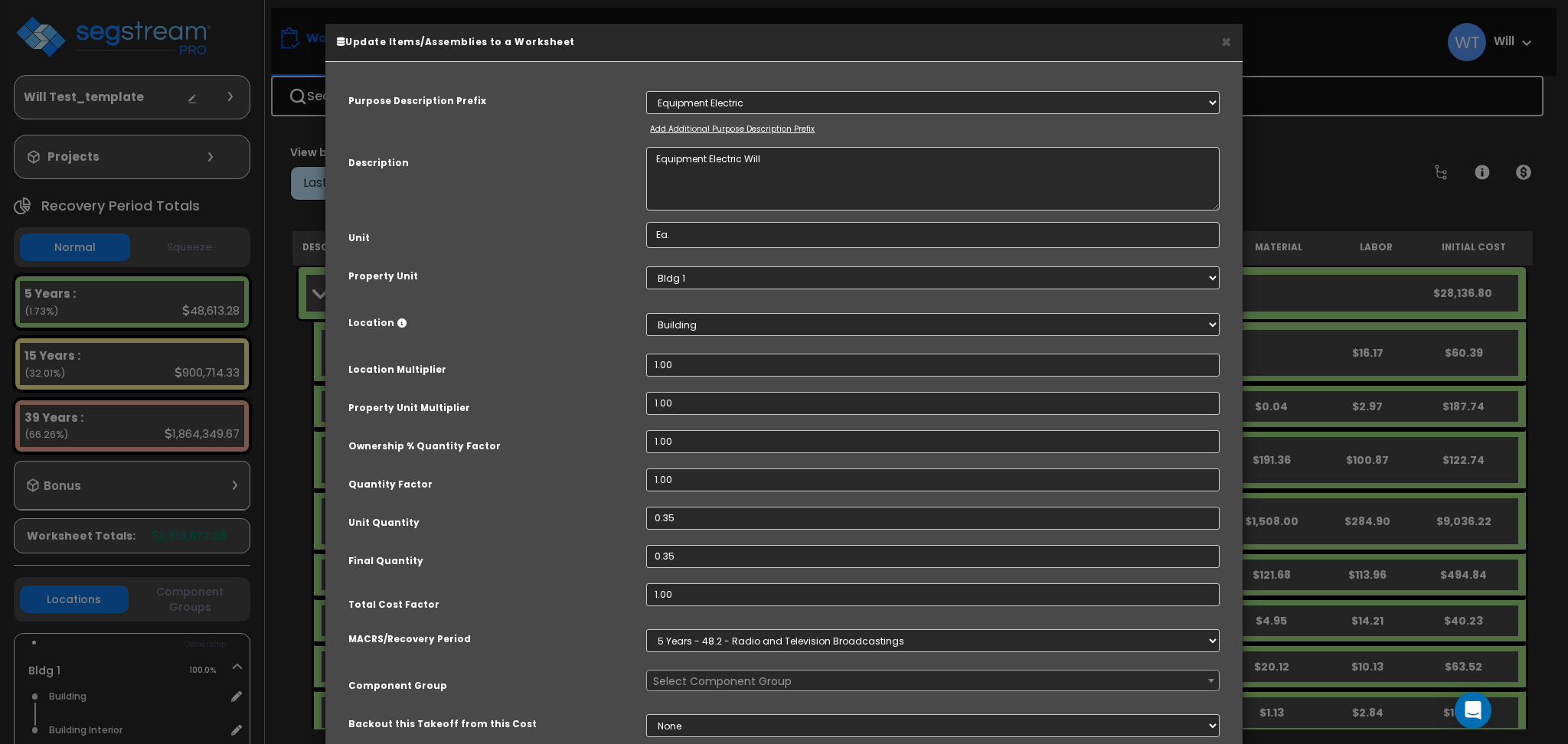
select select "68757"
drag, startPoint x: 742, startPoint y: 162, endPoint x: 541, endPoint y: 158, distance: 201.0
click at [541, 158] on div "Description Equipment Electric Will" at bounding box center [784, 178] width 894 height 63
drag, startPoint x: 800, startPoint y: 157, endPoint x: 558, endPoint y: 159, distance: 242.0
click at [558, 159] on div "Description Equipment Electric Will" at bounding box center [784, 178] width 894 height 63
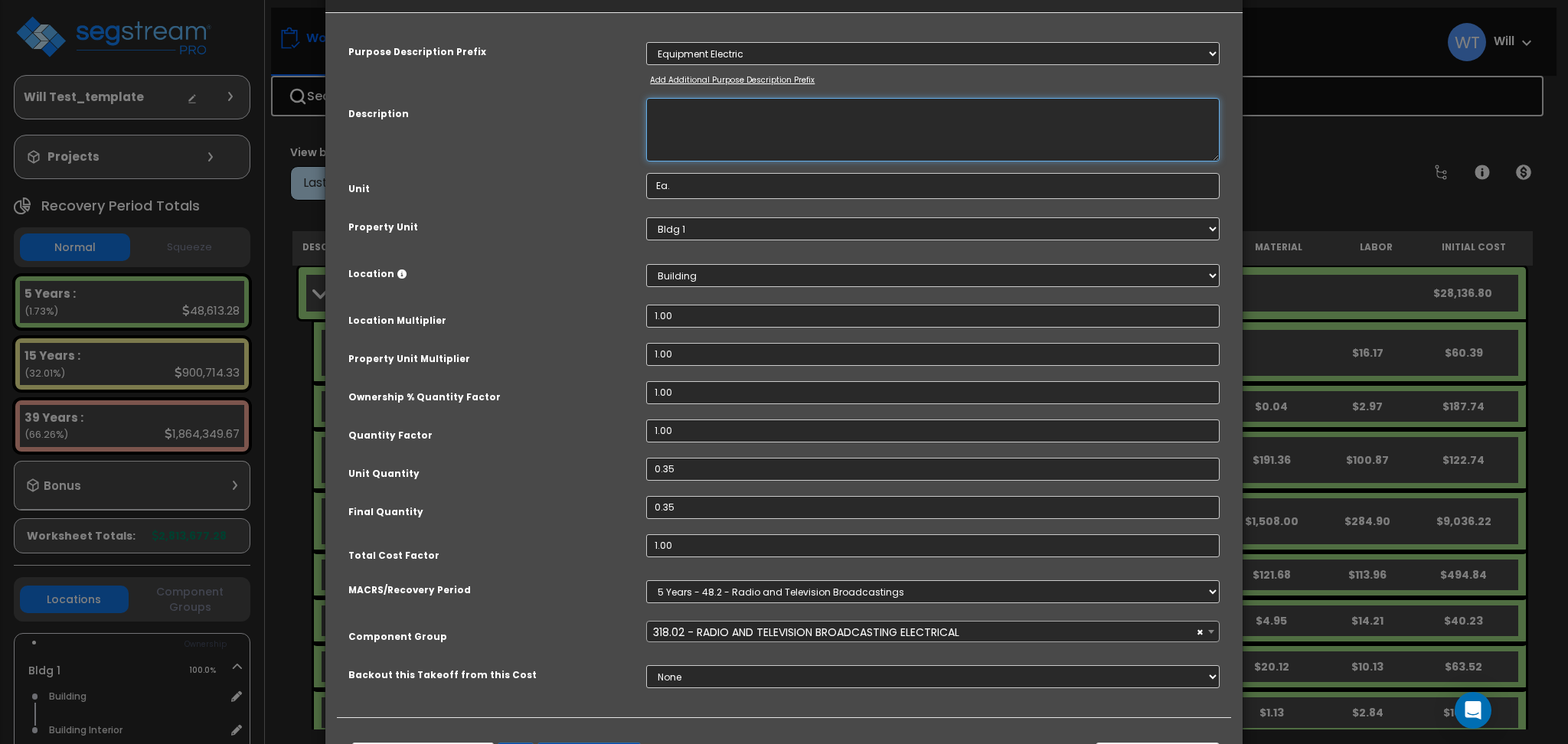
scroll to position [119, 0]
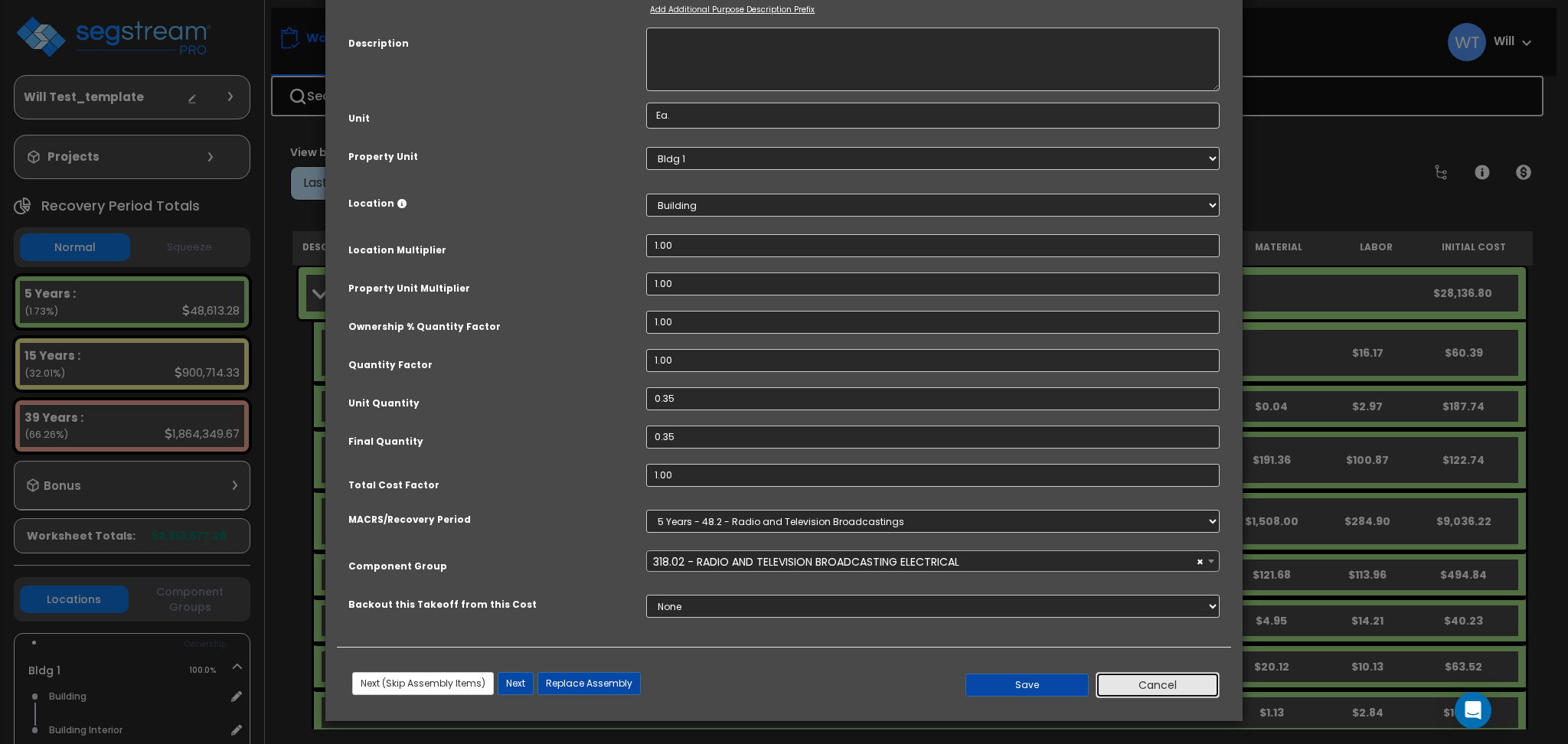
click at [1145, 681] on button "Cancel" at bounding box center [1157, 685] width 124 height 26
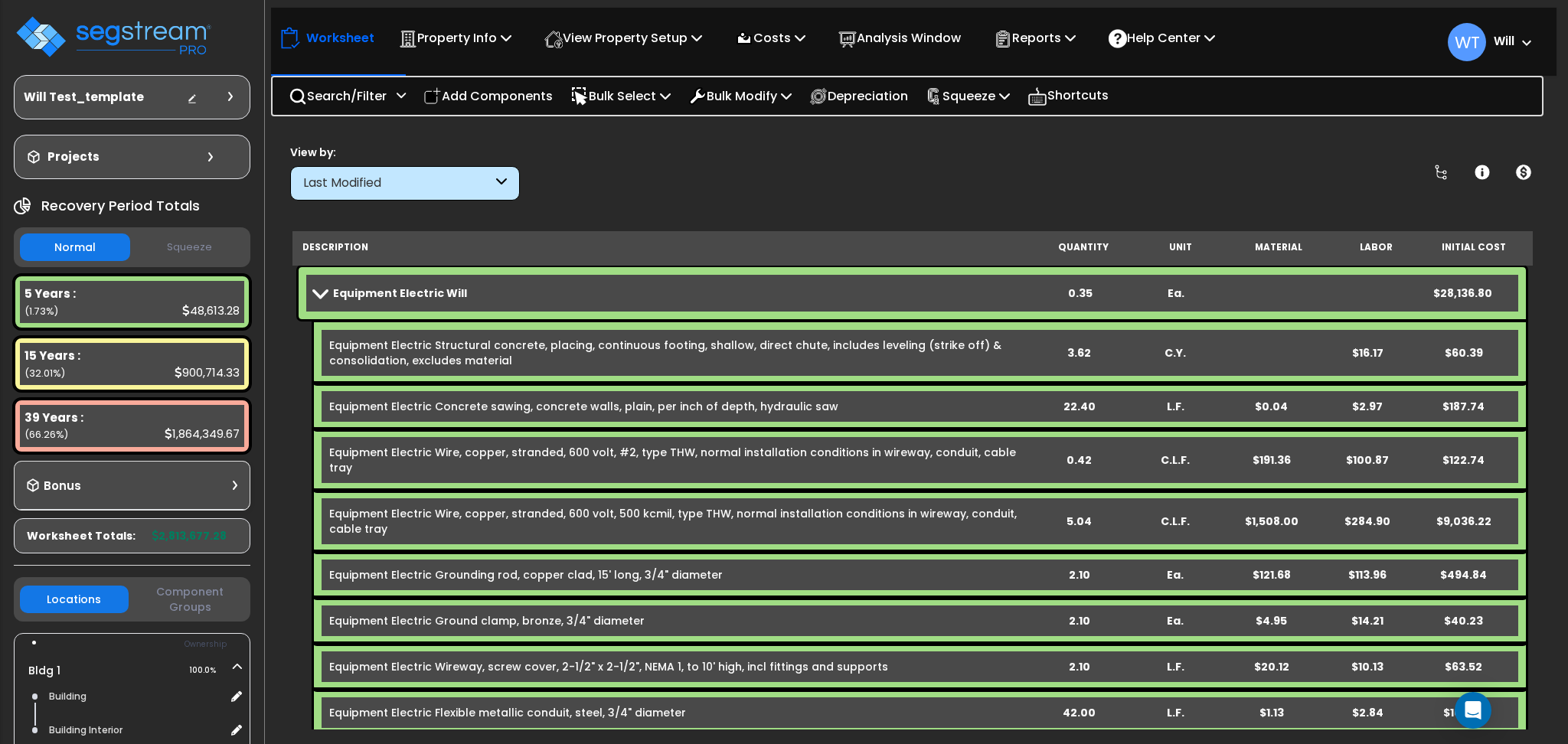
click at [645, 284] on link "Equipment Electric Will" at bounding box center [673, 293] width 718 height 21
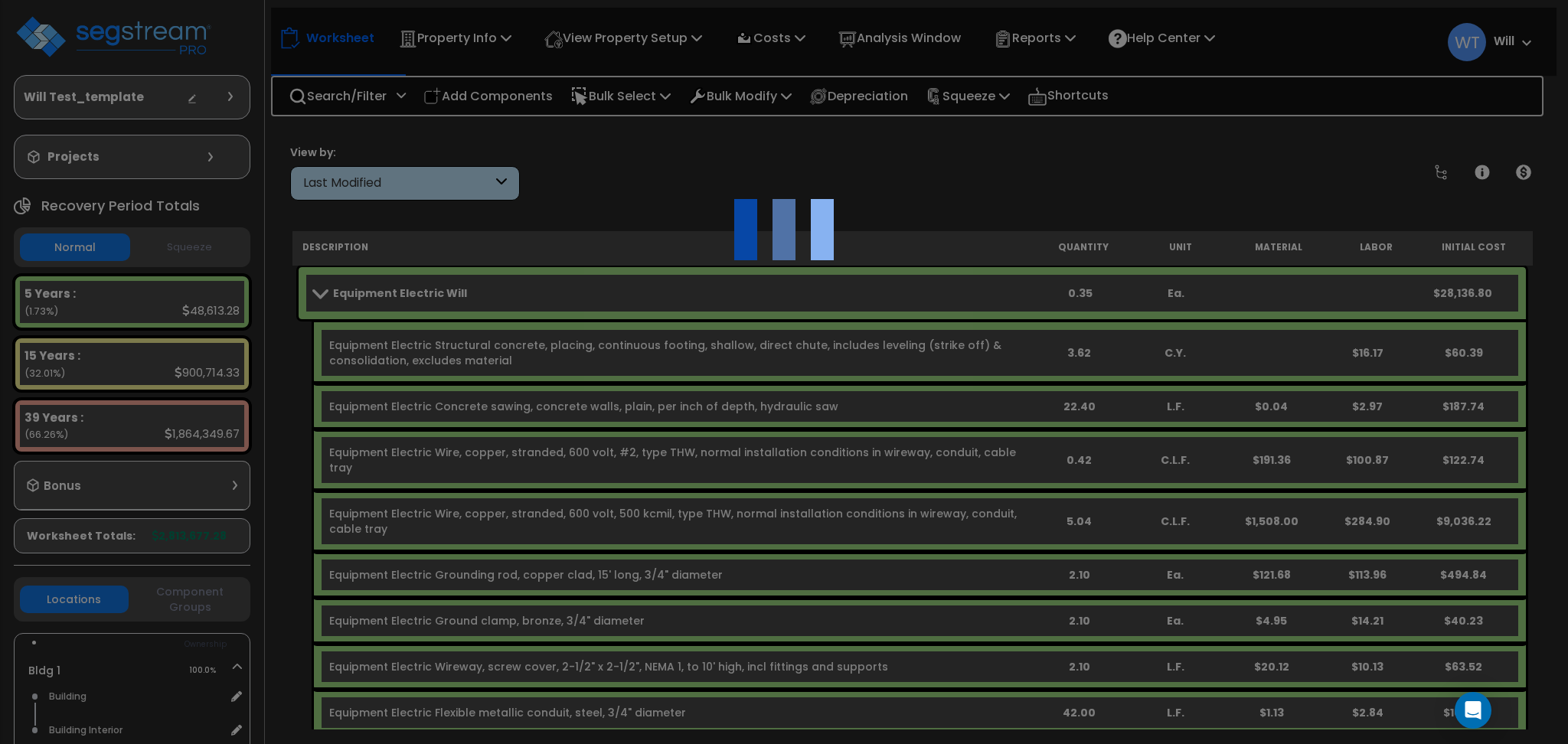
scroll to position [0, 0]
select select "68650"
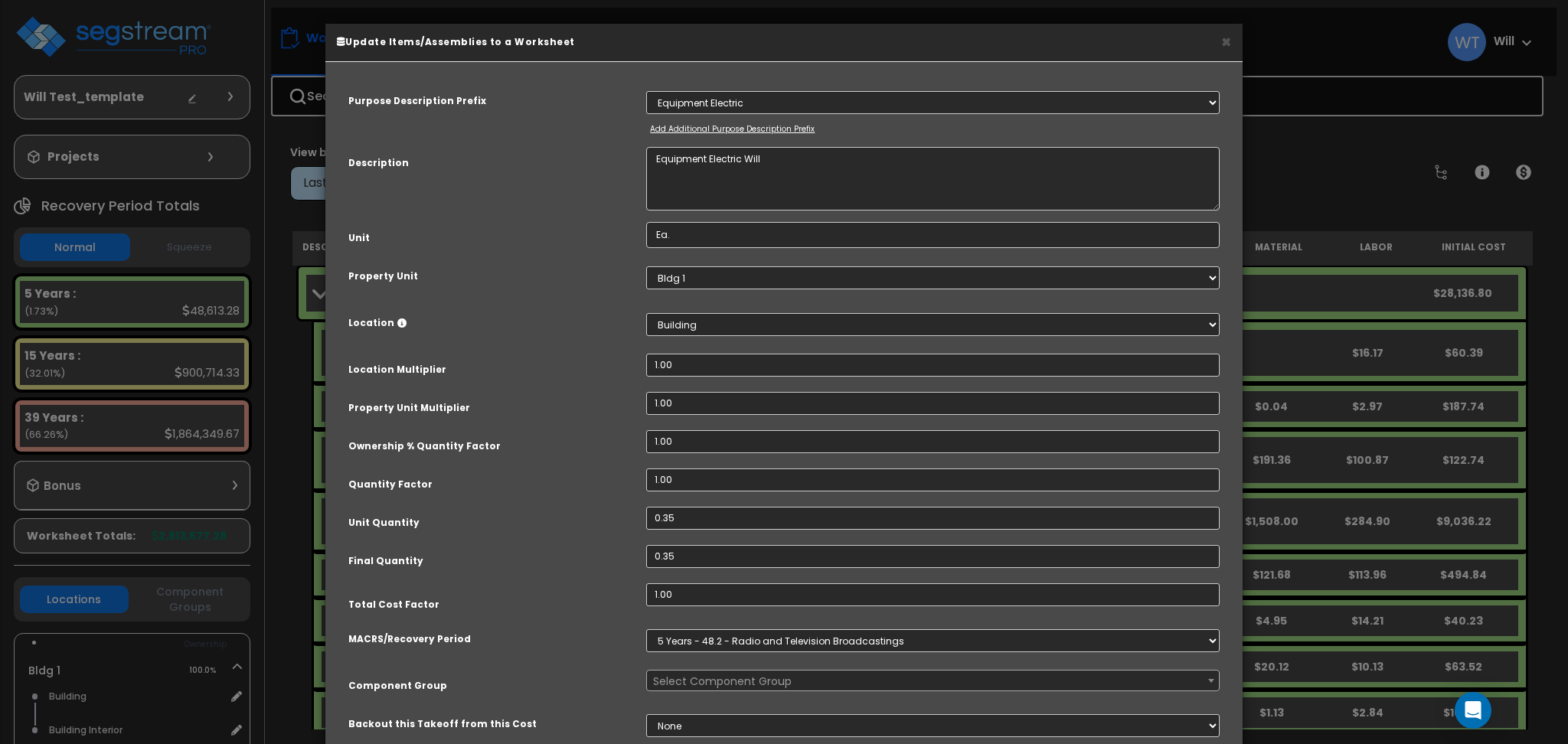
select select "68757"
click at [793, 187] on textarea "Equipment Electric Will" at bounding box center [933, 178] width 574 height 63
click at [1225, 39] on button "×" at bounding box center [1227, 41] width 10 height 16
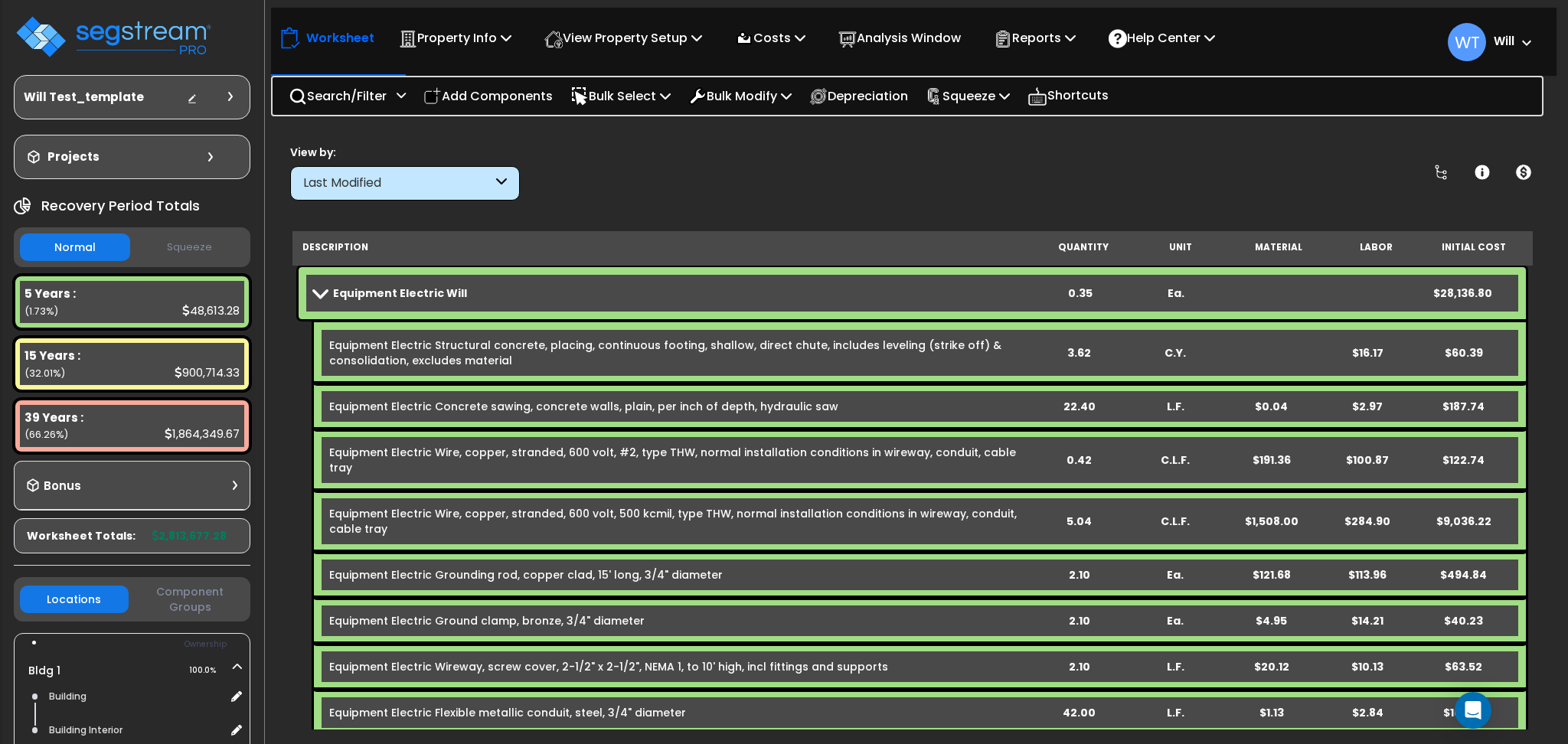
click at [533, 293] on link "Equipment Electric Will" at bounding box center [673, 293] width 718 height 21
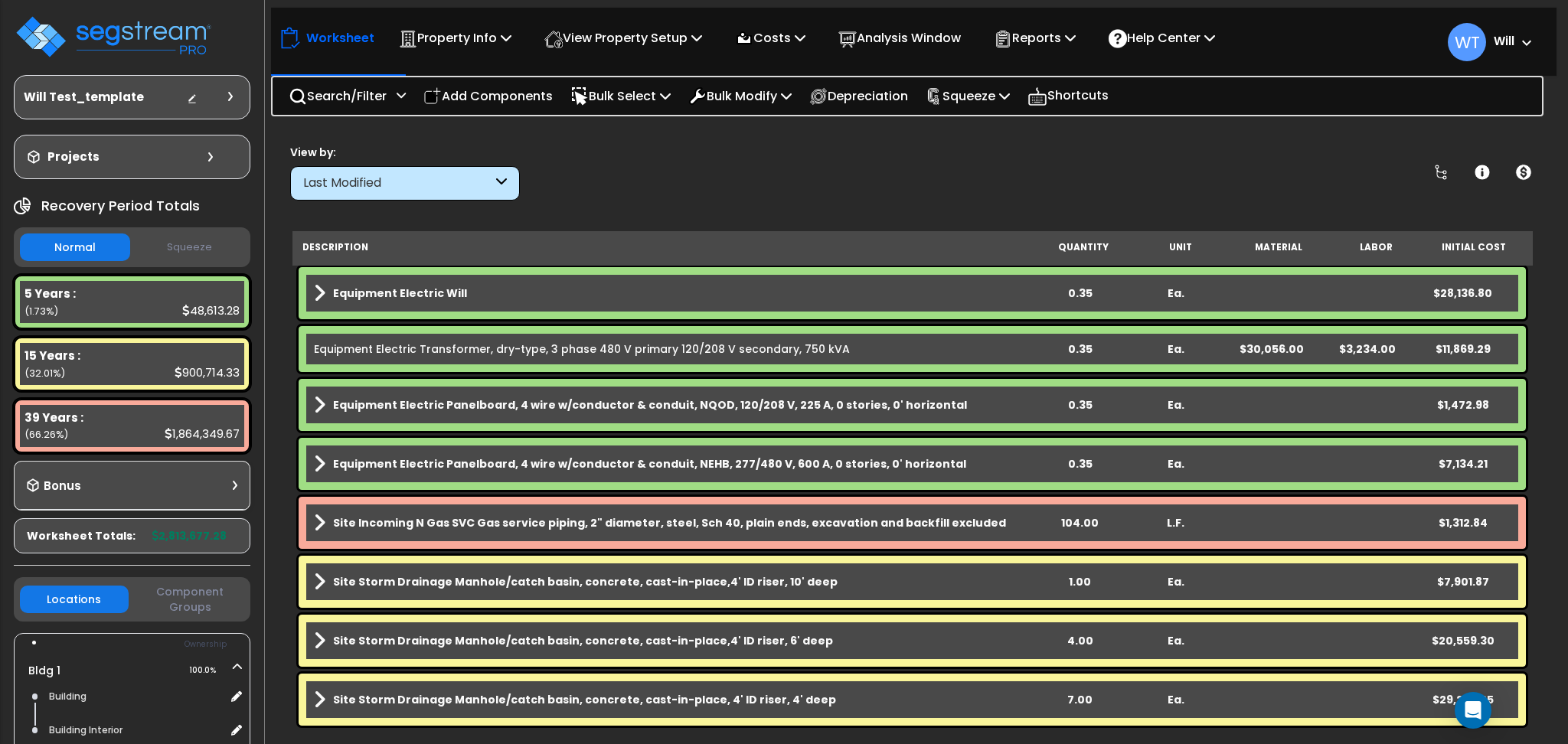
click at [533, 293] on link "Equipment Electric Will" at bounding box center [673, 293] width 718 height 21
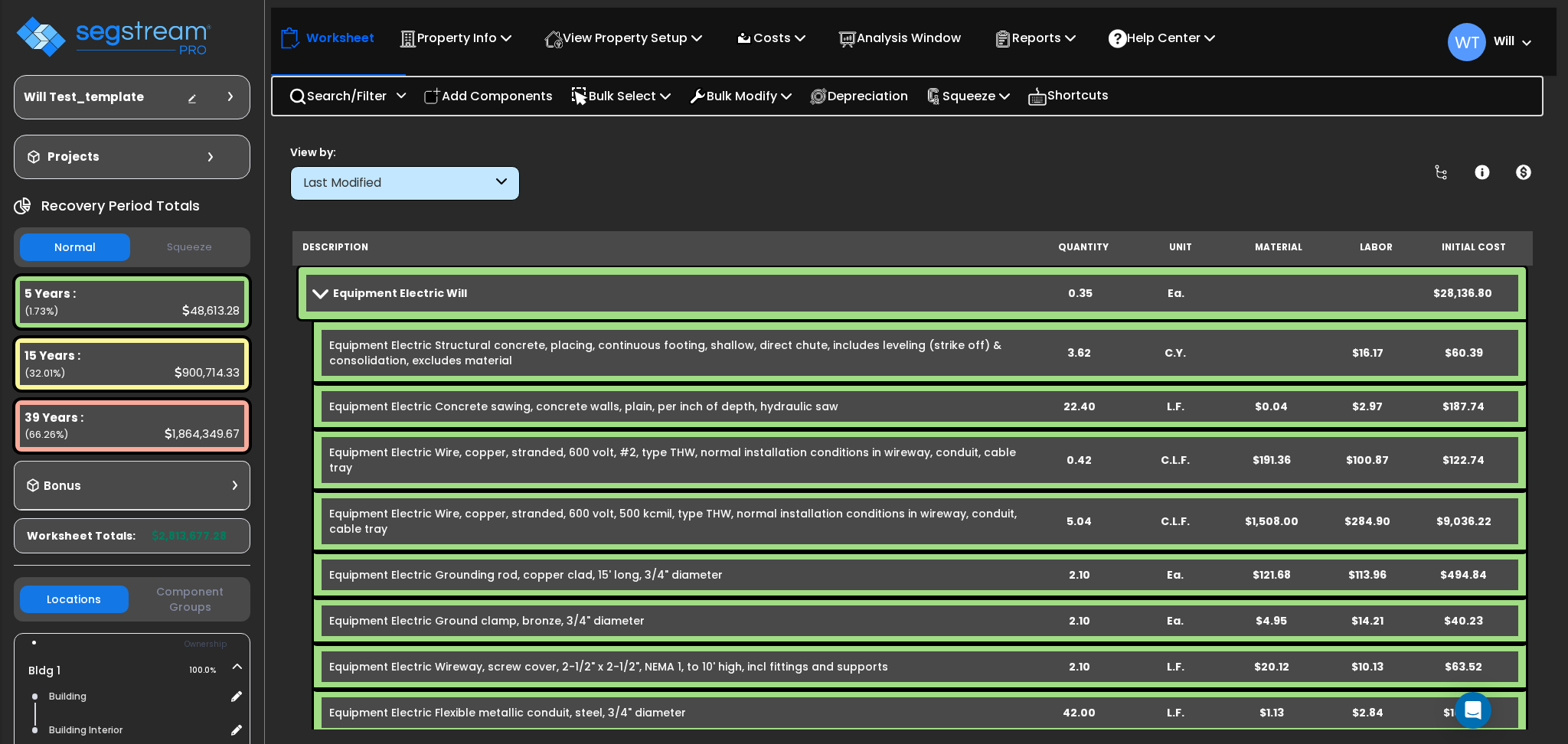
click at [549, 290] on link "Equipment Electric Will" at bounding box center [673, 293] width 718 height 21
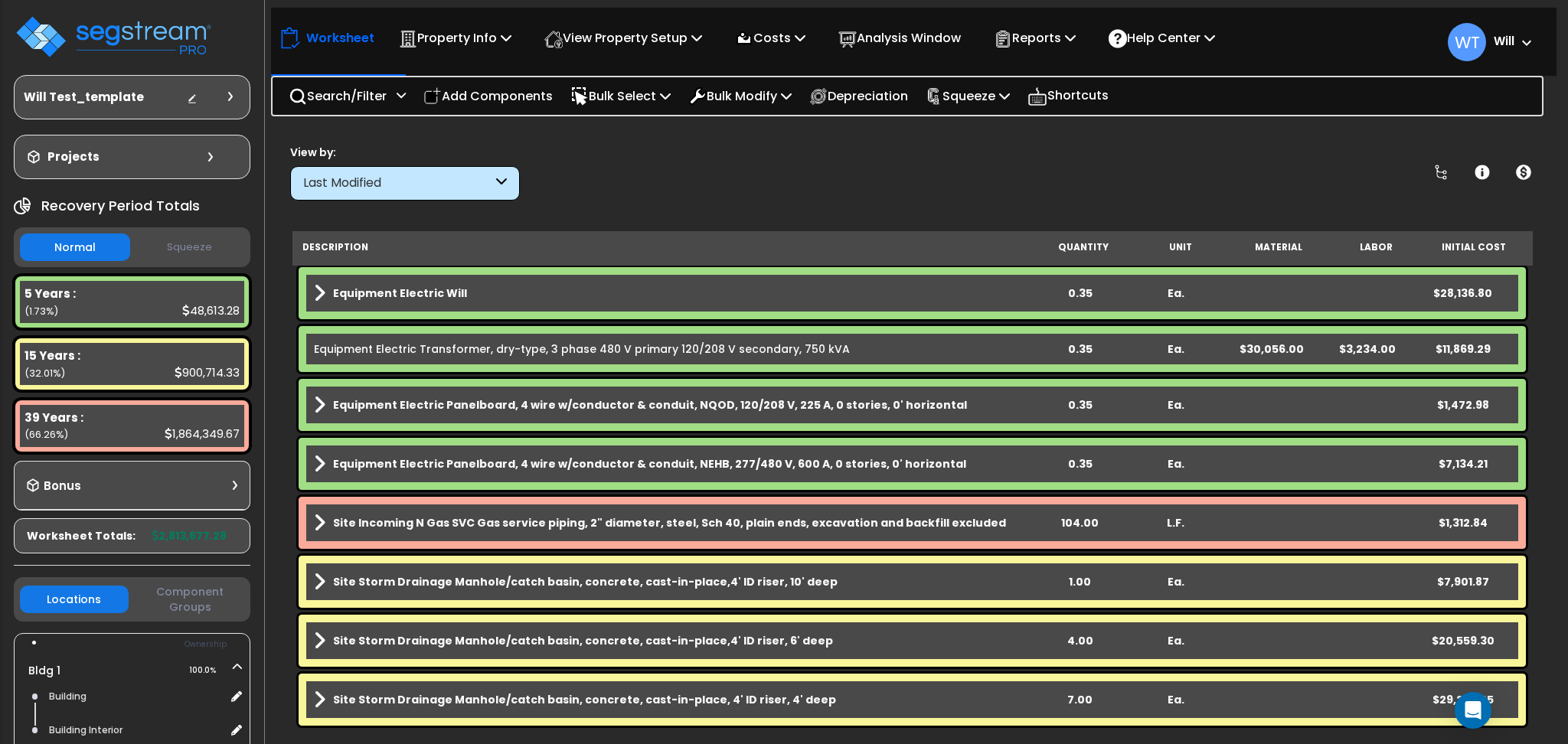
click at [549, 290] on link "Equipment Electric Will" at bounding box center [673, 293] width 718 height 21
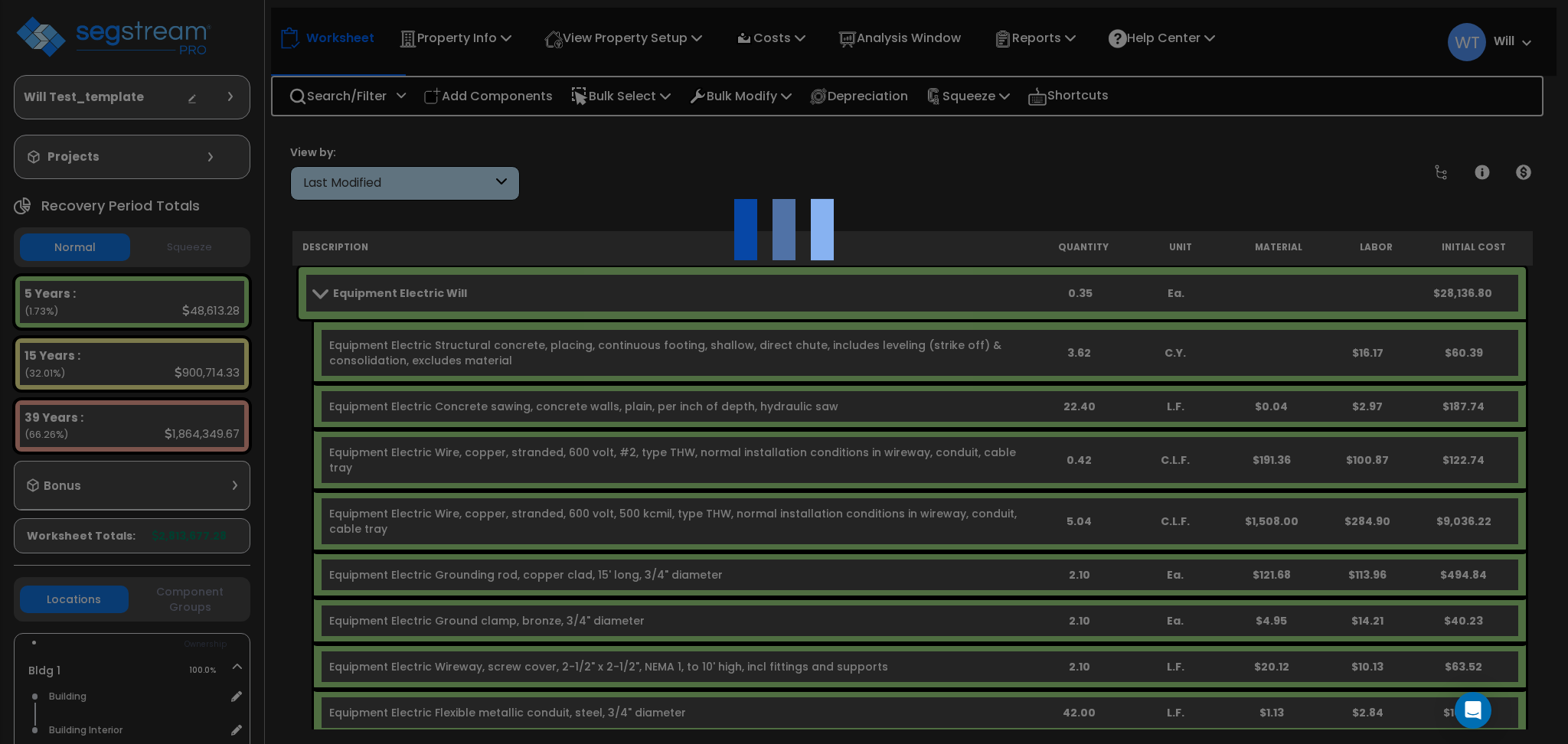
select select "68650"
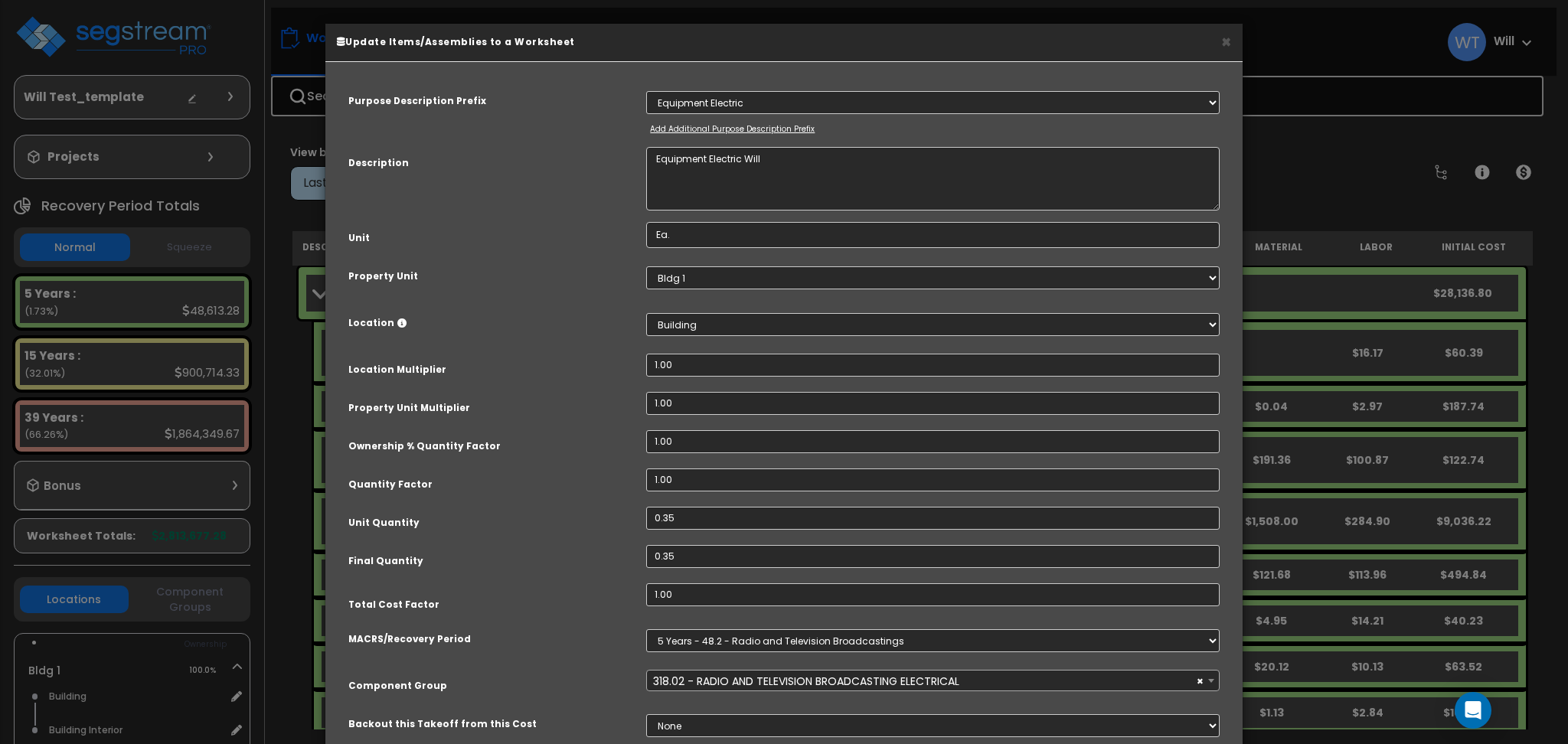
select select "68757"
click at [794, 121] on div "Select A New Purpose Descrip A/V System A/V System Equipment A/V System Equipme…" at bounding box center [933, 110] width 597 height 51
click at [792, 126] on small "Add Additional Purpose Description Prefix" at bounding box center [732, 129] width 165 height 11
select select "Others"
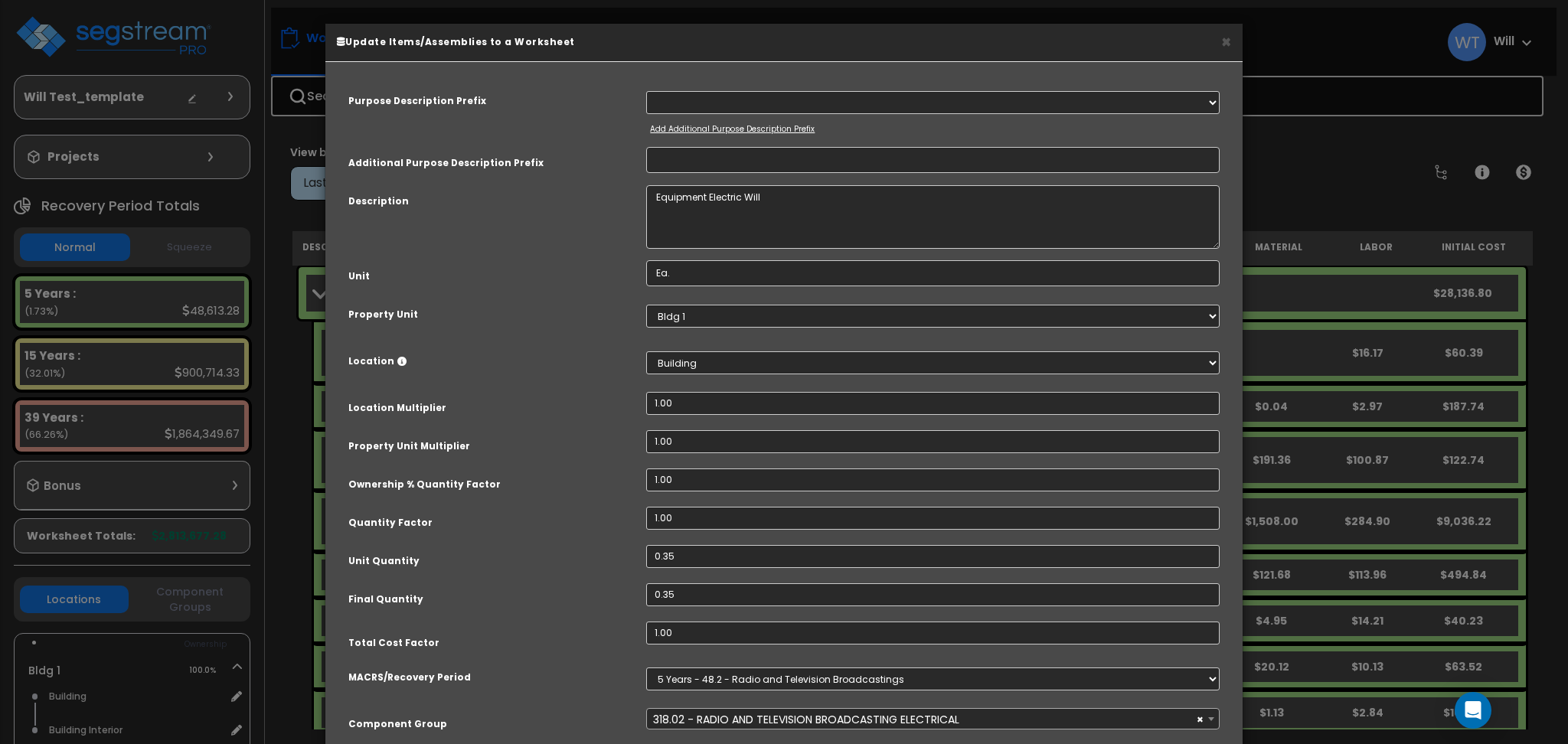
click at [792, 126] on small "Add Additional Purpose Description Prefix" at bounding box center [732, 129] width 165 height 11
click at [1227, 36] on button "×" at bounding box center [1227, 41] width 10 height 16
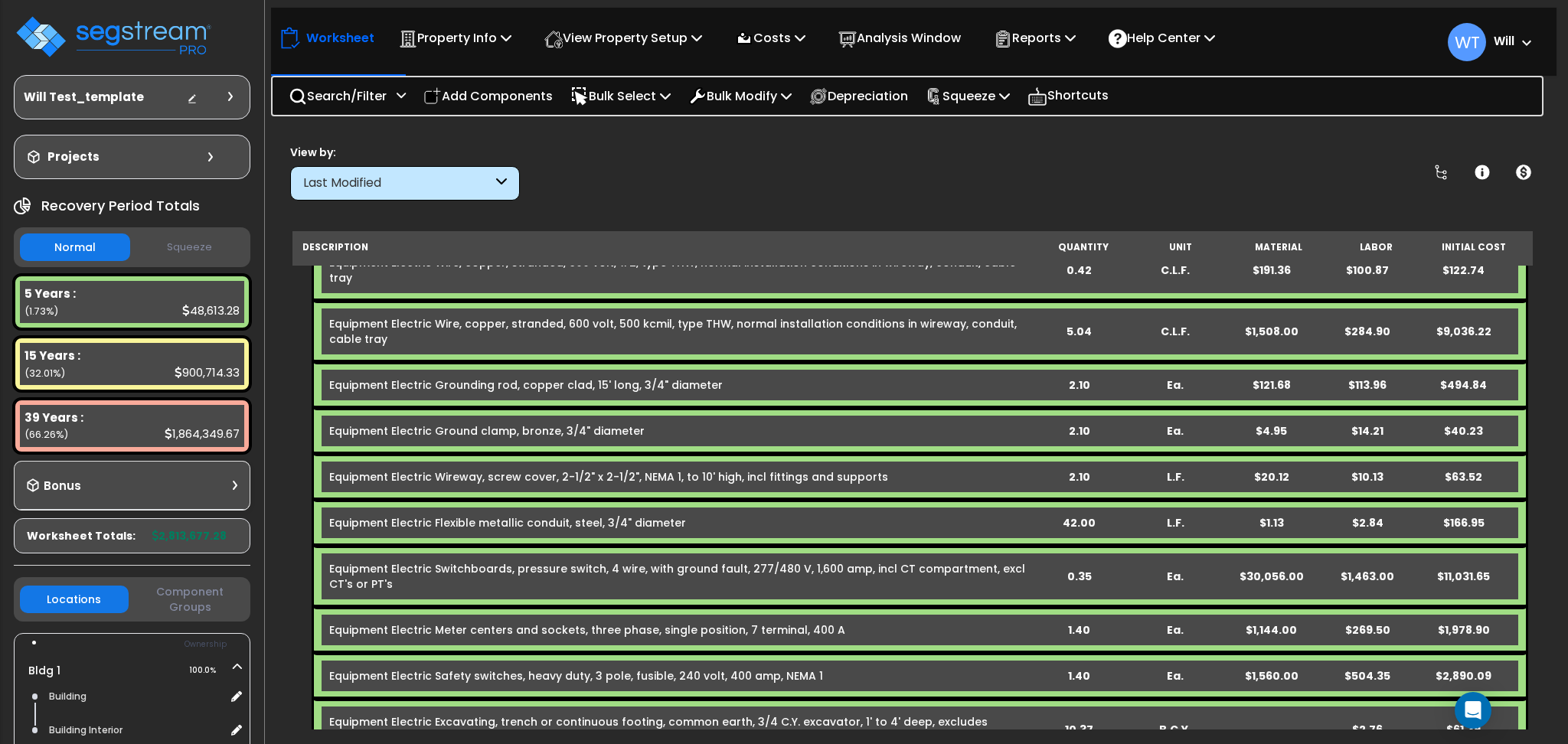
scroll to position [408, 0]
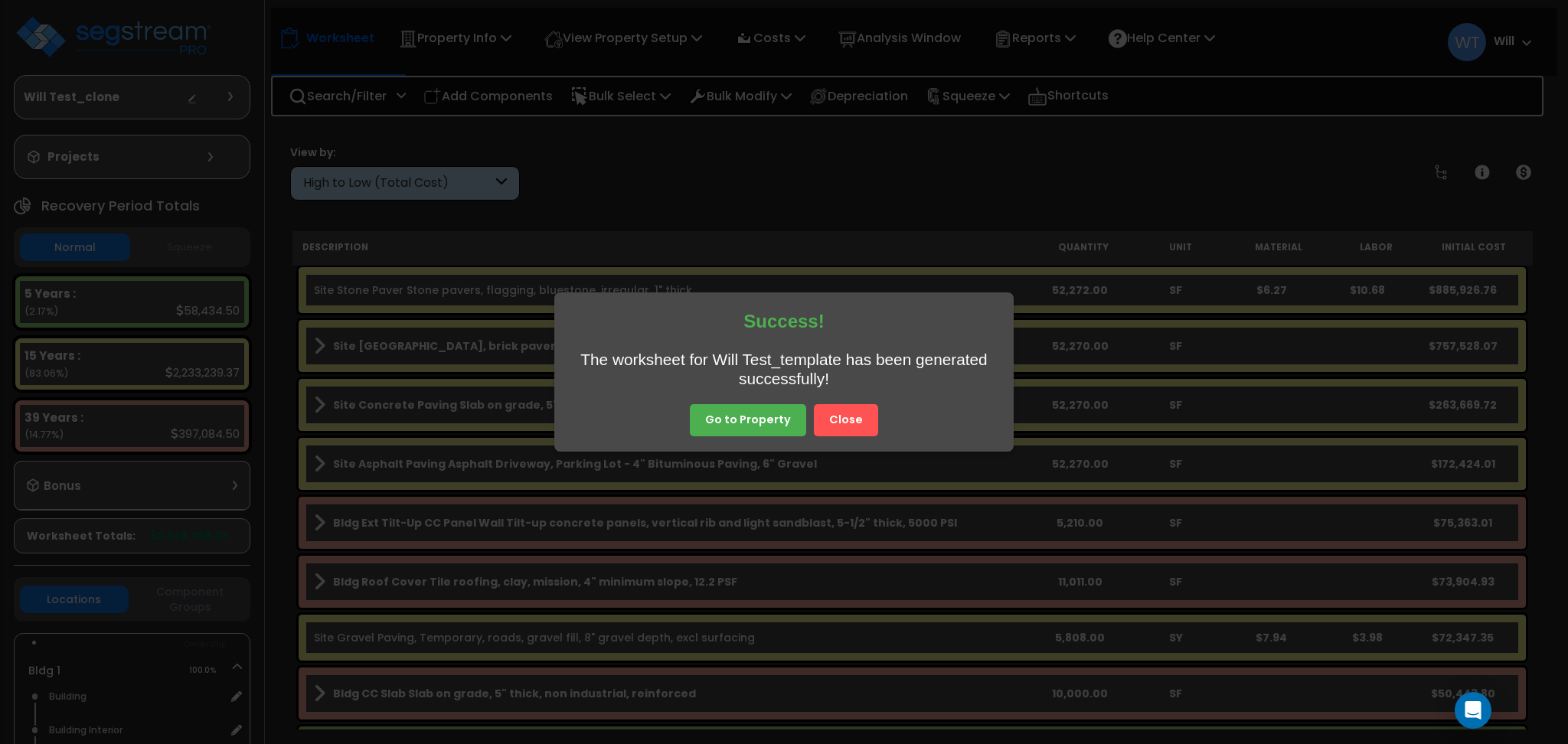
click at [854, 428] on button "Close" at bounding box center [845, 421] width 64 height 33
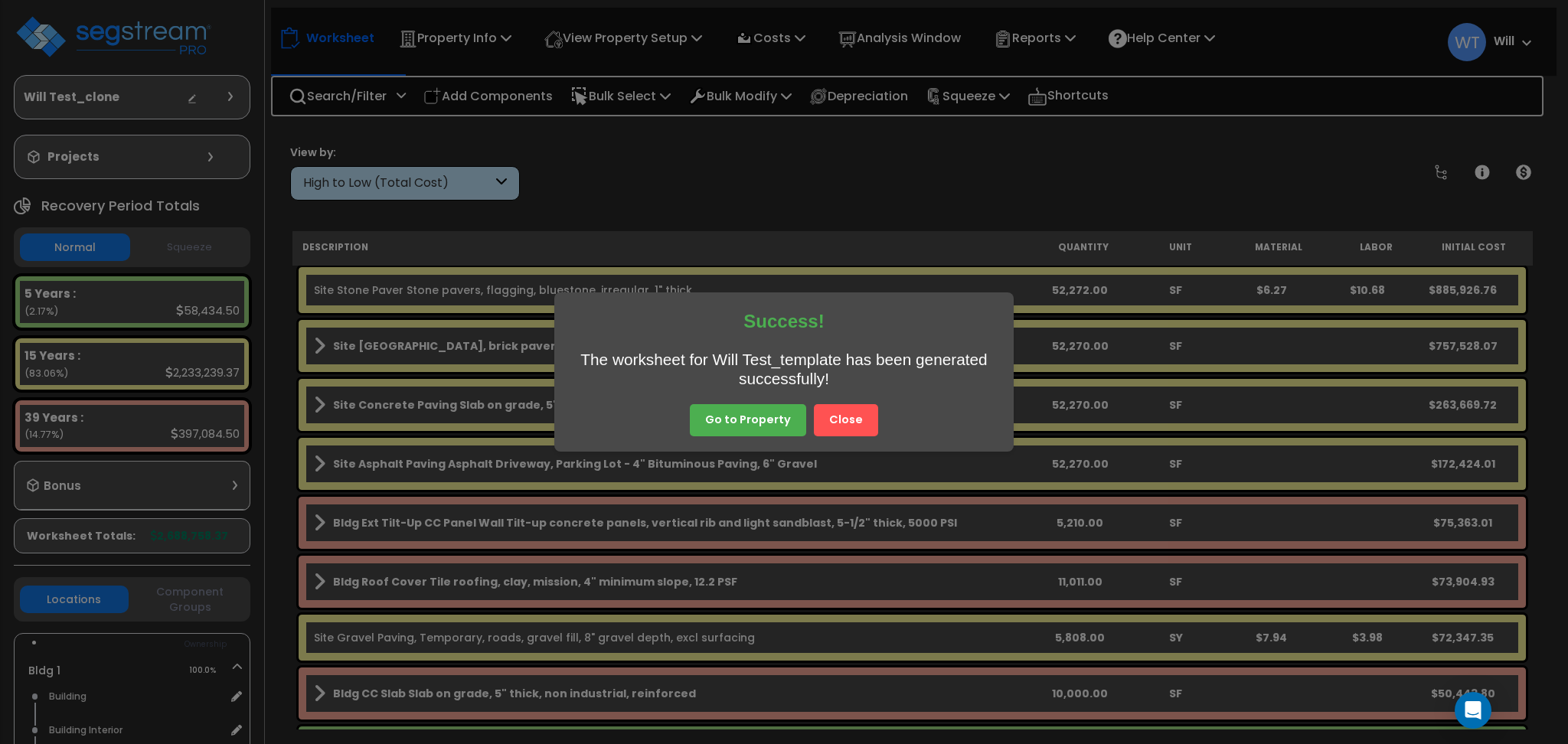
click at [837, 416] on button "Close" at bounding box center [845, 421] width 64 height 33
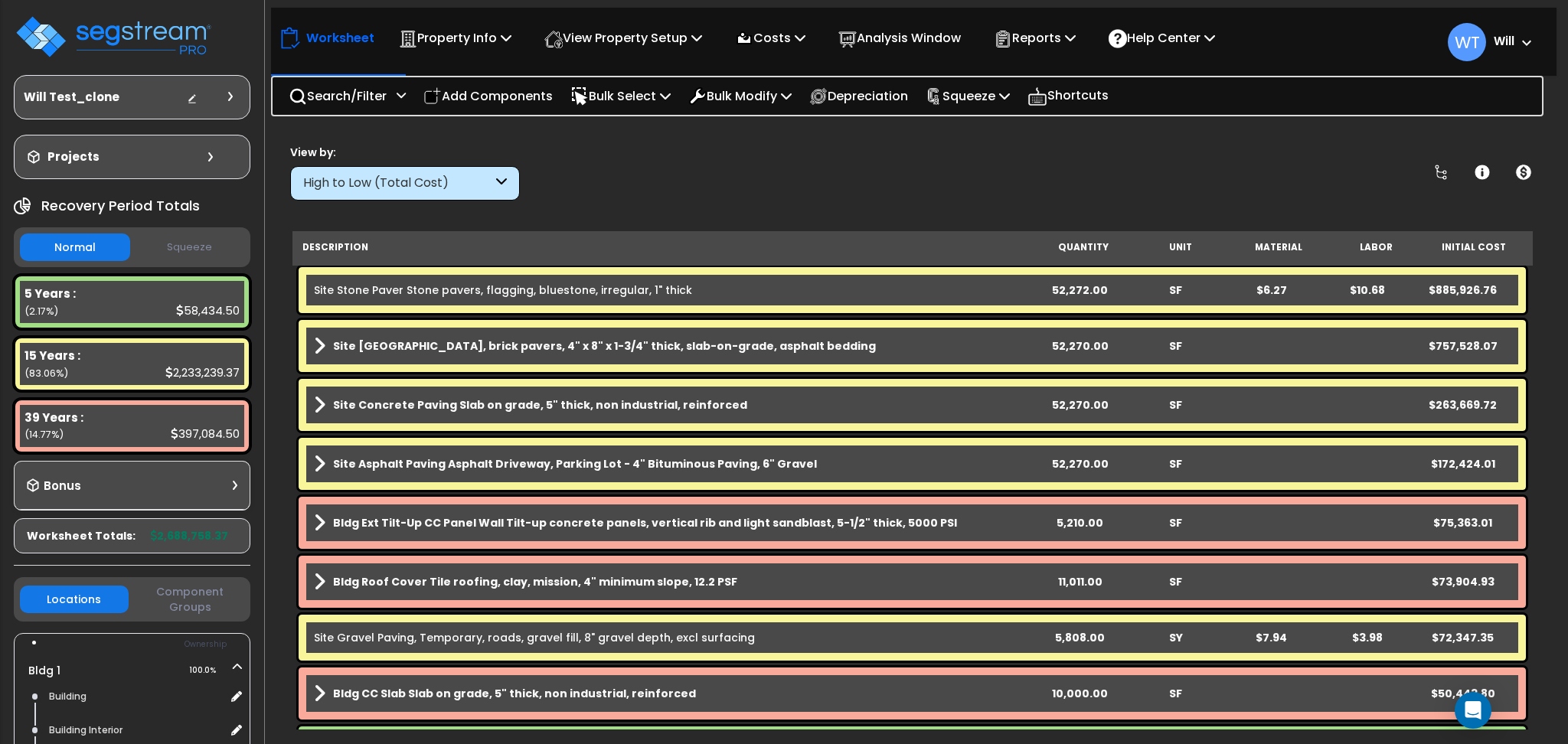
click at [498, 401] on b "Site Concrete Paving Slab on grade, 5" thick, non industrial, reinforced" at bounding box center [540, 405] width 414 height 15
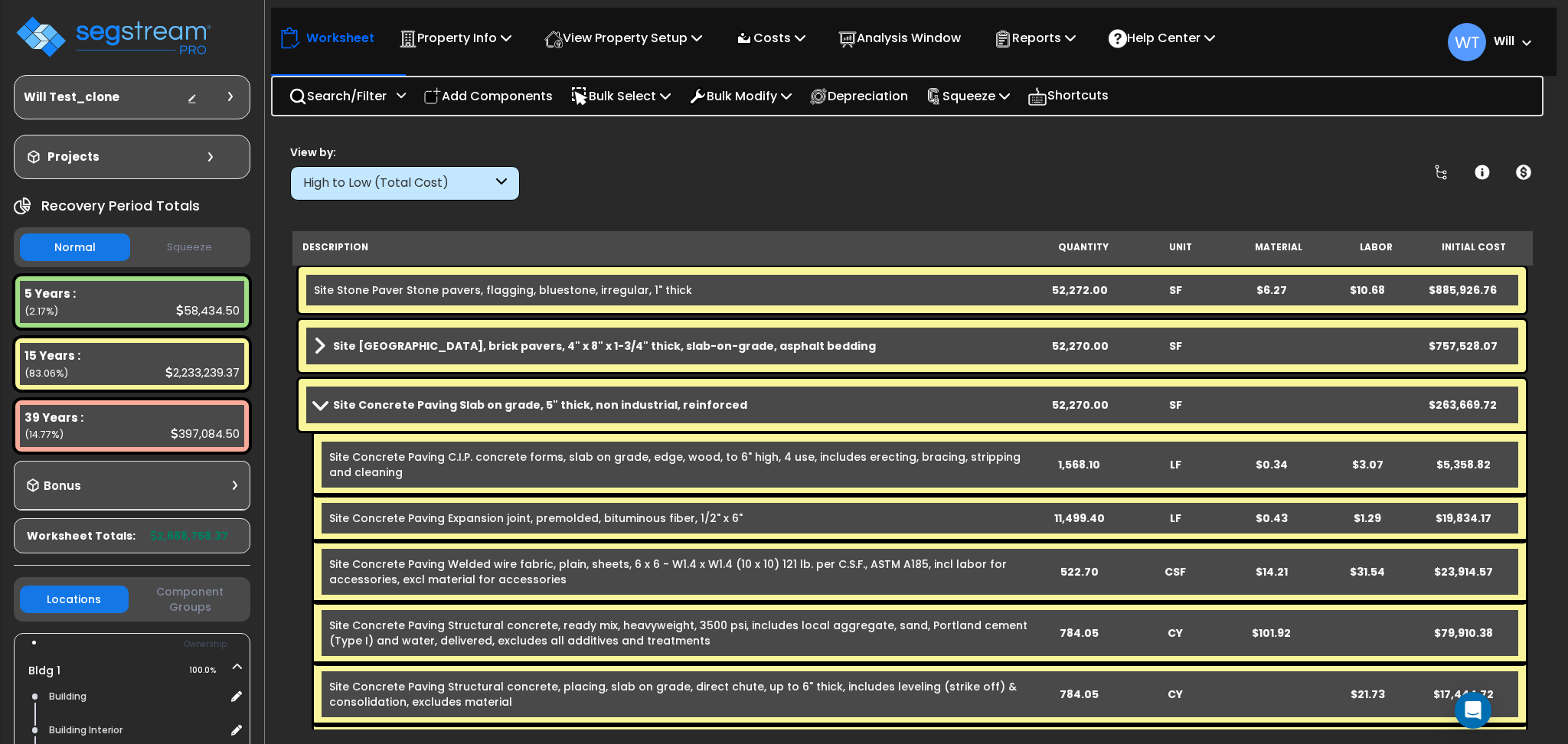
click at [728, 404] on link "Site Concrete Paving Slab on grade, 5" thick, non industrial, reinforced" at bounding box center [673, 405] width 718 height 21
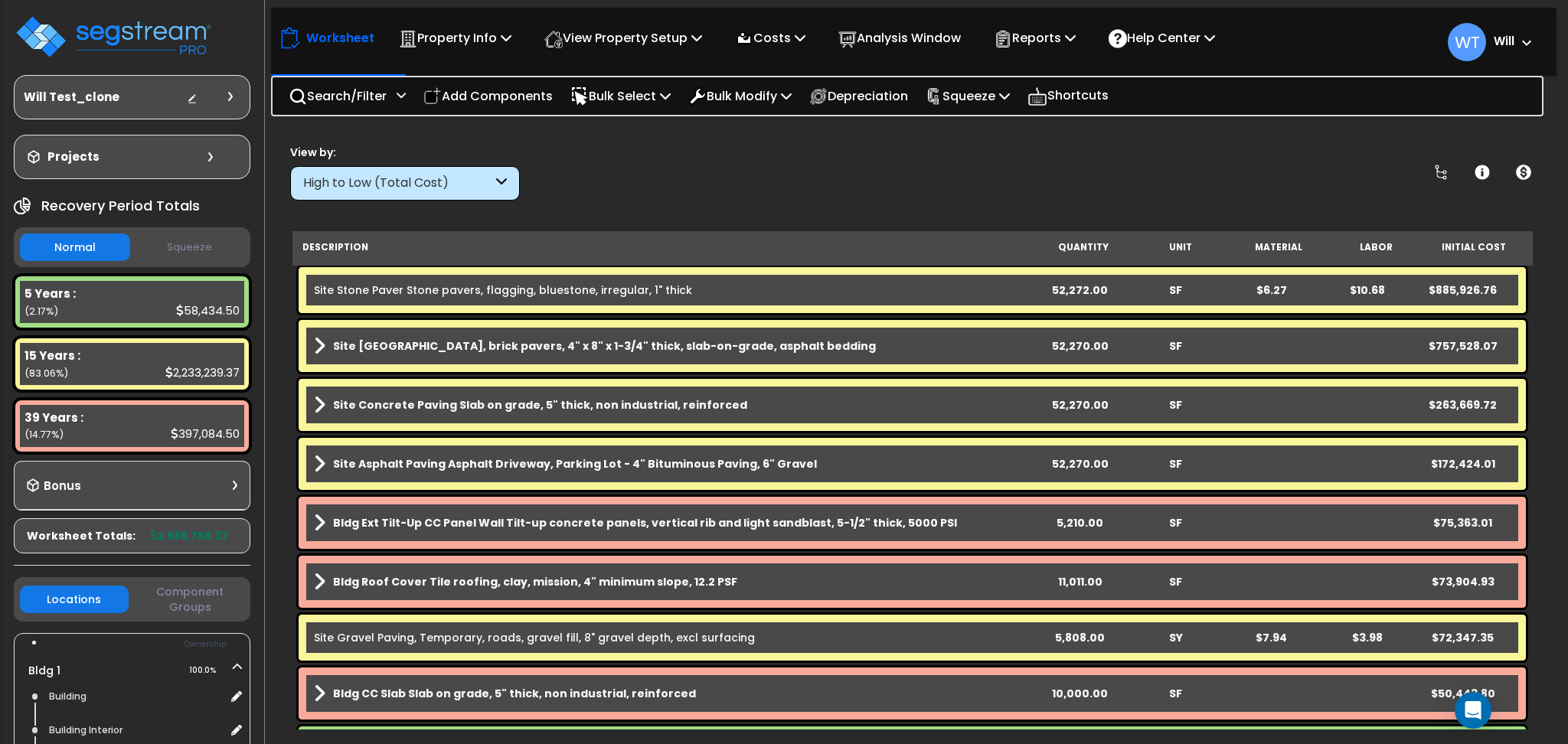
click at [728, 404] on link "Site Concrete Paving Slab on grade, 5" thick, non industrial, reinforced" at bounding box center [673, 405] width 718 height 21
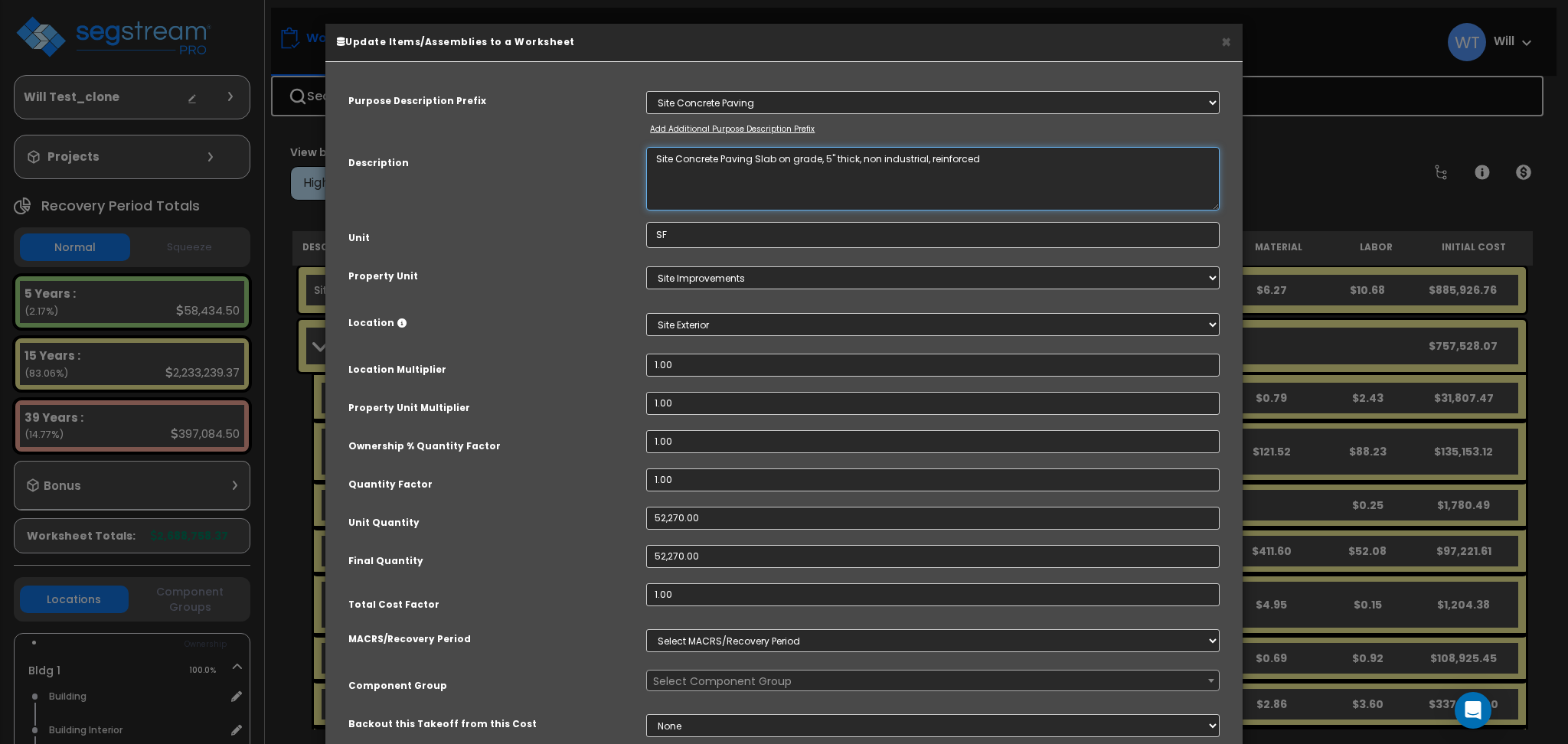
drag, startPoint x: 1011, startPoint y: 157, endPoint x: 532, endPoint y: 159, distance: 479.0
click at [532, 159] on div "Description Site Concrete Paving Slab on grade, 5" thick, non industrial, reinf…" at bounding box center [784, 178] width 894 height 63
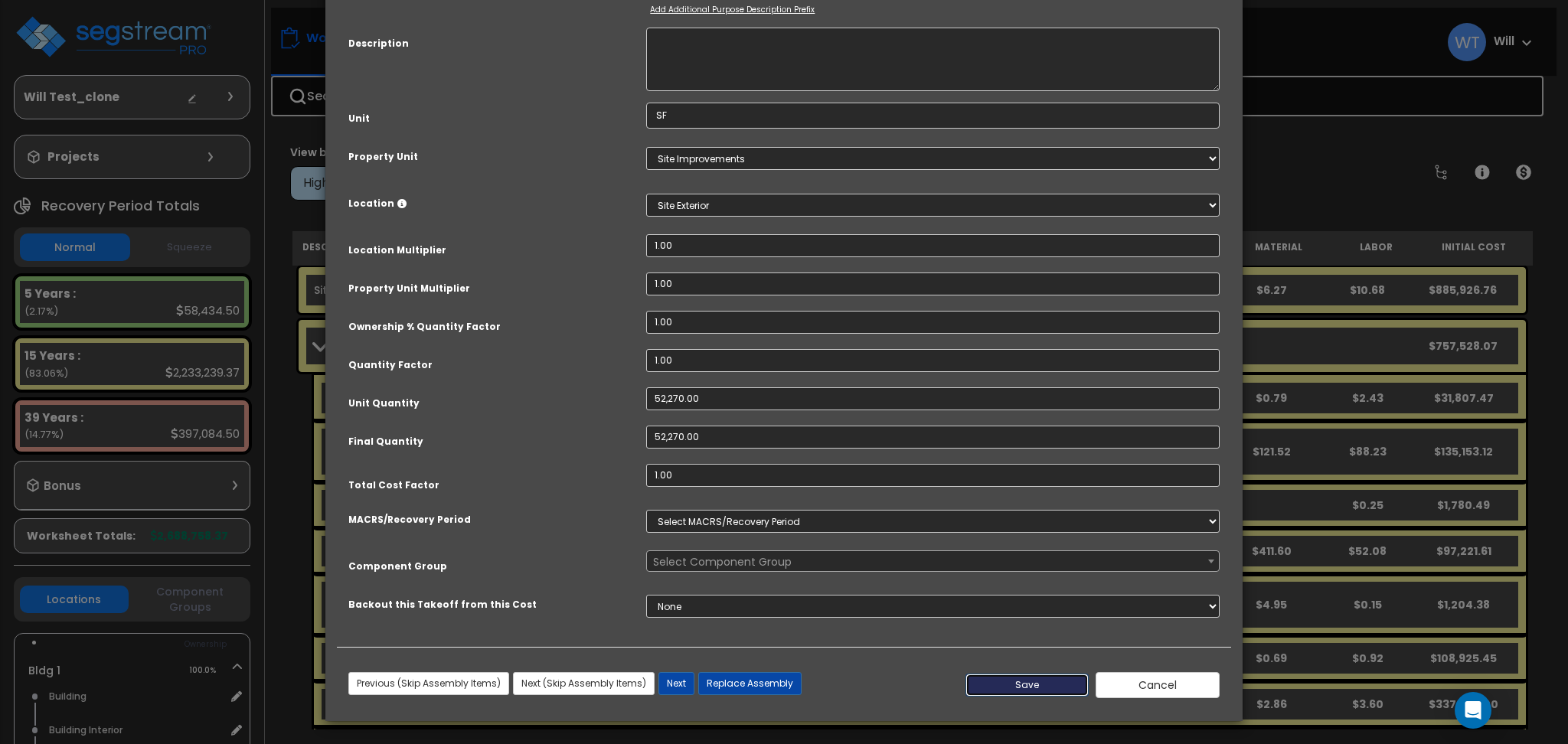
click at [1037, 681] on button "Save" at bounding box center [1027, 685] width 124 height 23
type input "52270.00"
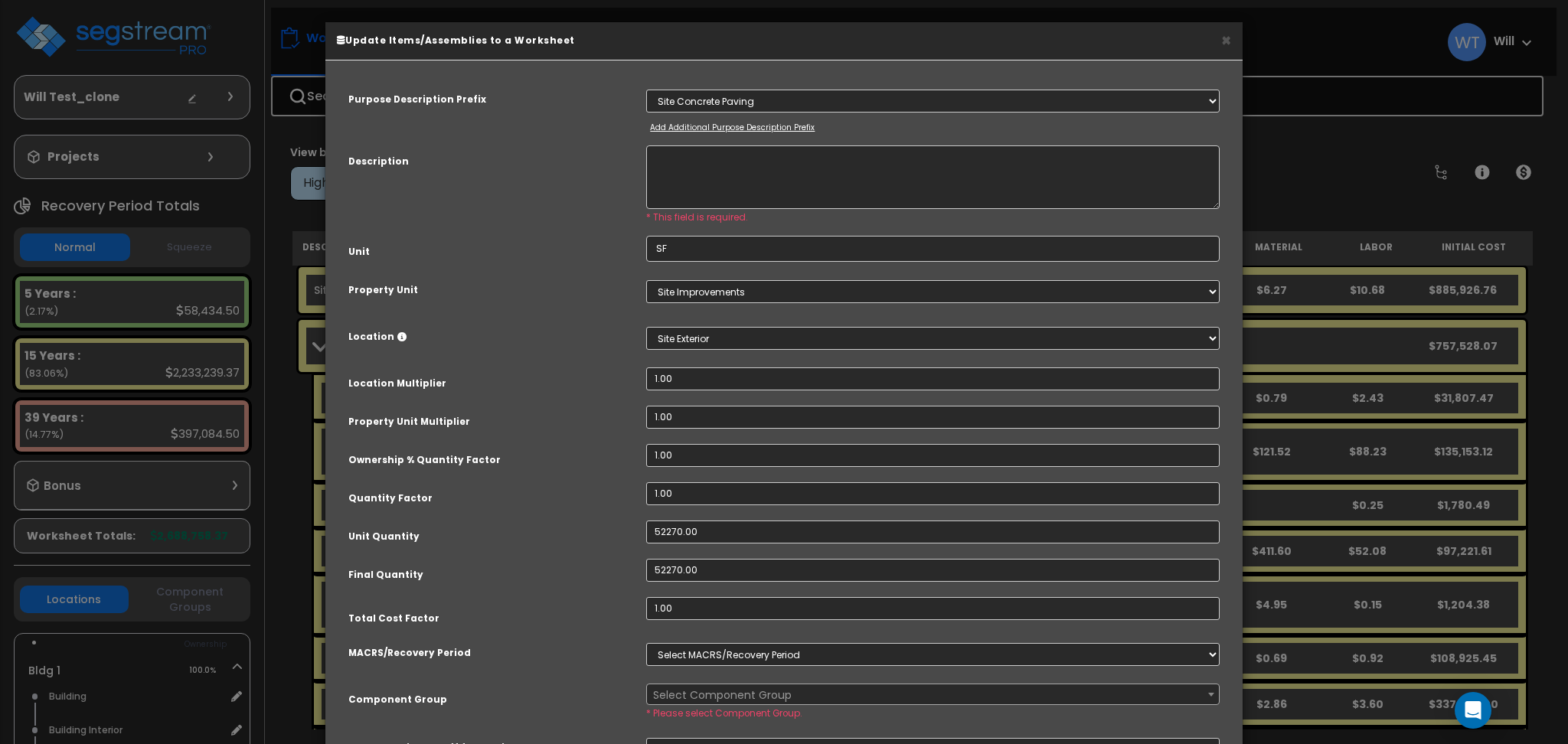
scroll to position [0, 0]
click at [706, 179] on textarea "Site Concrete Paving Slab on grade, 5" thick, non industrial, reinforced" at bounding box center [933, 178] width 574 height 63
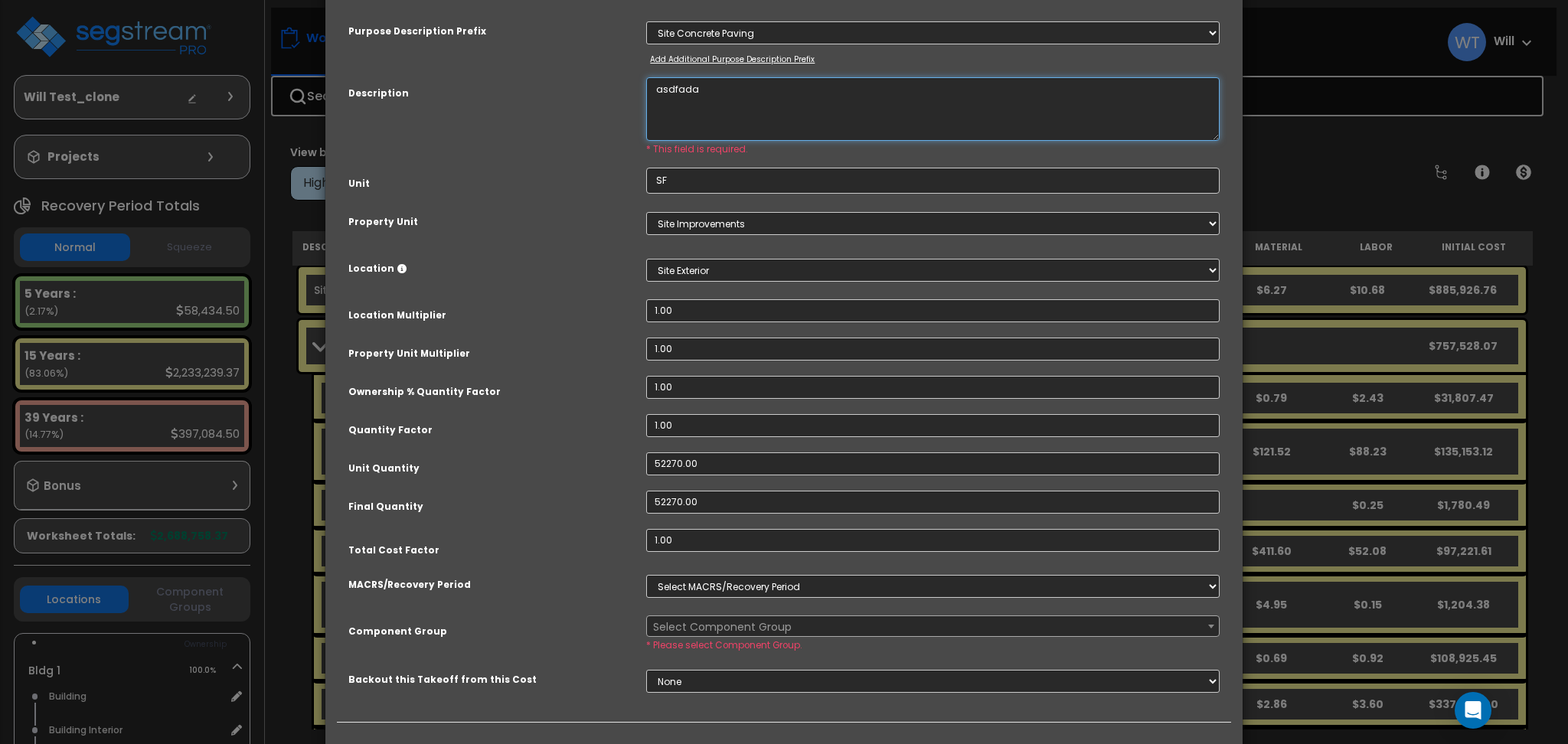
scroll to position [144, 0]
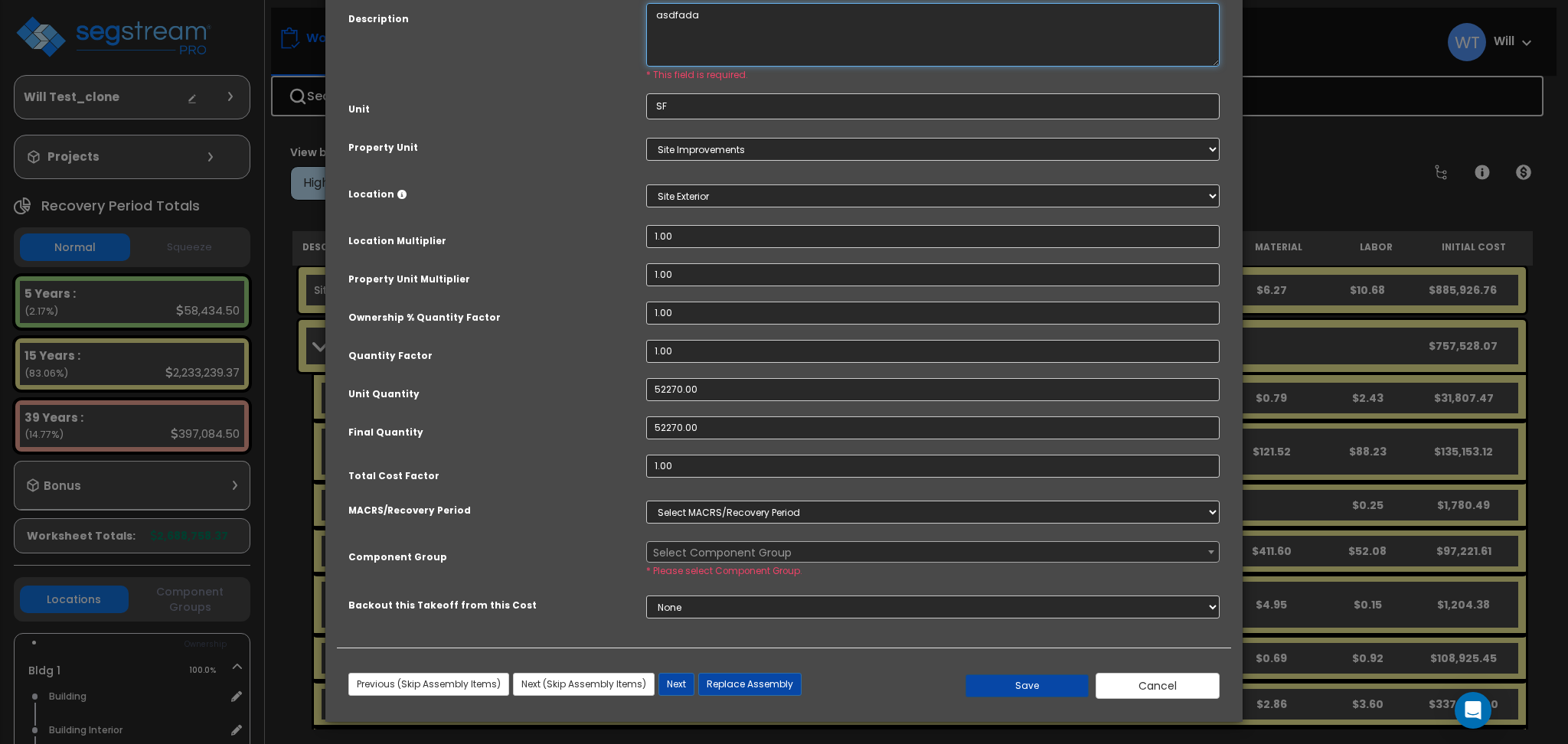
type textarea "asdfada"
click at [1025, 691] on button "Save" at bounding box center [1027, 686] width 124 height 23
click at [793, 542] on span "Select Component Group" at bounding box center [933, 552] width 572 height 21
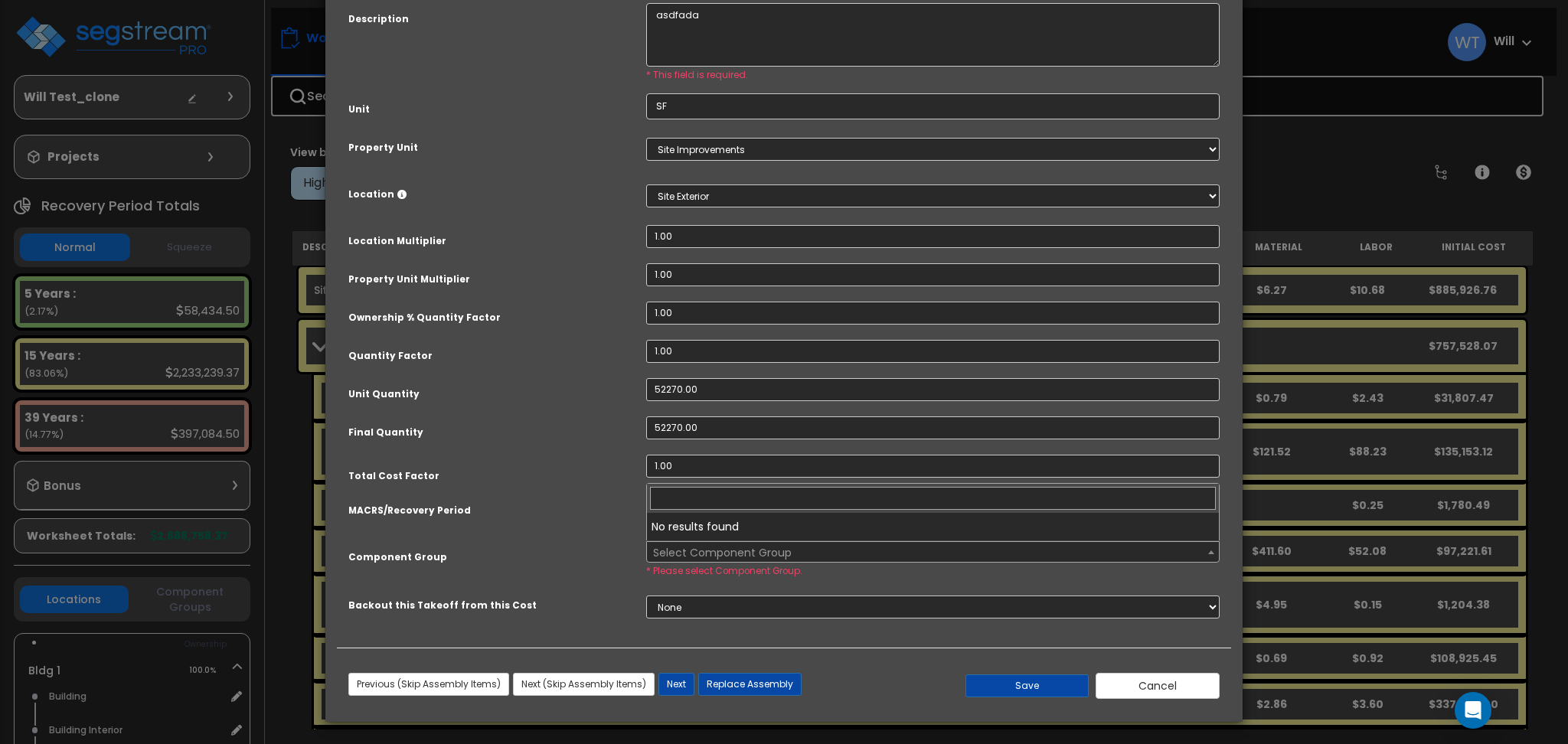
click at [772, 555] on span "Select Component Group" at bounding box center [723, 553] width 139 height 15
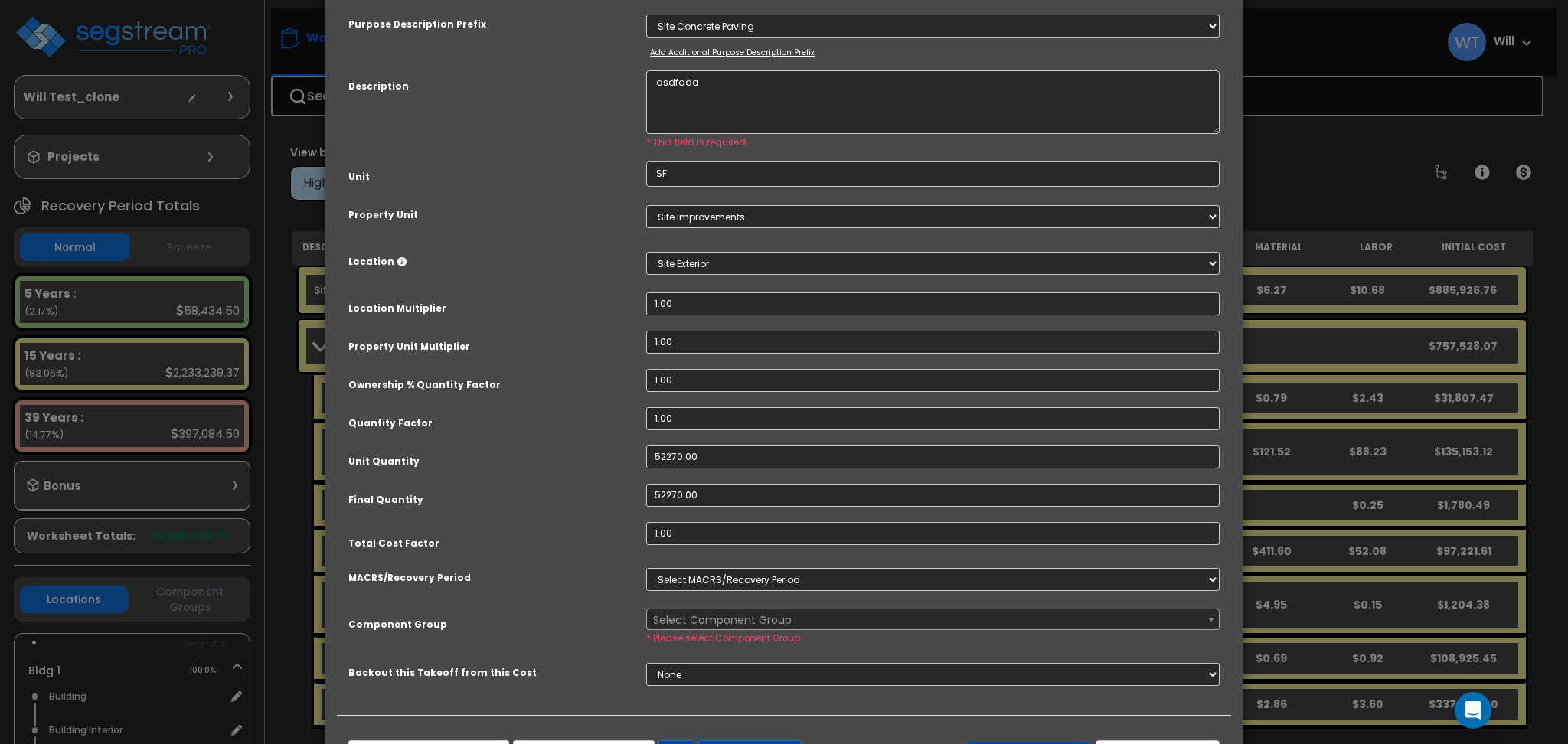
scroll to position [0, 0]
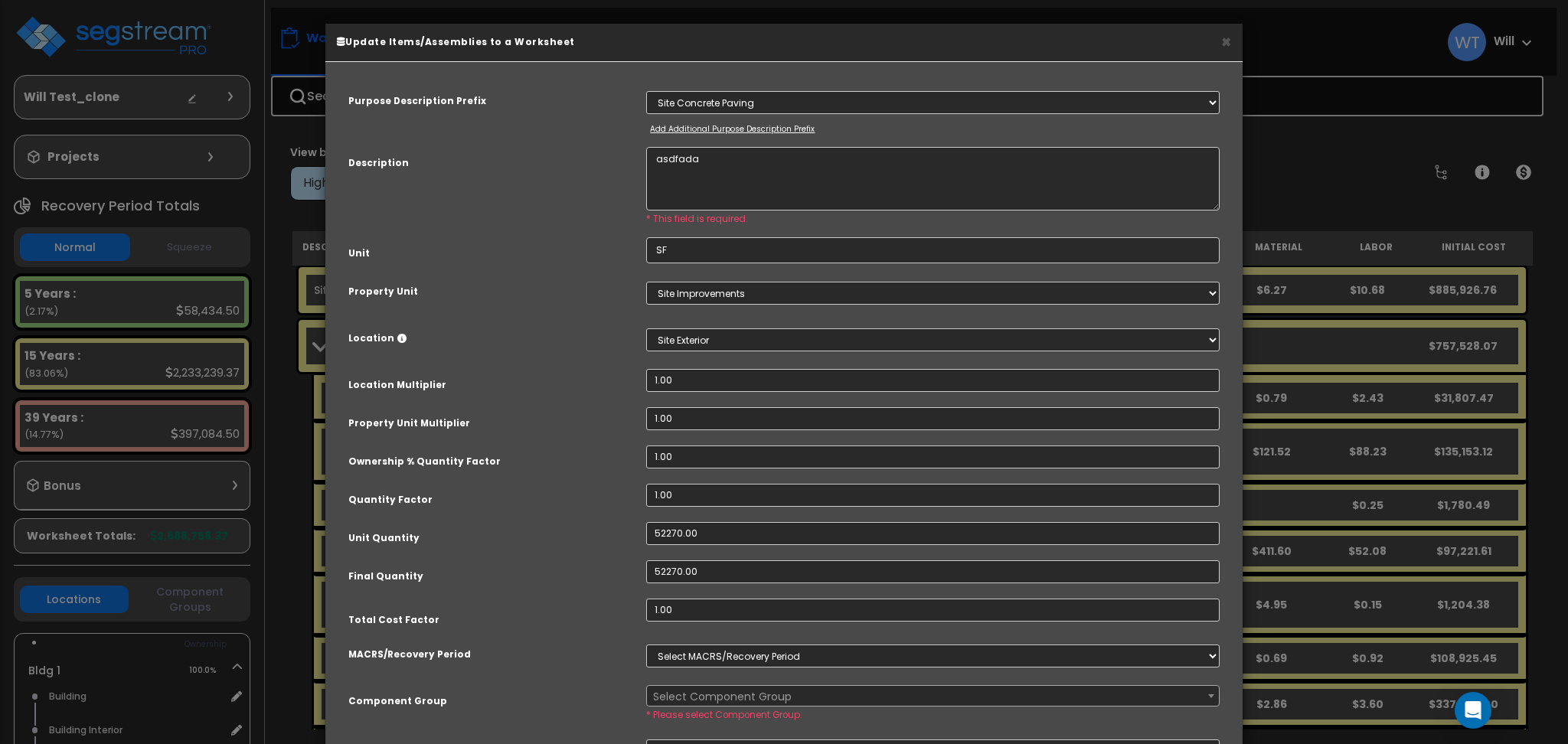
click at [1232, 37] on div "× Update Items/Assemblies to a Worksheet" at bounding box center [784, 43] width 917 height 39
click at [1230, 45] on button "×" at bounding box center [1227, 41] width 10 height 16
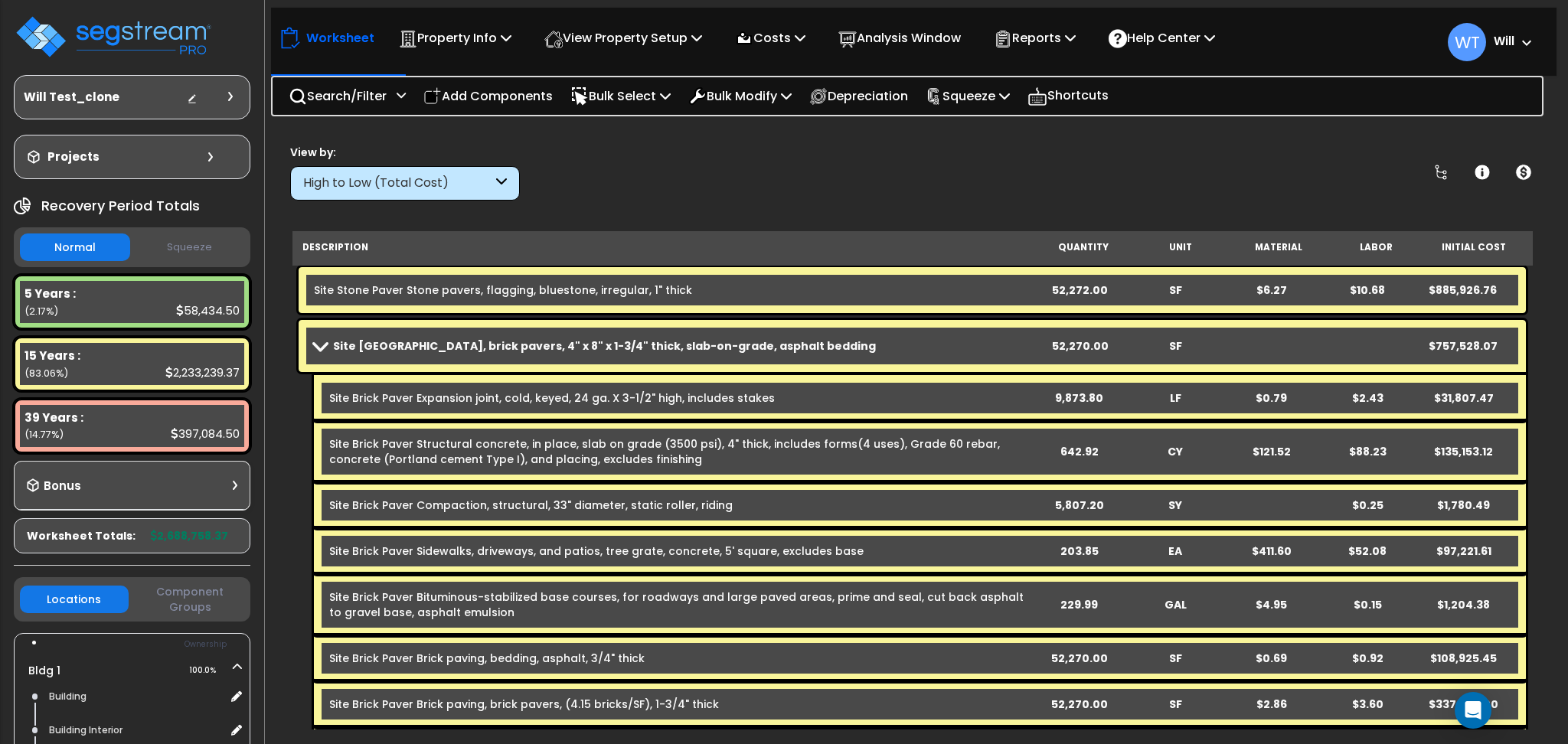
click at [649, 350] on b "Site [GEOGRAPHIC_DATA], brick pavers, 4" x 8" x 1-3/4" thick, slab-on-grade, as…" at bounding box center [604, 346] width 543 height 15
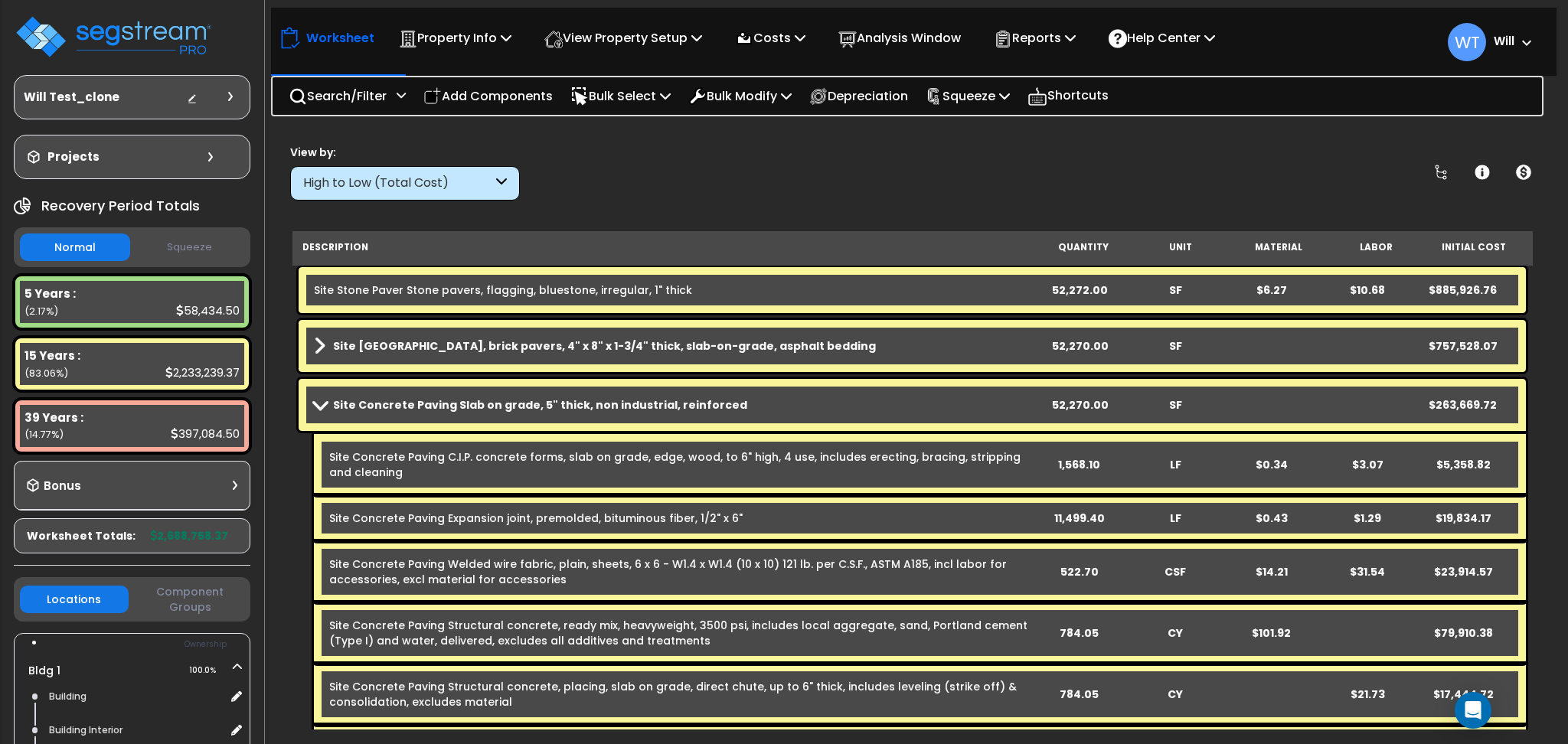
click at [649, 350] on b "Site [GEOGRAPHIC_DATA], brick pavers, 4" x 8" x 1-3/4" thick, slab-on-grade, as…" at bounding box center [604, 346] width 543 height 15
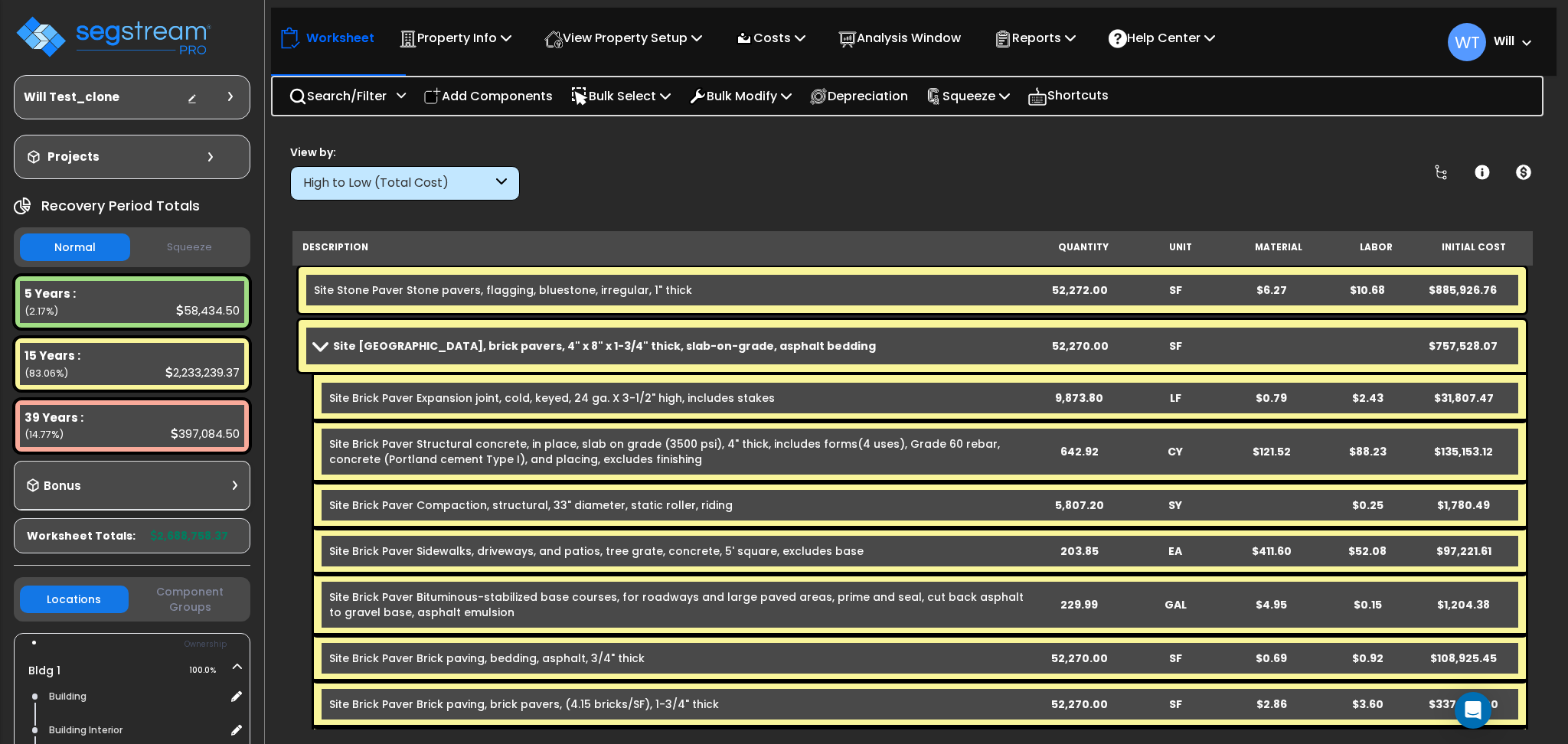
click at [649, 350] on b "Site [GEOGRAPHIC_DATA], brick pavers, 4" x 8" x 1-3/4" thick, slab-on-grade, as…" at bounding box center [604, 346] width 543 height 15
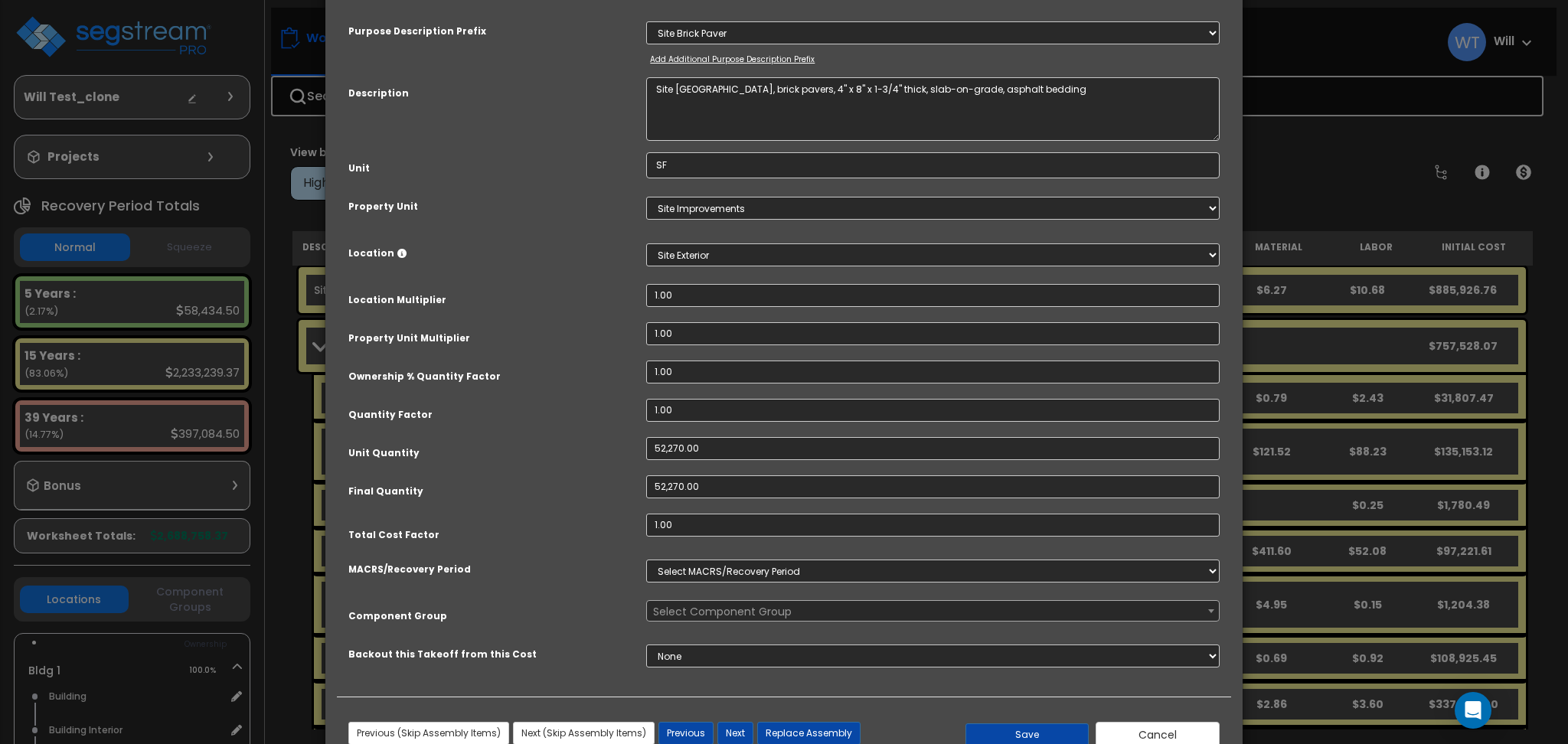
scroll to position [102, 0]
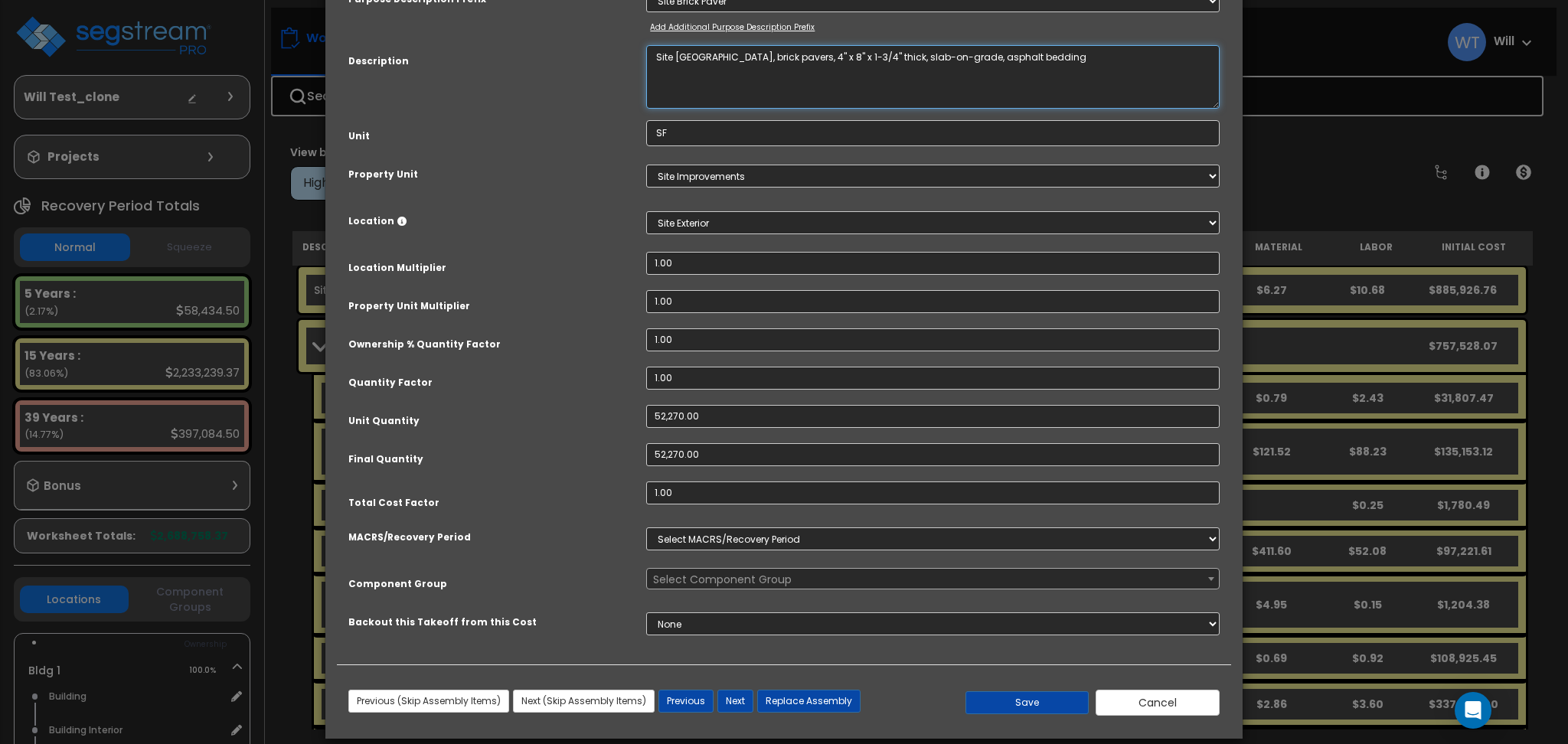
drag, startPoint x: 1114, startPoint y: 64, endPoint x: 543, endPoint y: 54, distance: 571.1
click at [543, 54] on div "Description Site [GEOGRAPHIC_DATA], brick pavers, 4" x 8" x 1-3/4" thick, slab-…" at bounding box center [784, 77] width 894 height 63
click at [1023, 699] on button "Save" at bounding box center [1027, 703] width 124 height 23
type input "52270.00"
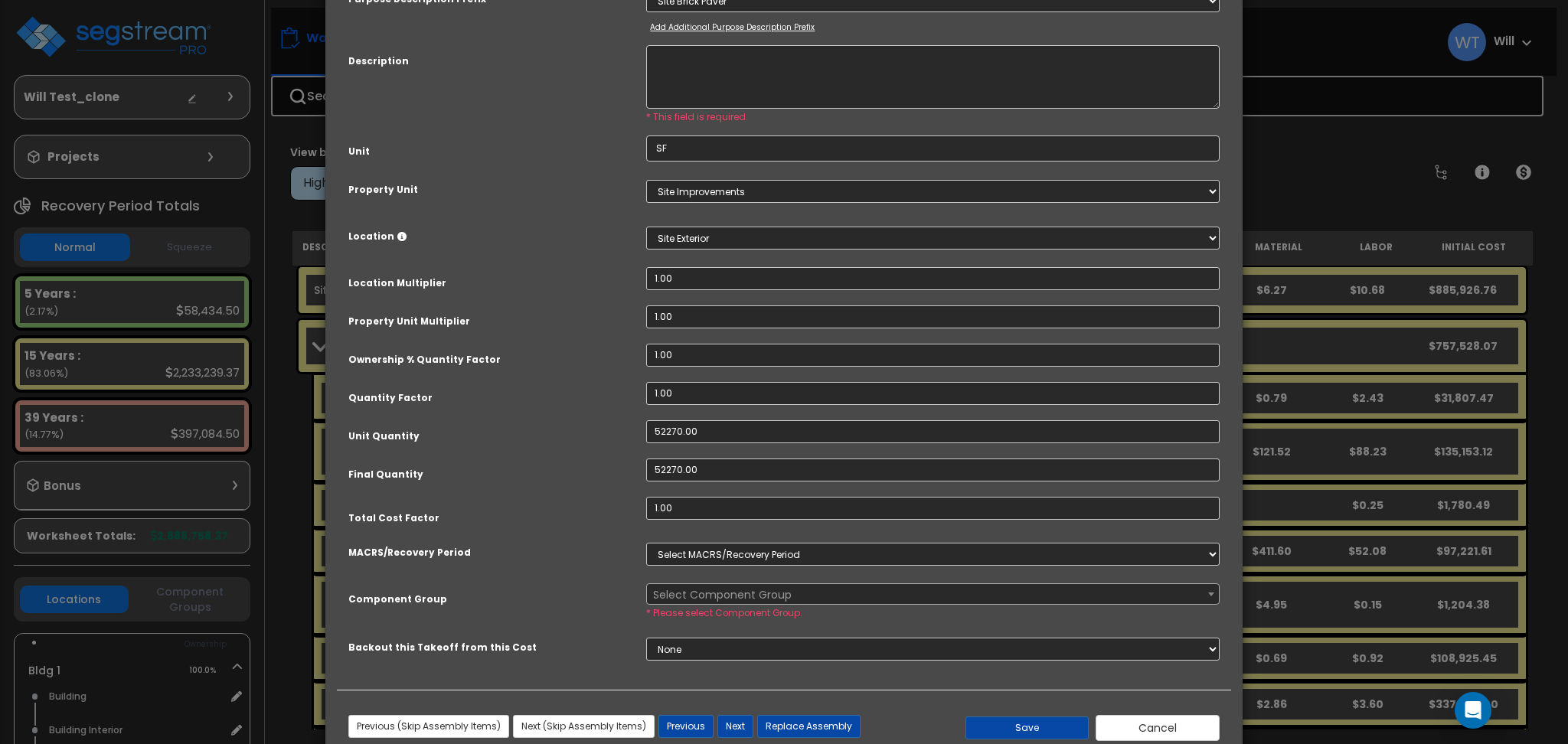
click at [1329, 470] on div "× Update Items/Assemblies to a Worksheet Purpose Description Prefix Select A/V …" at bounding box center [784, 372] width 1568 height 744
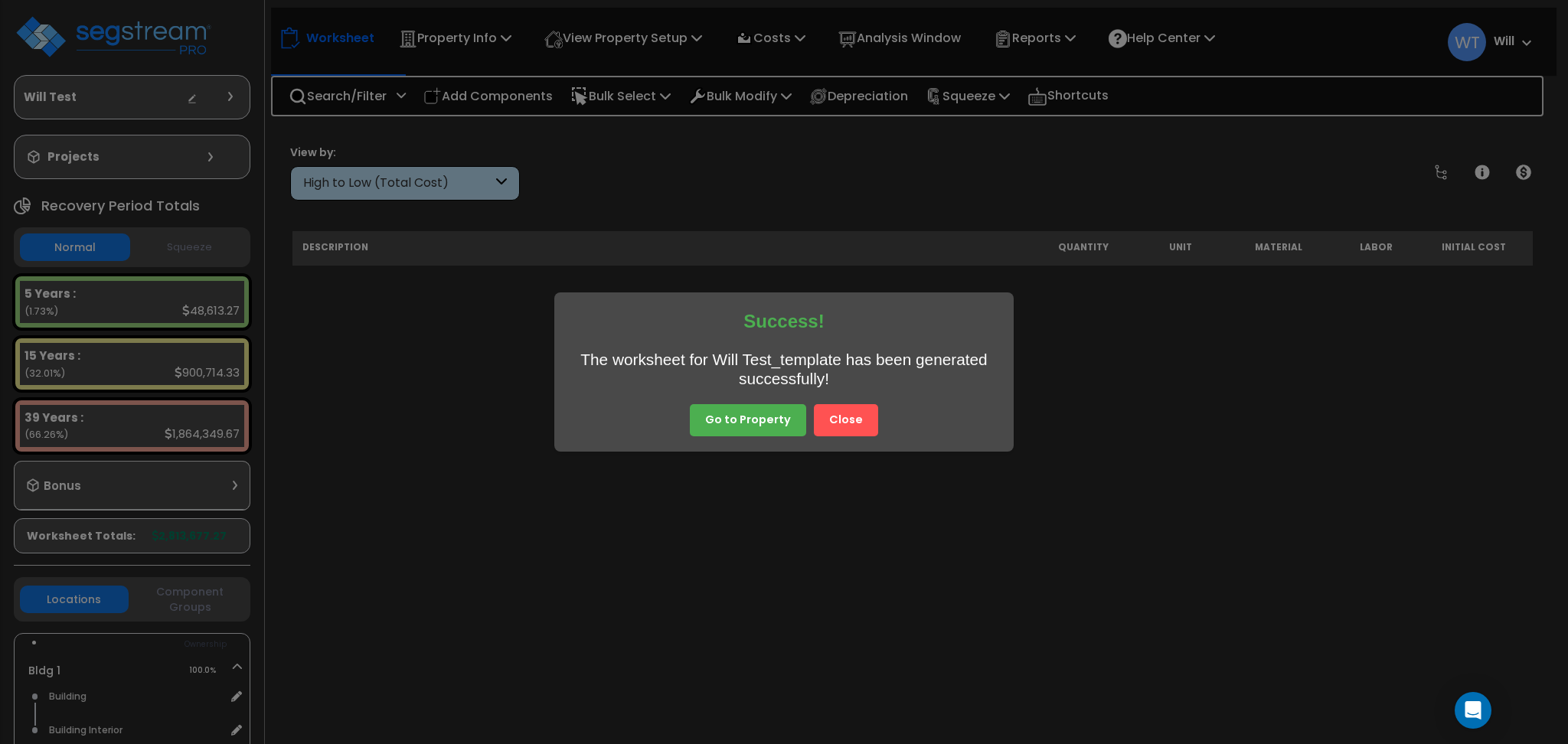
click at [859, 426] on button "Close" at bounding box center [845, 421] width 64 height 33
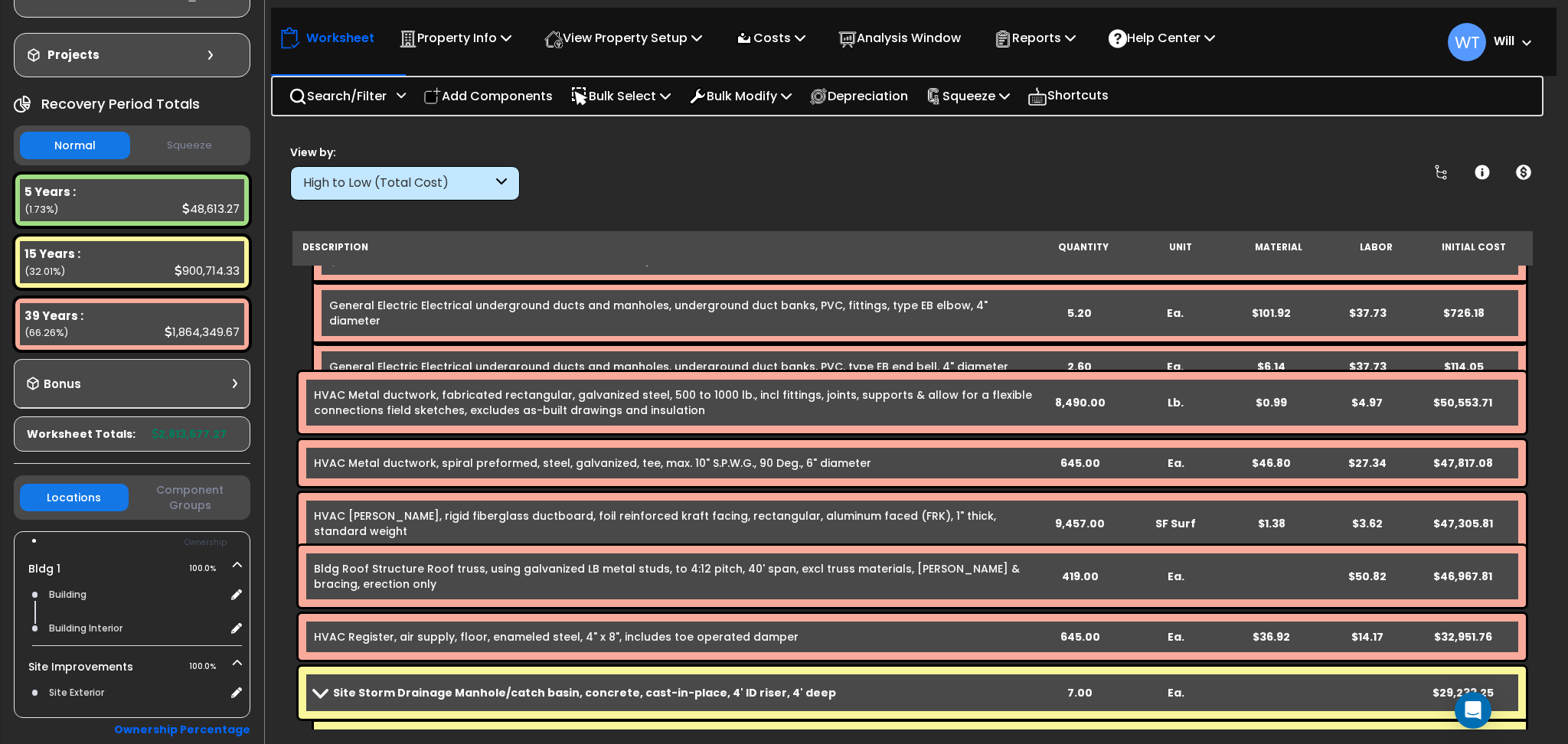
scroll to position [2858, 0]
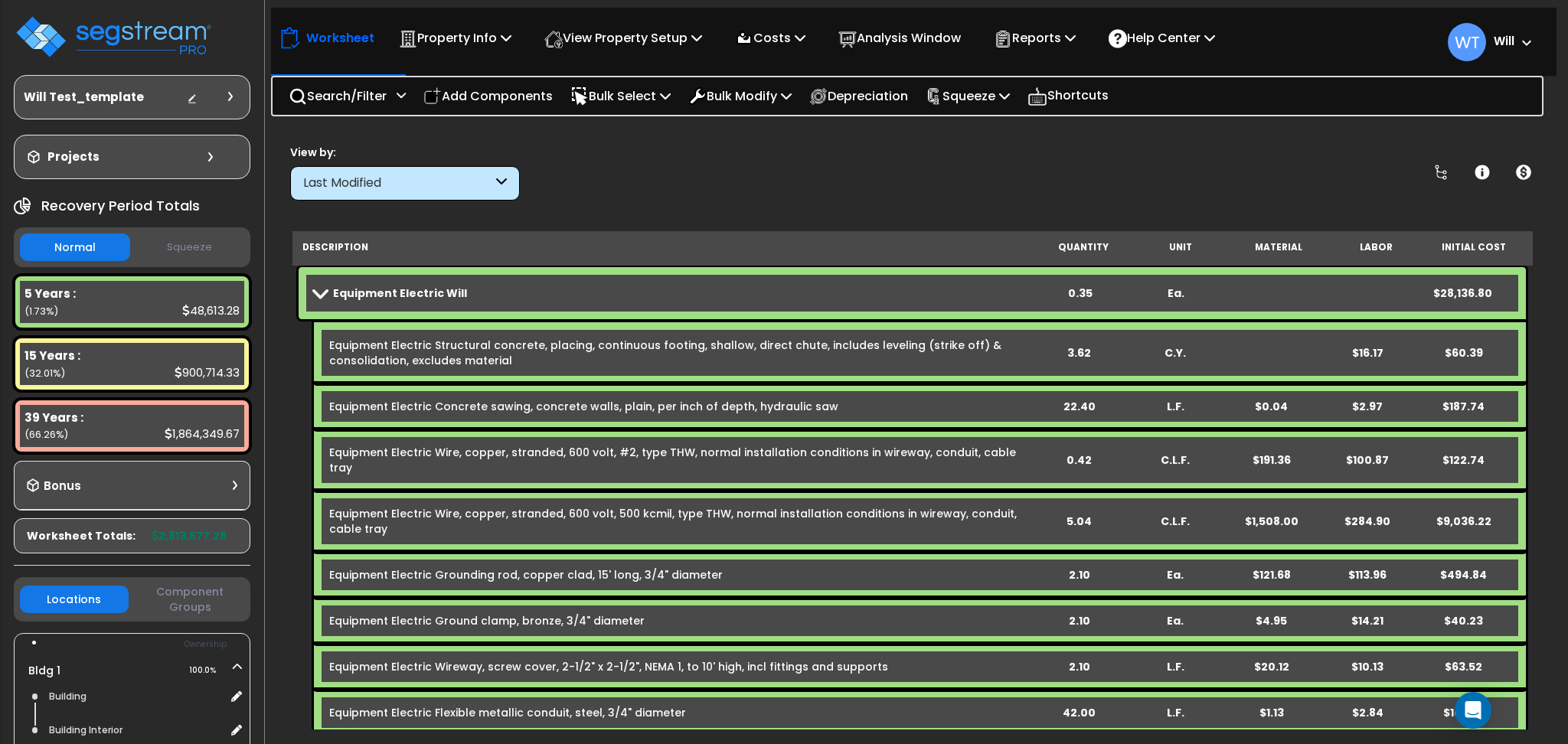
click at [541, 297] on link "Equipment Electric Will" at bounding box center [673, 293] width 718 height 21
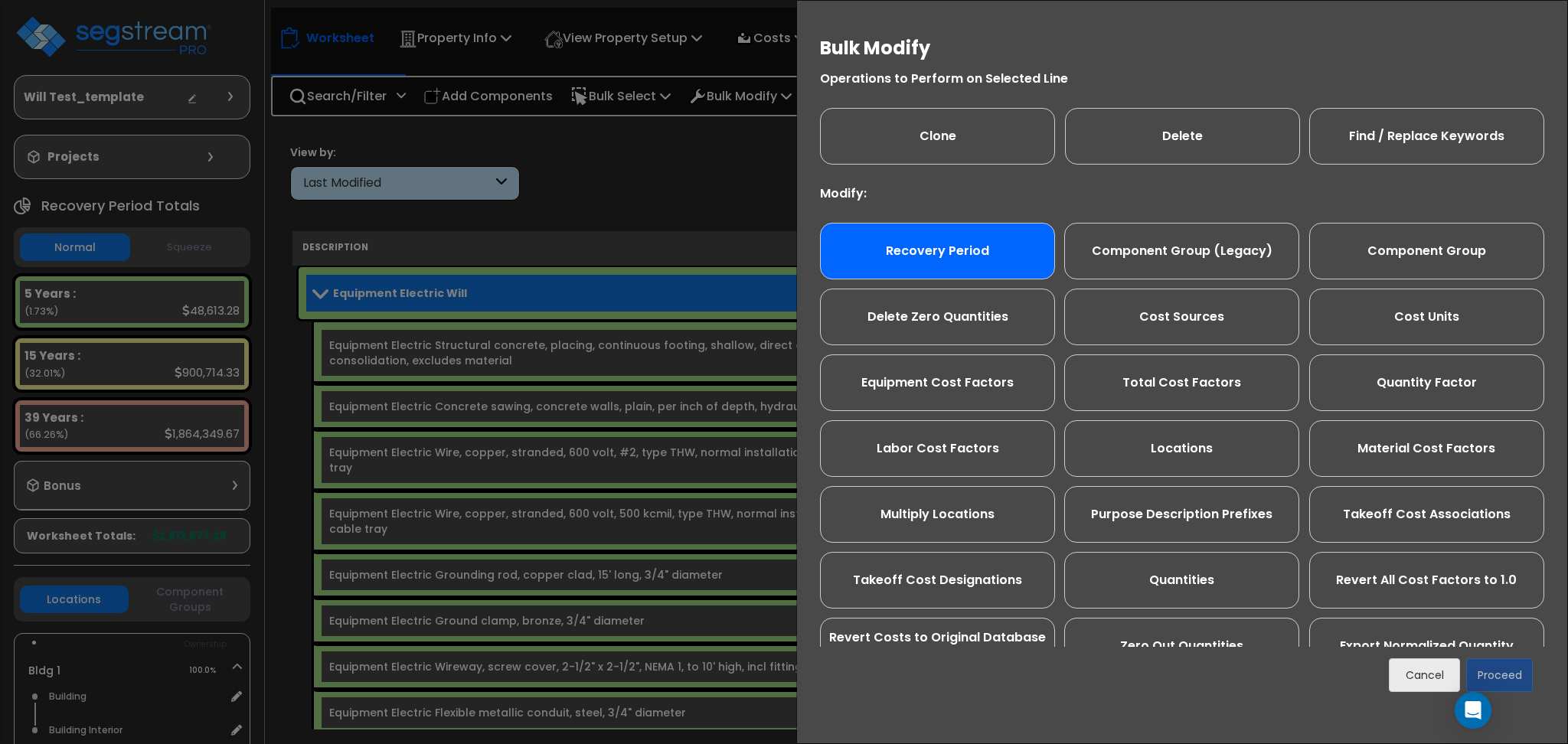
click at [907, 257] on div "Recovery Period" at bounding box center [938, 251] width 235 height 57
click at [1503, 677] on button "Proceed" at bounding box center [1499, 675] width 67 height 33
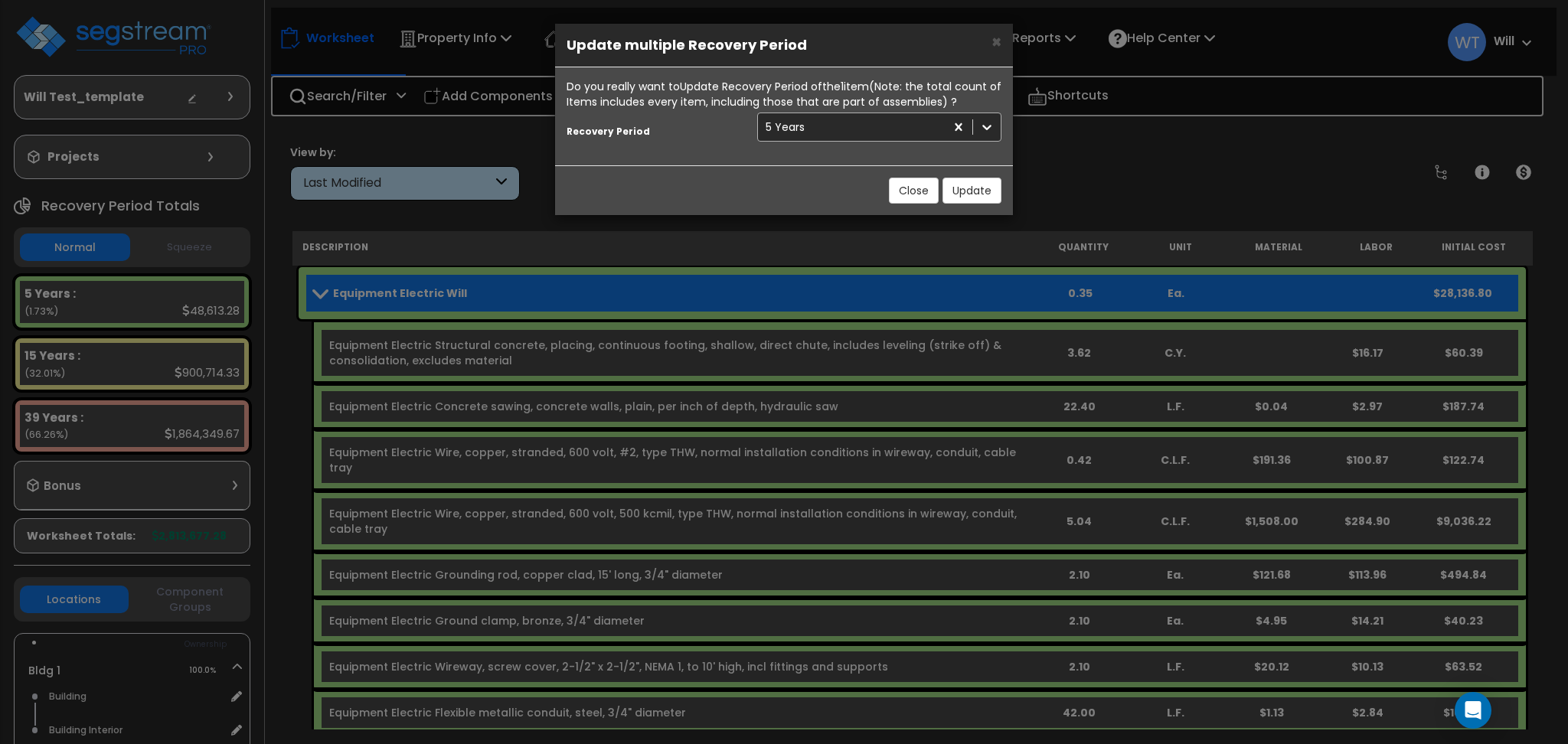
click at [850, 127] on div "5 Years" at bounding box center [851, 127] width 187 height 25
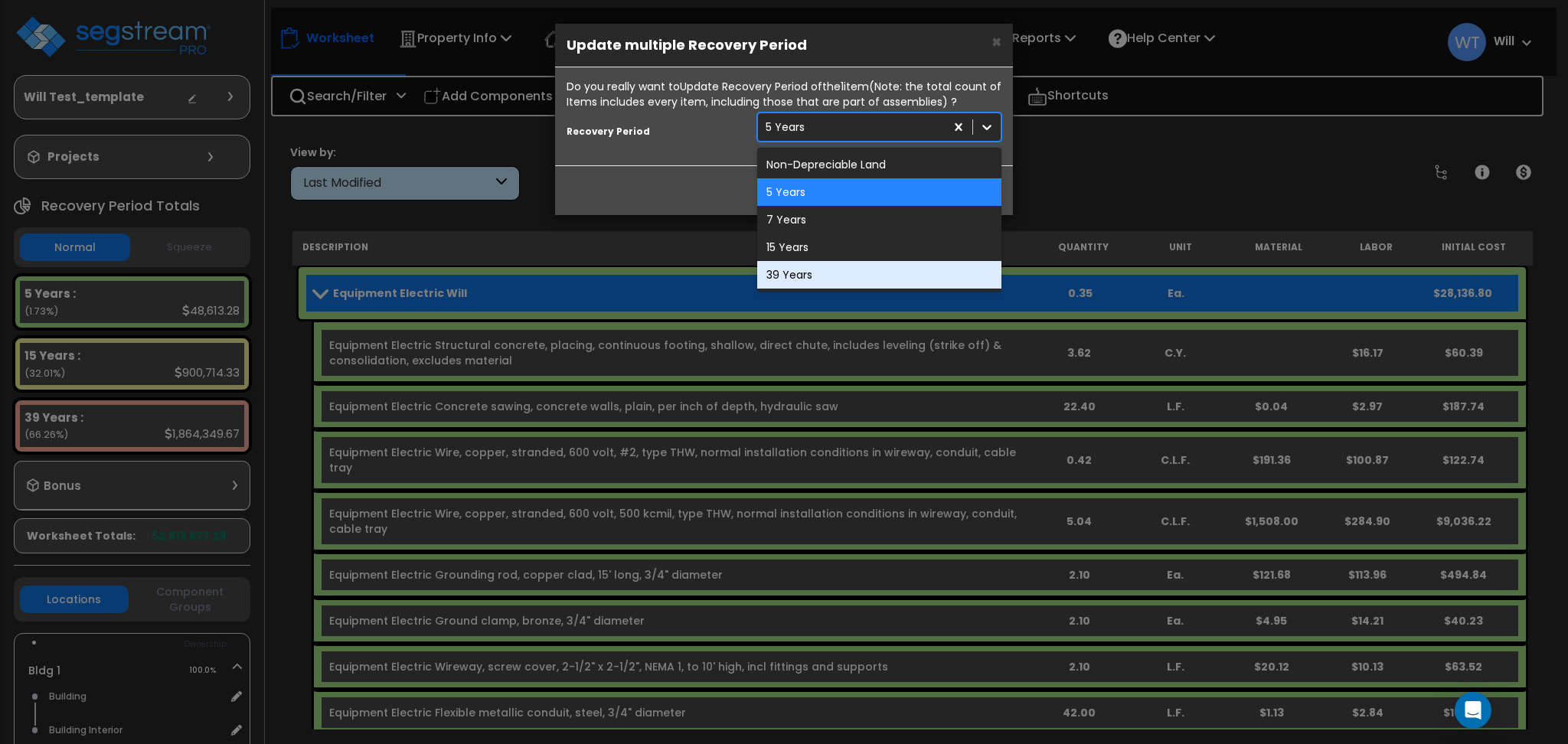
click at [827, 273] on div "39 Years" at bounding box center [879, 275] width 244 height 27
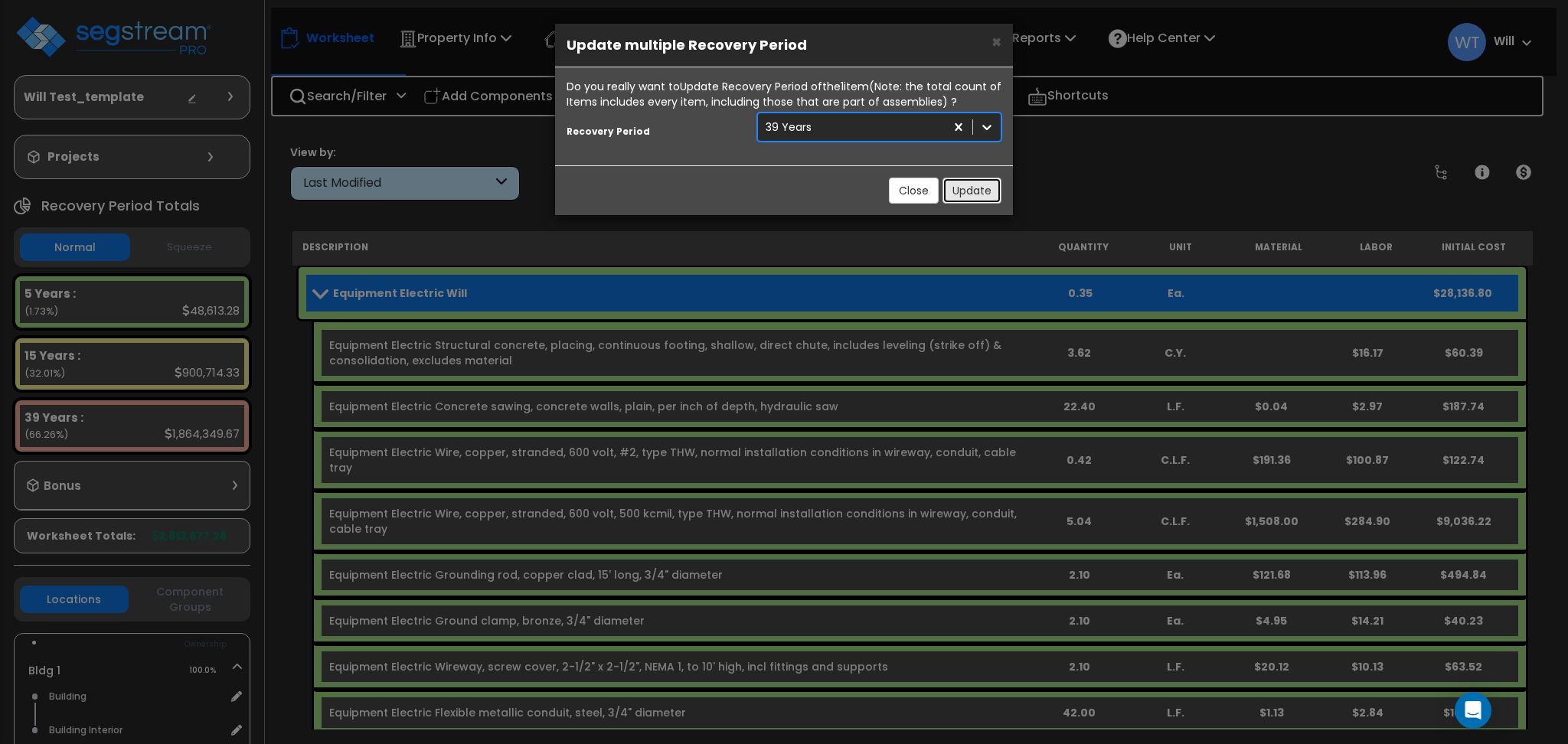
click at [971, 191] on button "Update" at bounding box center [972, 190] width 59 height 26
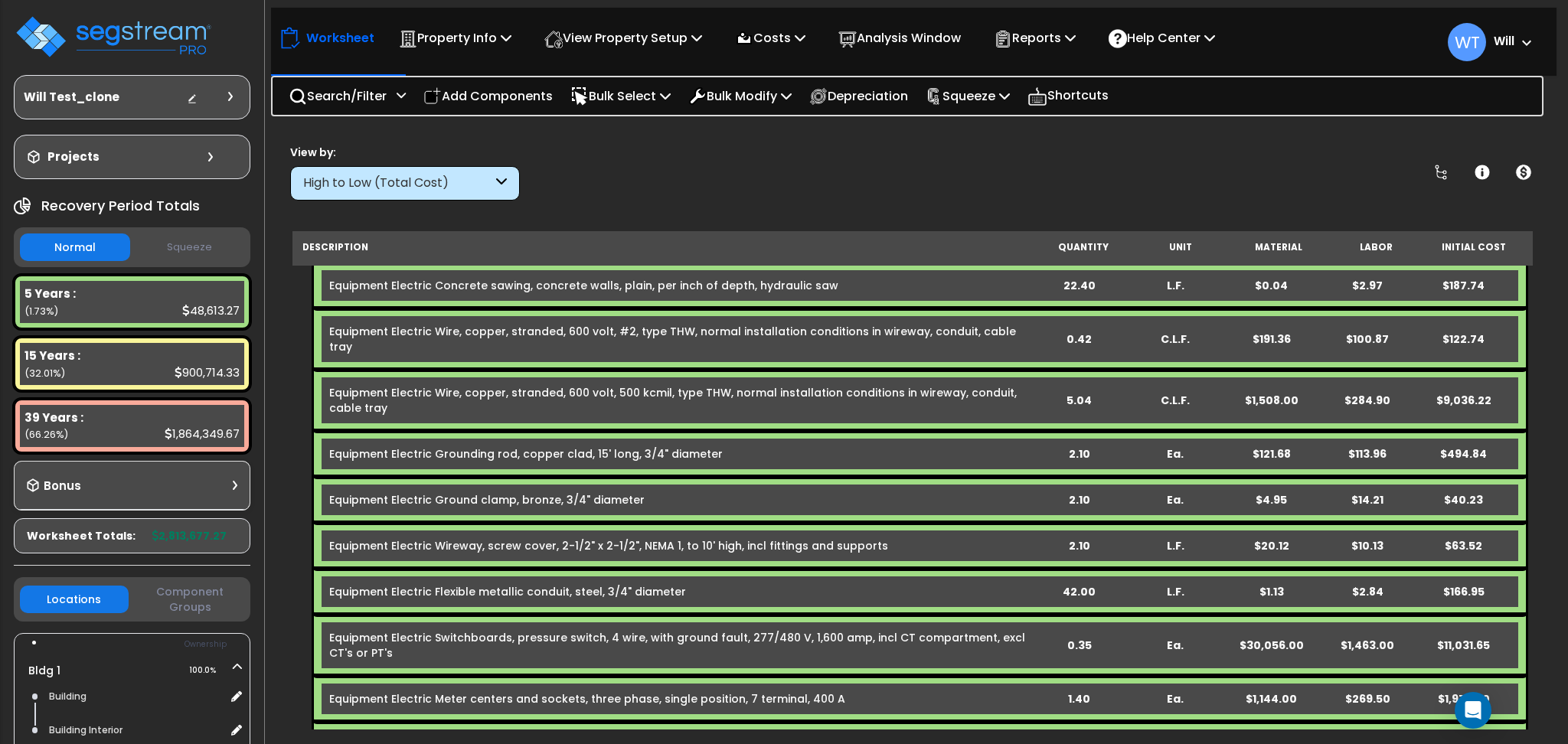
scroll to position [4083, 0]
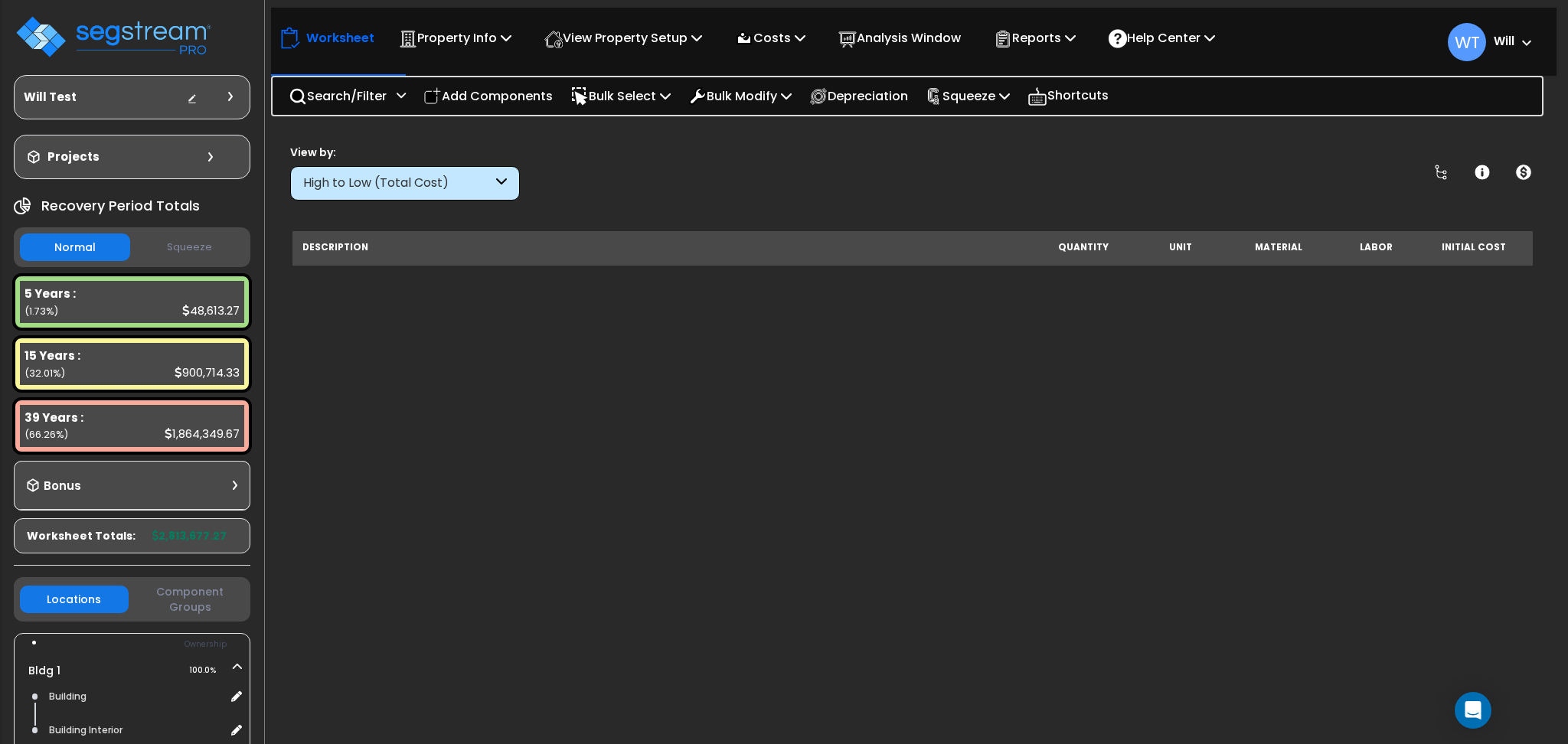
scroll to position [102, 0]
